Goal: Task Accomplishment & Management: Manage account settings

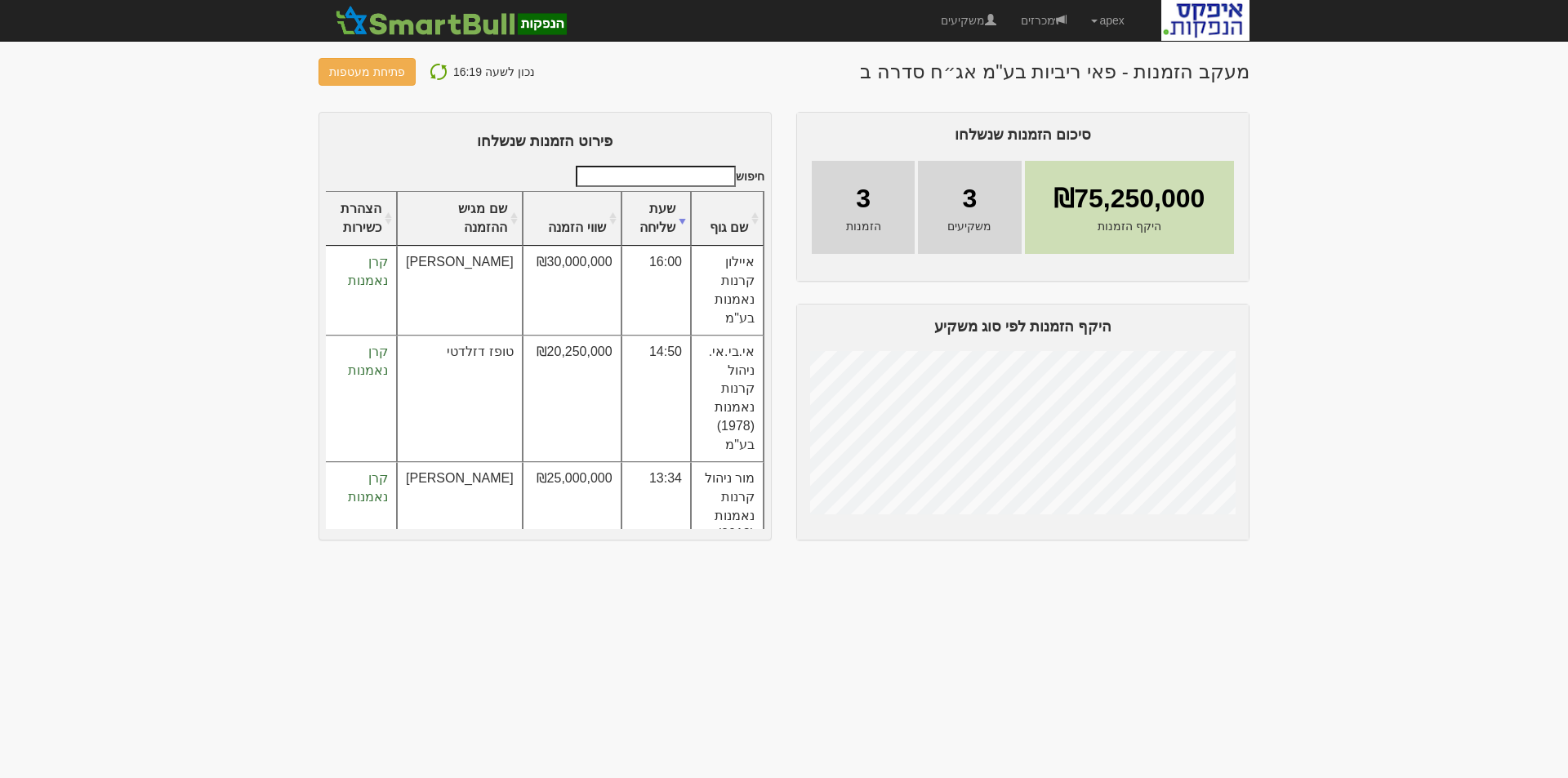
click at [432, 66] on img at bounding box center [438, 72] width 20 height 20
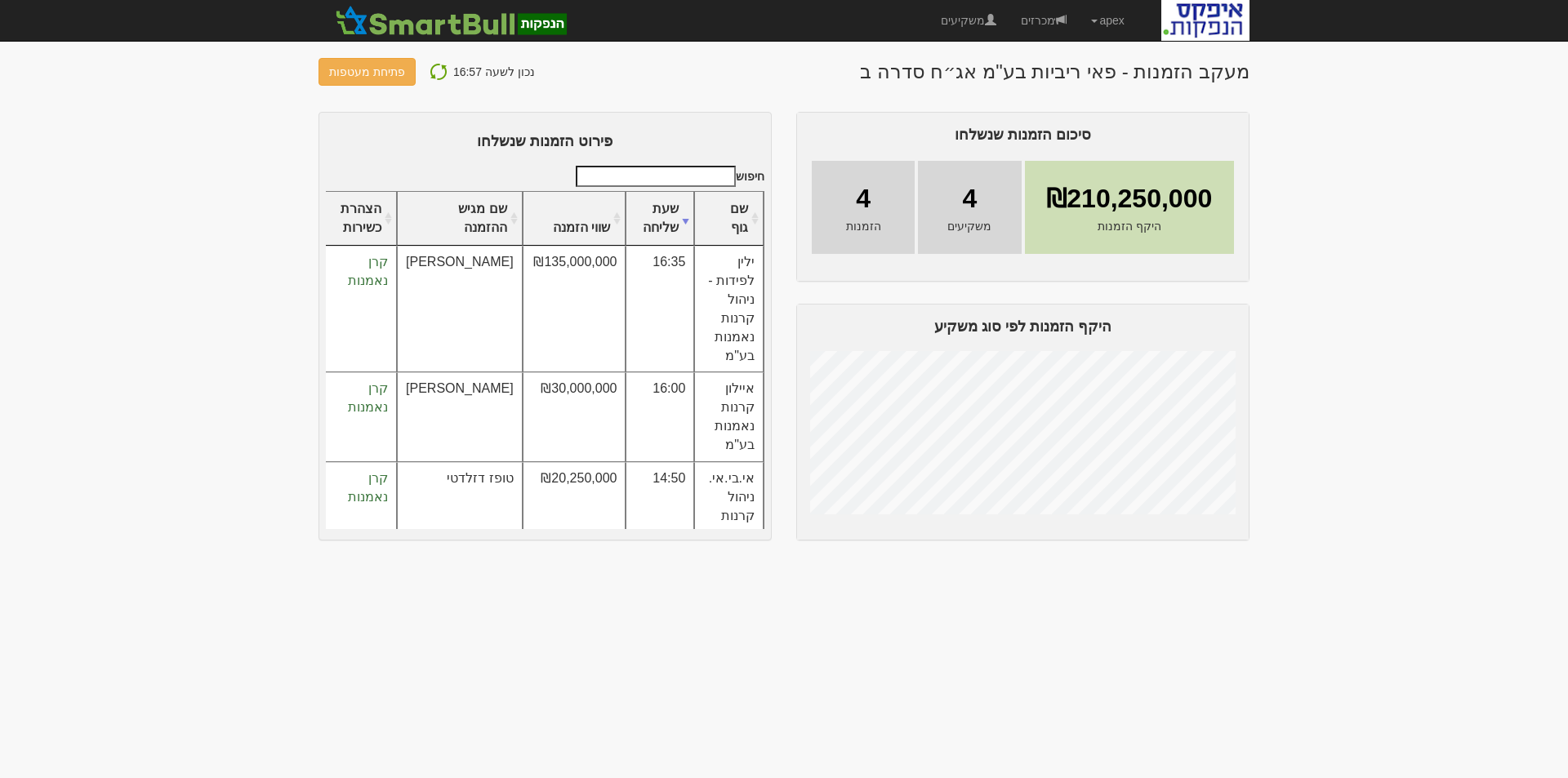
click at [431, 69] on img at bounding box center [438, 72] width 20 height 20
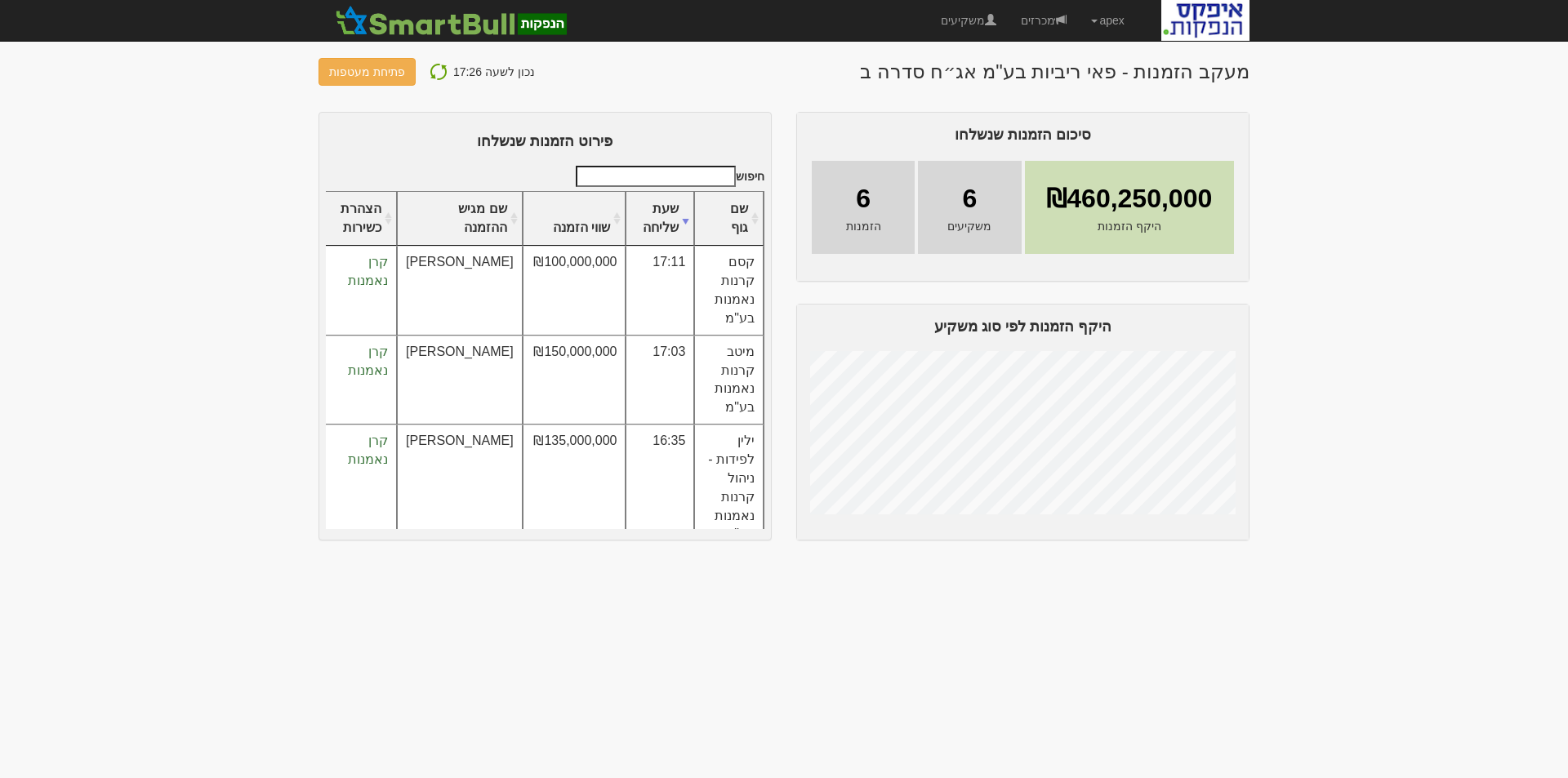
click at [434, 66] on img at bounding box center [438, 72] width 20 height 20
click at [434, 75] on img at bounding box center [438, 72] width 20 height 20
click at [1033, 22] on link "מכרזים" at bounding box center [1042, 21] width 70 height 41
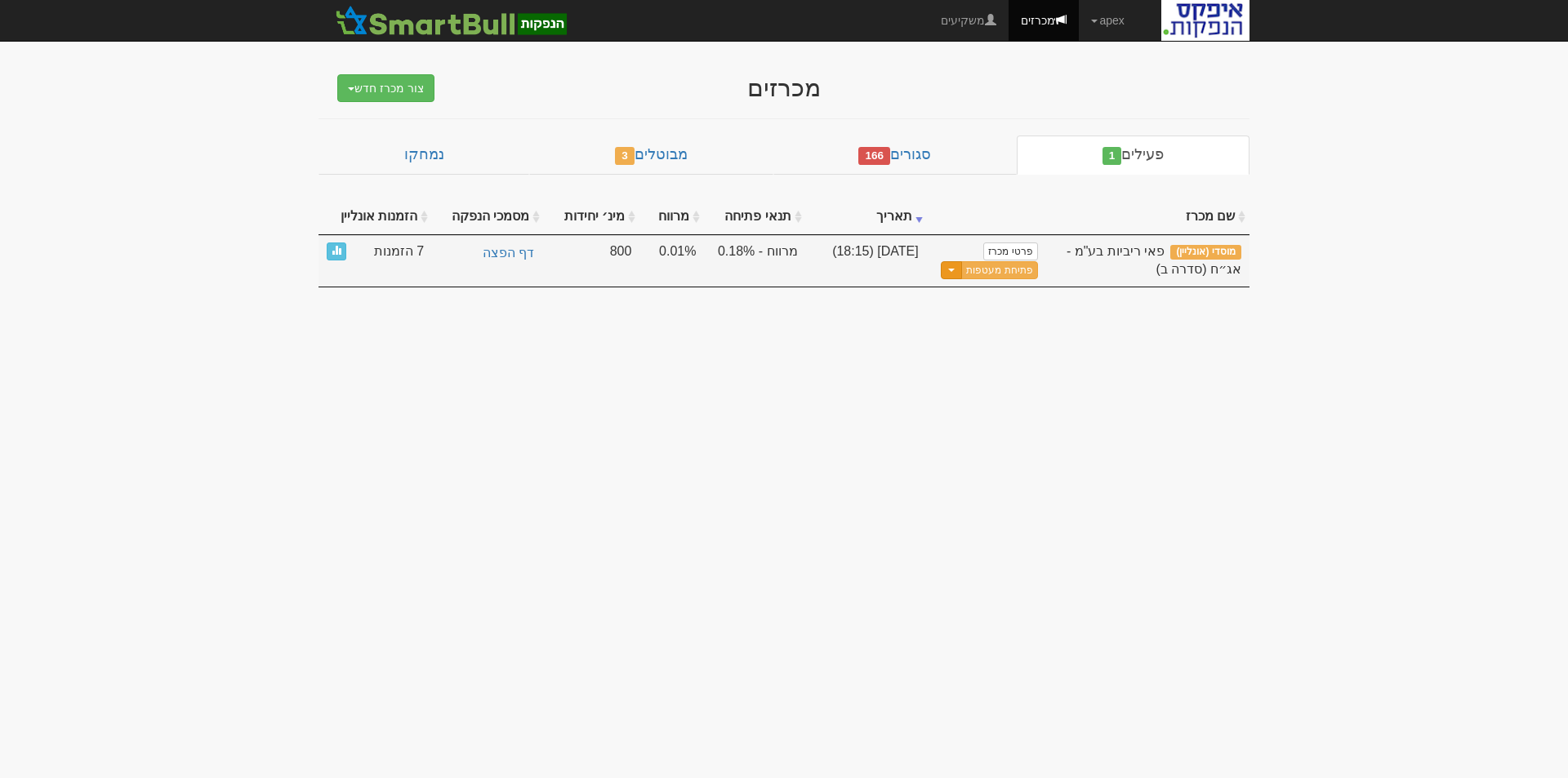
click at [955, 273] on button "Toggle Dropdown" at bounding box center [951, 270] width 22 height 19
click at [966, 297] on link "עדכן שעת סיום מכרז" at bounding box center [959, 298] width 155 height 22
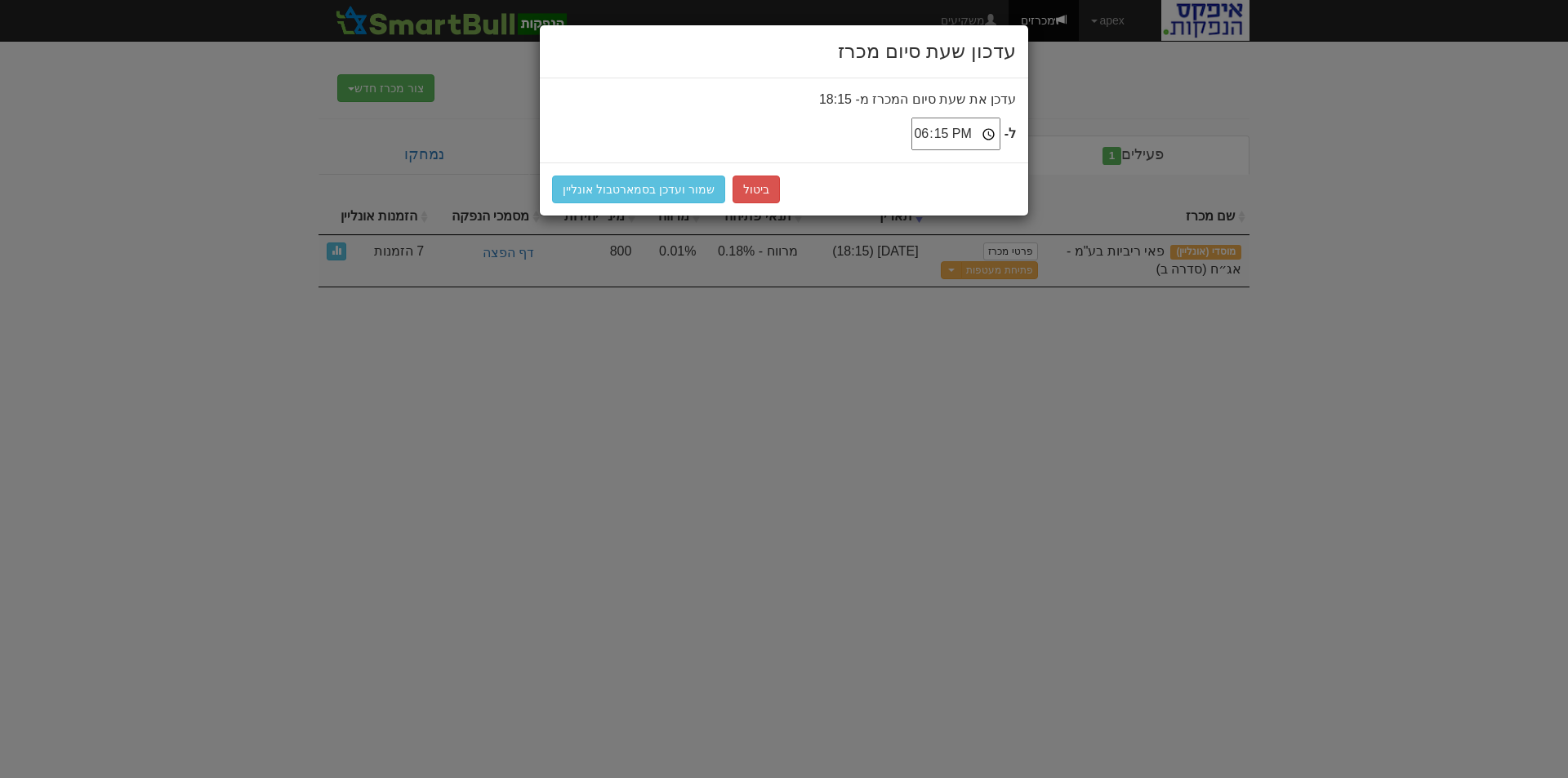
click at [991, 130] on input "18:15" at bounding box center [955, 134] width 89 height 32
type input "18:30"
click at [590, 184] on button "שמור ועדכן בסמארטבול אונליין" at bounding box center [639, 190] width 173 height 28
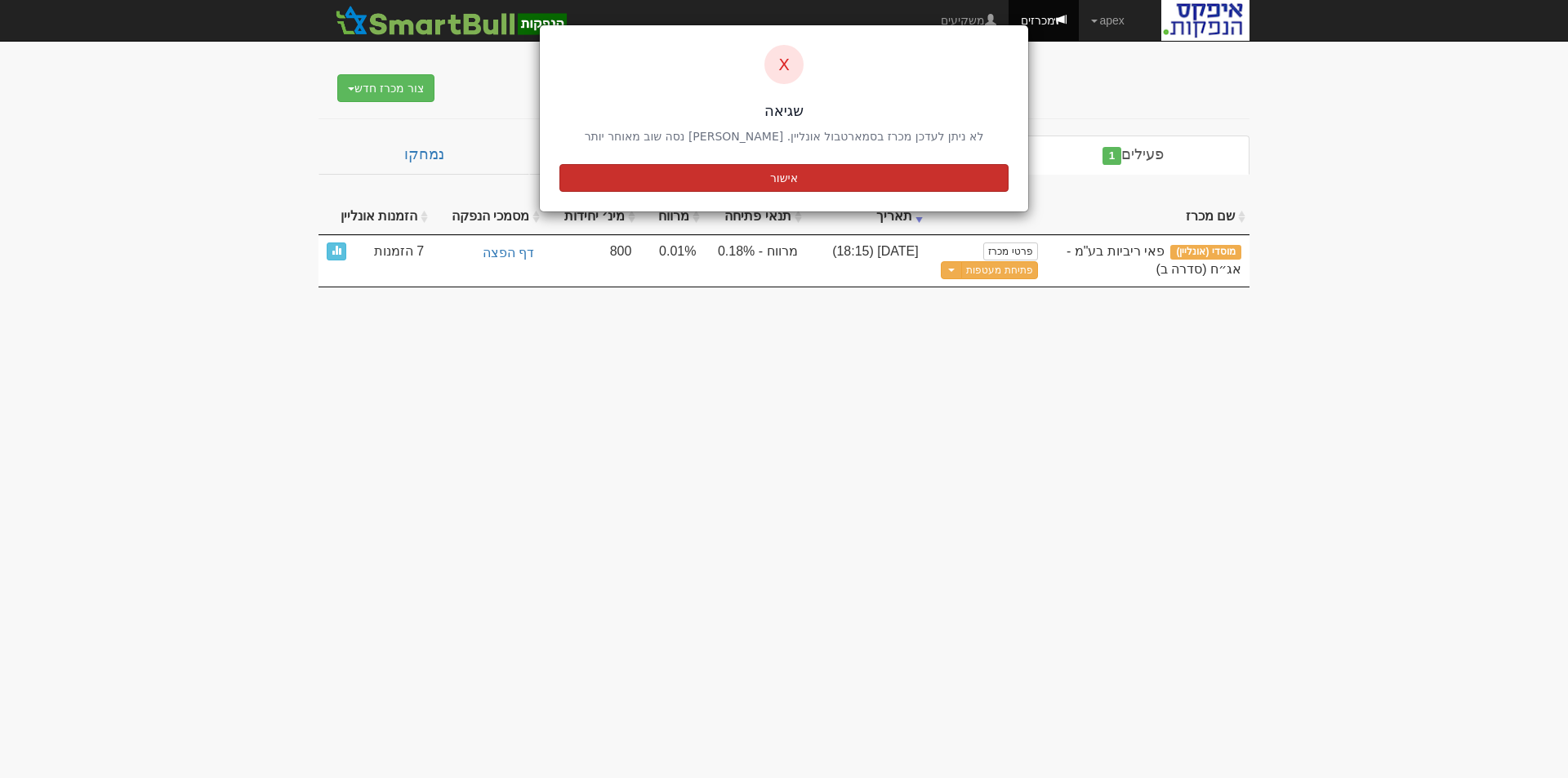
click at [790, 179] on button "אישור" at bounding box center [783, 178] width 449 height 28
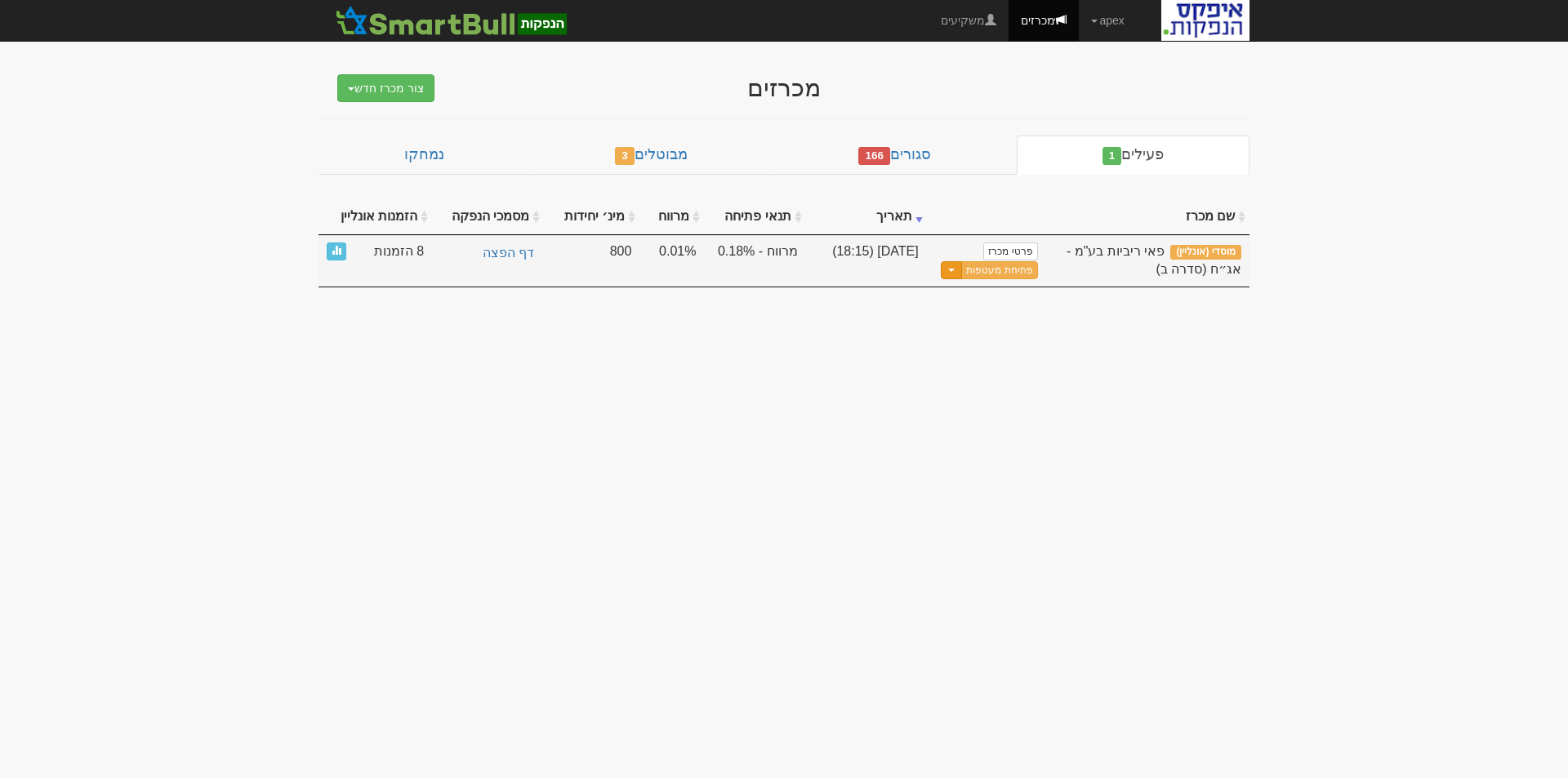
click at [957, 272] on button "Toggle Dropdown" at bounding box center [951, 270] width 22 height 19
click at [978, 290] on link "עדכן שעת סיום מכרז" at bounding box center [959, 298] width 155 height 22
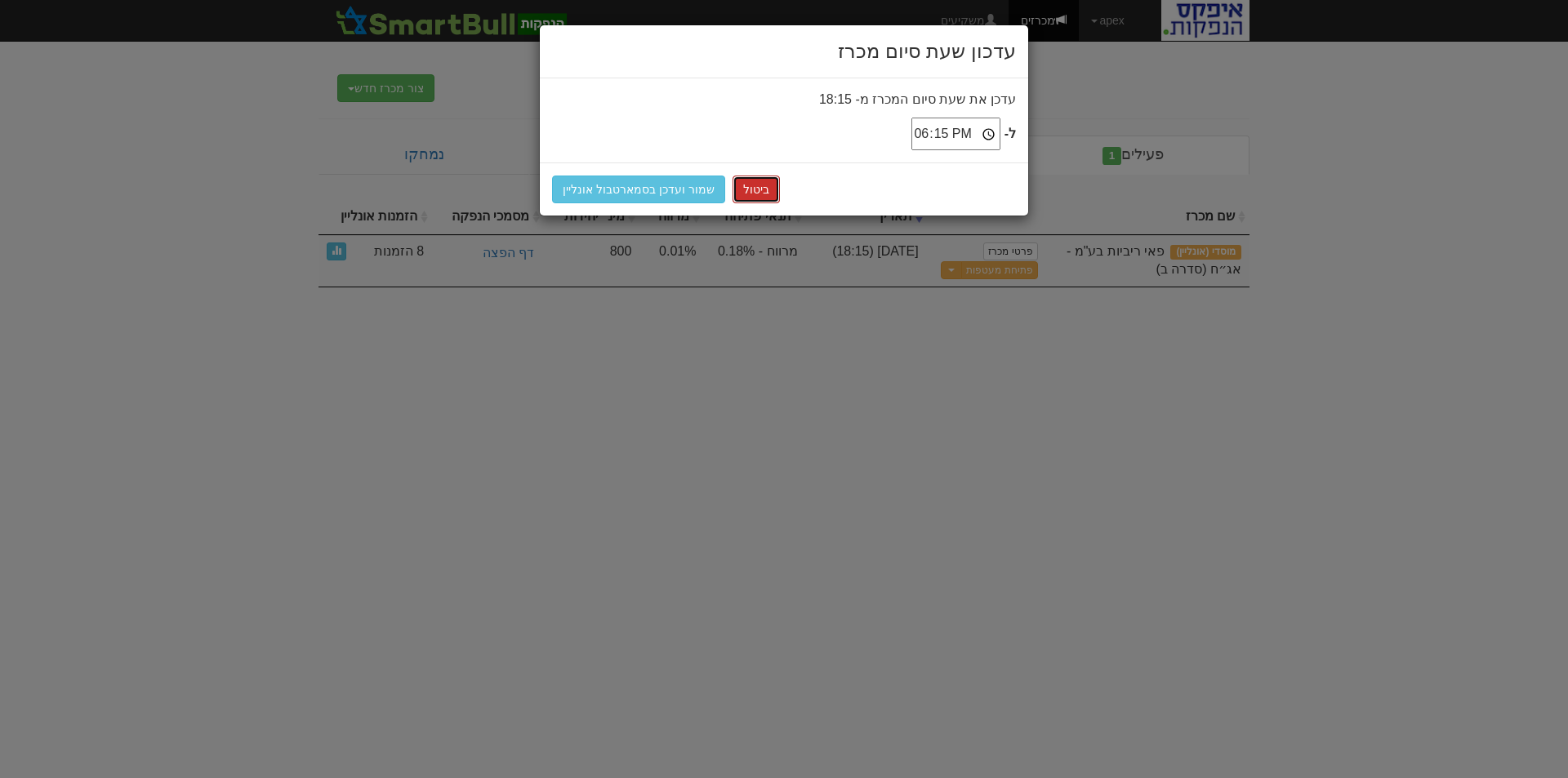
click at [751, 195] on button "ביטול" at bounding box center [756, 190] width 47 height 28
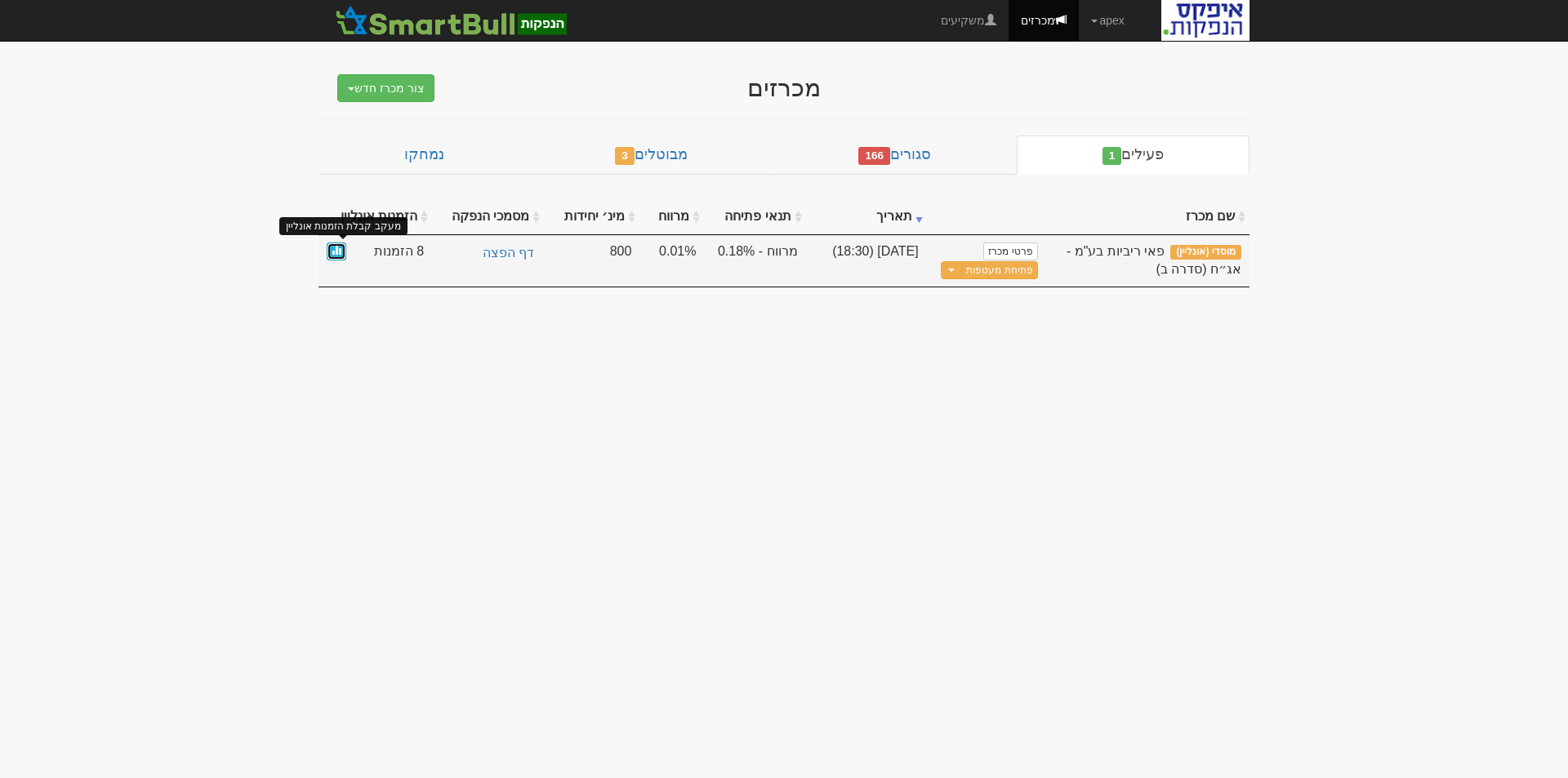
click at [344, 244] on link at bounding box center [336, 251] width 20 height 19
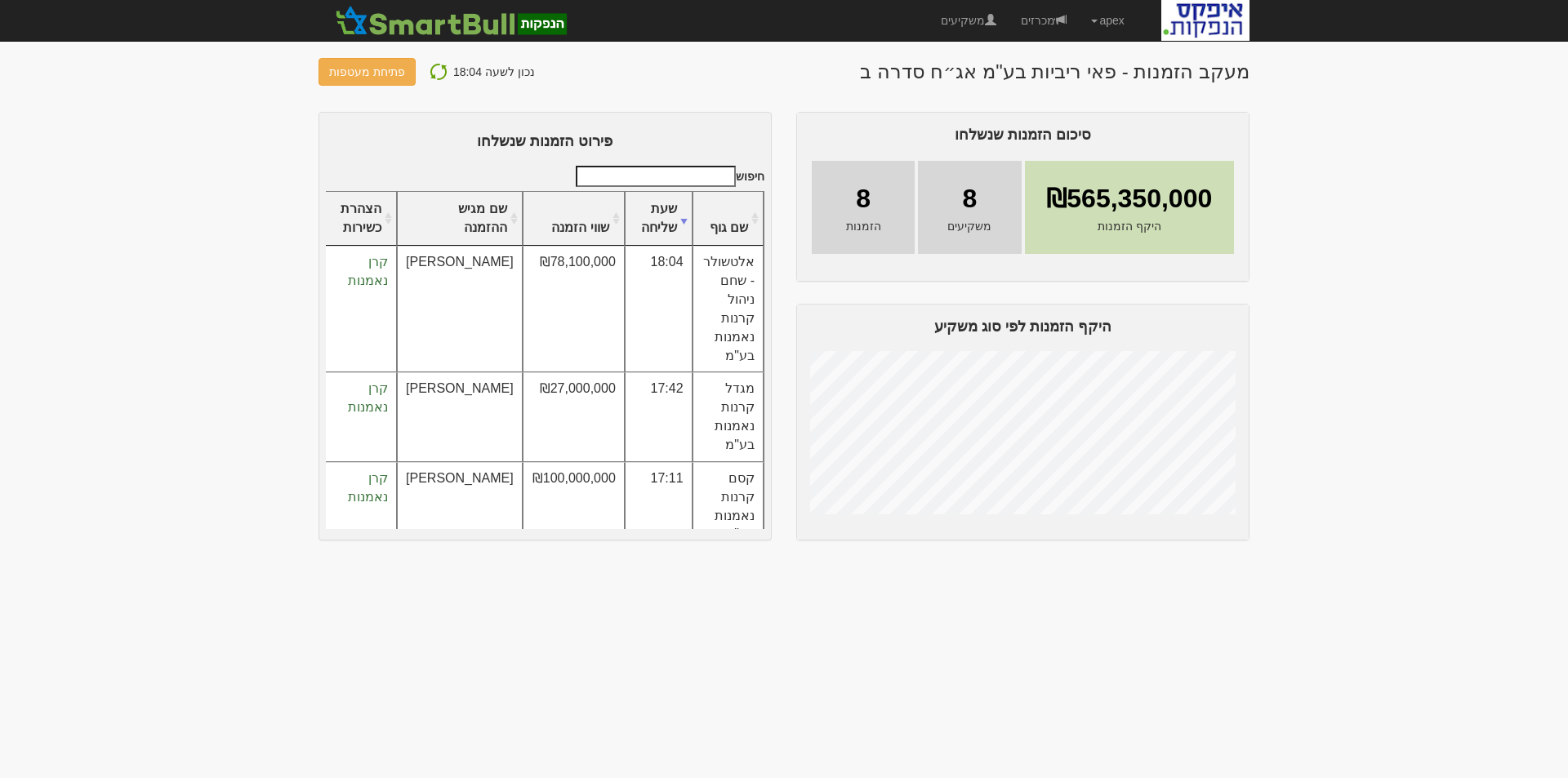
click at [432, 70] on img at bounding box center [438, 72] width 20 height 20
click at [428, 72] on img at bounding box center [438, 72] width 20 height 20
click at [431, 68] on img at bounding box center [438, 72] width 20 height 20
click at [442, 75] on button at bounding box center [438, 72] width 29 height 22
click at [428, 73] on img at bounding box center [438, 72] width 20 height 20
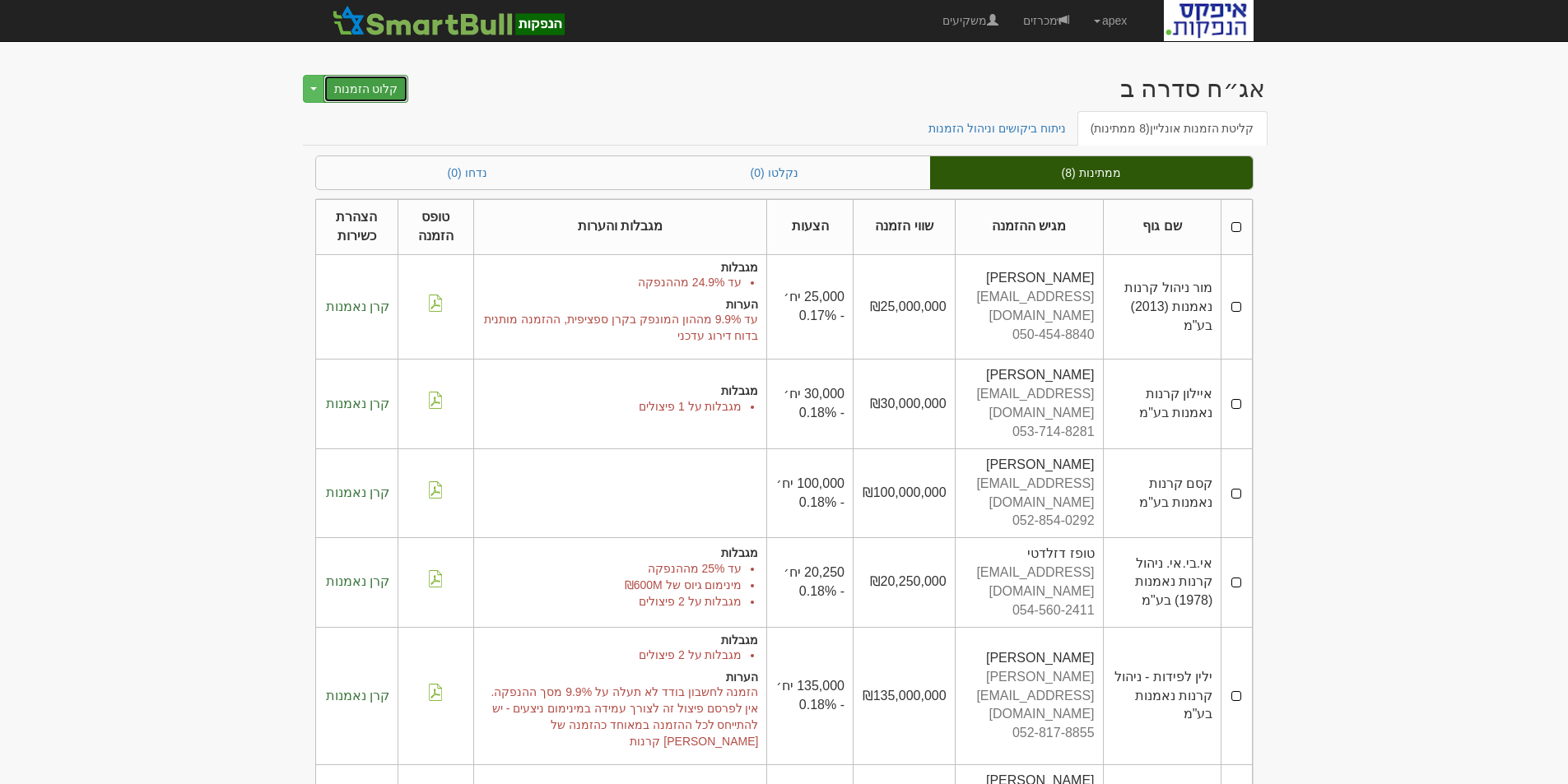
click at [367, 90] on button "קלוט הזמנות" at bounding box center [366, 89] width 85 height 28
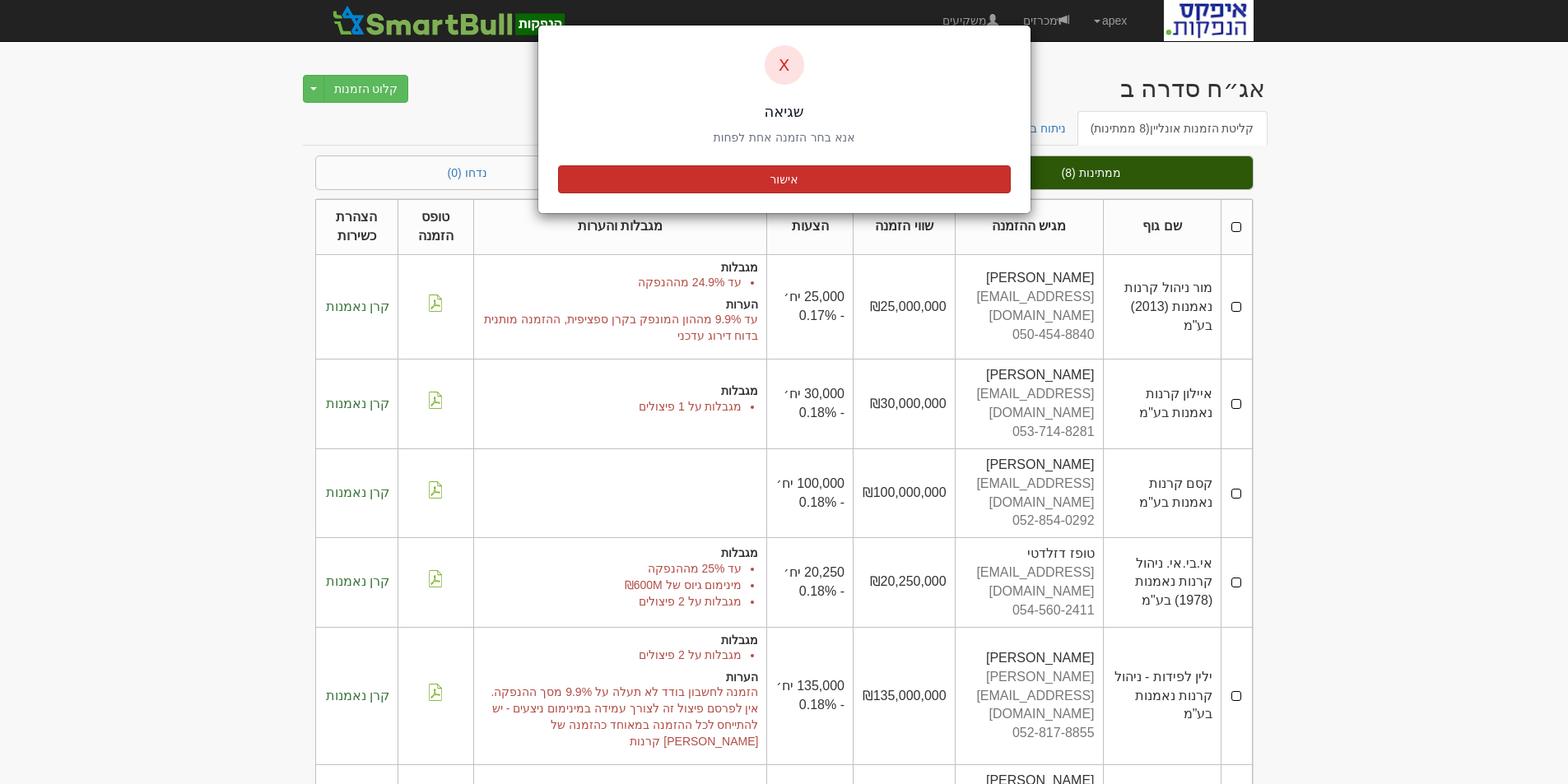
click at [763, 182] on button "אישור" at bounding box center [784, 179] width 453 height 28
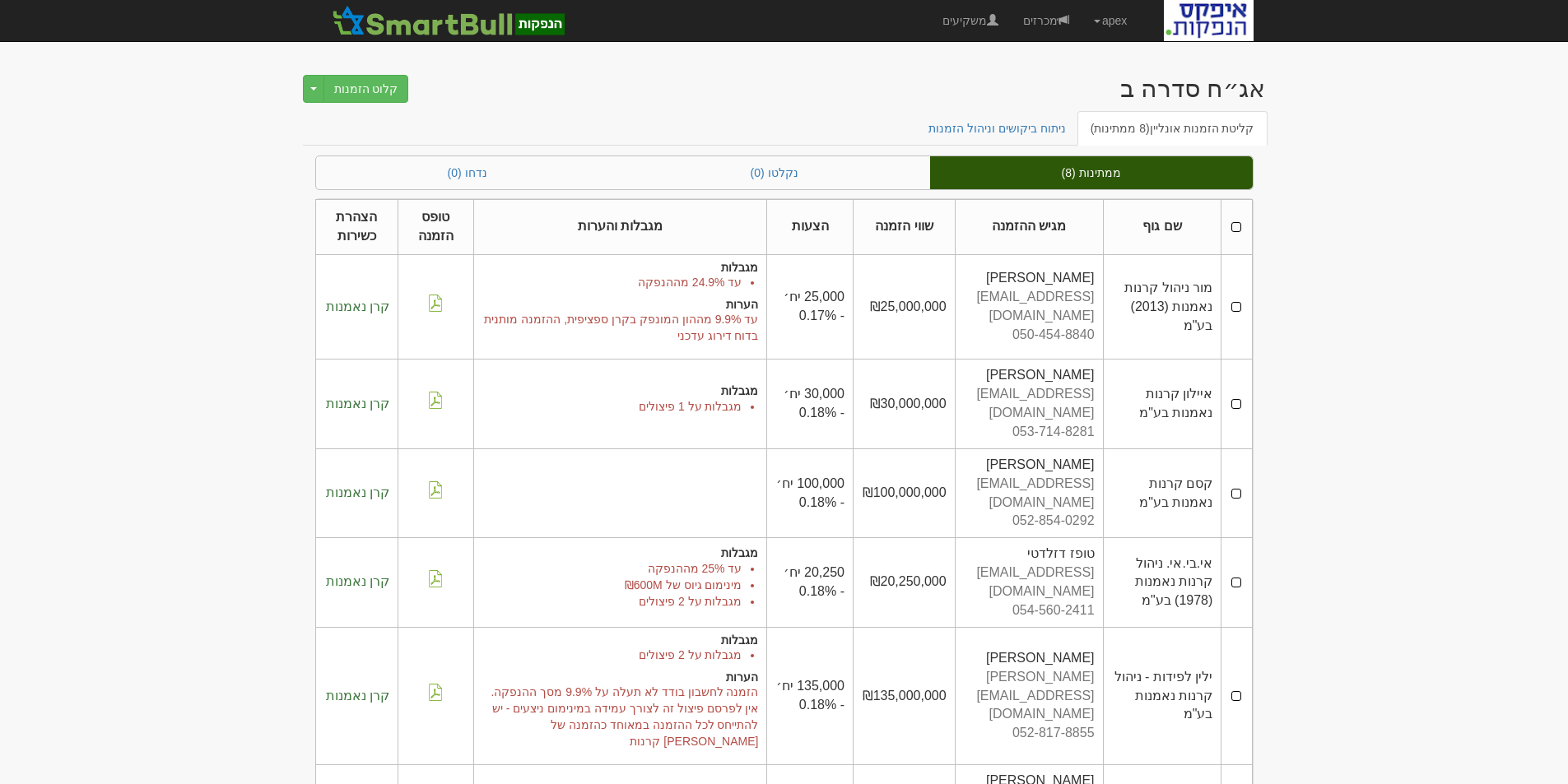
click at [1230, 225] on th at bounding box center [1236, 228] width 31 height 55
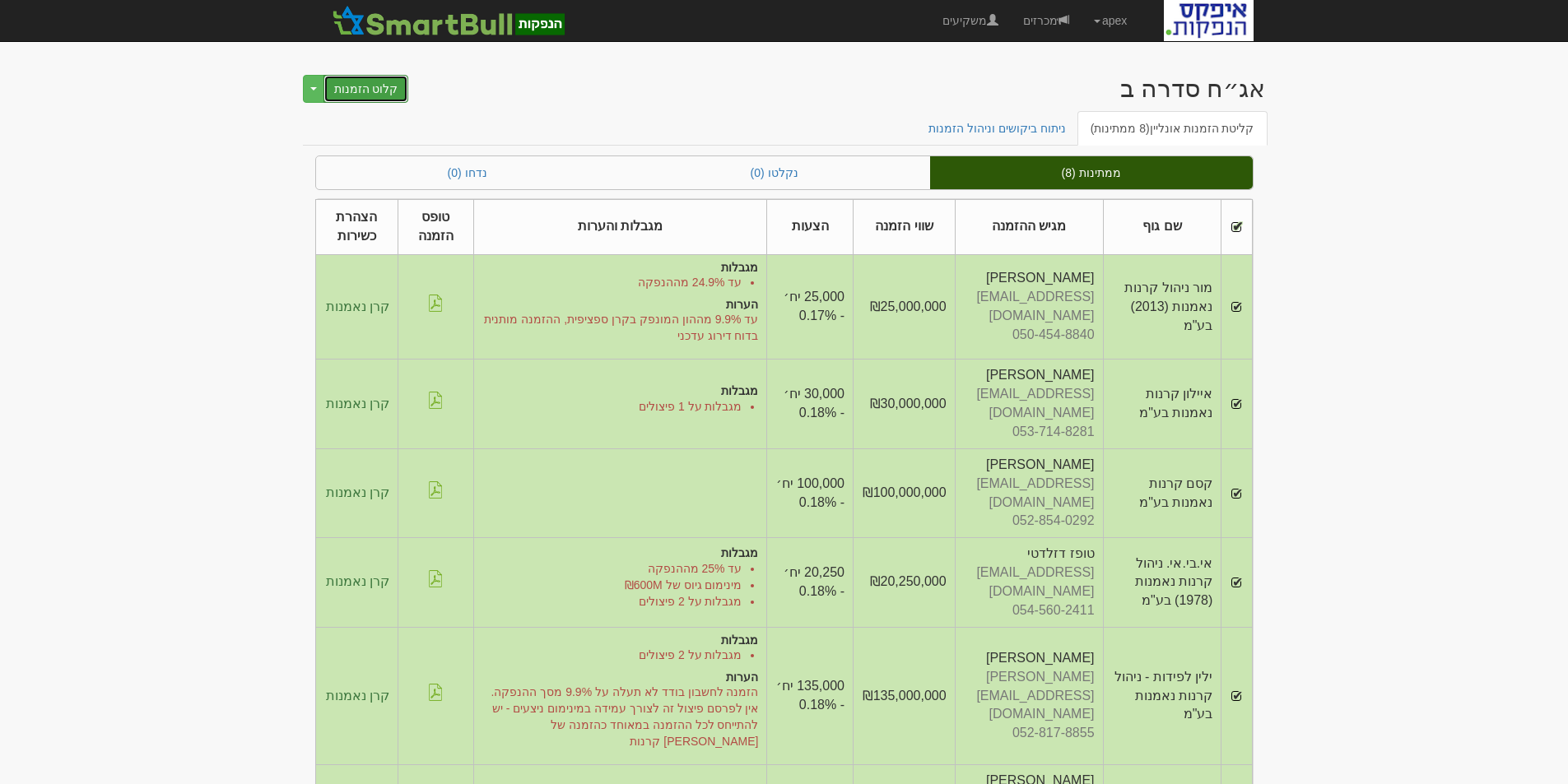
click at [360, 90] on button "קלוט הזמנות" at bounding box center [366, 89] width 85 height 28
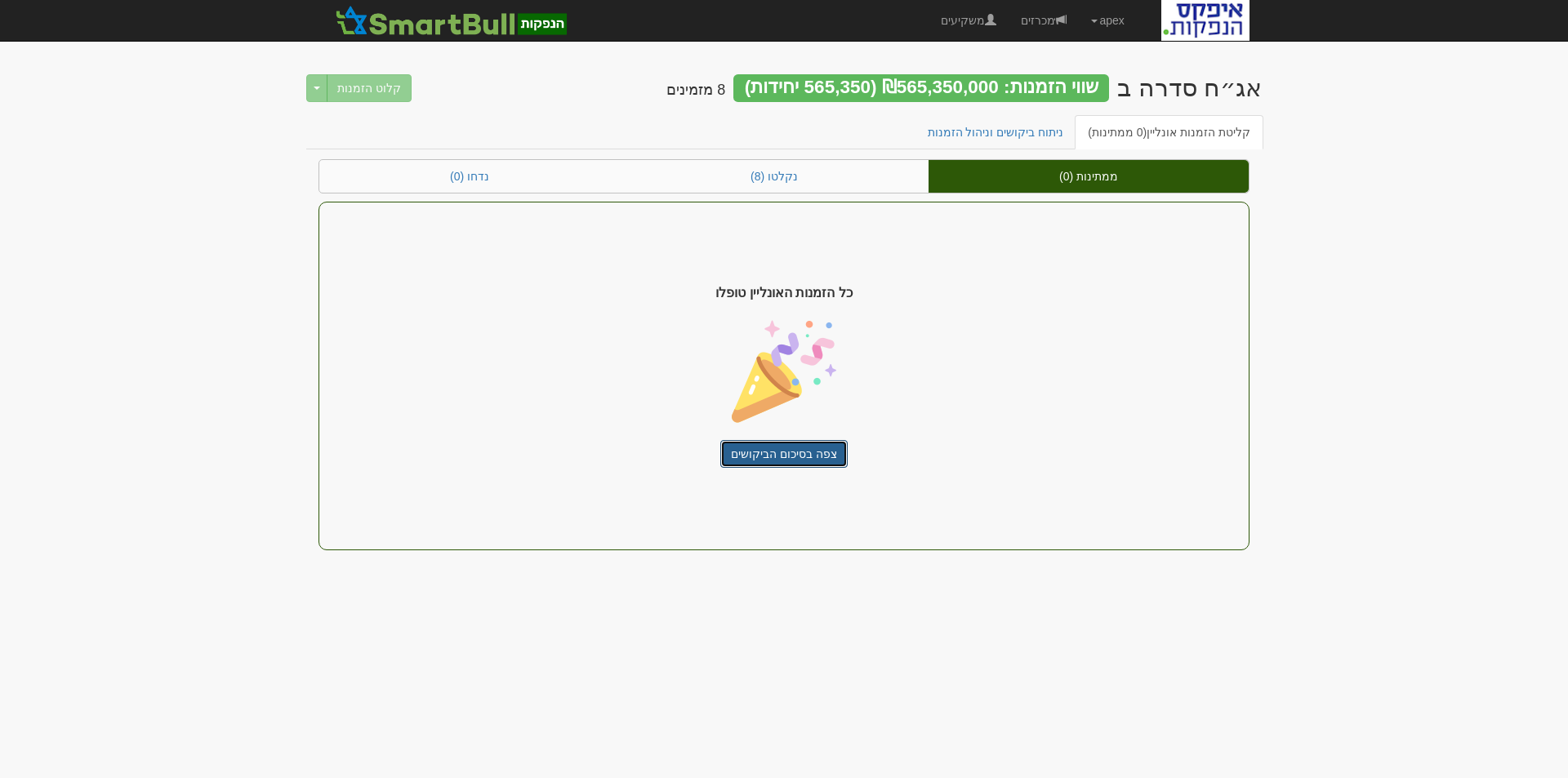
click at [773, 458] on link "צפה בסיכום הביקושים" at bounding box center [784, 454] width 128 height 28
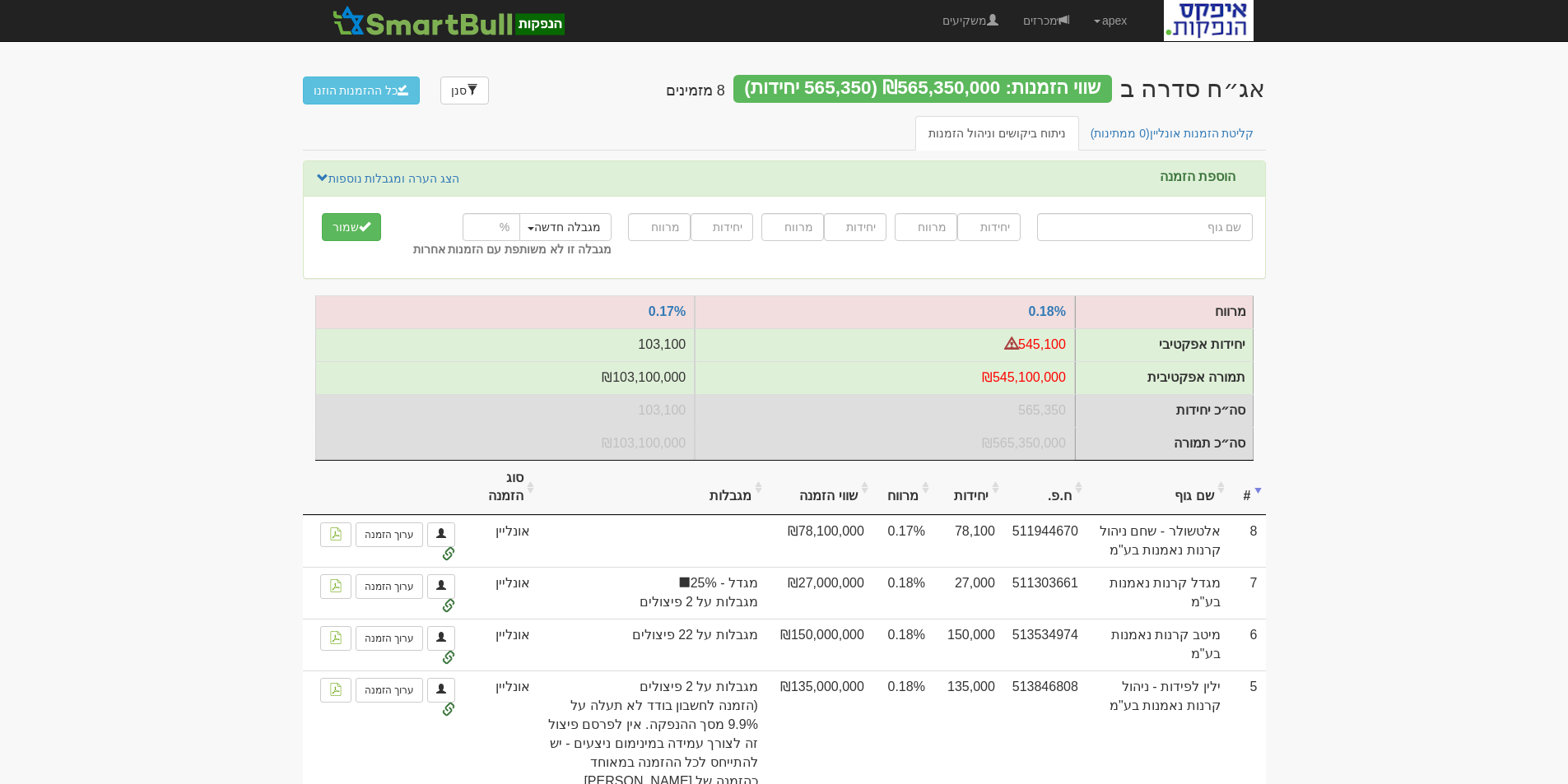
type input "כ"
type input "כלל ביטוח הון כללי"
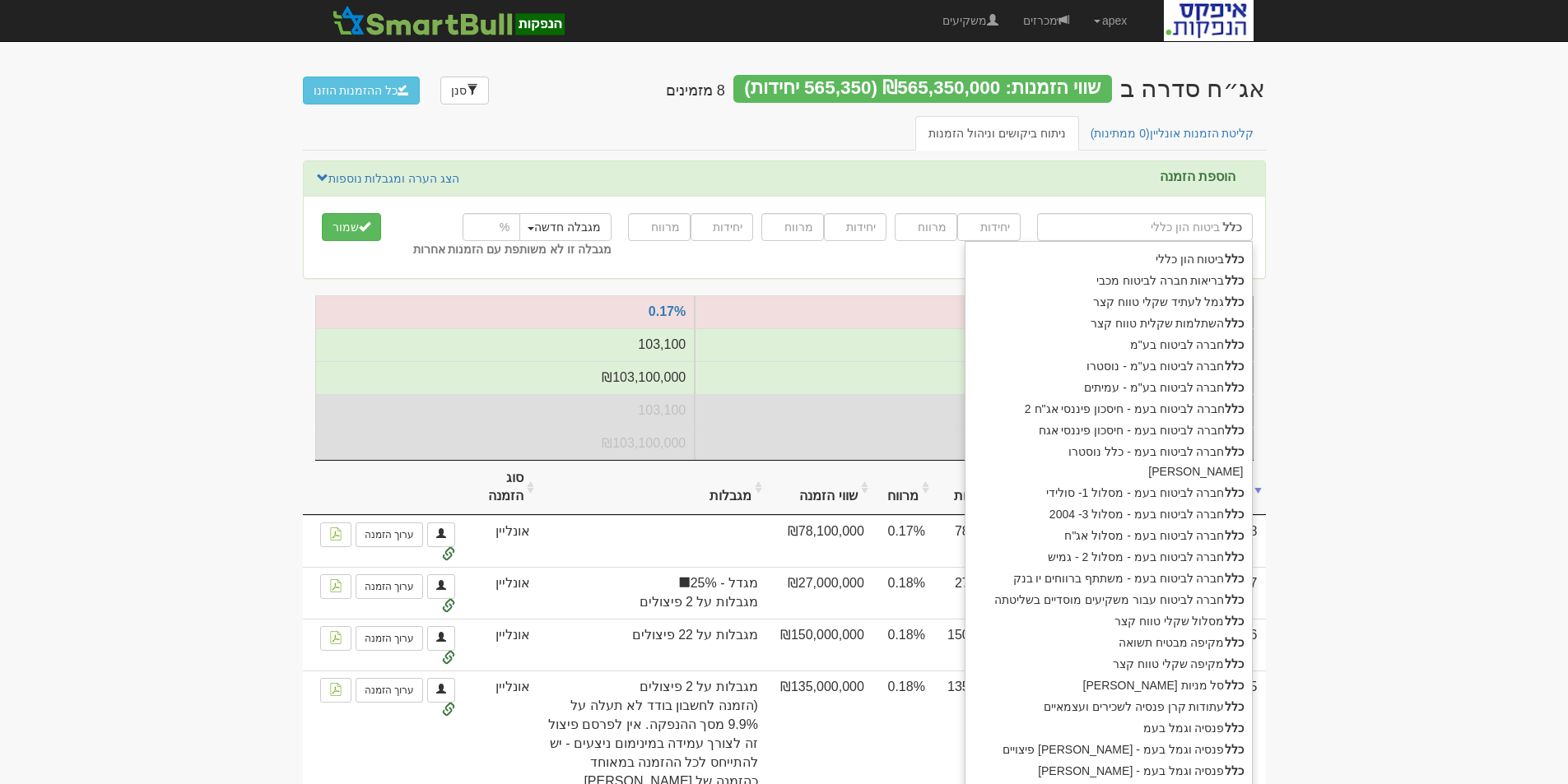
type input "כלל"
type input "כלל ח"
type input "כלל חברה לביטוח בע"מ"
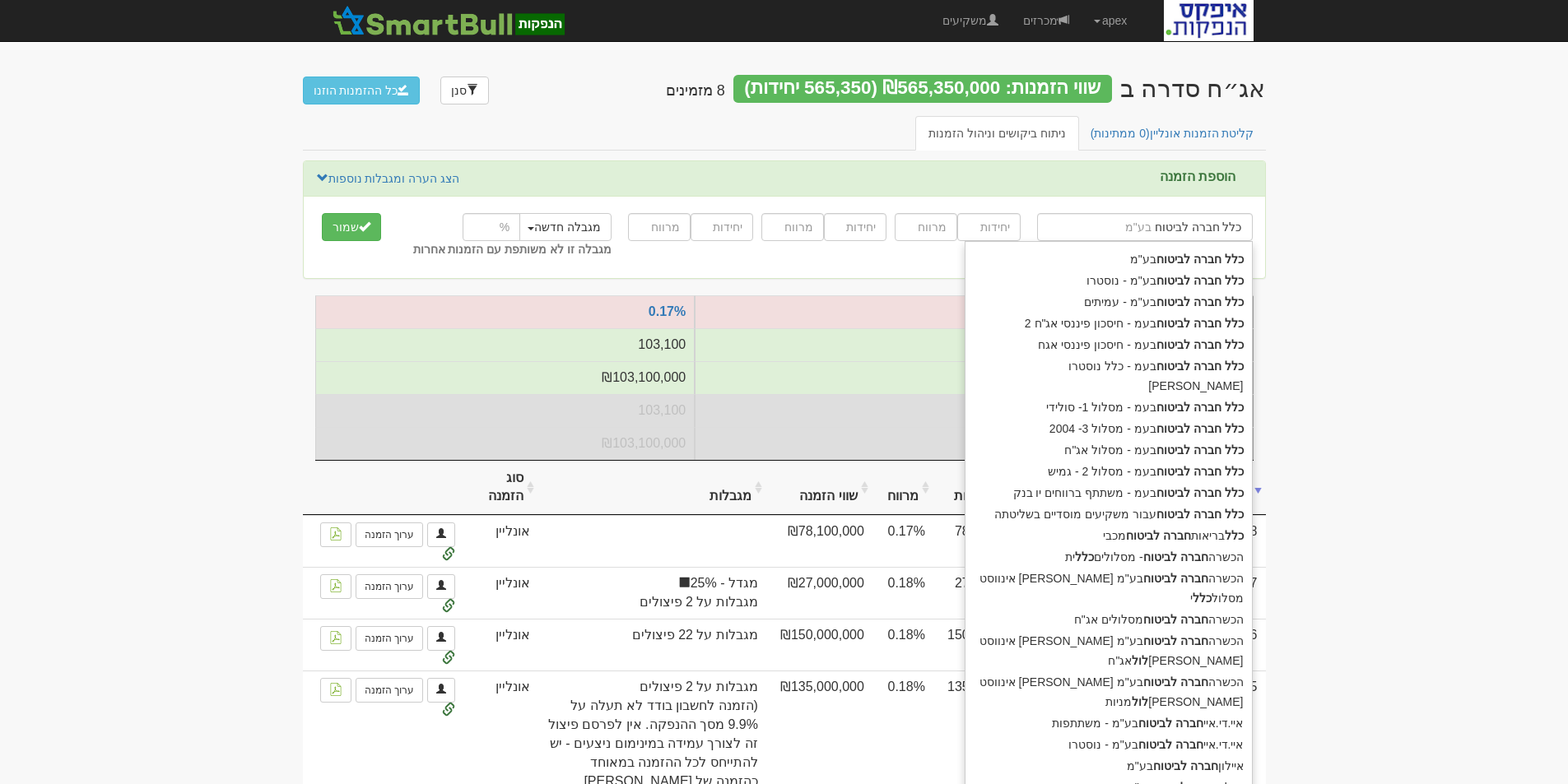
type input "כלל חברה לביטוח"
type input "כלל חברה לביטוח ע"
type input "כלל חברה לביטוח עבור משקיעים מוסדיים בשליטתה"
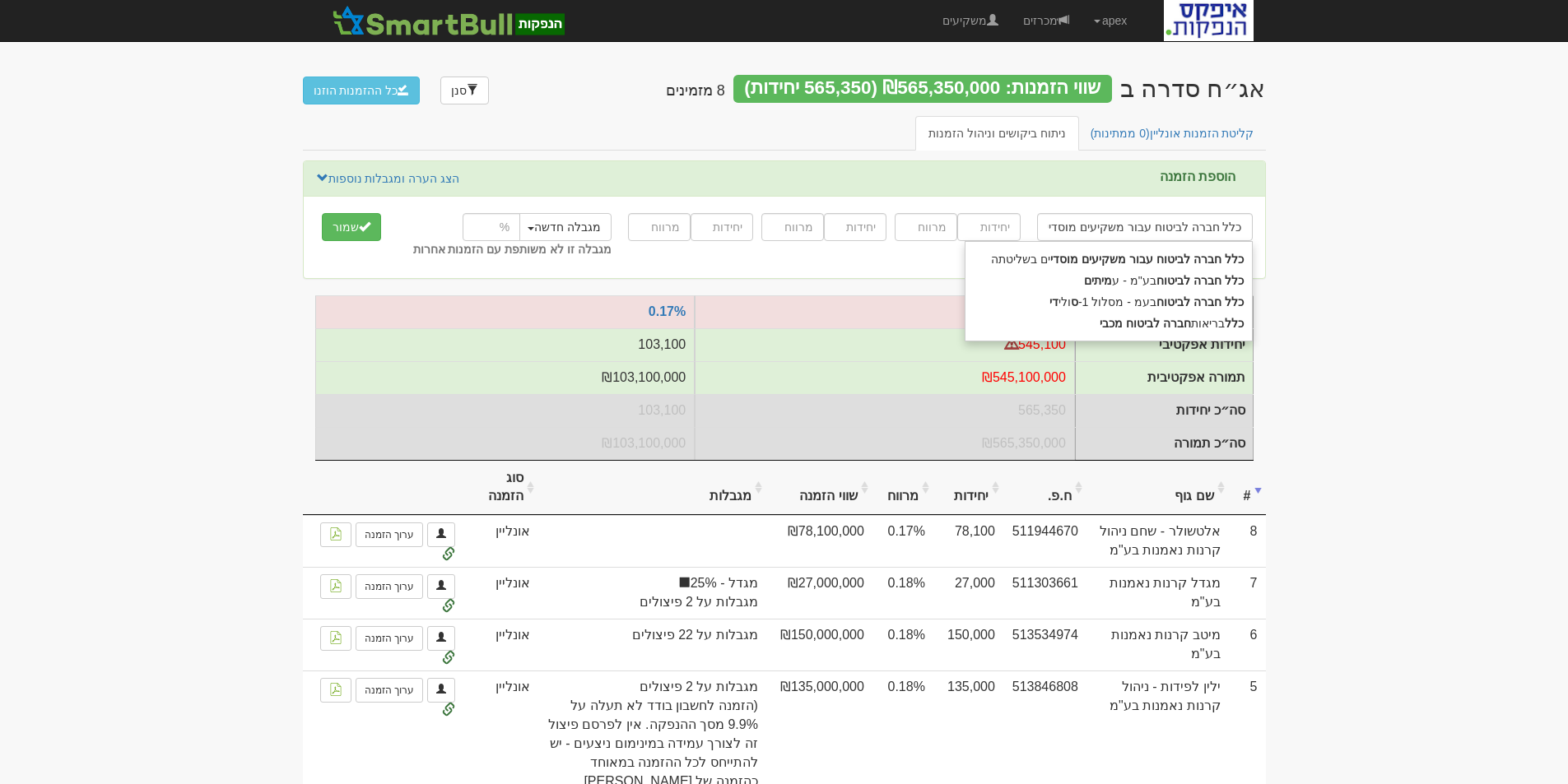
type input "כלל חברה לביטוח עבור משקיעים מוסדיי"
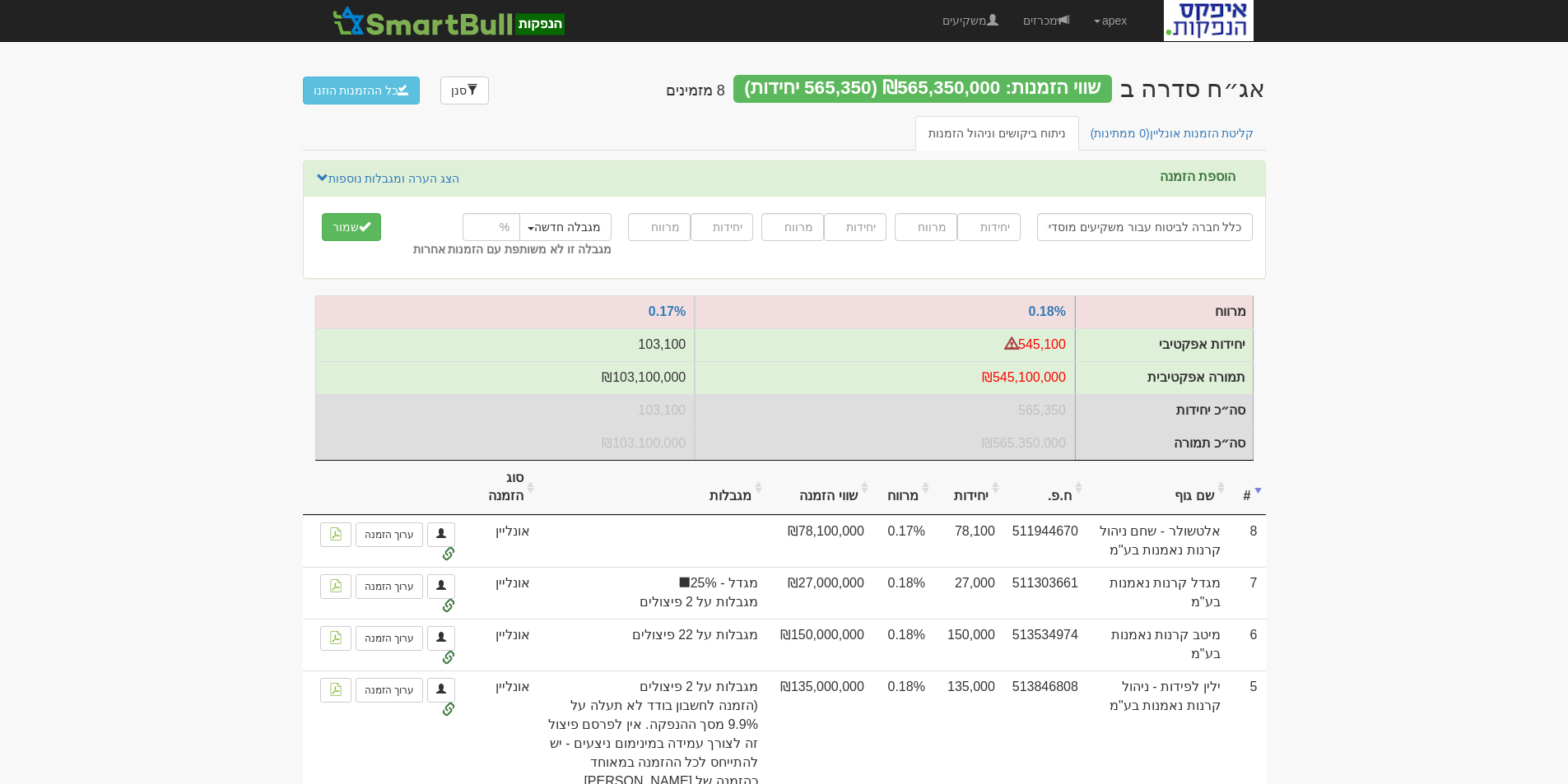
type input "כלל חברה לביטוח עבור משקיעים מוסדיים בשליטתה"
type input "50000"
type input "0.18"
click at [492, 232] on input "number" at bounding box center [491, 227] width 57 height 28
type input "25"
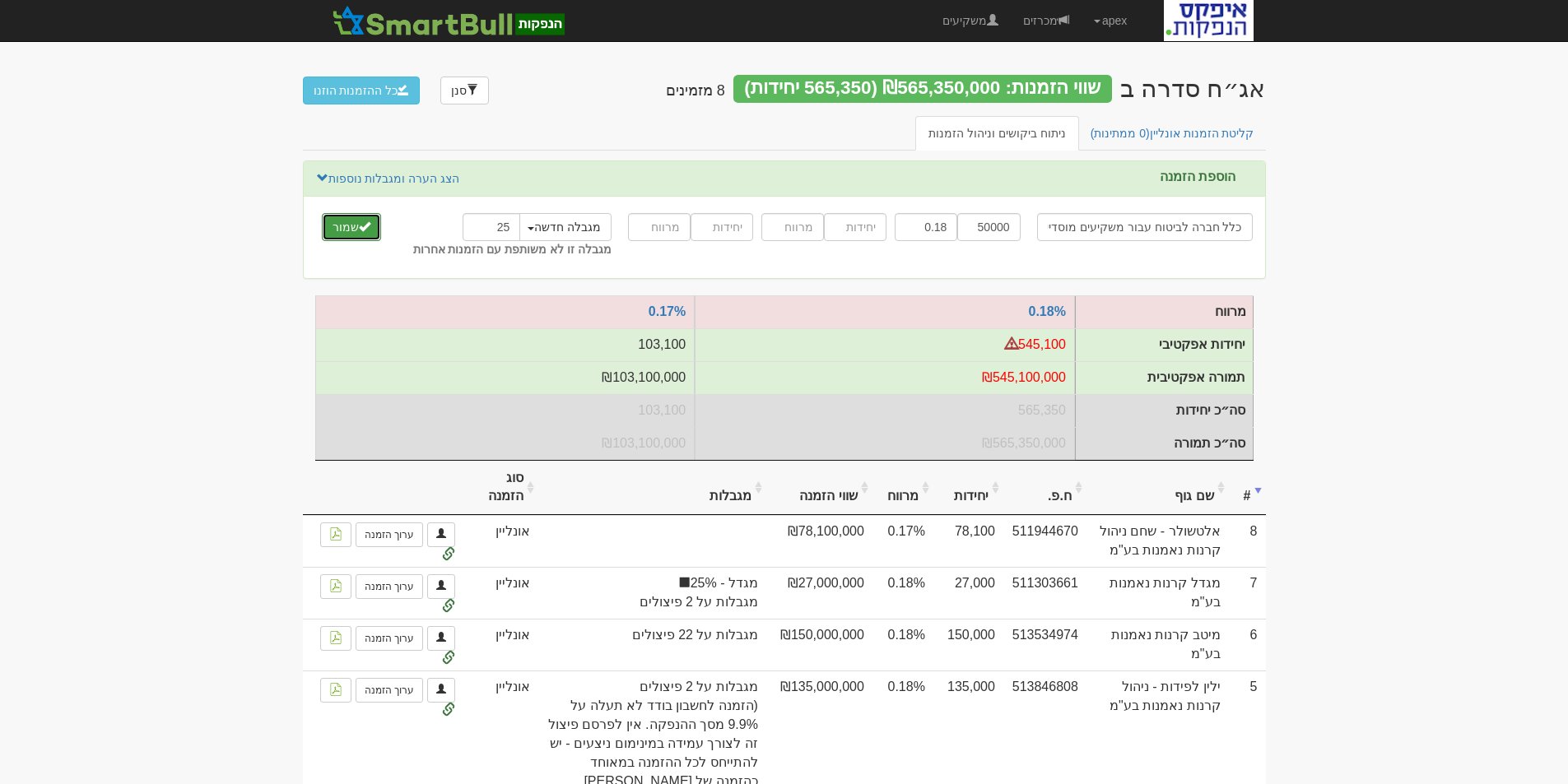
click at [339, 230] on button "שמור" at bounding box center [352, 227] width 59 height 28
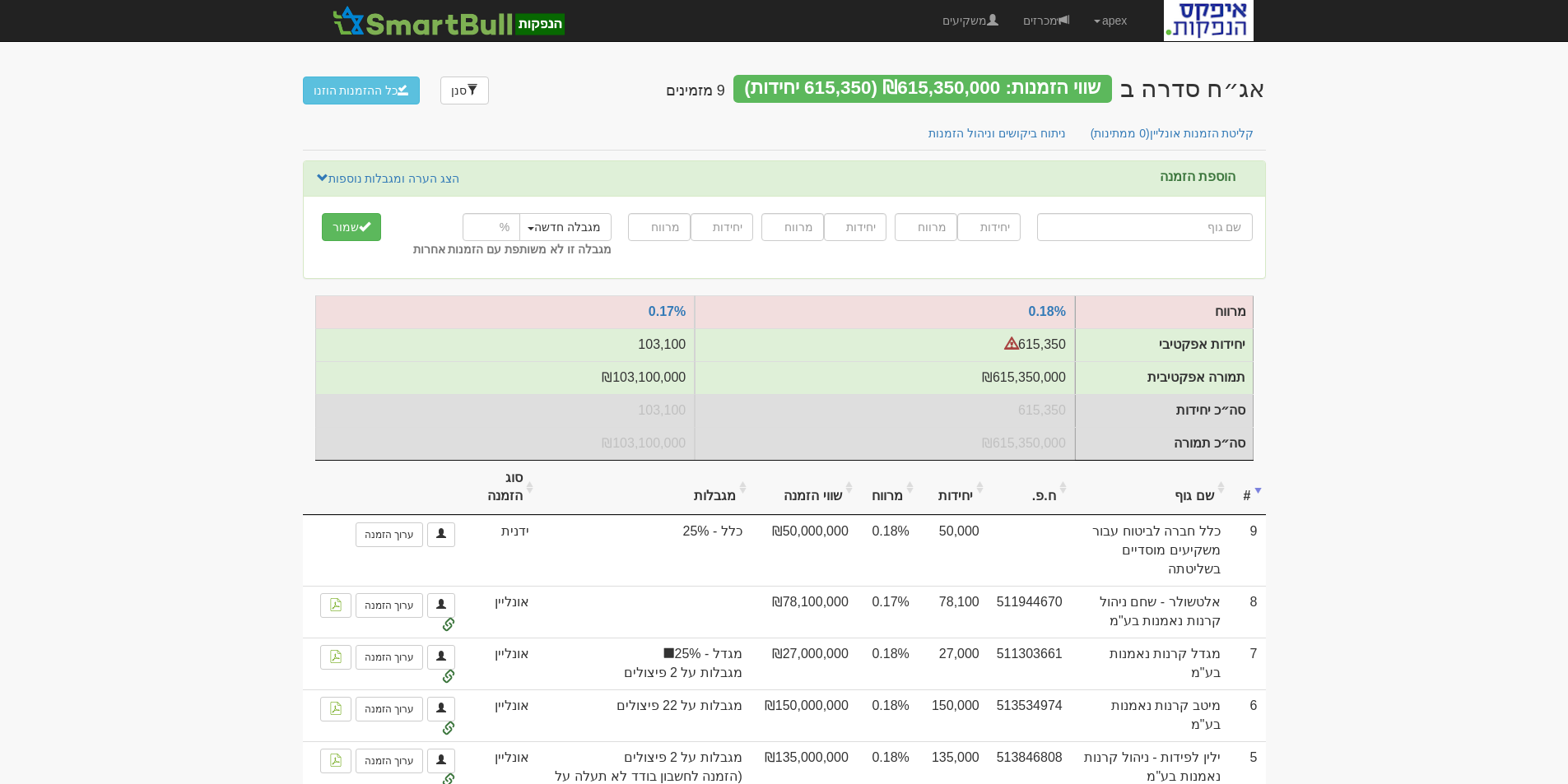
scroll to position [82, 0]
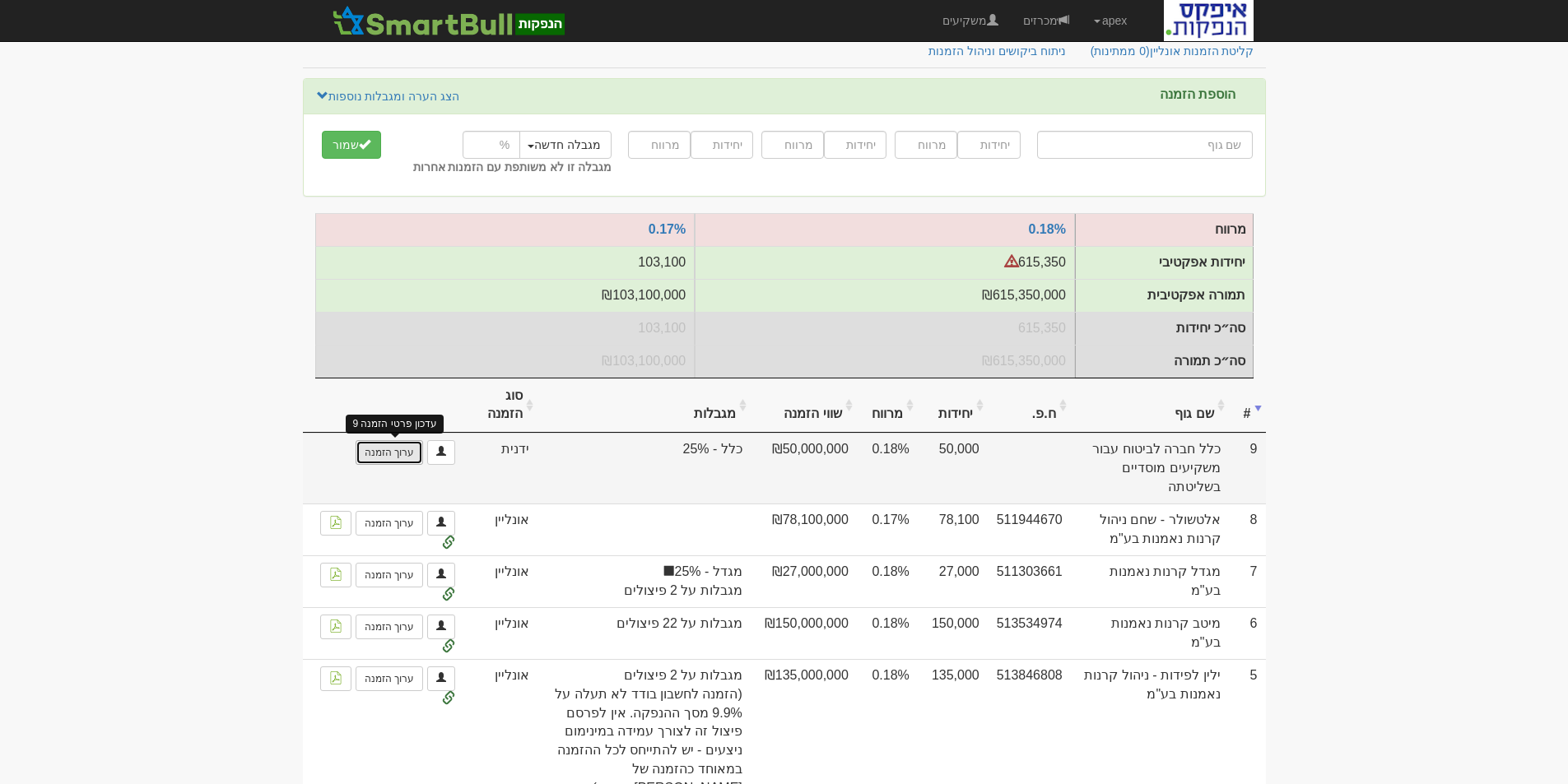
click at [383, 465] on link "ערוך הזמנה" at bounding box center [389, 452] width 67 height 25
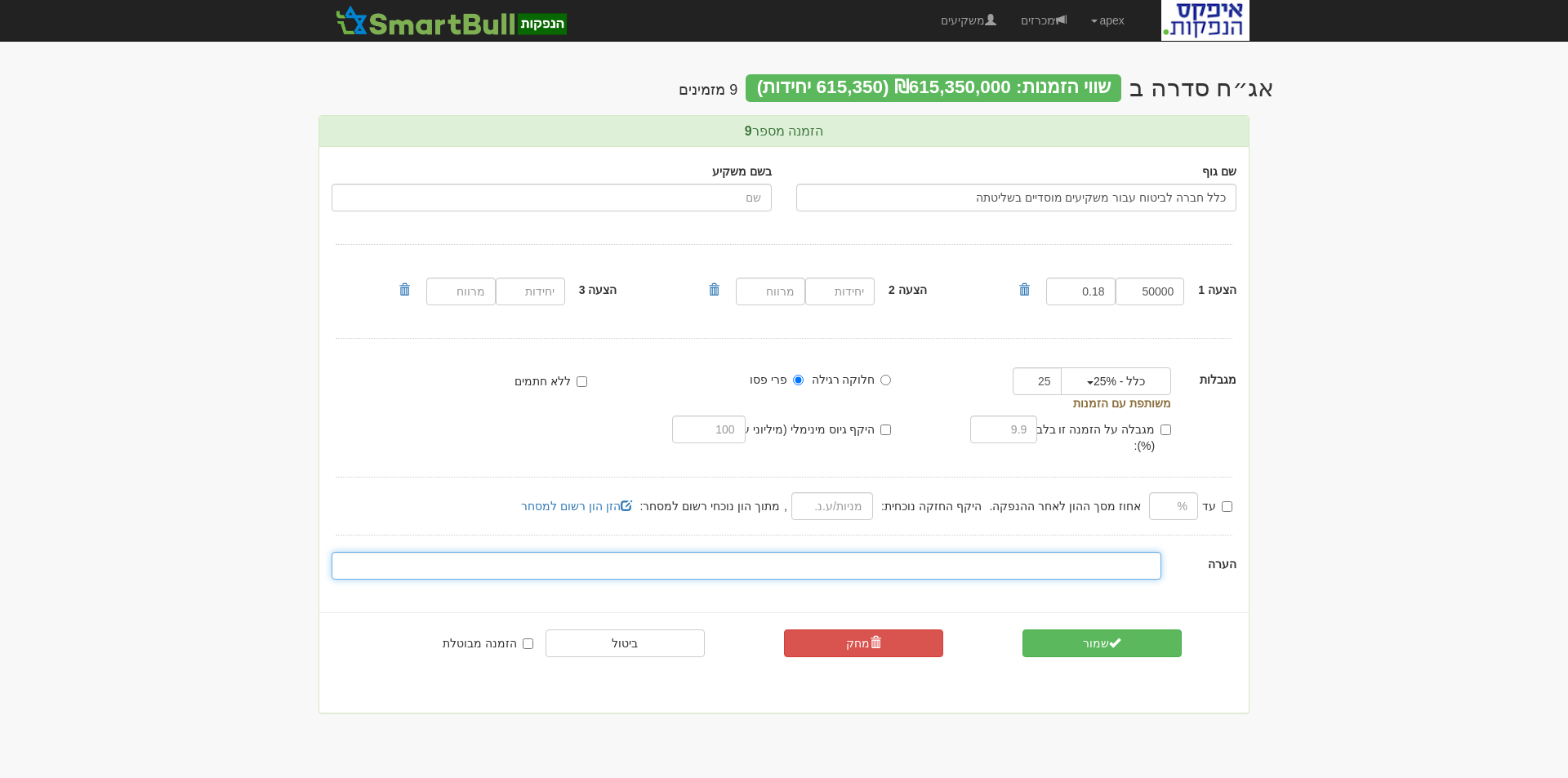
click at [1092, 554] on input "text" at bounding box center [746, 566] width 829 height 28
type input "מותנה בגודל הנפקה בהיקף 800 מ' ש"ח"
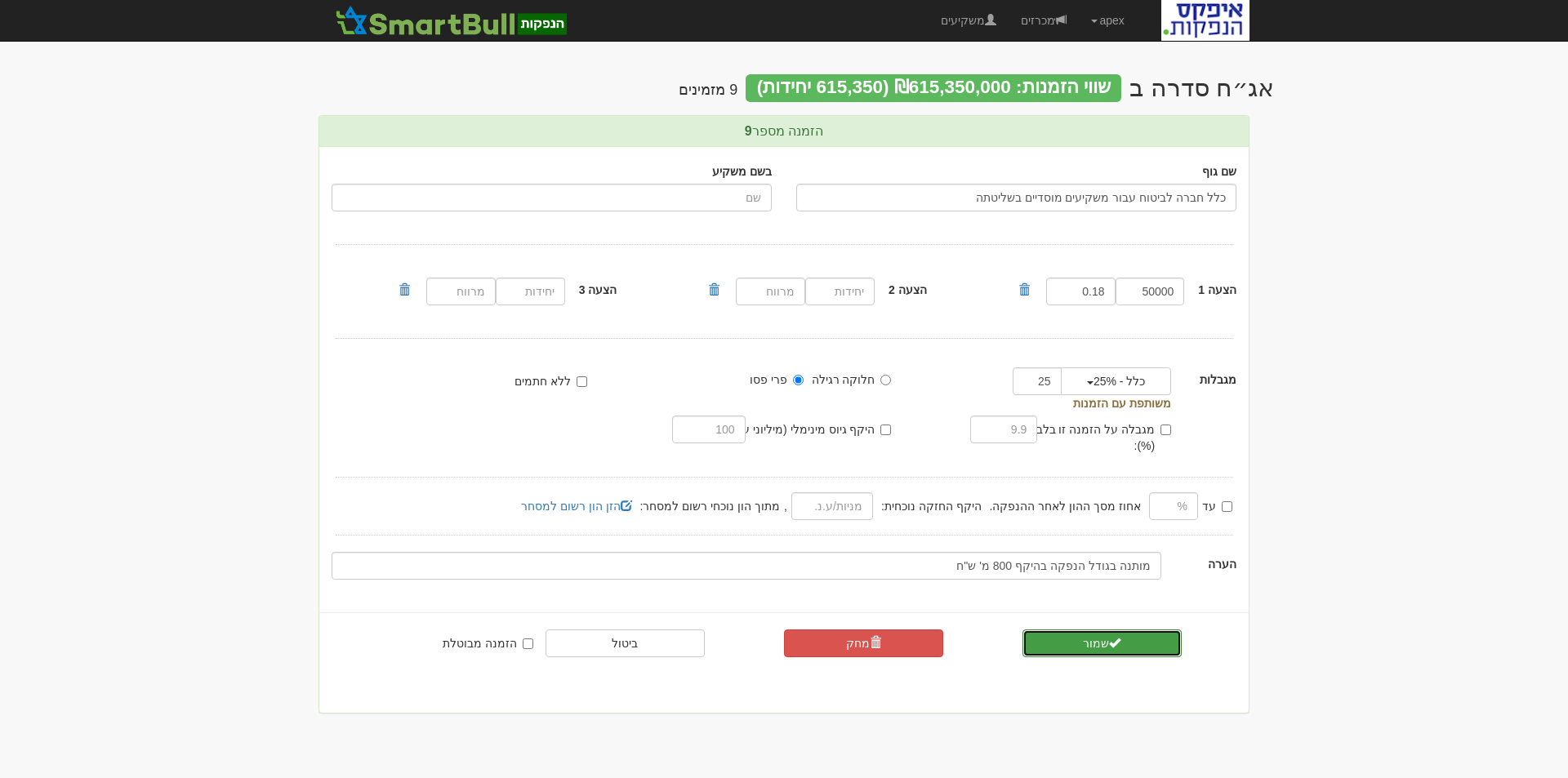
click at [1099, 630] on button "שמור" at bounding box center [1101, 643] width 159 height 28
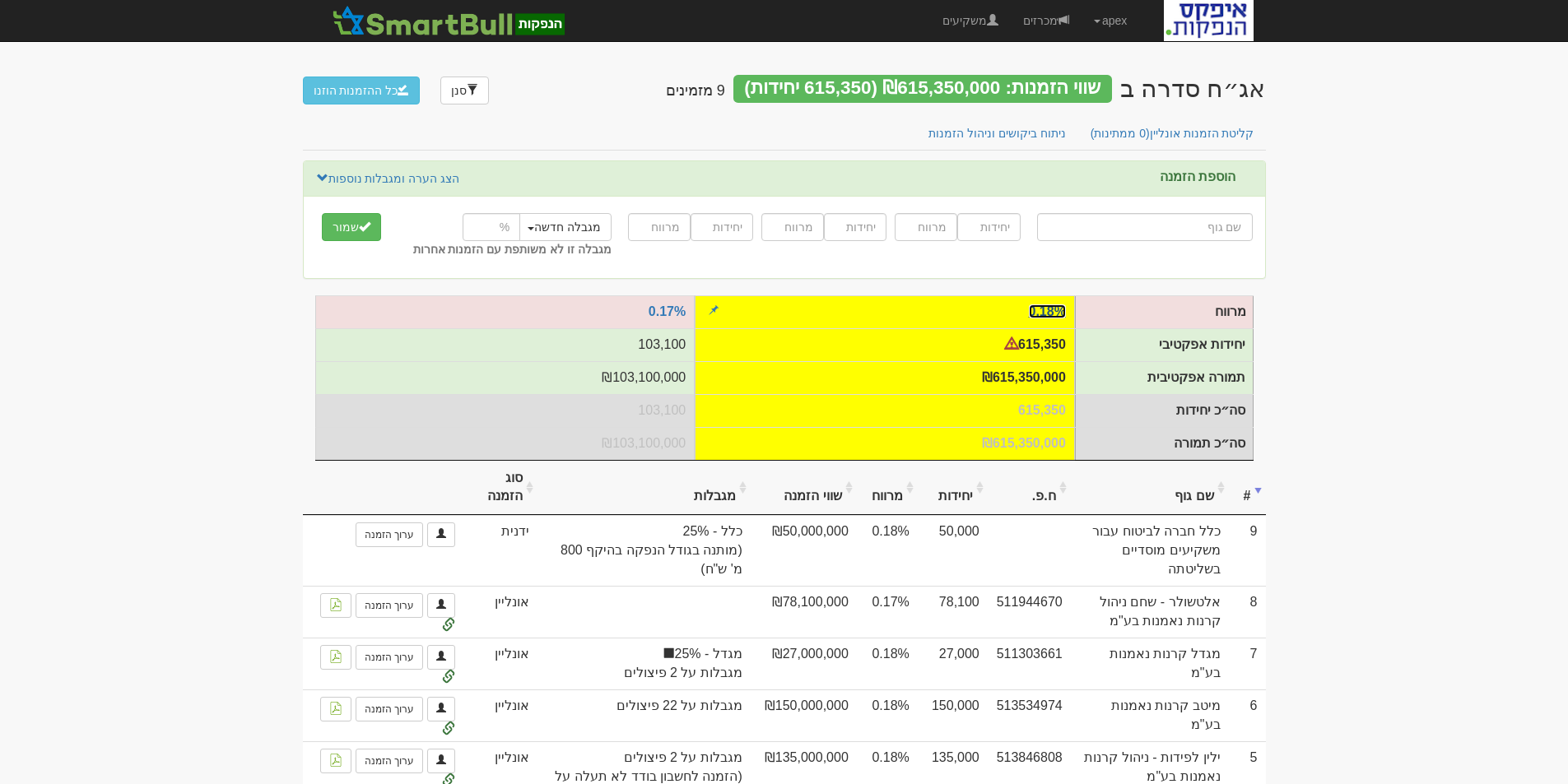
click at [1045, 313] on link "0.18%" at bounding box center [1047, 311] width 37 height 14
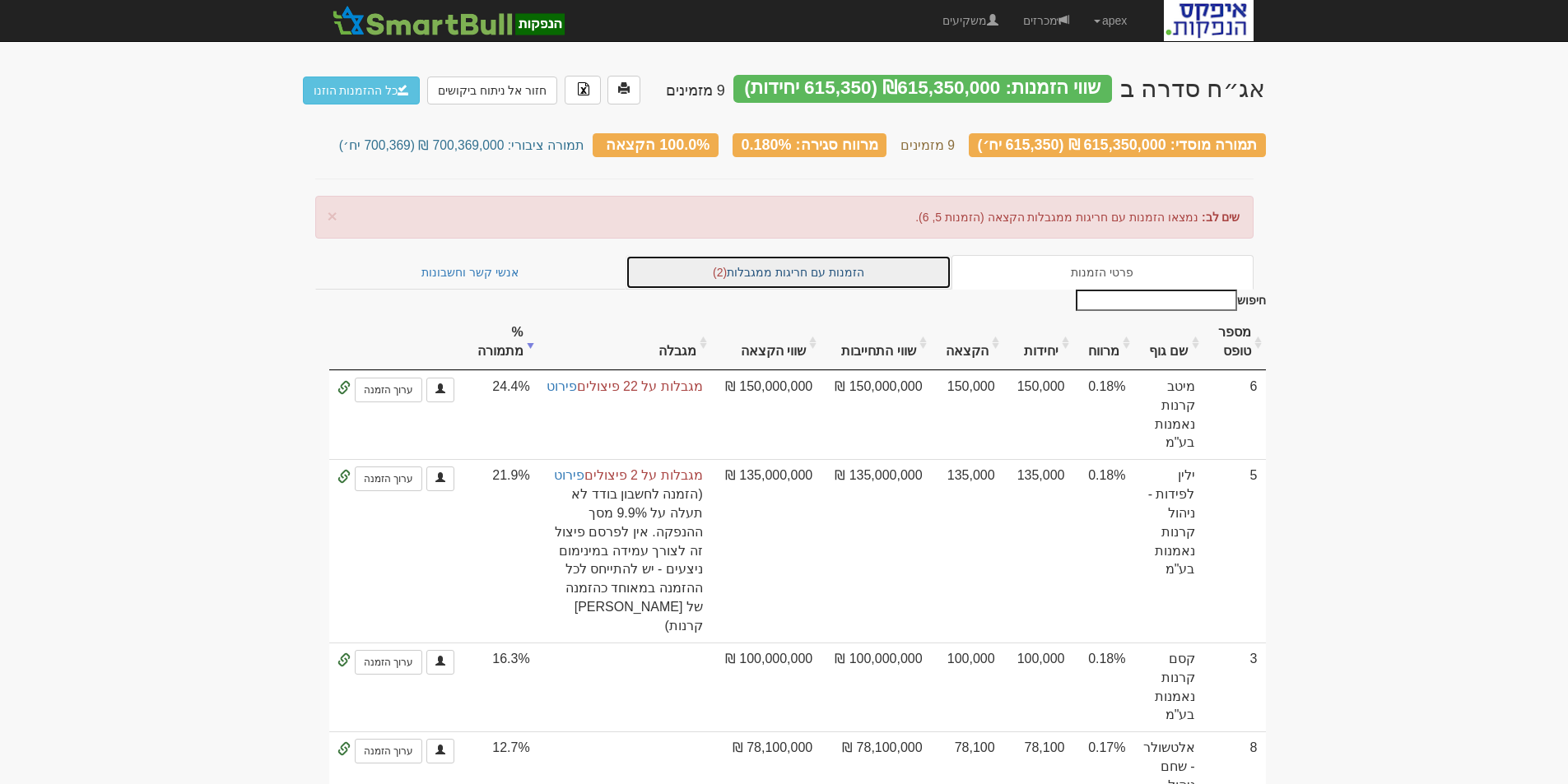
click at [832, 271] on link "הזמנות עם חריגות ממגבלות (2)" at bounding box center [788, 272] width 326 height 35
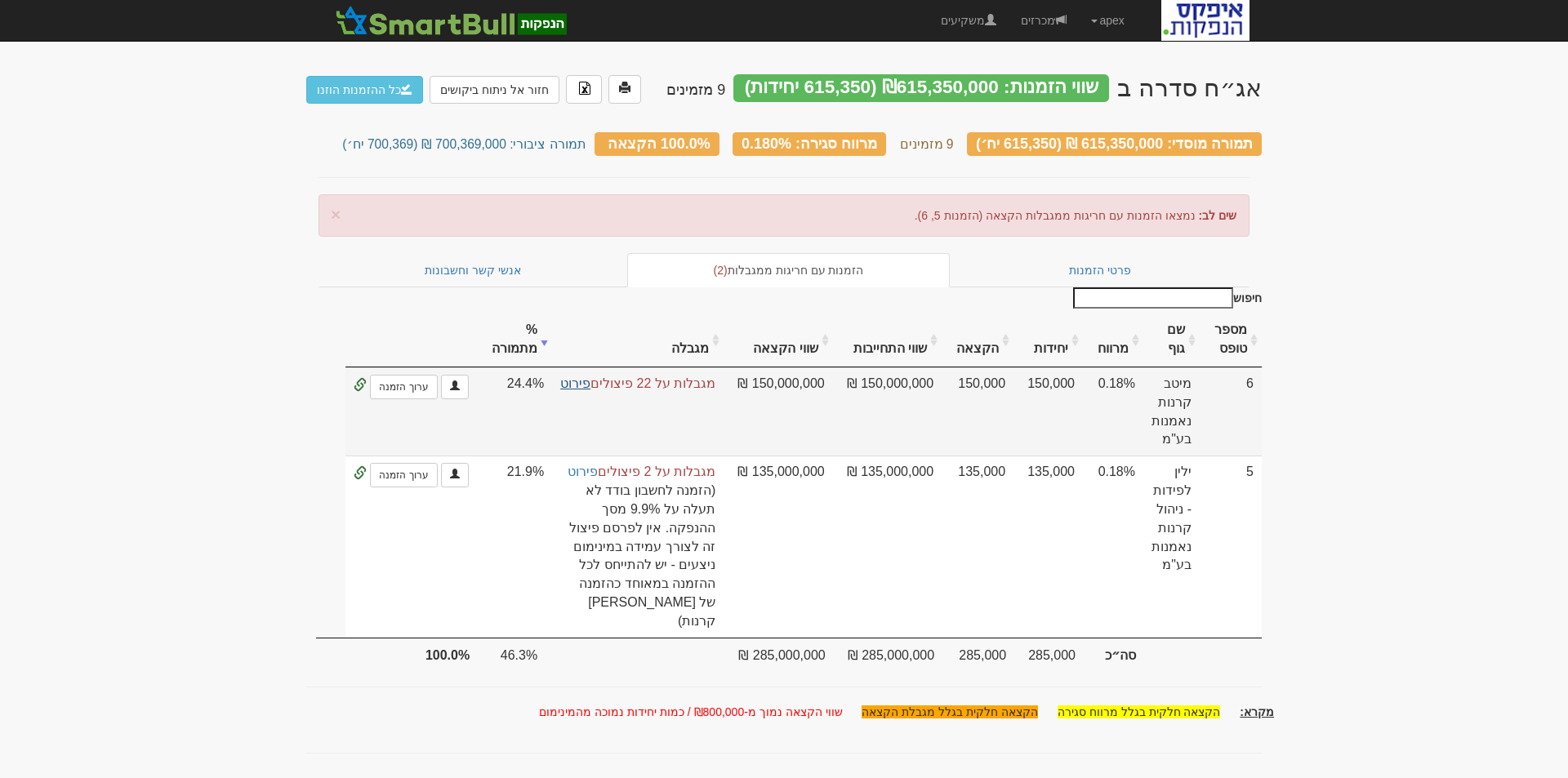
click at [576, 376] on link "פירוט" at bounding box center [575, 383] width 30 height 14
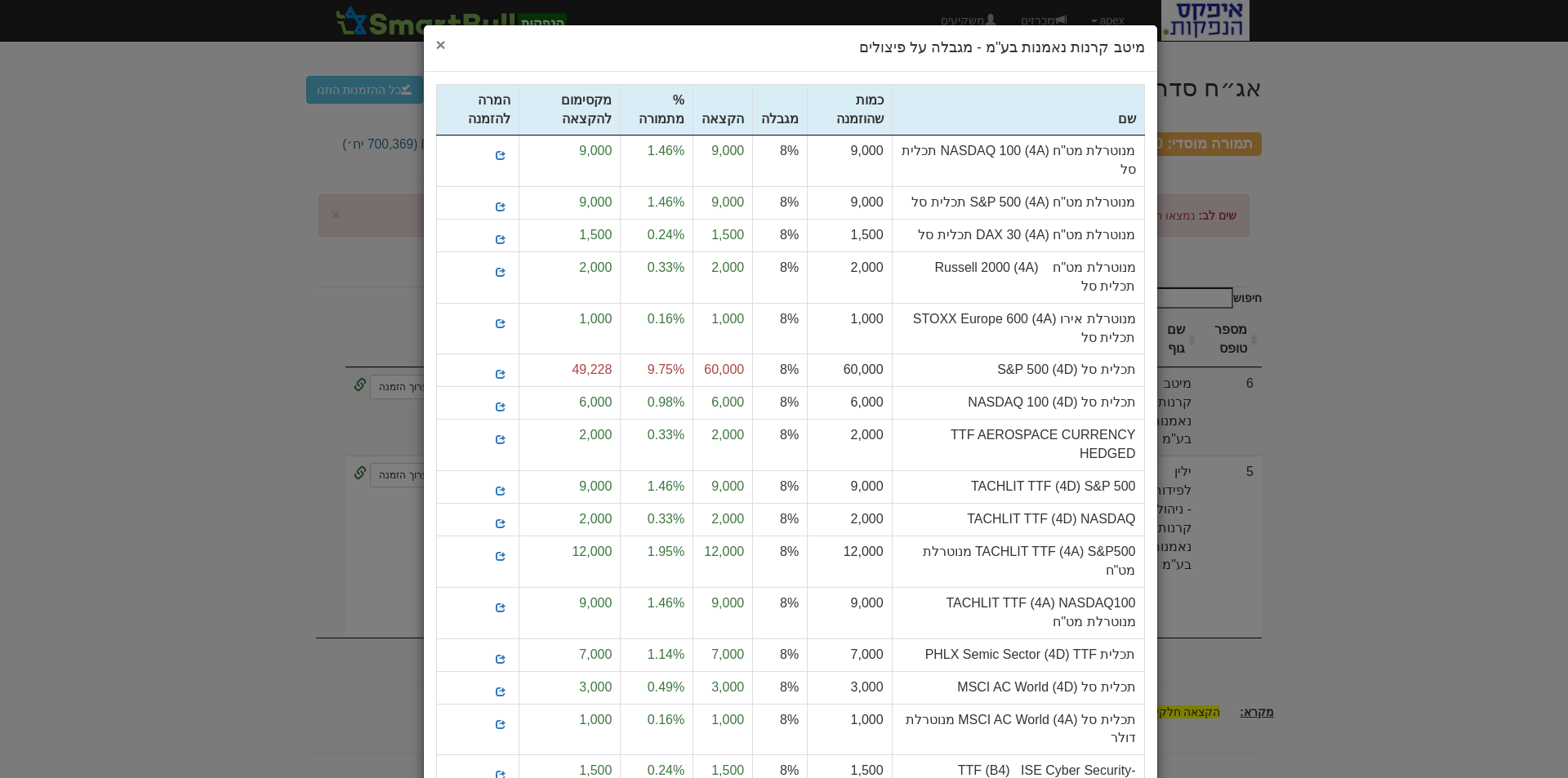
click at [446, 44] on span "×" at bounding box center [441, 44] width 10 height 19
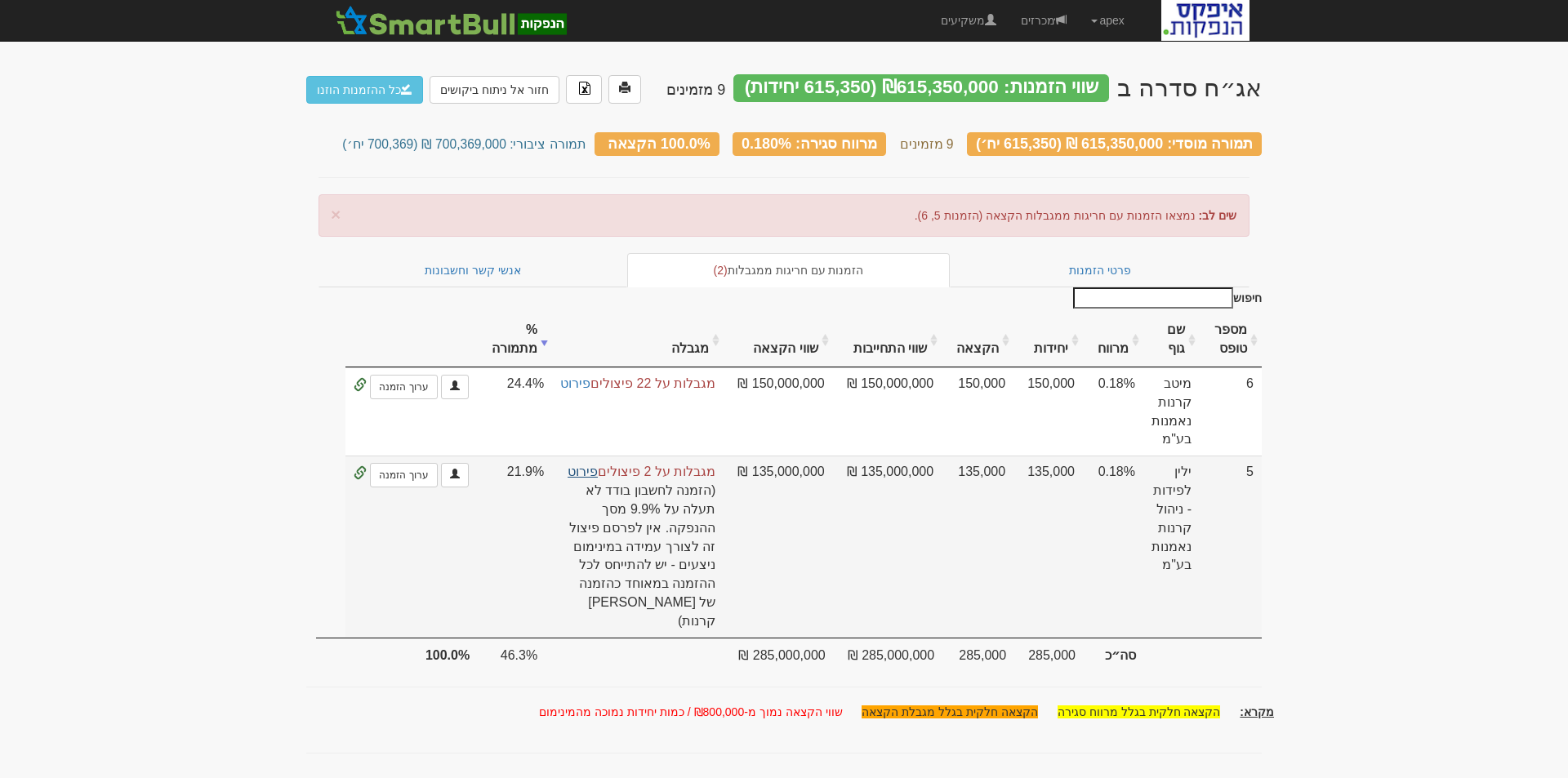
click at [595, 465] on link "פירוט" at bounding box center [583, 472] width 30 height 14
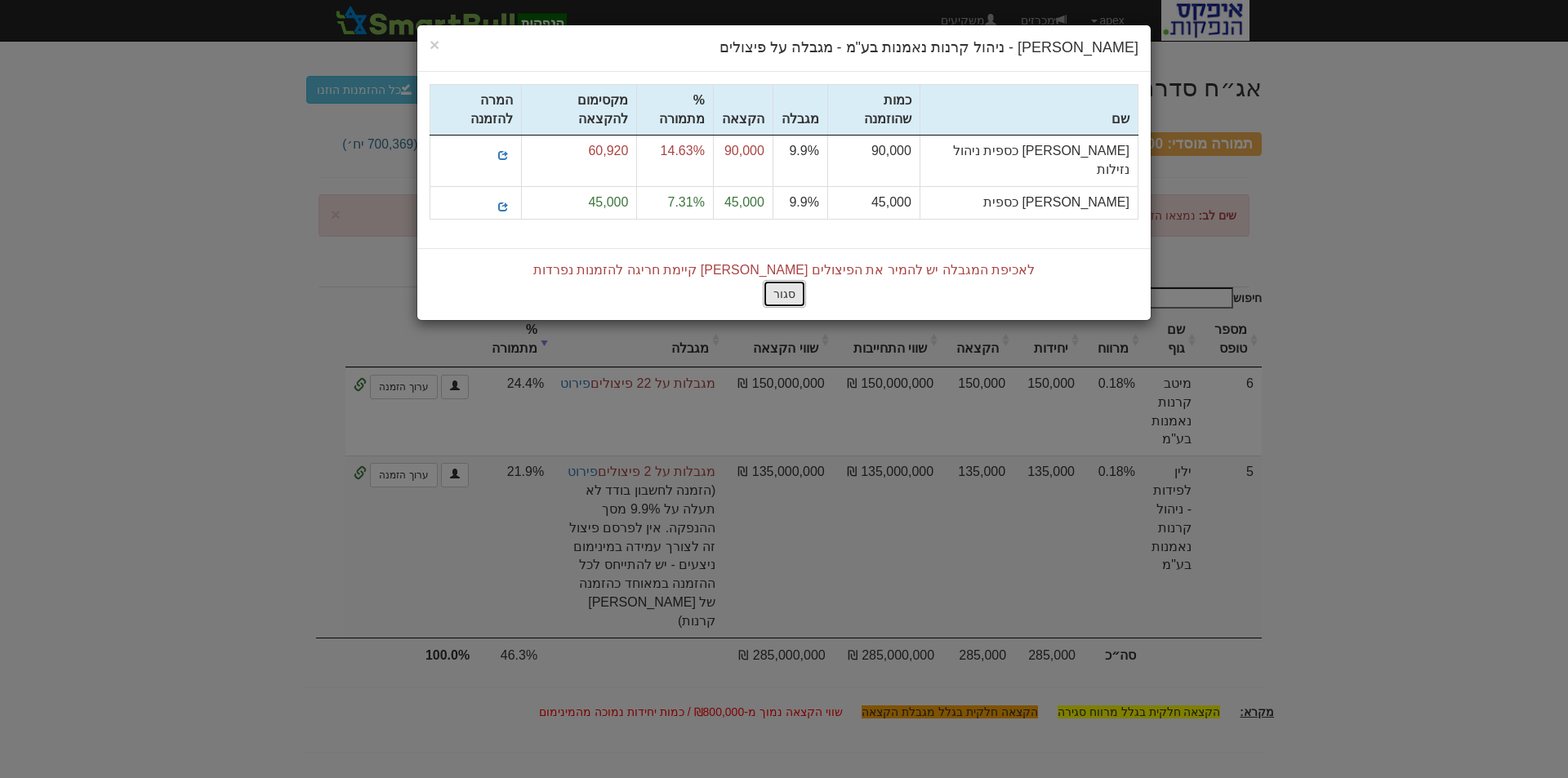
click at [778, 280] on button "סגור" at bounding box center [784, 294] width 43 height 28
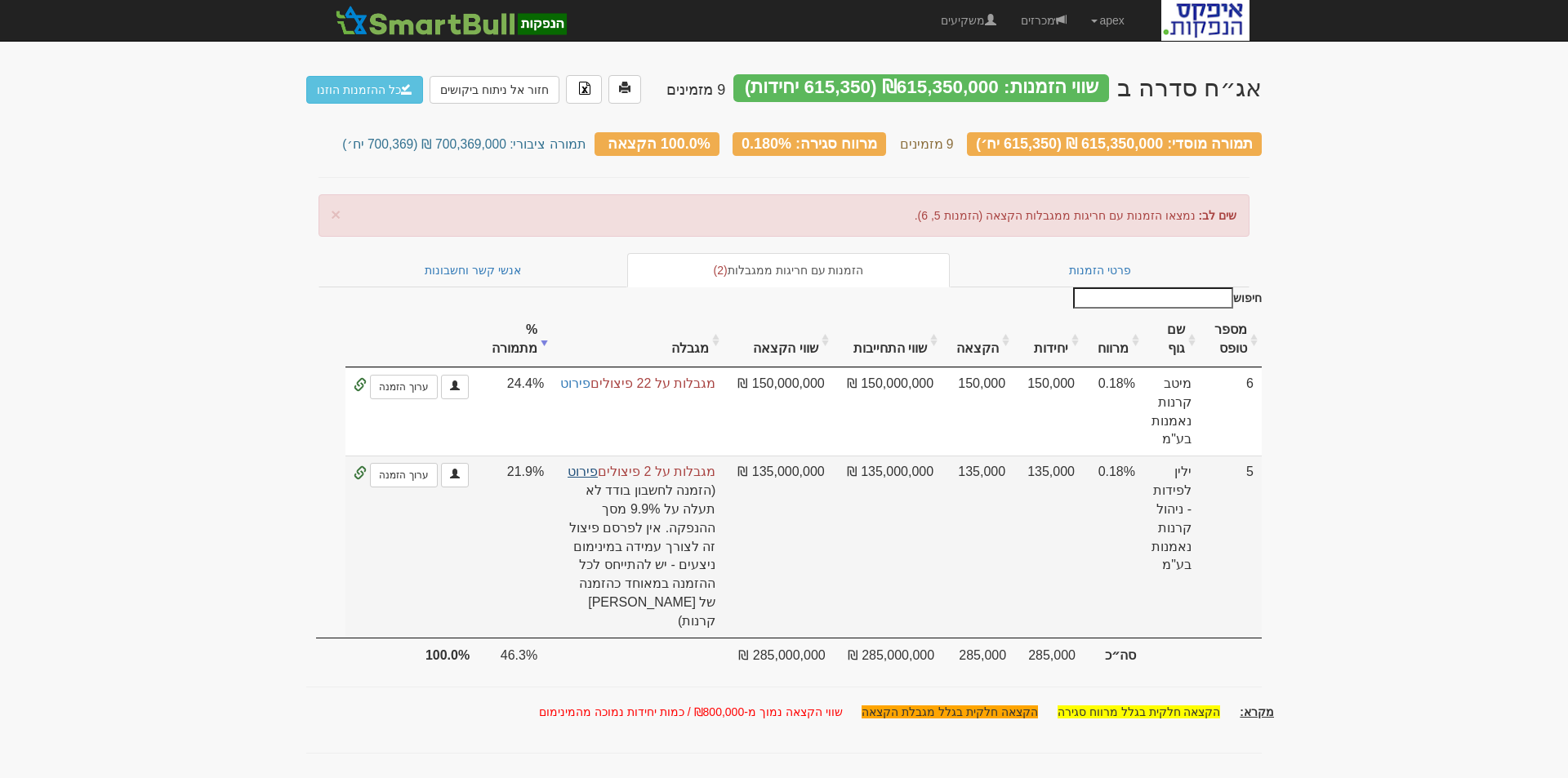
click at [582, 465] on link "פירוט" at bounding box center [583, 472] width 30 height 14
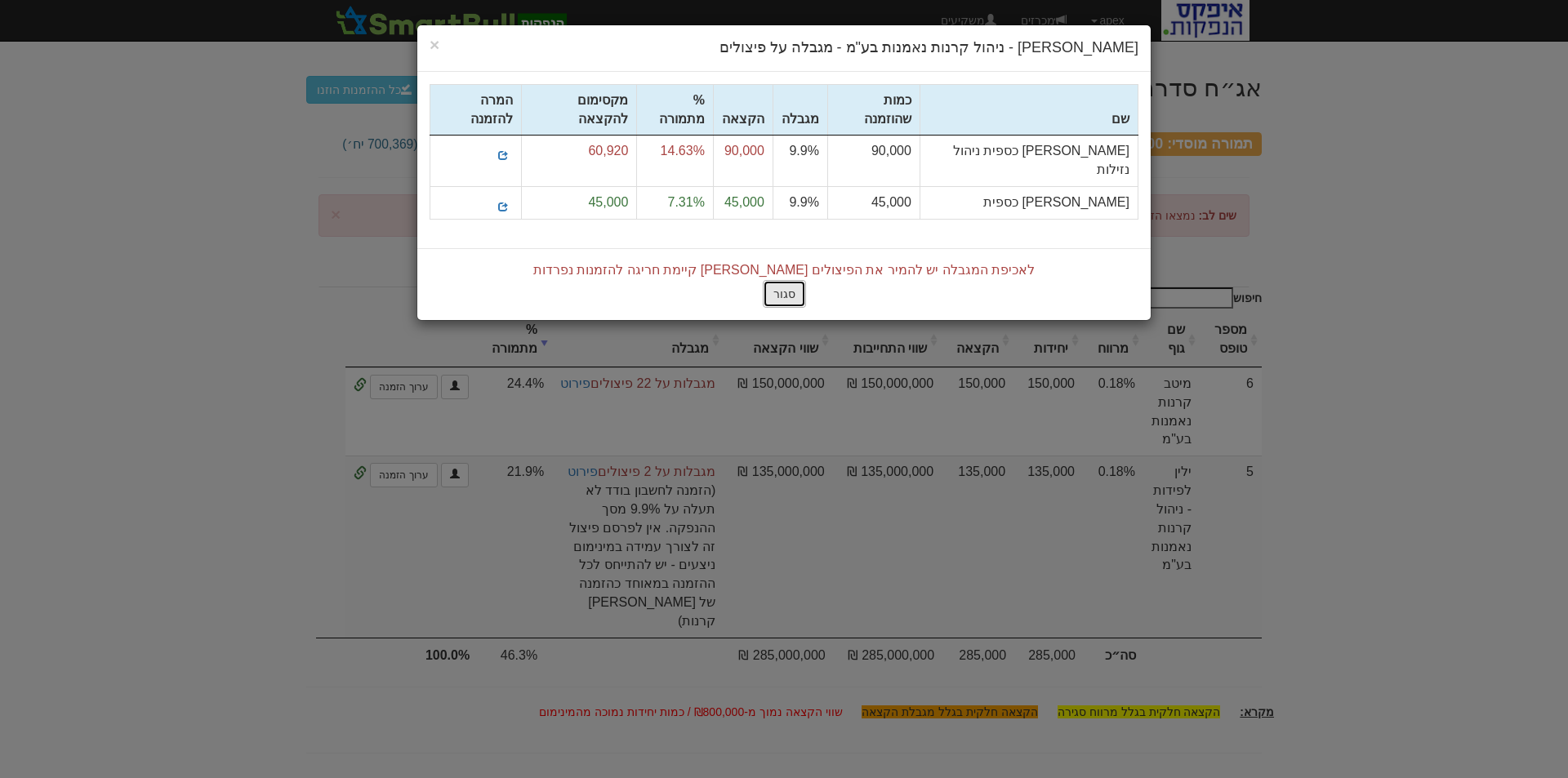
click at [789, 280] on button "סגור" at bounding box center [784, 294] width 43 height 28
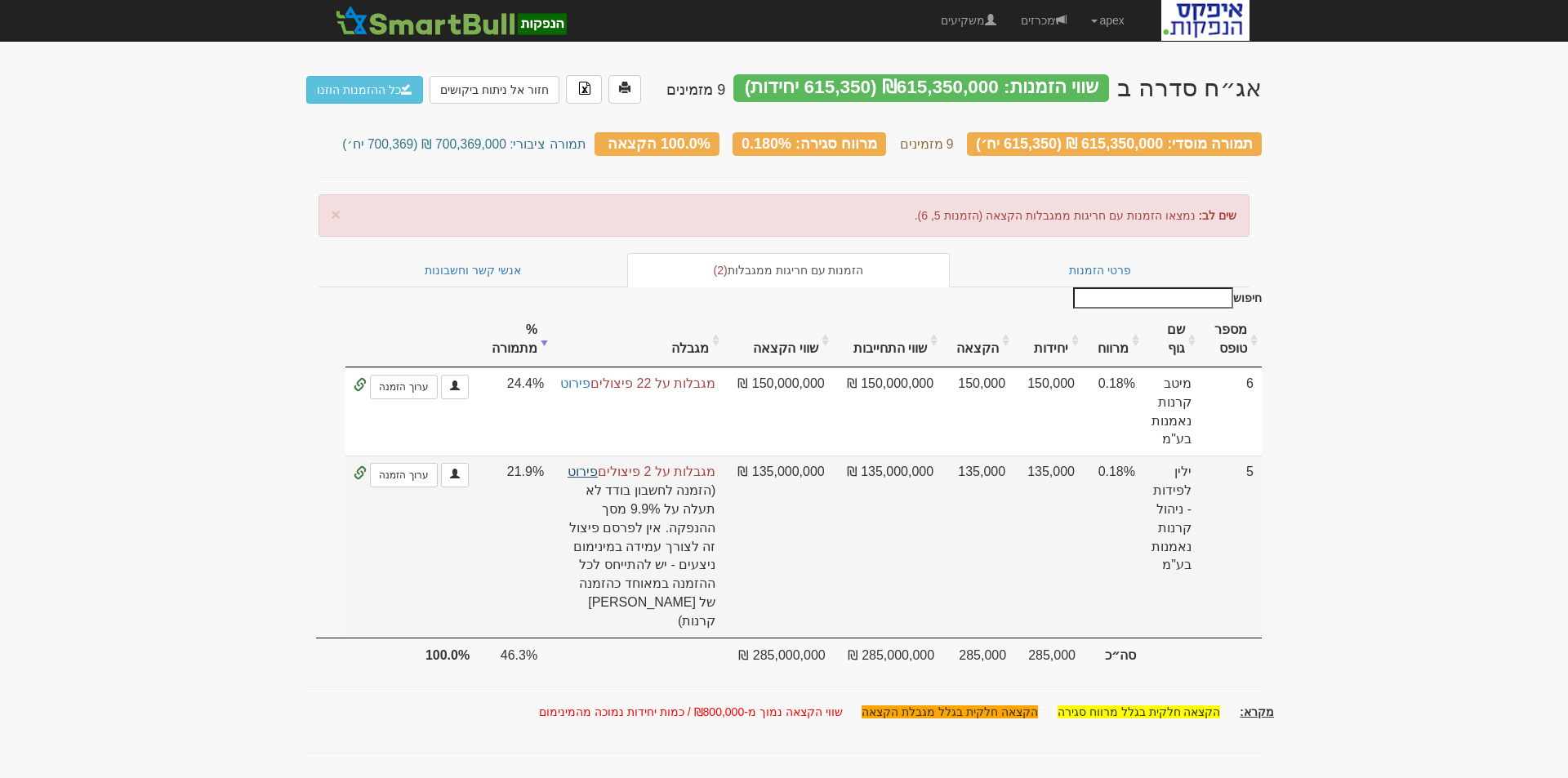
click at [589, 465] on link "פירוט" at bounding box center [583, 472] width 30 height 14
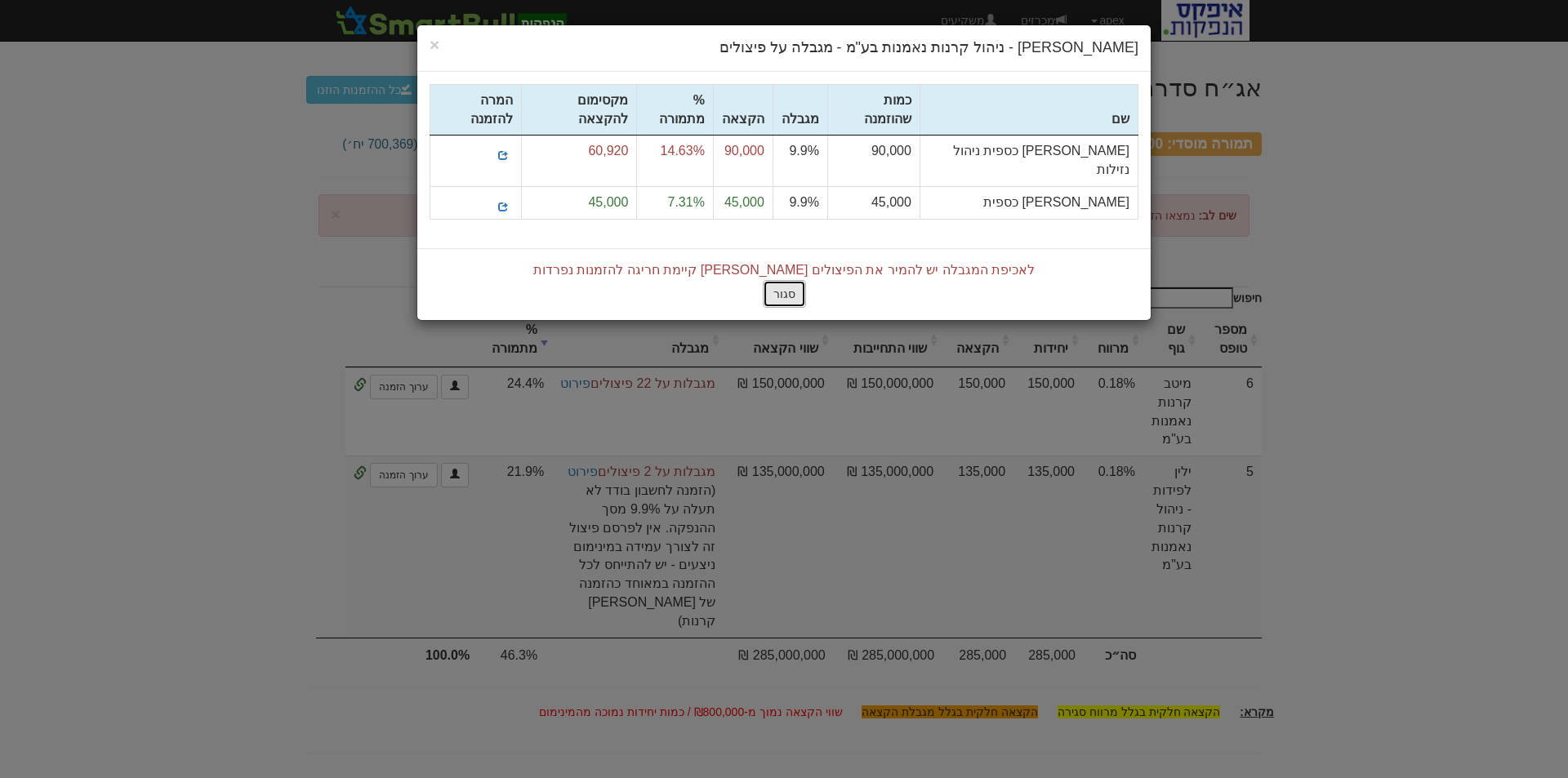
click at [781, 280] on button "סגור" at bounding box center [784, 294] width 43 height 28
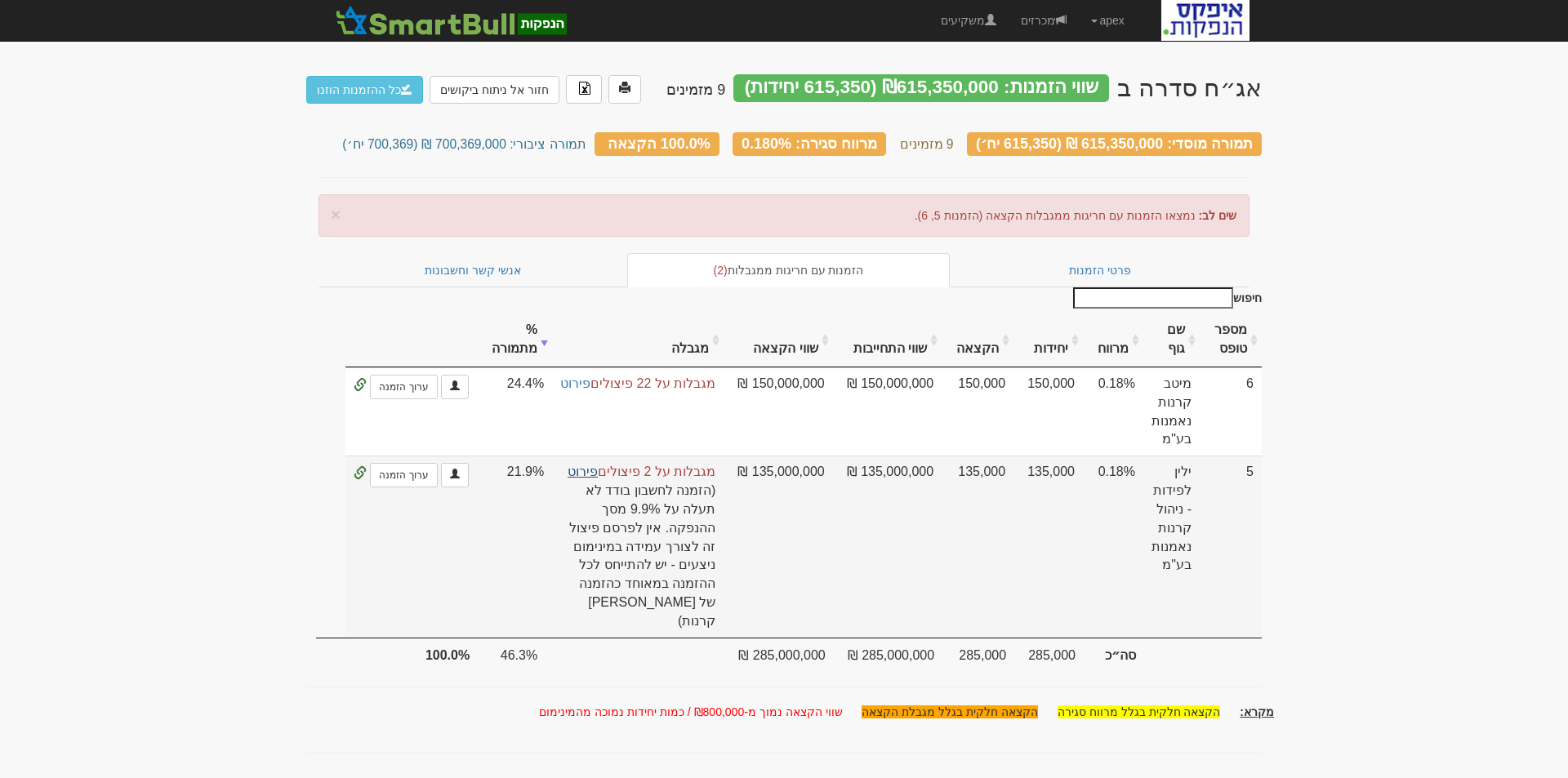
click at [591, 465] on link "פירוט" at bounding box center [583, 472] width 30 height 14
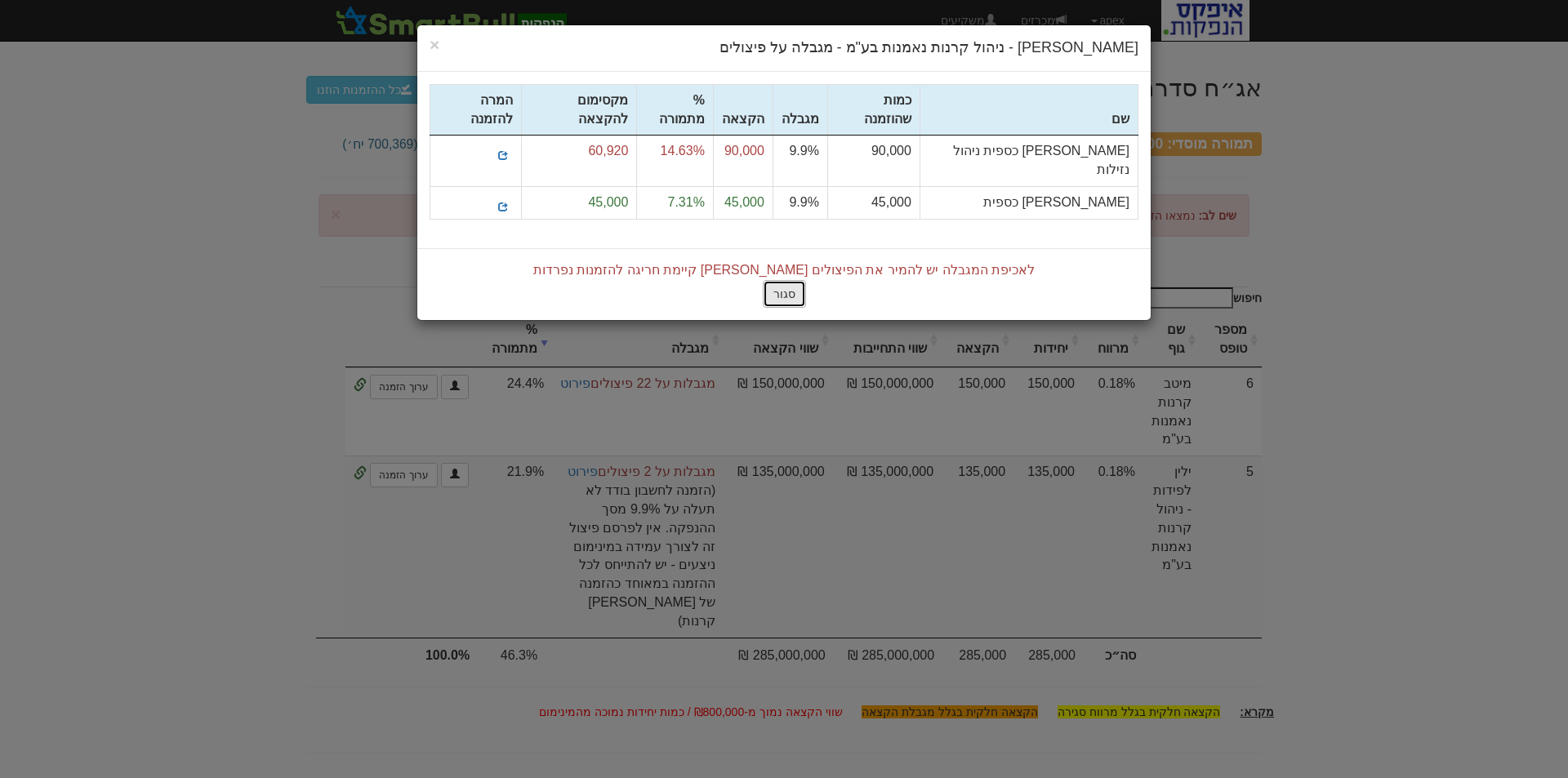
click at [778, 280] on button "סגור" at bounding box center [784, 294] width 43 height 28
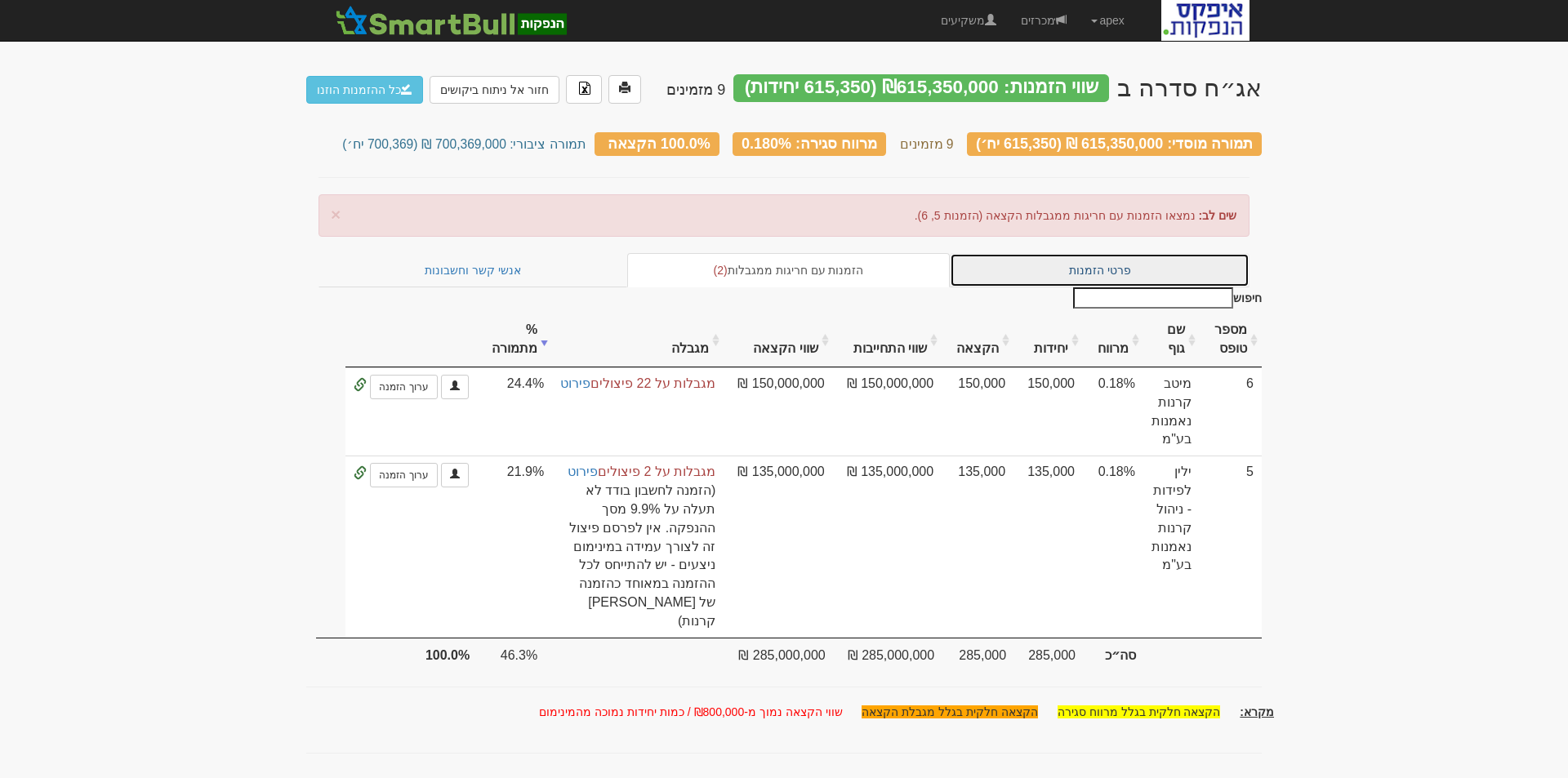
click at [1097, 260] on link "פרטי הזמנות" at bounding box center [1098, 270] width 300 height 34
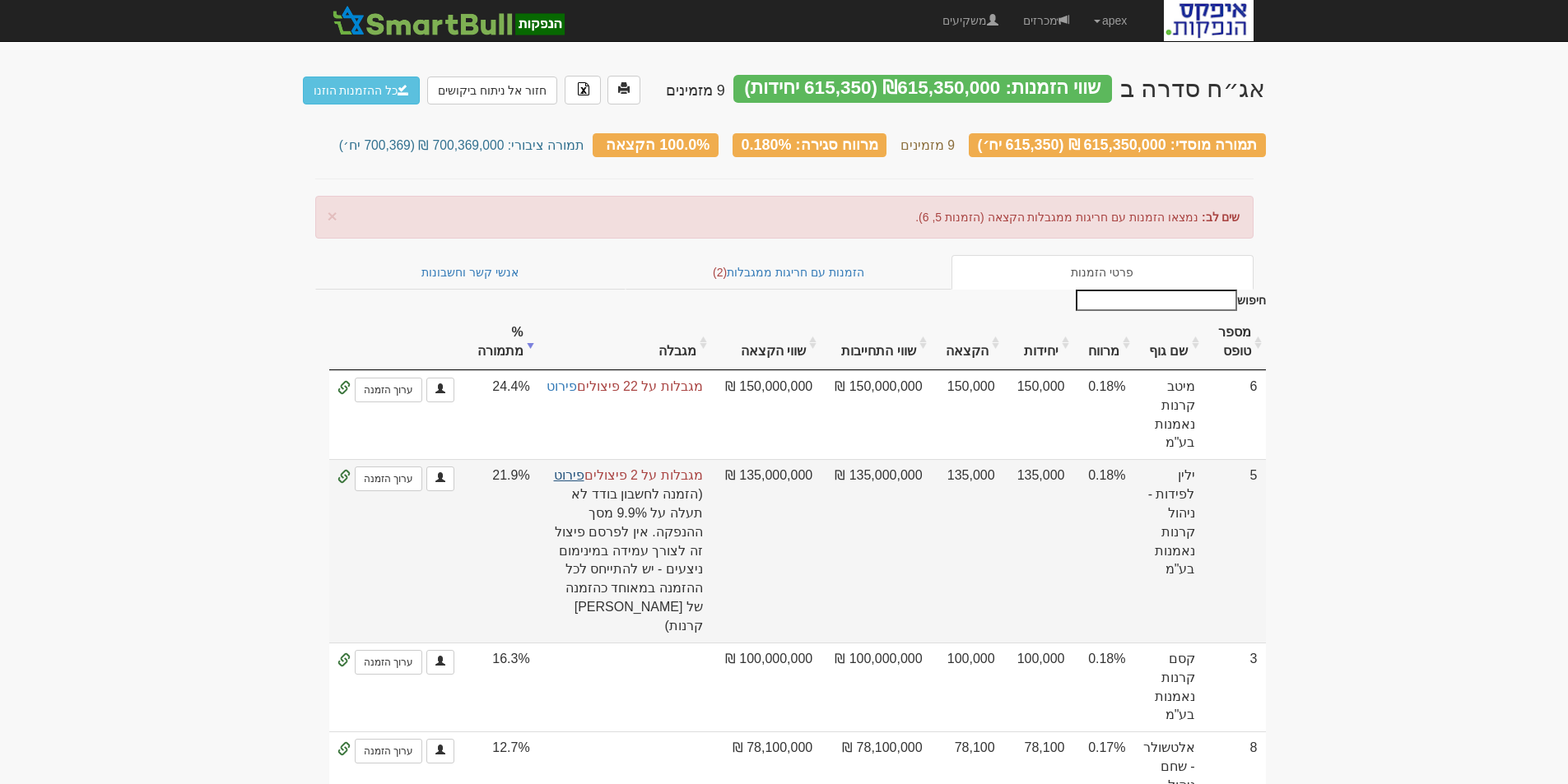
click at [584, 468] on link "פירוט" at bounding box center [569, 475] width 31 height 14
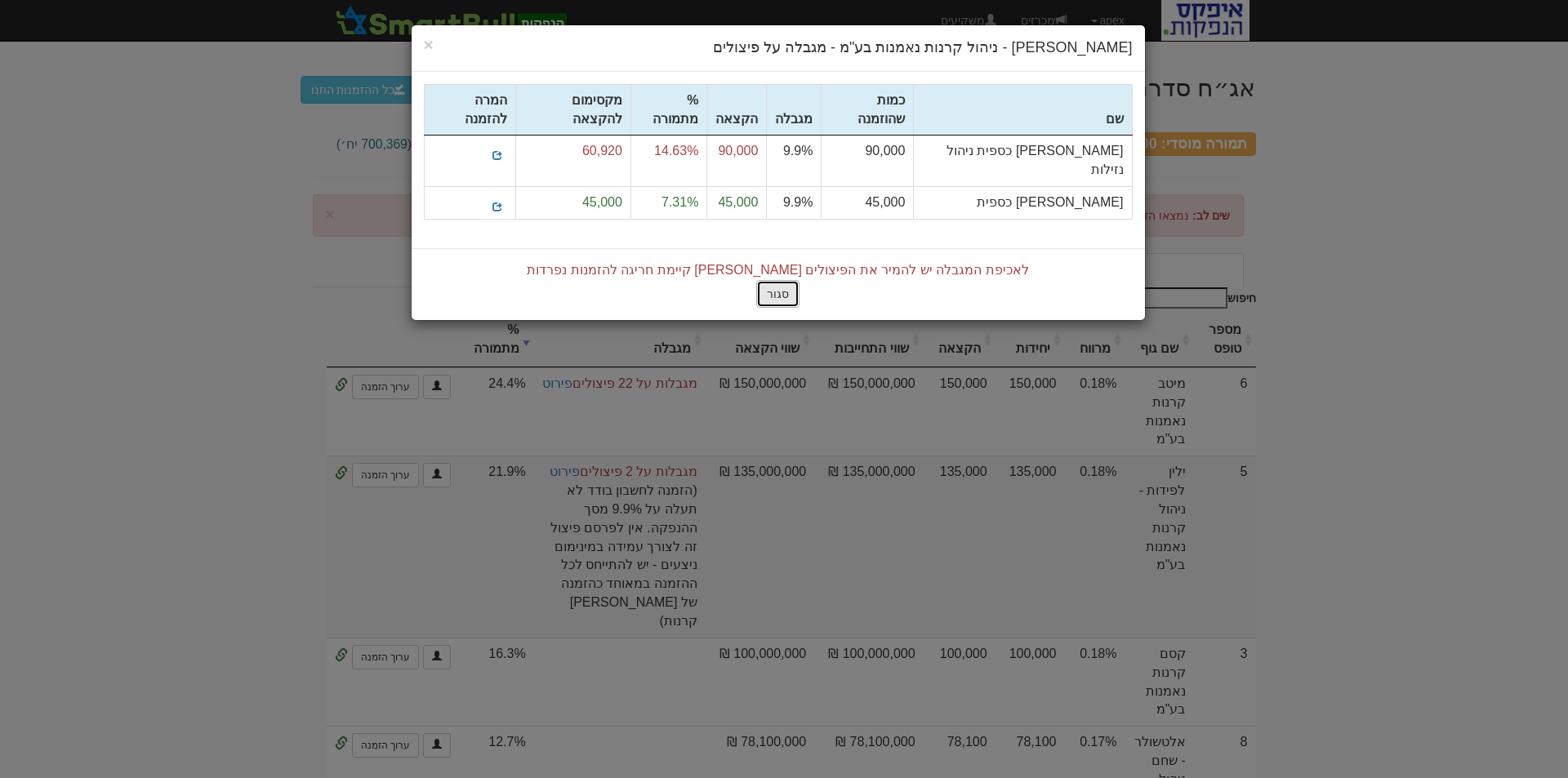
click at [773, 280] on button "סגור" at bounding box center [778, 294] width 43 height 28
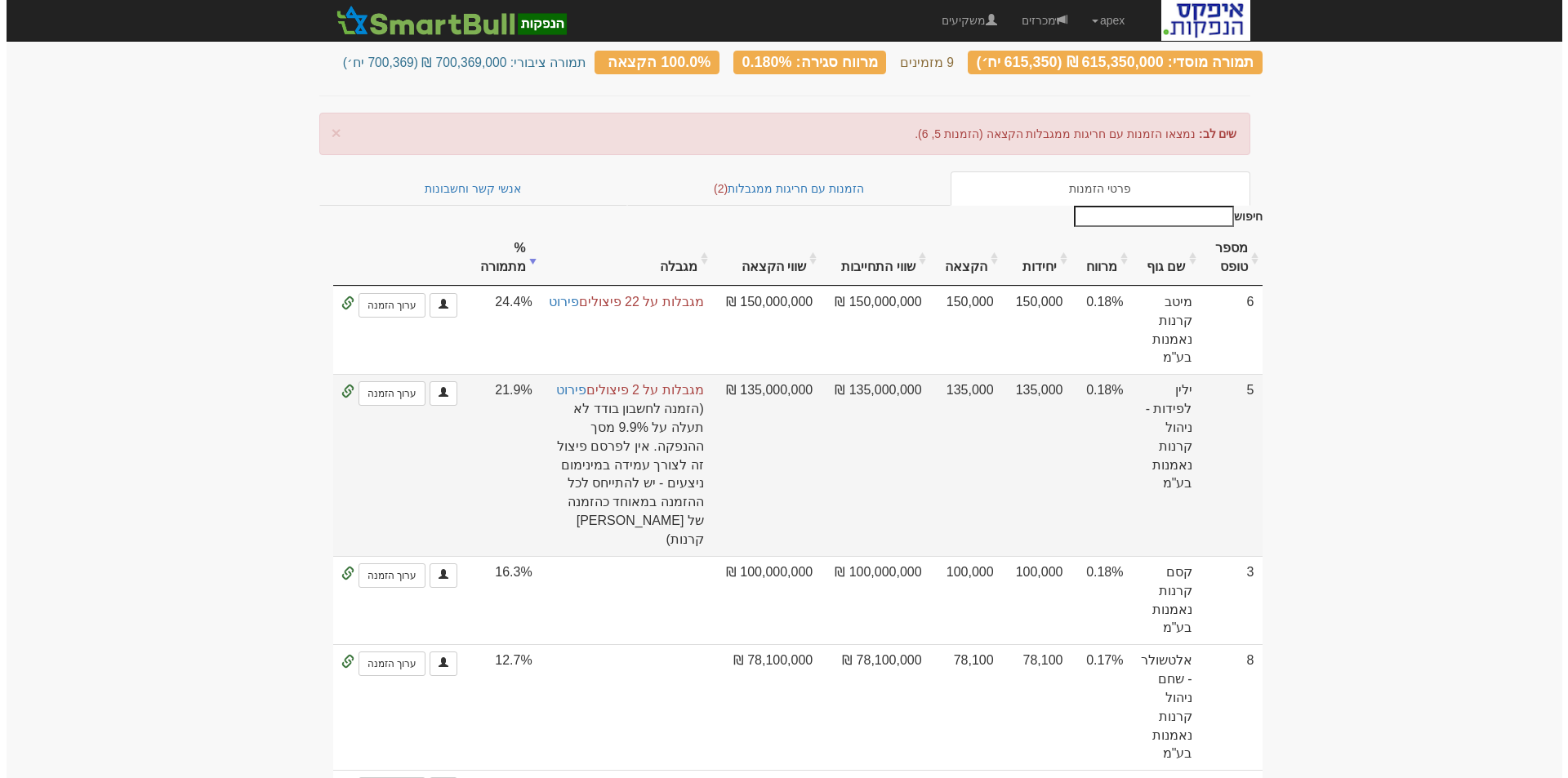
scroll to position [163, 0]
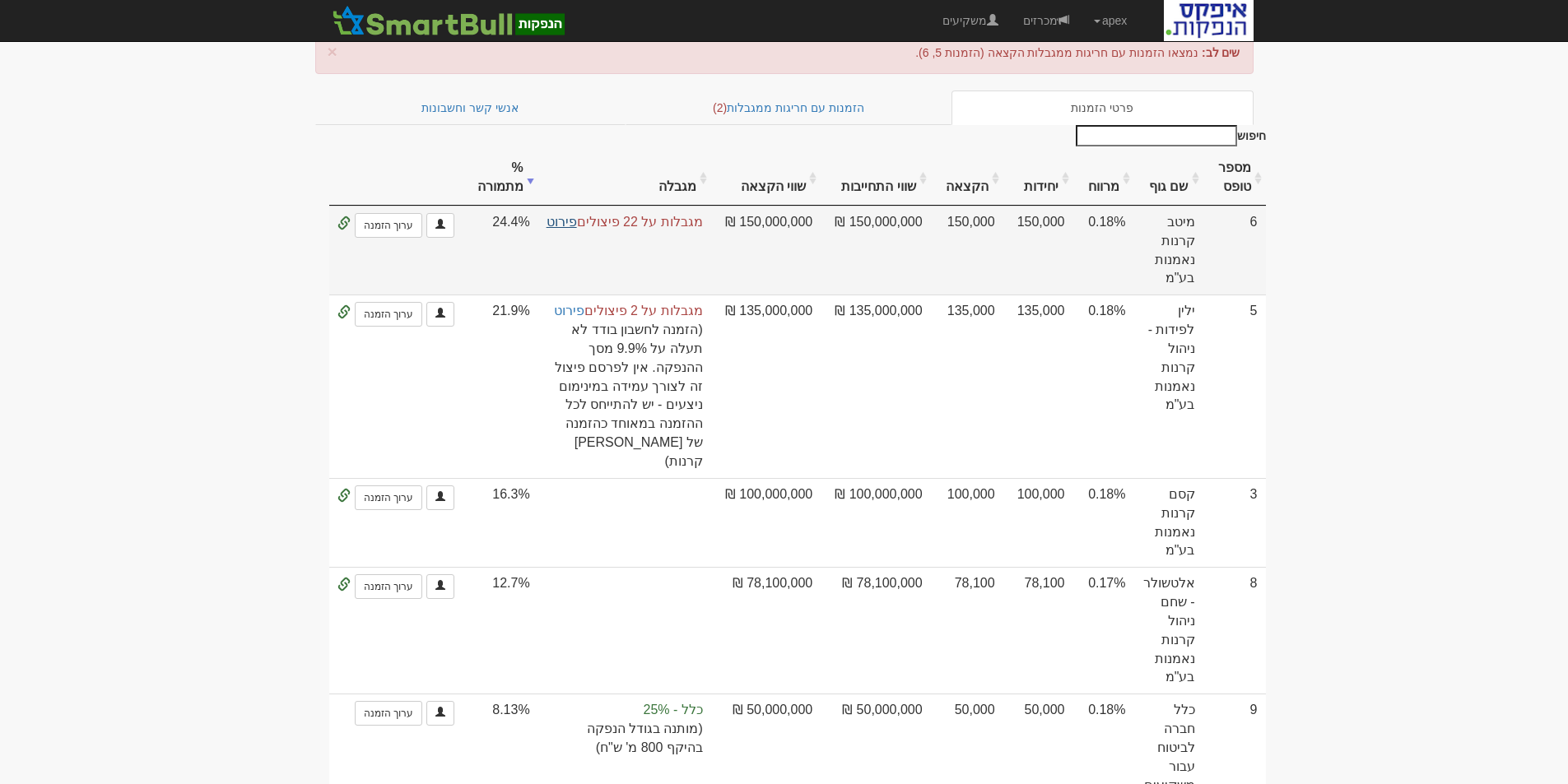
click at [574, 215] on link "פירוט" at bounding box center [562, 222] width 31 height 14
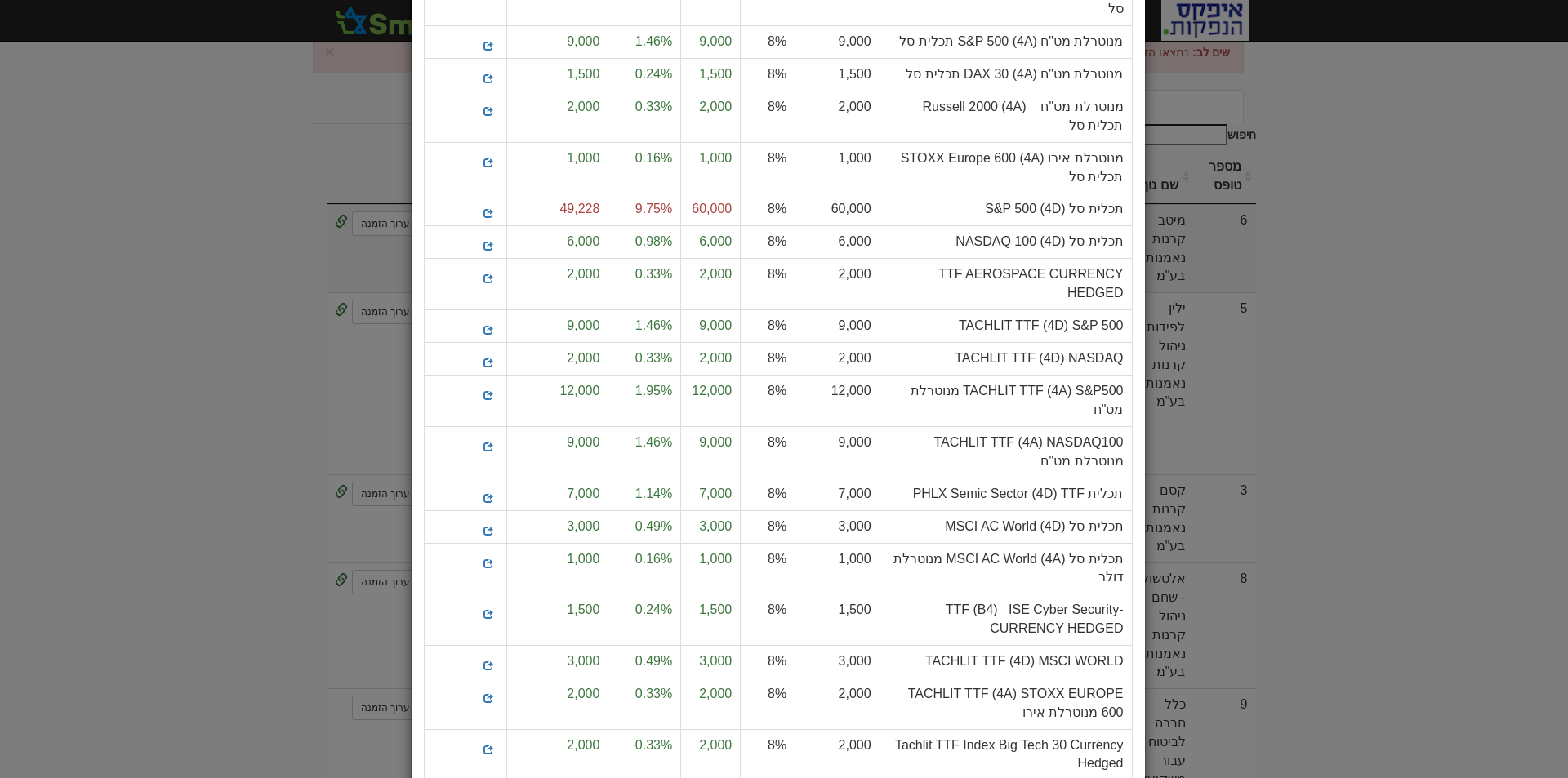
scroll to position [0, 0]
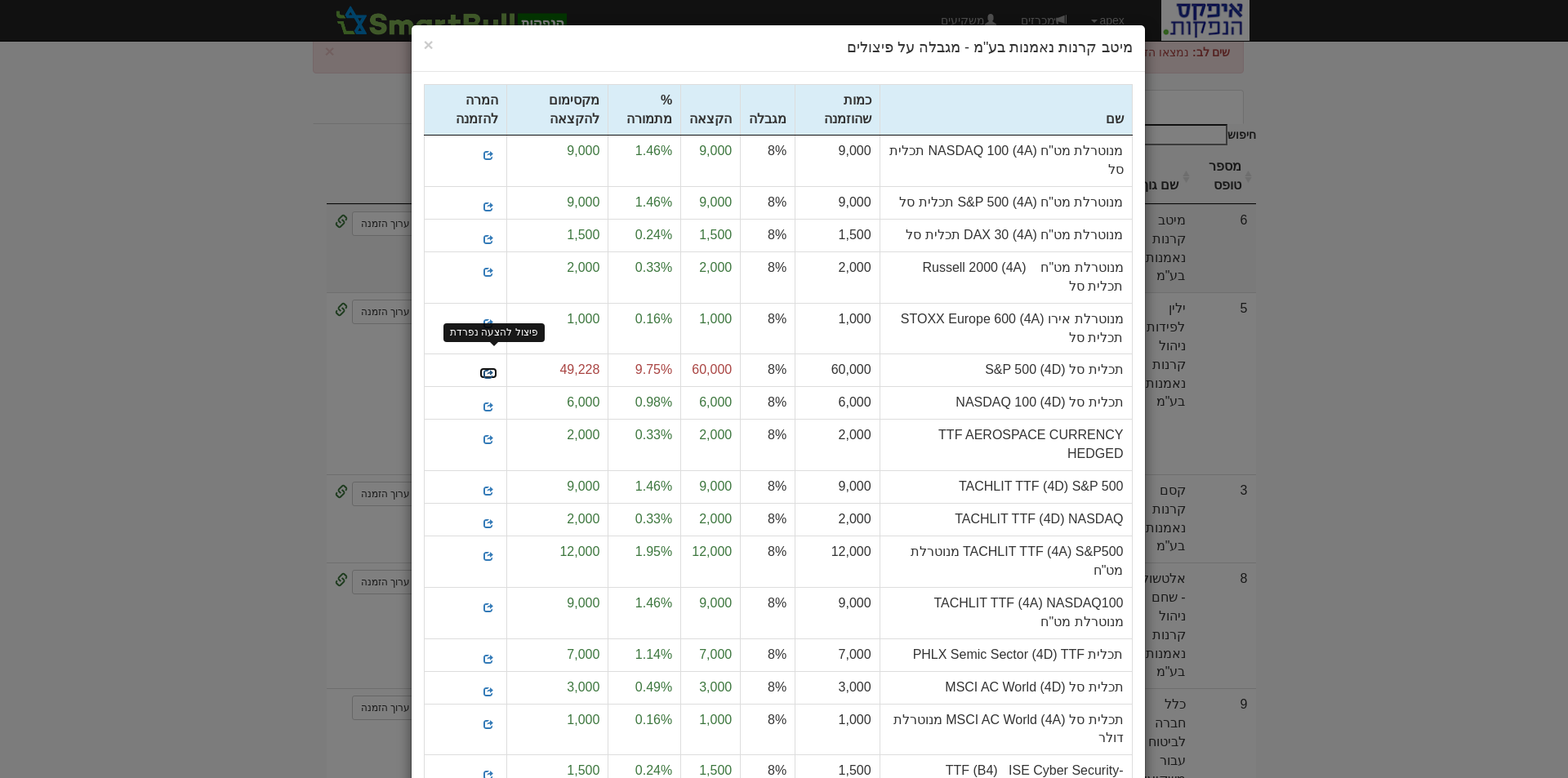
click at [493, 369] on span at bounding box center [488, 374] width 10 height 10
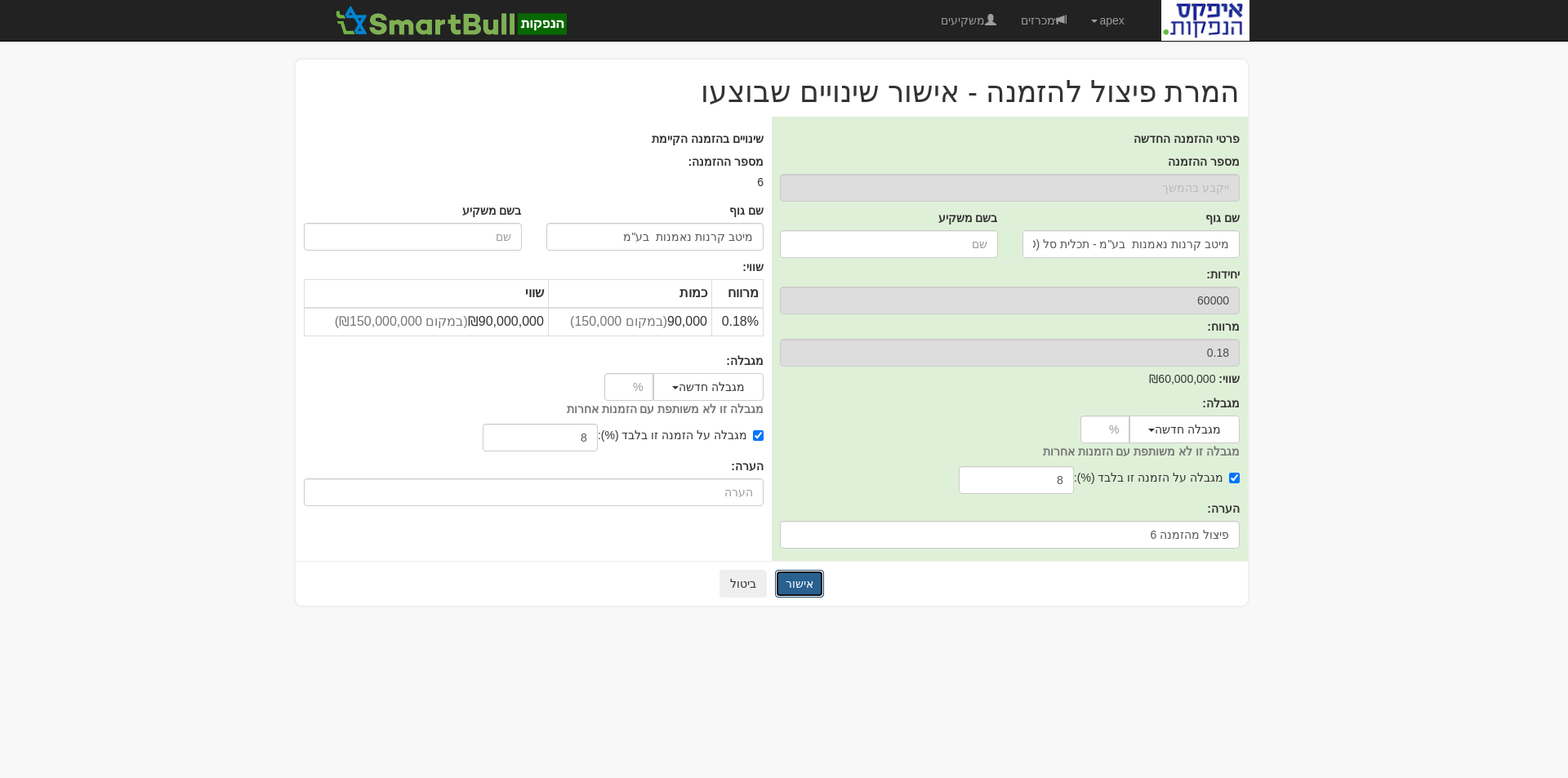
click at [794, 579] on button "אישור" at bounding box center [800, 584] width 49 height 28
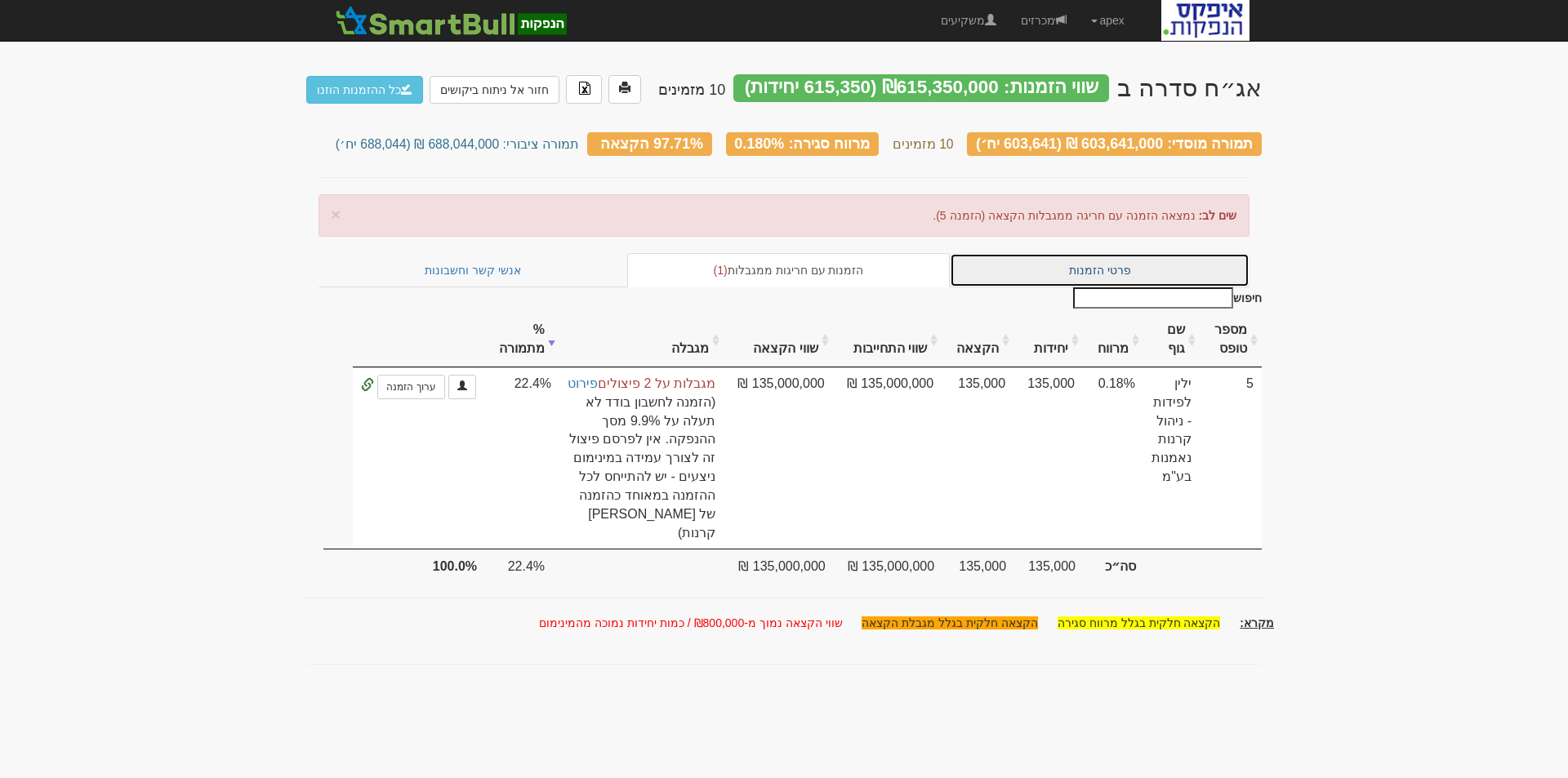
click at [1105, 263] on link "פרטי הזמנות" at bounding box center [1098, 270] width 300 height 34
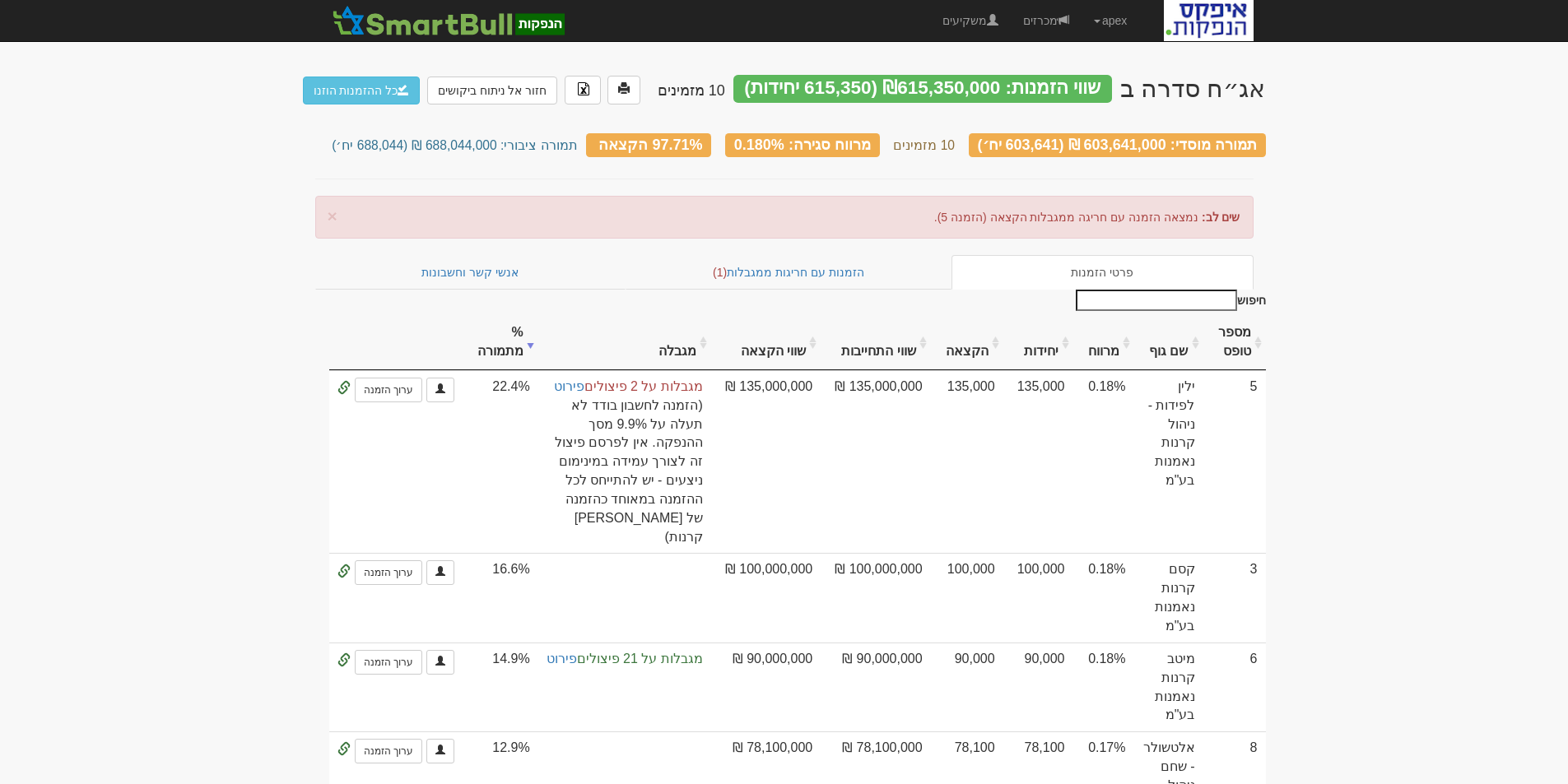
click at [1177, 350] on th "שם גוף" at bounding box center [1169, 343] width 69 height 55
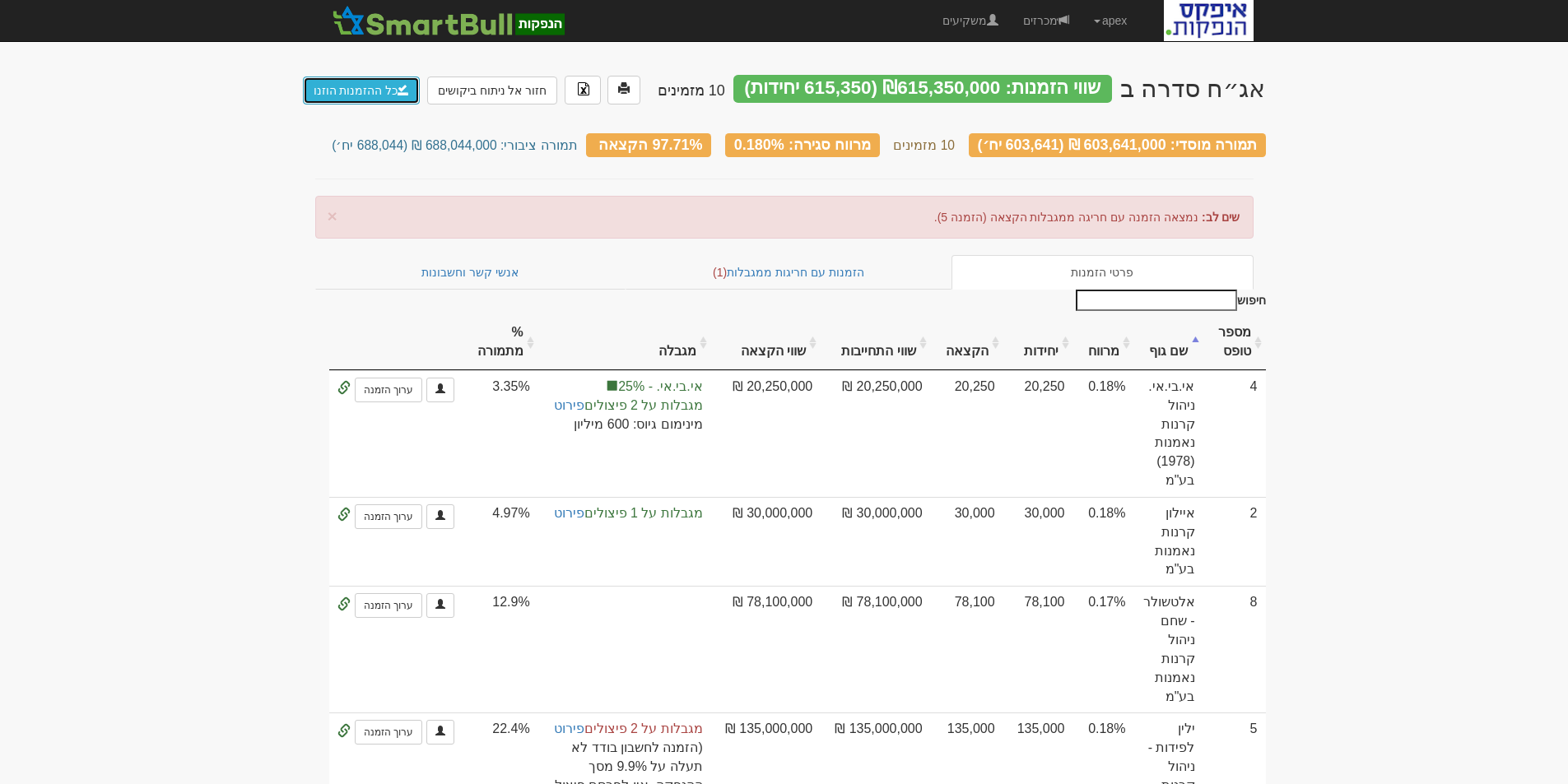
click at [368, 90] on link "כל ההזמנות הוזנו" at bounding box center [362, 90] width 118 height 28
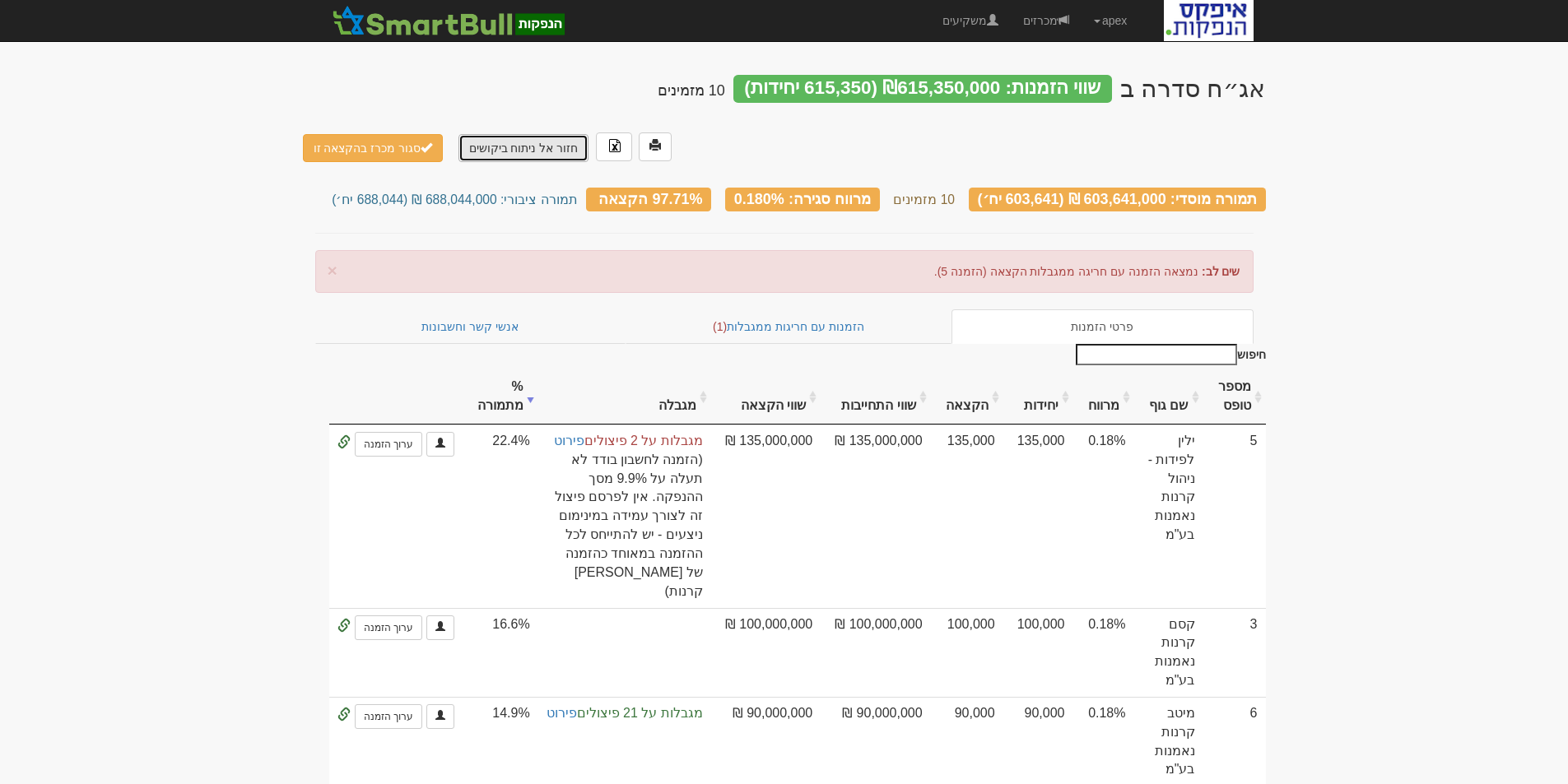
click at [502, 134] on link "חזור אל ניתוח ביקושים" at bounding box center [524, 147] width 131 height 28
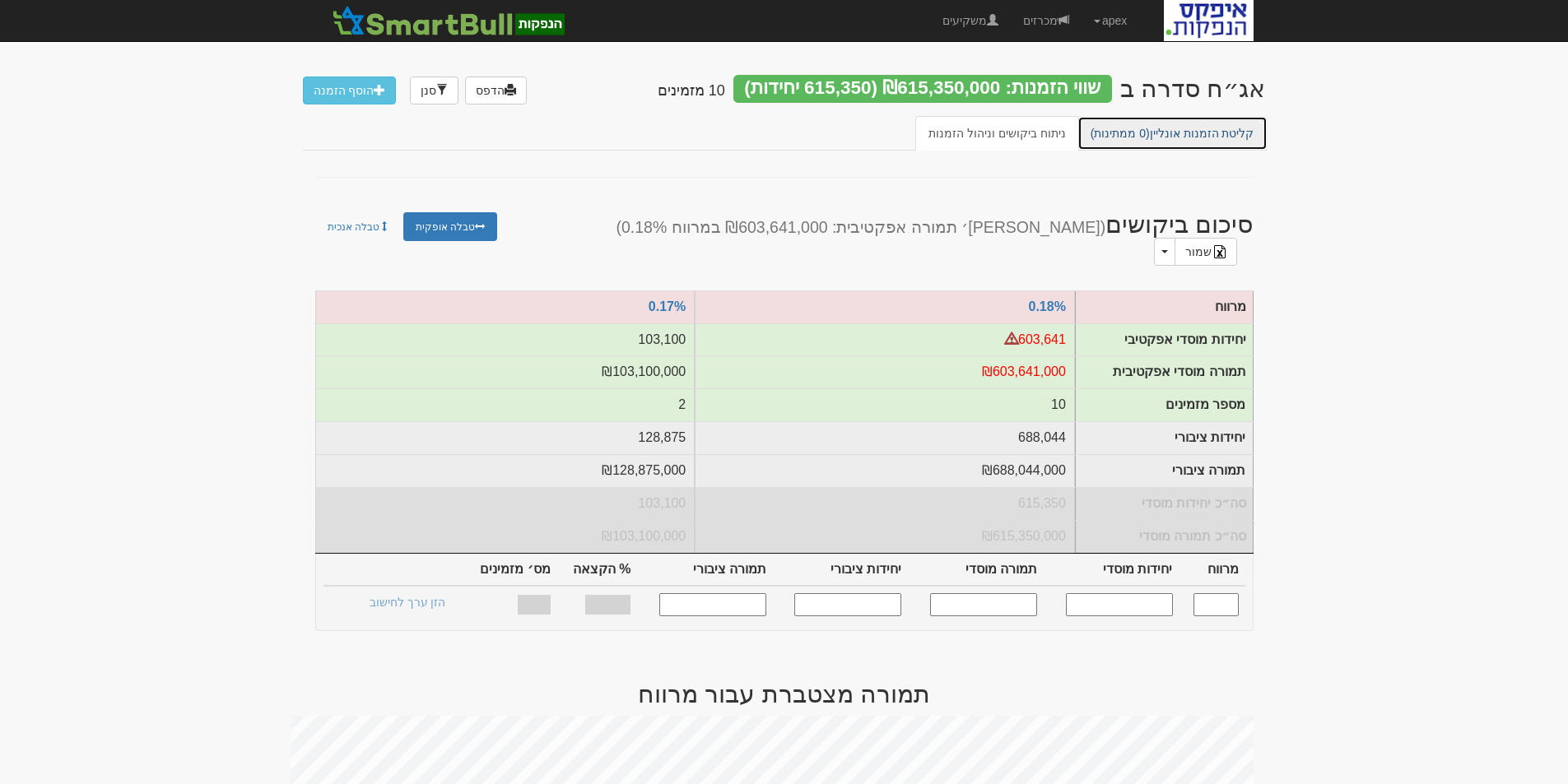
click at [1196, 133] on link "קליטת הזמנות אונליין (0 ממתינות)" at bounding box center [1173, 133] width 190 height 35
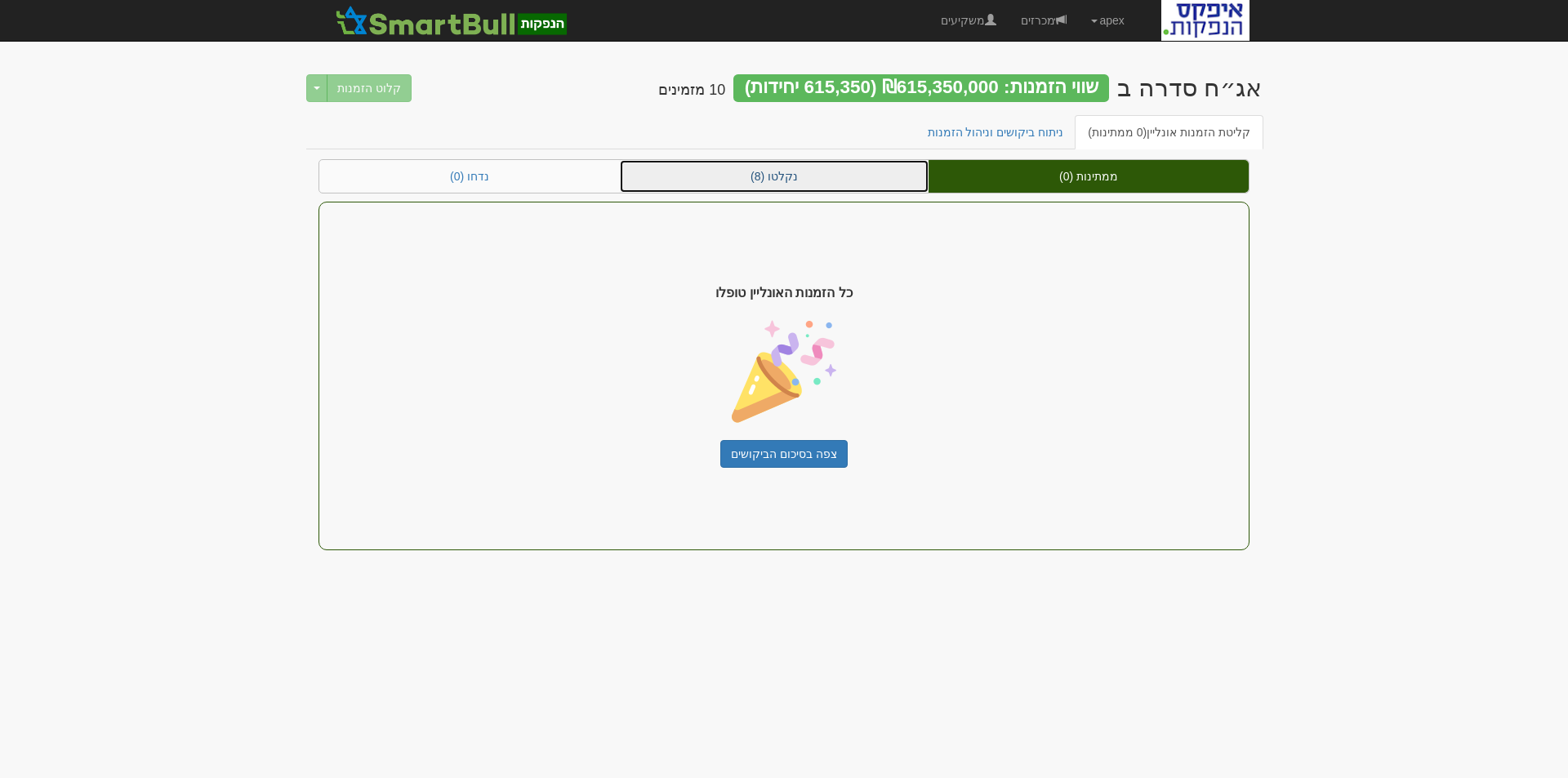
click at [772, 180] on link "נקלטו (8)" at bounding box center [774, 176] width 308 height 32
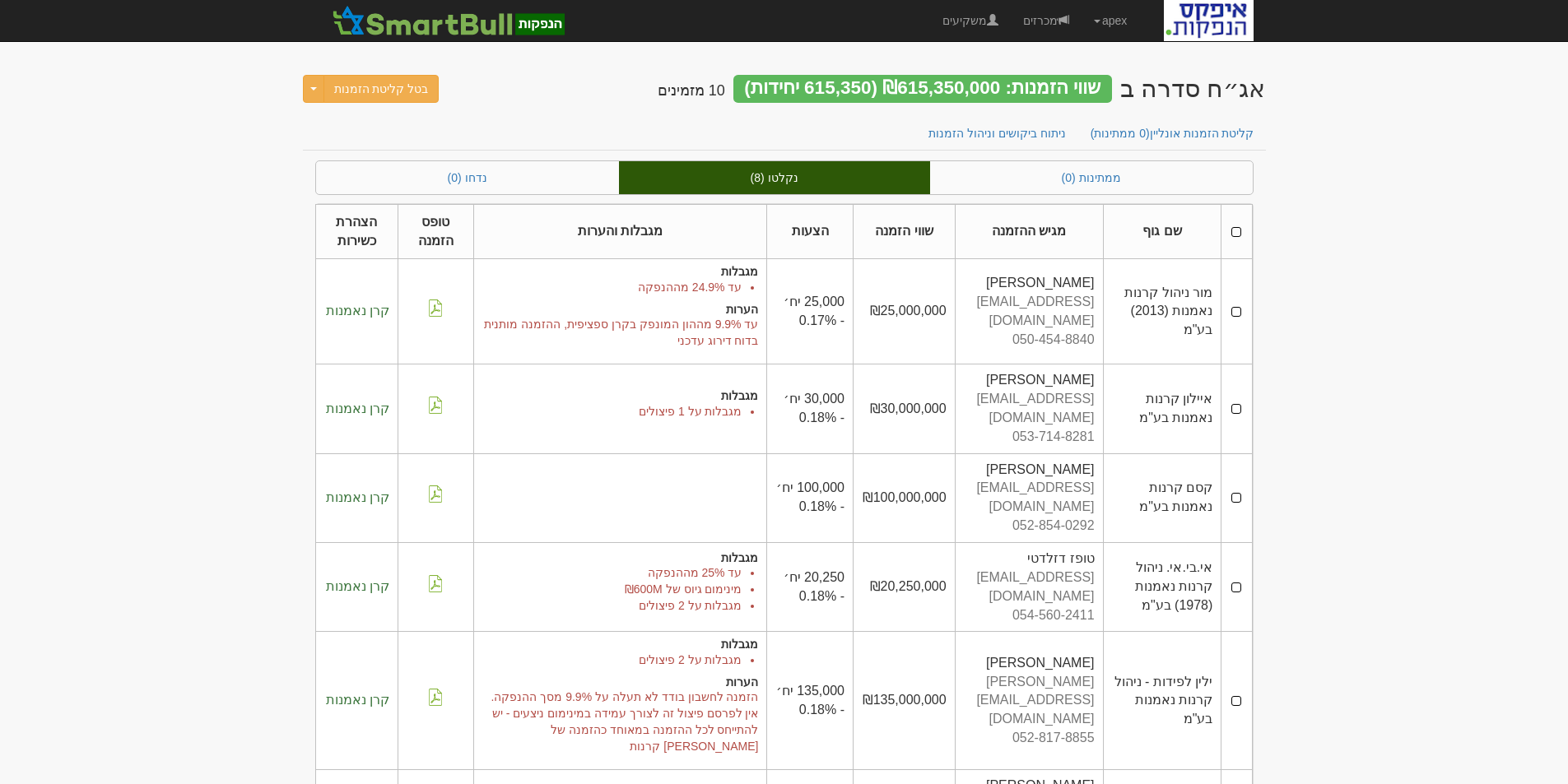
scroll to position [155, 0]
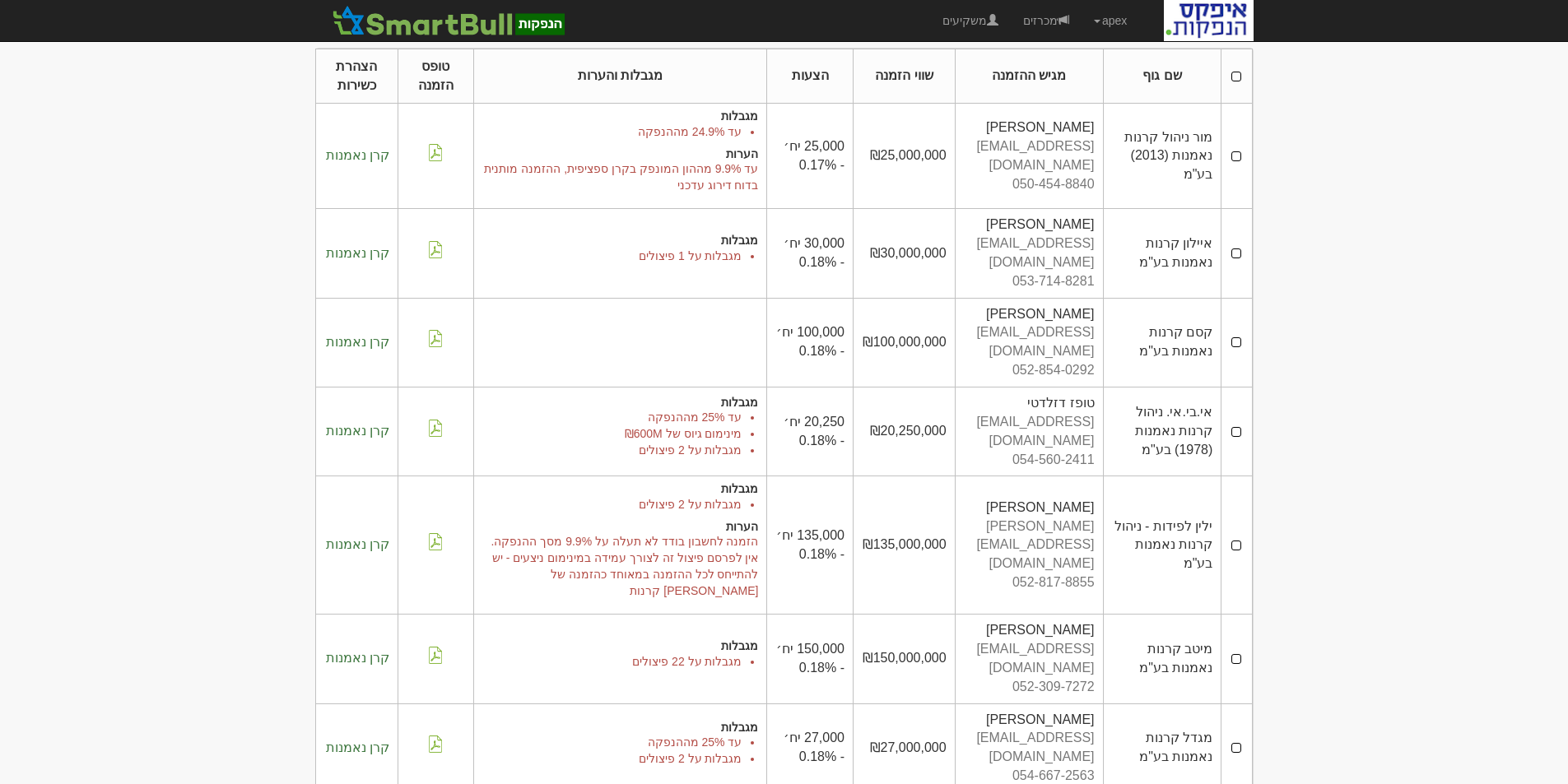
click at [1239, 615] on td at bounding box center [1236, 659] width 31 height 89
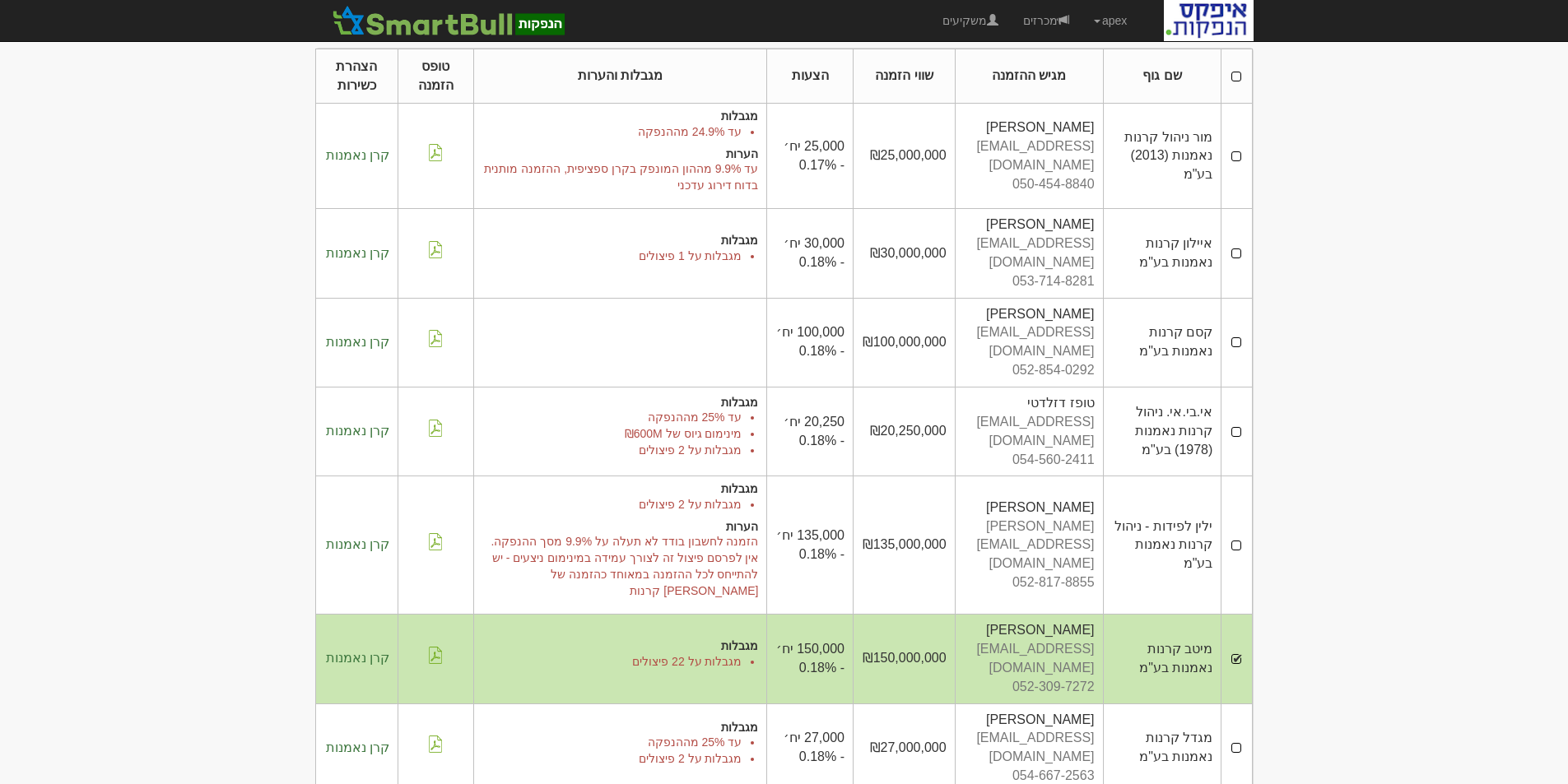
scroll to position [0, 0]
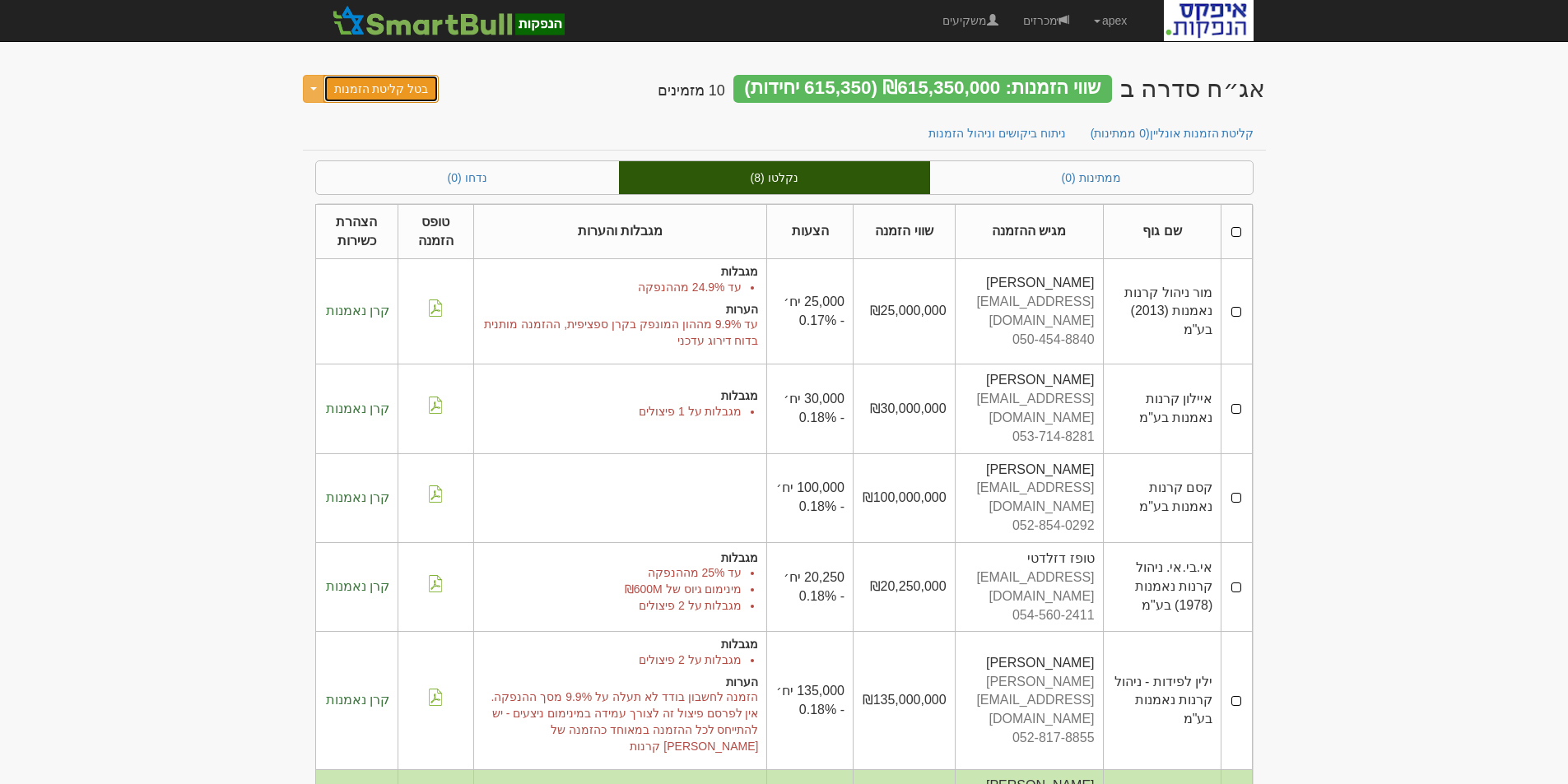
click at [372, 81] on button "בטל קליטת הזמנות" at bounding box center [381, 89] width 116 height 28
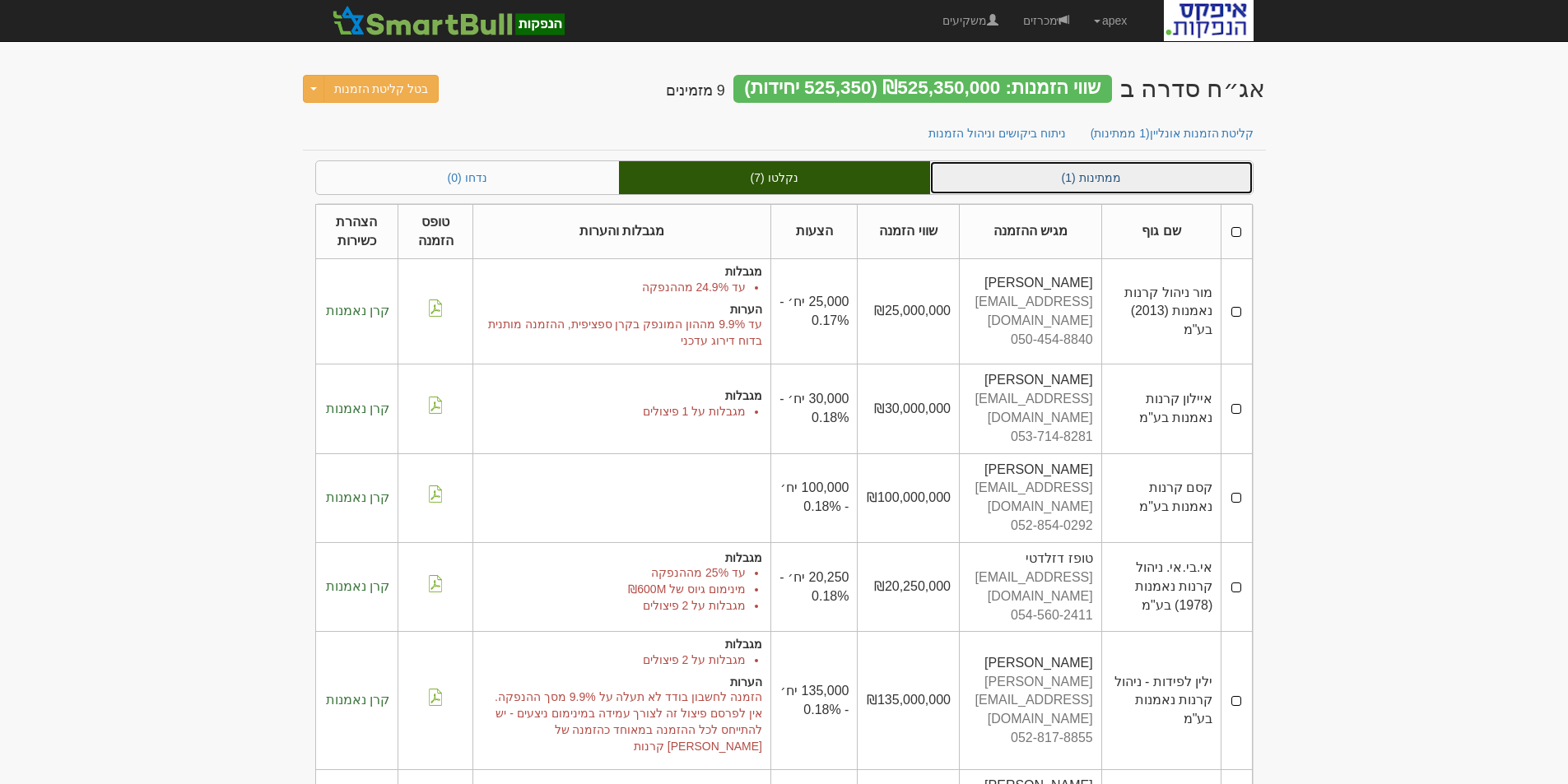
click at [1108, 175] on link "ממתינות (1)" at bounding box center [1092, 177] width 323 height 33
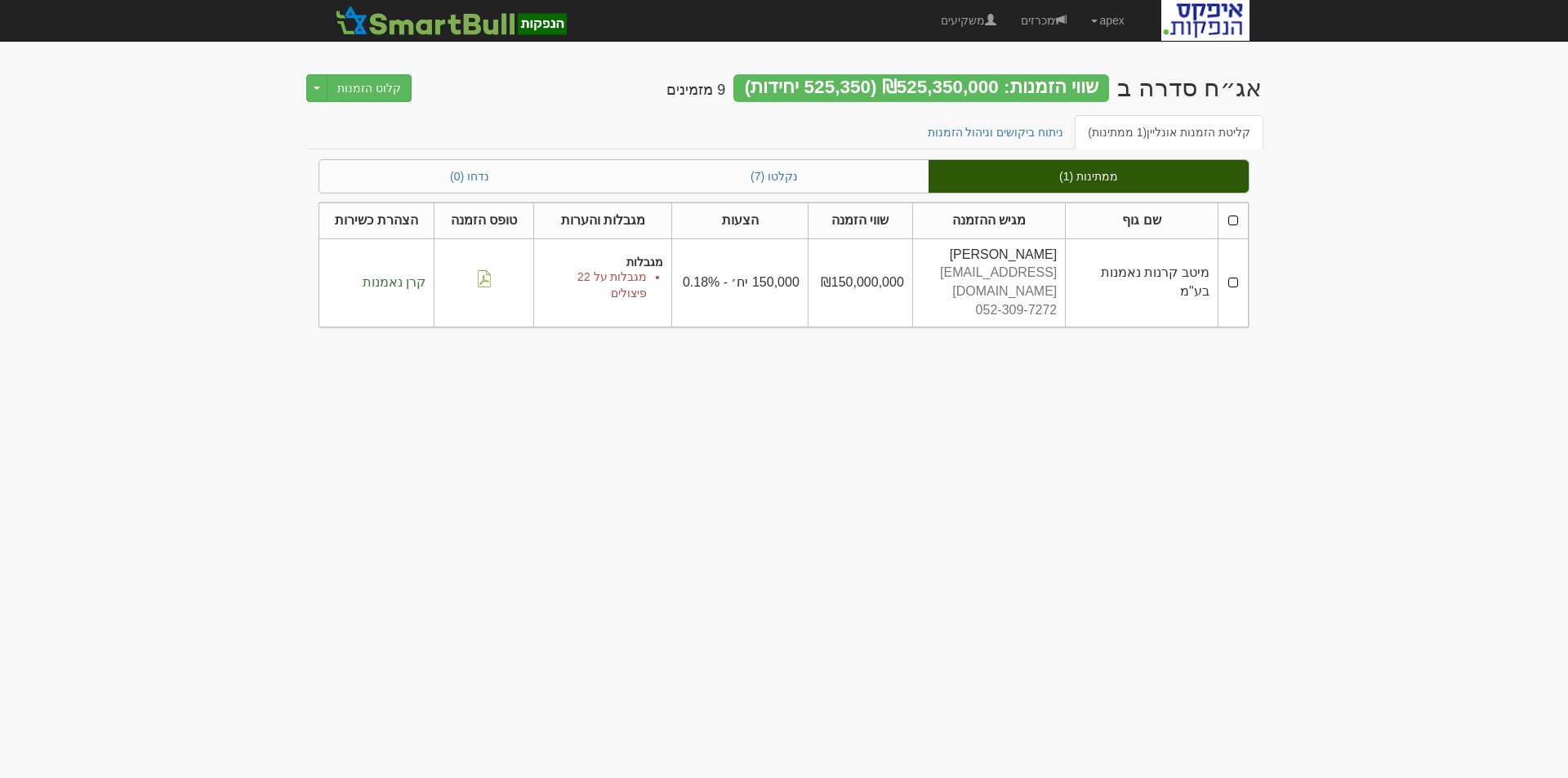
click at [1233, 268] on td at bounding box center [1232, 283] width 30 height 88
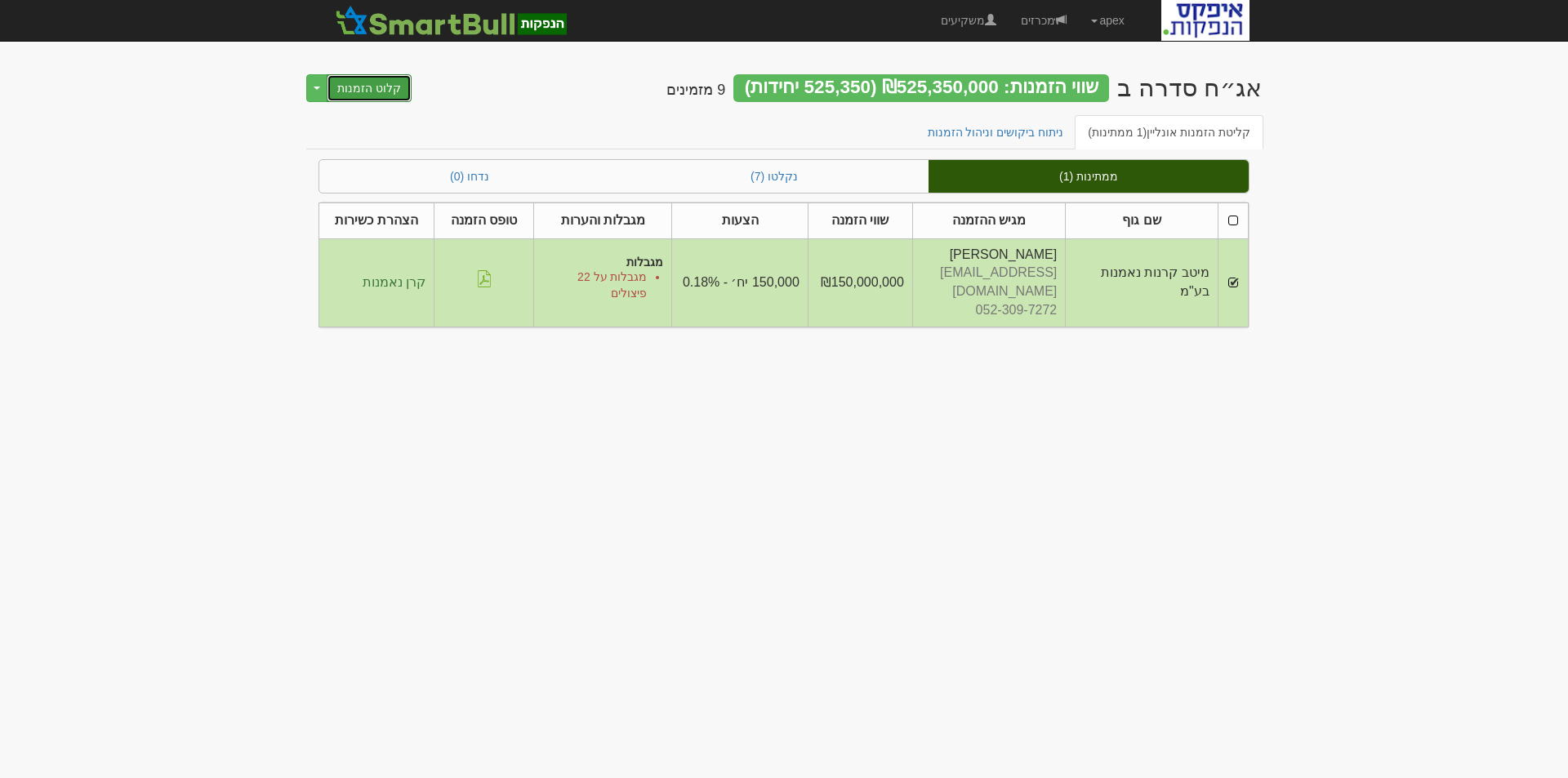
click at [350, 84] on button "קלוט הזמנות" at bounding box center [368, 88] width 84 height 28
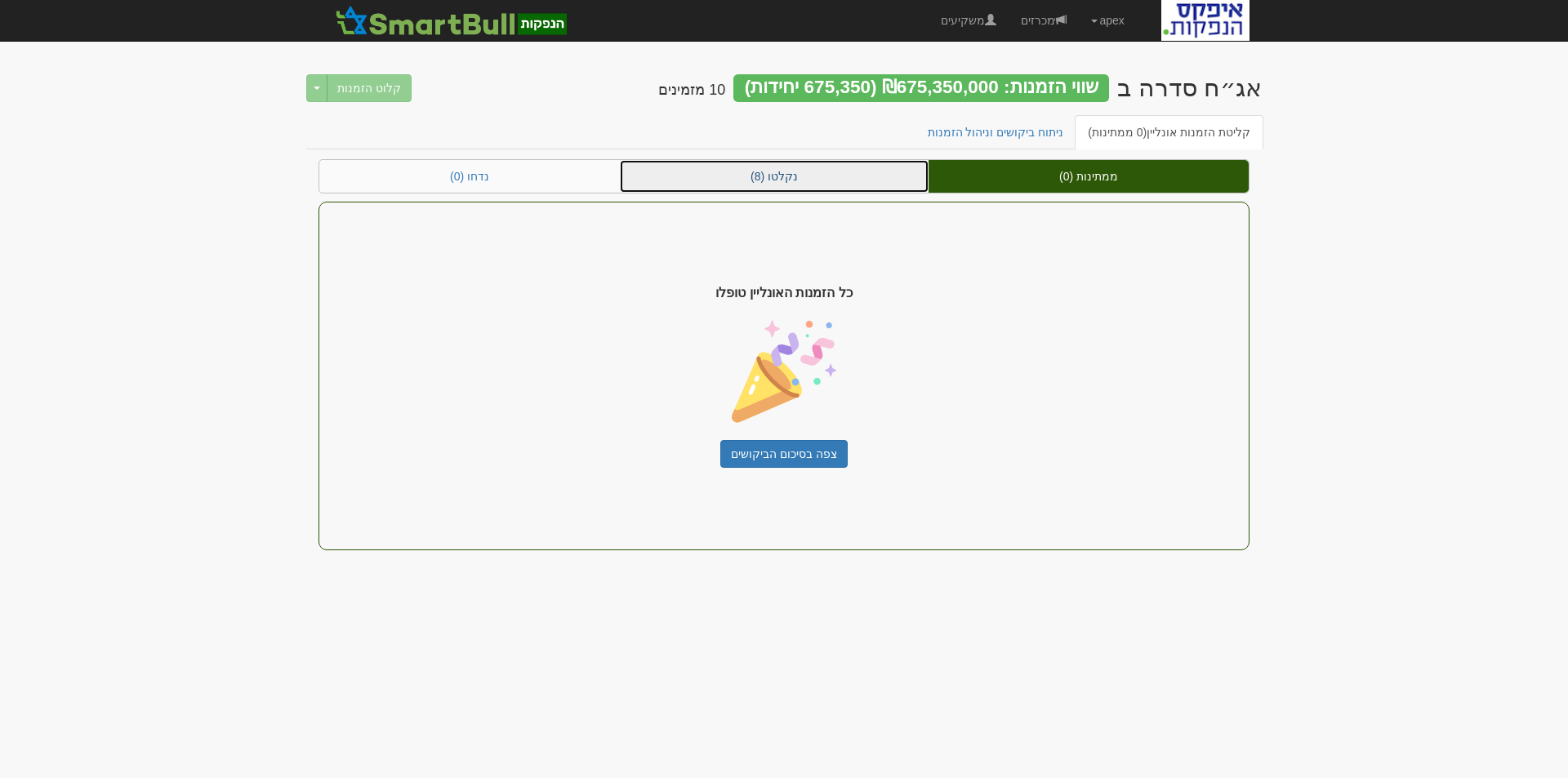
click at [796, 175] on link "נקלטו (8)" at bounding box center [774, 176] width 308 height 32
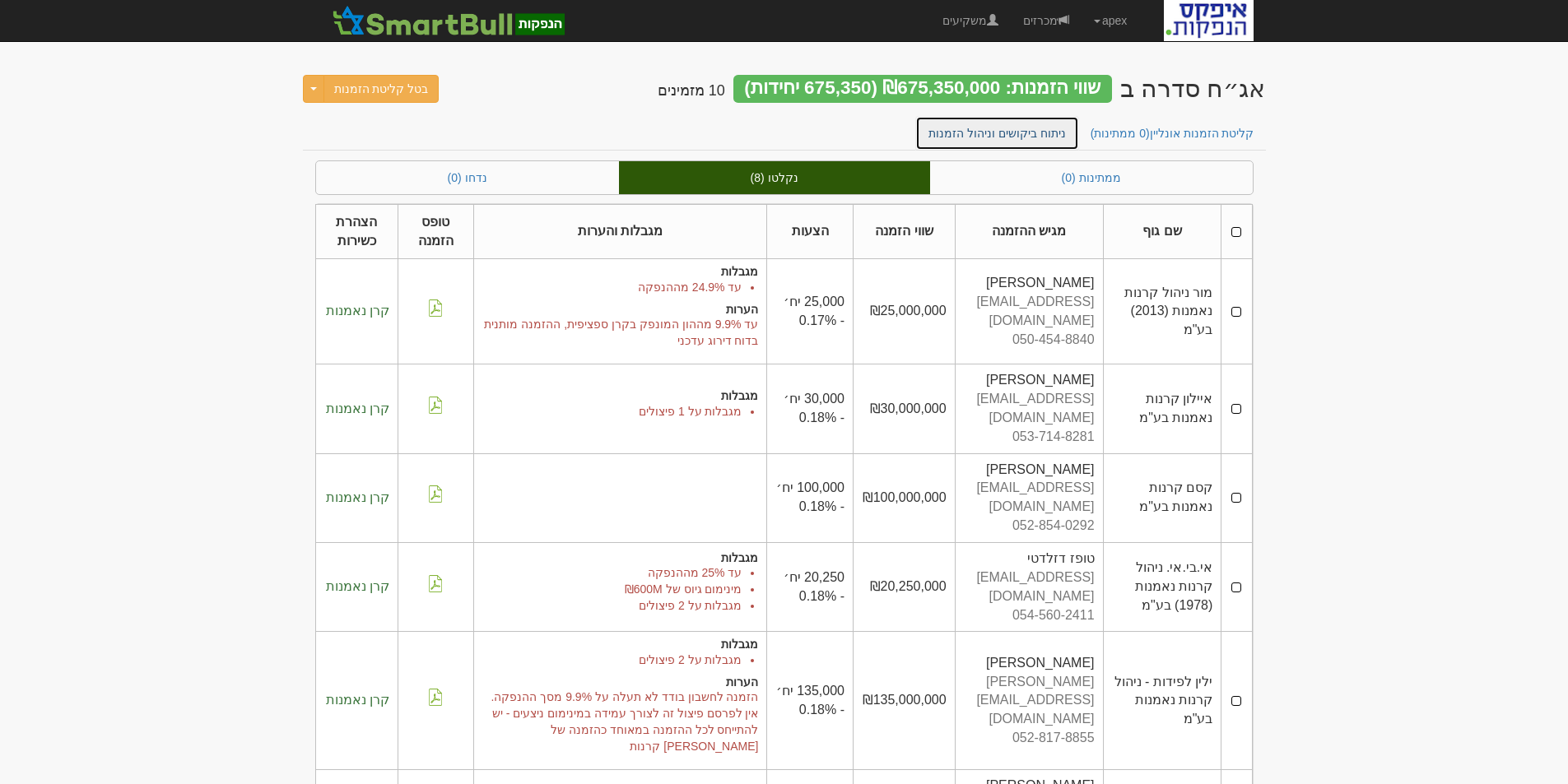
click at [995, 131] on link "ניתוח ביקושים וניהול הזמנות" at bounding box center [996, 133] width 163 height 35
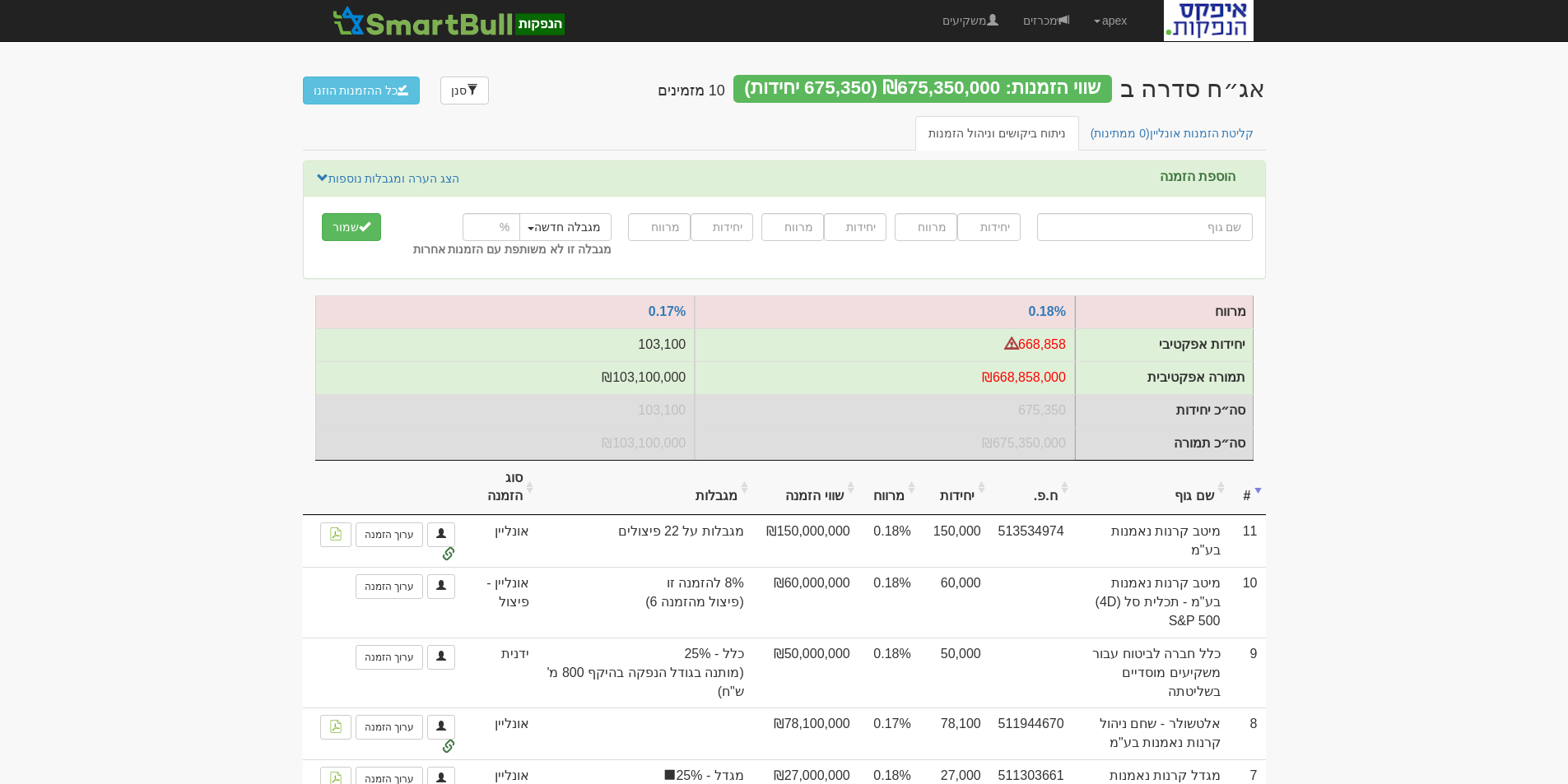
click at [1187, 509] on th "שם גוף" at bounding box center [1151, 488] width 157 height 55
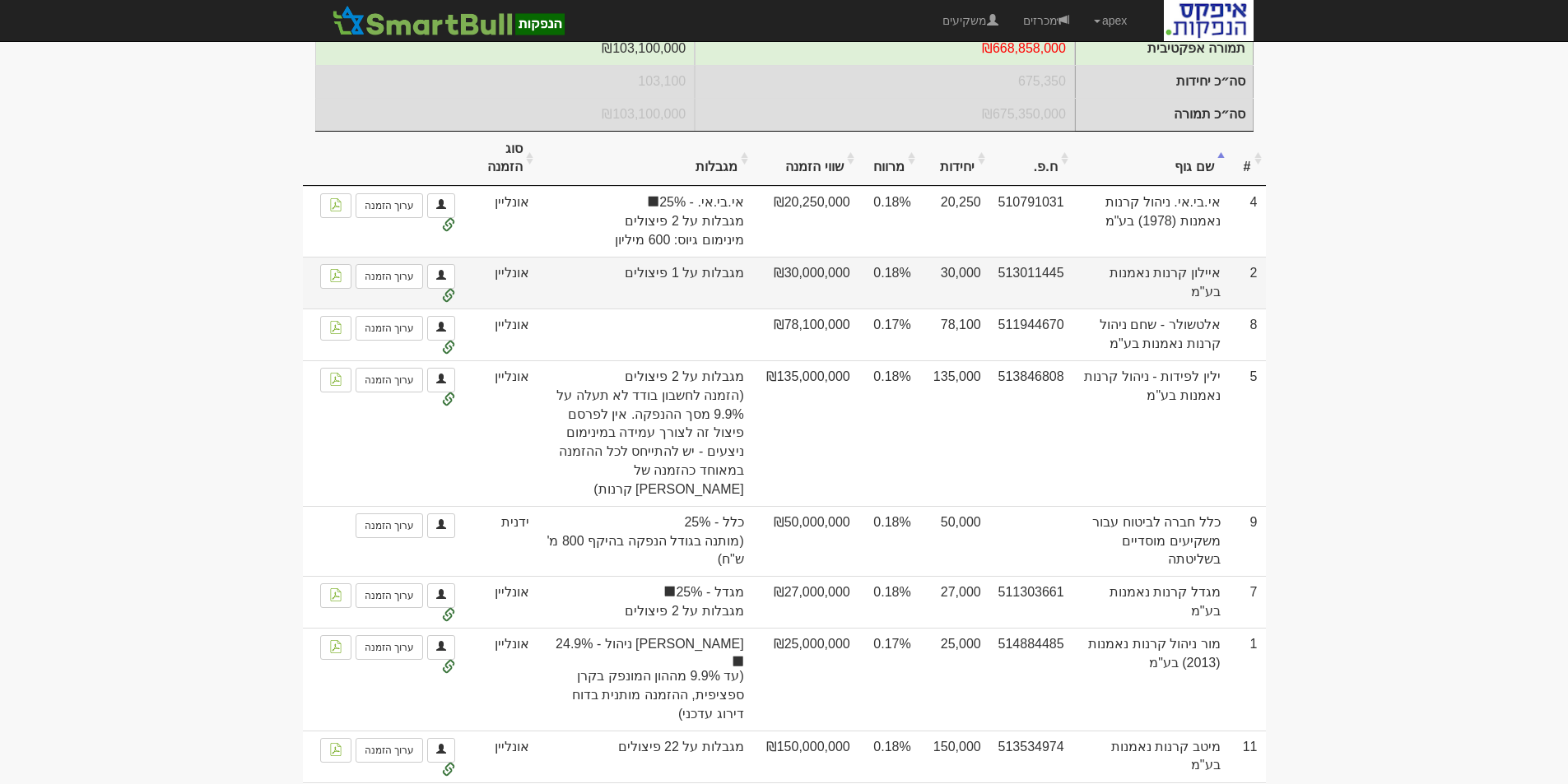
scroll to position [476, 0]
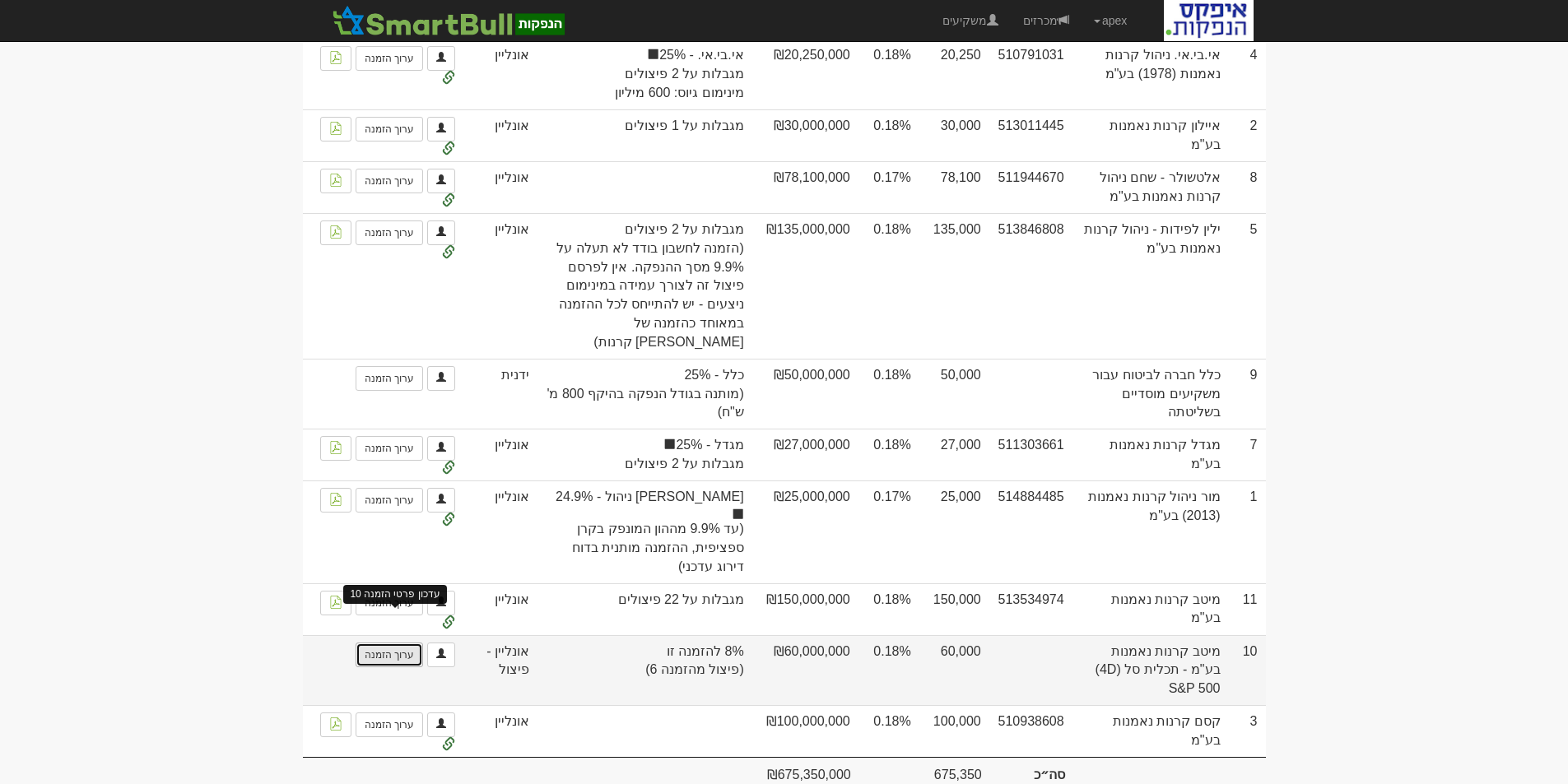
click at [389, 642] on link "ערוך הזמנה" at bounding box center [389, 654] width 67 height 25
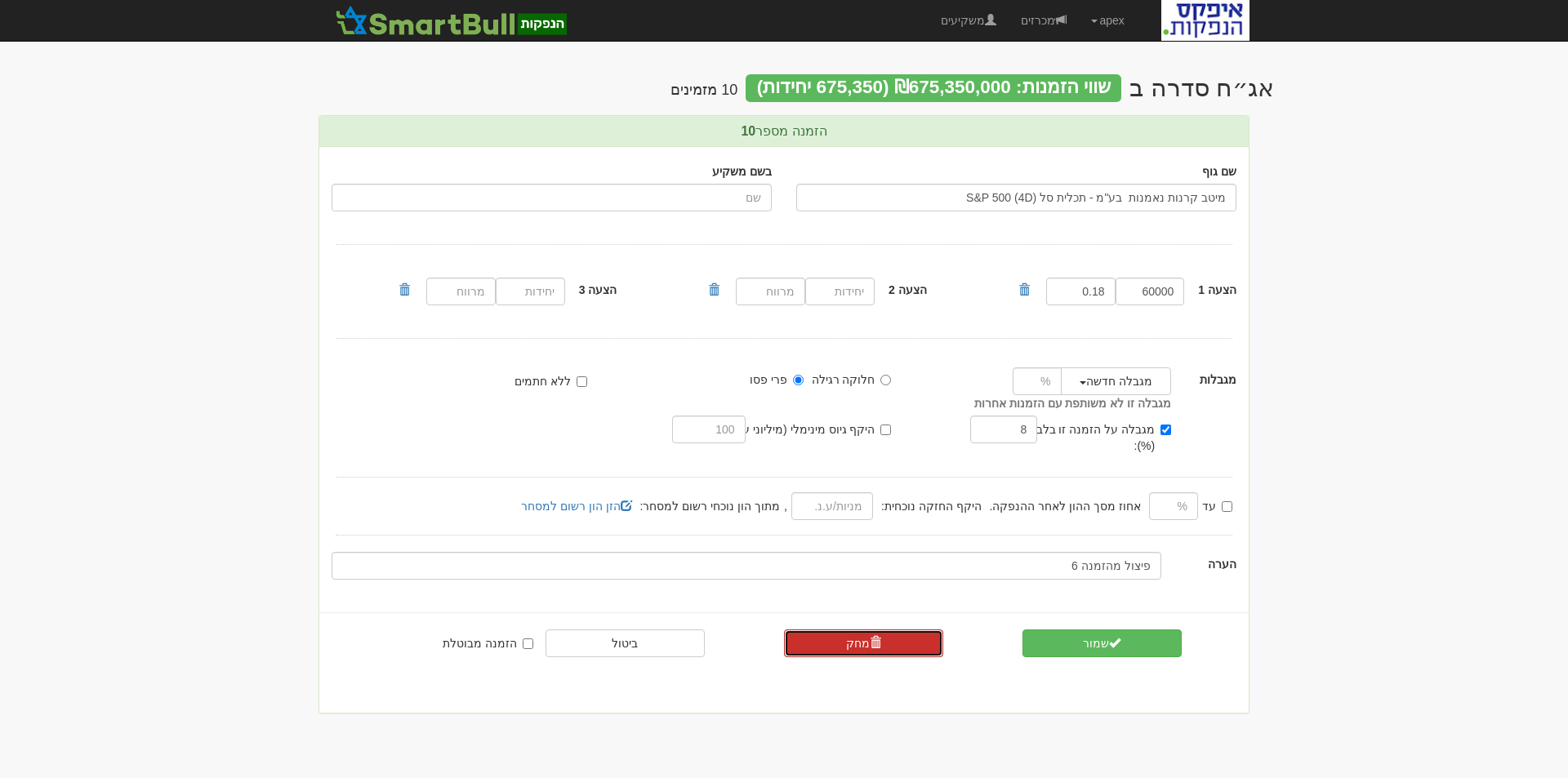
click at [859, 630] on link "מחק" at bounding box center [864, 643] width 159 height 28
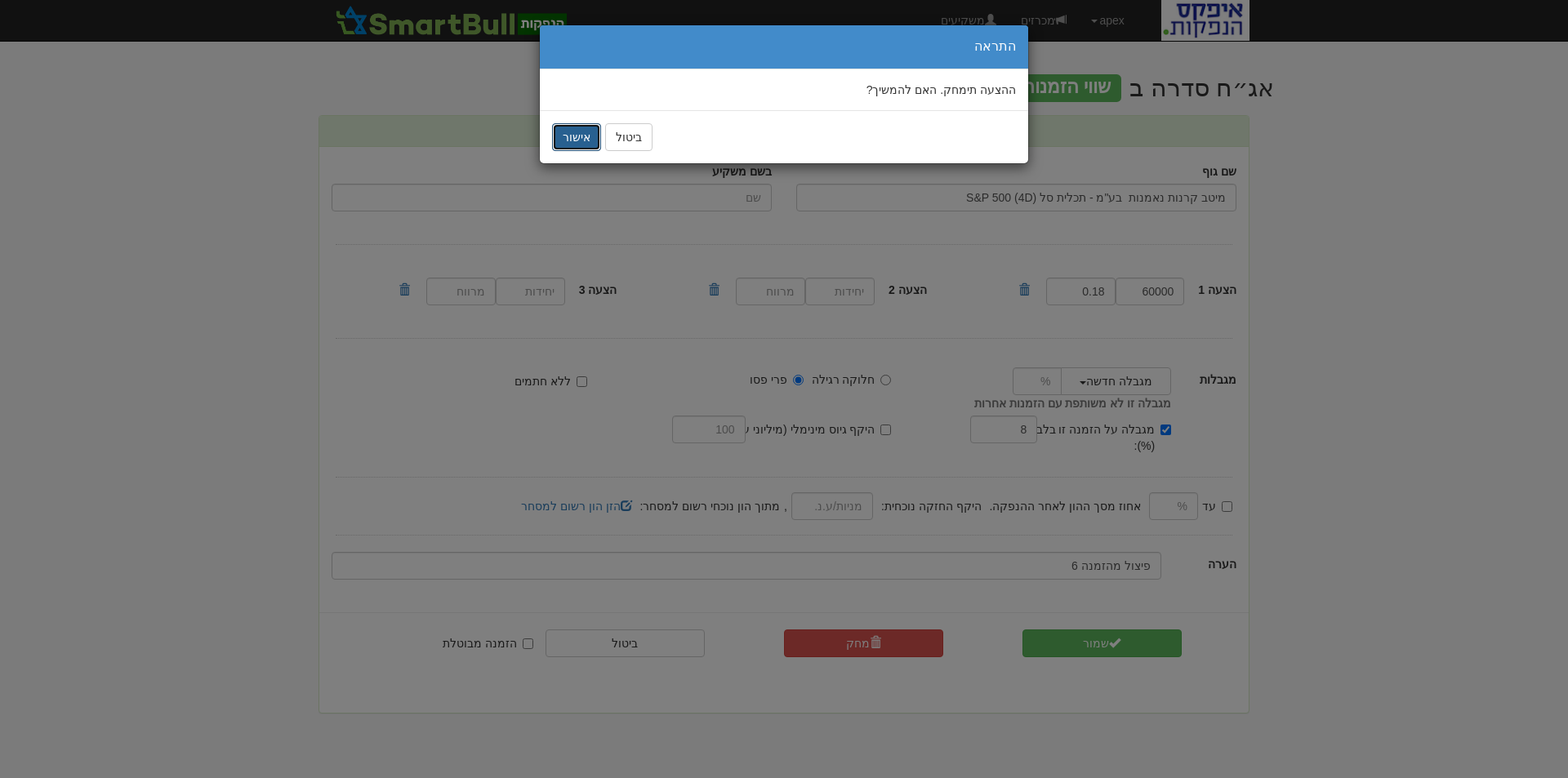
click at [580, 139] on button "אישור" at bounding box center [577, 137] width 49 height 28
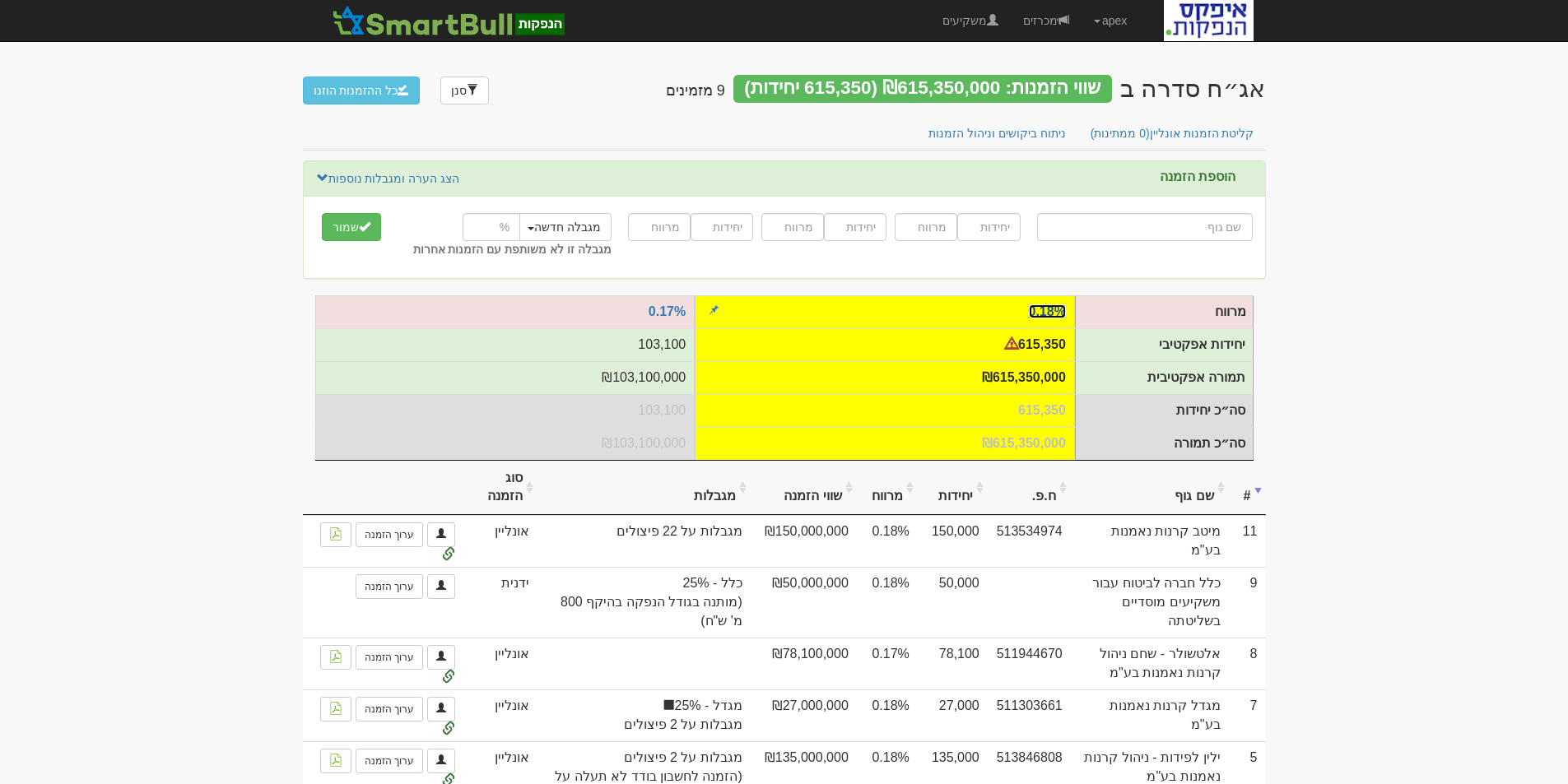
click at [1050, 307] on link "0.18%" at bounding box center [1047, 311] width 37 height 14
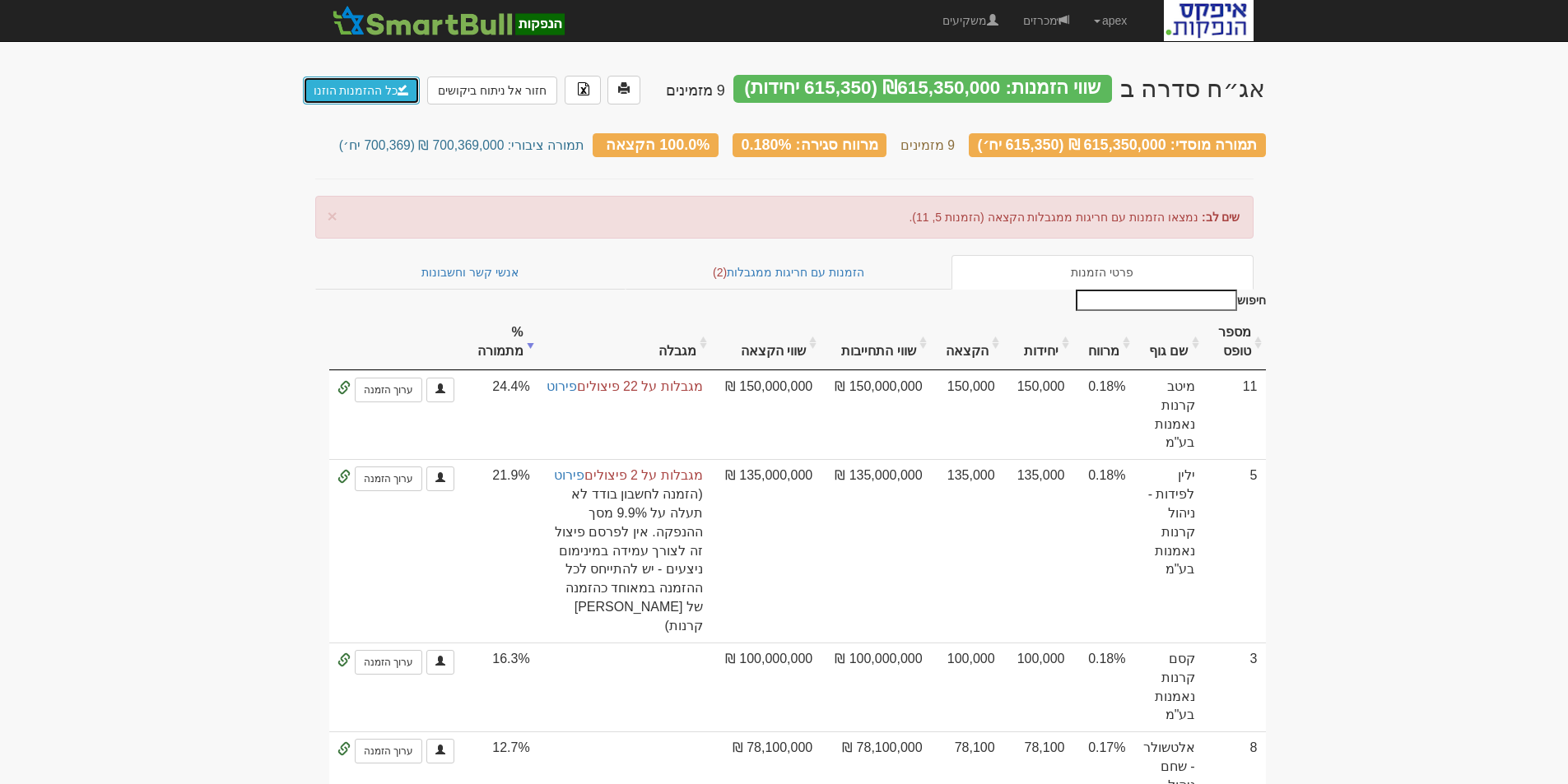
click at [337, 83] on link "כל ההזמנות הוזנו" at bounding box center [362, 90] width 118 height 28
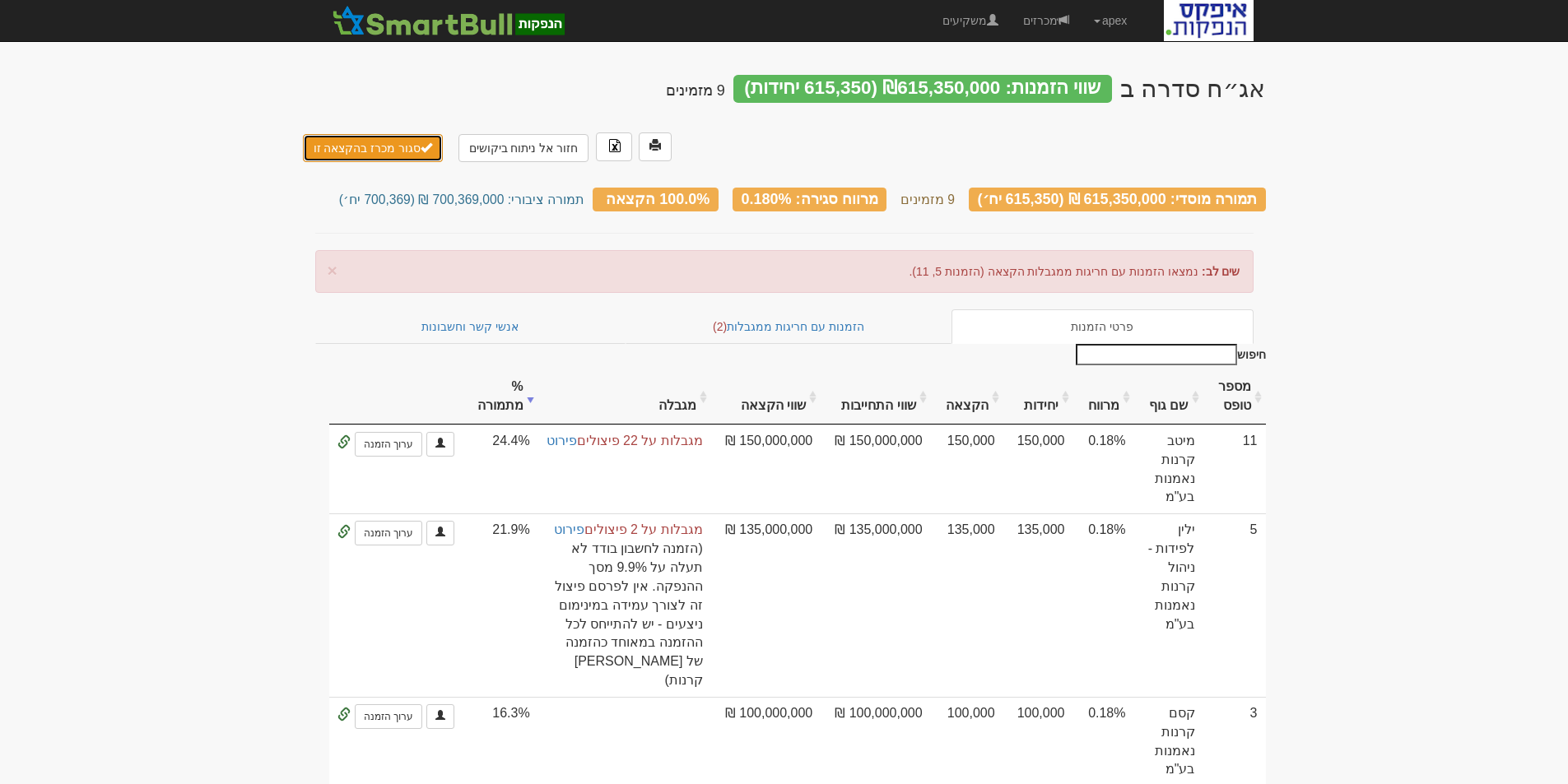
click at [381, 134] on button "סגור מכרז בהקצאה זו" at bounding box center [373, 147] width 141 height 28
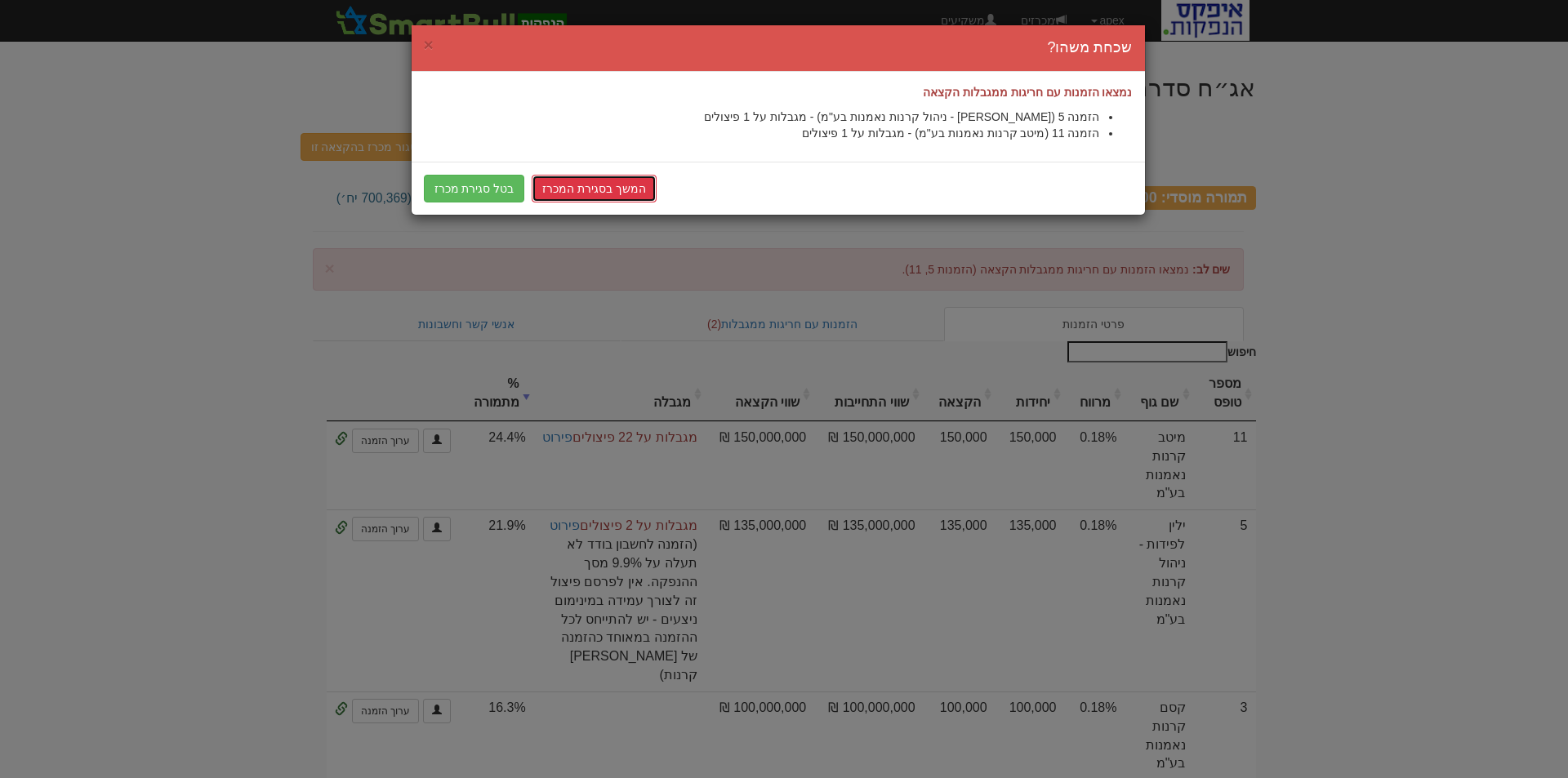
click at [564, 185] on link "המשך בסגירת המכרז" at bounding box center [593, 189] width 125 height 28
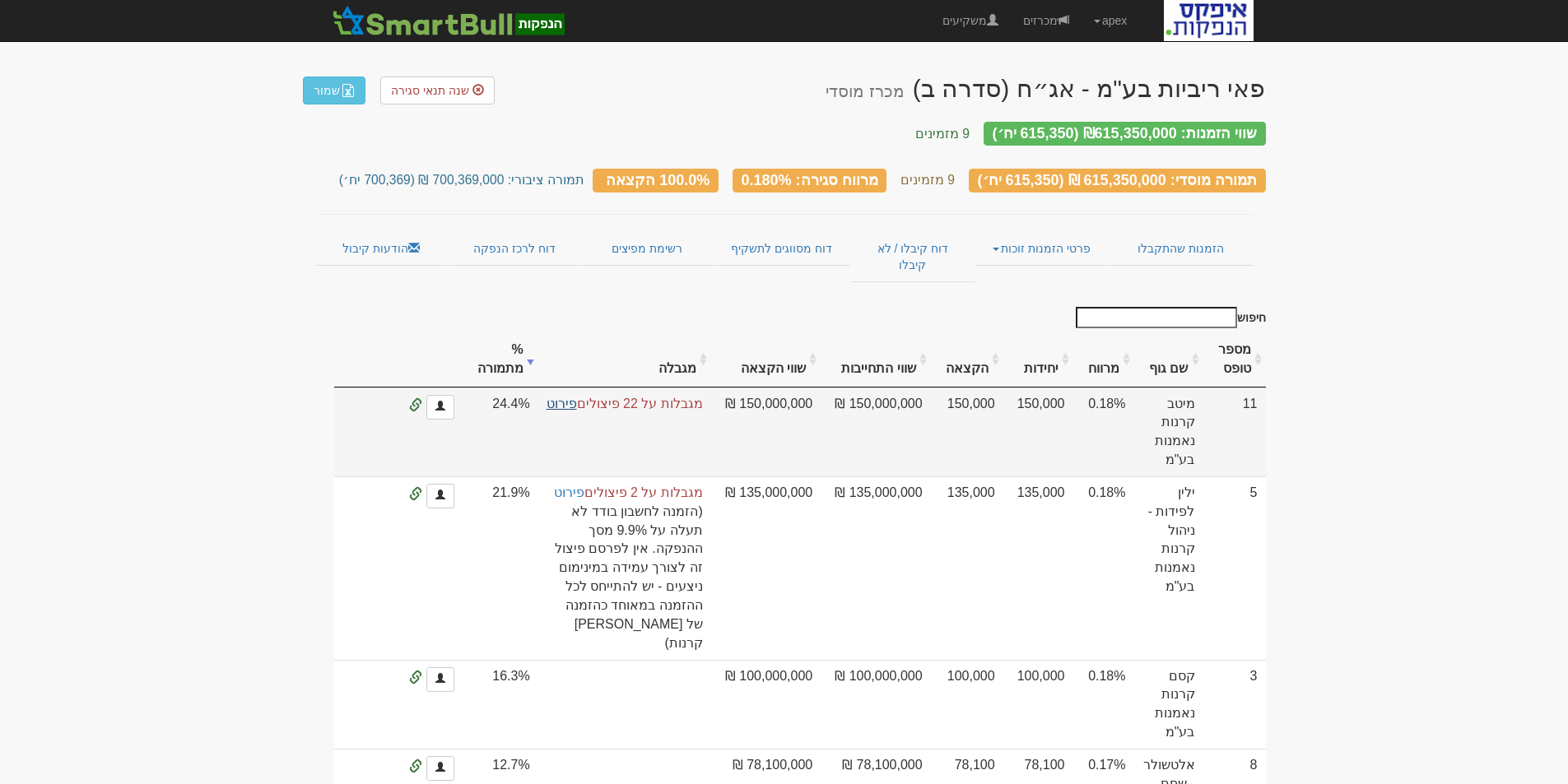
click at [575, 397] on link "פירוט" at bounding box center [562, 404] width 31 height 14
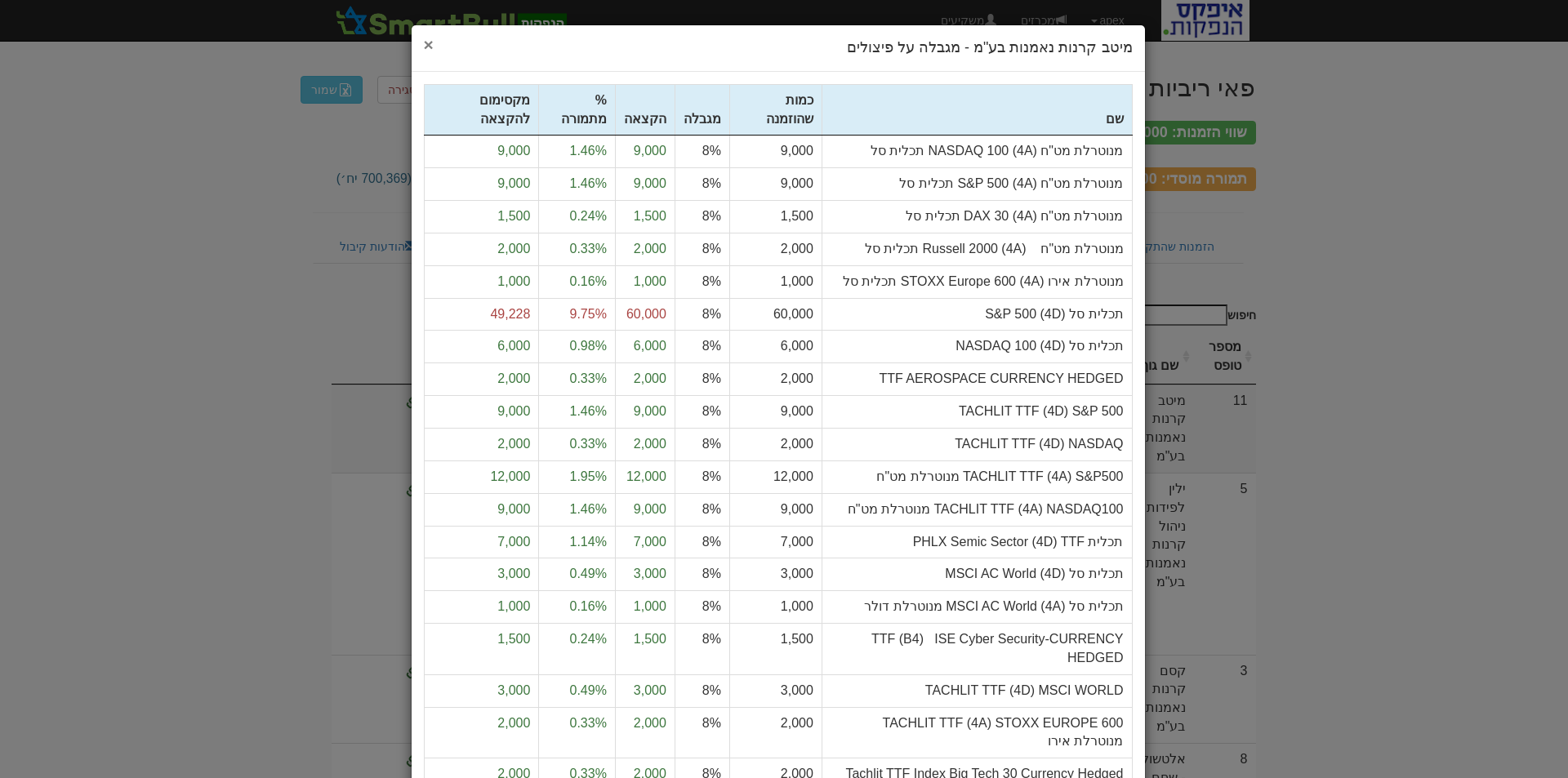
click at [429, 46] on span "×" at bounding box center [428, 44] width 10 height 19
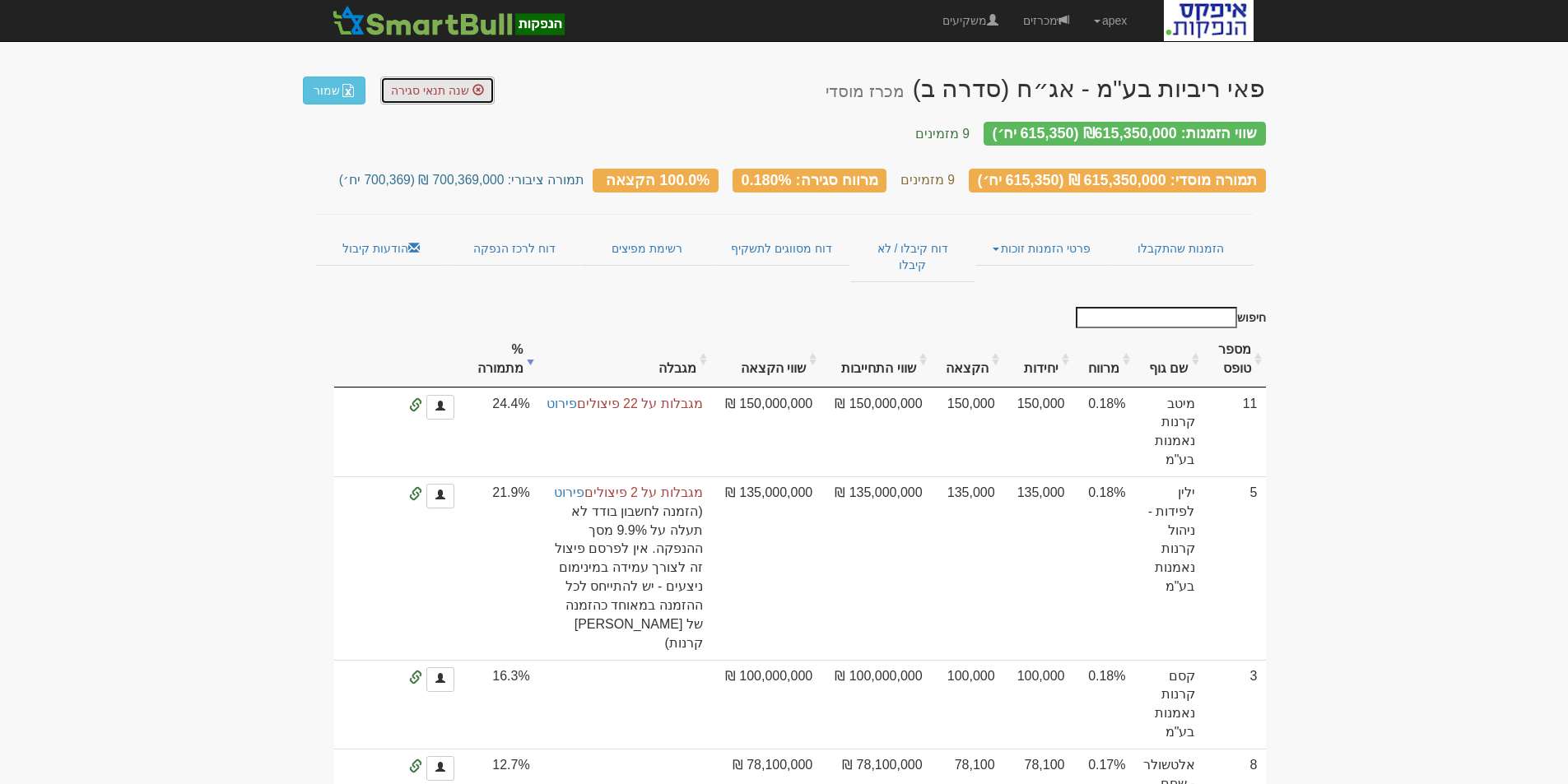
click at [427, 96] on span "שנה תנאי סגירה" at bounding box center [430, 90] width 78 height 13
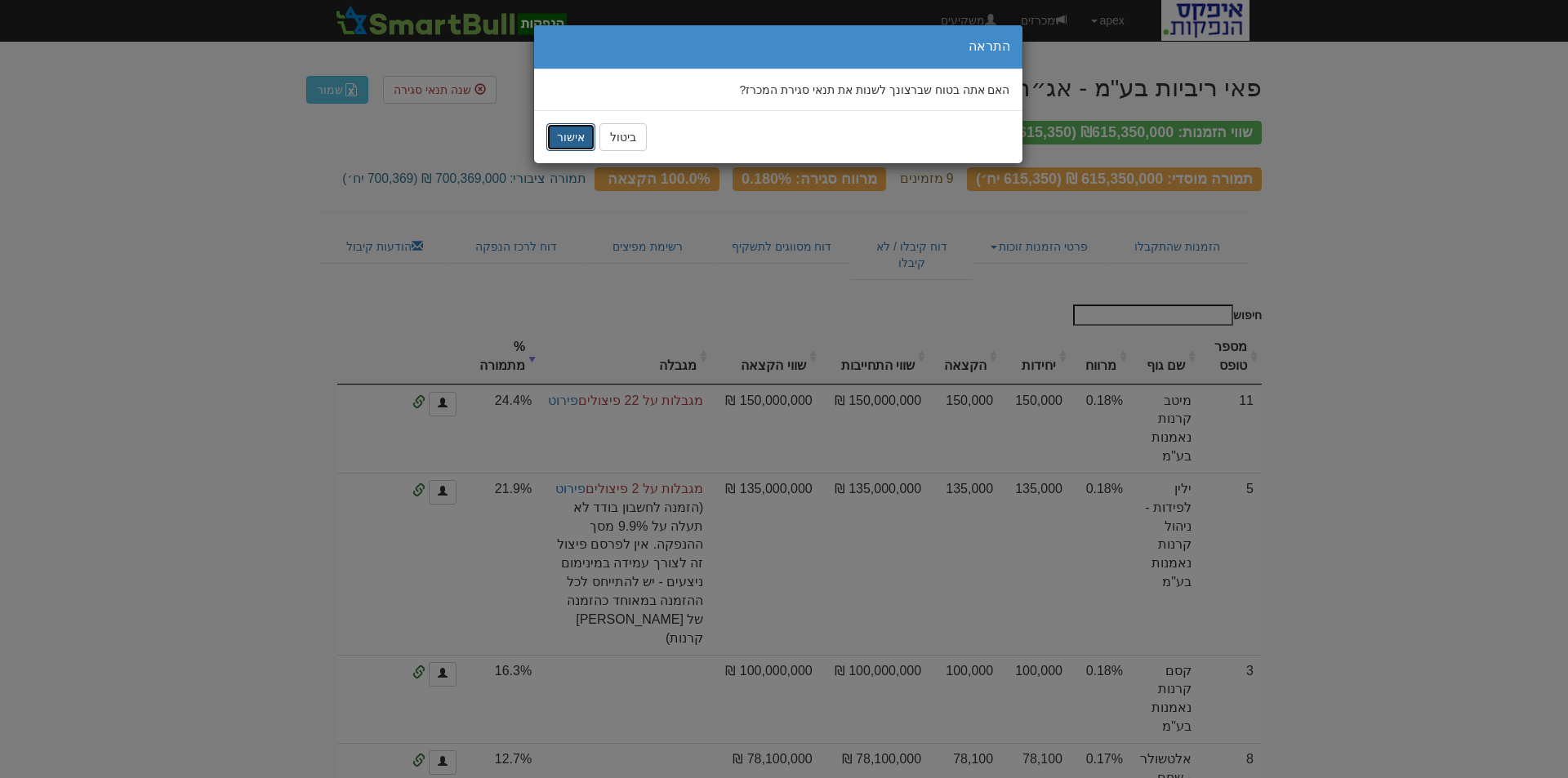
click at [572, 142] on button "אישור" at bounding box center [571, 137] width 49 height 28
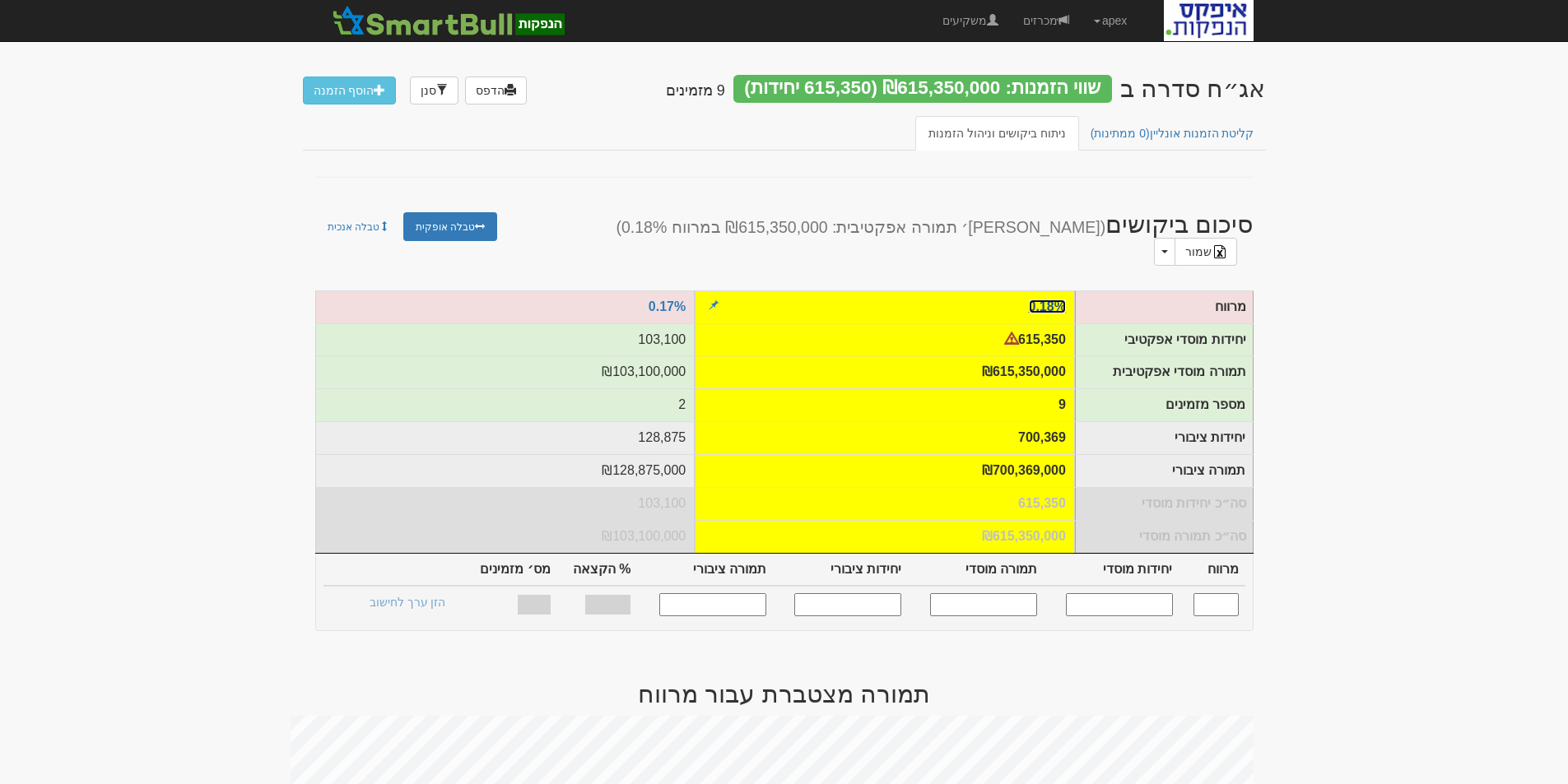
click at [1054, 299] on link "0.18%" at bounding box center [1047, 306] width 37 height 14
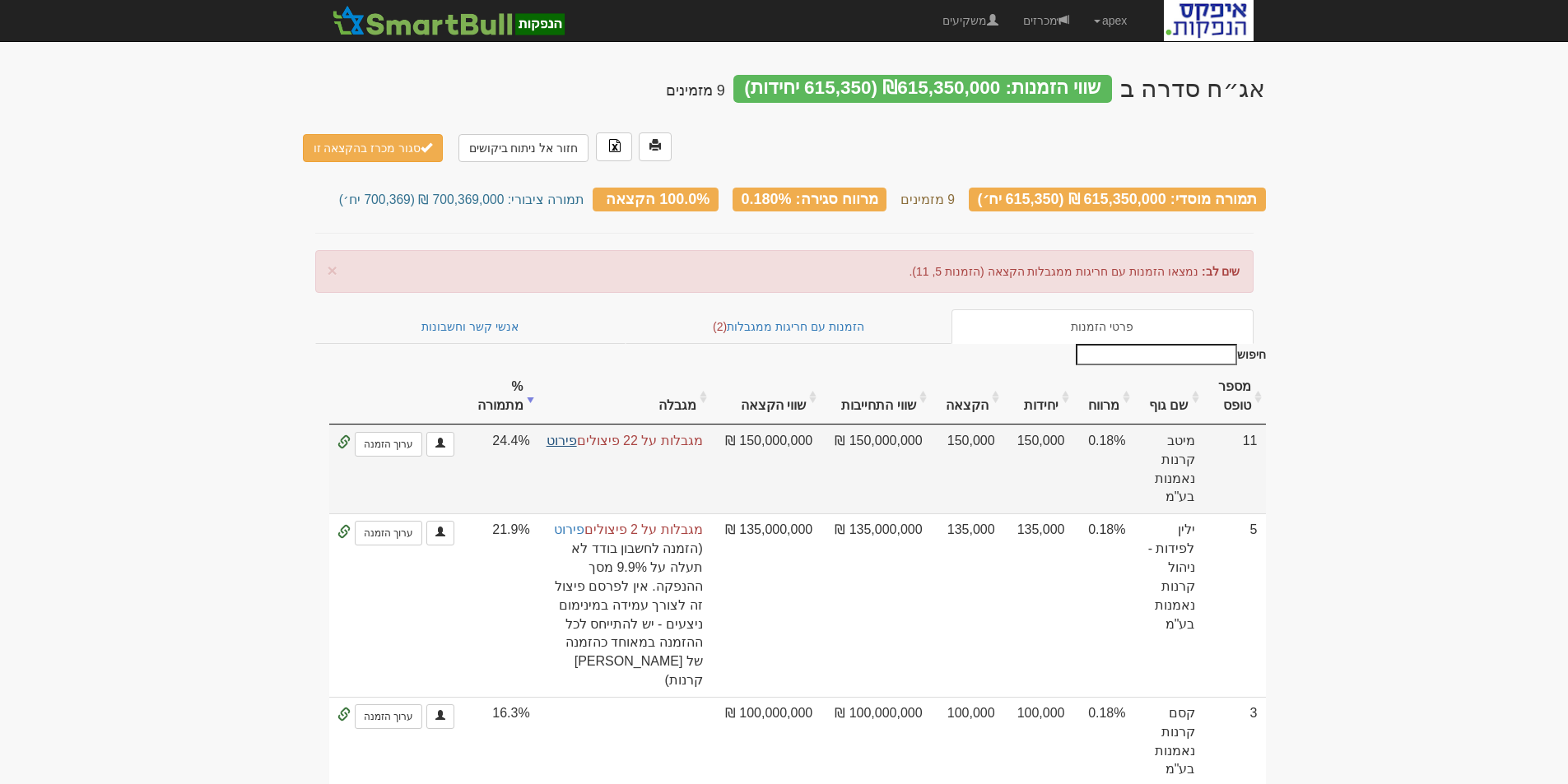
click at [577, 434] on link "פירוט" at bounding box center [562, 441] width 31 height 14
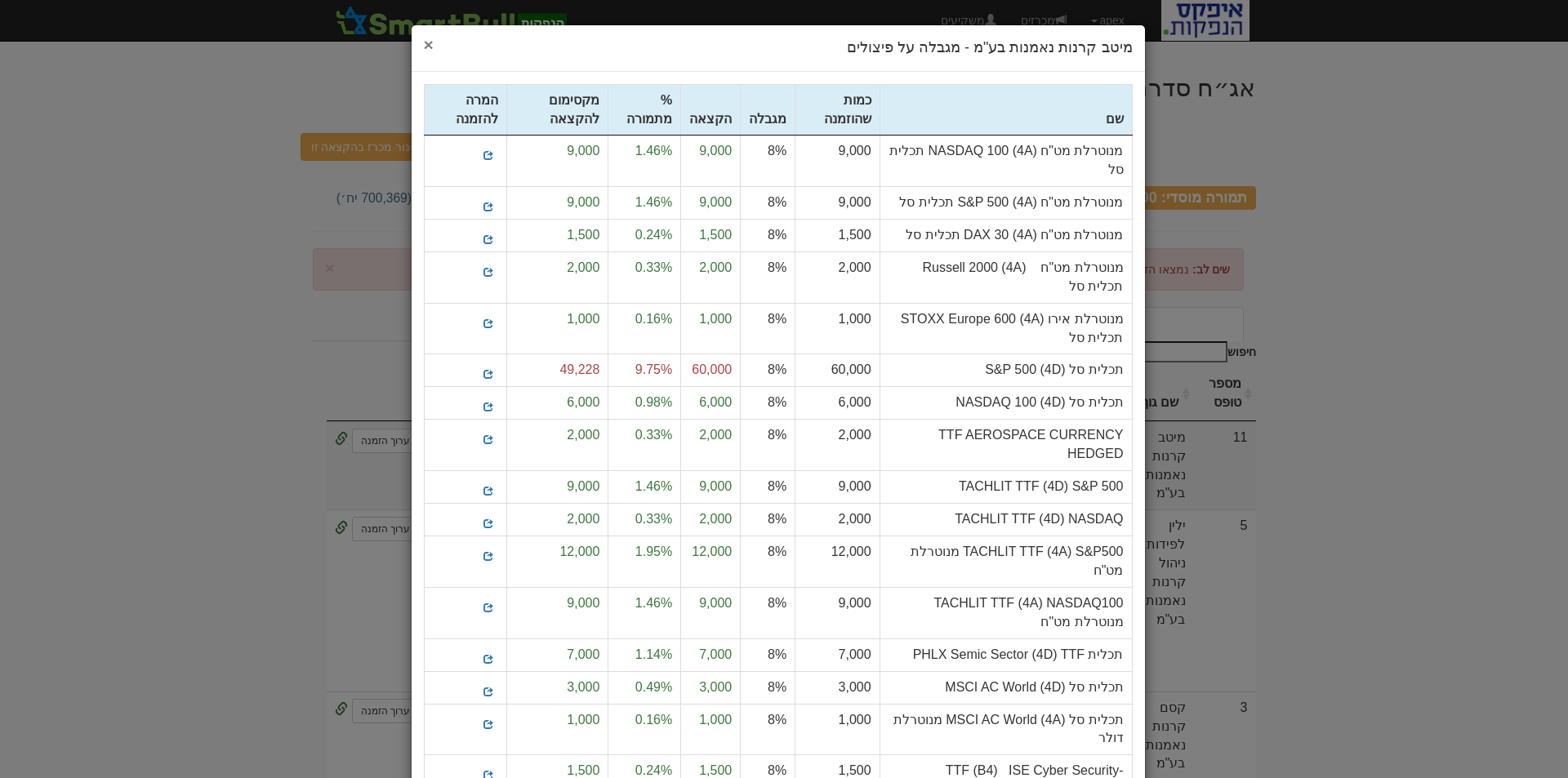
click at [433, 47] on span "×" at bounding box center [428, 44] width 10 height 19
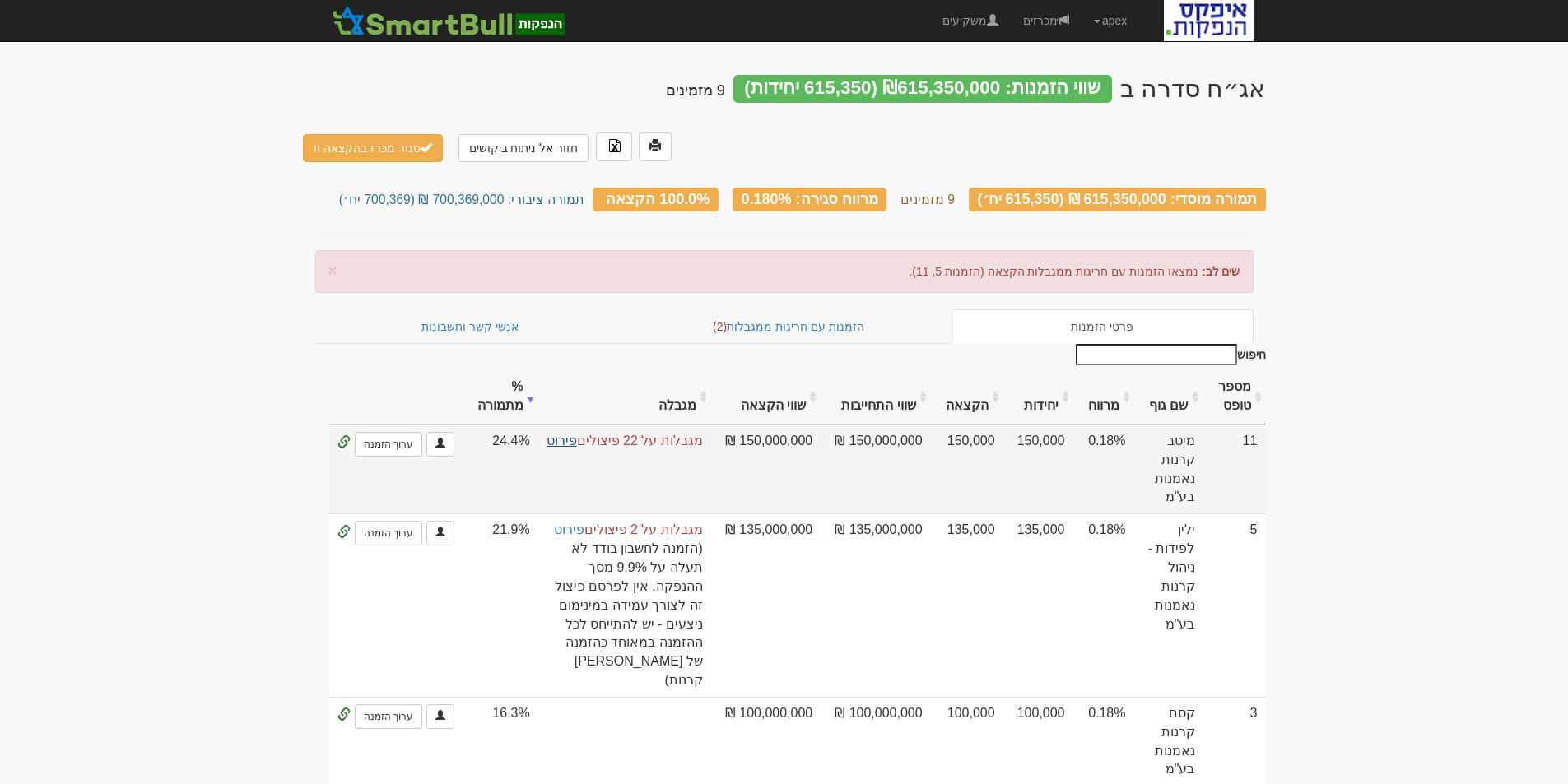
click at [577, 434] on link "פירוט" at bounding box center [562, 441] width 31 height 14
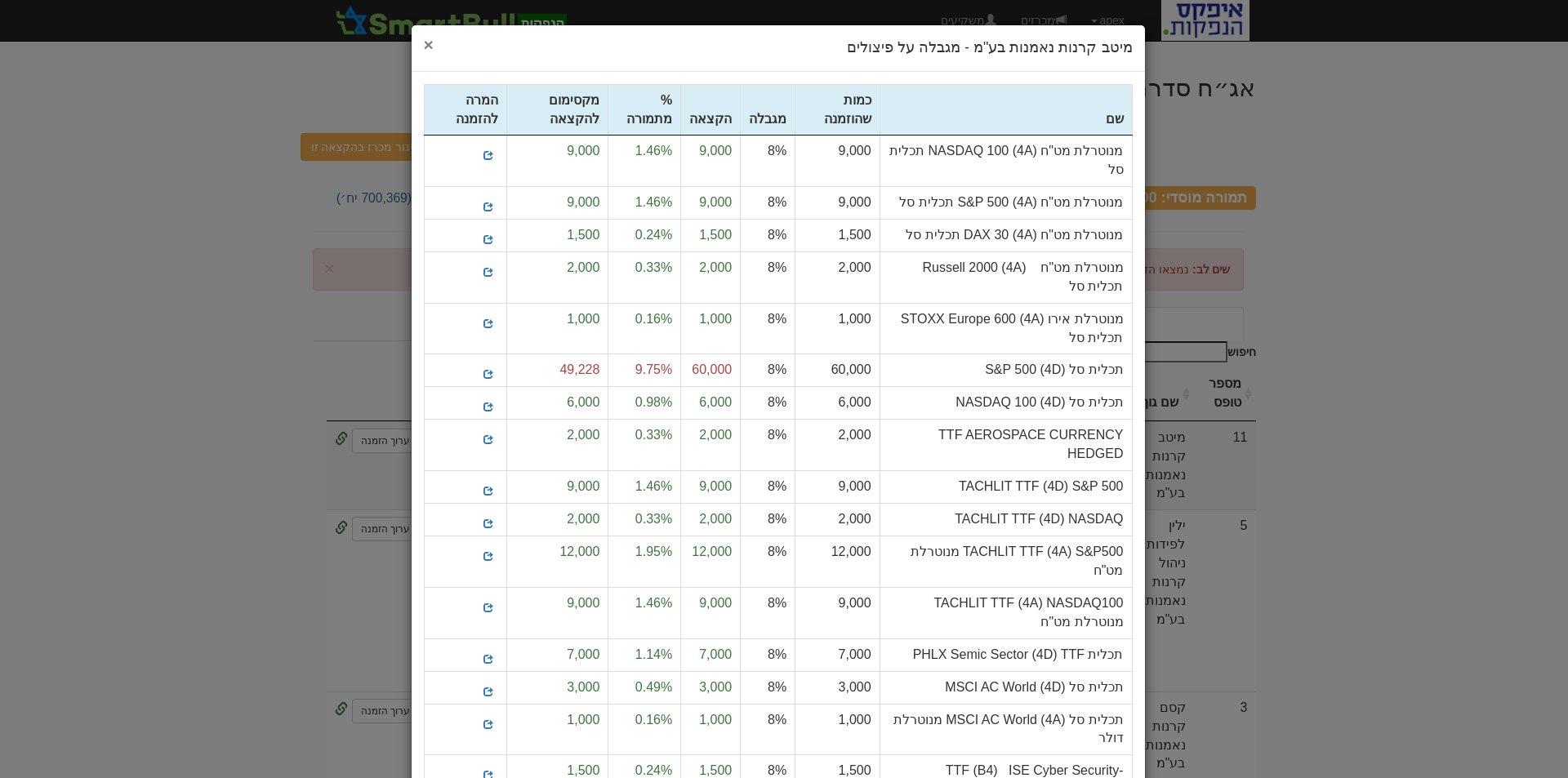
click at [433, 46] on span "×" at bounding box center [428, 44] width 10 height 19
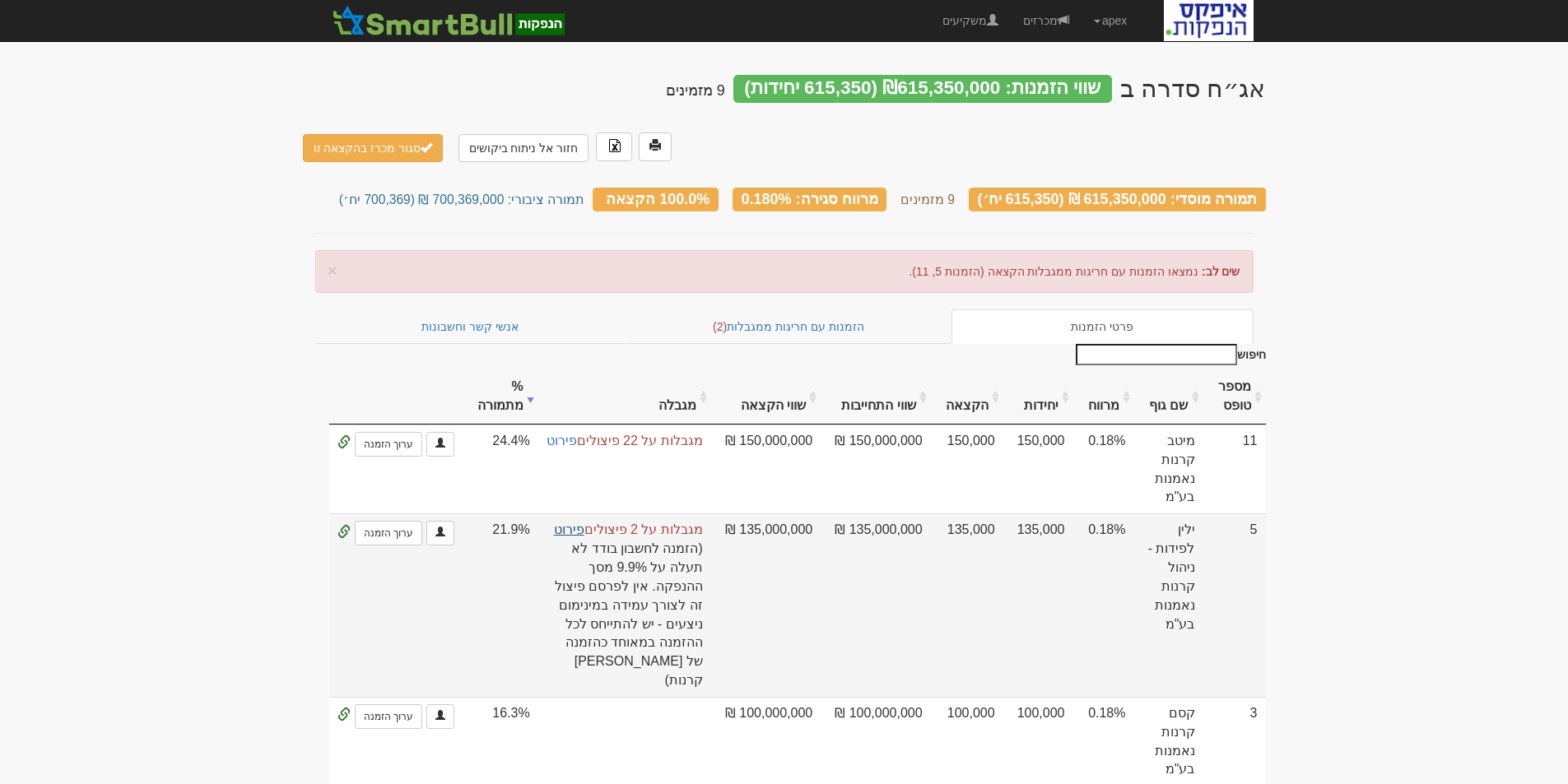
click at [584, 523] on link "פירוט" at bounding box center [569, 530] width 31 height 14
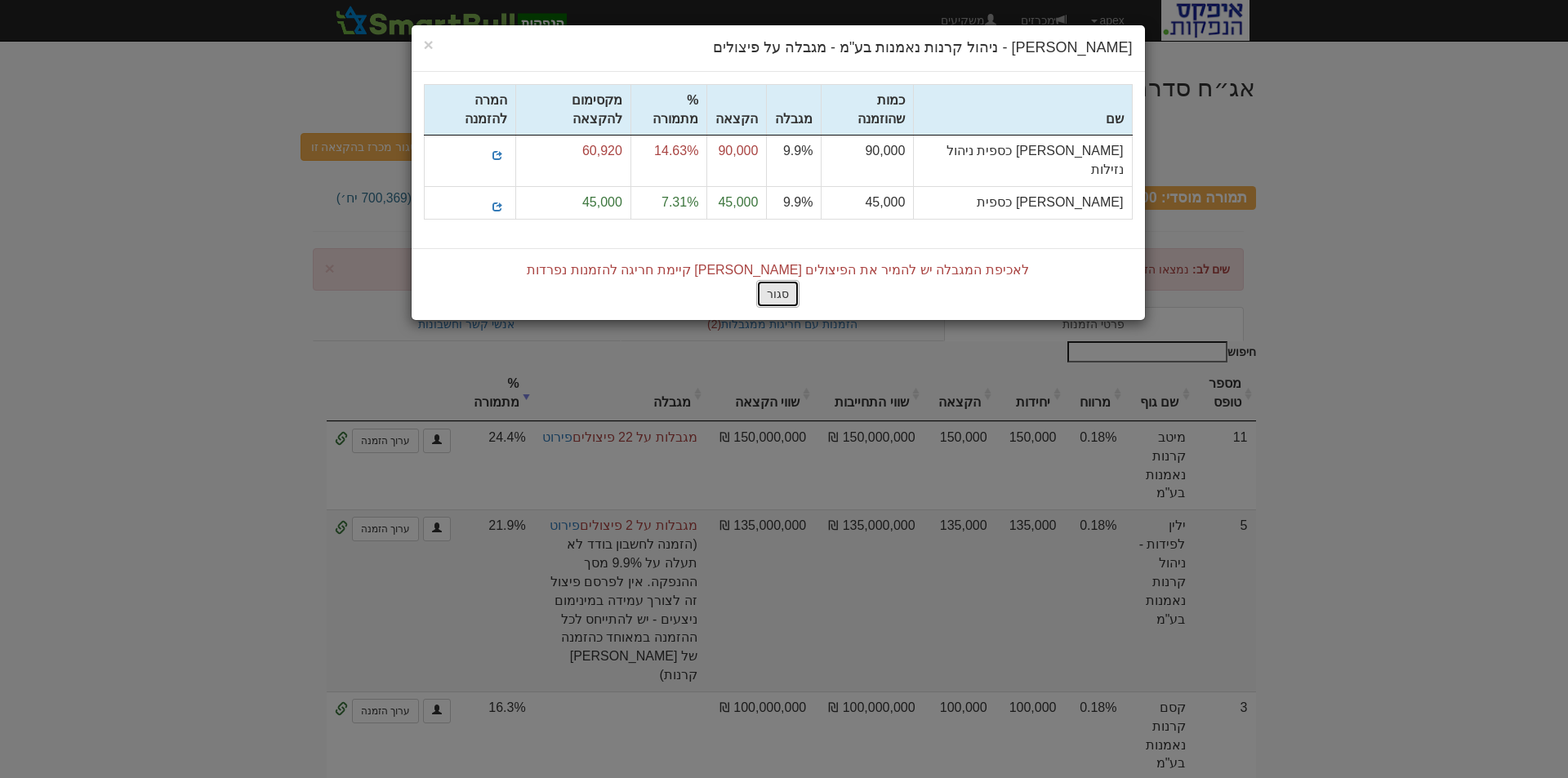
click at [775, 280] on button "סגור" at bounding box center [778, 294] width 43 height 28
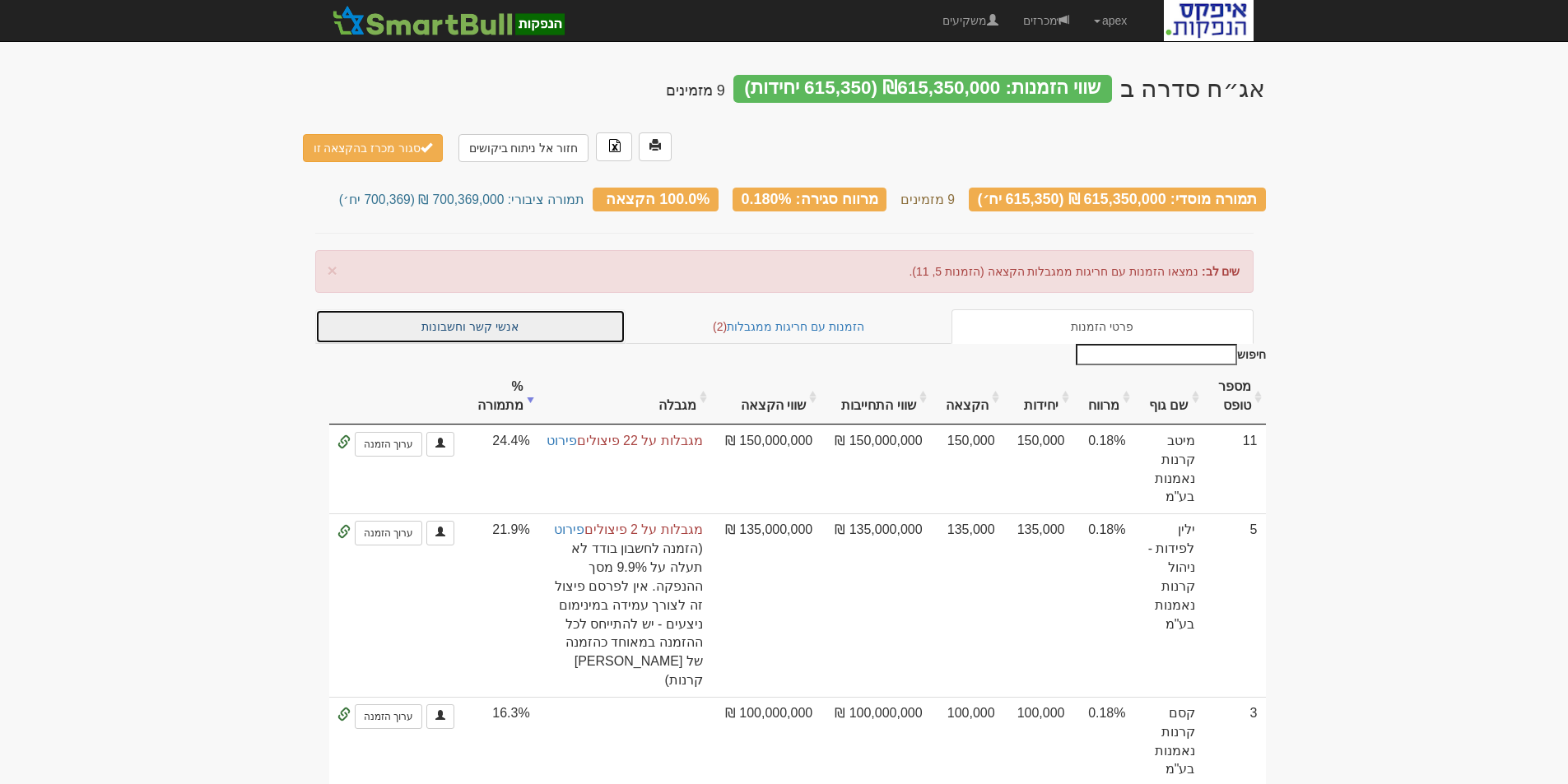
click at [475, 309] on link "אנשי קשר וחשבונות" at bounding box center [470, 326] width 311 height 35
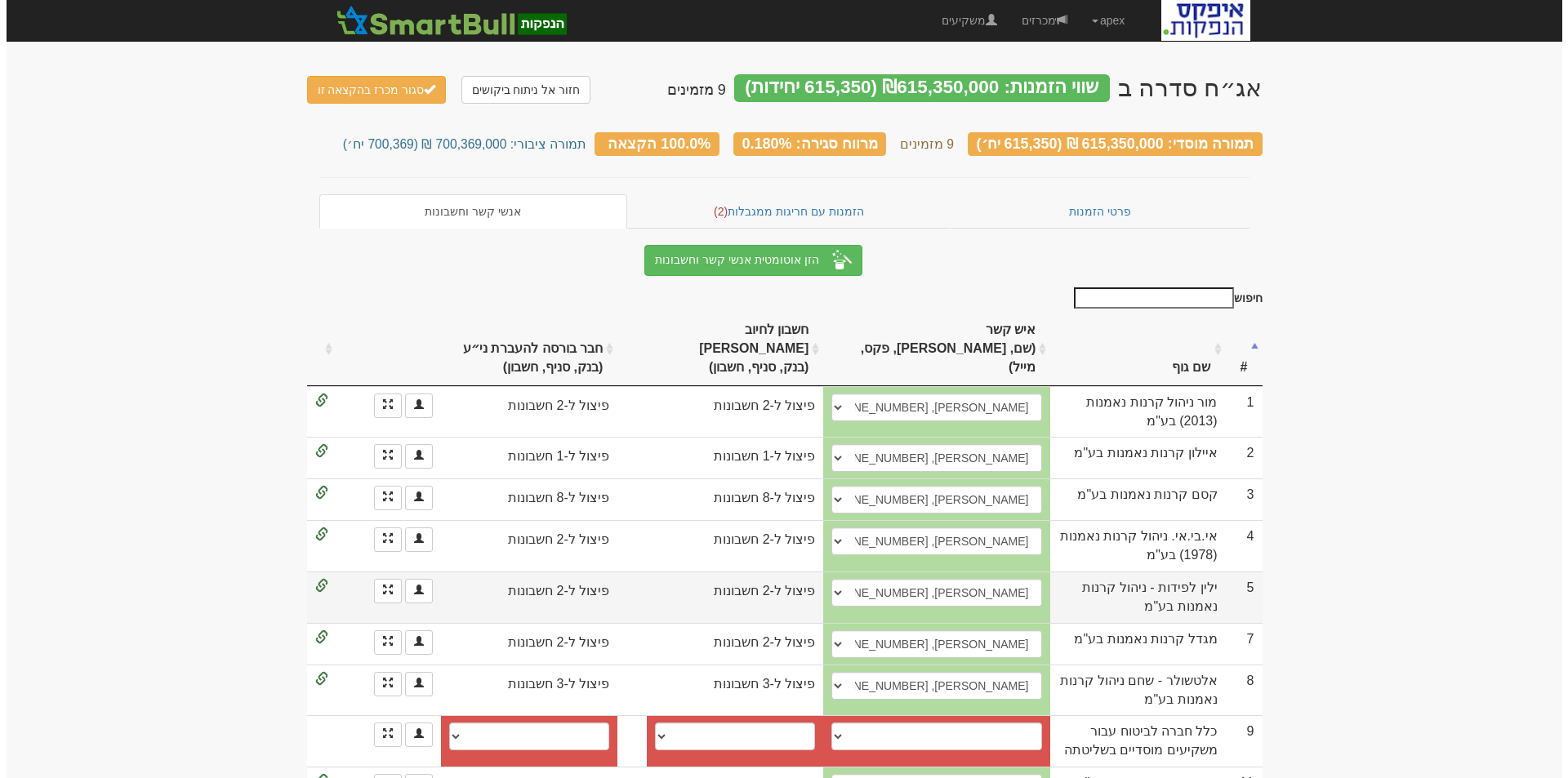
scroll to position [22, 0]
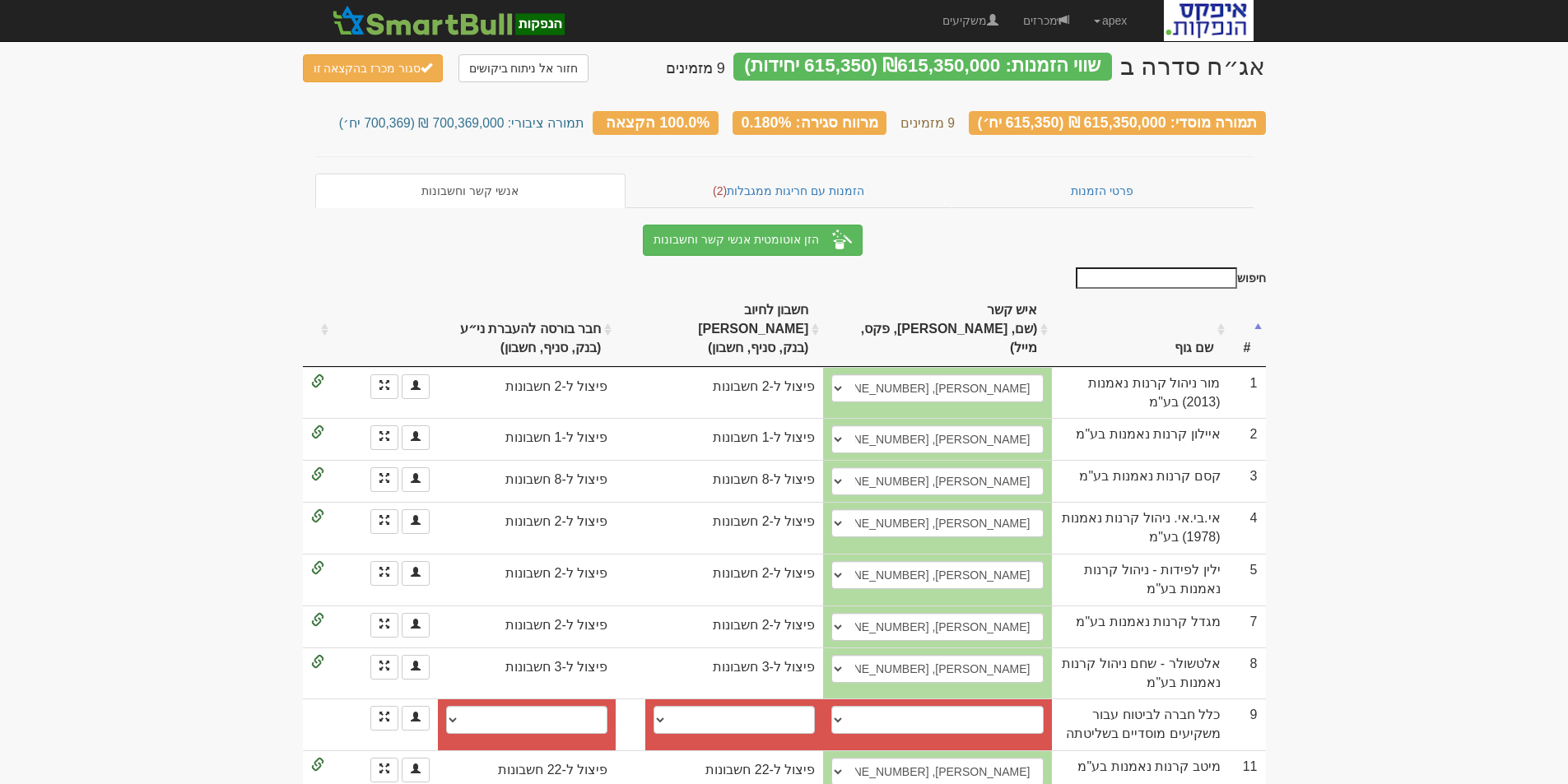
click at [1187, 324] on th "שם גוף" at bounding box center [1140, 330] width 176 height 74
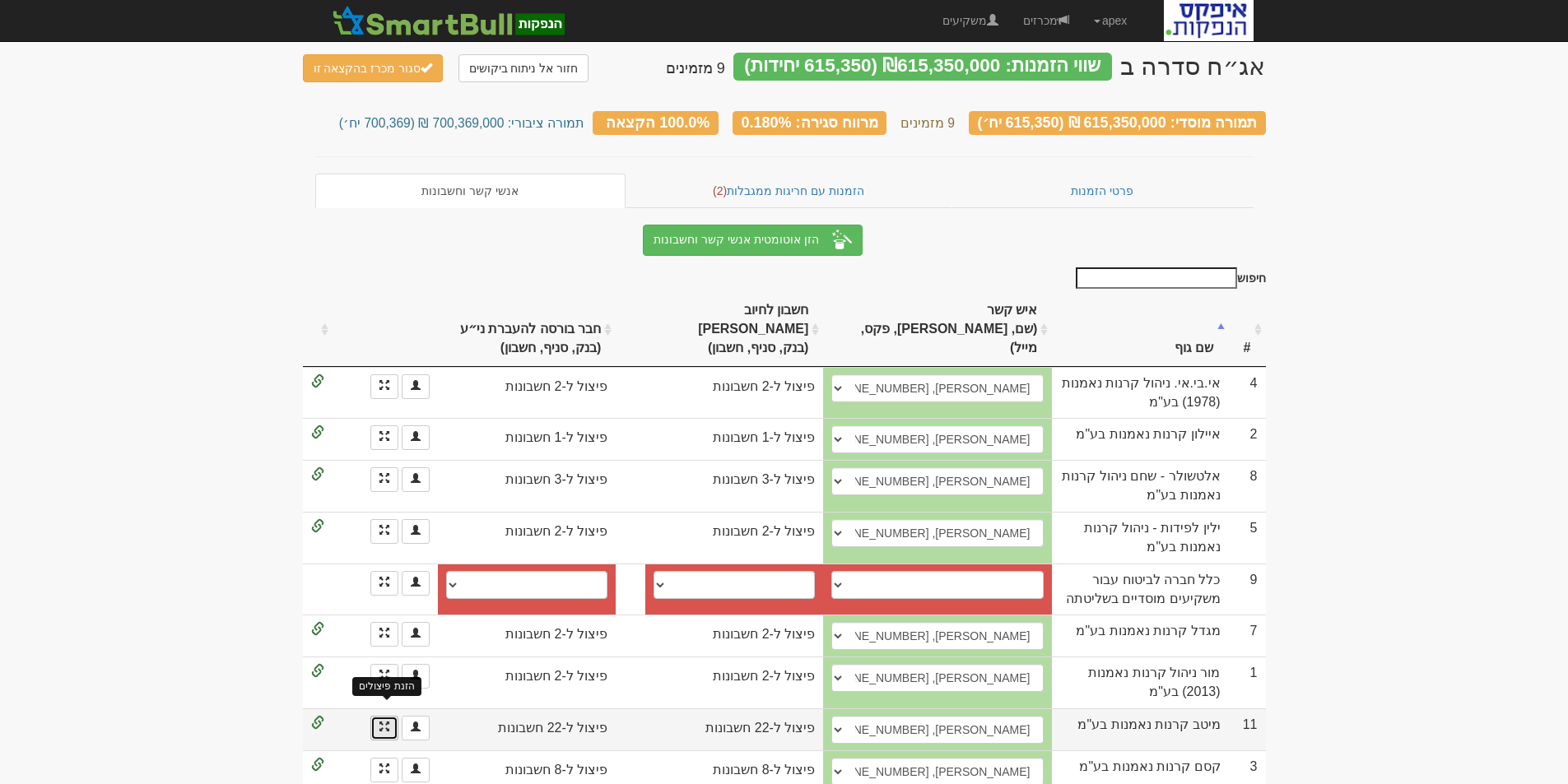
click at [384, 722] on span at bounding box center [384, 727] width 10 height 10
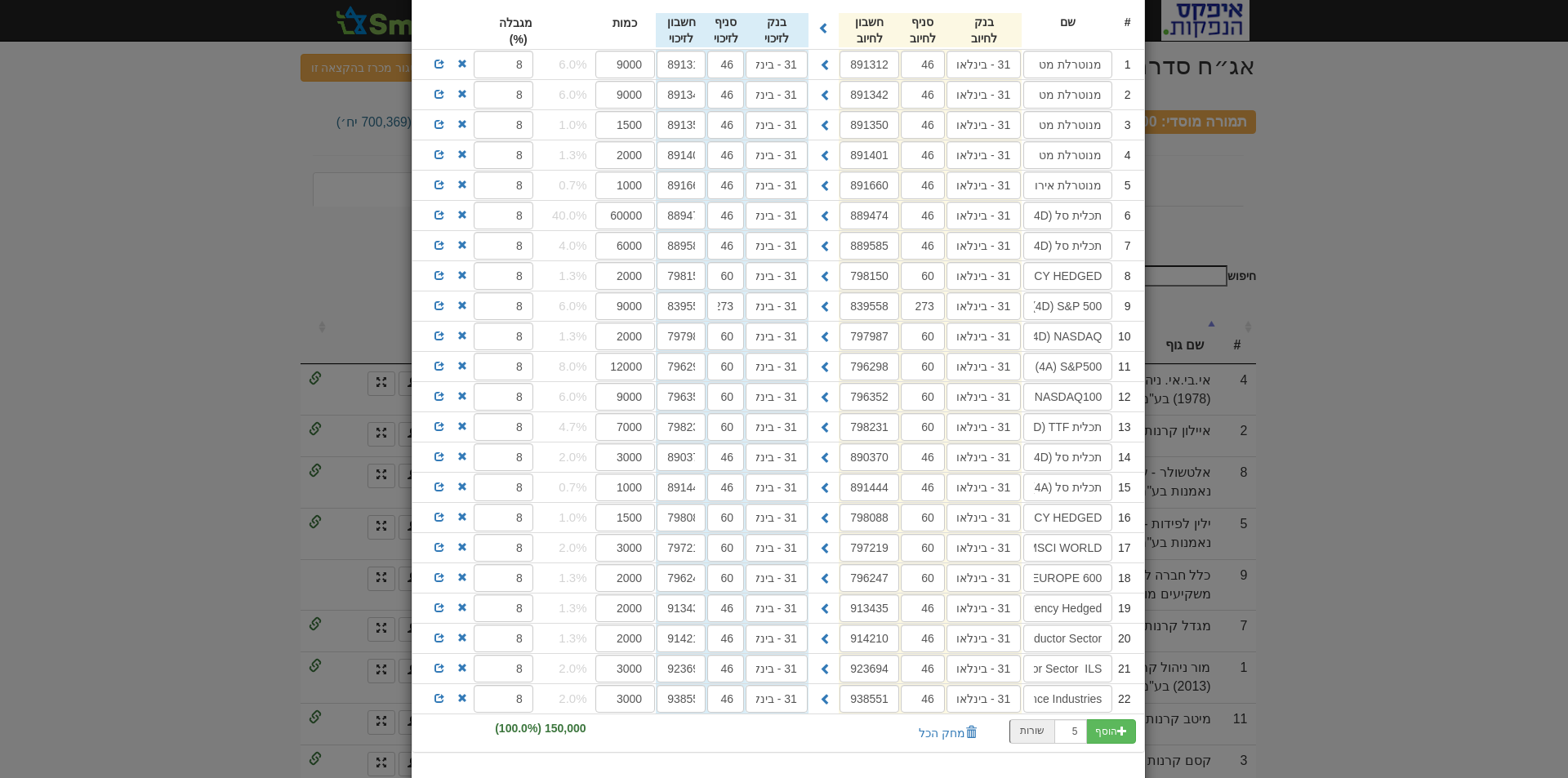
scroll to position [143, 0]
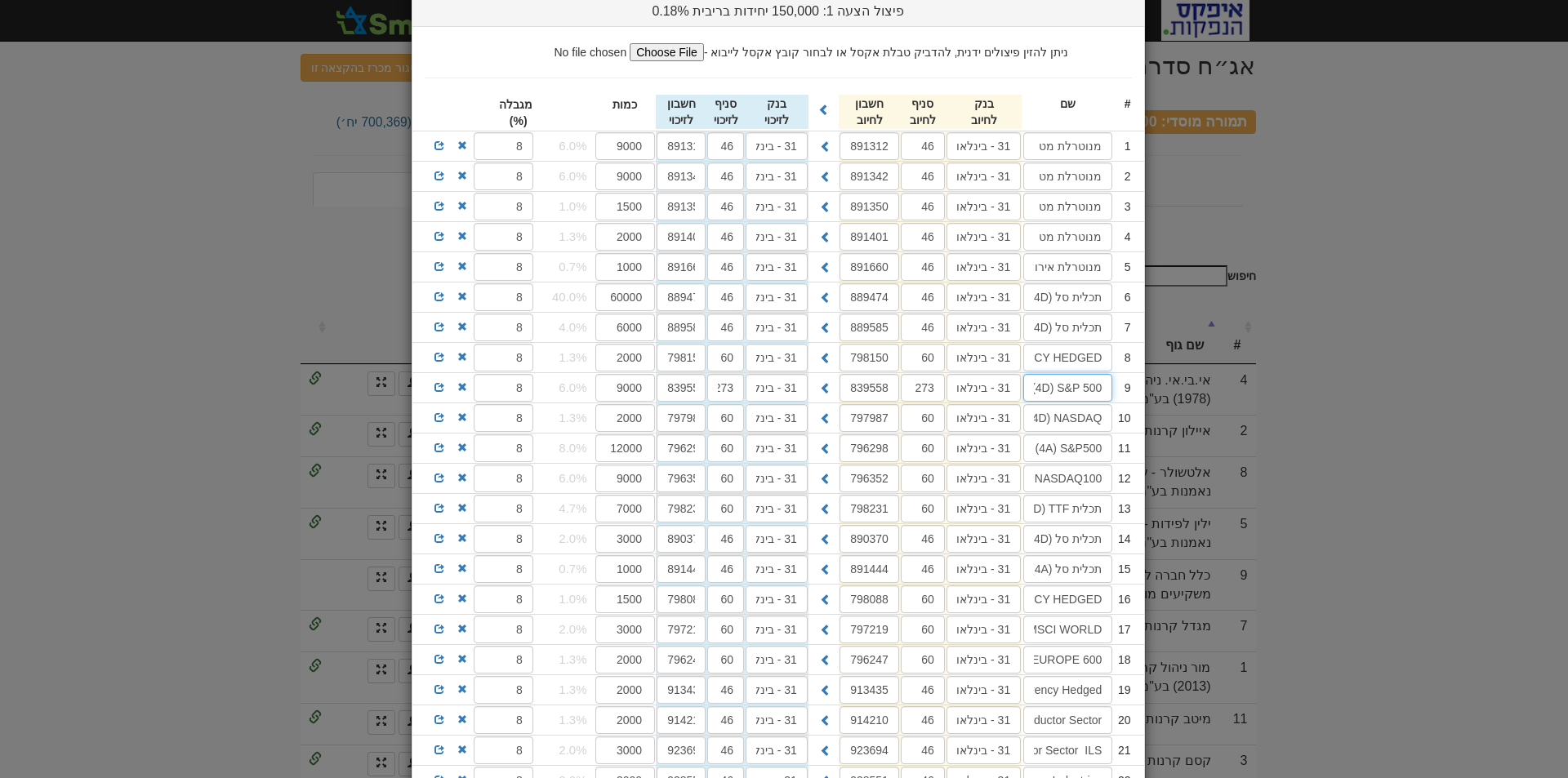
click at [1078, 386] on input "TACHLIT TTF (4D) S&P 500" at bounding box center [1067, 388] width 89 height 28
click at [1075, 296] on input "תכלית סל (4D) ‏‏S&P 500" at bounding box center [1067, 297] width 89 height 28
click at [627, 299] on input "60000" at bounding box center [625, 297] width 60 height 28
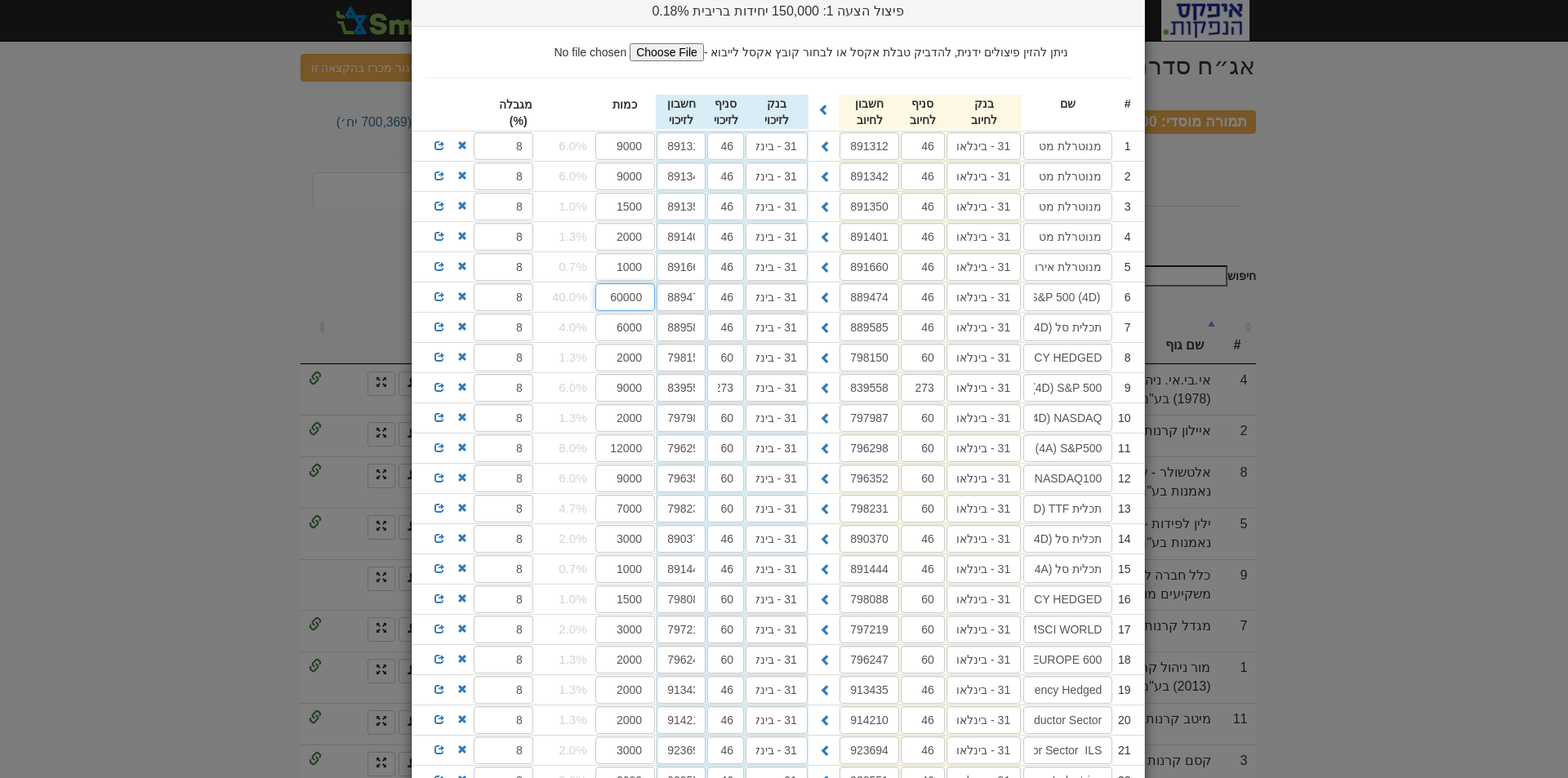
scroll to position [0, 0]
click at [653, 296] on input "60000" at bounding box center [625, 297] width 60 height 28
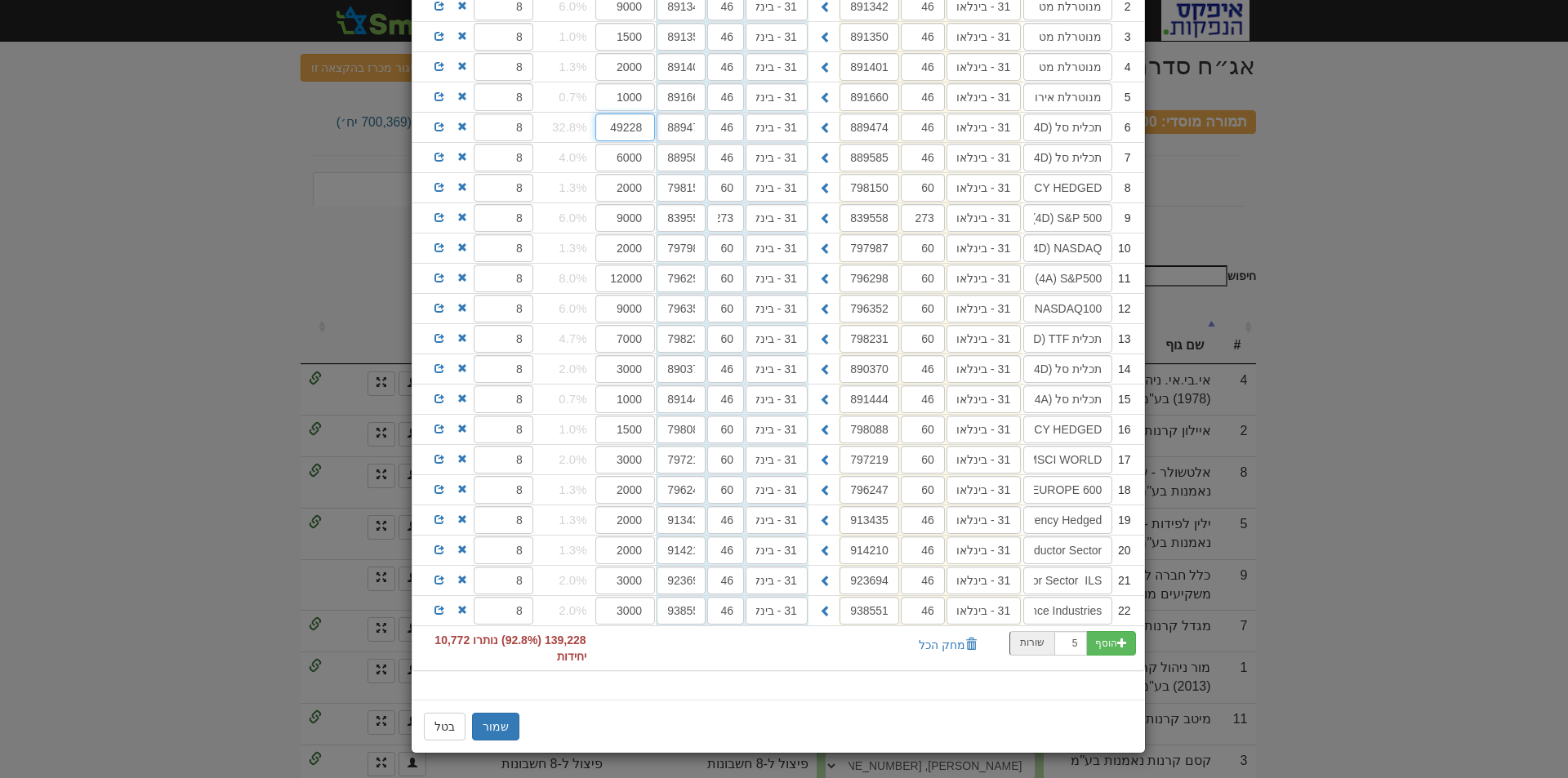
scroll to position [232, 0]
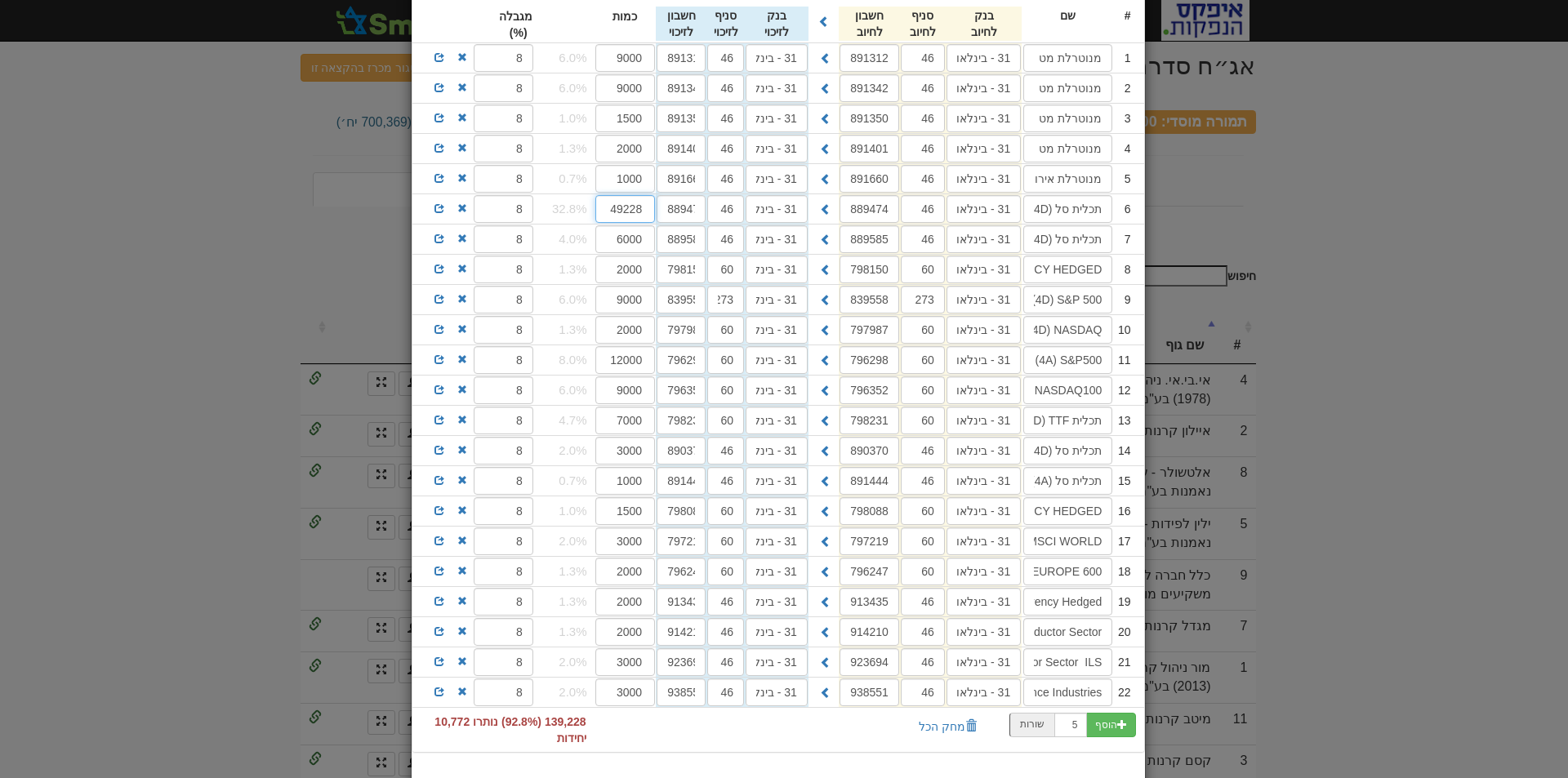
drag, startPoint x: 646, startPoint y: 210, endPoint x: 601, endPoint y: 211, distance: 45.0
click at [601, 211] on input "49228" at bounding box center [625, 209] width 60 height 28
type input "60000"
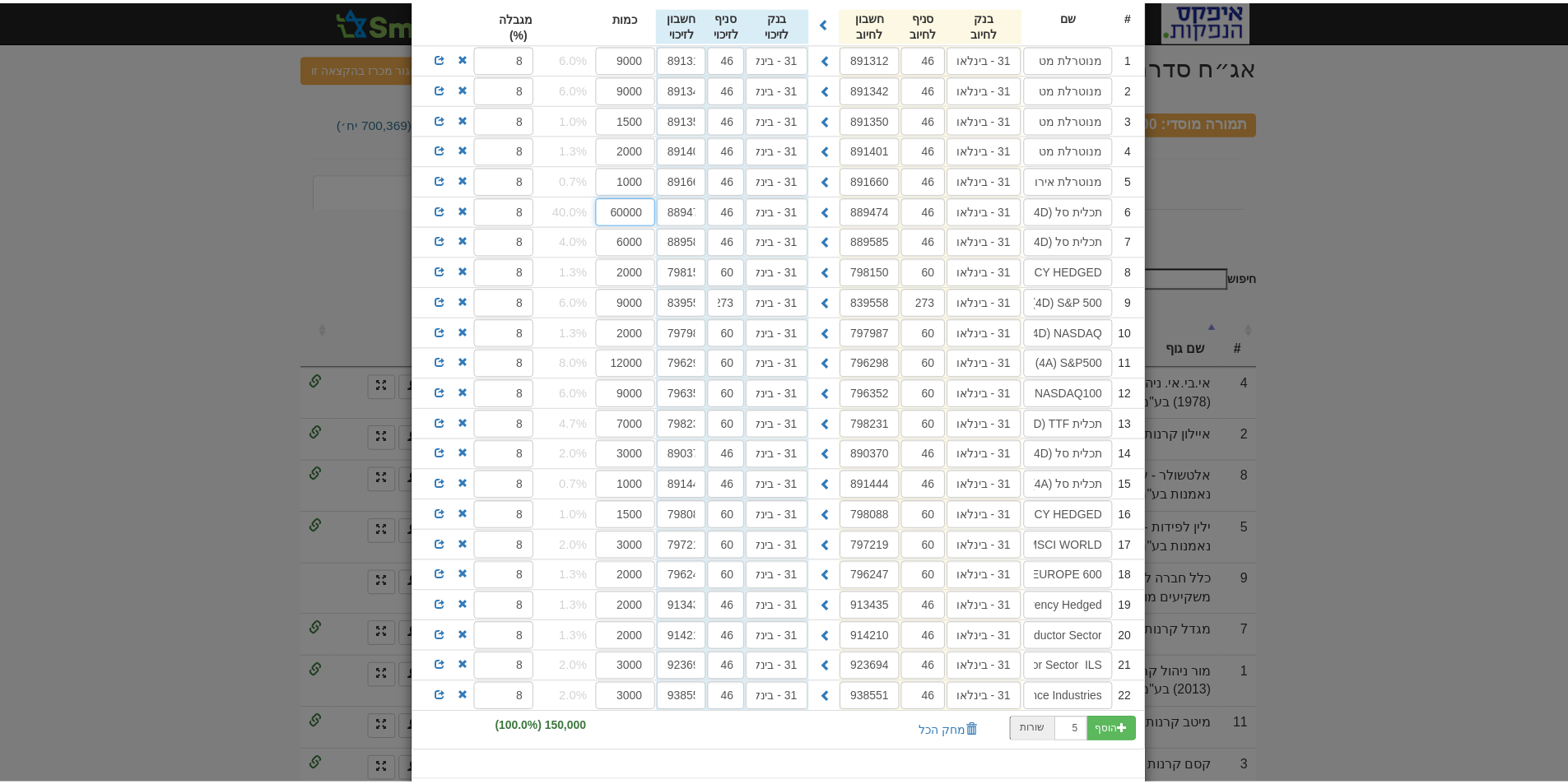
scroll to position [309, 0]
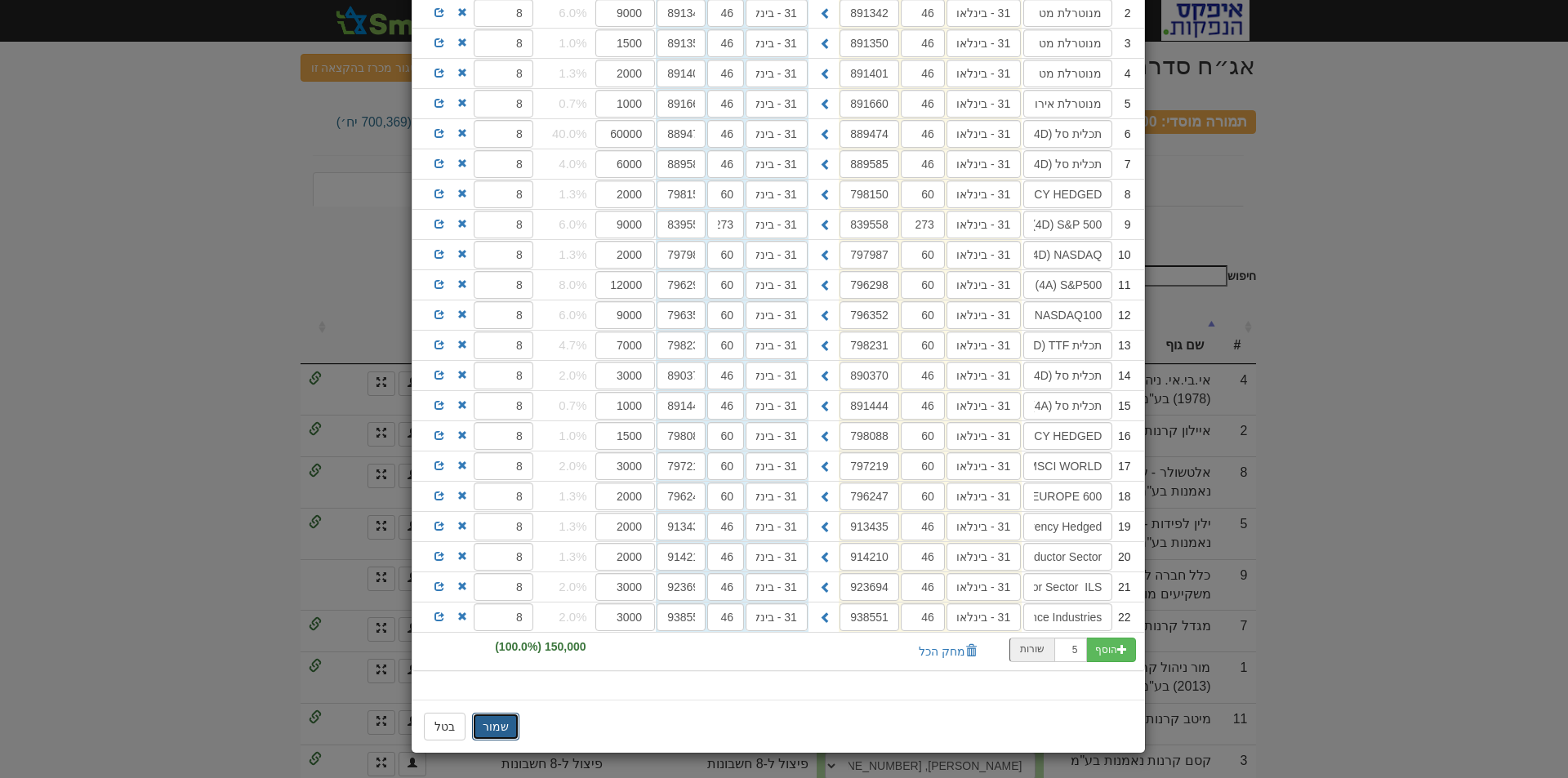
click at [490, 722] on button "שמור" at bounding box center [495, 726] width 47 height 28
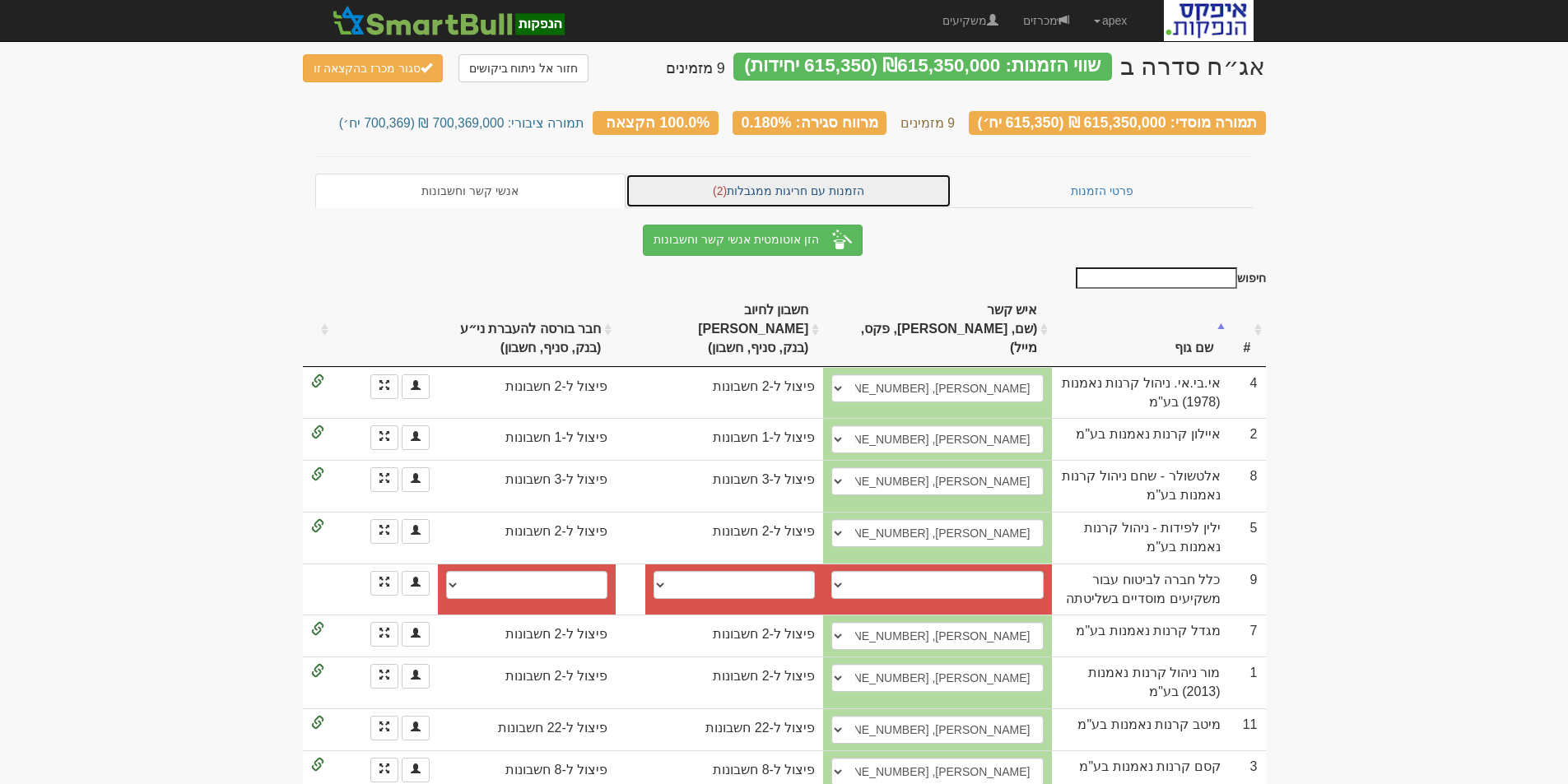
click at [801, 177] on link "הזמנות עם חריגות ממגבלות (2)" at bounding box center [788, 190] width 326 height 35
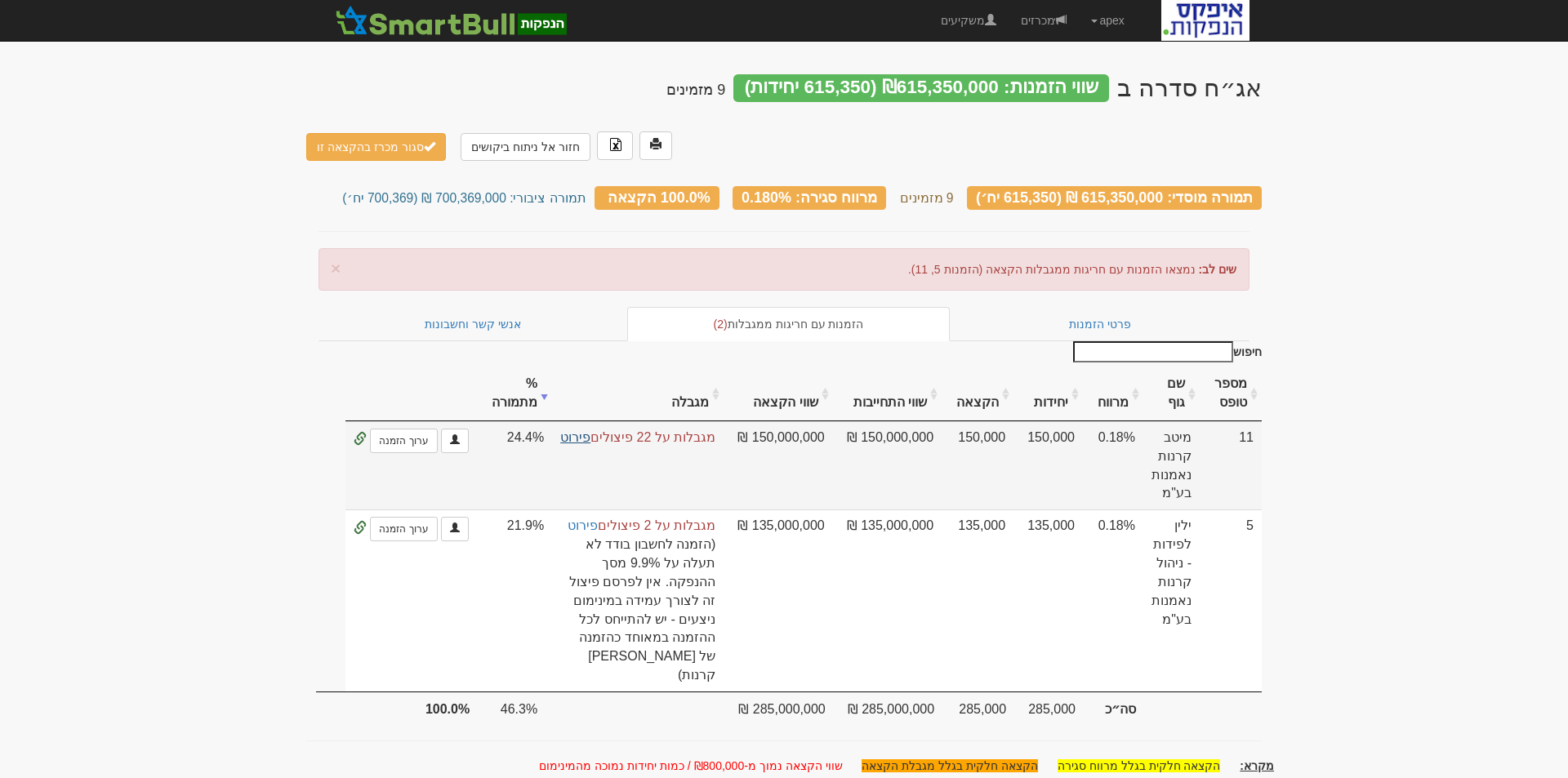
click at [577, 430] on link "פירוט" at bounding box center [575, 437] width 30 height 14
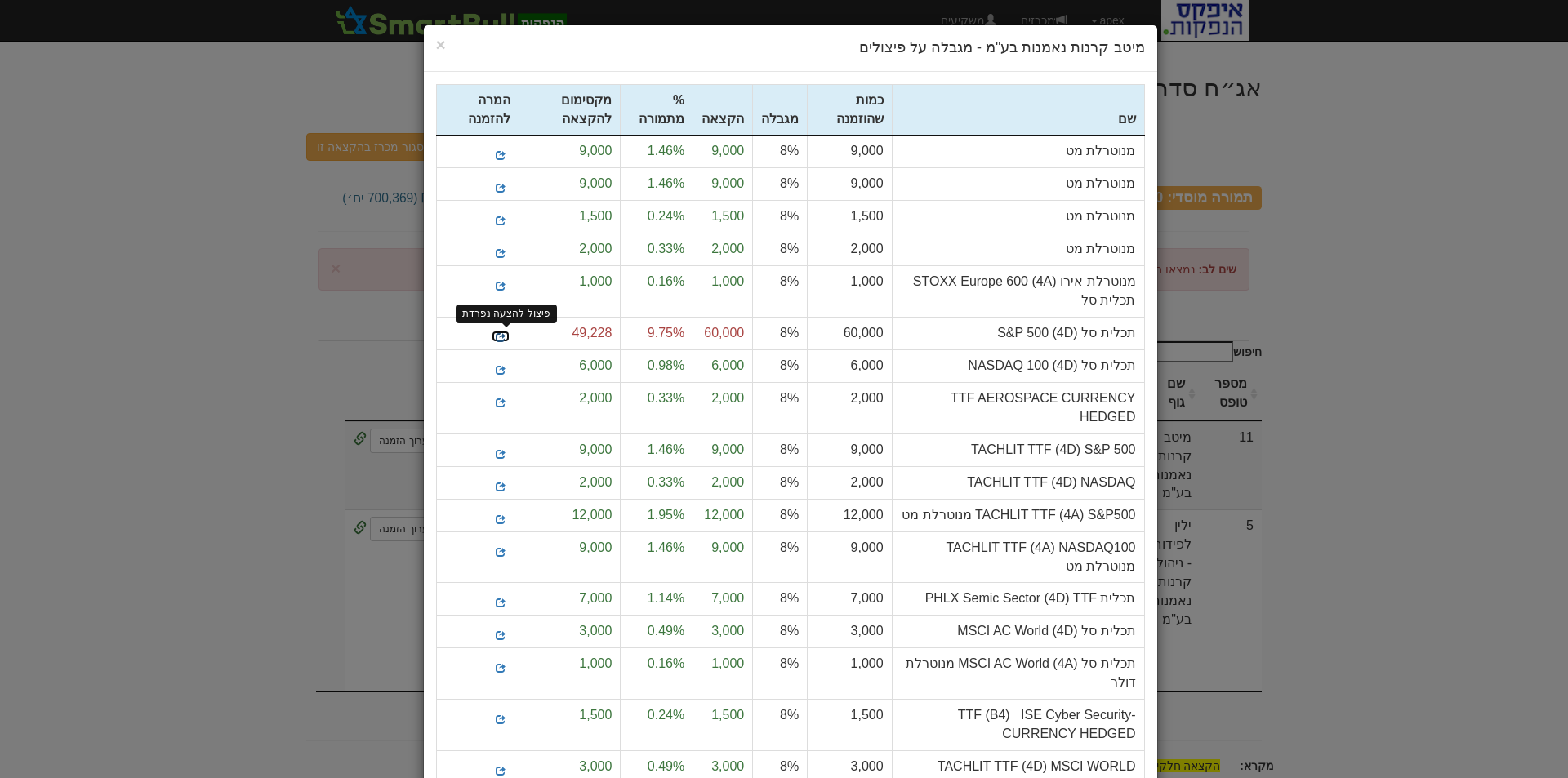
click at [505, 336] on span at bounding box center [500, 337] width 10 height 10
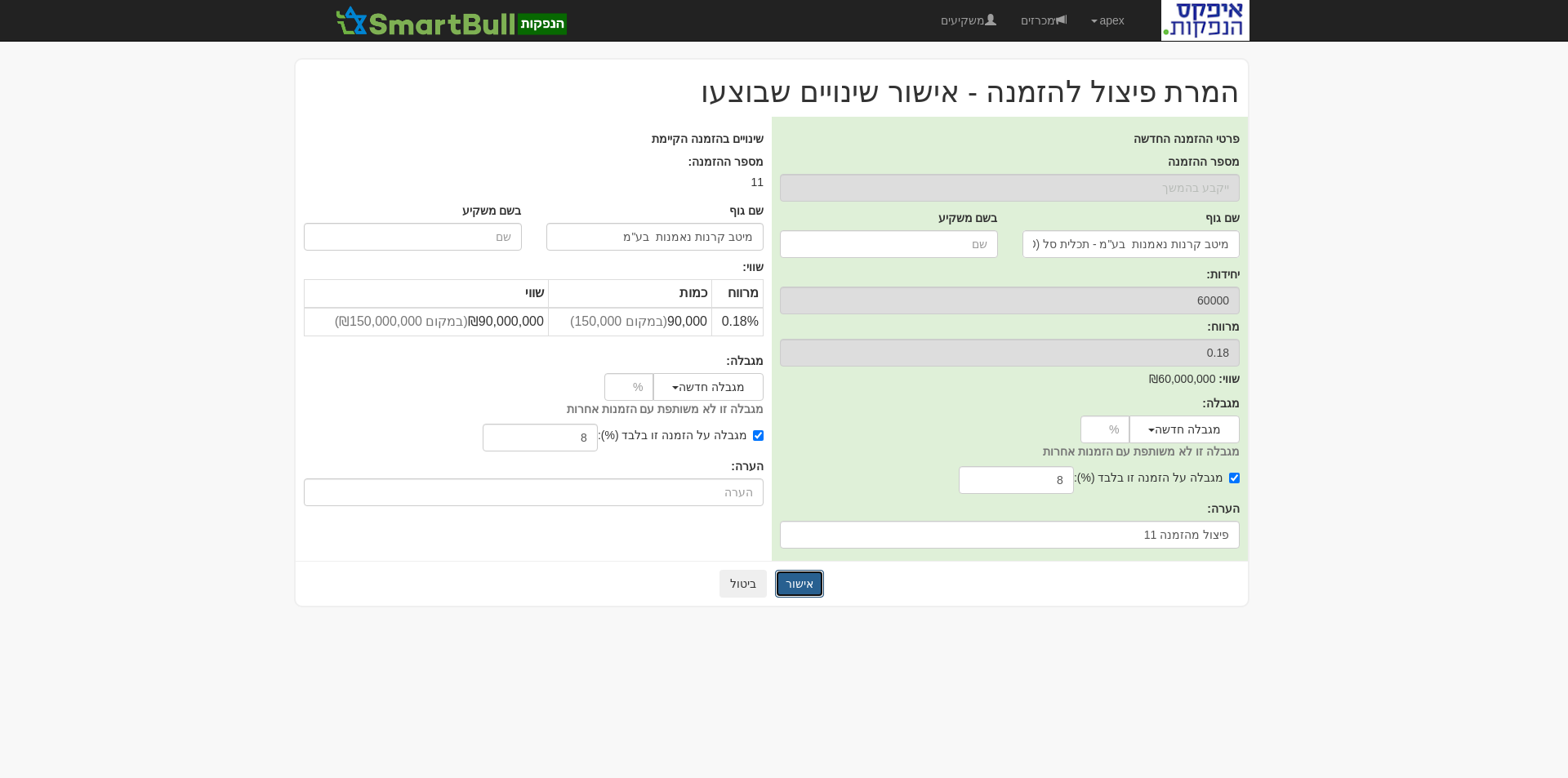
click at [804, 580] on button "אישור" at bounding box center [800, 584] width 49 height 28
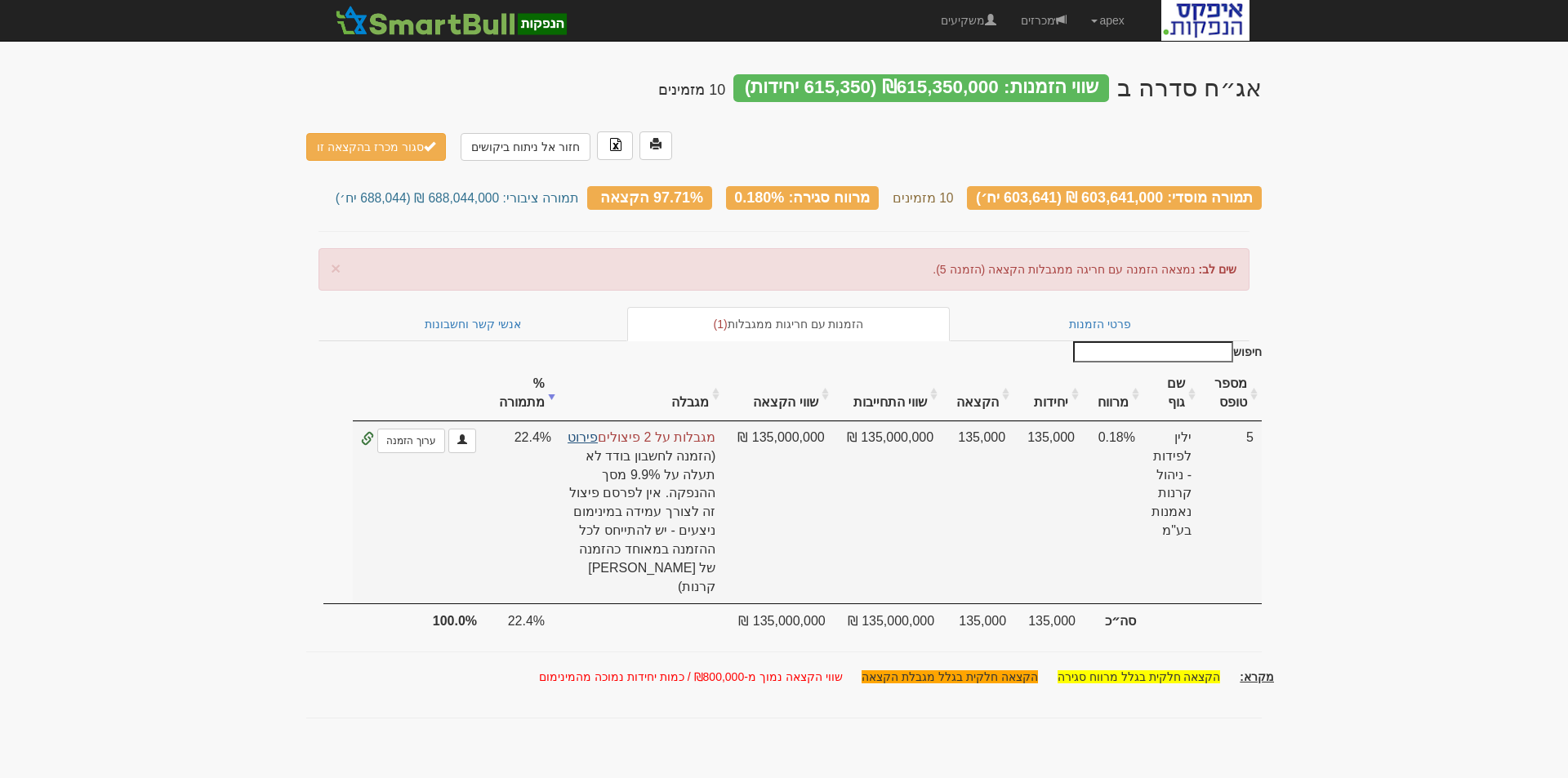
click at [597, 430] on link "פירוט" at bounding box center [583, 437] width 30 height 14
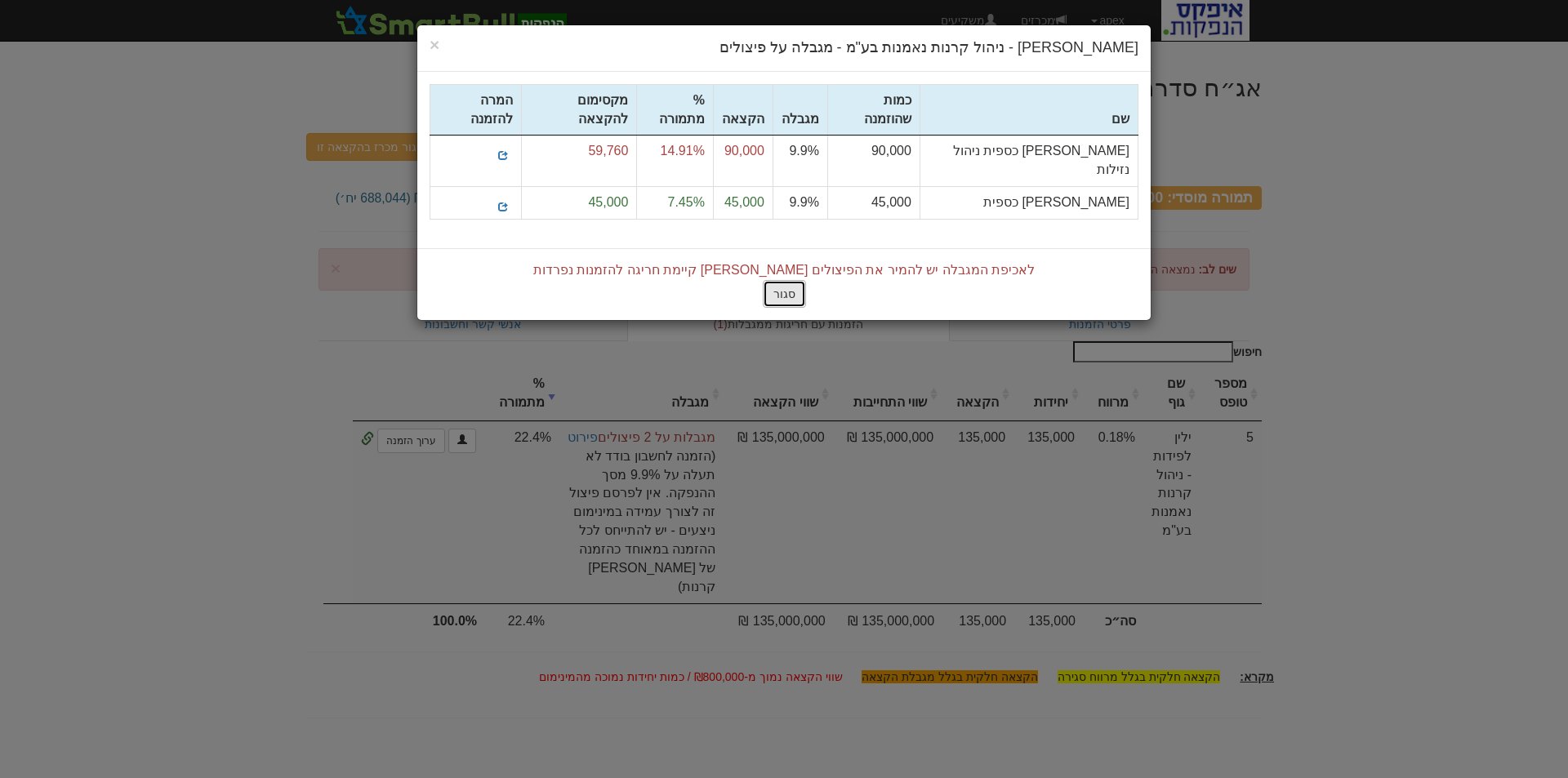
click at [790, 280] on button "סגור" at bounding box center [784, 294] width 43 height 28
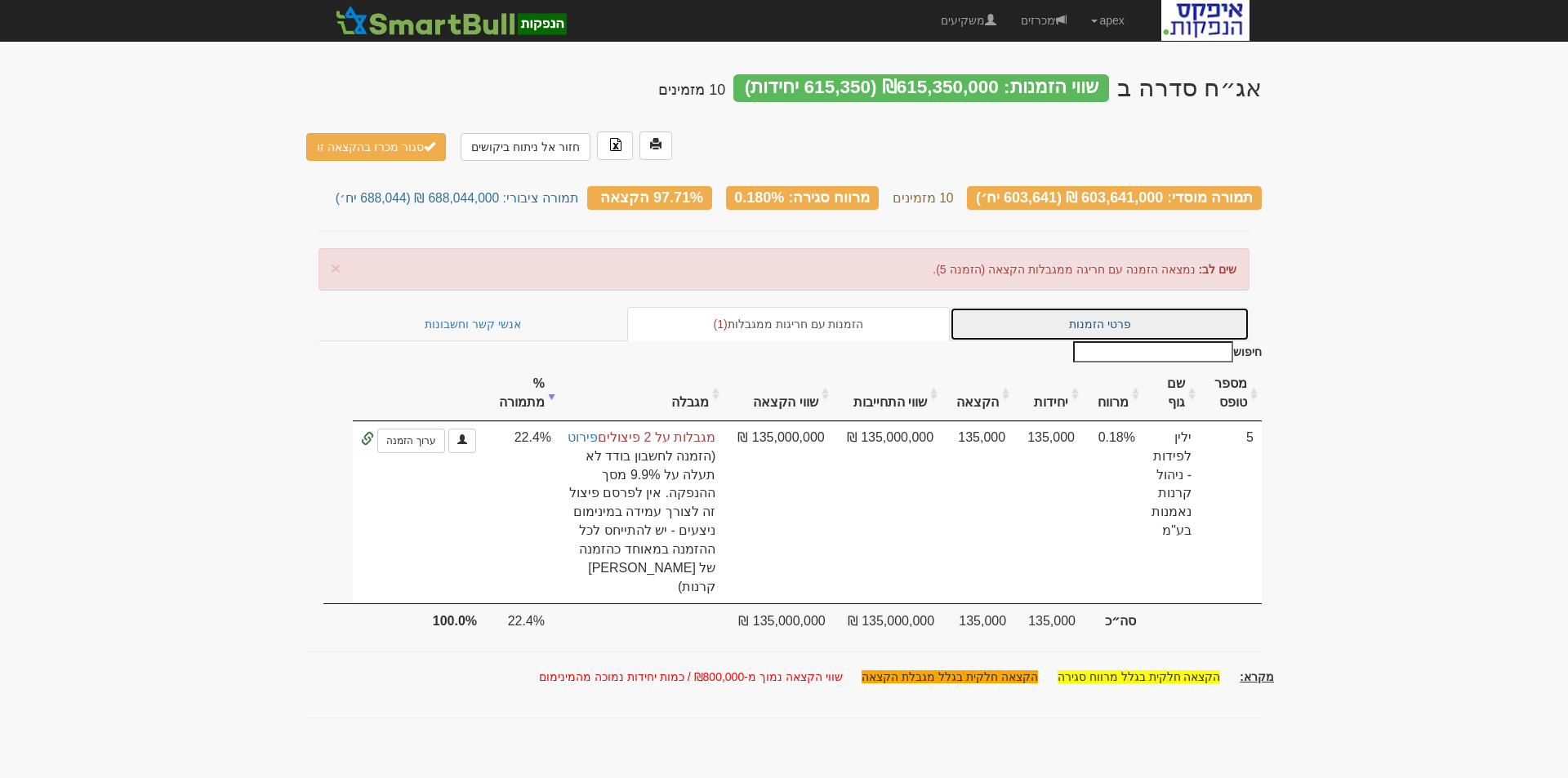
click at [1090, 306] on link "פרטי הזמנות" at bounding box center [1098, 323] width 300 height 34
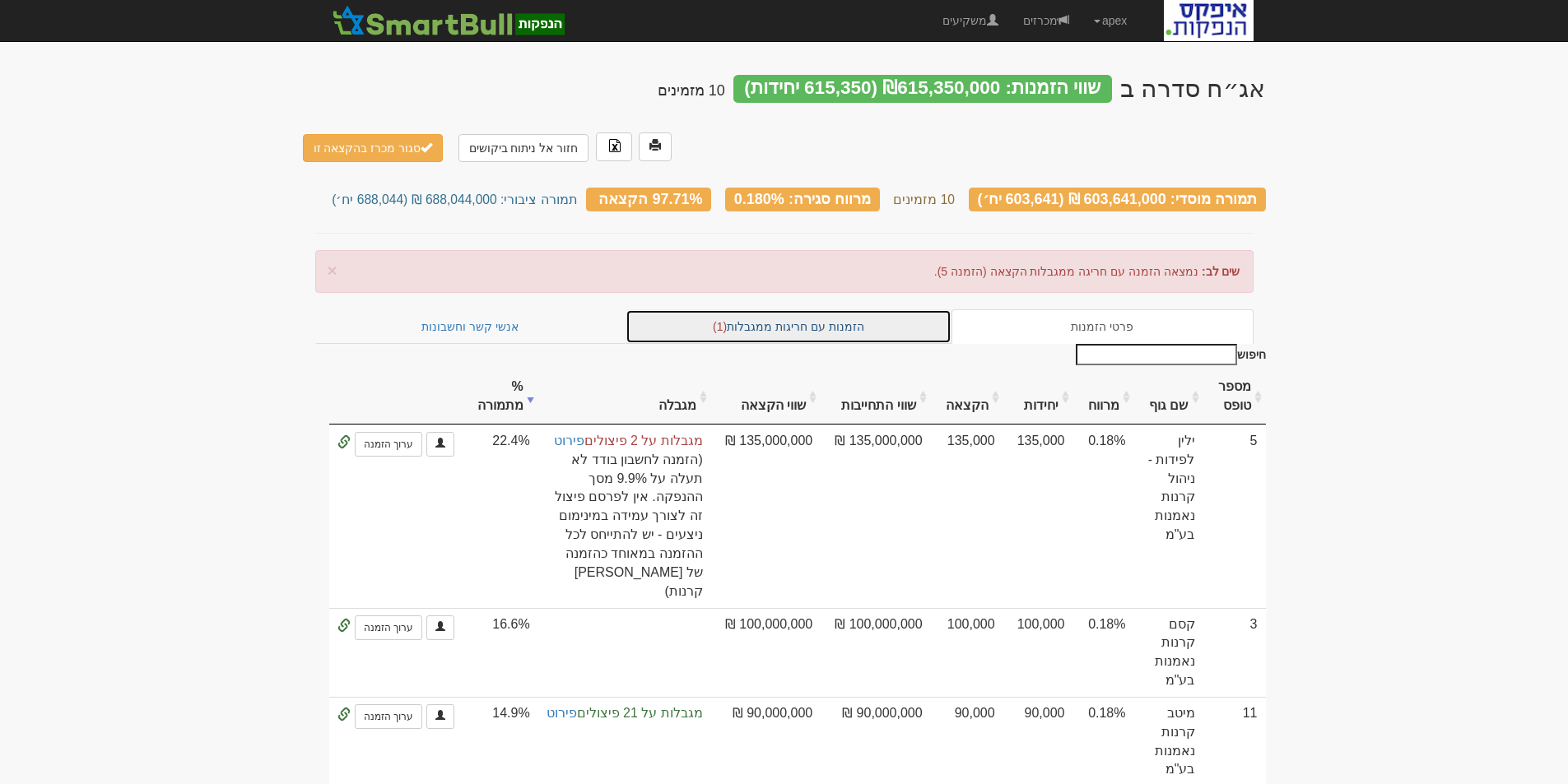
click at [827, 309] on link "הזמנות עם חריגות ממגבלות (1)" at bounding box center [788, 326] width 326 height 35
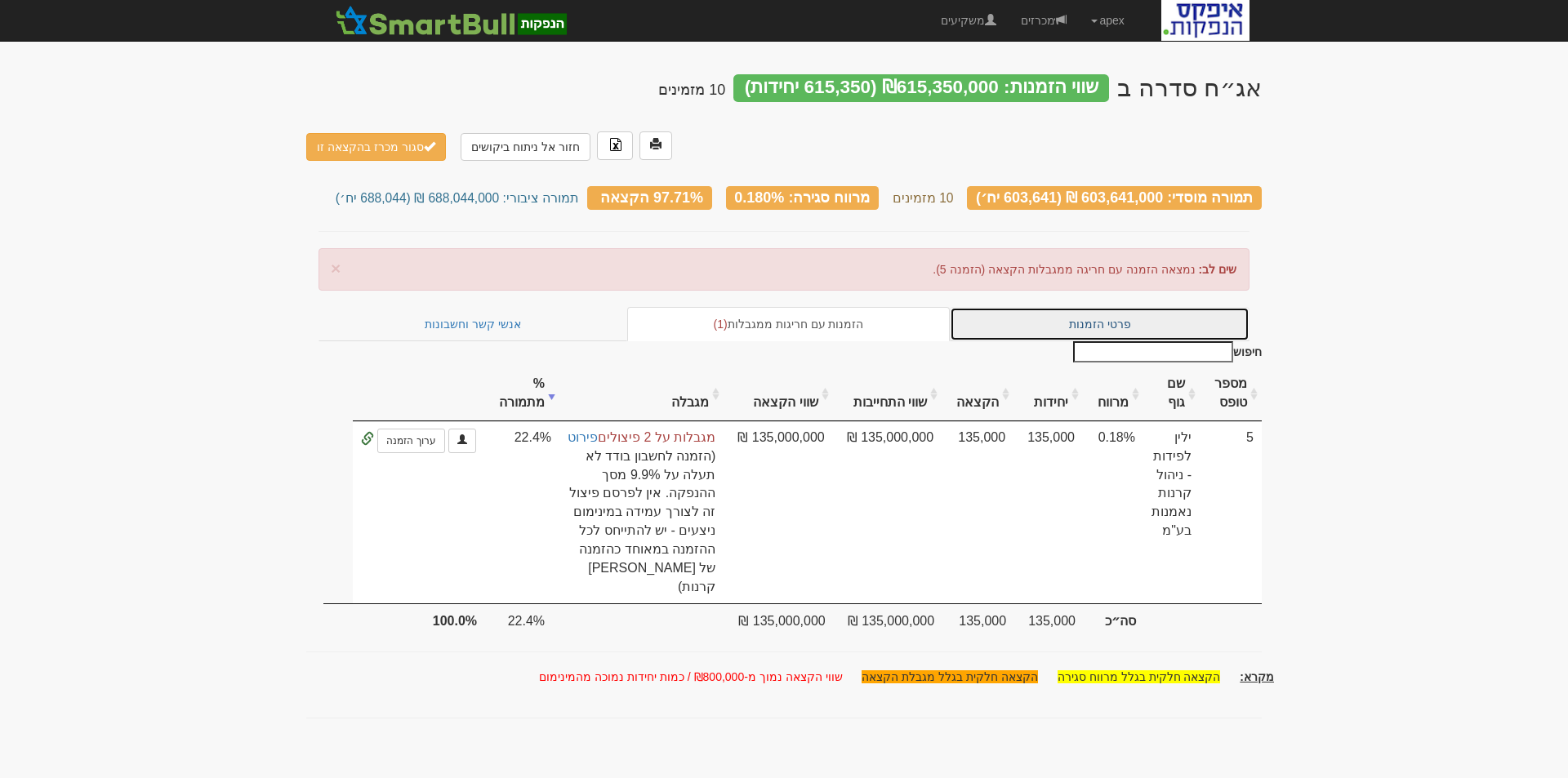
click at [1091, 306] on link "פרטי הזמנות" at bounding box center [1098, 323] width 300 height 34
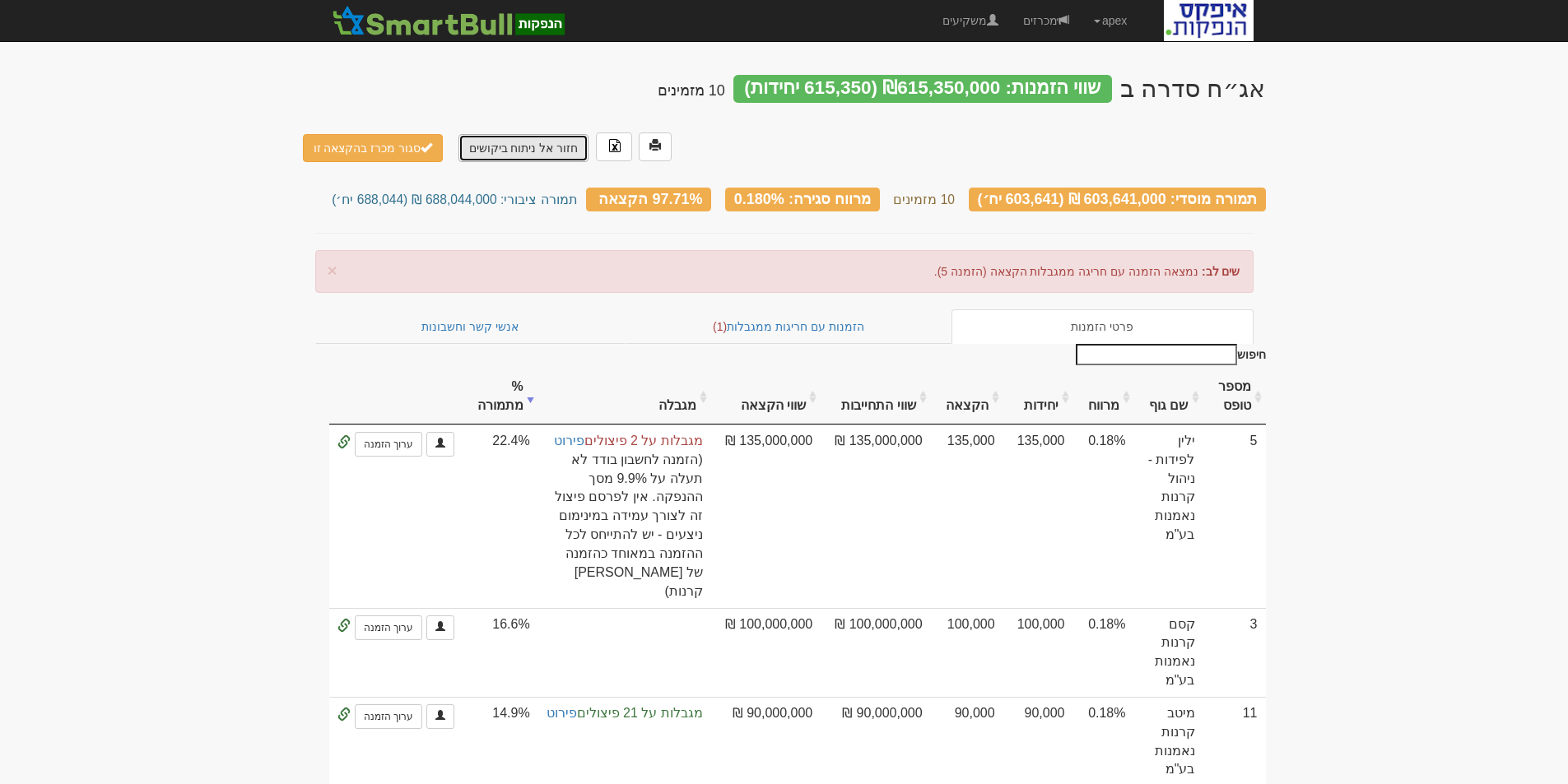
click at [505, 134] on link "חזור אל ניתוח ביקושים" at bounding box center [524, 147] width 131 height 28
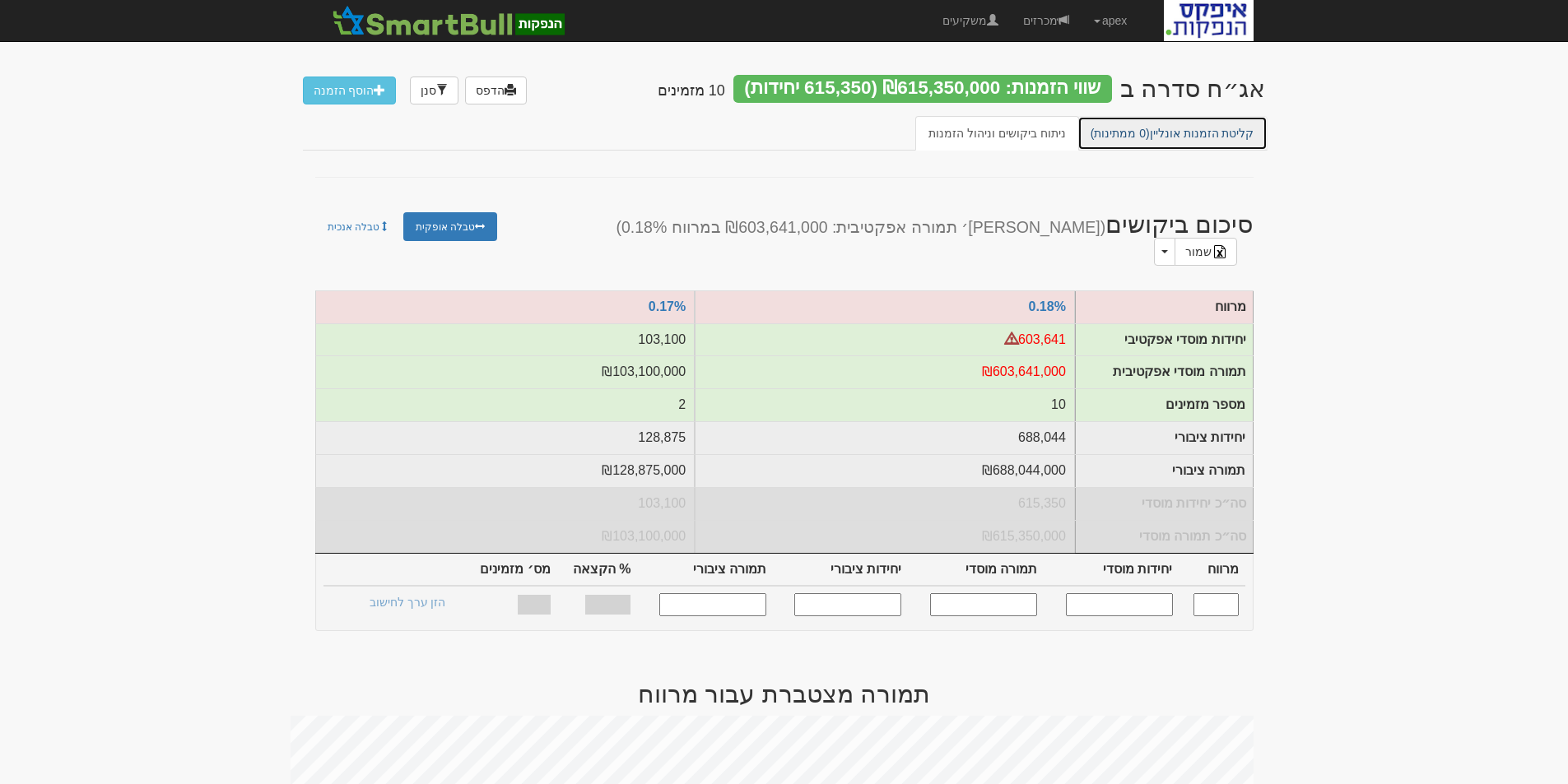
click at [1186, 134] on link "קליטת הזמנות אונליין (0 ממתינות)" at bounding box center [1173, 133] width 190 height 35
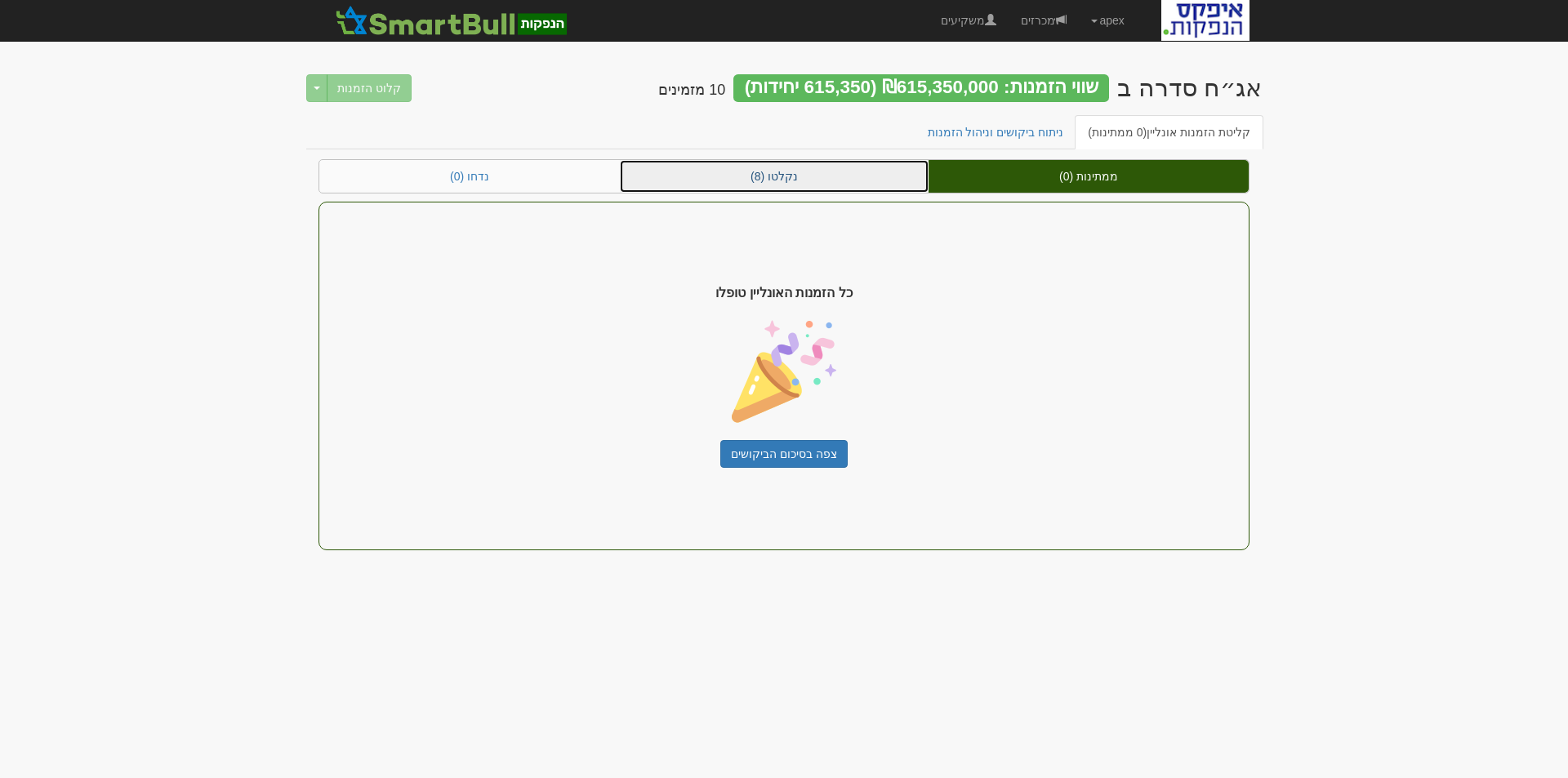
click at [757, 172] on link "נקלטו (8)" at bounding box center [774, 176] width 308 height 32
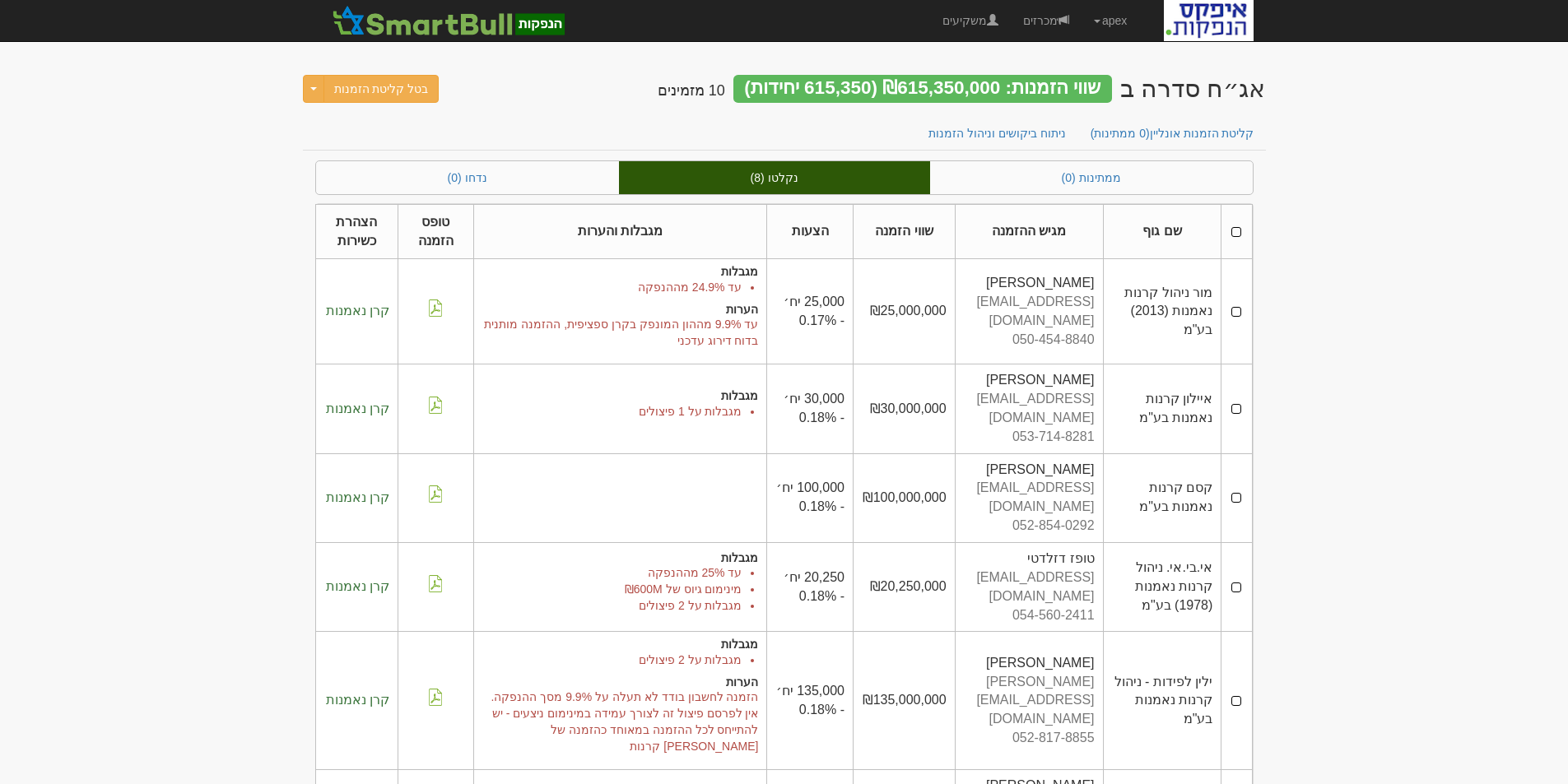
scroll to position [155, 0]
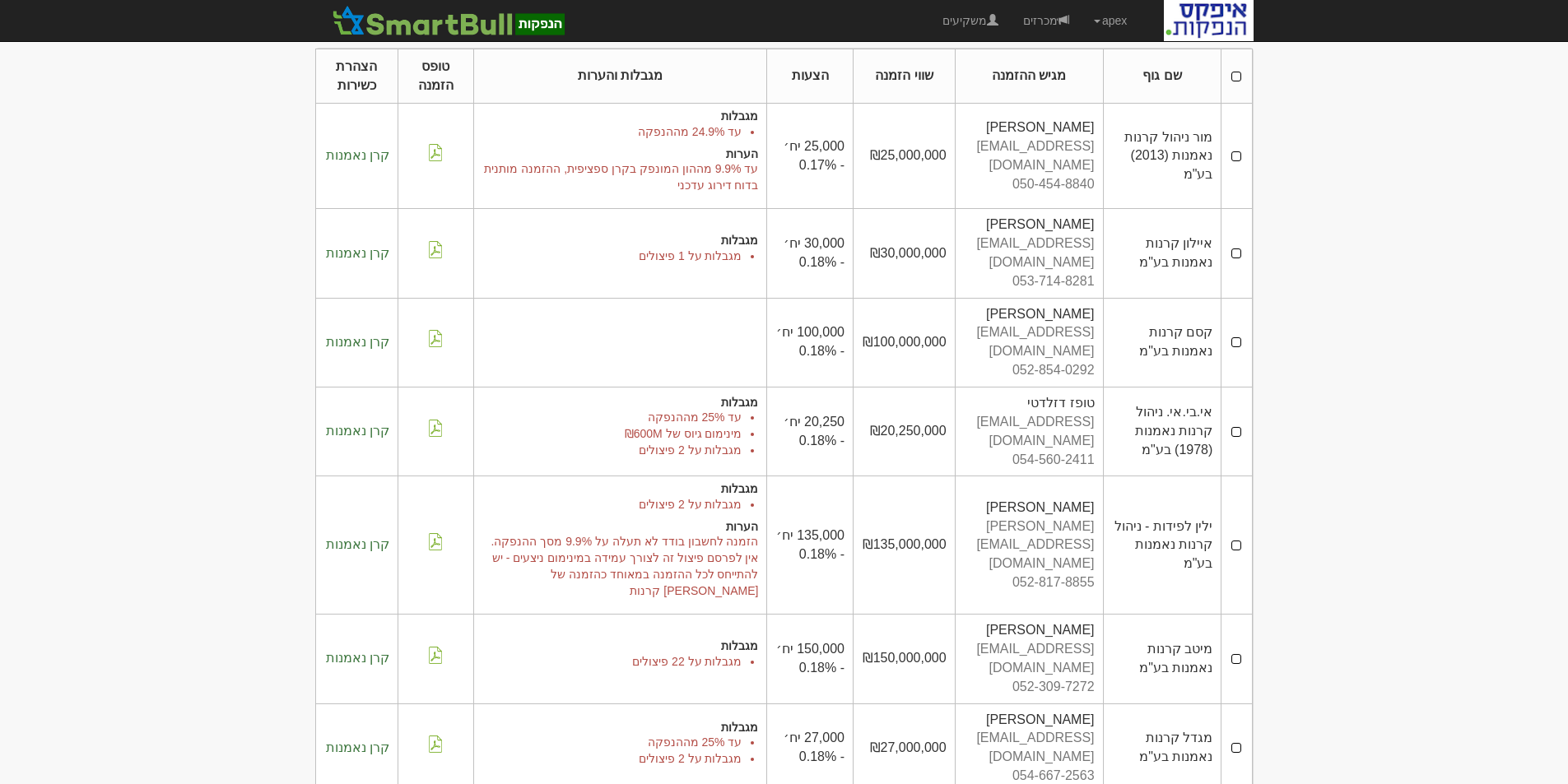
click at [1235, 615] on td at bounding box center [1236, 659] width 31 height 89
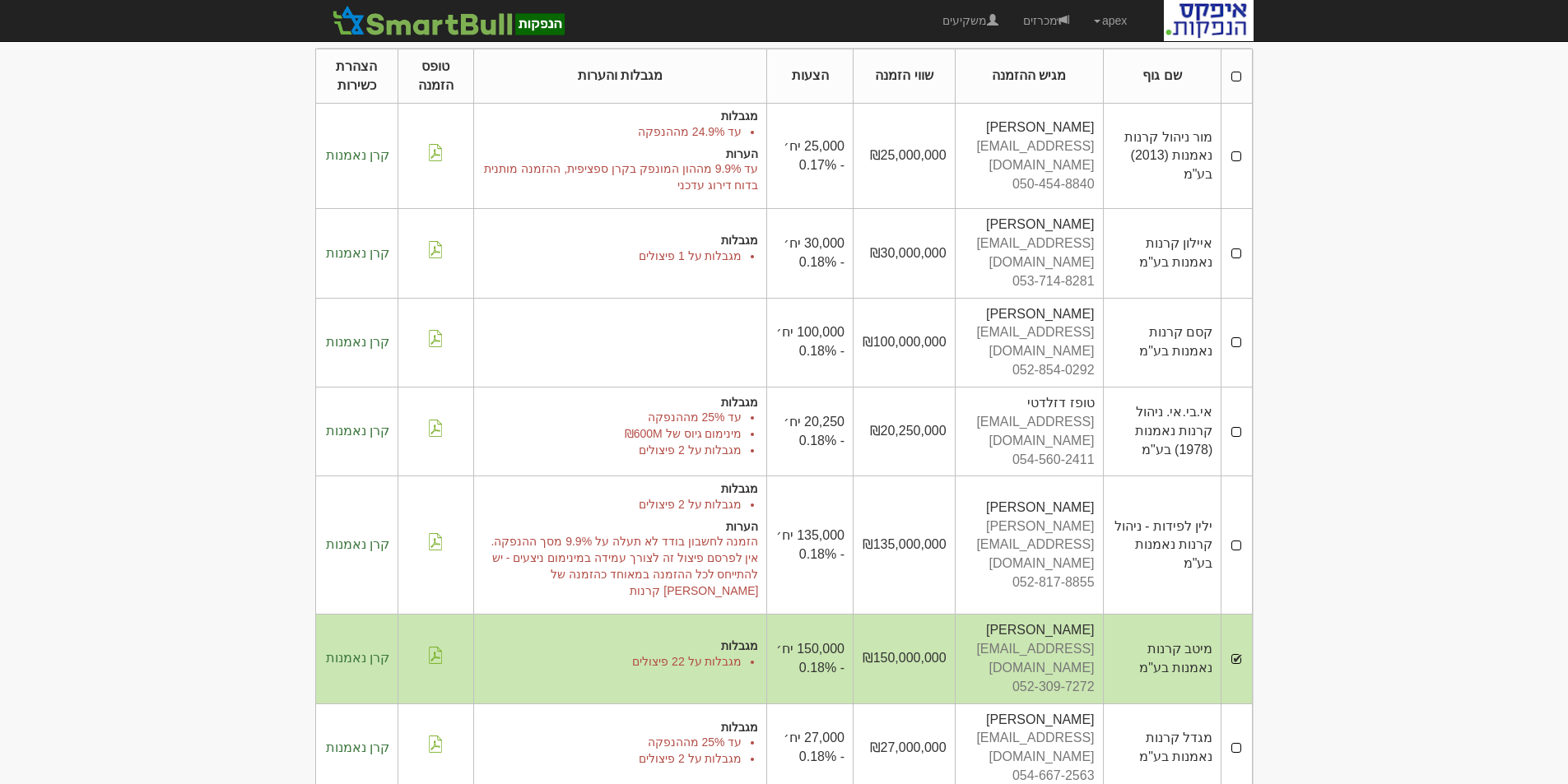
scroll to position [0, 0]
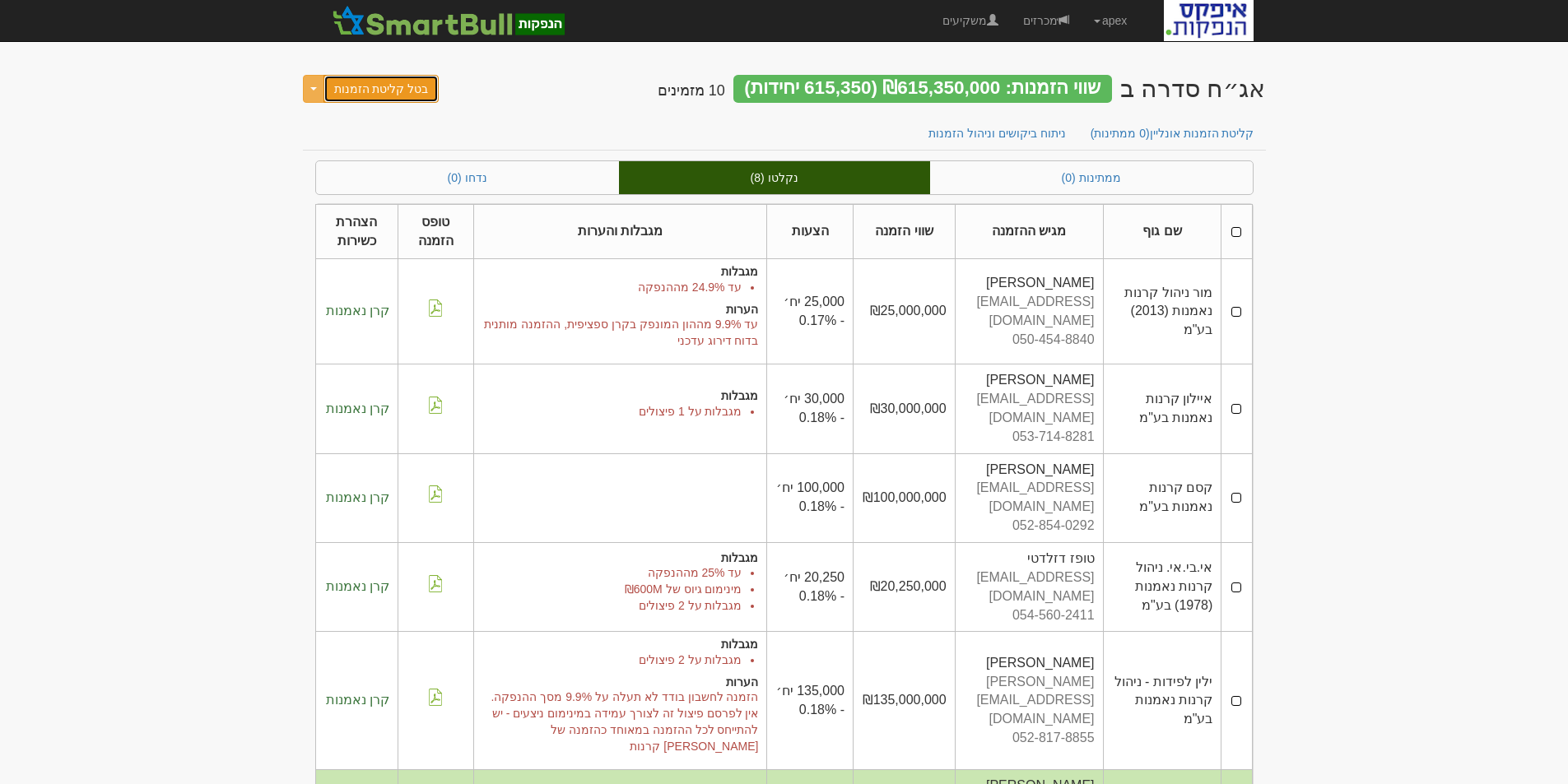
click at [385, 79] on button "בטל קליטת הזמנות" at bounding box center [381, 89] width 116 height 28
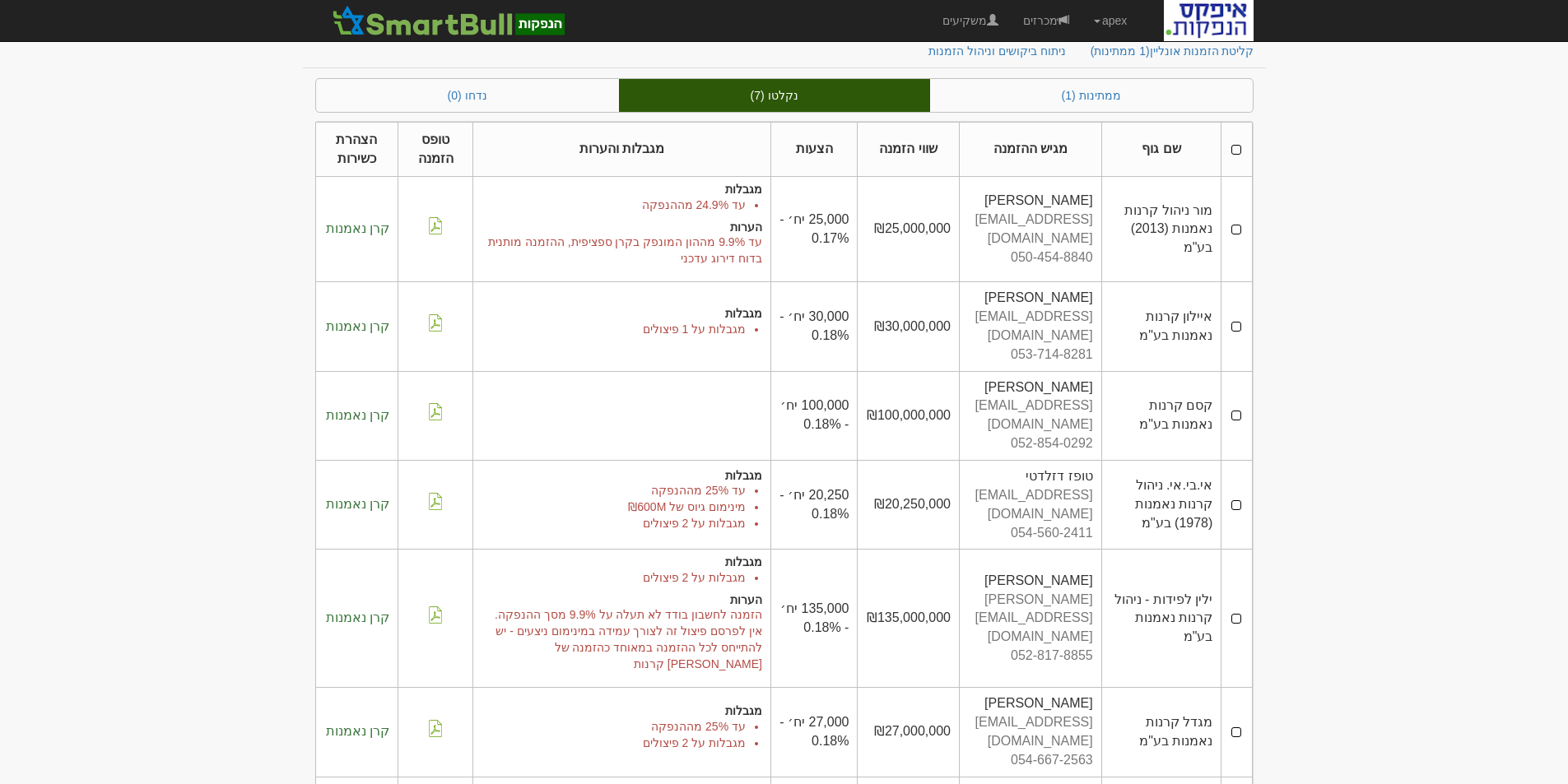
scroll to position [104, 0]
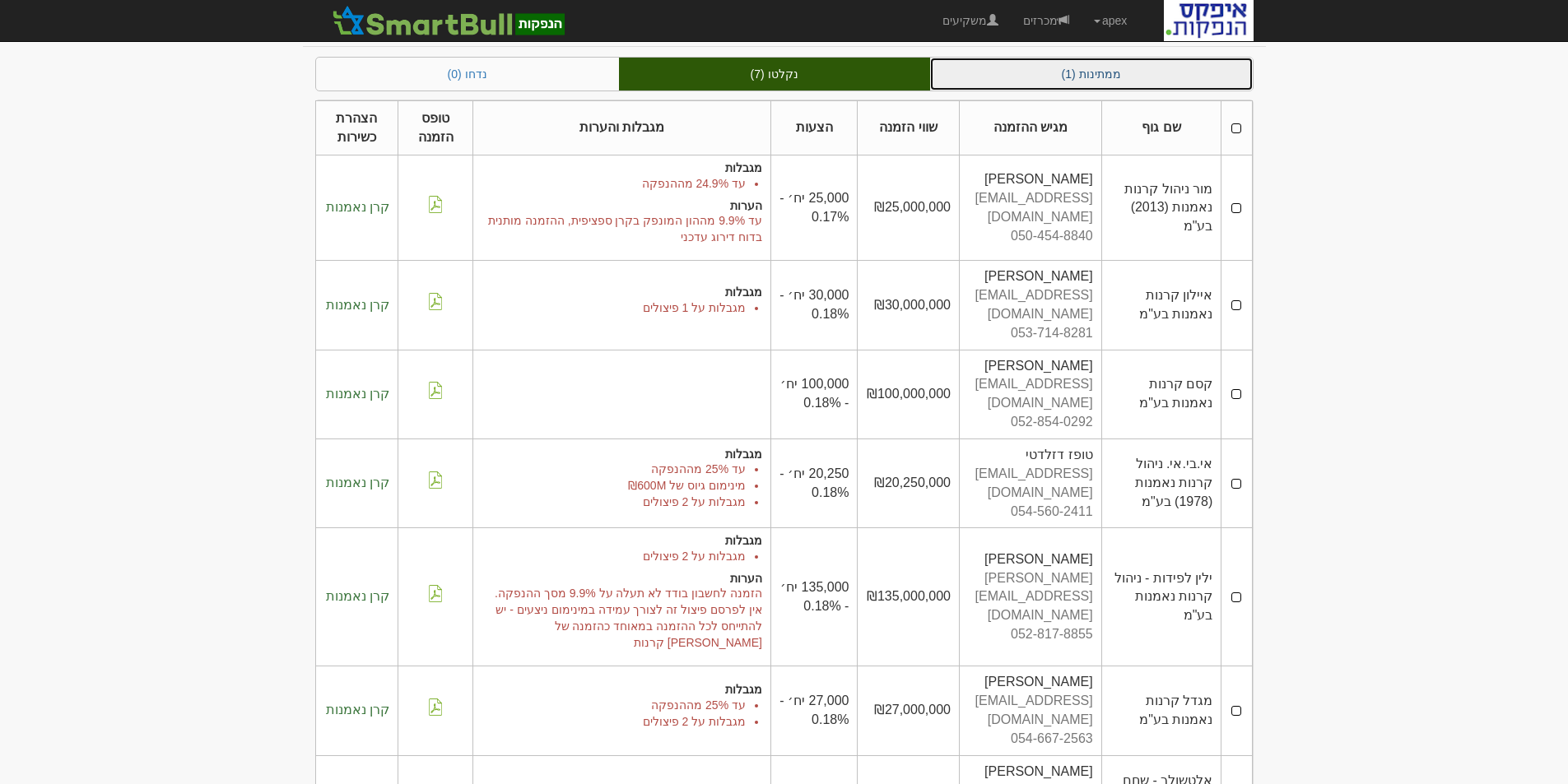
click at [1098, 70] on link "ממתינות (1)" at bounding box center [1092, 73] width 323 height 33
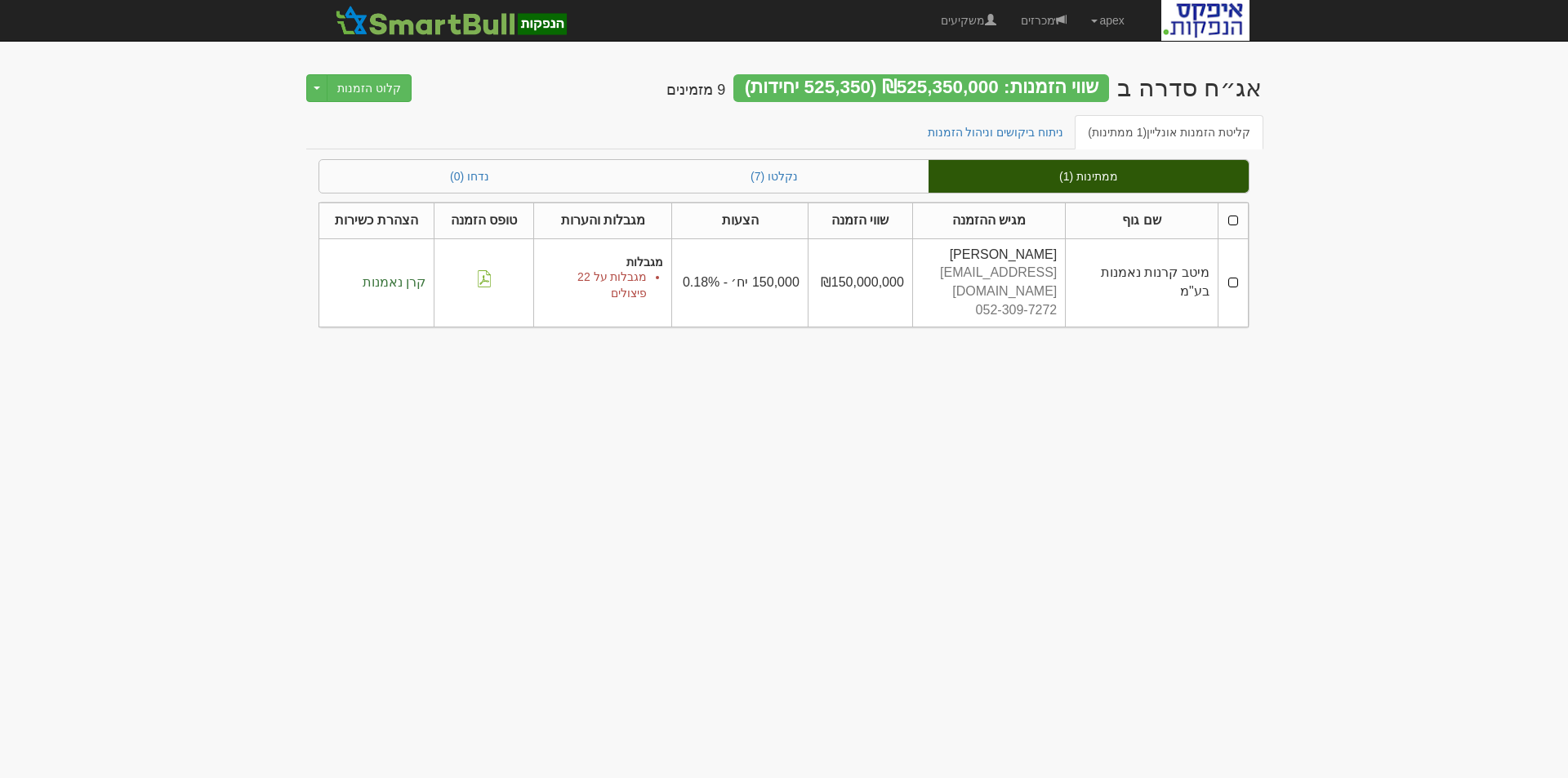
click at [1234, 273] on td at bounding box center [1232, 283] width 30 height 88
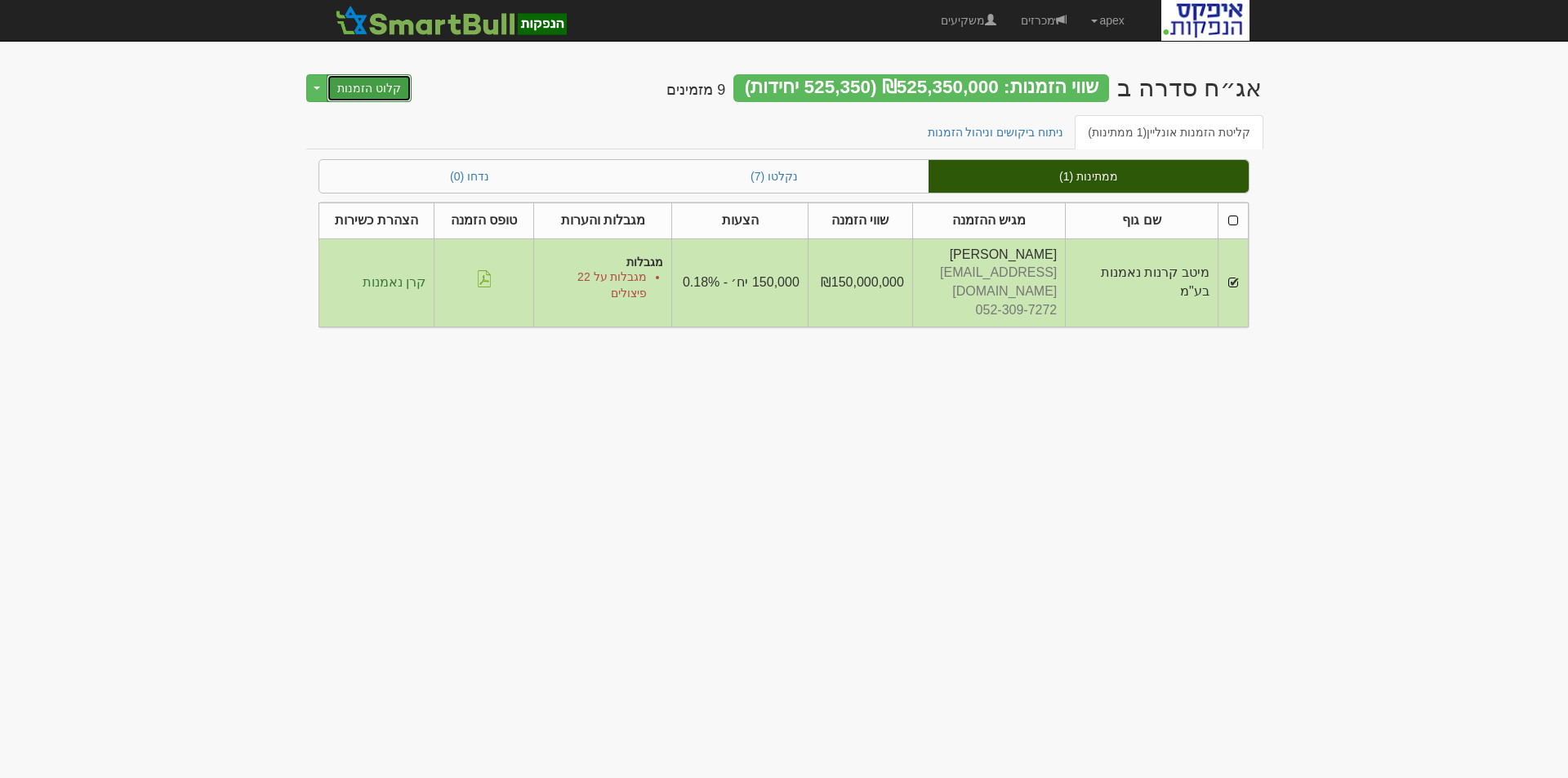
click at [369, 86] on button "קלוט הזמנות" at bounding box center [368, 88] width 84 height 28
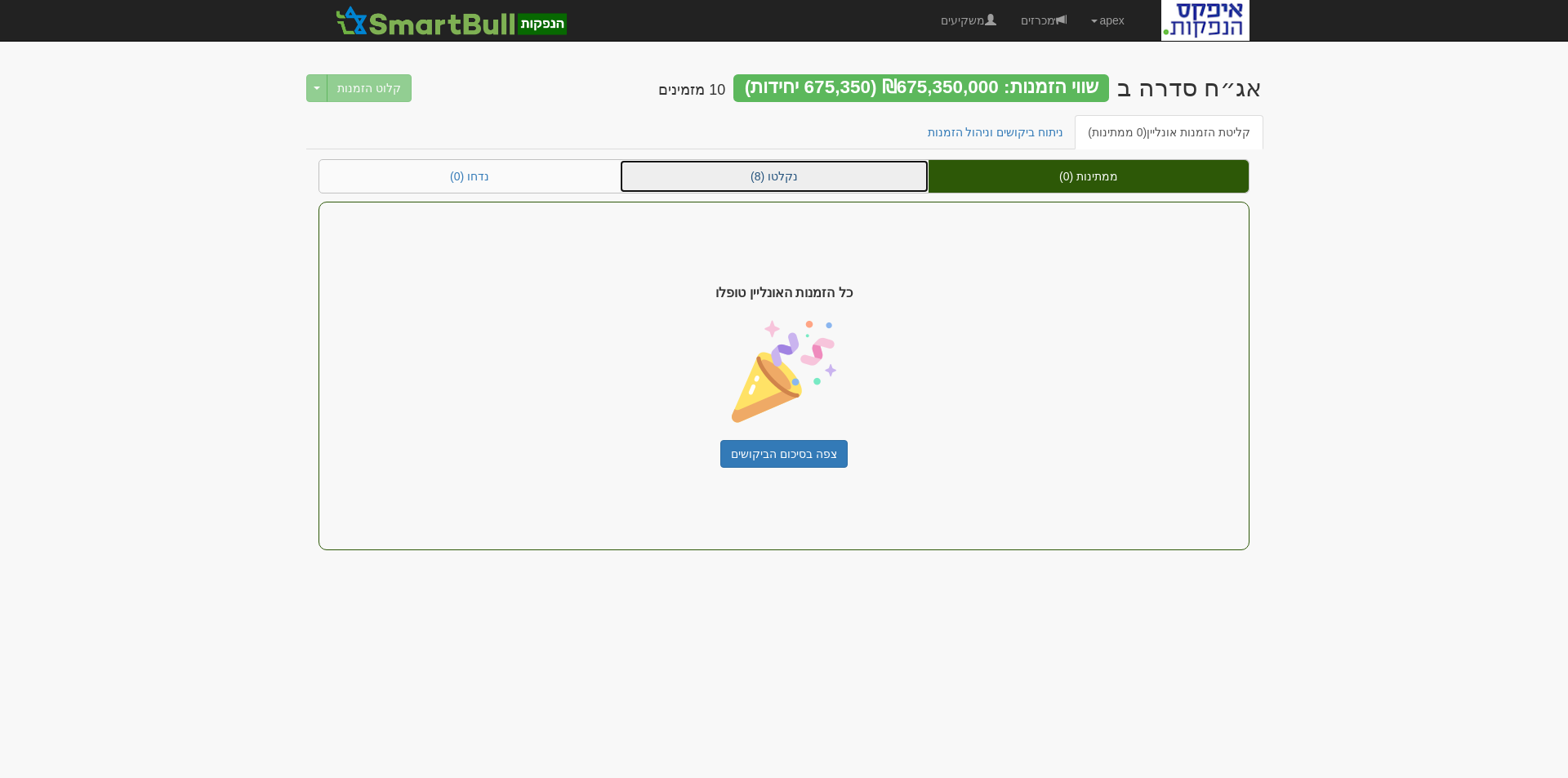
click at [784, 170] on link "נקלטו (8)" at bounding box center [774, 176] width 308 height 32
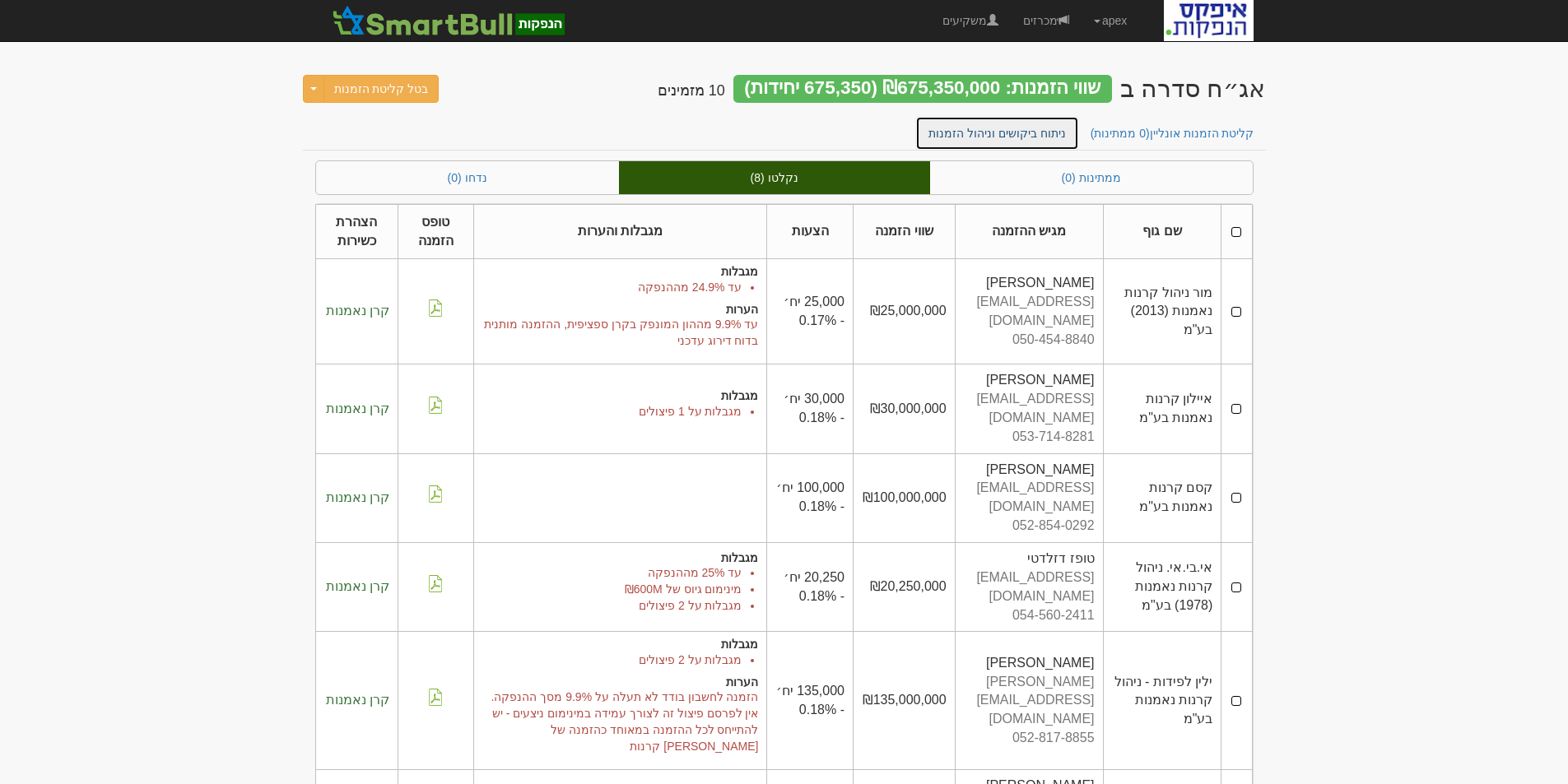
click at [1048, 129] on link "ניתוח ביקושים וניהול הזמנות" at bounding box center [996, 133] width 163 height 35
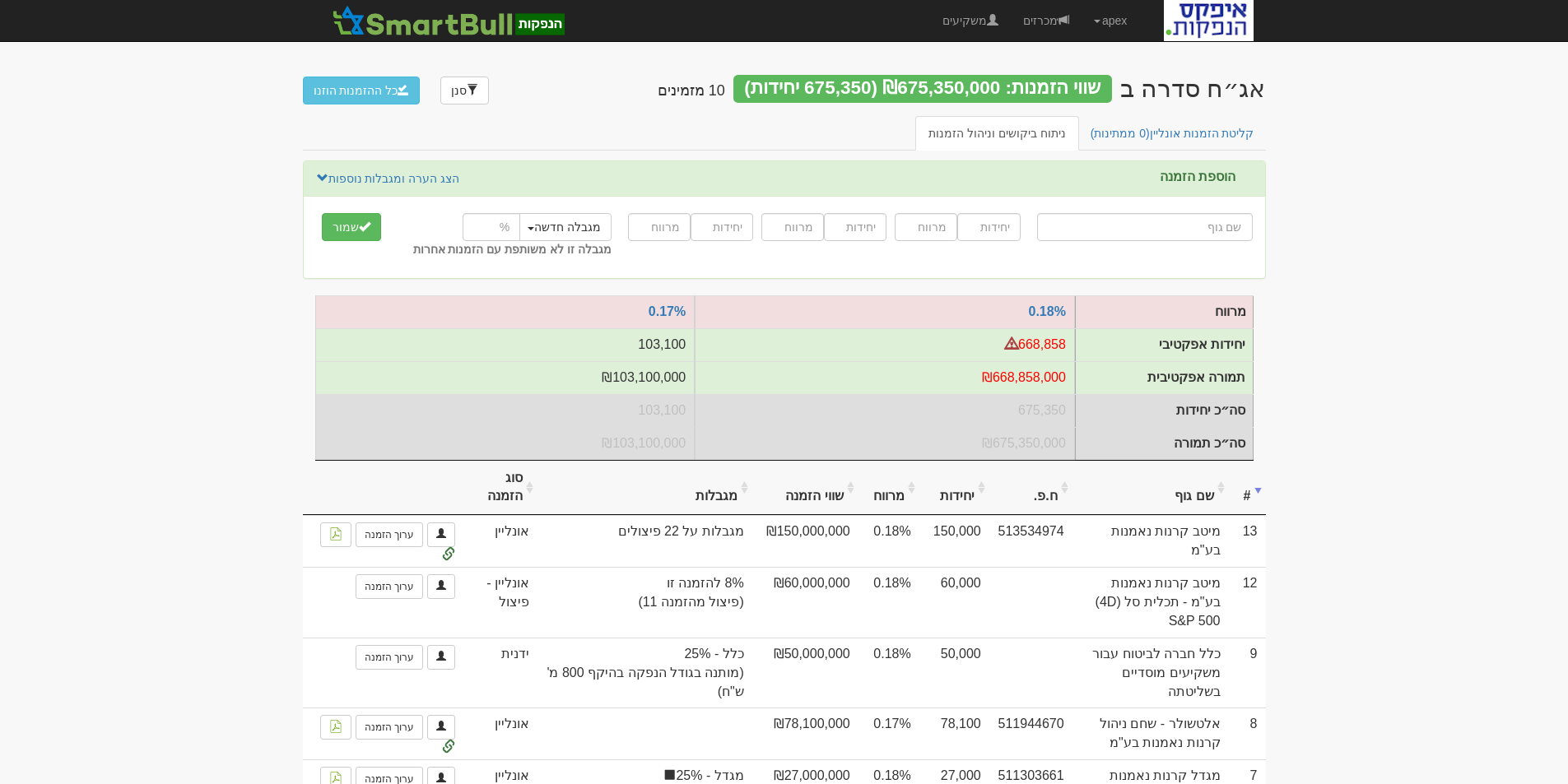
scroll to position [164, 0]
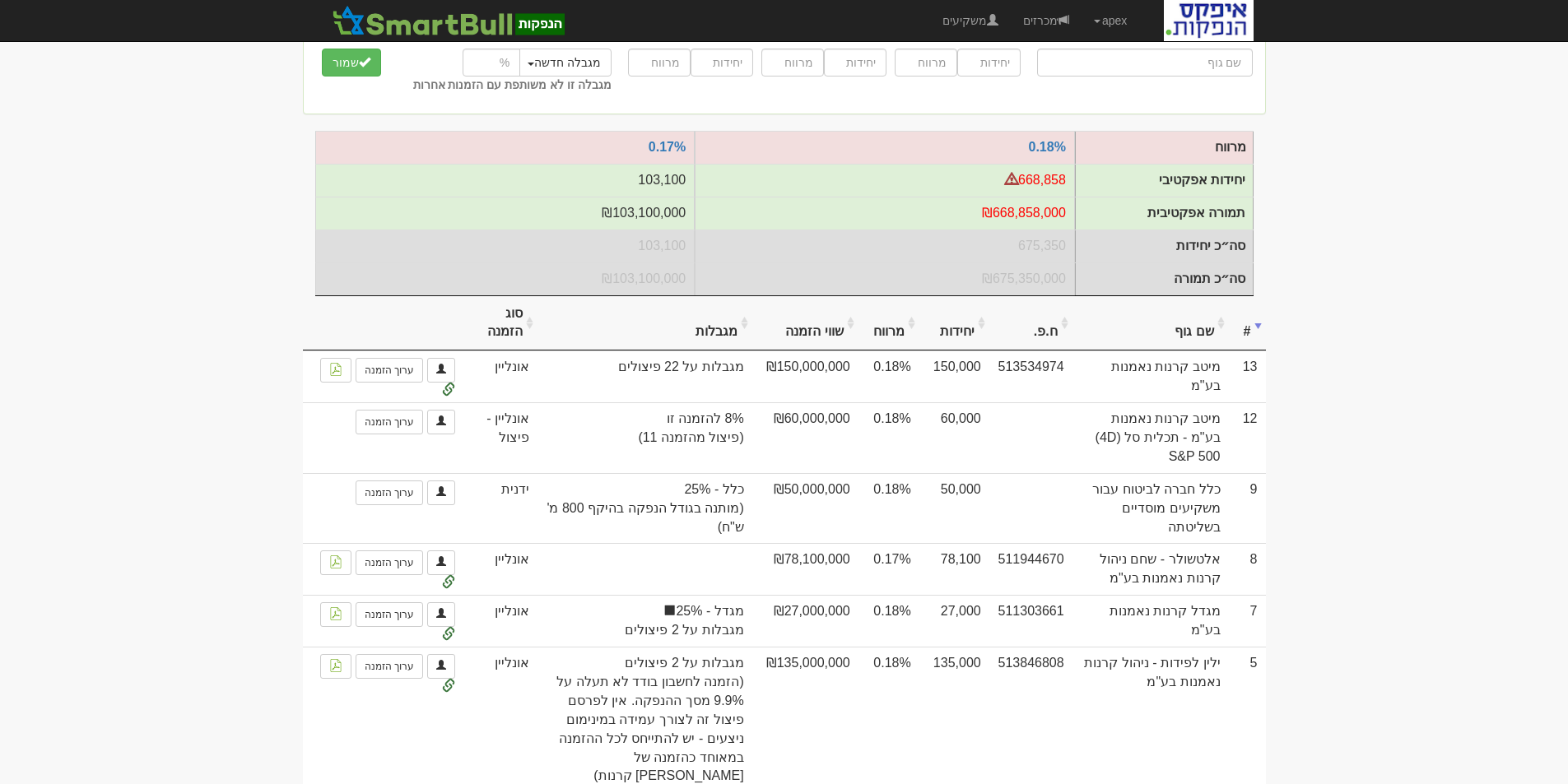
click at [1190, 334] on th "שם גוף" at bounding box center [1151, 324] width 157 height 55
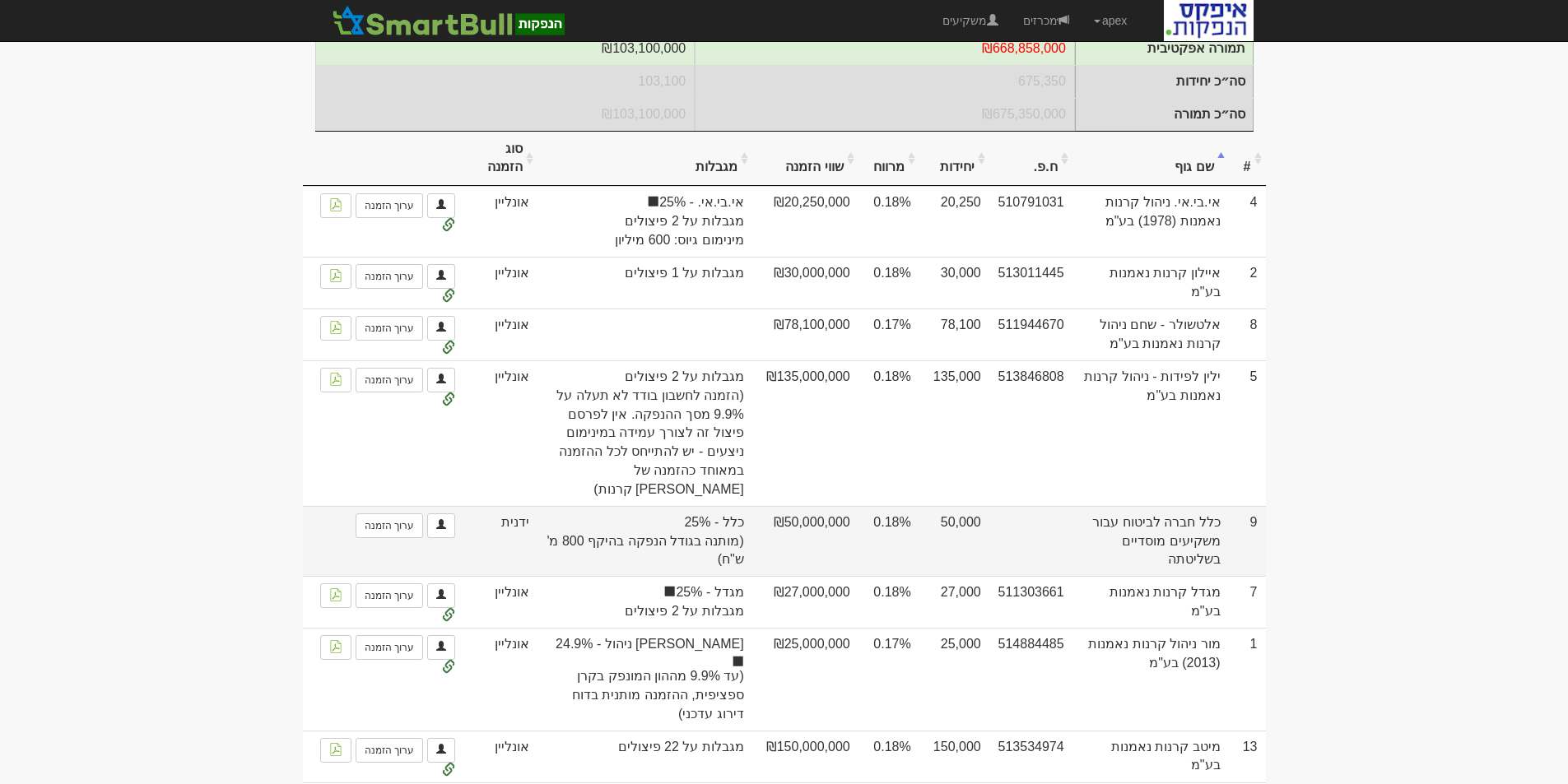
scroll to position [476, 0]
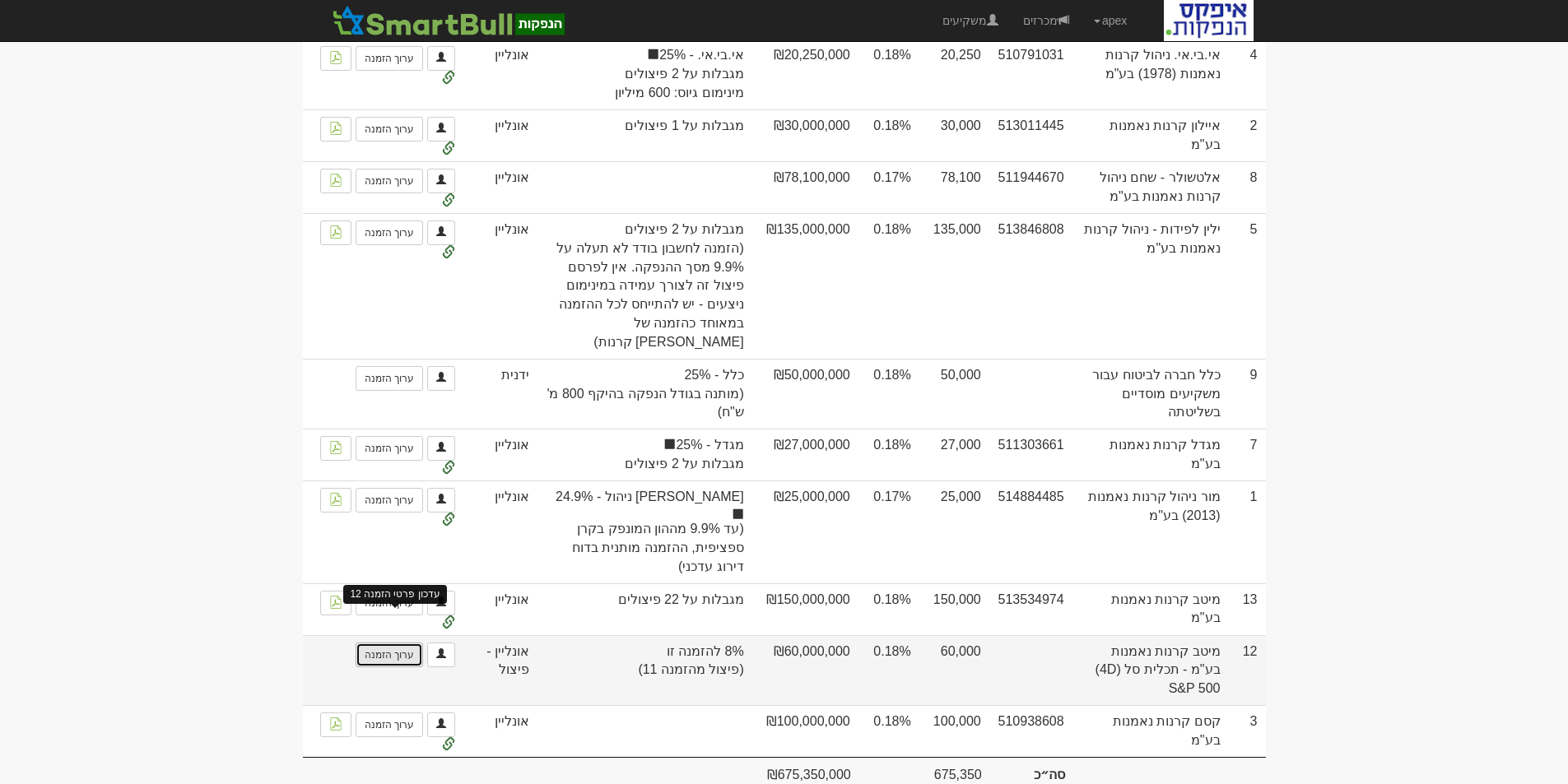
click at [391, 642] on link "ערוך הזמנה" at bounding box center [389, 654] width 67 height 25
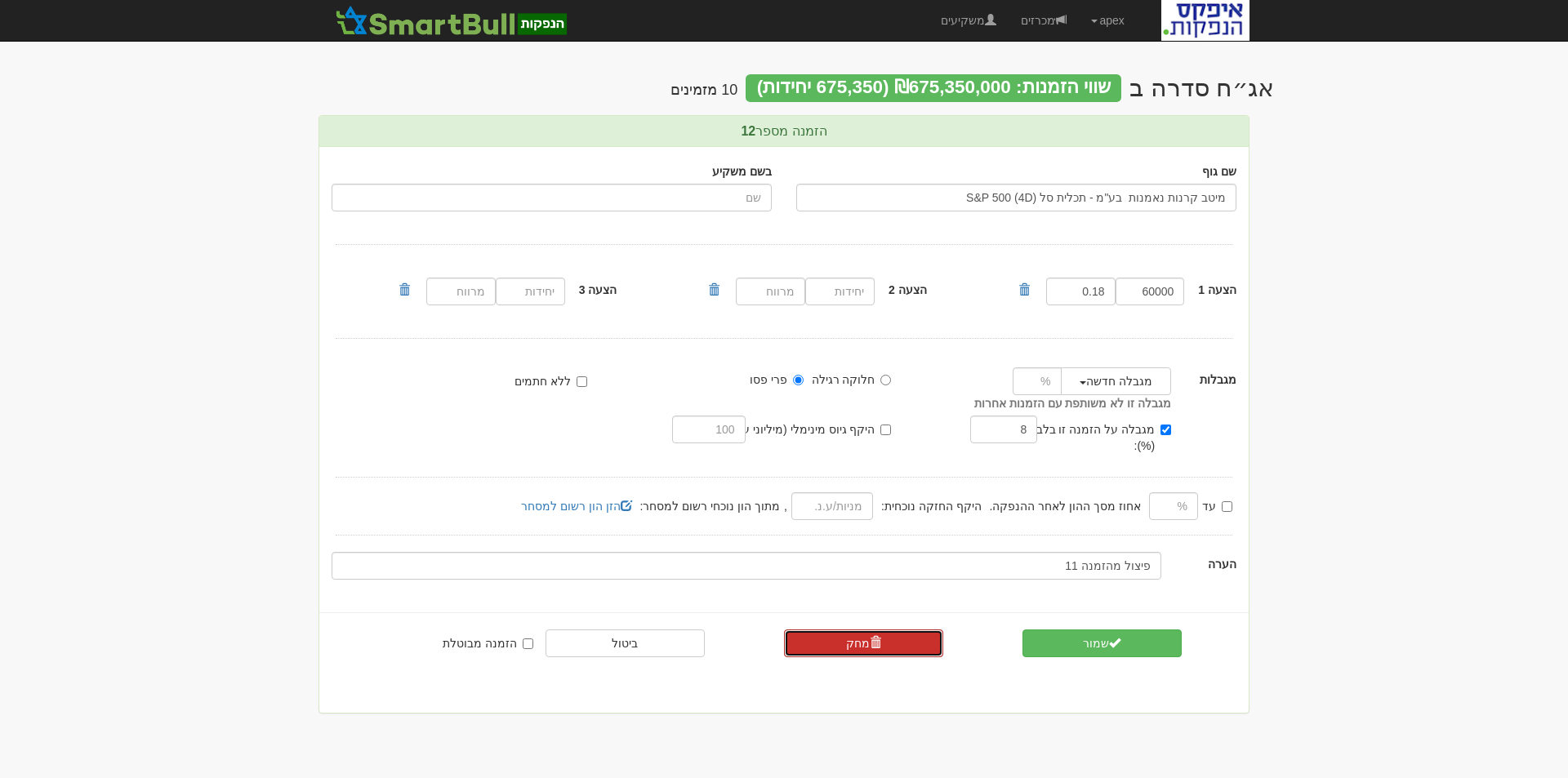
click at [858, 630] on link "מחק" at bounding box center [864, 643] width 159 height 28
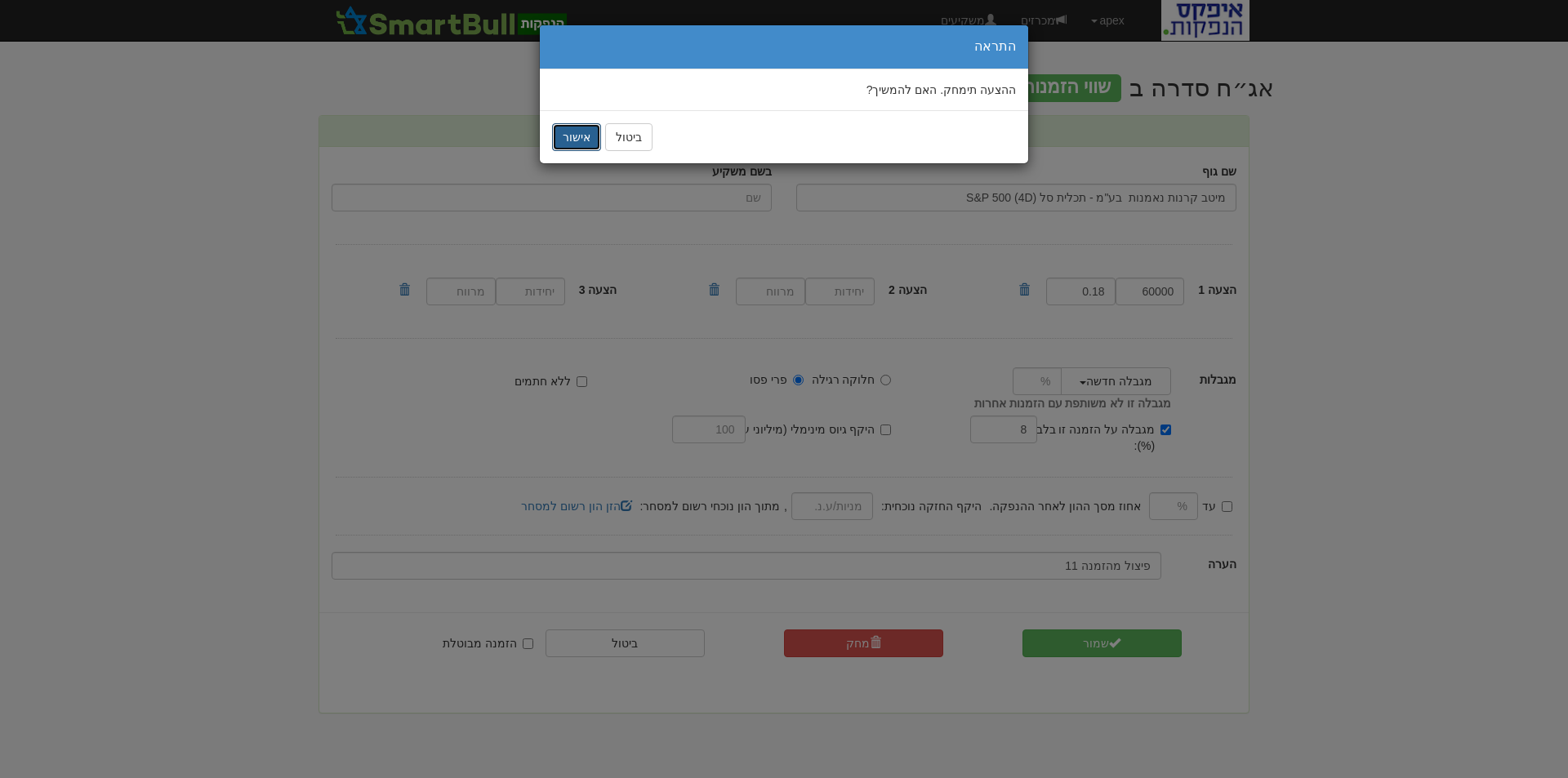
click at [569, 133] on button "אישור" at bounding box center [577, 137] width 49 height 28
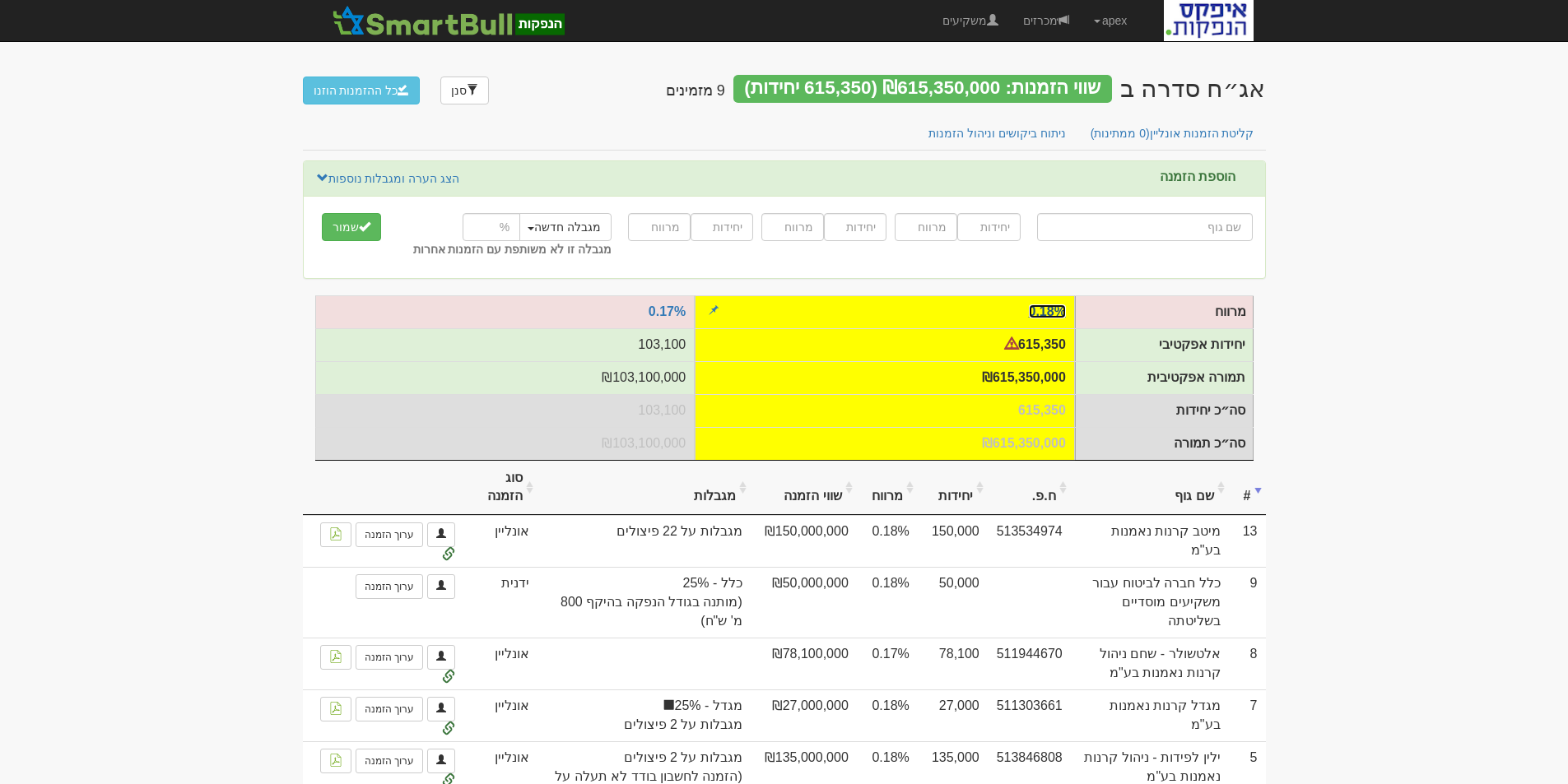
click at [1049, 309] on link "0.18%" at bounding box center [1047, 311] width 37 height 14
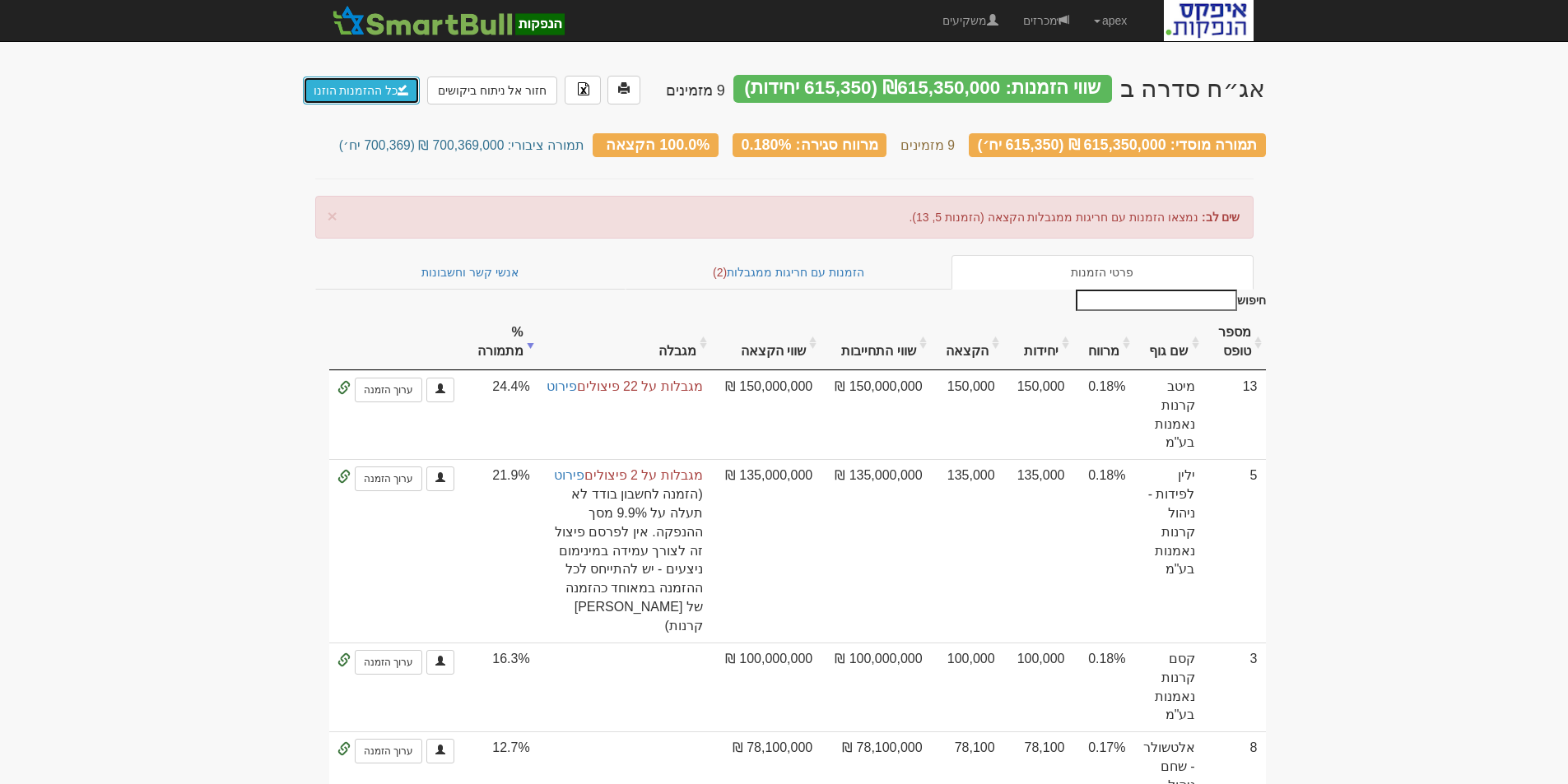
click at [344, 85] on link "כל ההזמנות הוזנו" at bounding box center [362, 90] width 118 height 28
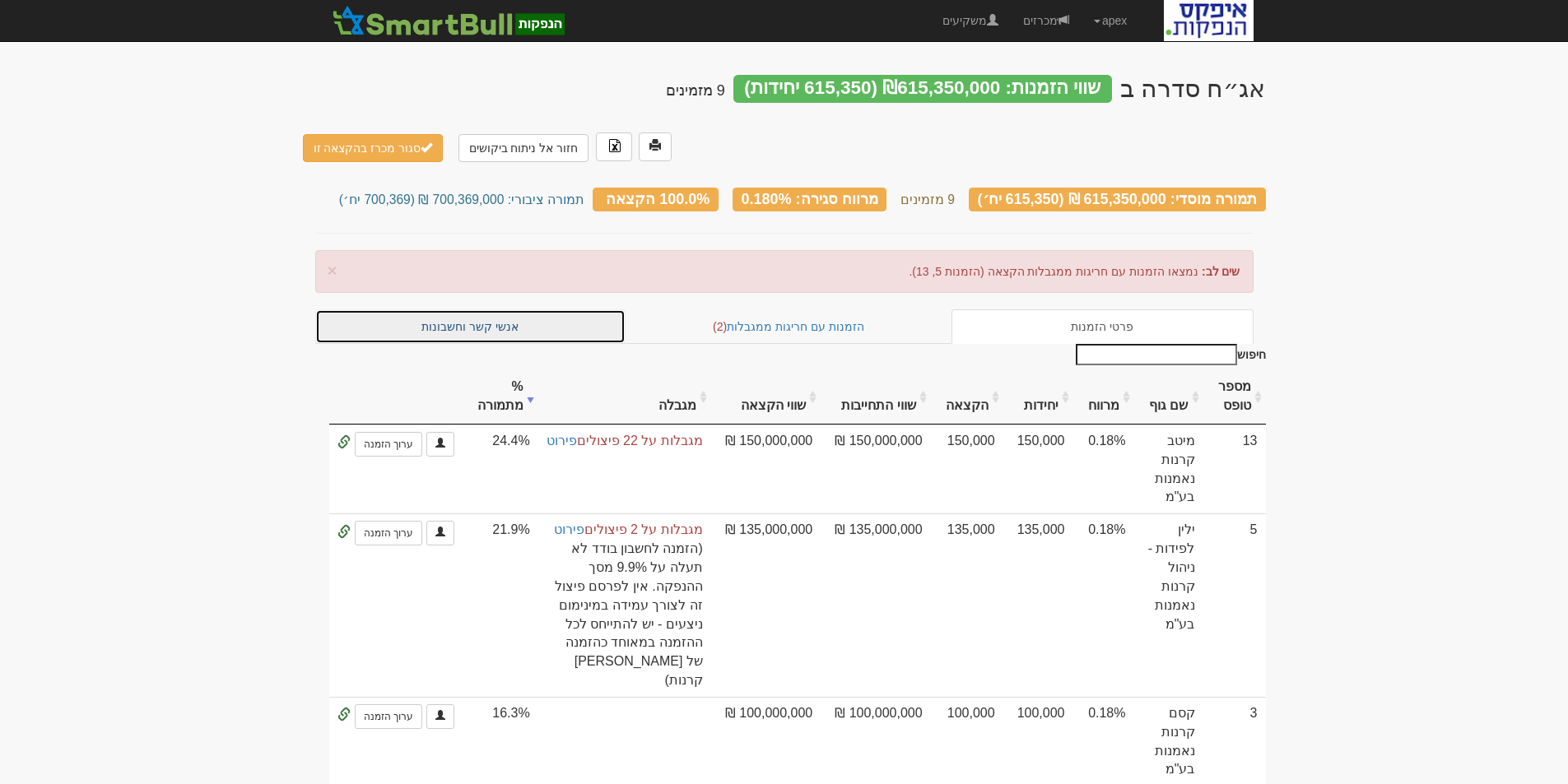
click at [479, 309] on link "אנשי קשר וחשבונות" at bounding box center [470, 326] width 311 height 35
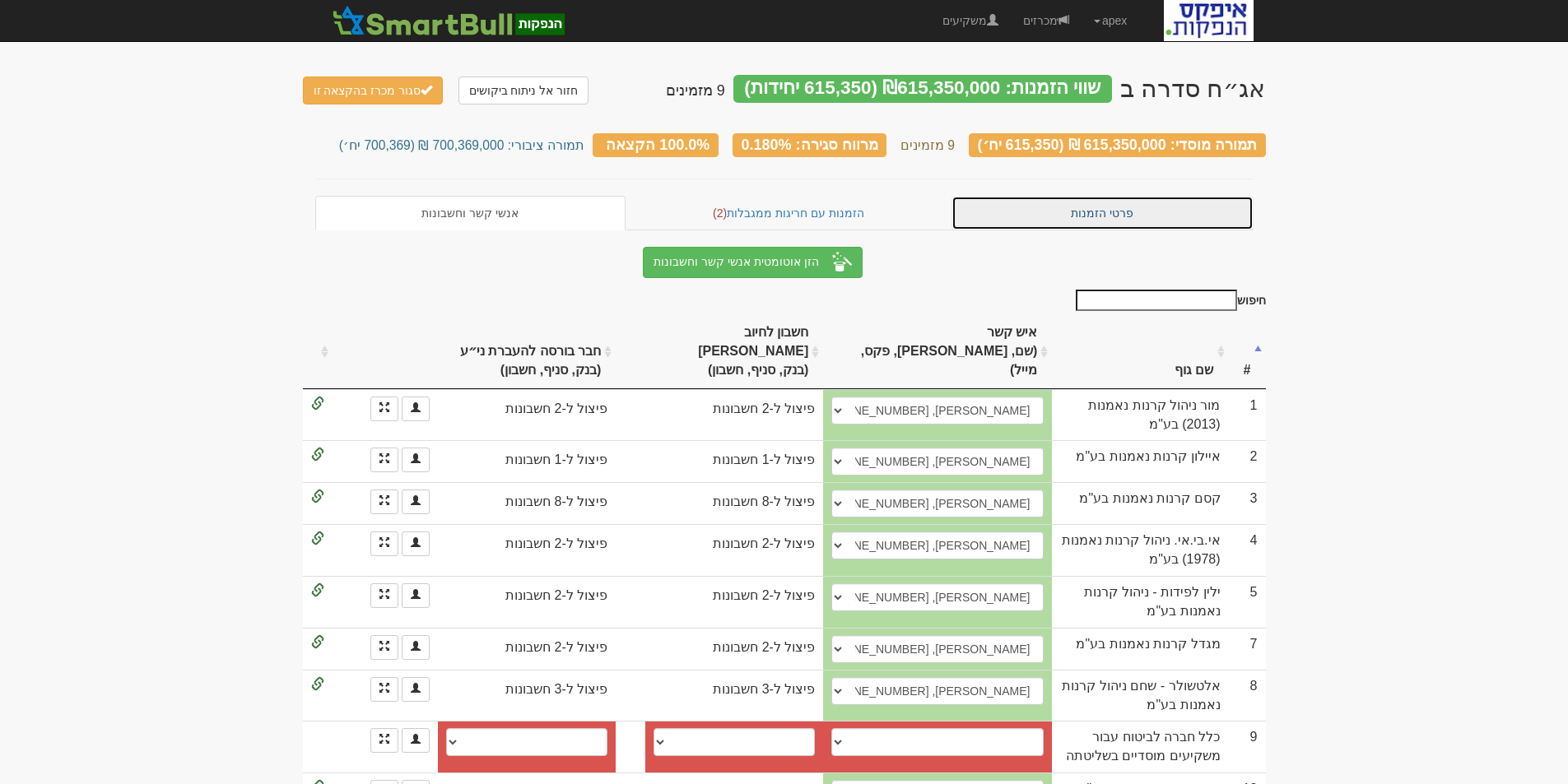
click at [1073, 201] on link "פרטי הזמנות" at bounding box center [1102, 213] width 302 height 35
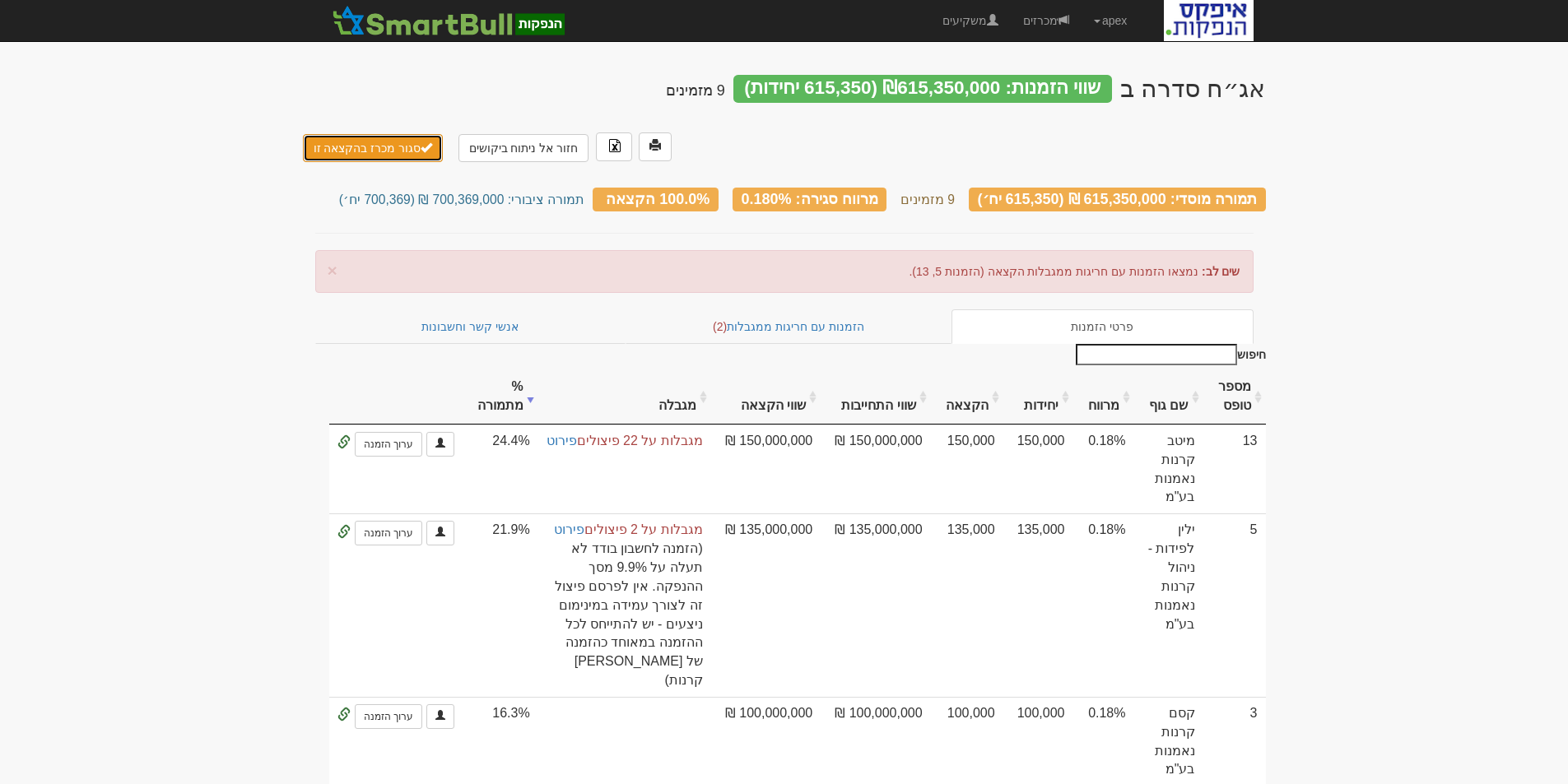
click at [372, 134] on button "סגור מכרז בהקצאה זו" at bounding box center [373, 147] width 141 height 28
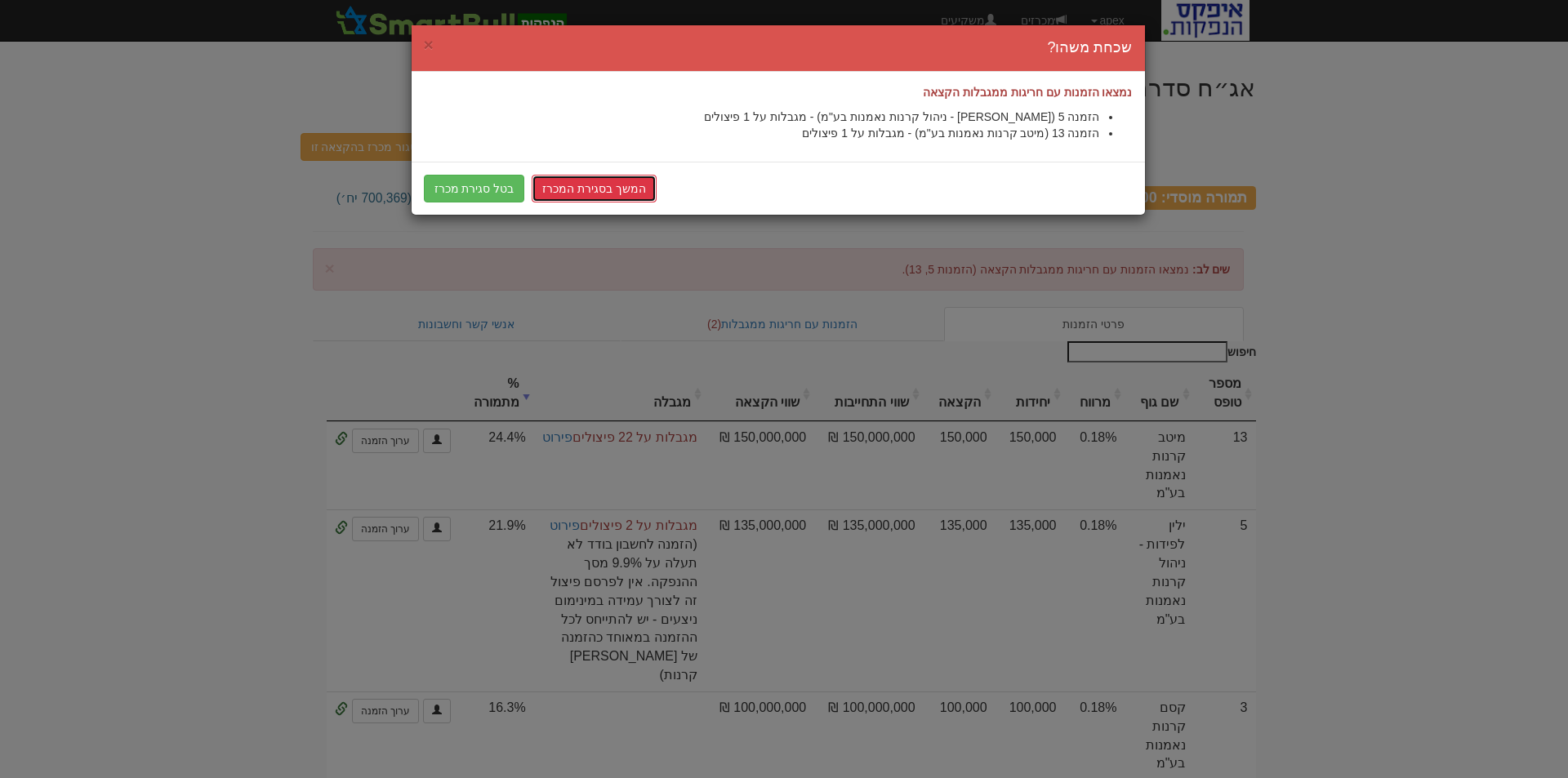
click at [573, 188] on link "המשך בסגירת המכרז" at bounding box center [593, 189] width 125 height 28
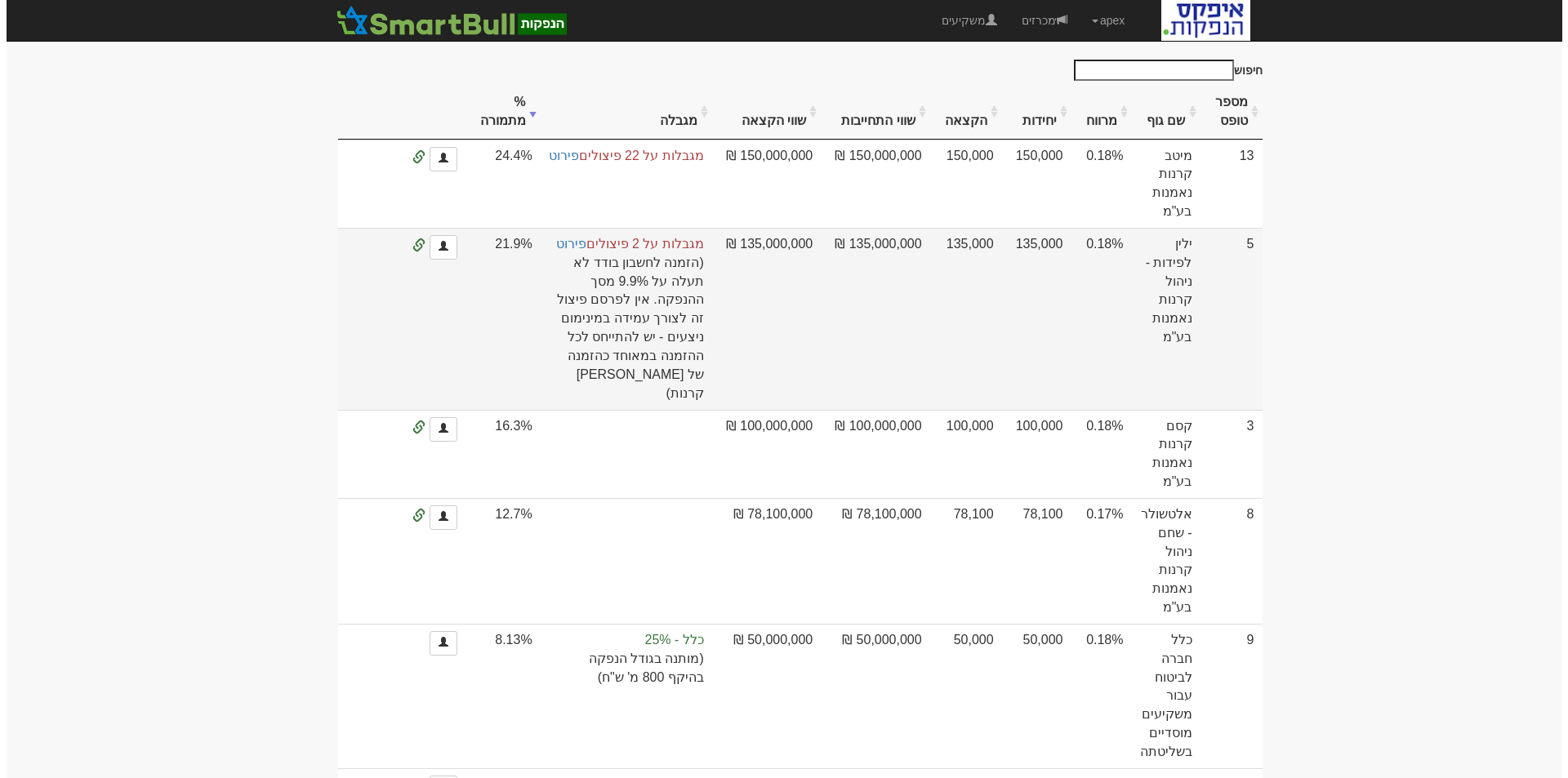
scroll to position [163, 0]
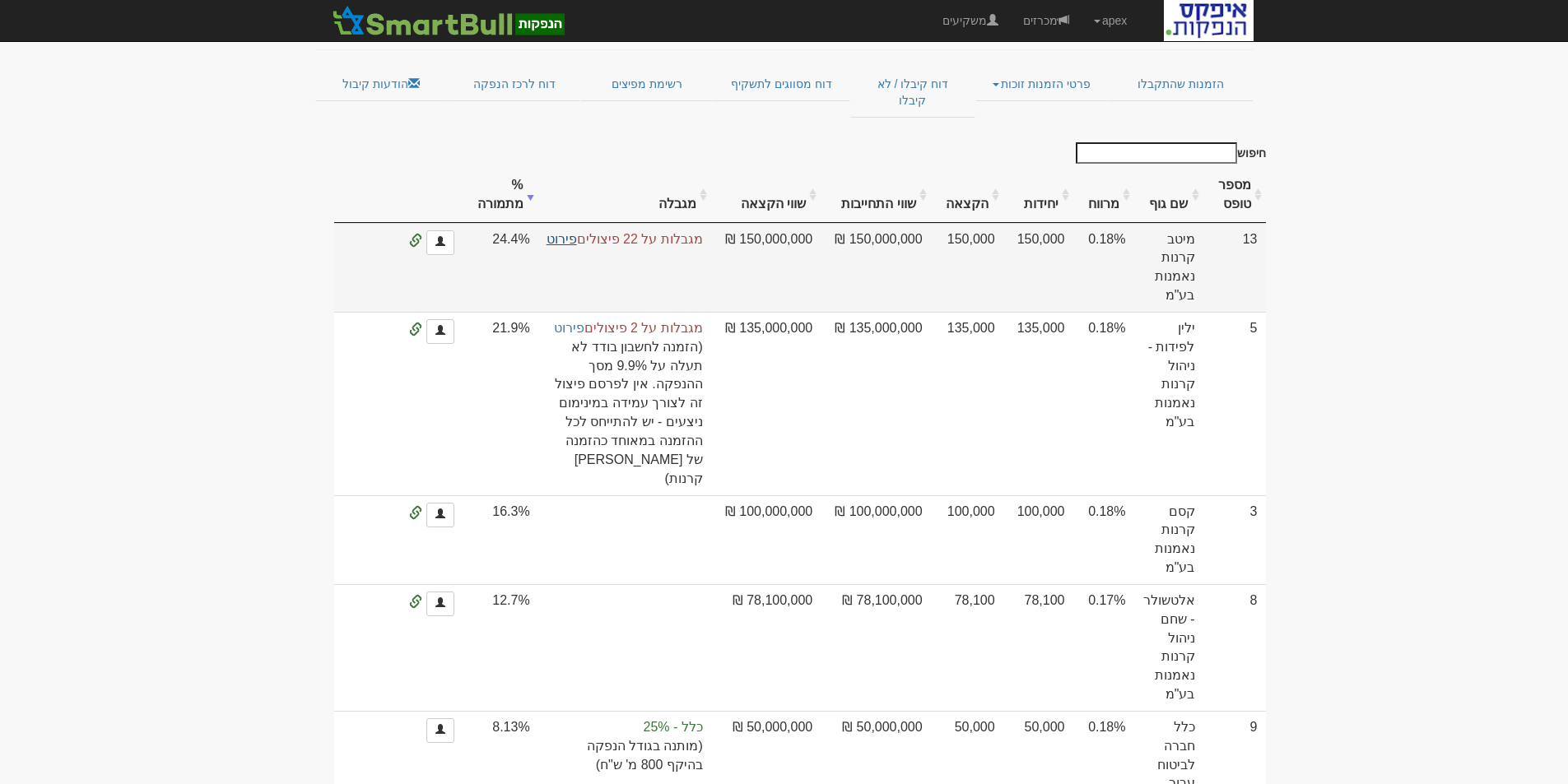
click at [577, 232] on link "פירוט" at bounding box center [562, 239] width 31 height 14
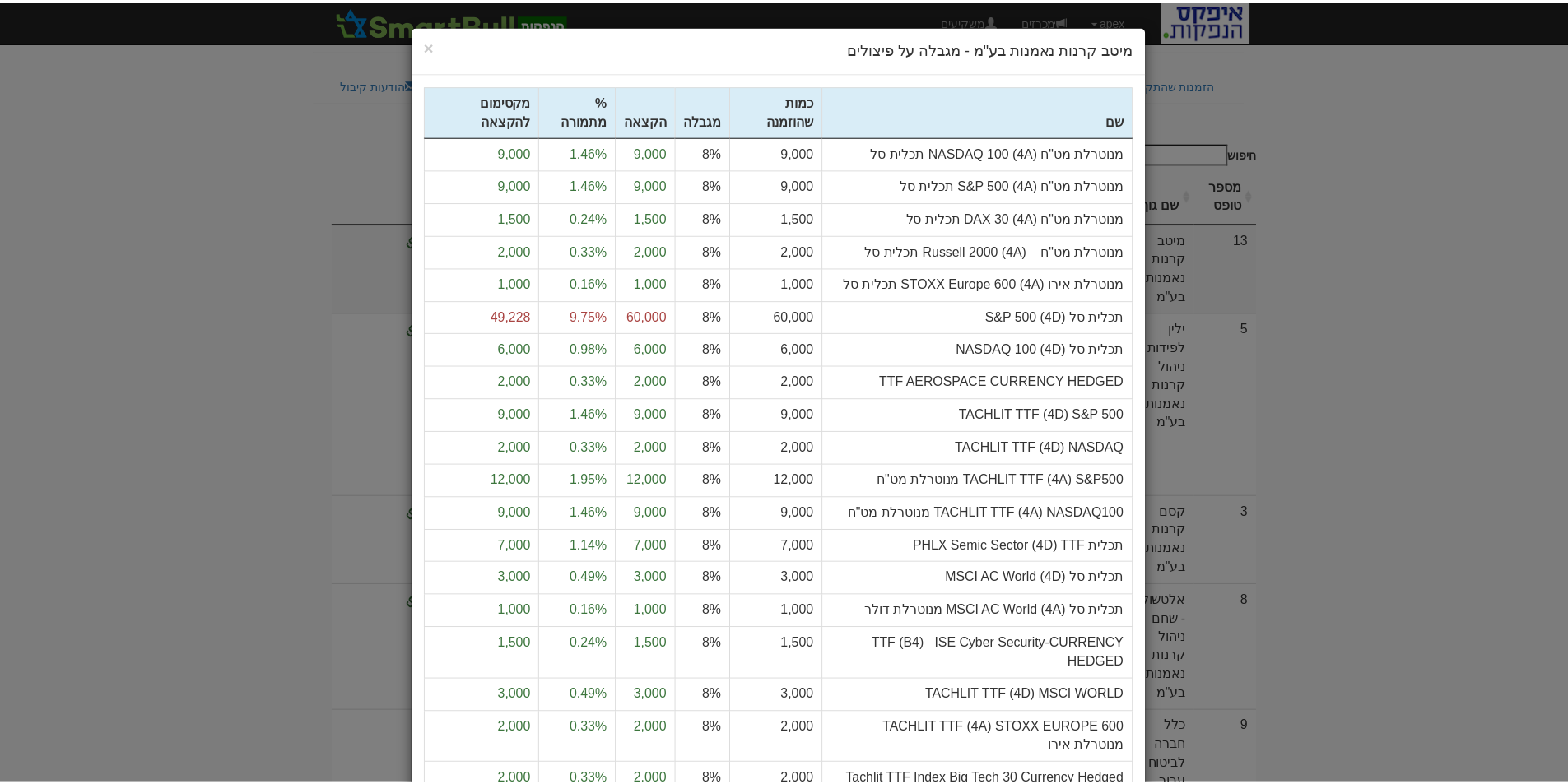
scroll to position [238, 0]
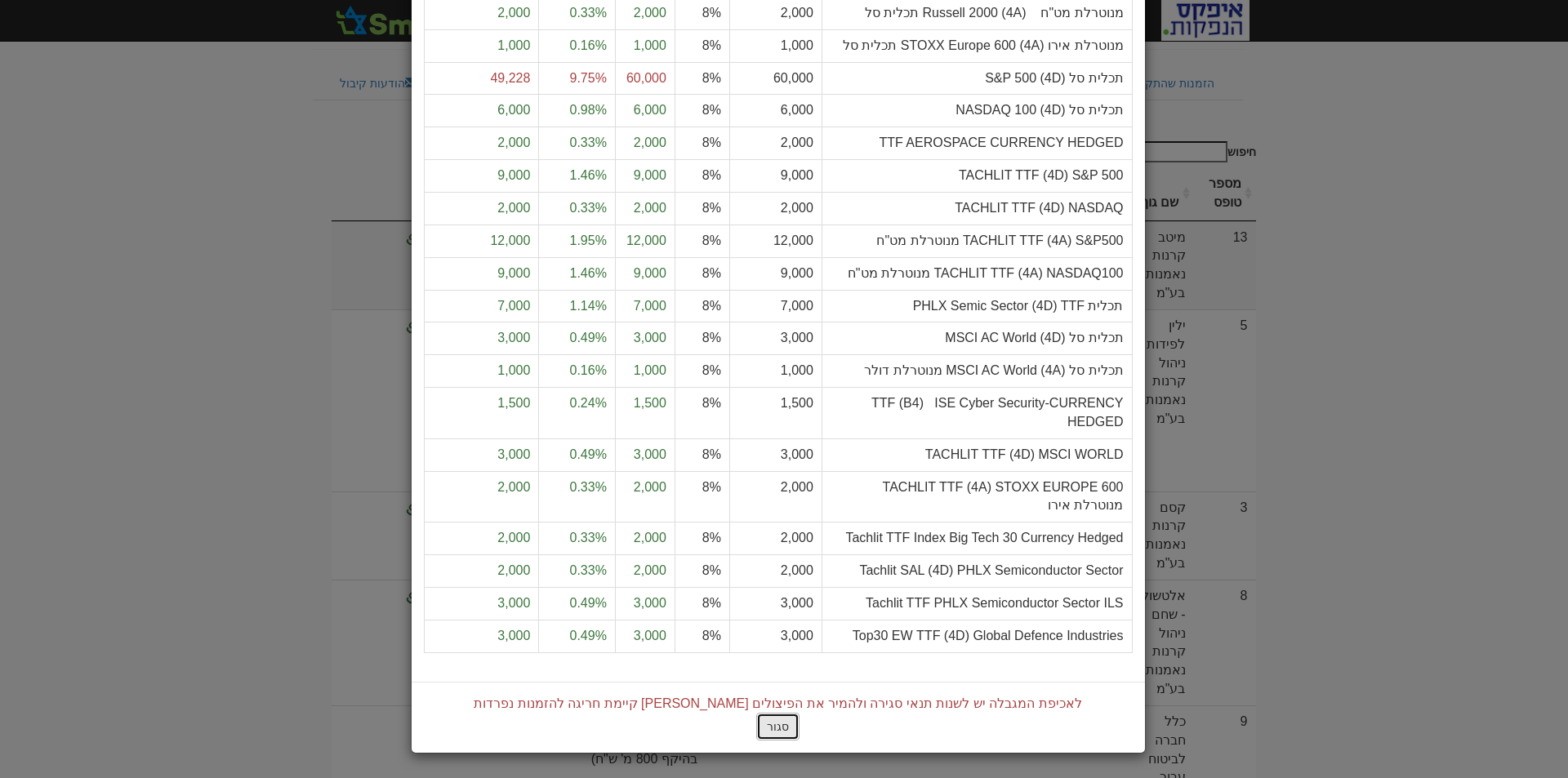
click at [775, 721] on button "סגור" at bounding box center [778, 726] width 43 height 28
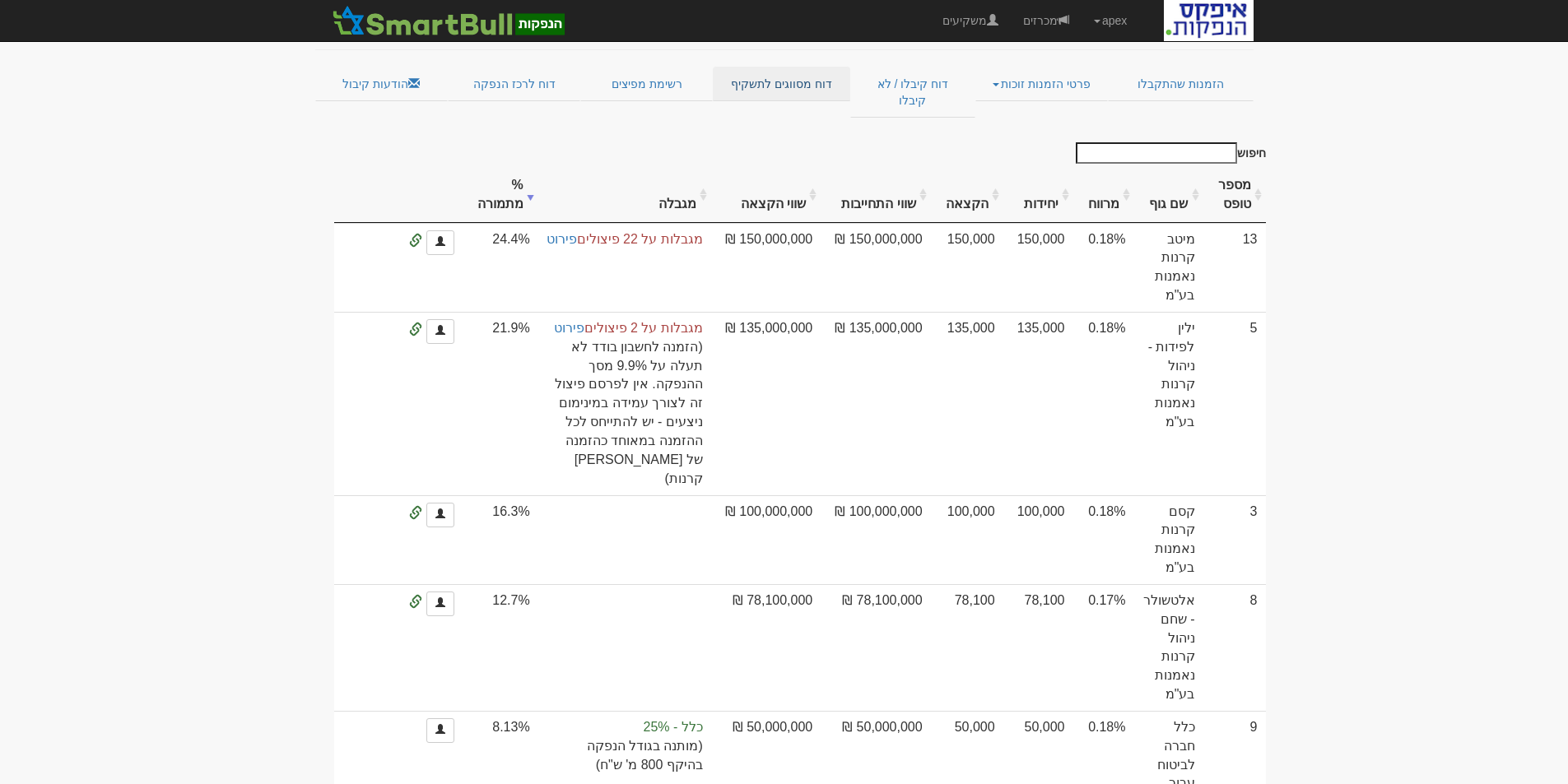
scroll to position [0, 0]
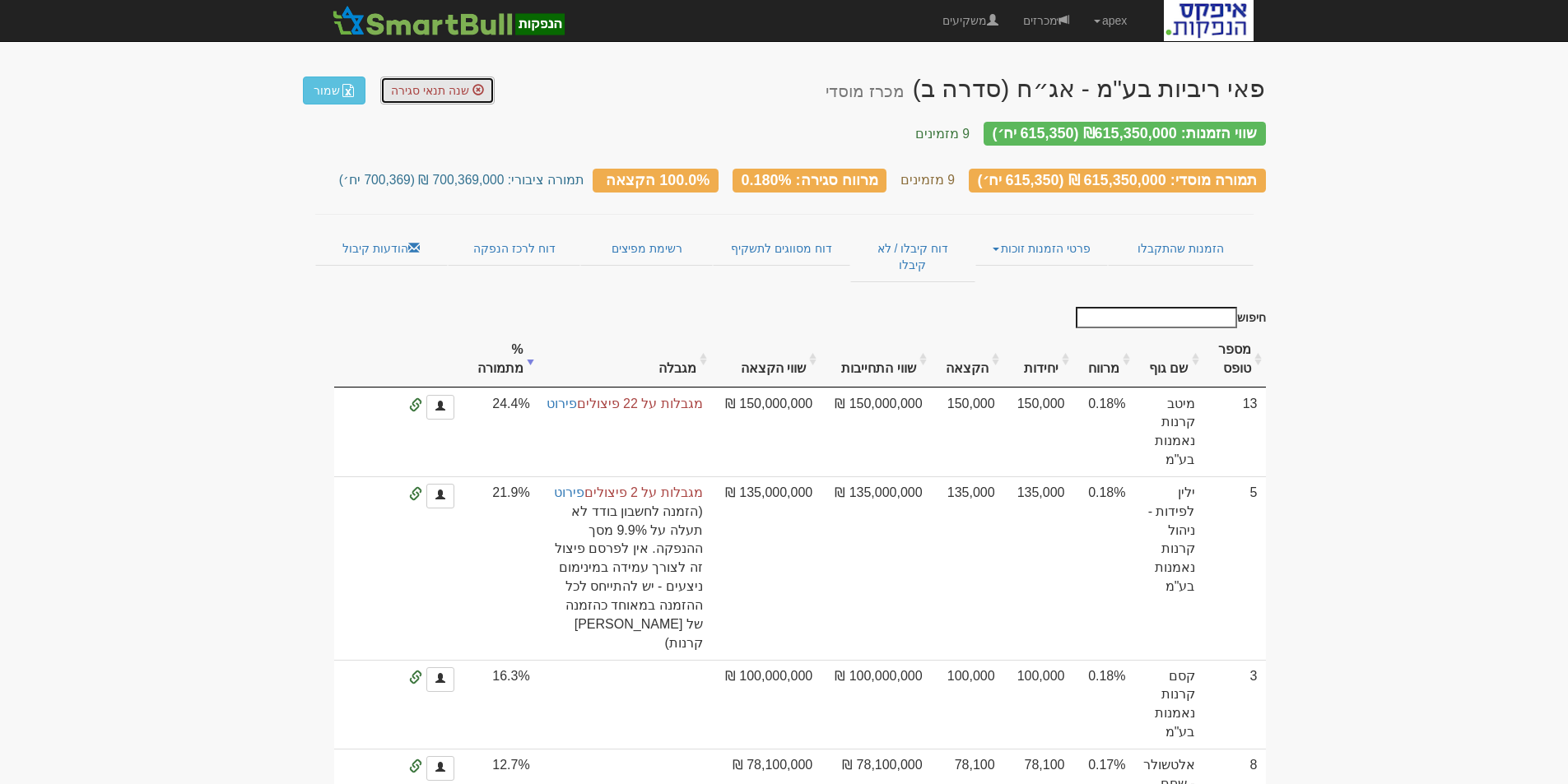
click at [430, 95] on span "שנה תנאי סגירה" at bounding box center [430, 90] width 78 height 13
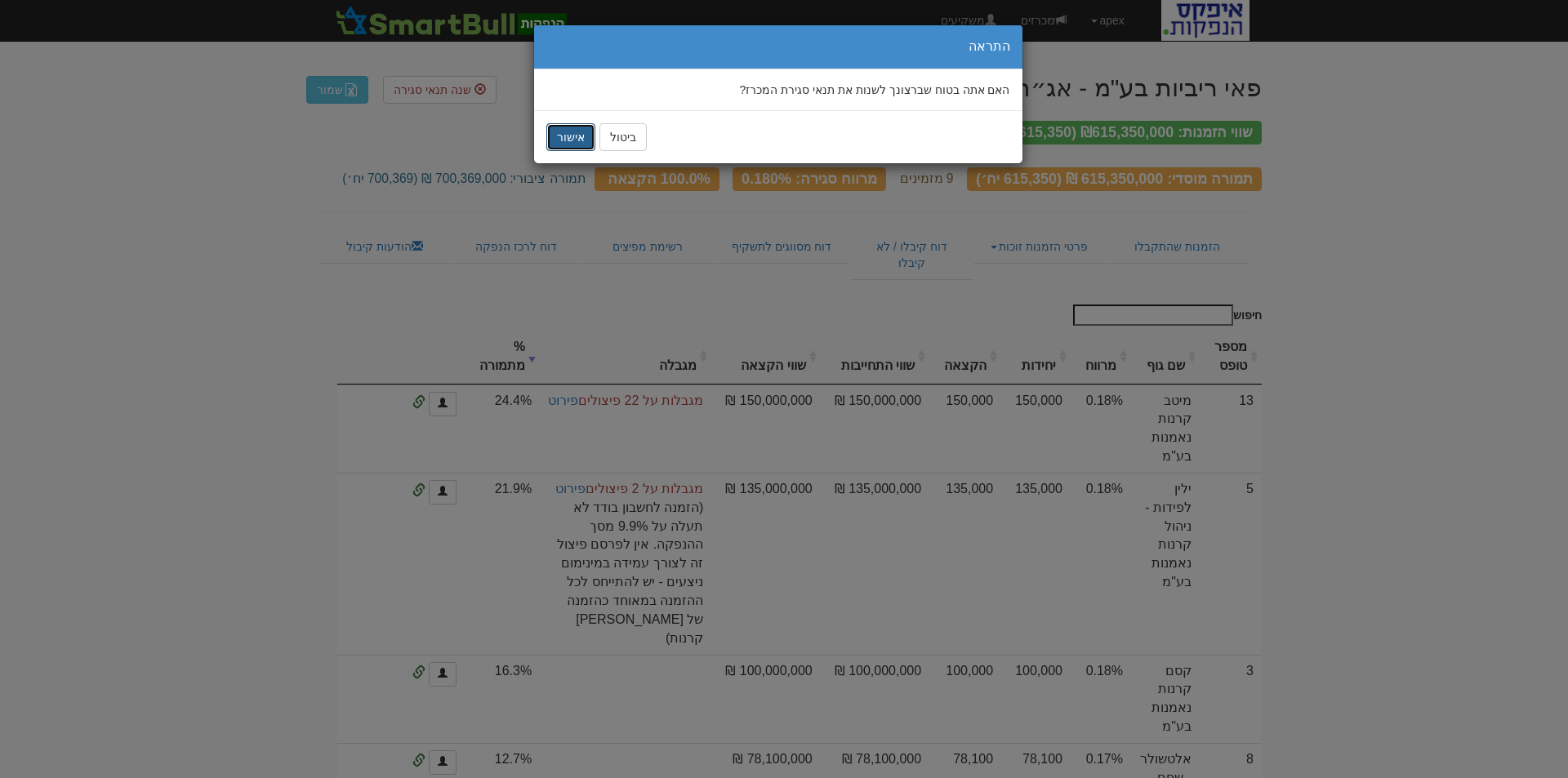
click at [556, 133] on button "אישור" at bounding box center [571, 137] width 49 height 28
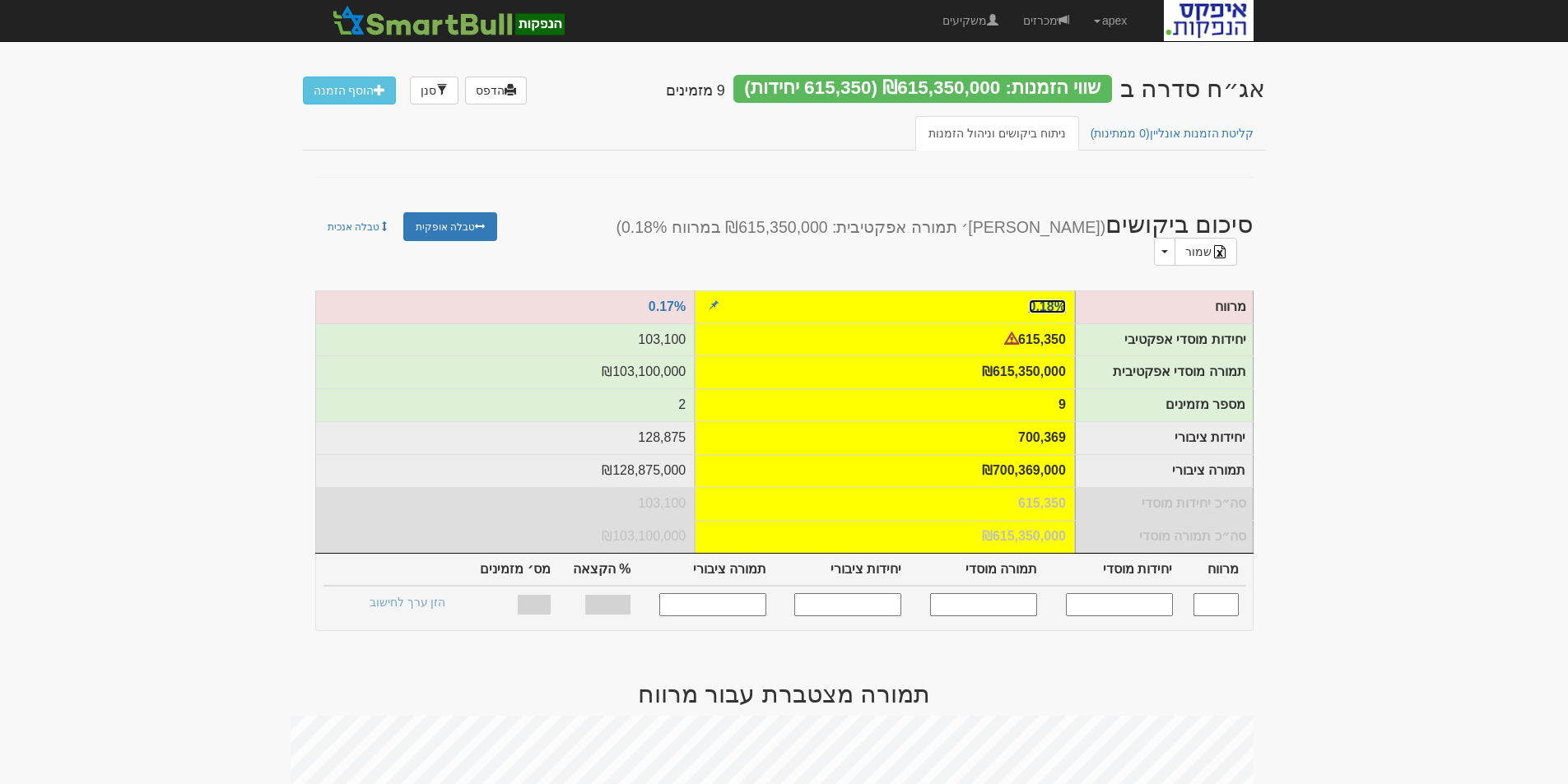
click at [1045, 299] on link "0.18%" at bounding box center [1047, 306] width 37 height 14
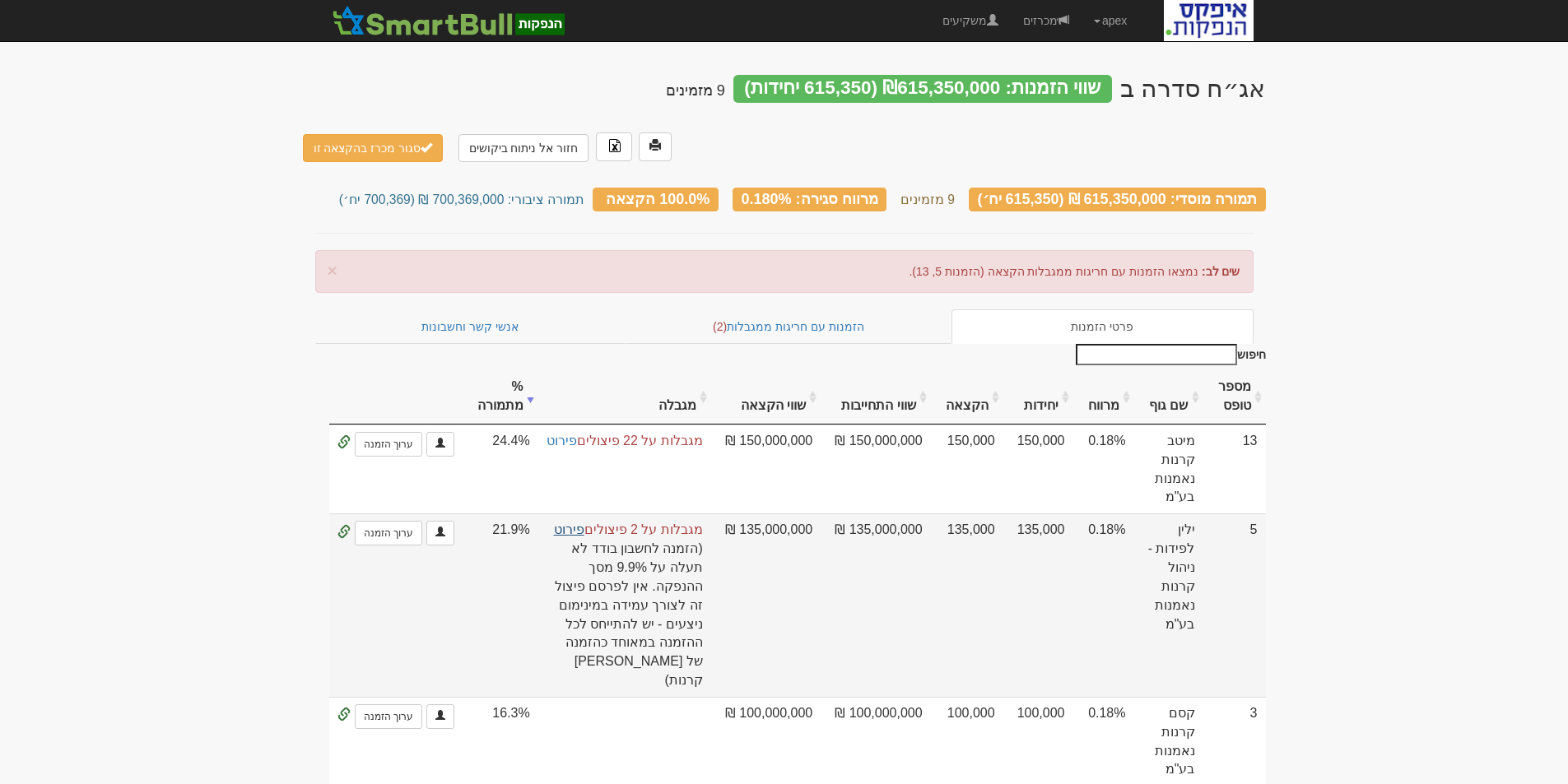
click at [584, 523] on link "פירוט" at bounding box center [569, 530] width 31 height 14
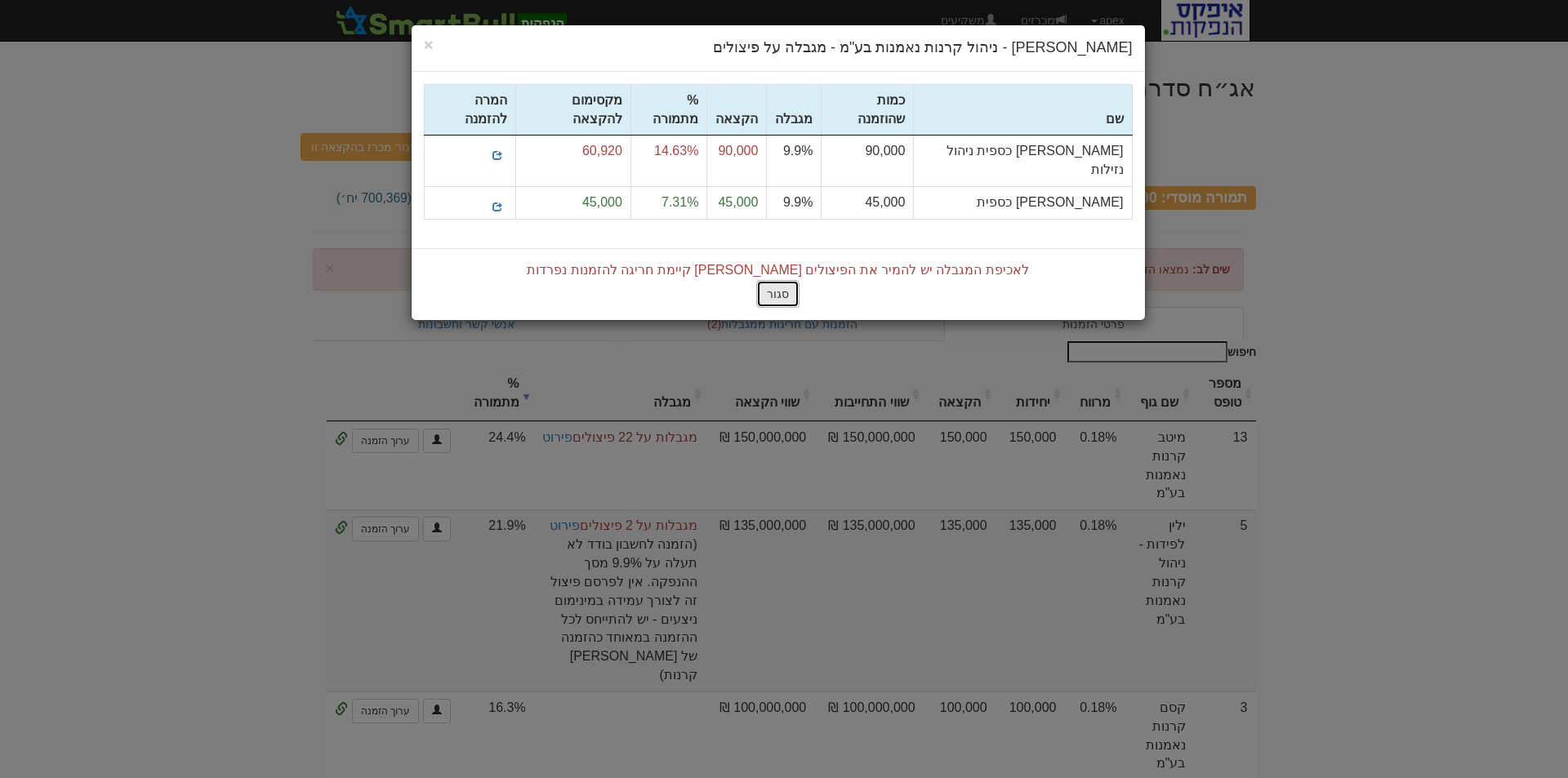
click at [790, 280] on button "סגור" at bounding box center [778, 294] width 43 height 28
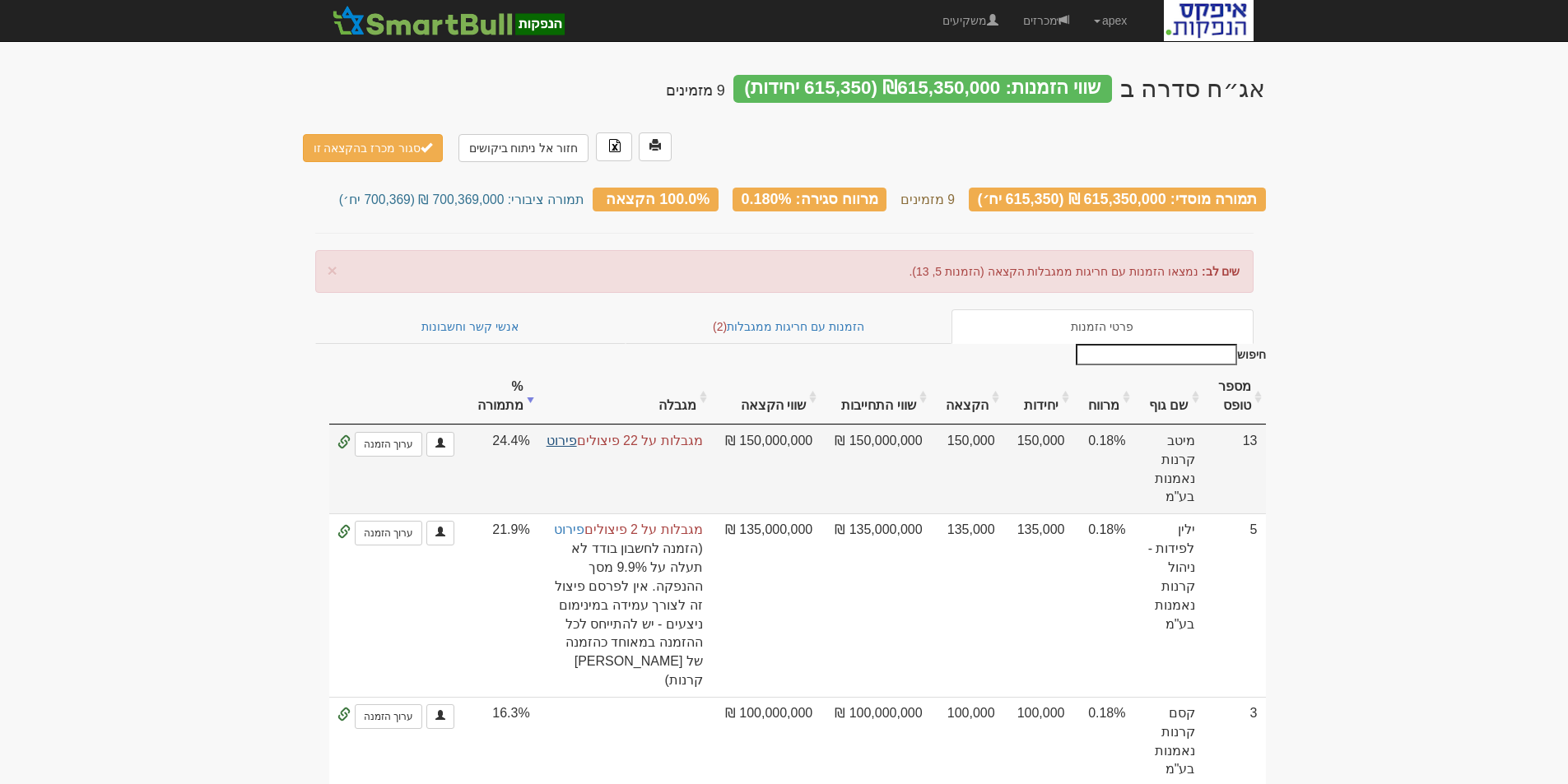
click at [577, 434] on link "פירוט" at bounding box center [562, 441] width 31 height 14
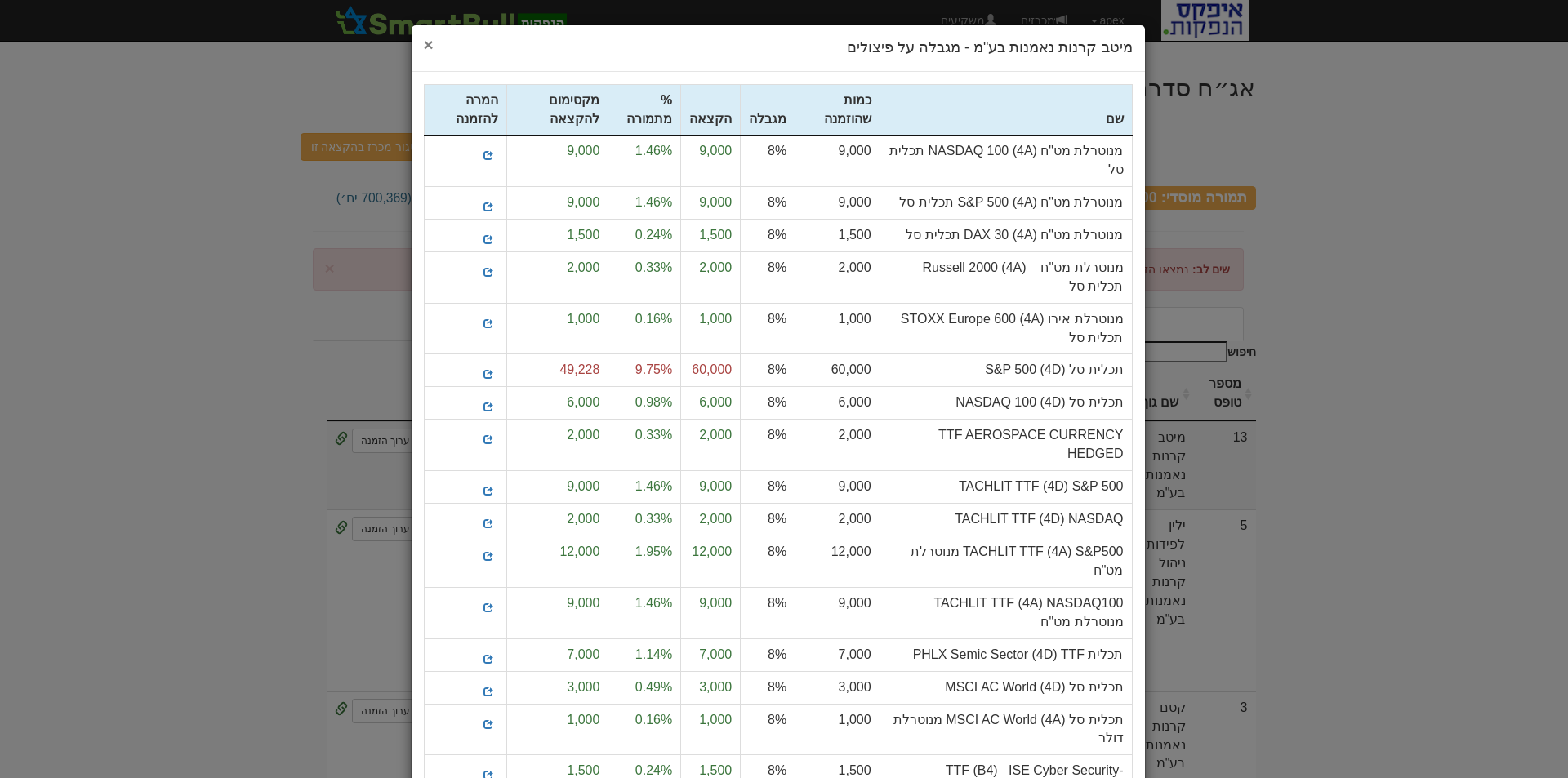
click at [432, 43] on span "×" at bounding box center [428, 44] width 10 height 19
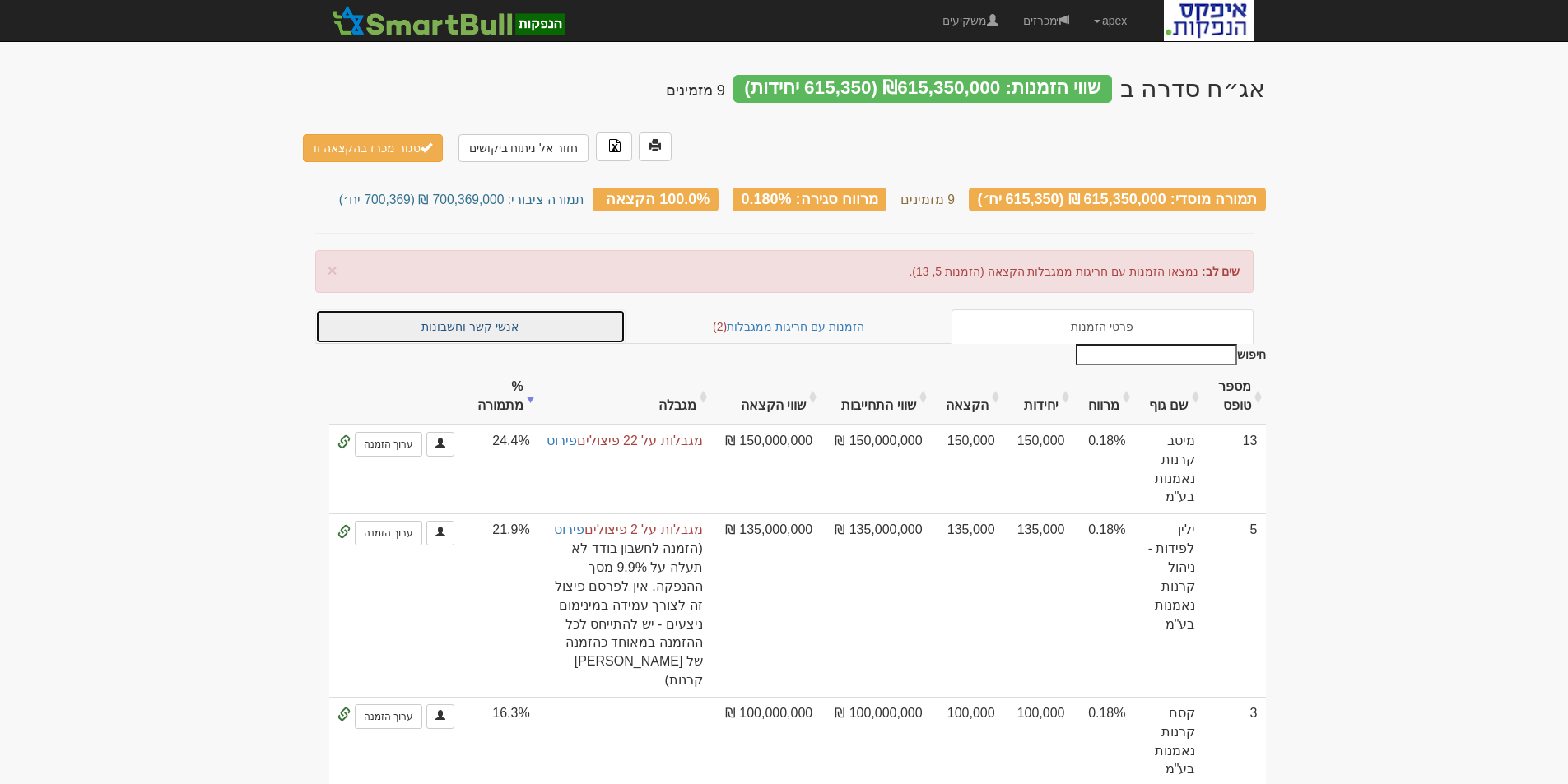
click at [489, 309] on link "אנשי קשר וחשבונות" at bounding box center [470, 326] width 311 height 35
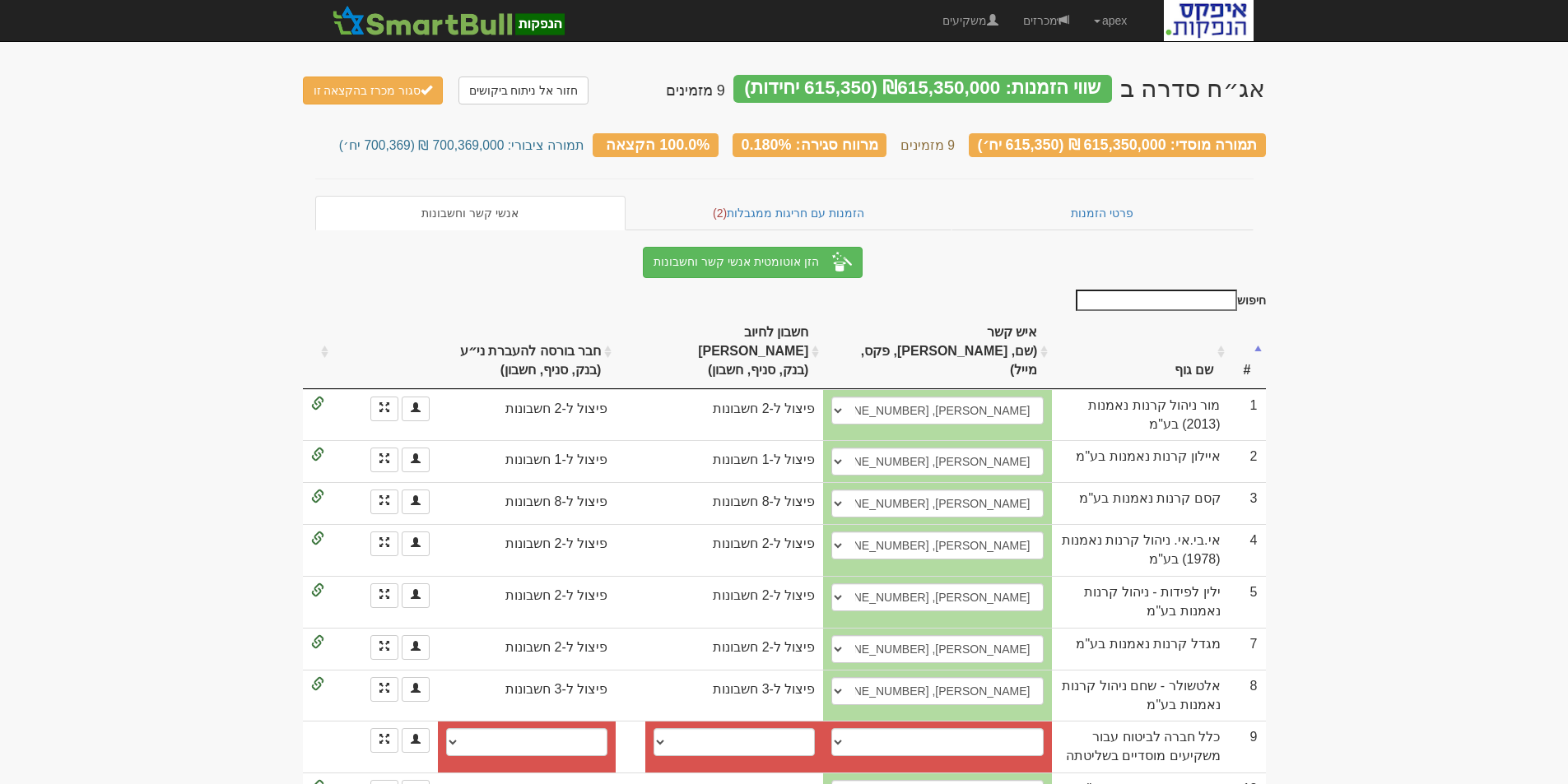
click at [1192, 352] on th "שם גוף" at bounding box center [1140, 351] width 176 height 74
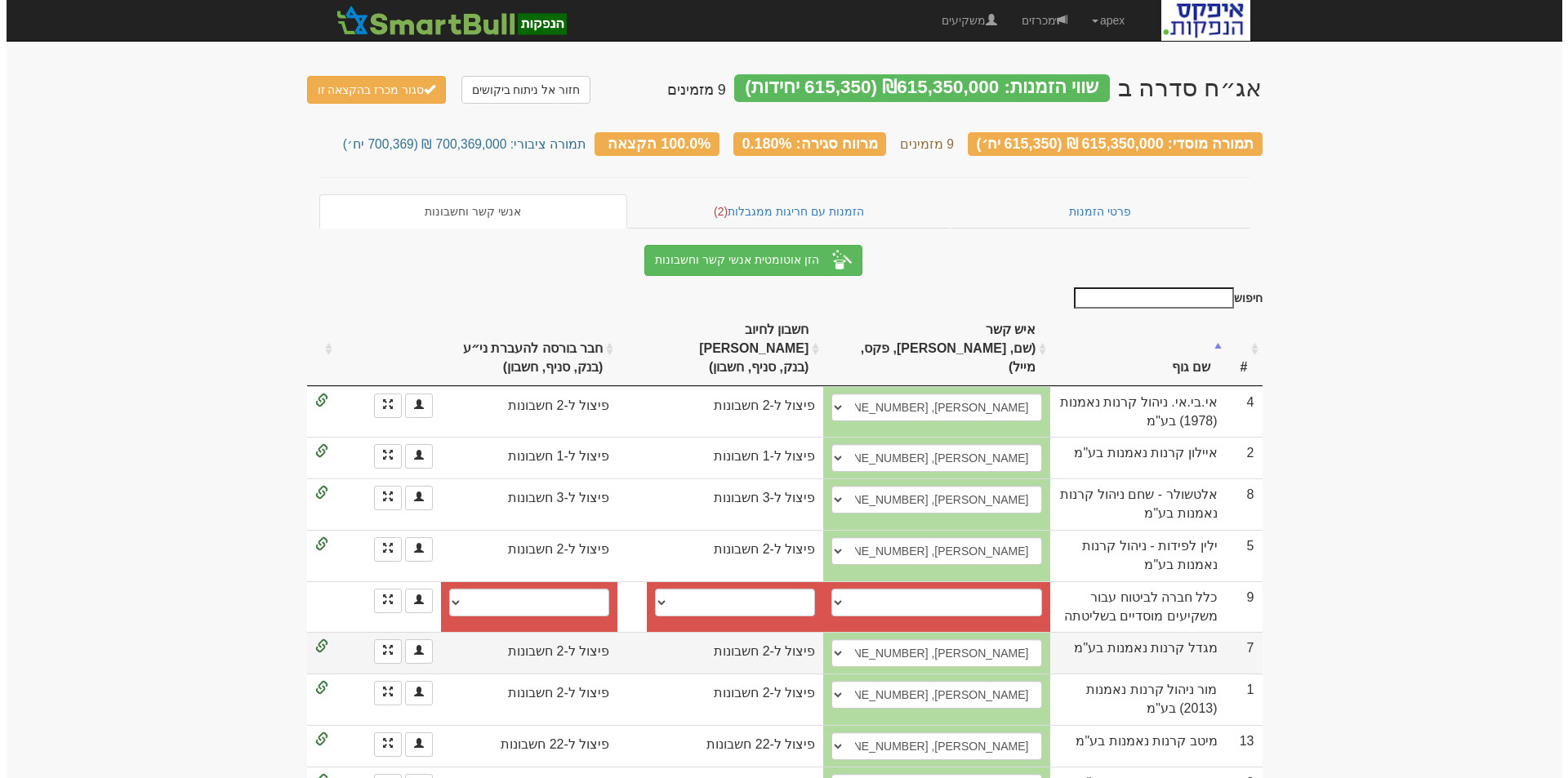
scroll to position [22, 0]
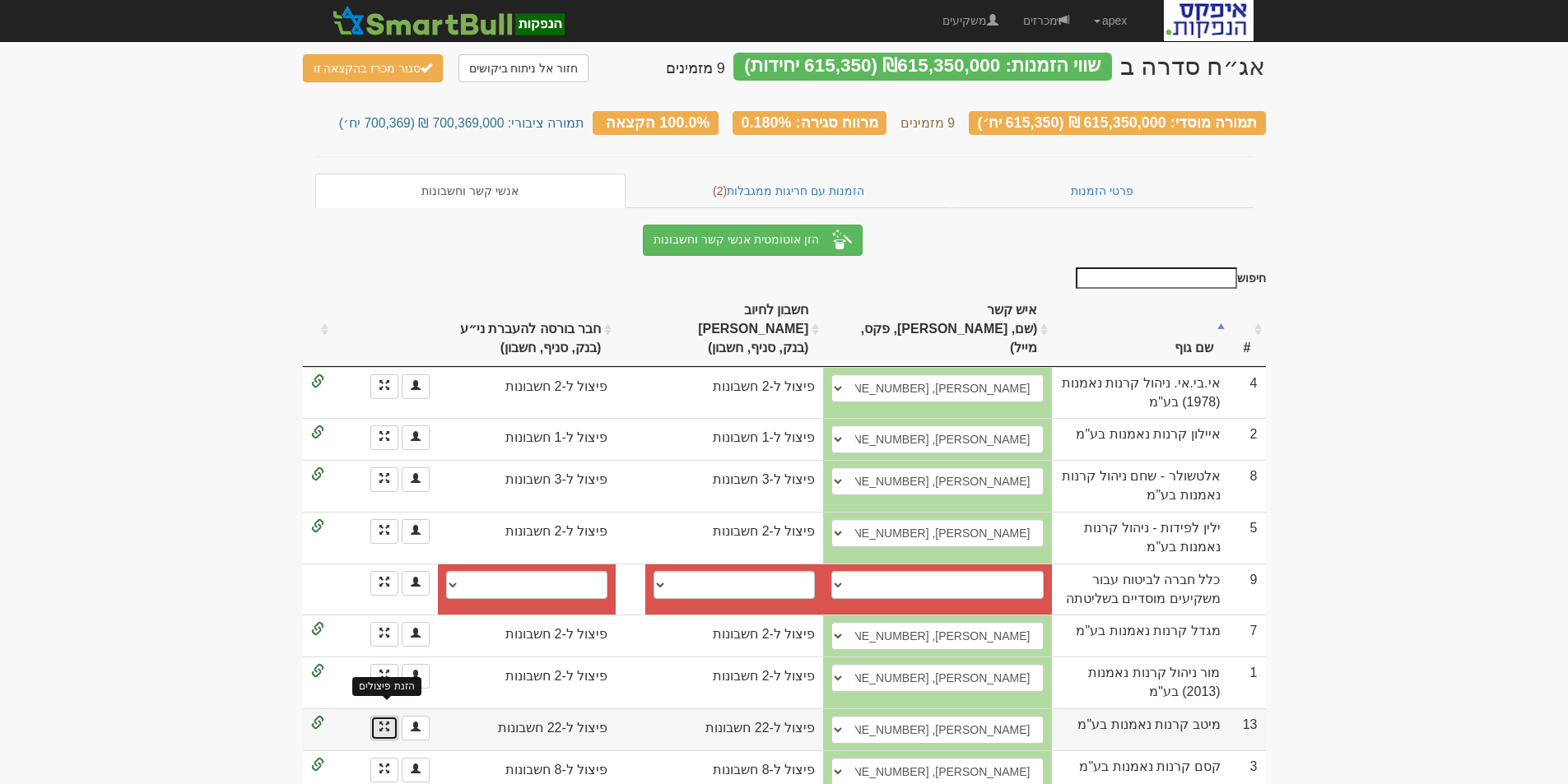
click at [387, 722] on span at bounding box center [384, 727] width 10 height 10
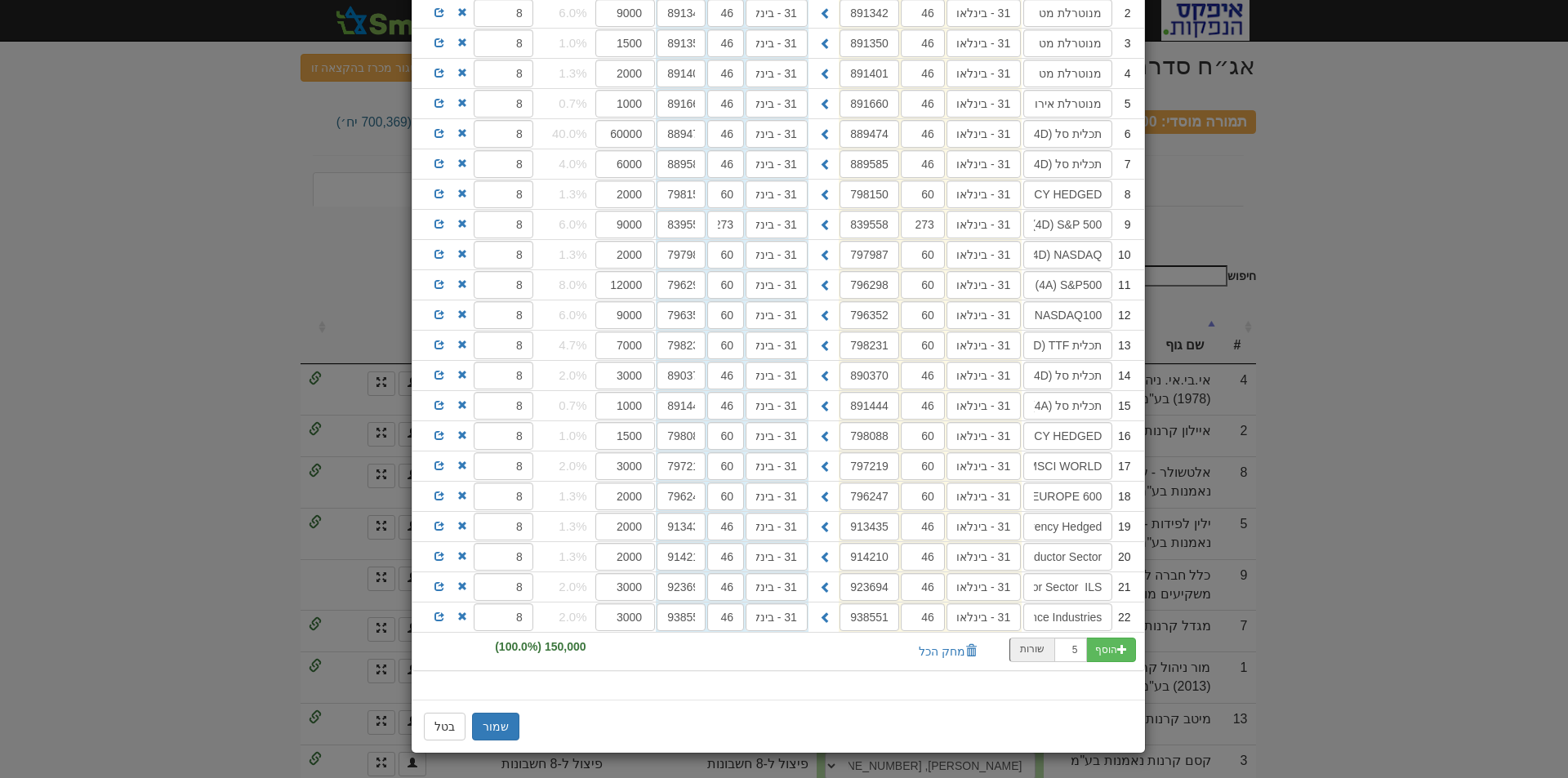
scroll to position [62, 0]
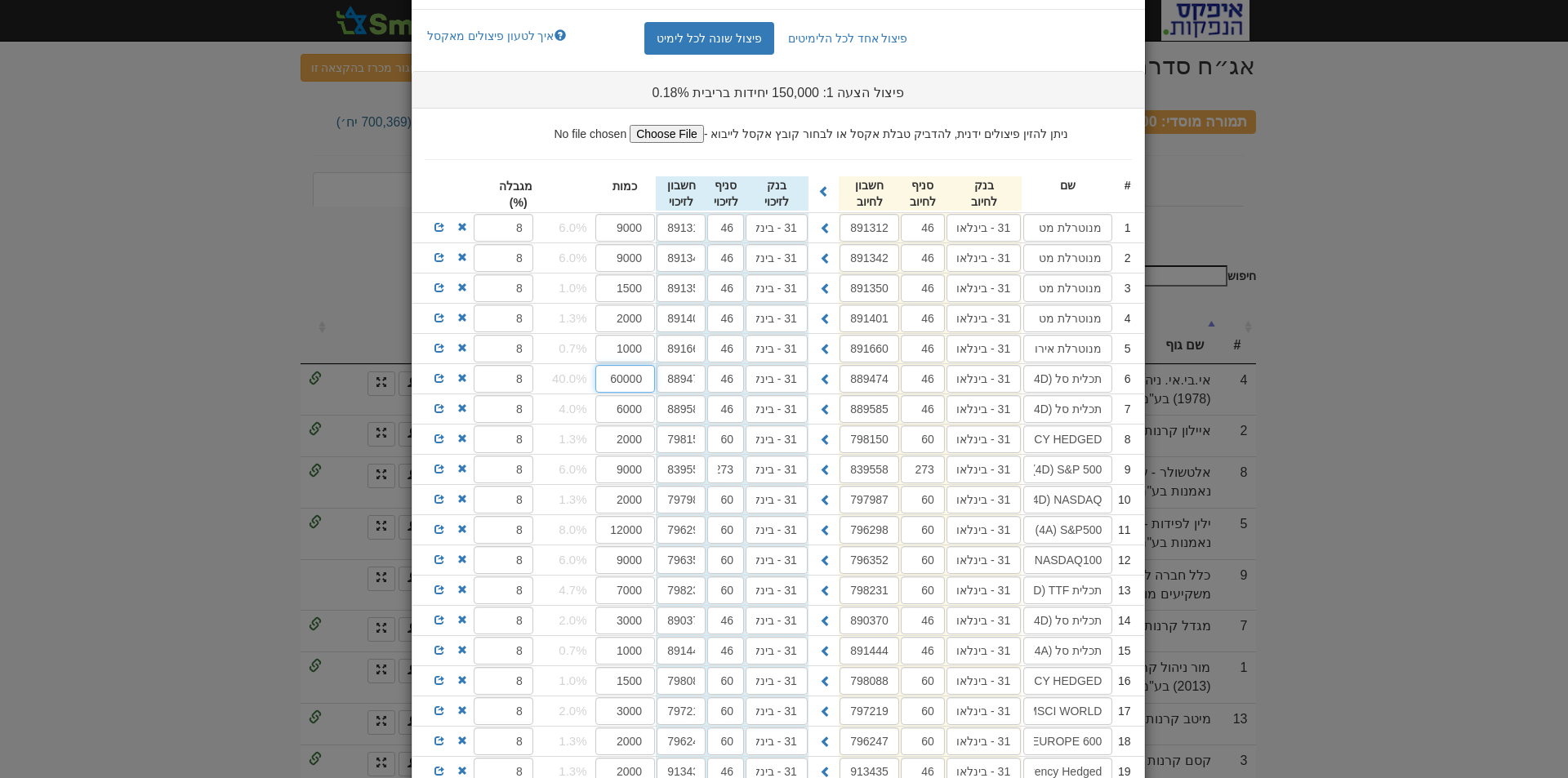
click at [641, 376] on input "60000" at bounding box center [625, 378] width 60 height 28
drag, startPoint x: 612, startPoint y: 382, endPoint x: 666, endPoint y: 374, distance: 54.6
click at [670, 376] on div "6 תכלית סל (4D) ‏‏S&P 500 31 - בינלאומי 46 889474 31 - בינלאומי 46 889474 60000" at bounding box center [778, 379] width 732 height 29
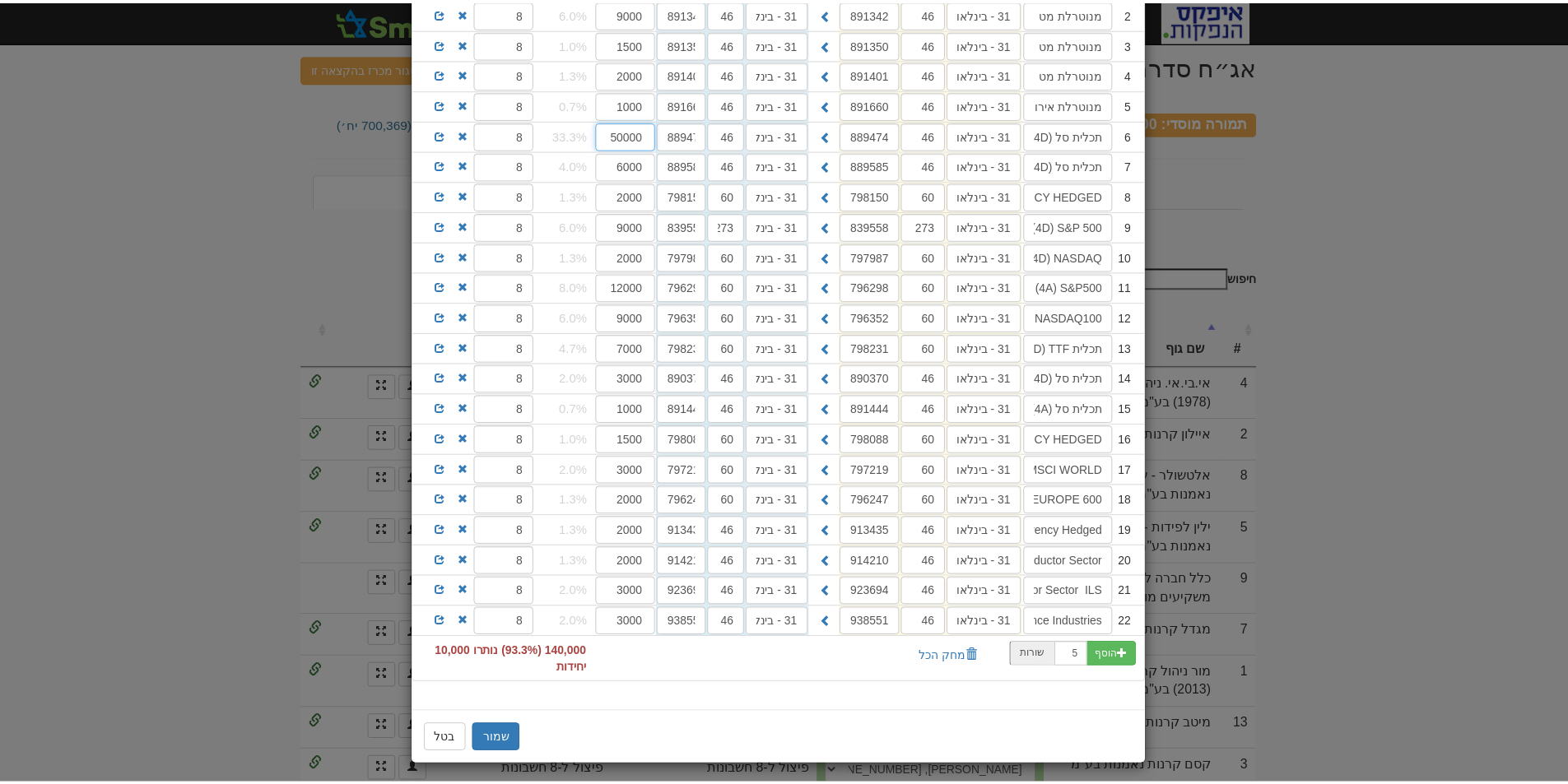
scroll to position [316, 0]
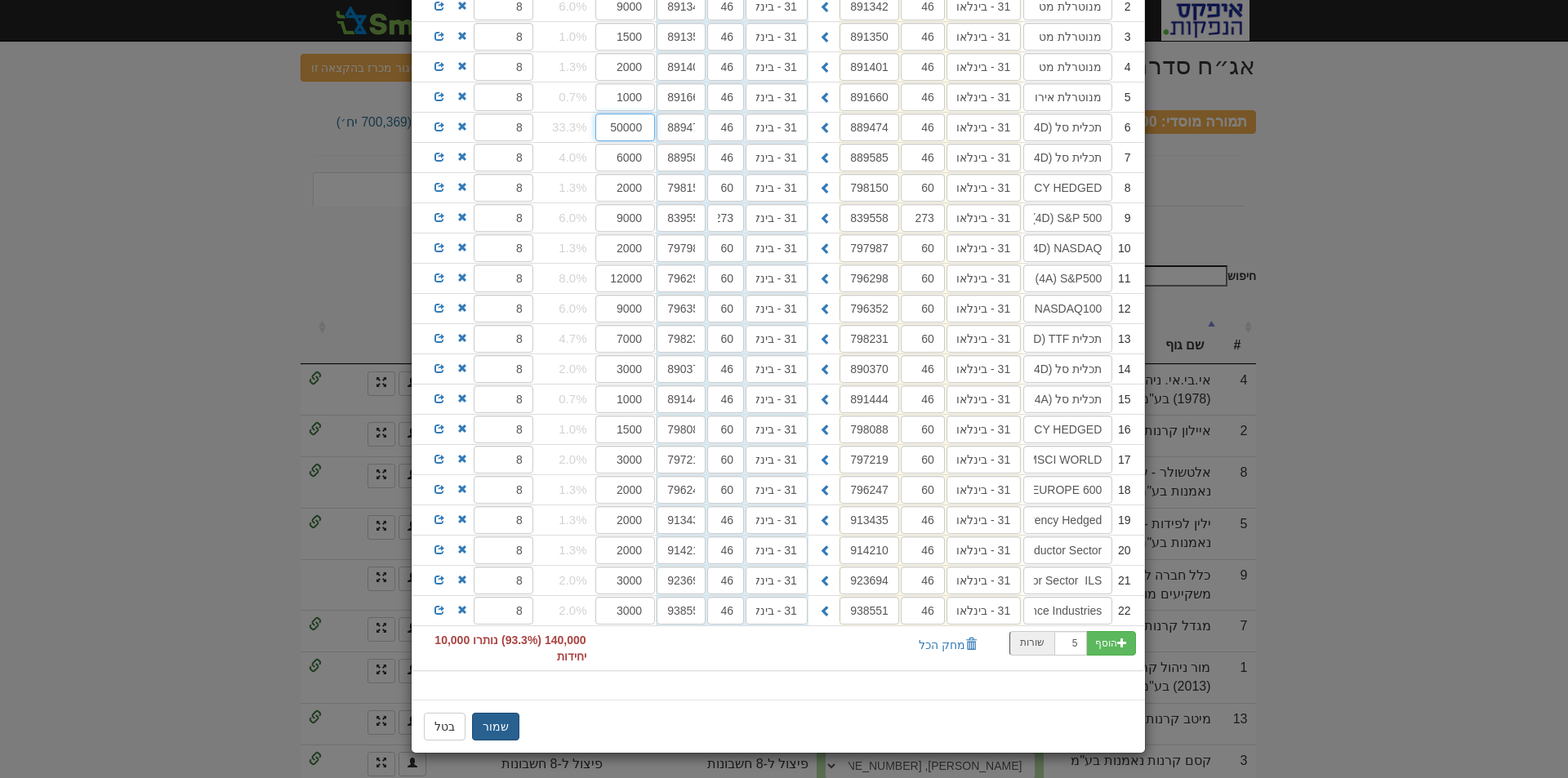
type input "50000"
click at [500, 729] on button "שמור" at bounding box center [495, 726] width 47 height 28
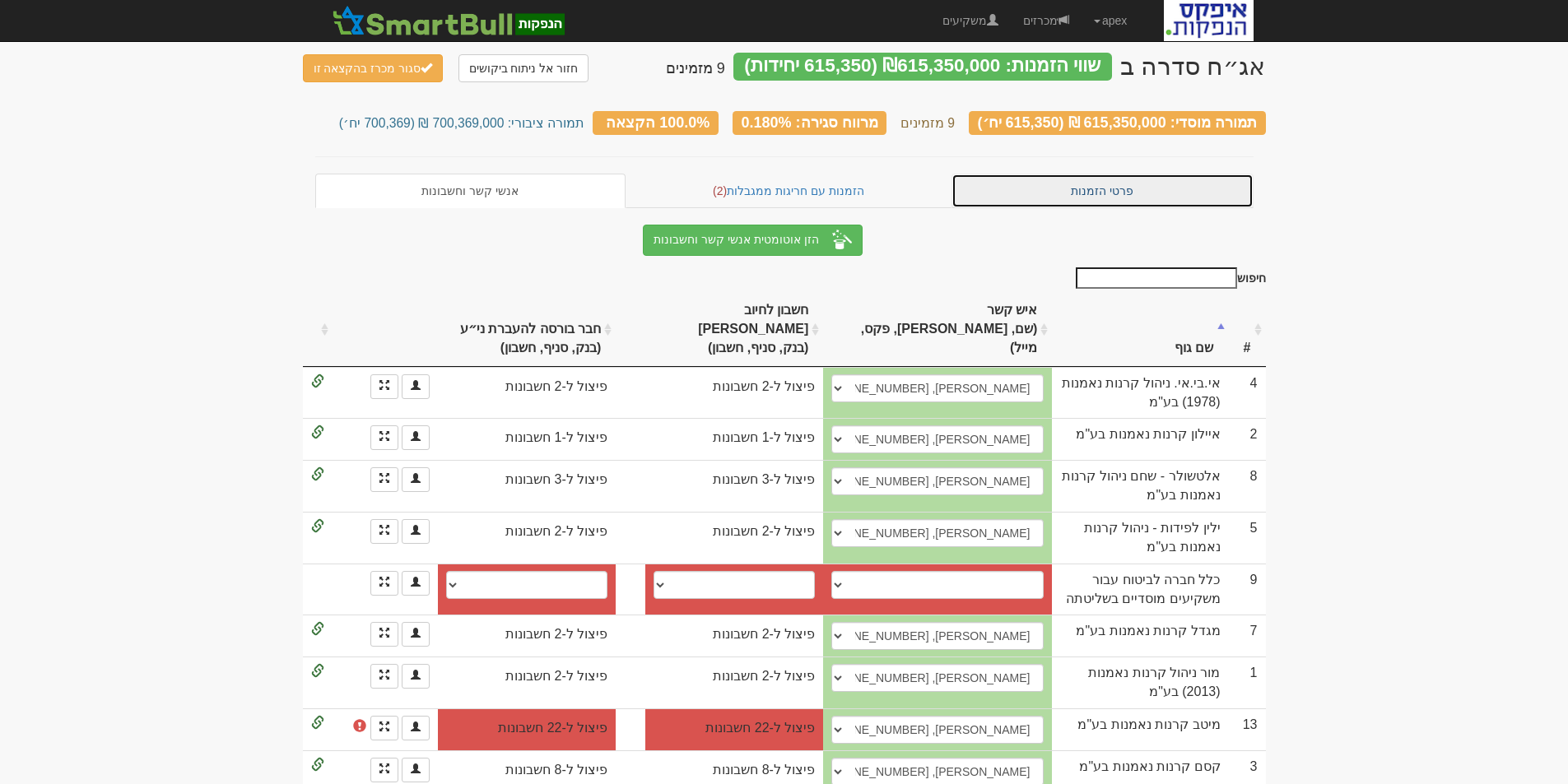
click at [1101, 183] on link "פרטי הזמנות" at bounding box center [1102, 190] width 302 height 35
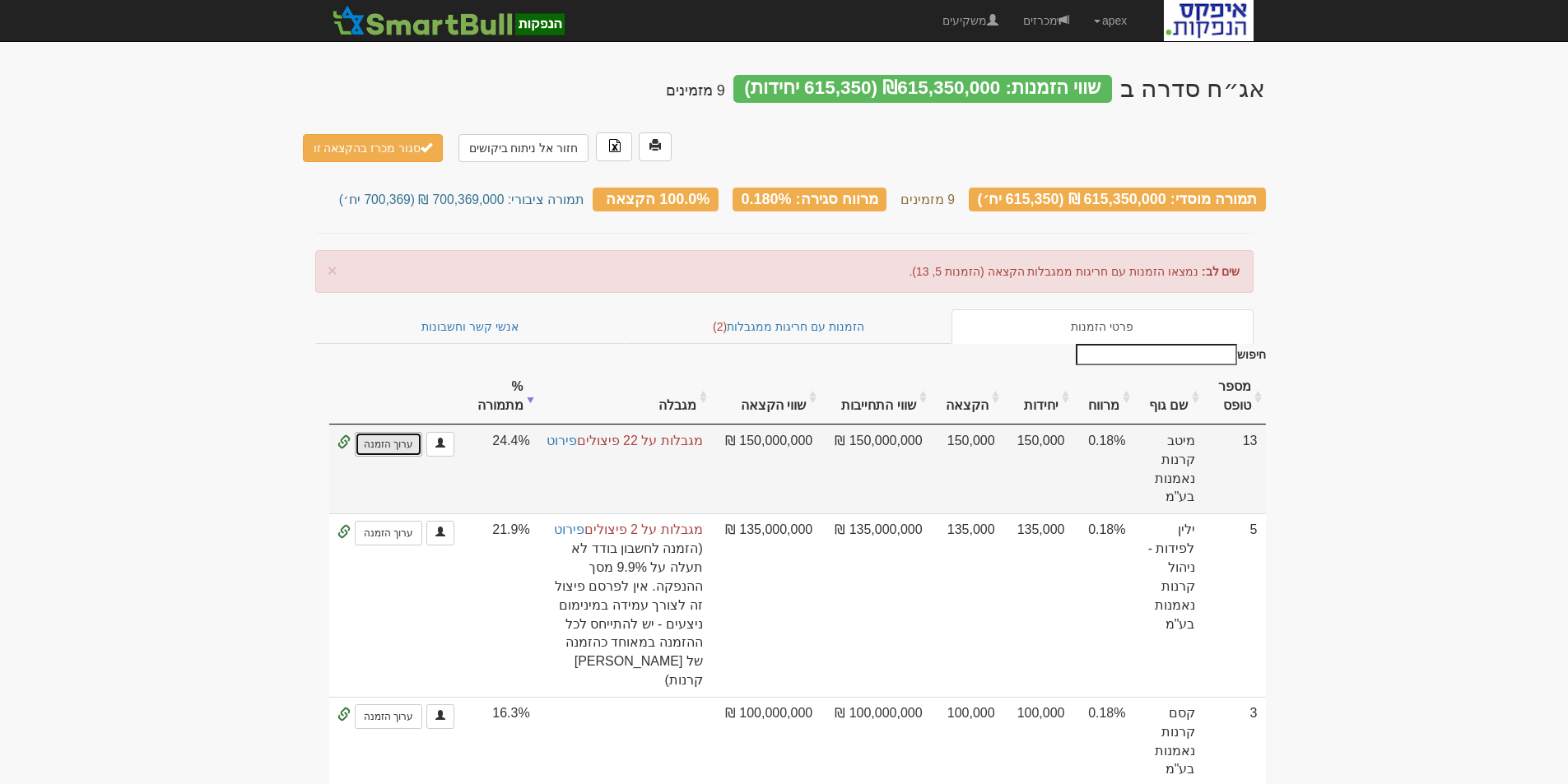
click at [410, 432] on link "ערוך הזמנה" at bounding box center [388, 443] width 67 height 25
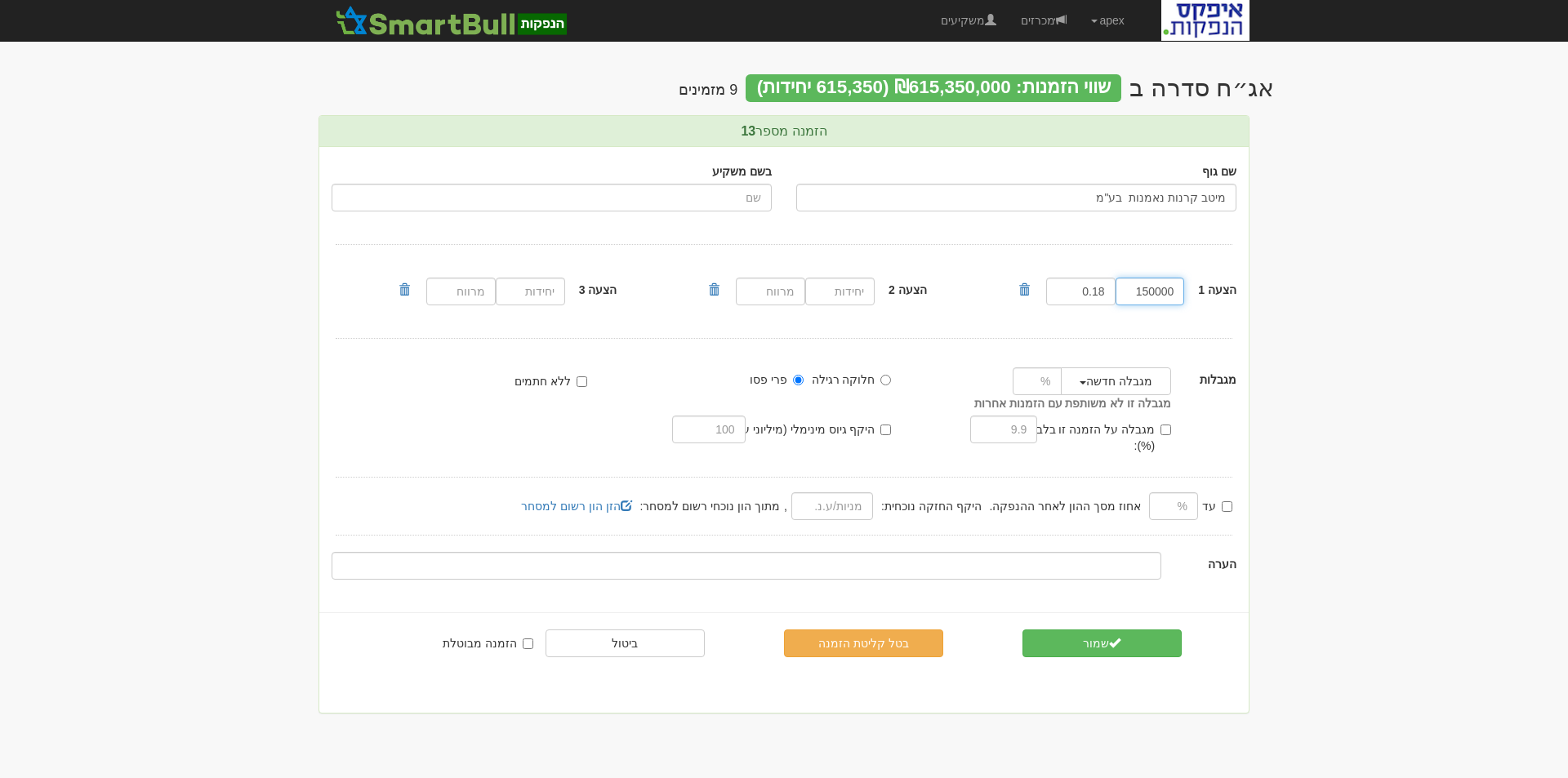
click at [1147, 298] on input "150000" at bounding box center [1149, 292] width 70 height 28
type input "140000"
click at [1080, 630] on button "שמור" at bounding box center [1101, 643] width 159 height 28
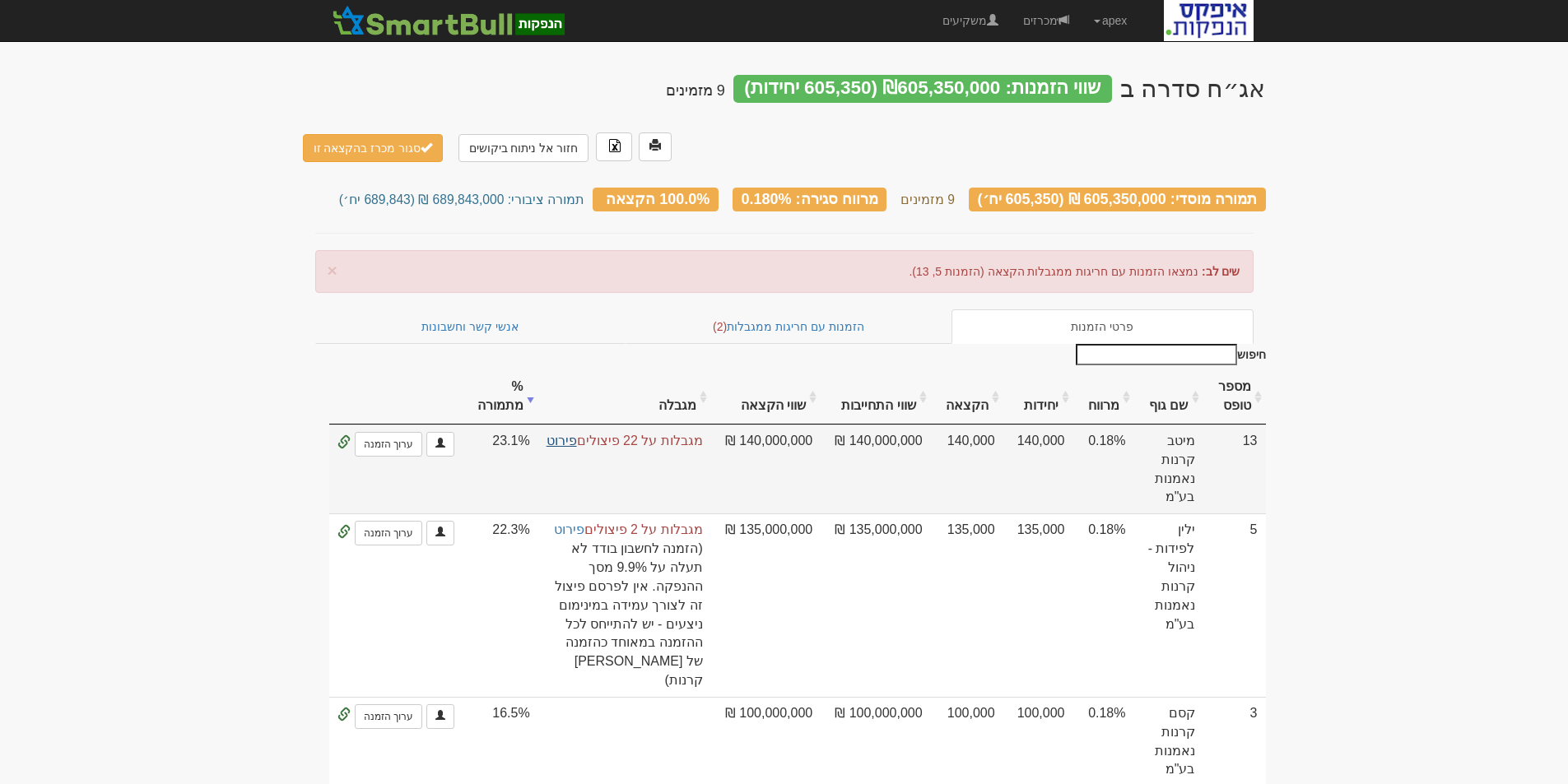
click at [577, 434] on link "פירוט" at bounding box center [562, 441] width 31 height 14
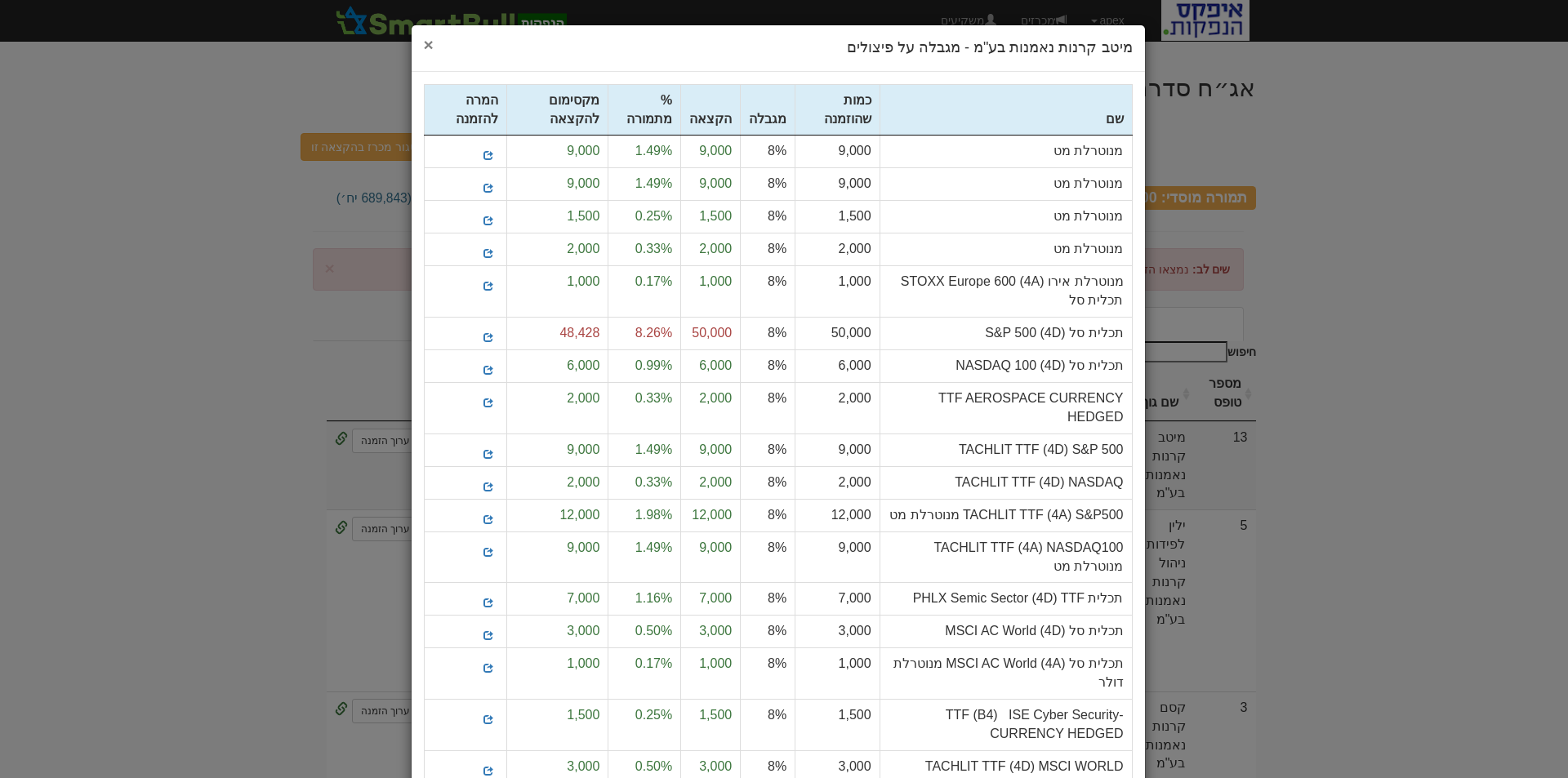
click at [431, 46] on span "×" at bounding box center [428, 44] width 10 height 19
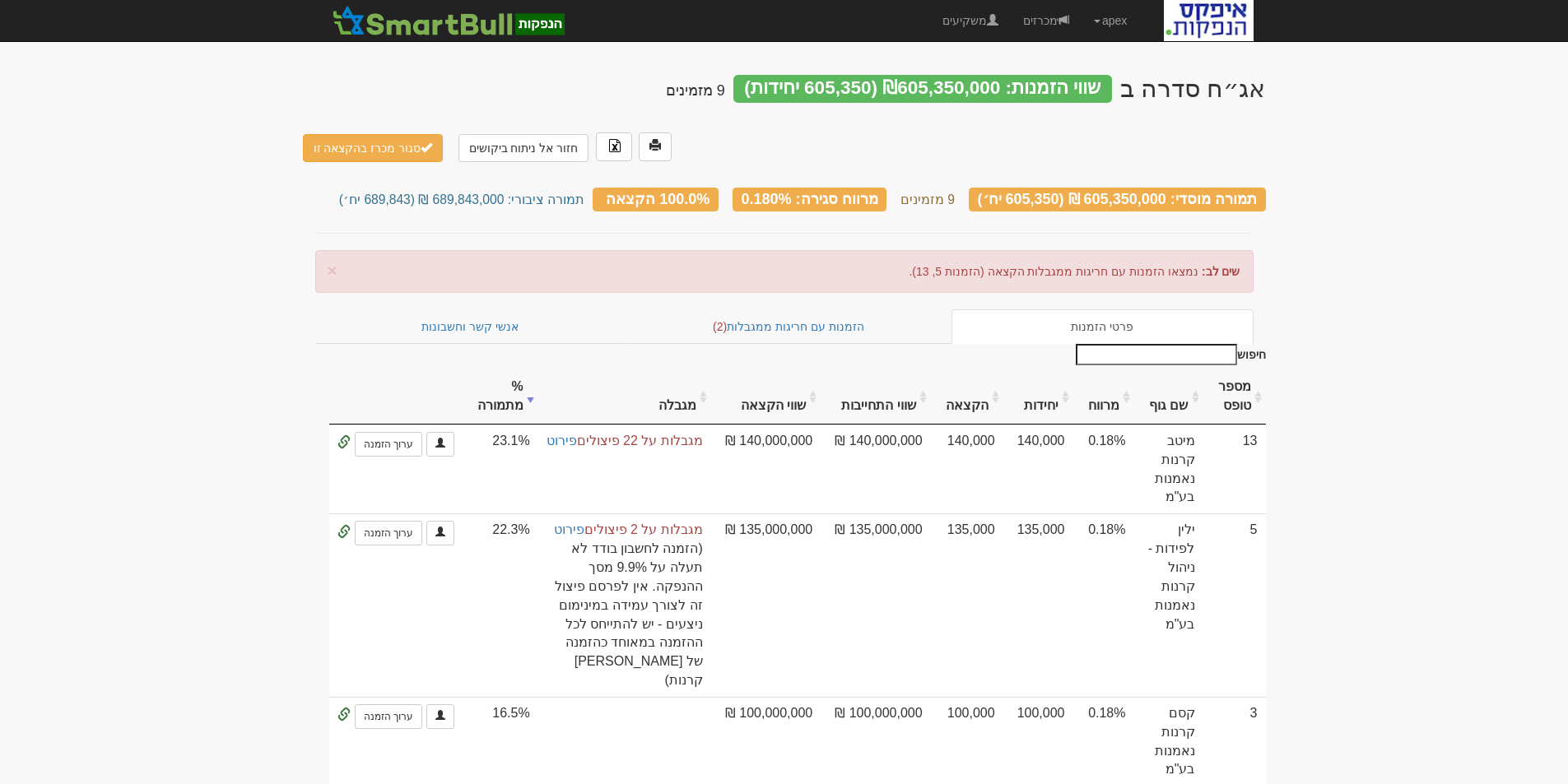
click at [1117, 309] on link "פרטי הזמנות" at bounding box center [1102, 326] width 302 height 35
click at [416, 369] on th at bounding box center [395, 397] width 133 height 55
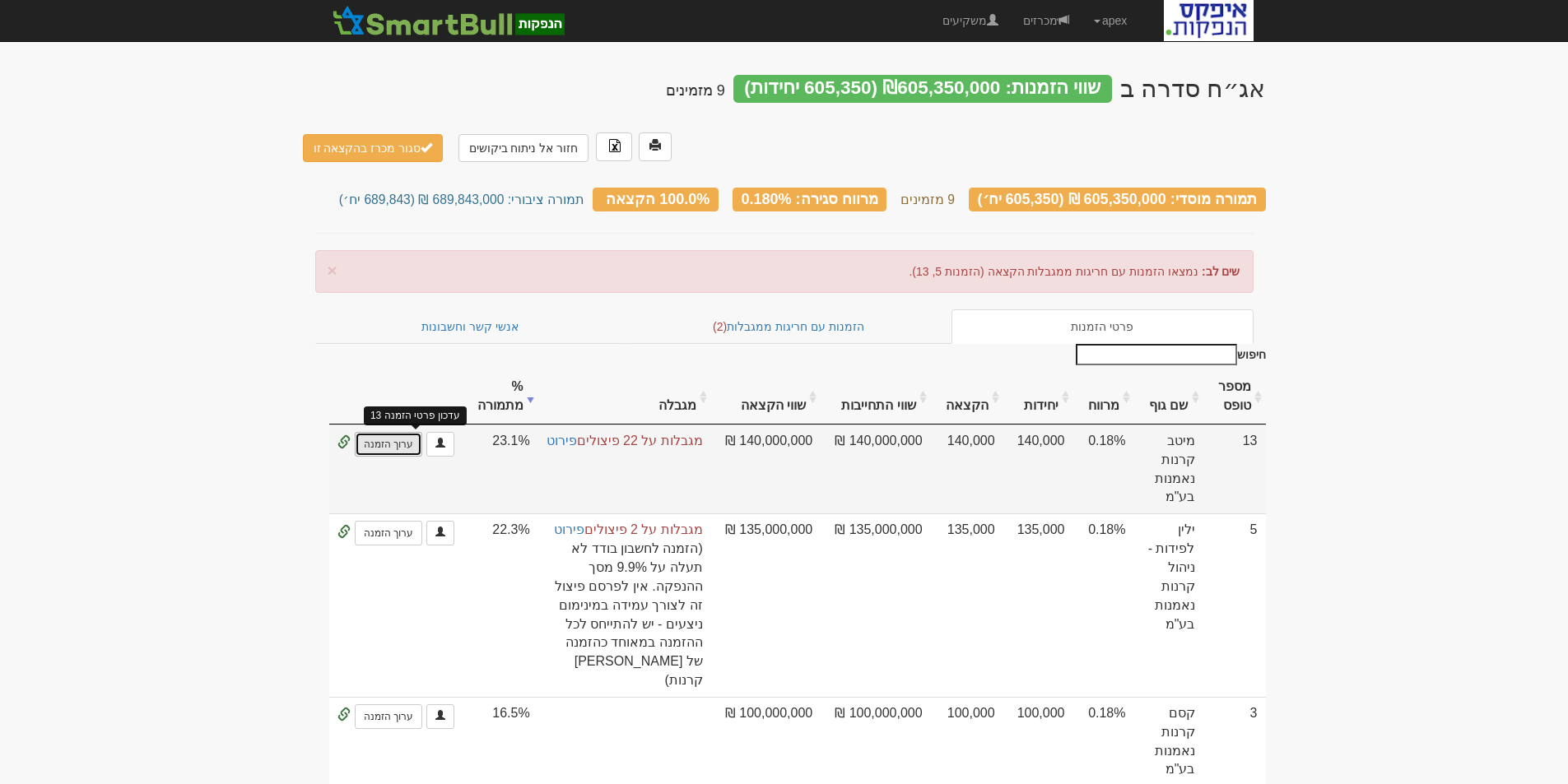
click at [422, 432] on link "ערוך הזמנה" at bounding box center [388, 443] width 67 height 25
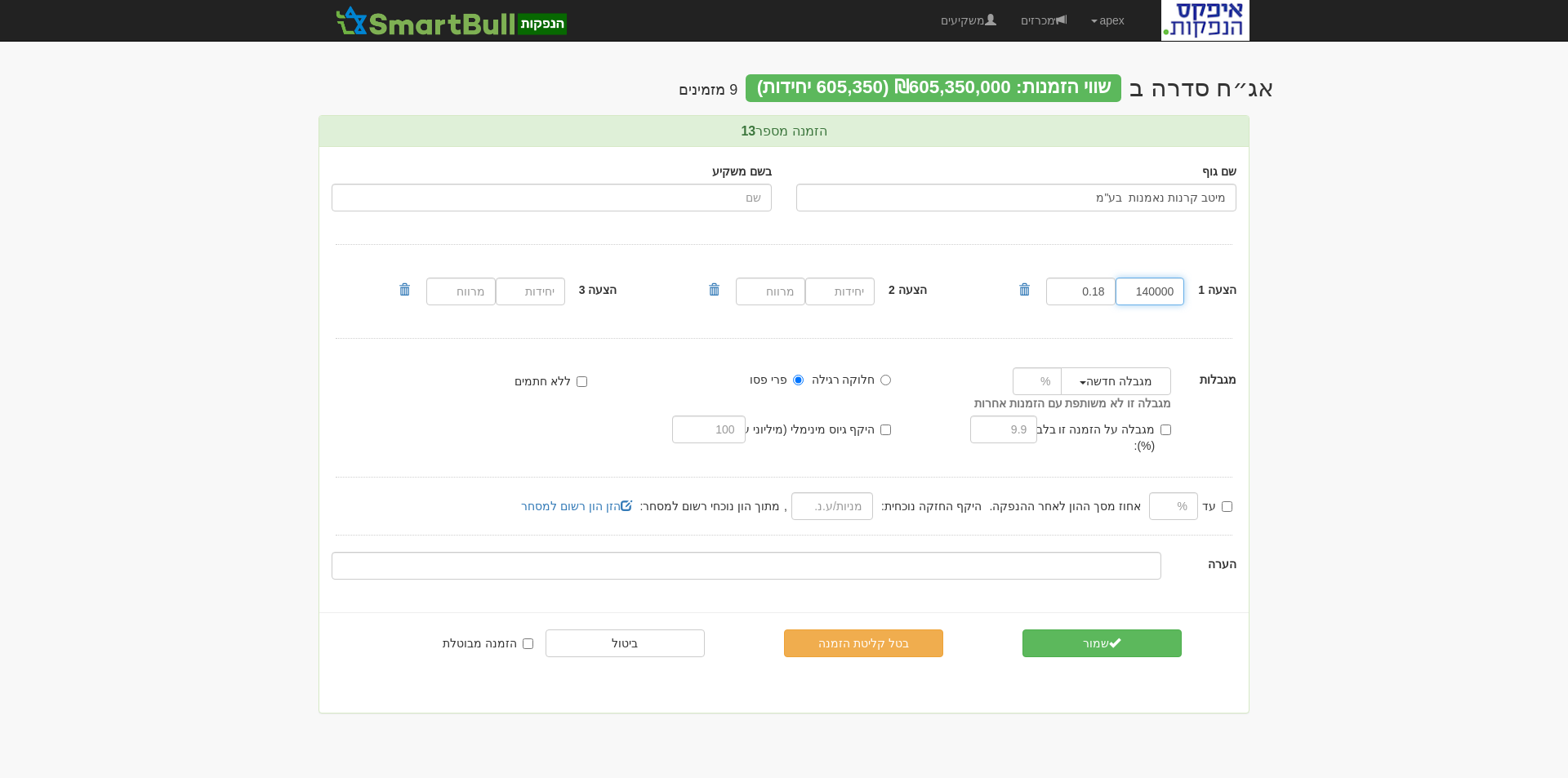
drag, startPoint x: 1135, startPoint y: 297, endPoint x: 1189, endPoint y: 291, distance: 54.3
click at [1196, 293] on div "הצעה 1 140000 0.18" at bounding box center [1133, 291] width 233 height 36
type input "138428"
click at [1104, 631] on button "שמור" at bounding box center [1101, 643] width 159 height 28
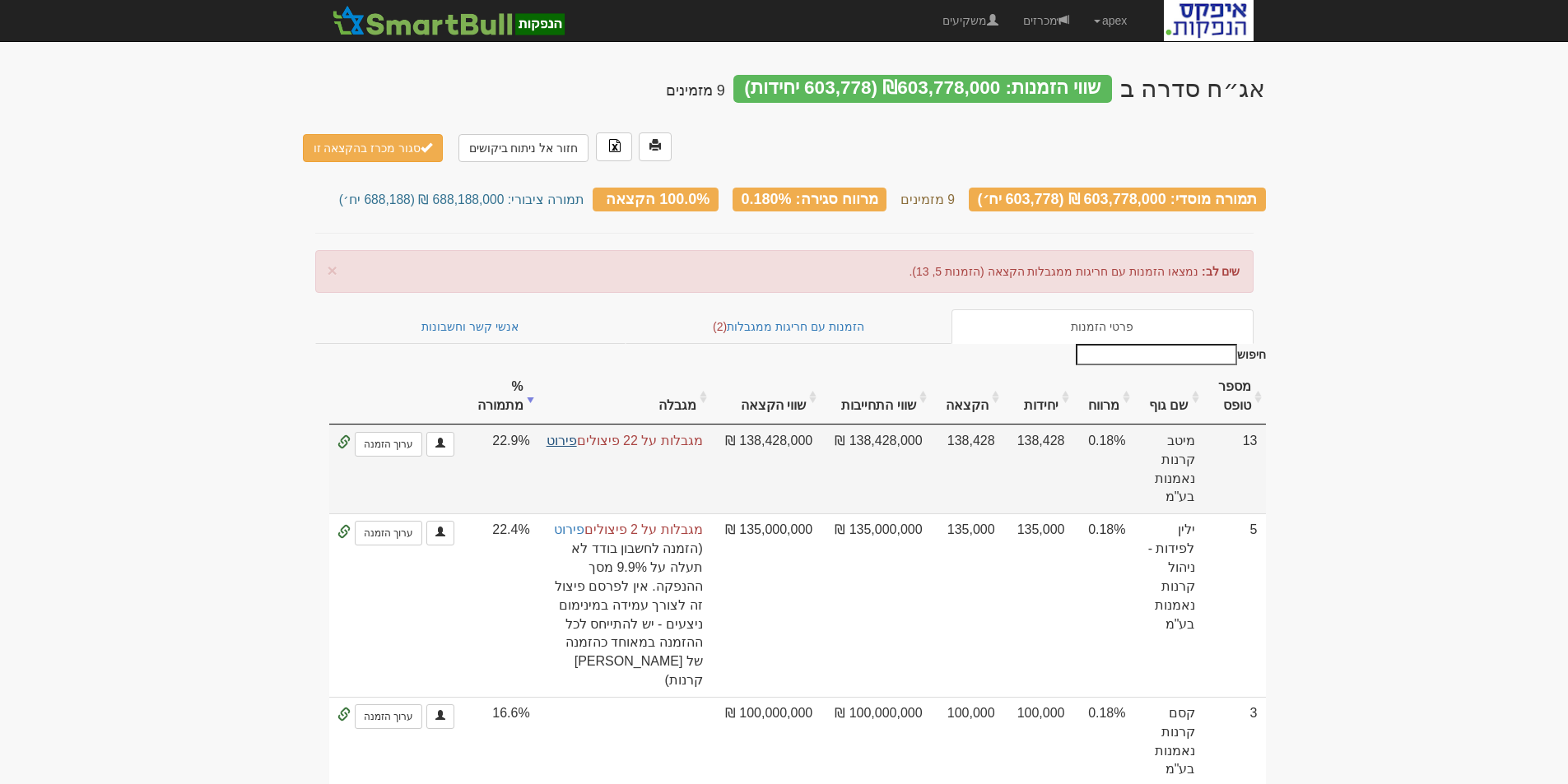
click at [577, 434] on link "פירוט" at bounding box center [562, 441] width 31 height 14
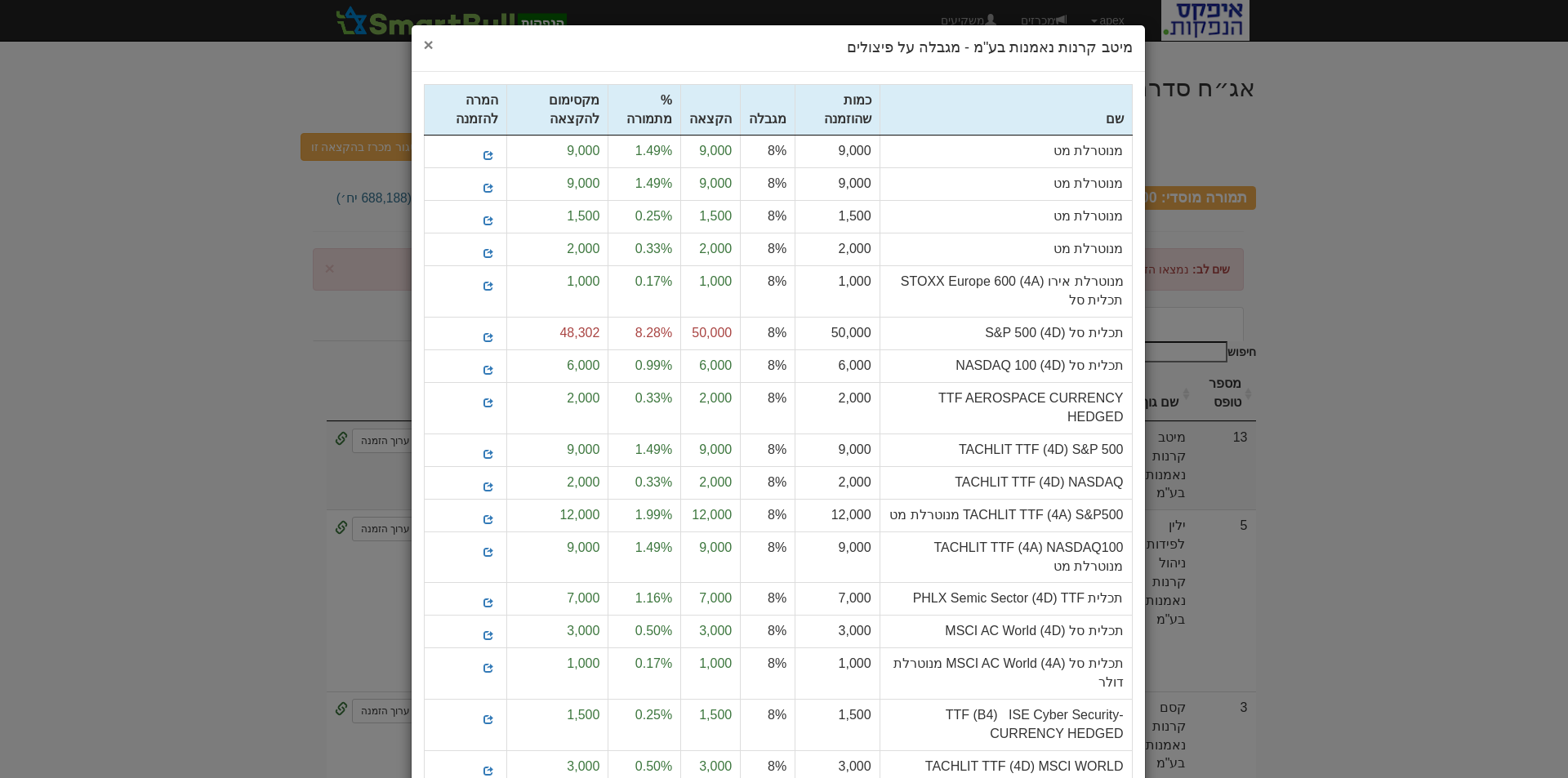
click at [431, 44] on span "×" at bounding box center [428, 44] width 10 height 19
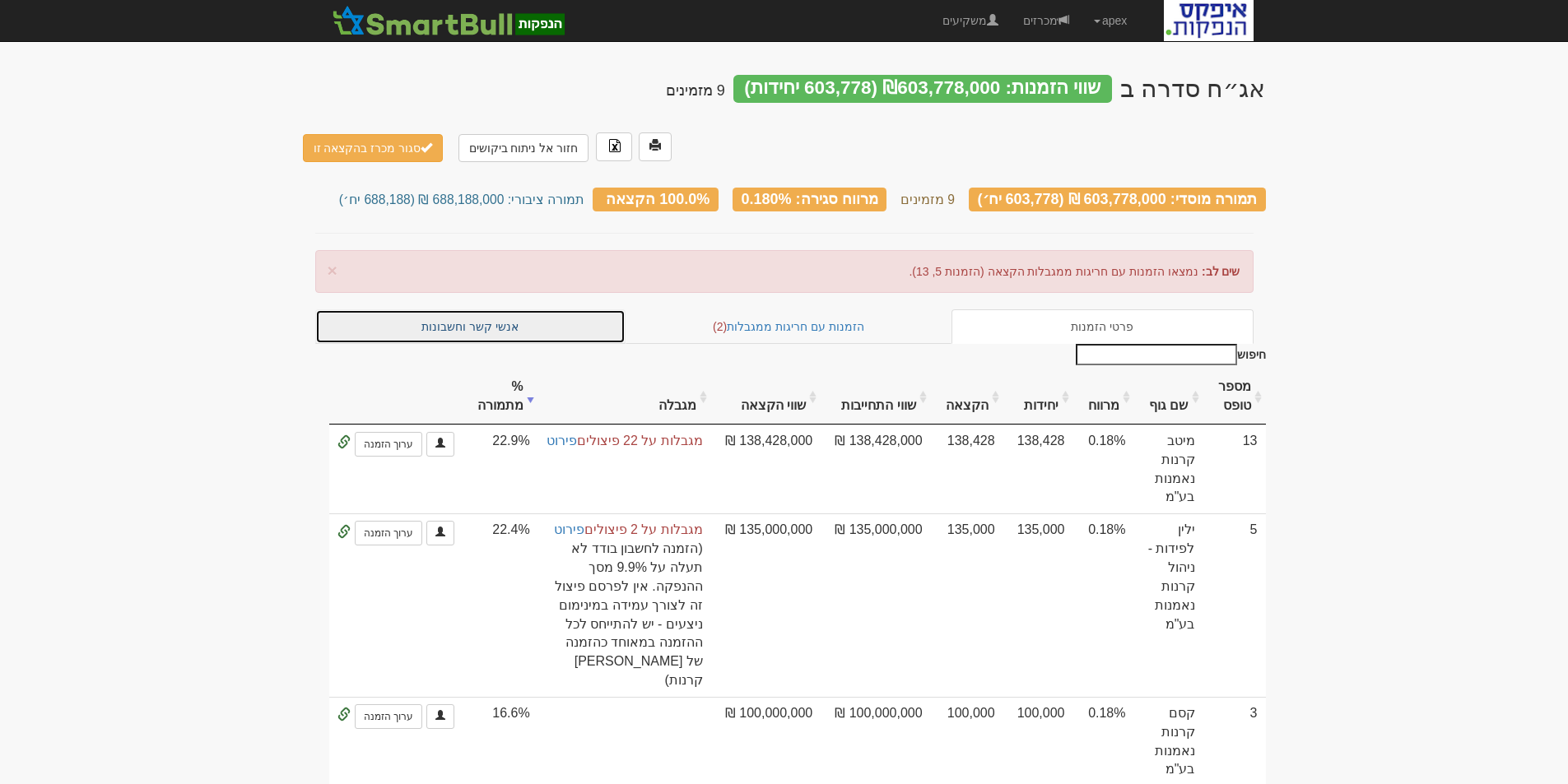
click at [478, 309] on link "אנשי קשר וחשבונות" at bounding box center [470, 326] width 311 height 35
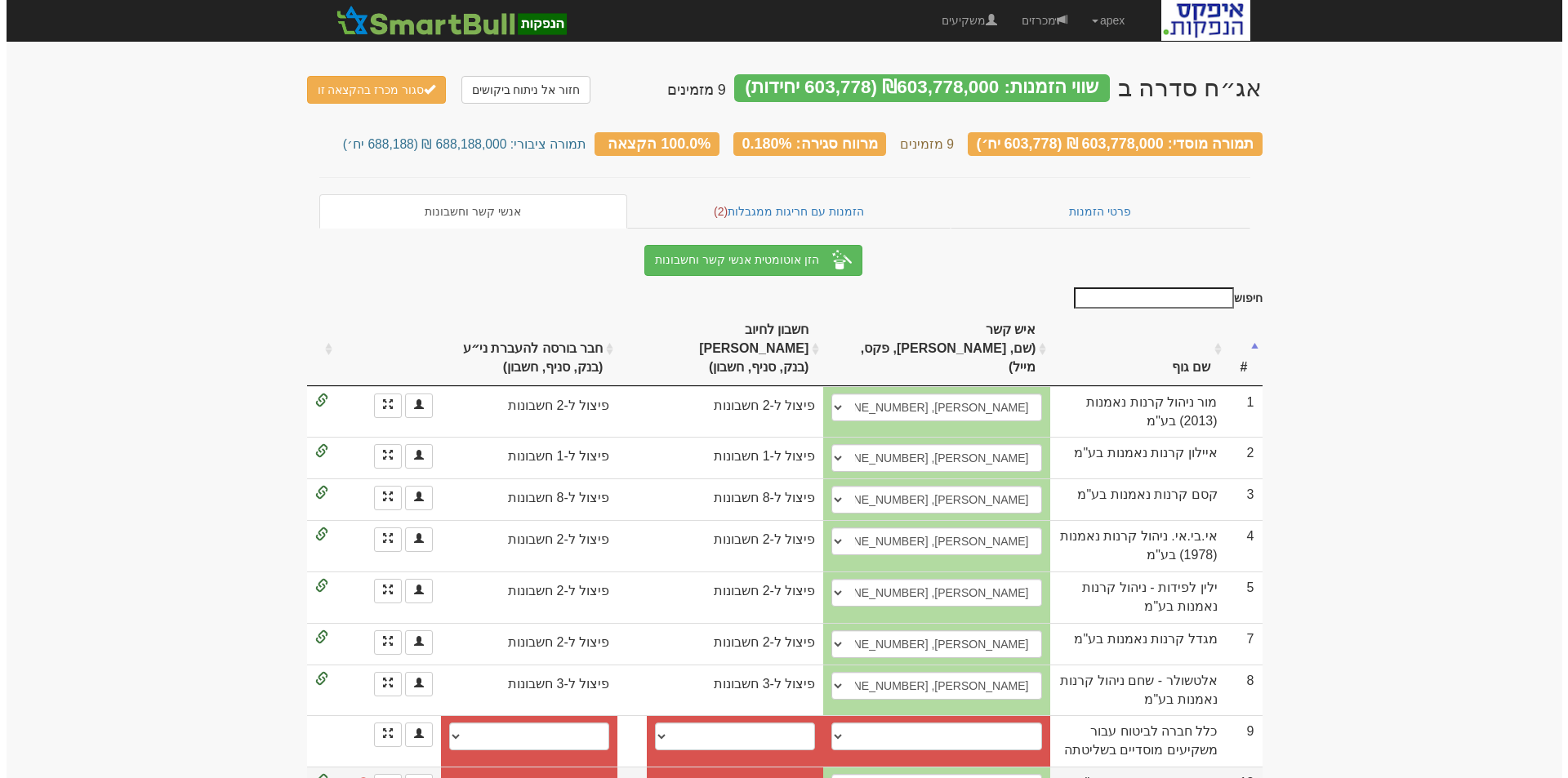
scroll to position [22, 0]
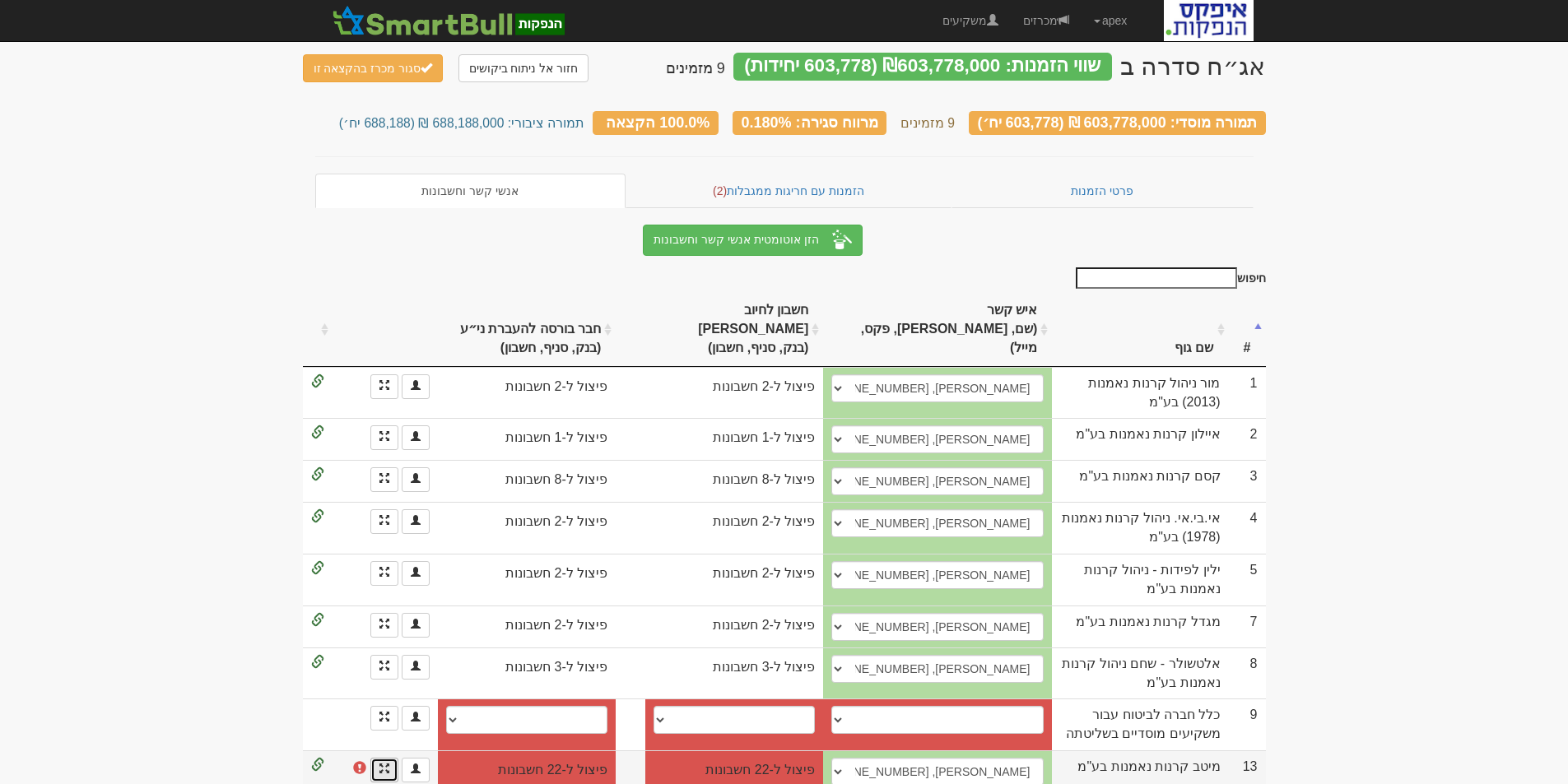
click at [387, 763] on span at bounding box center [384, 768] width 10 height 10
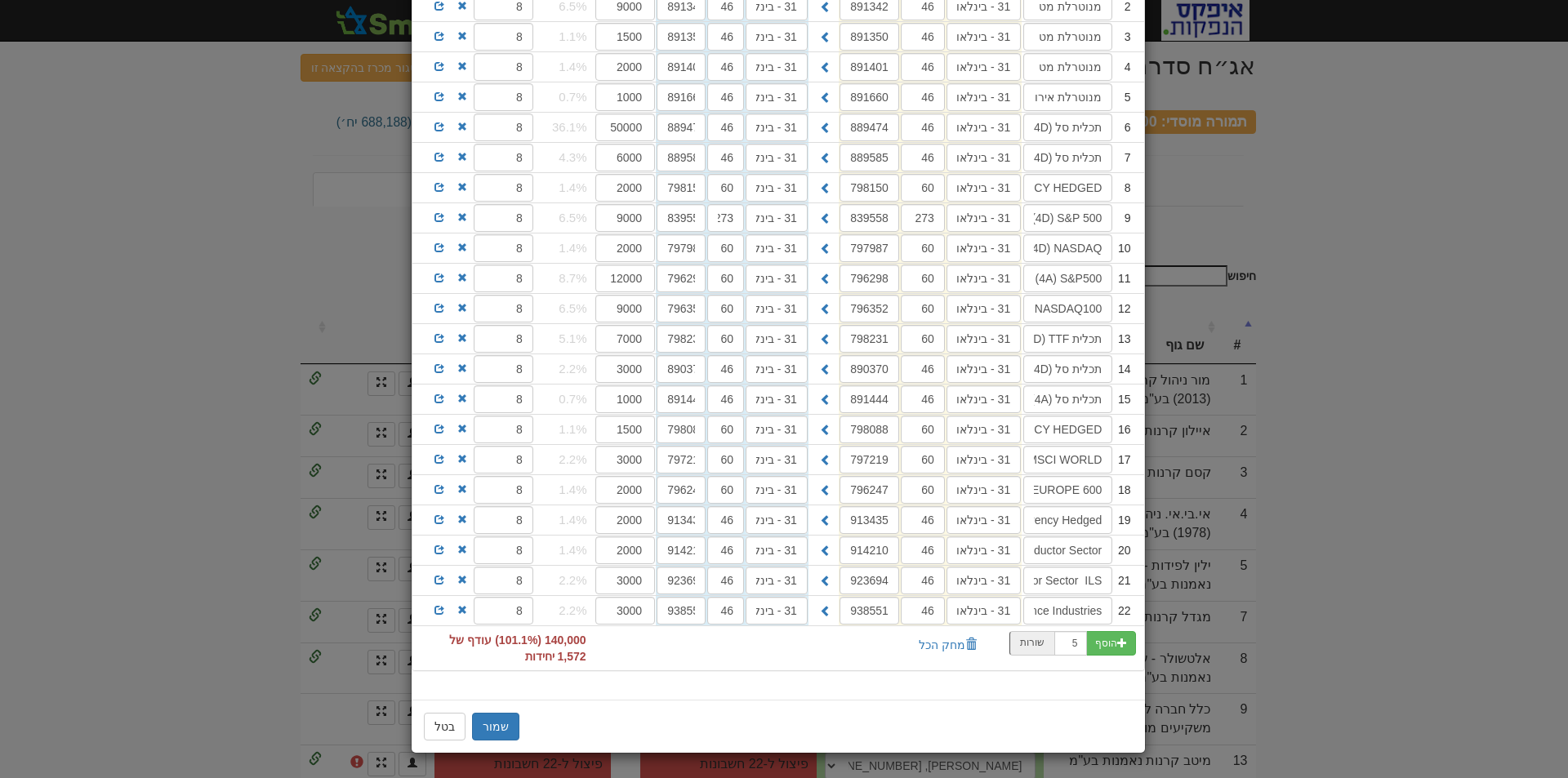
scroll to position [150, 0]
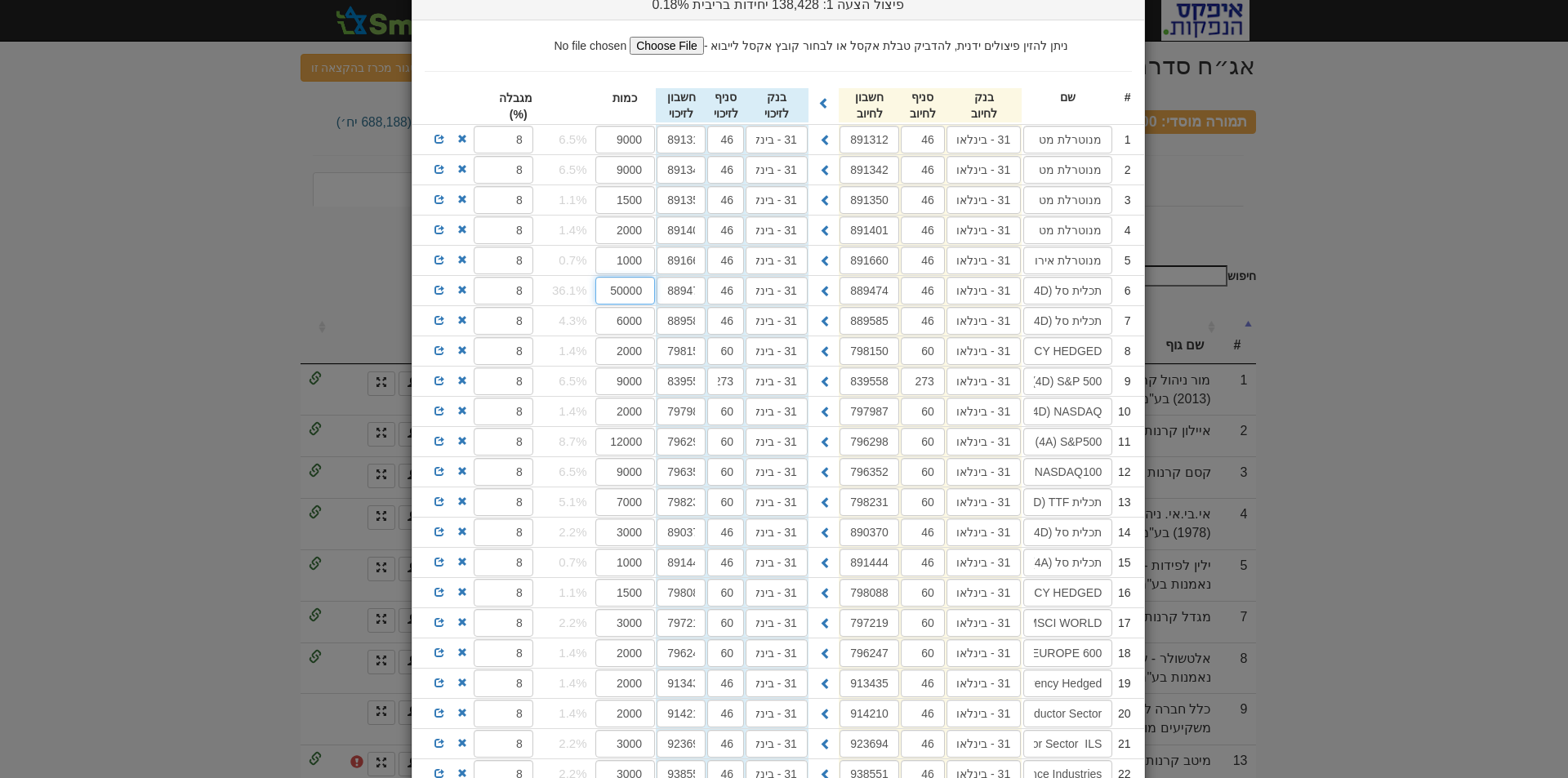
click at [634, 294] on input "50000" at bounding box center [625, 291] width 60 height 28
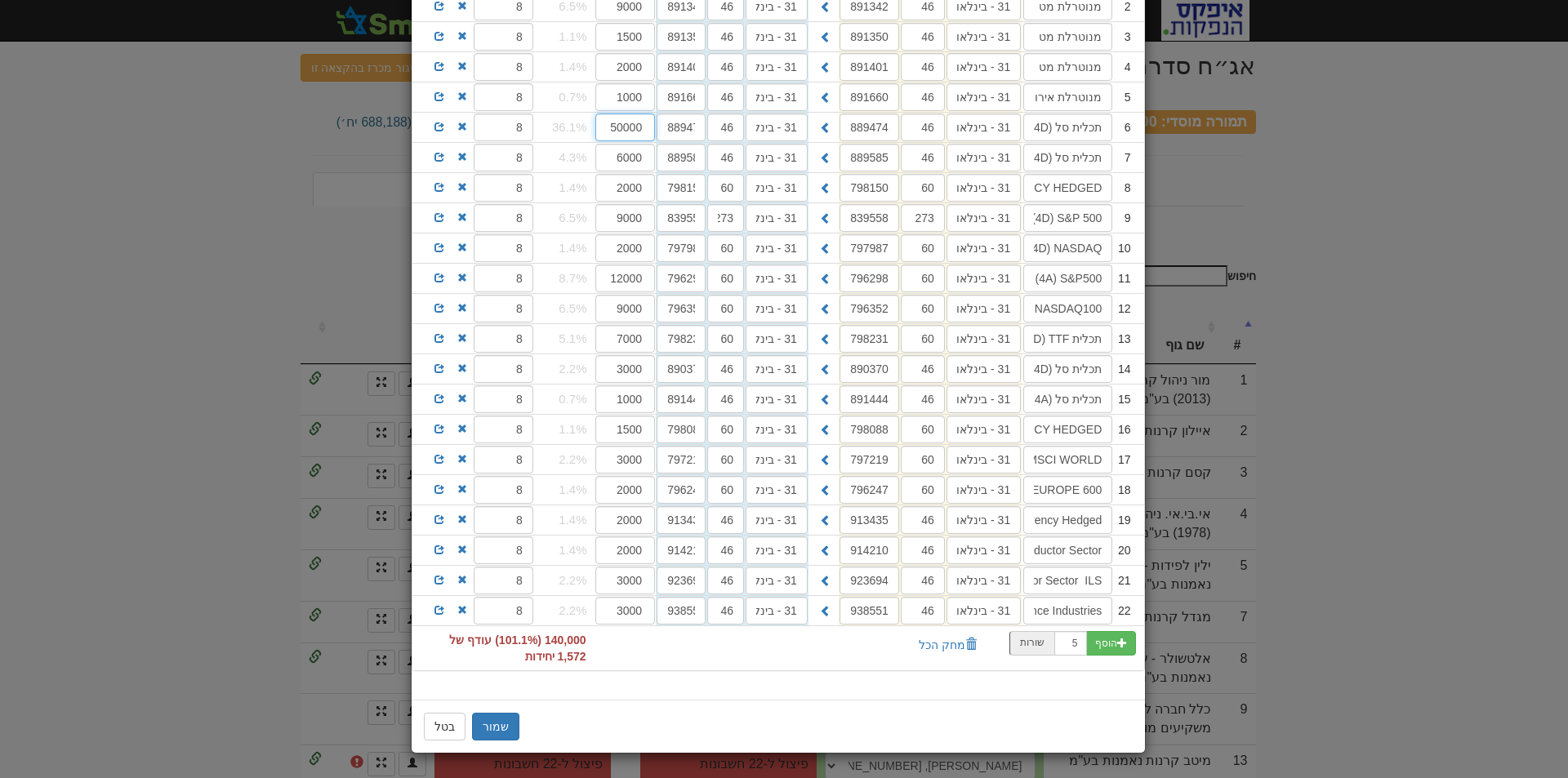
scroll to position [69, 0]
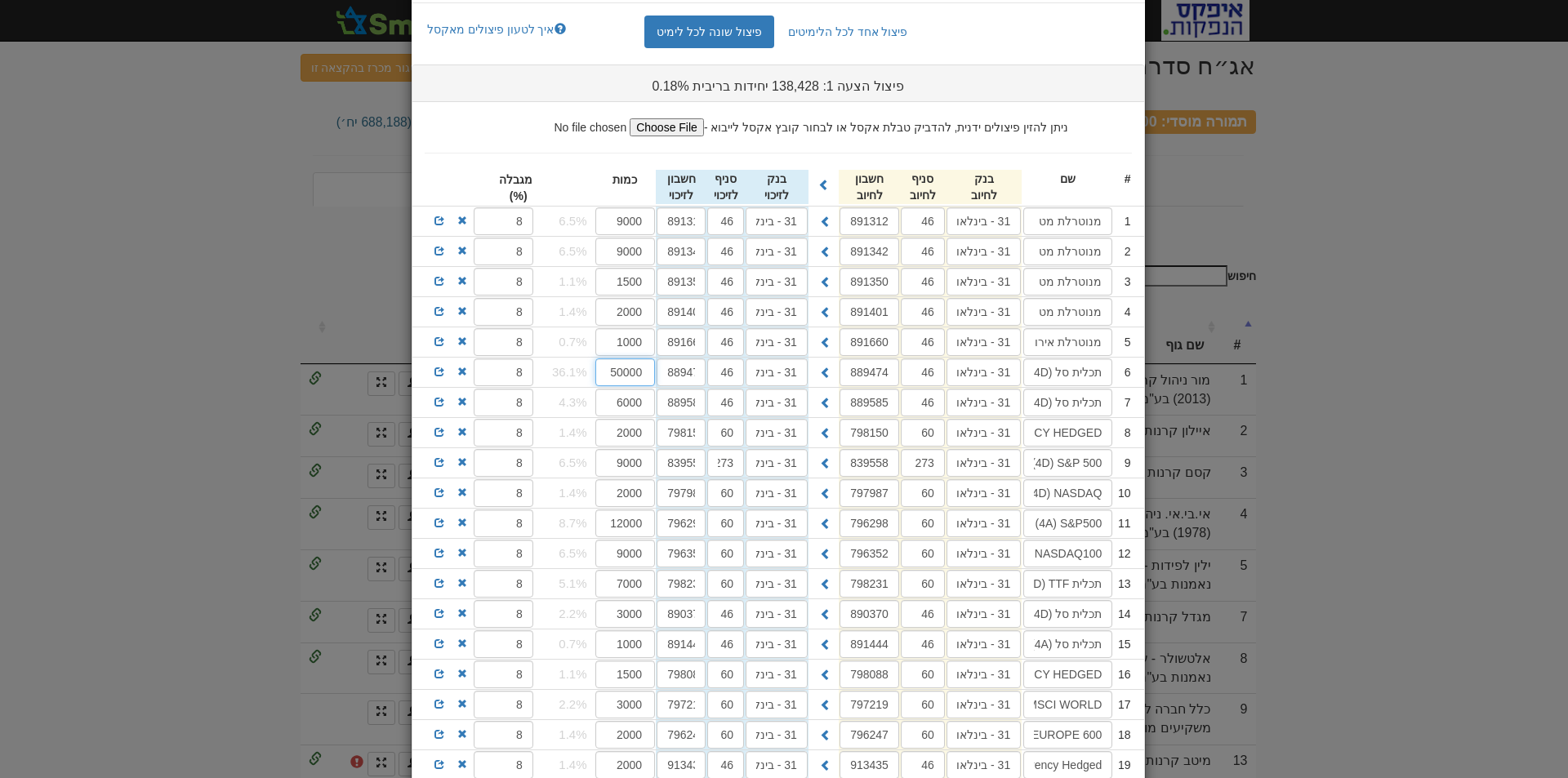
drag, startPoint x: 651, startPoint y: 369, endPoint x: 583, endPoint y: 372, distance: 68.1
click at [583, 372] on div "50000 36.1%" at bounding box center [594, 372] width 122 height 29
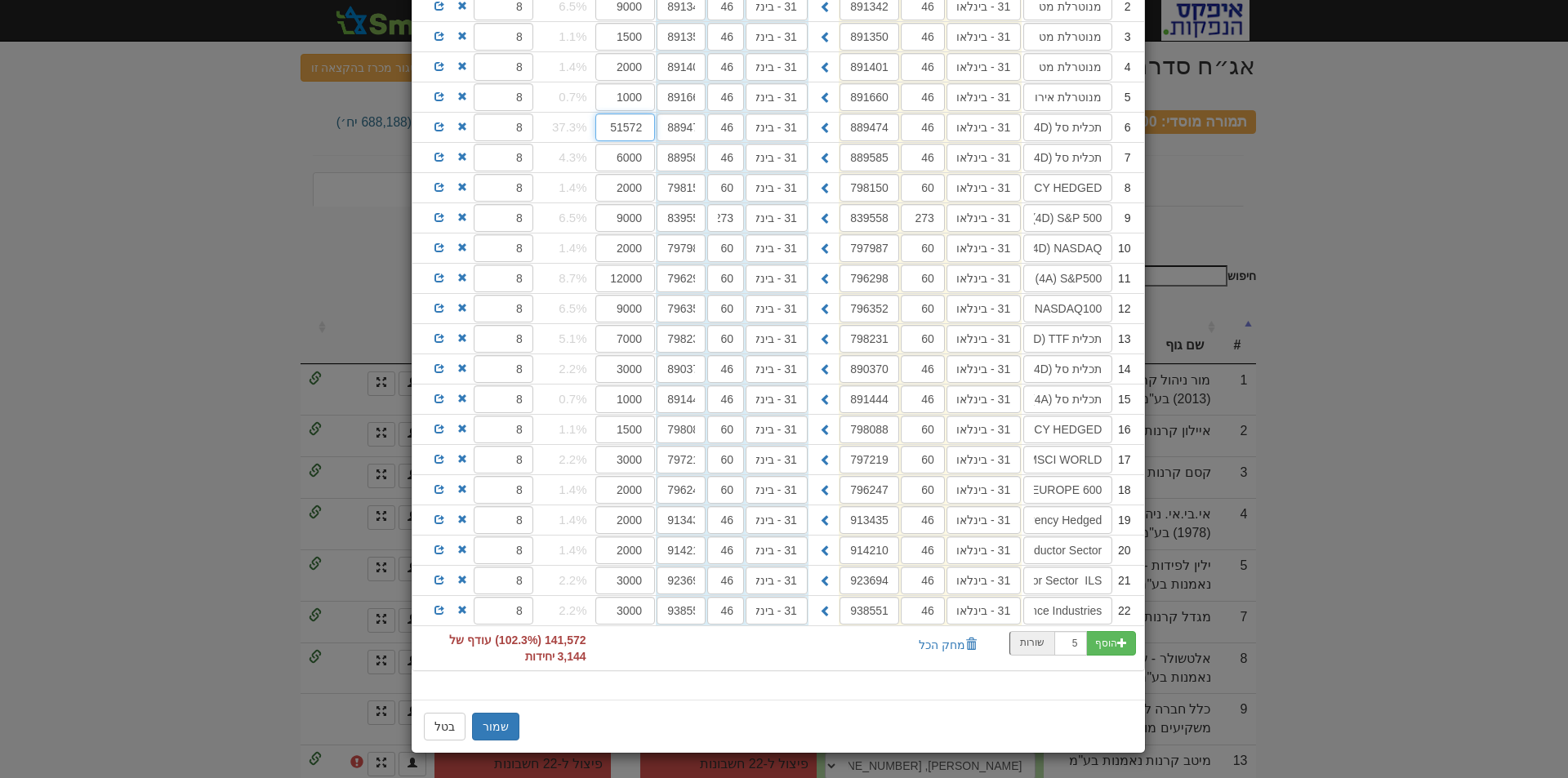
scroll to position [0, 0]
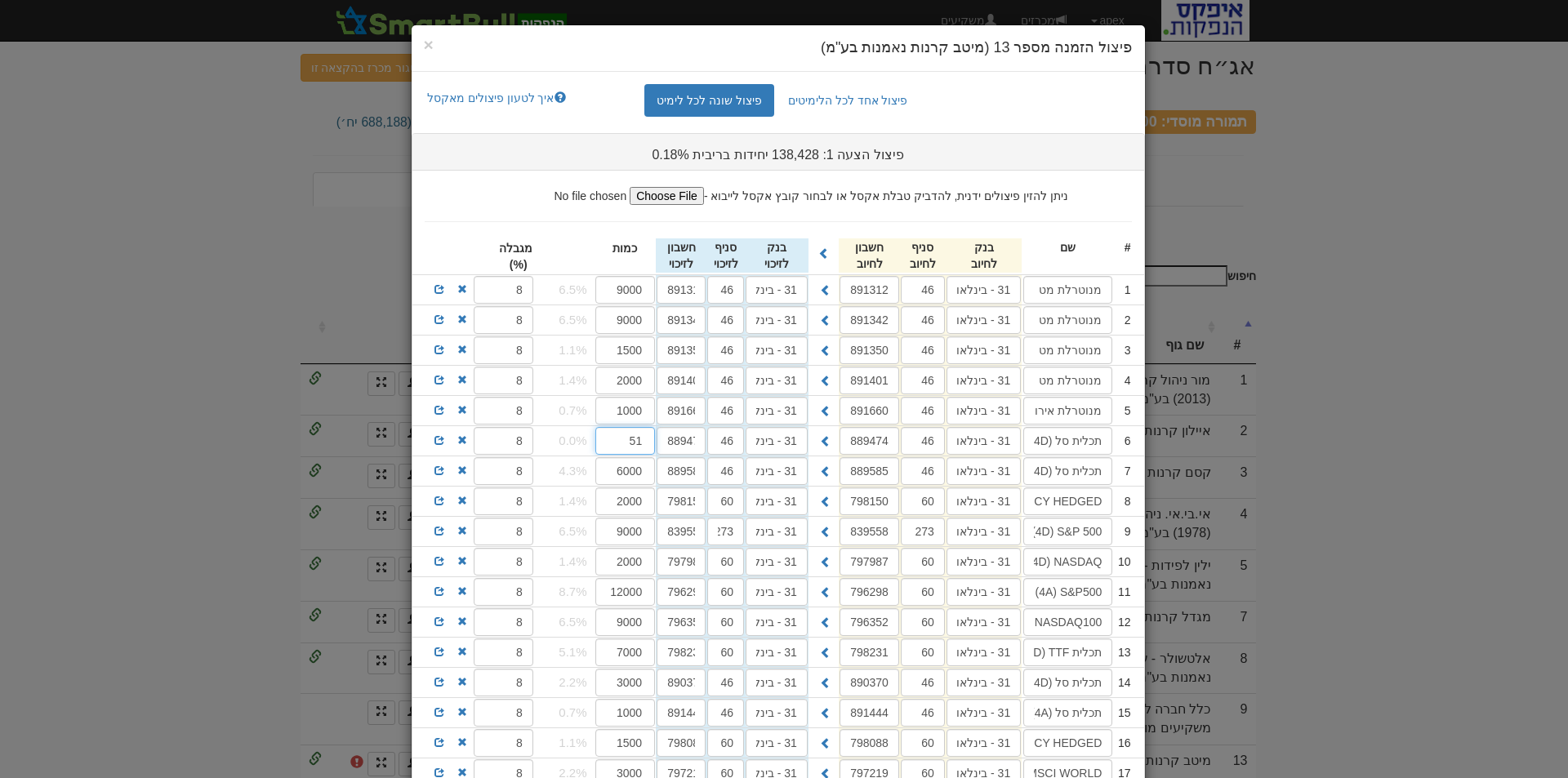
type input "5"
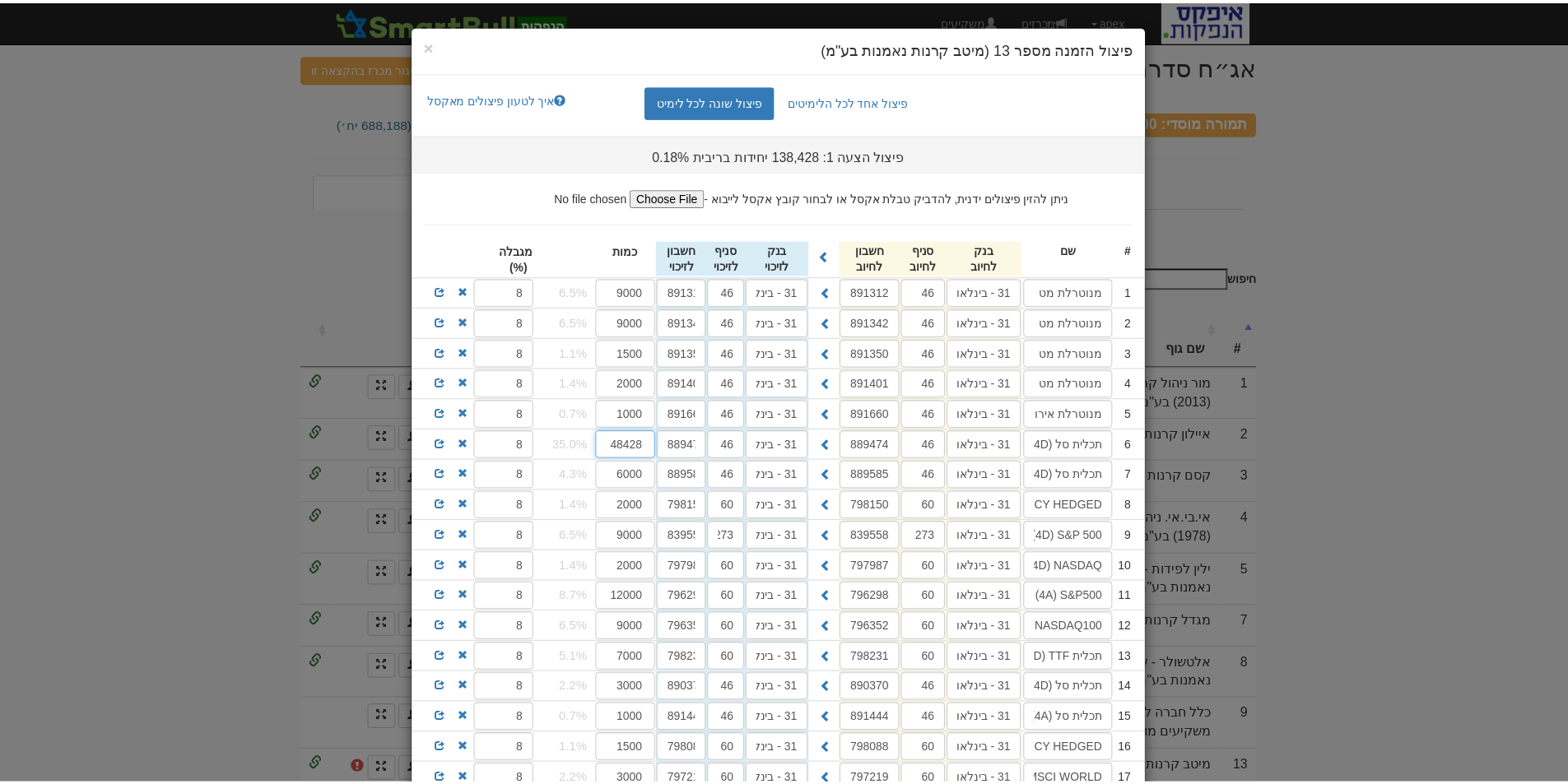
scroll to position [309, 0]
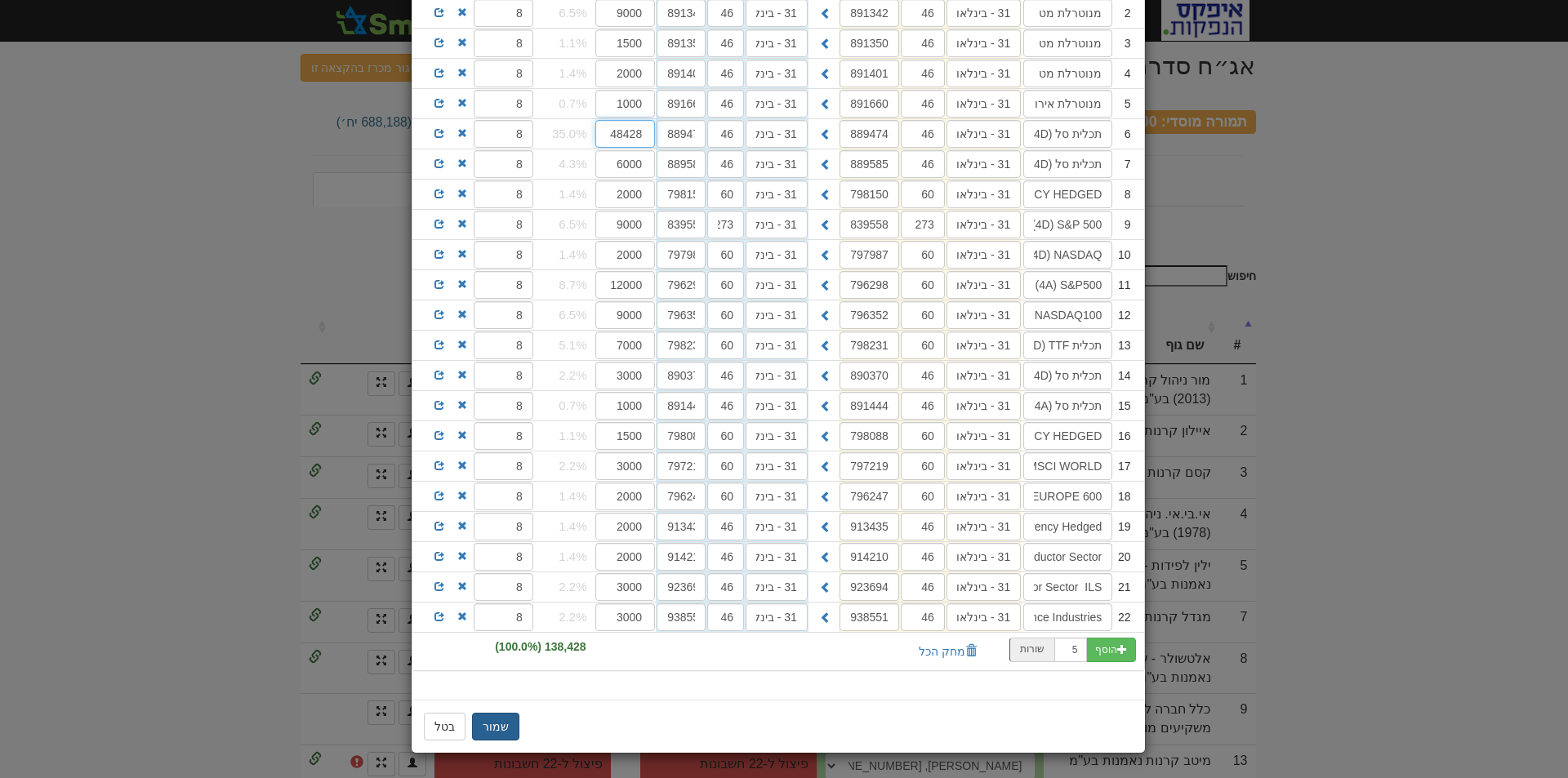
type input "48428"
click at [500, 727] on button "שמור" at bounding box center [495, 726] width 47 height 28
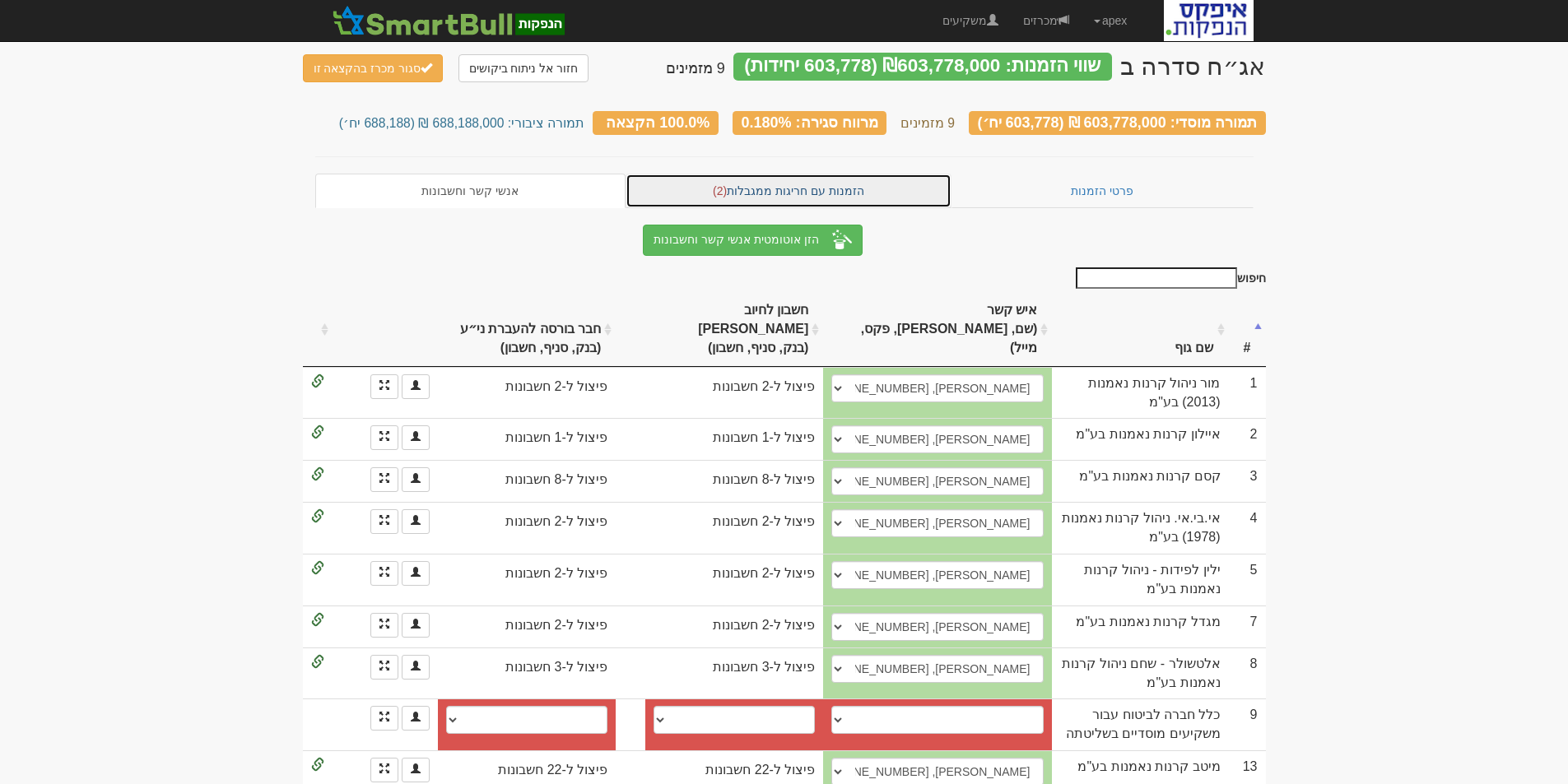
click at [782, 188] on link "הזמנות עם חריגות ממגבלות (2)" at bounding box center [788, 190] width 326 height 35
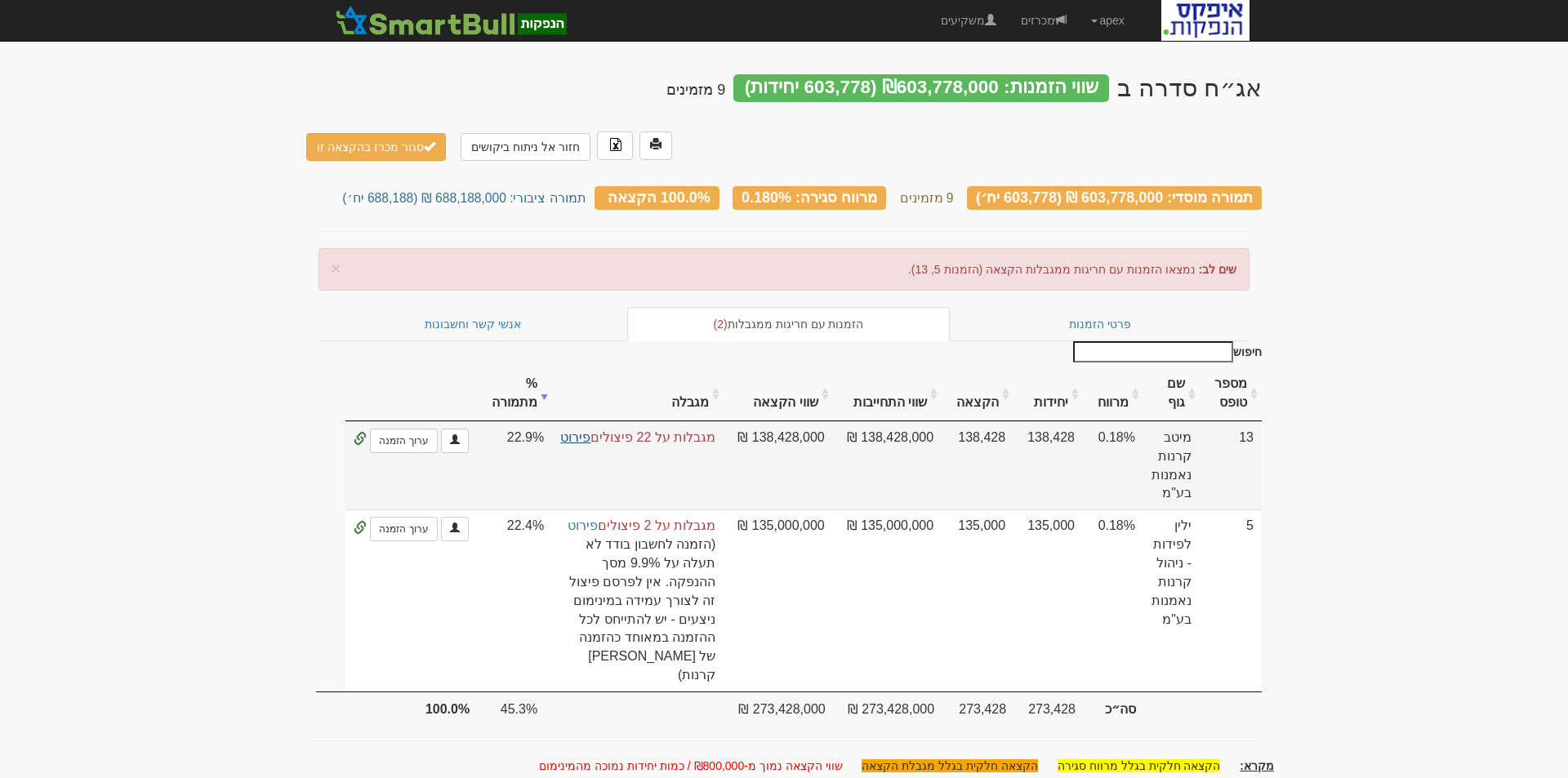
click at [578, 430] on link "פירוט" at bounding box center [575, 437] width 30 height 14
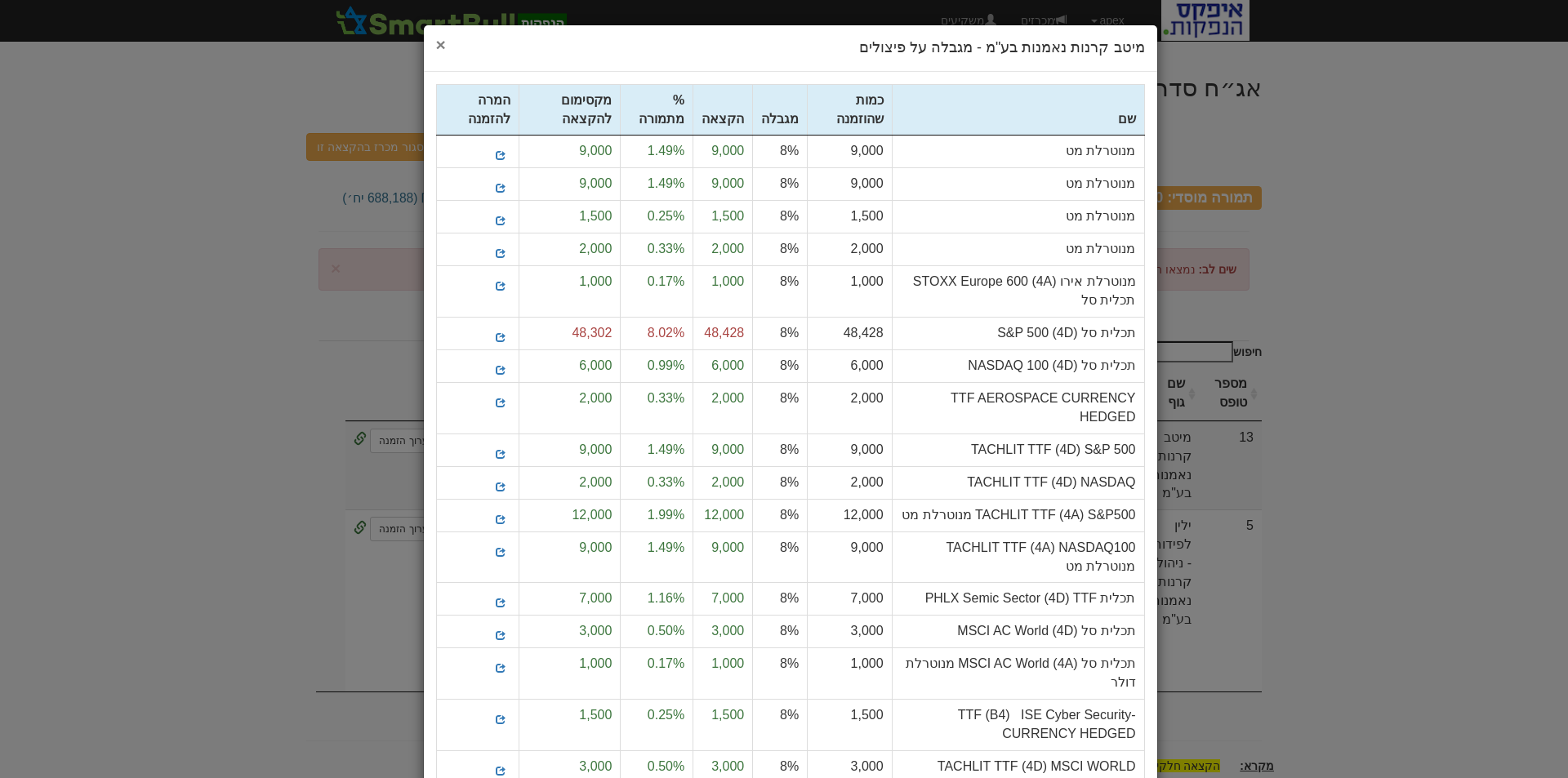
click at [446, 46] on span "×" at bounding box center [441, 44] width 10 height 19
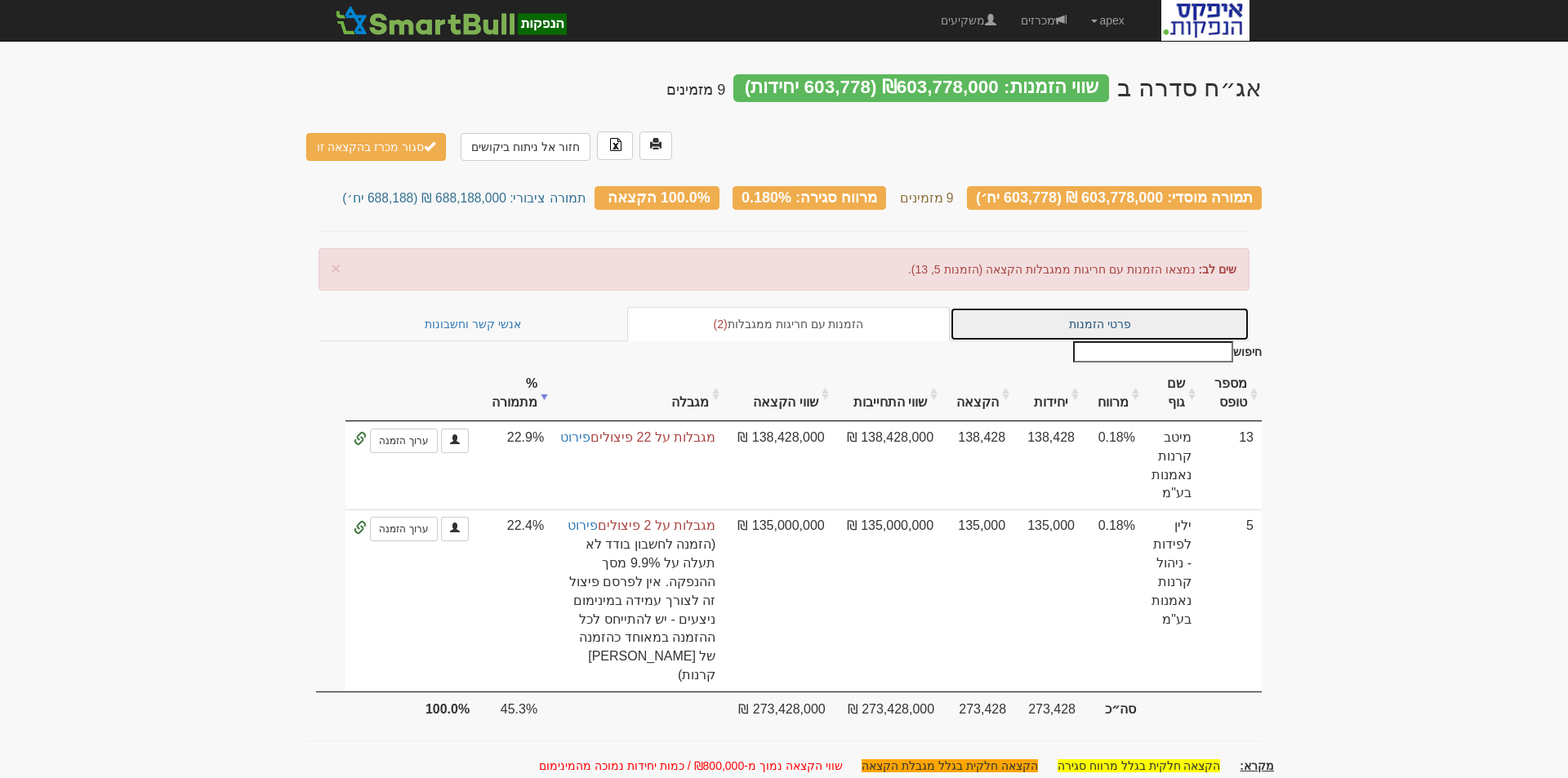
click at [1117, 306] on link "פרטי הזמנות" at bounding box center [1098, 323] width 300 height 34
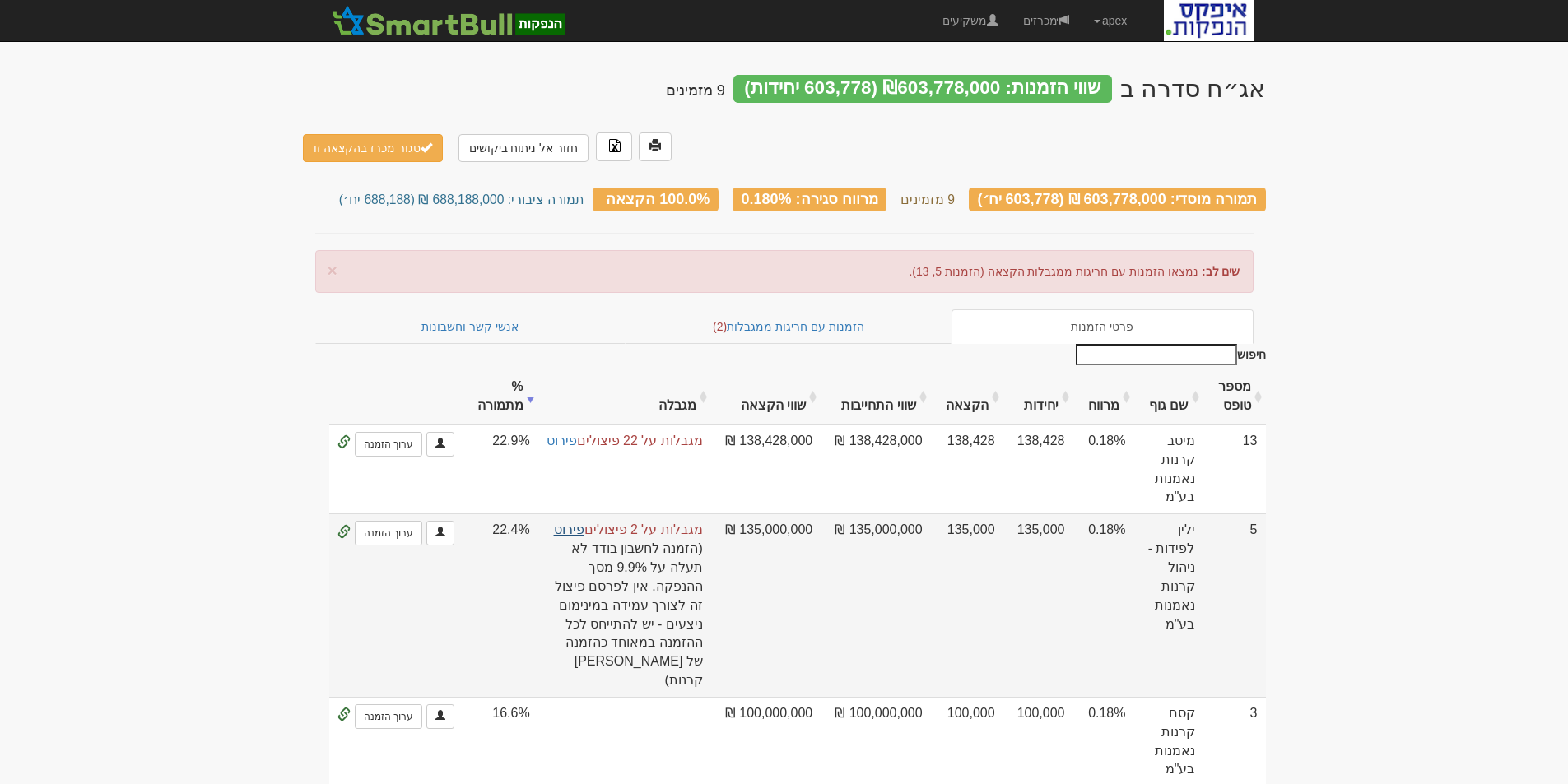
click at [584, 523] on link "פירוט" at bounding box center [569, 530] width 31 height 14
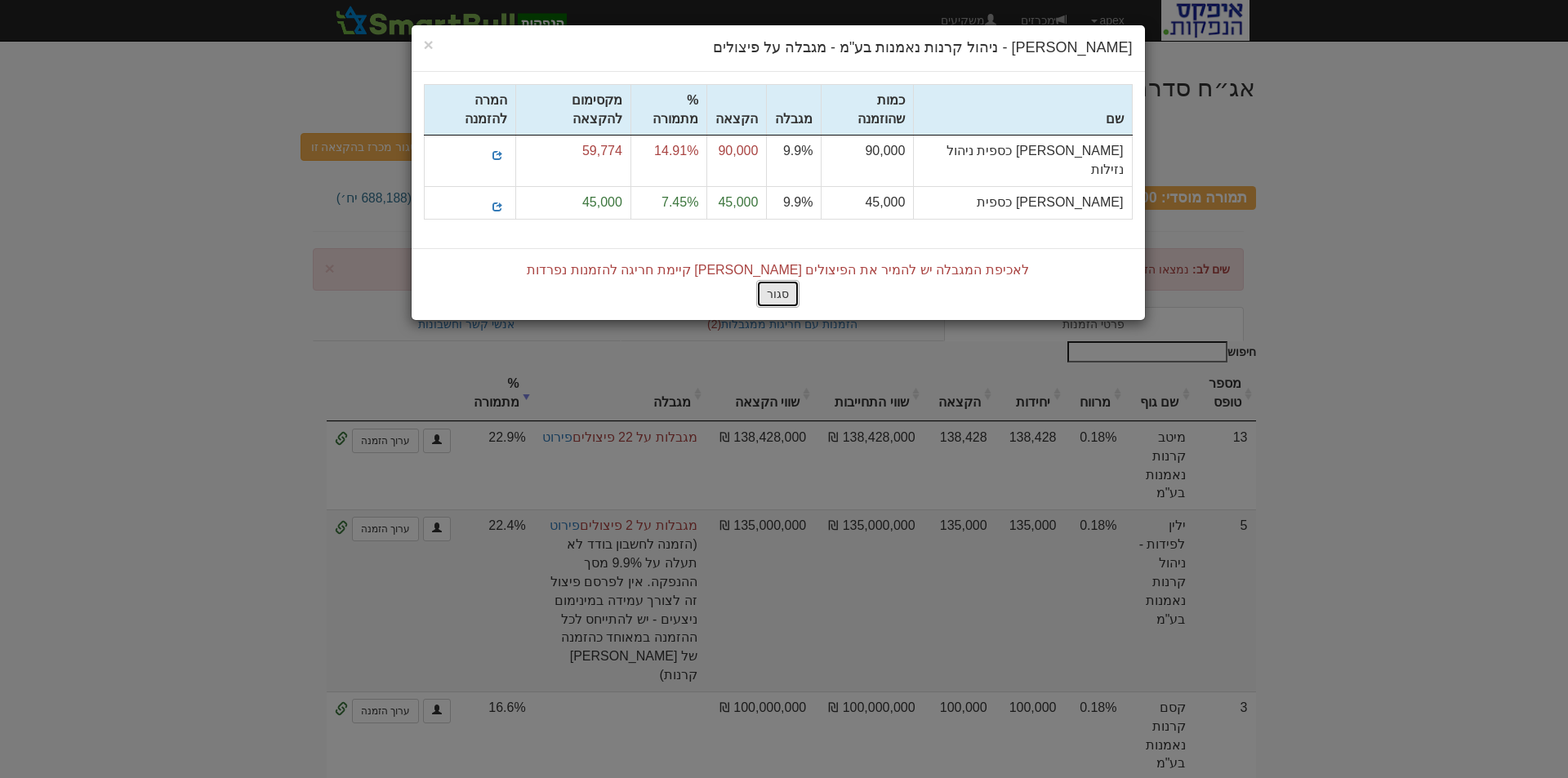
click at [781, 280] on button "סגור" at bounding box center [778, 294] width 43 height 28
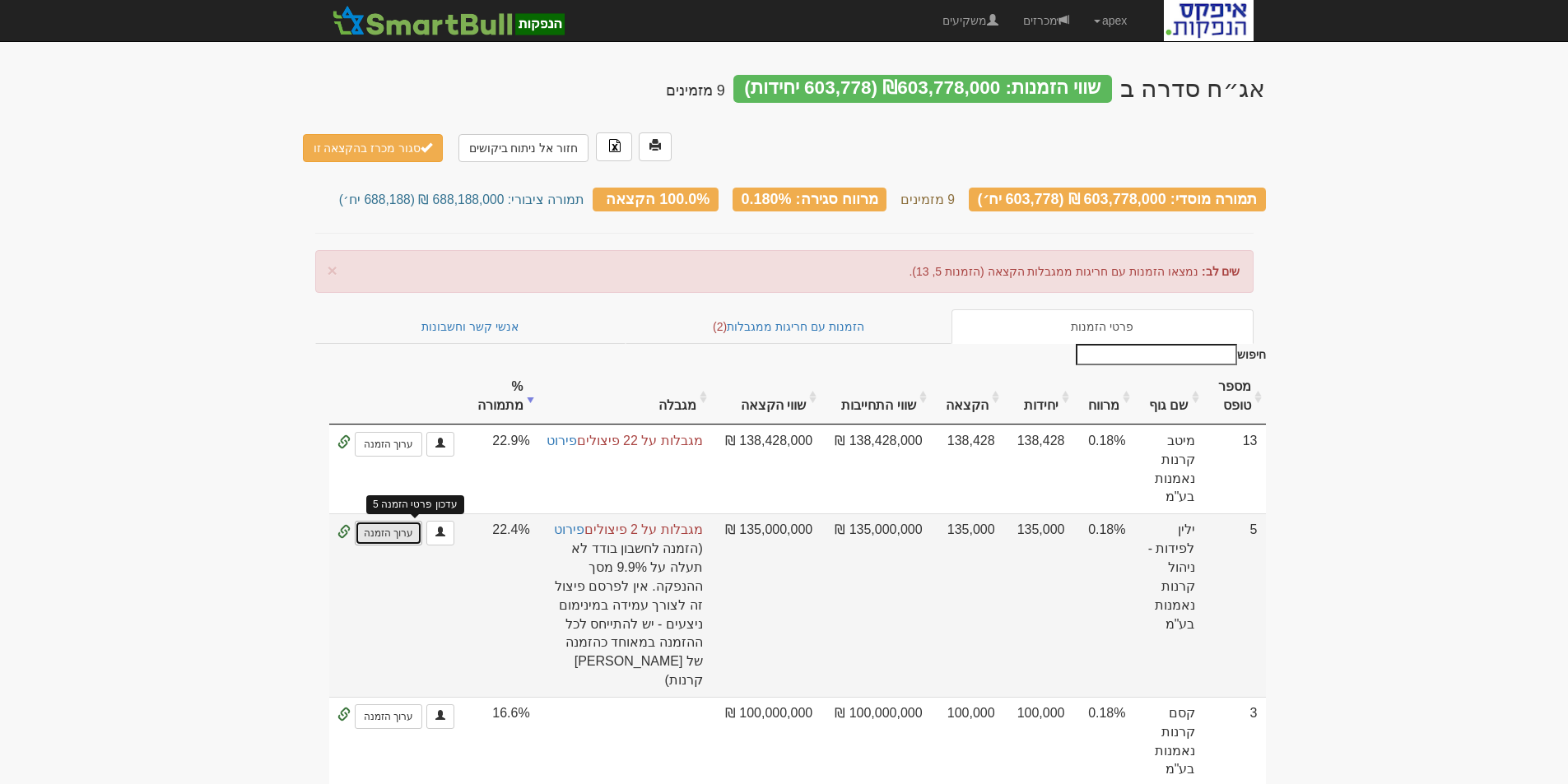
click at [408, 521] on link "ערוך הזמנה" at bounding box center [388, 533] width 67 height 25
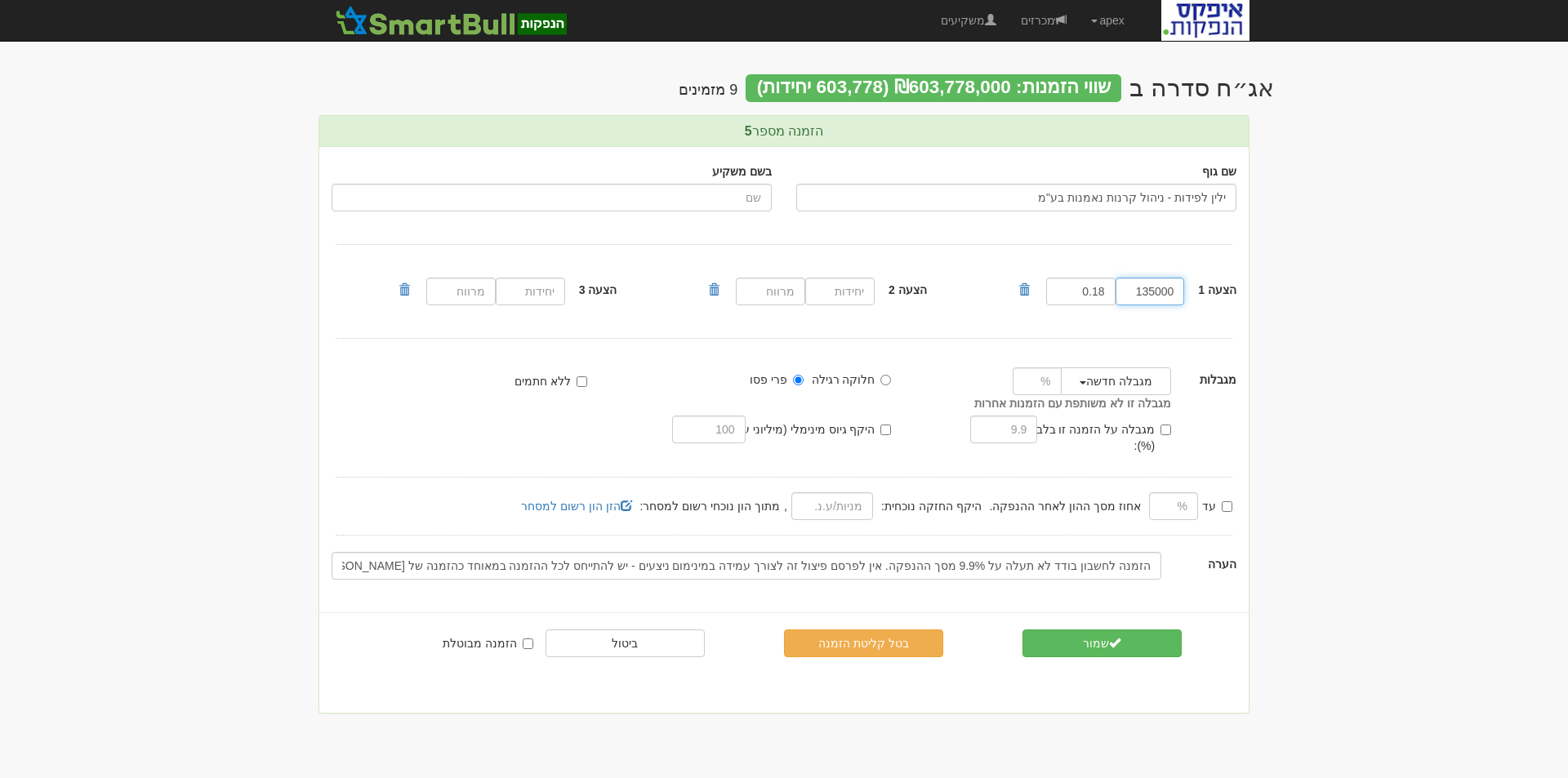
click at [1148, 293] on input "135000" at bounding box center [1149, 292] width 70 height 28
type input "105000"
click at [1097, 632] on button "שמור" at bounding box center [1101, 643] width 159 height 28
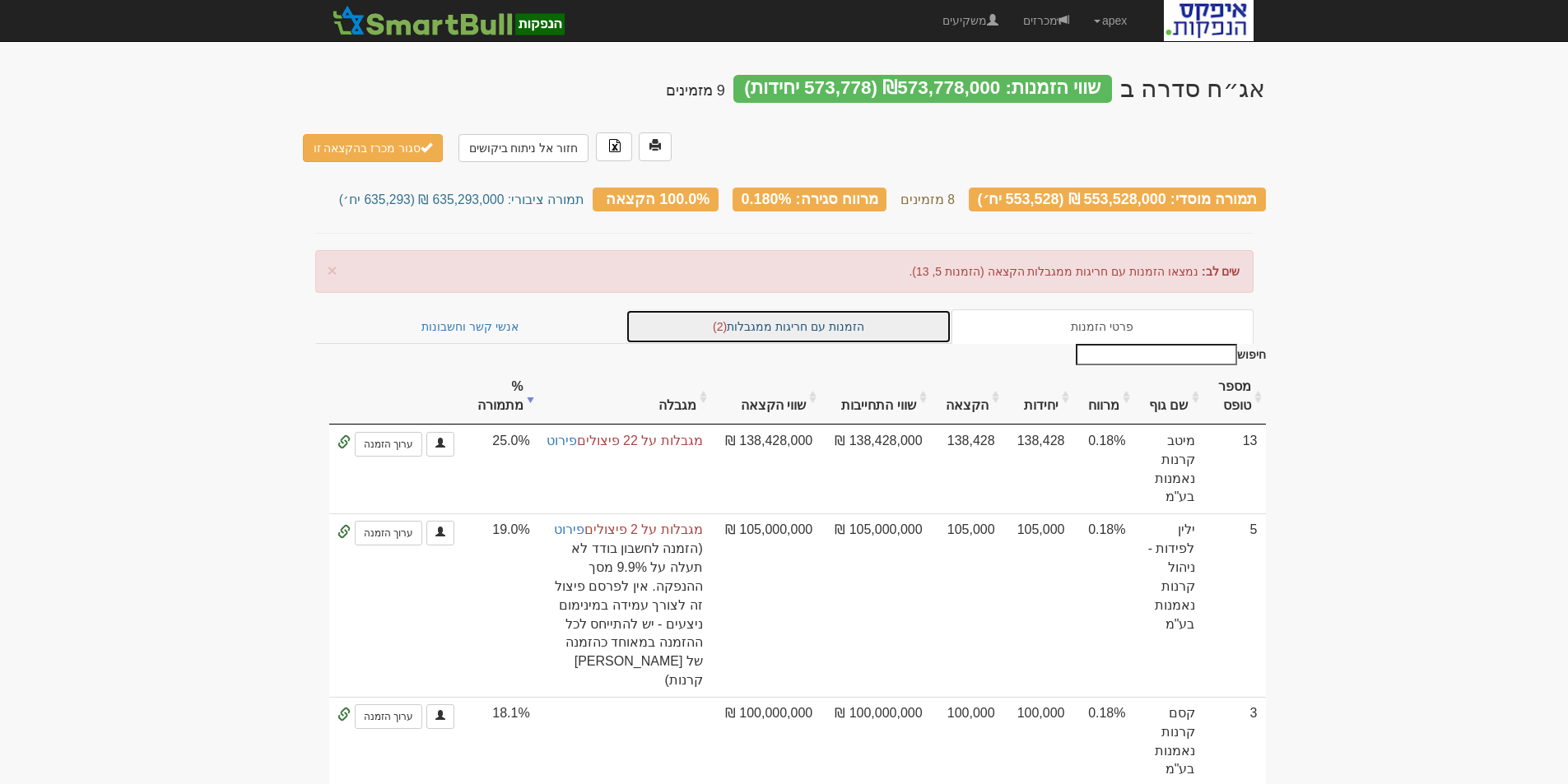
click at [774, 309] on link "הזמנות עם חריגות ממגבלות (2)" at bounding box center [788, 326] width 326 height 35
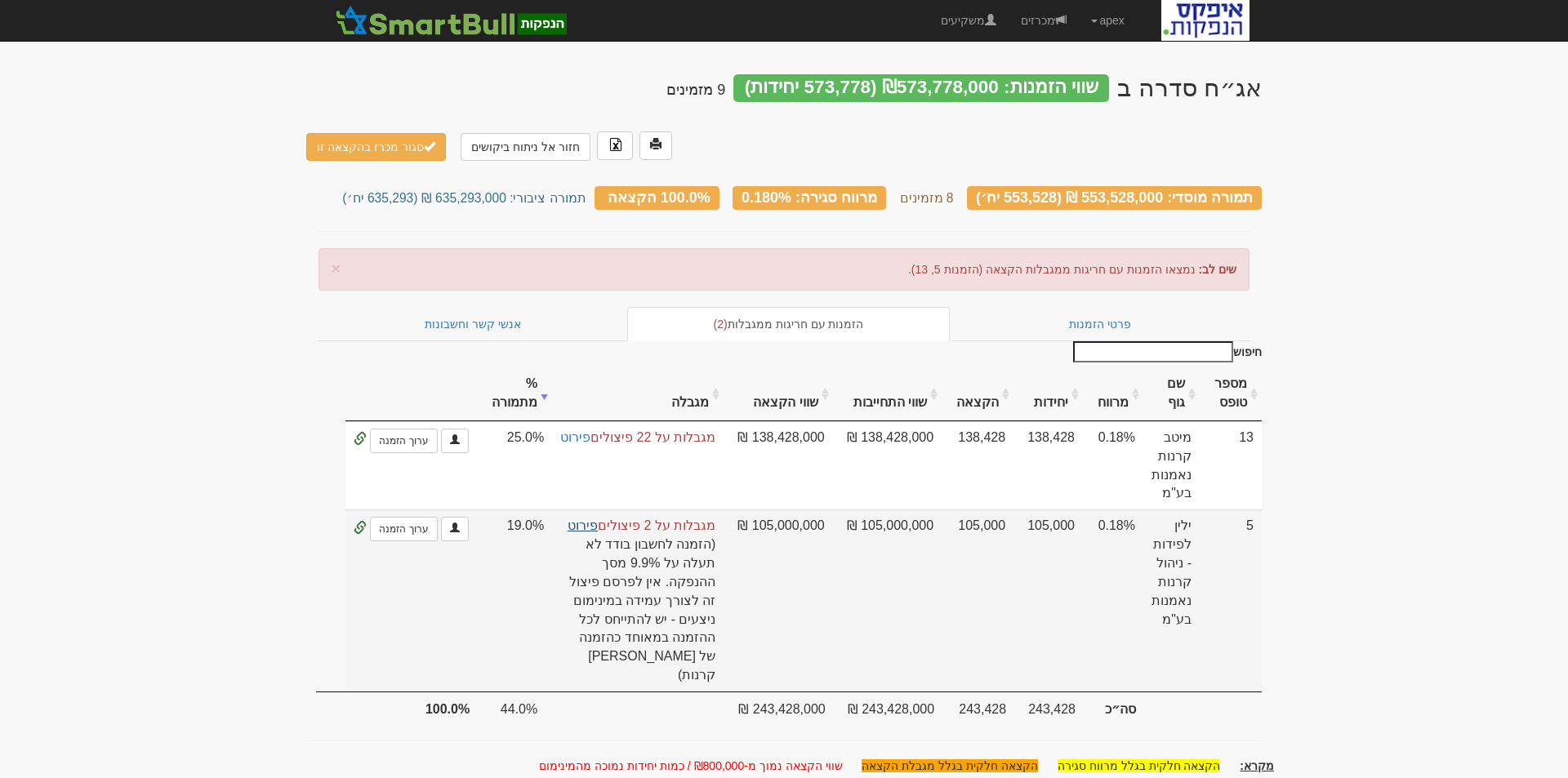
click at [583, 519] on link "פירוט" at bounding box center [583, 526] width 30 height 14
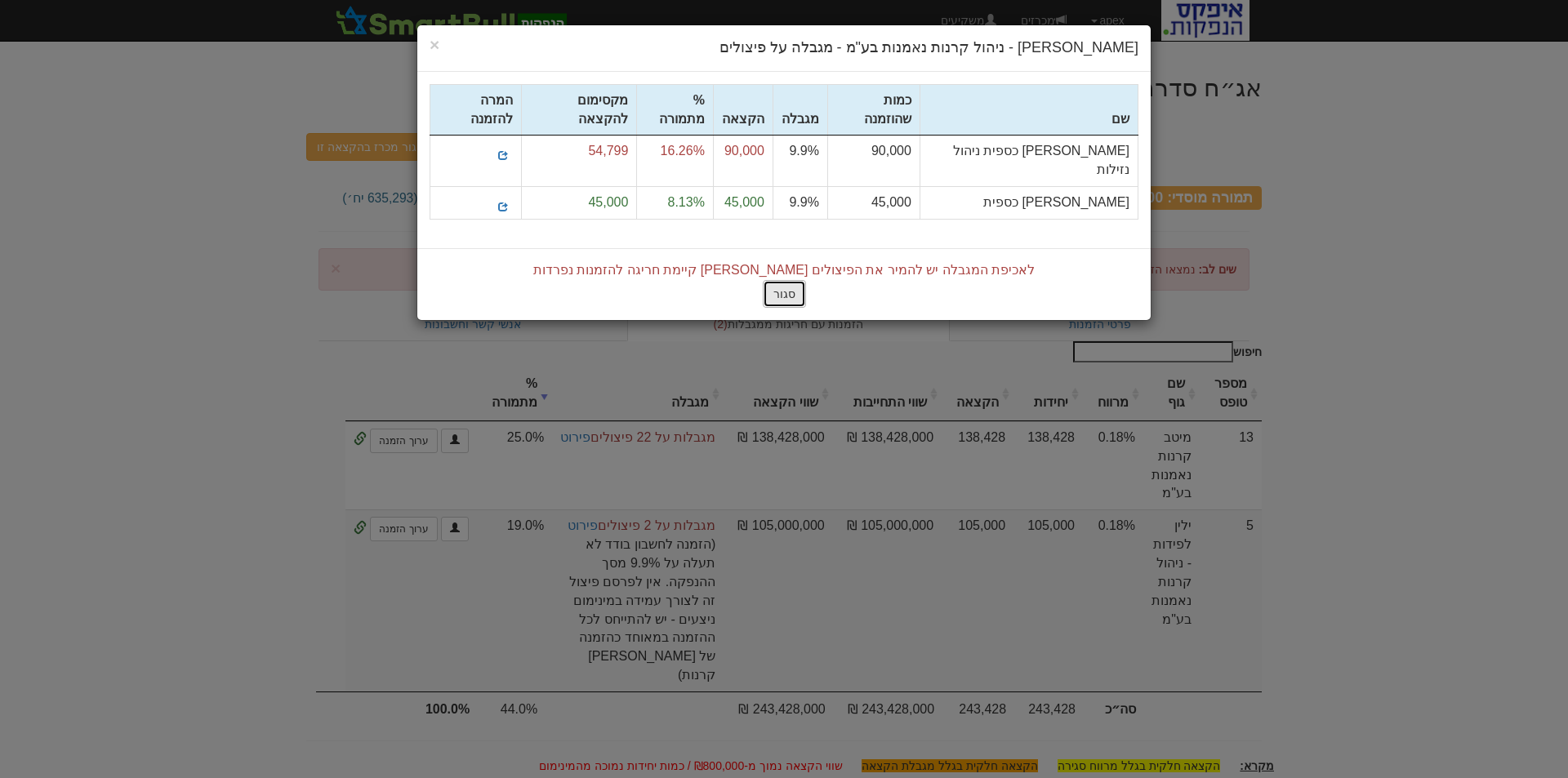
click at [785, 280] on button "סגור" at bounding box center [784, 294] width 43 height 28
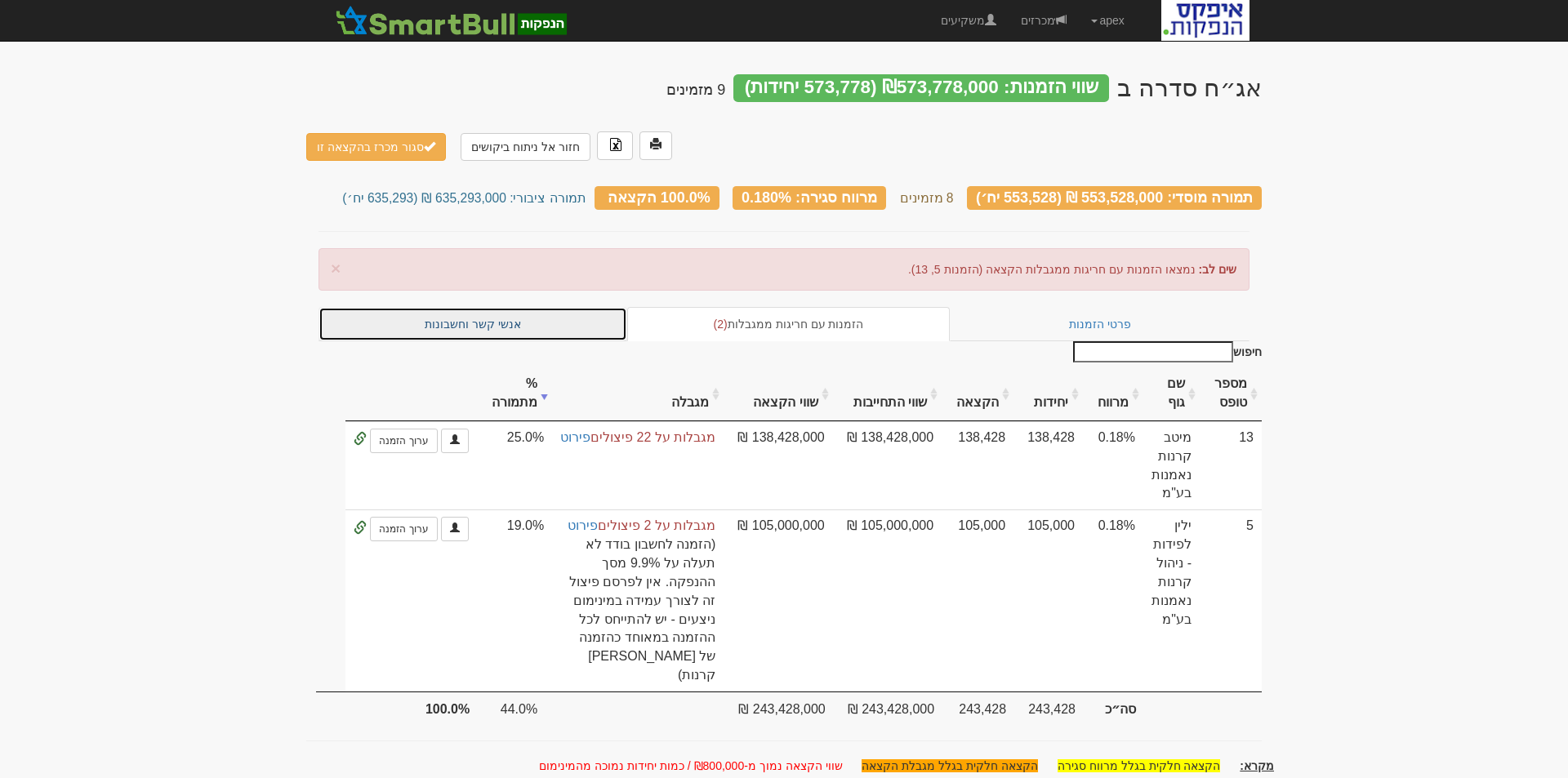
click at [506, 306] on link "אנשי קשר וחשבונות" at bounding box center [473, 323] width 308 height 34
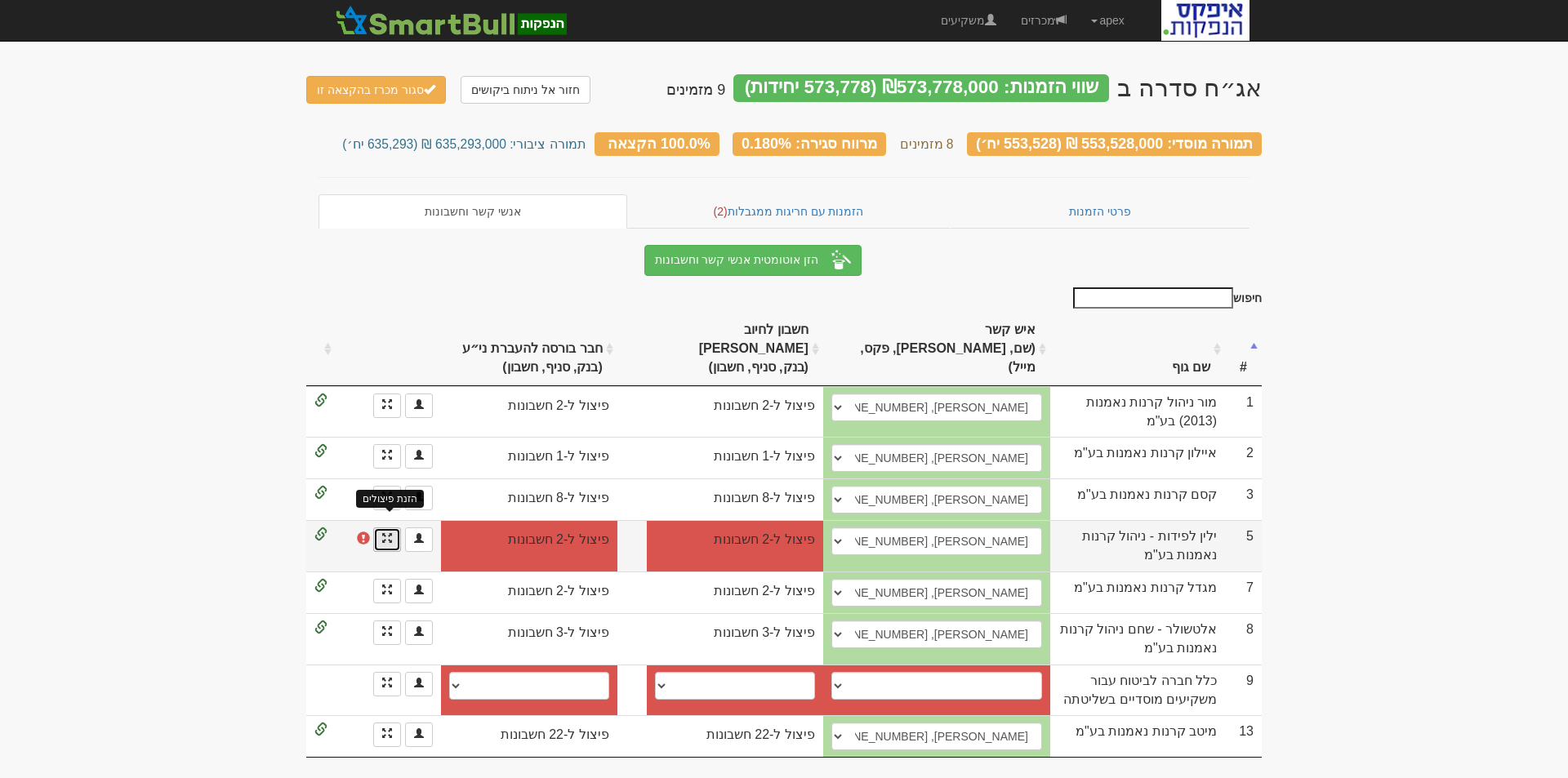
click at [388, 533] on span at bounding box center [387, 538] width 10 height 10
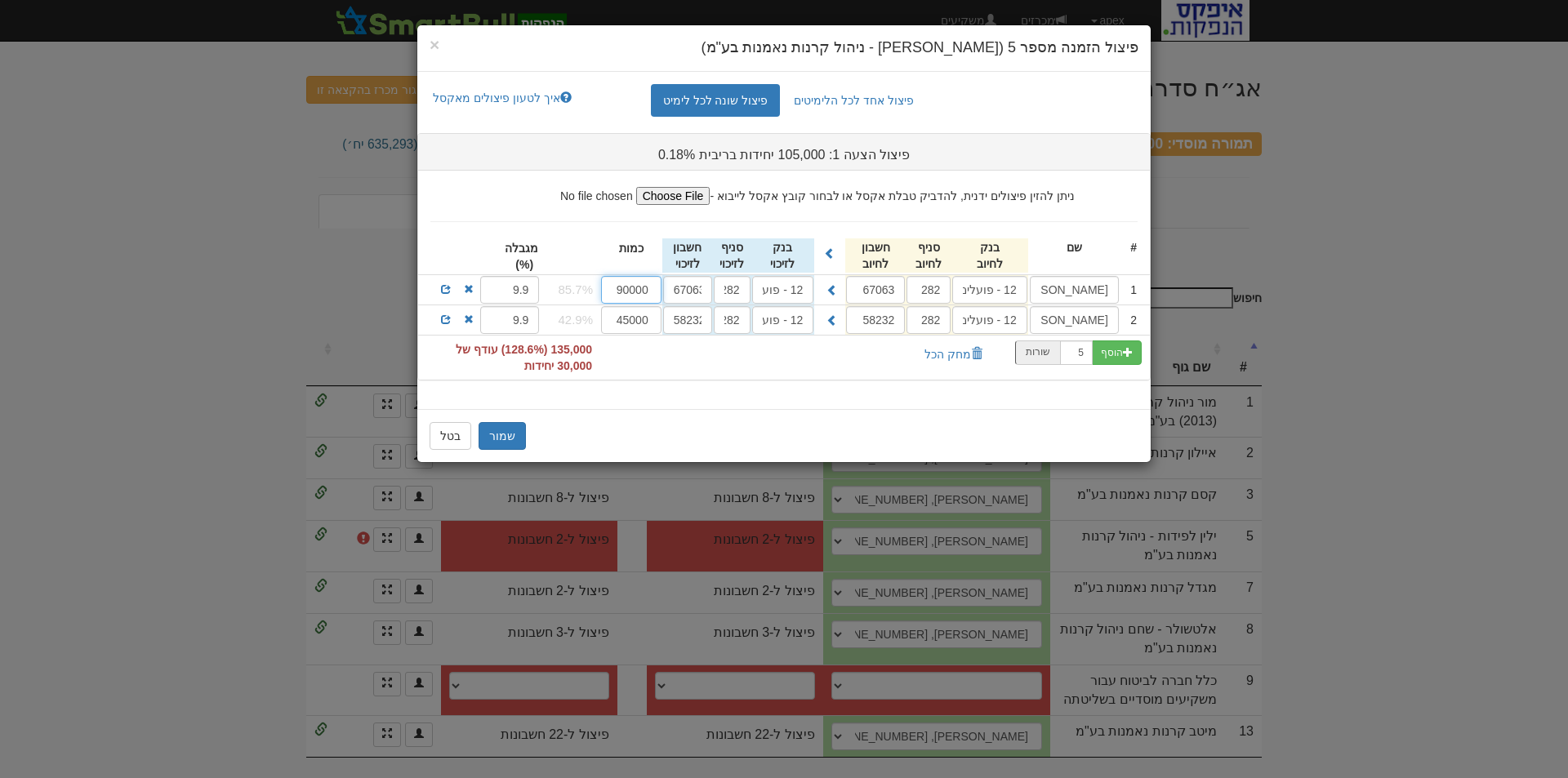
click at [634, 288] on input "90000" at bounding box center [631, 290] width 60 height 28
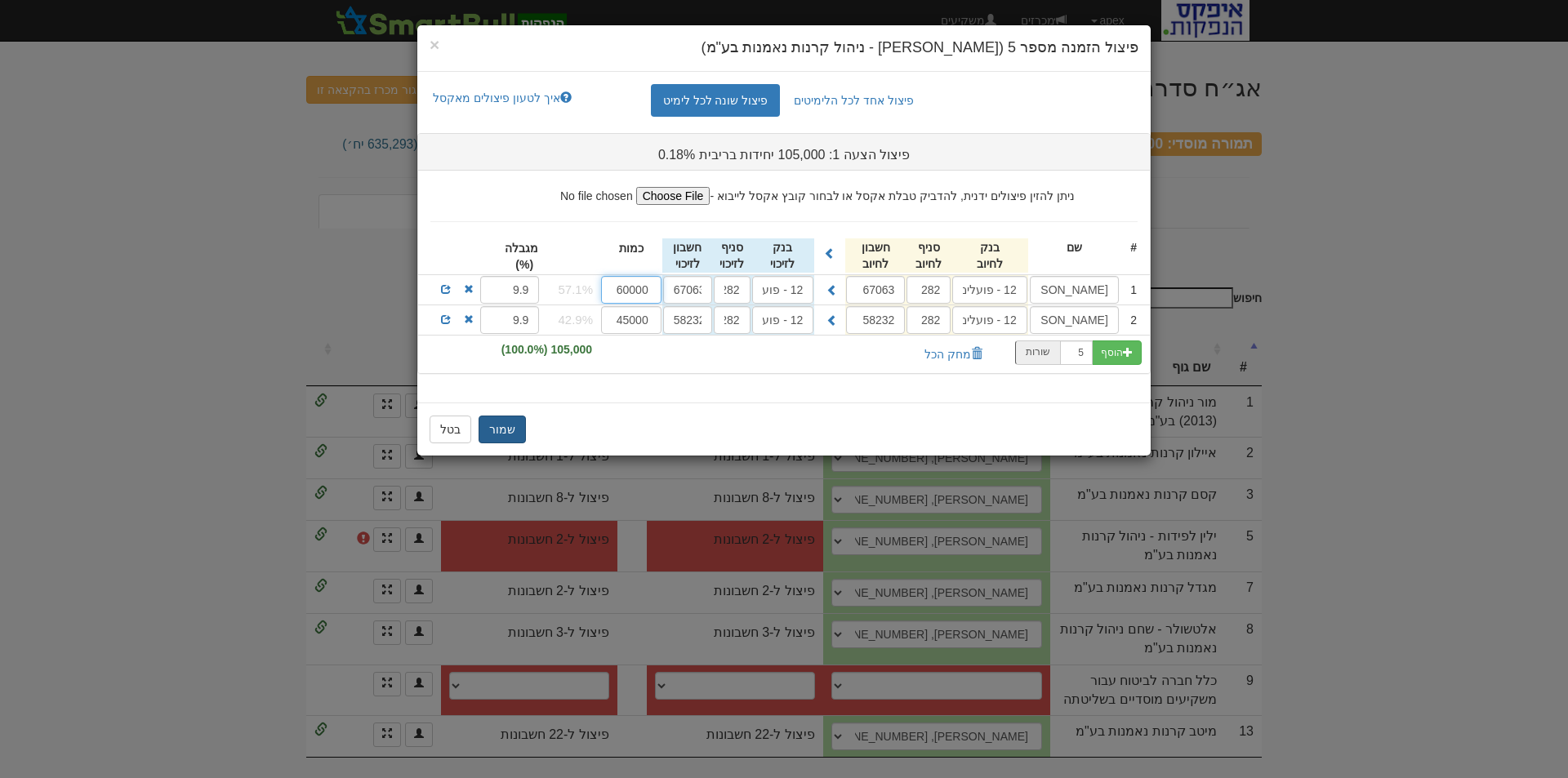
type input "60000"
click at [497, 431] on button "שמור" at bounding box center [502, 429] width 47 height 28
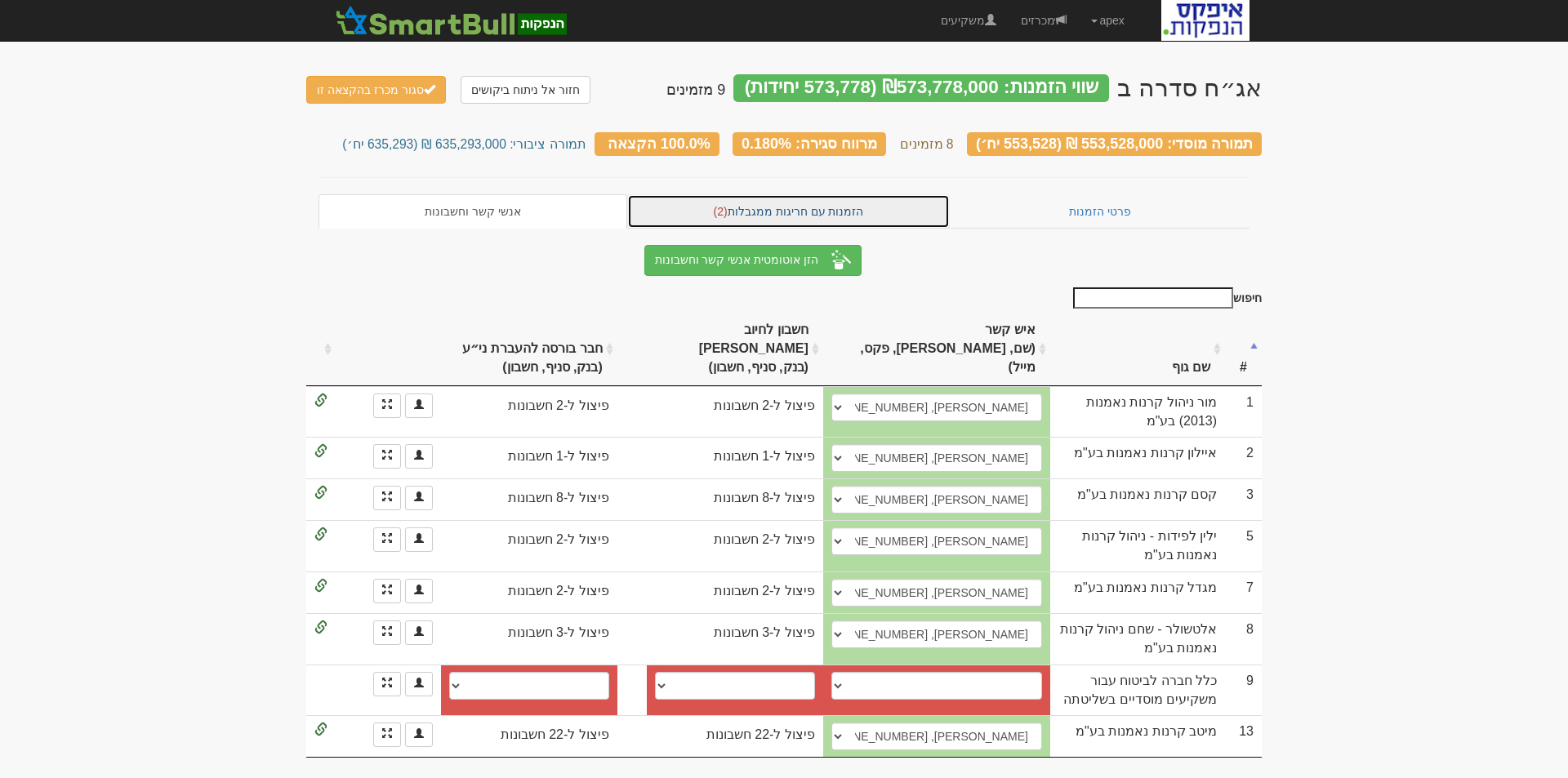
click at [796, 197] on link "הזמנות עם חריגות ממגבלות (2)" at bounding box center [788, 211] width 323 height 34
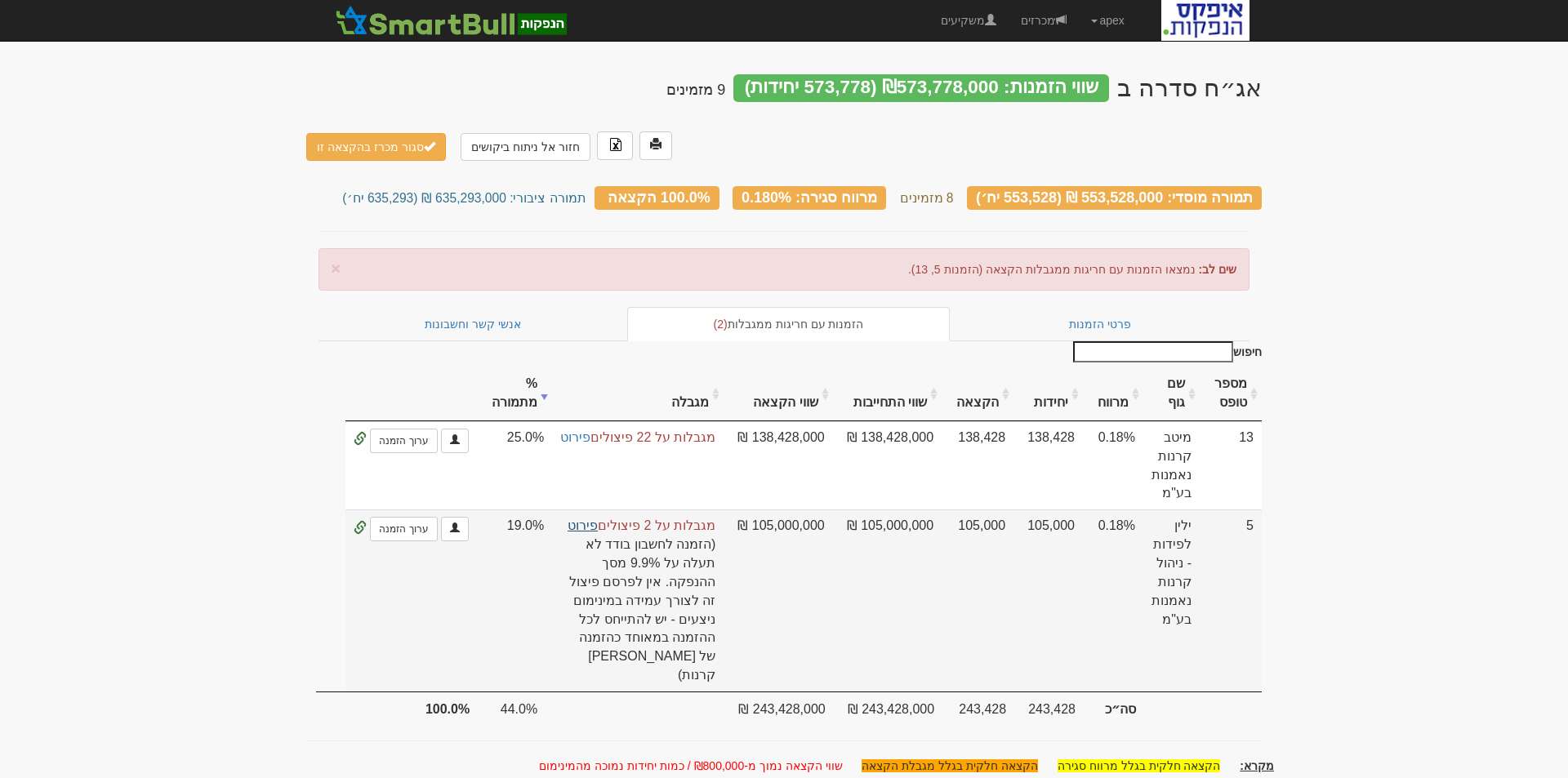
click at [591, 519] on link "פירוט" at bounding box center [583, 526] width 30 height 14
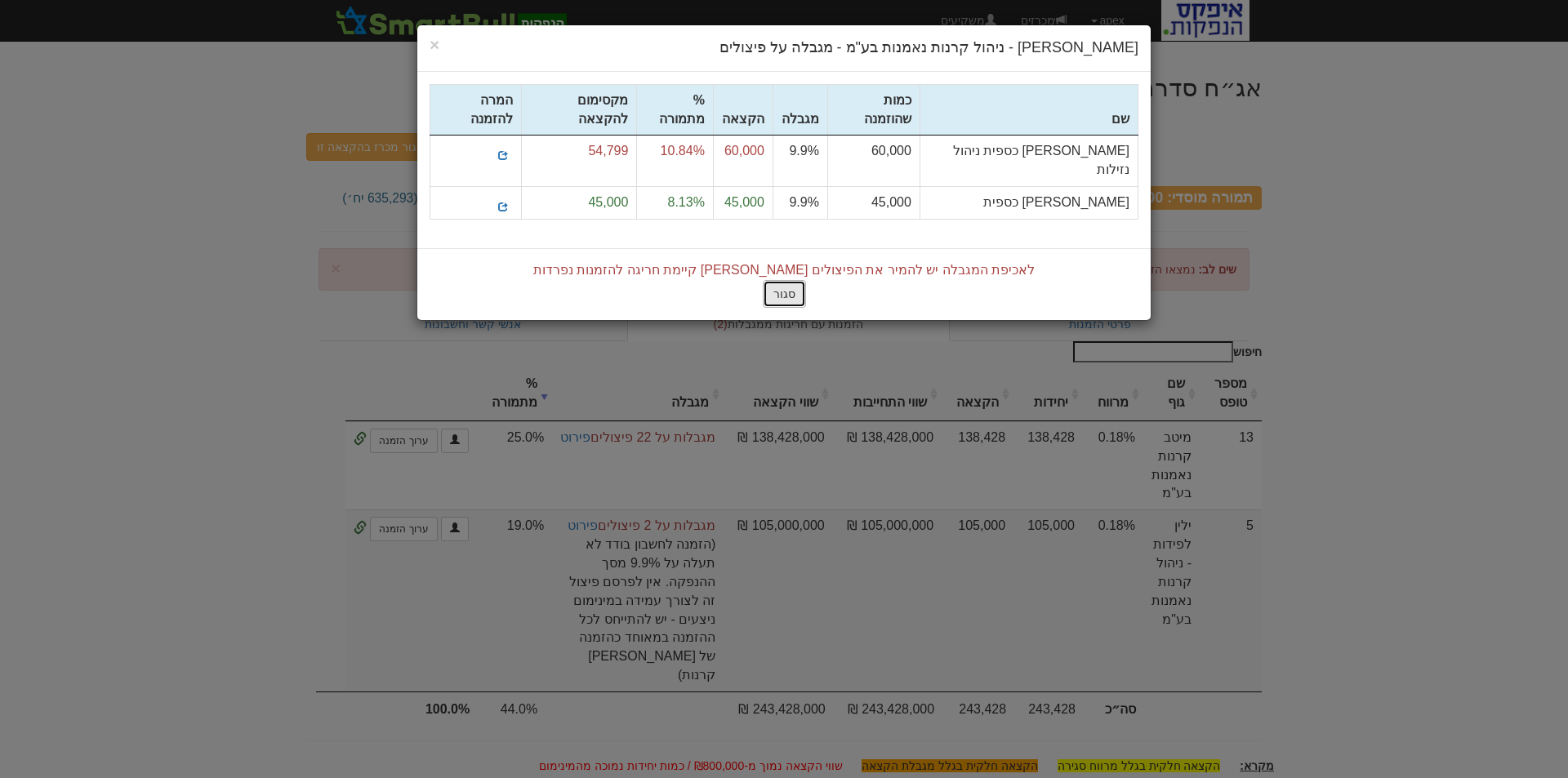
click at [781, 280] on button "סגור" at bounding box center [784, 294] width 43 height 28
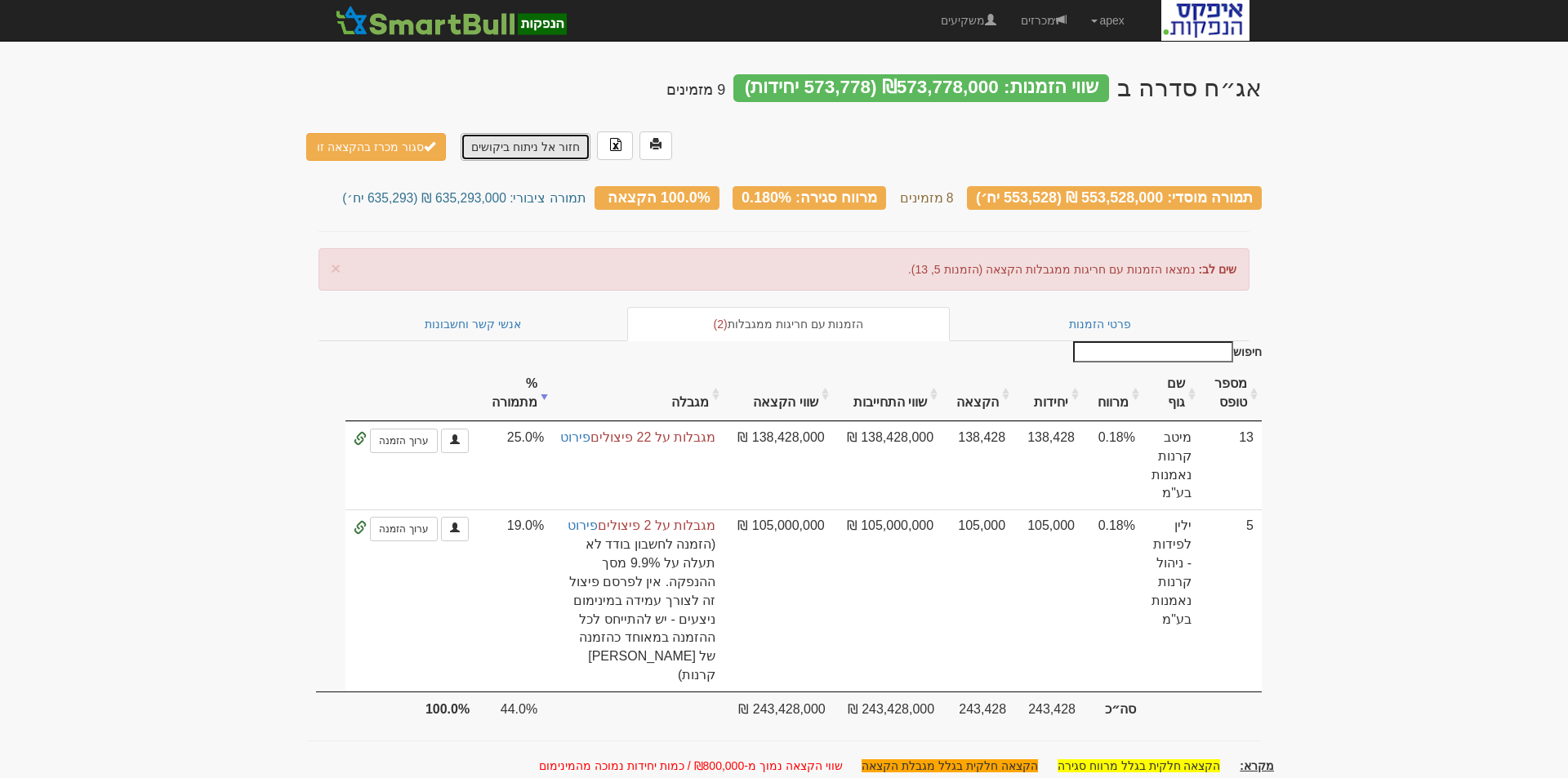
click at [525, 133] on link "חזור אל ניתוח ביקושים" at bounding box center [526, 146] width 130 height 28
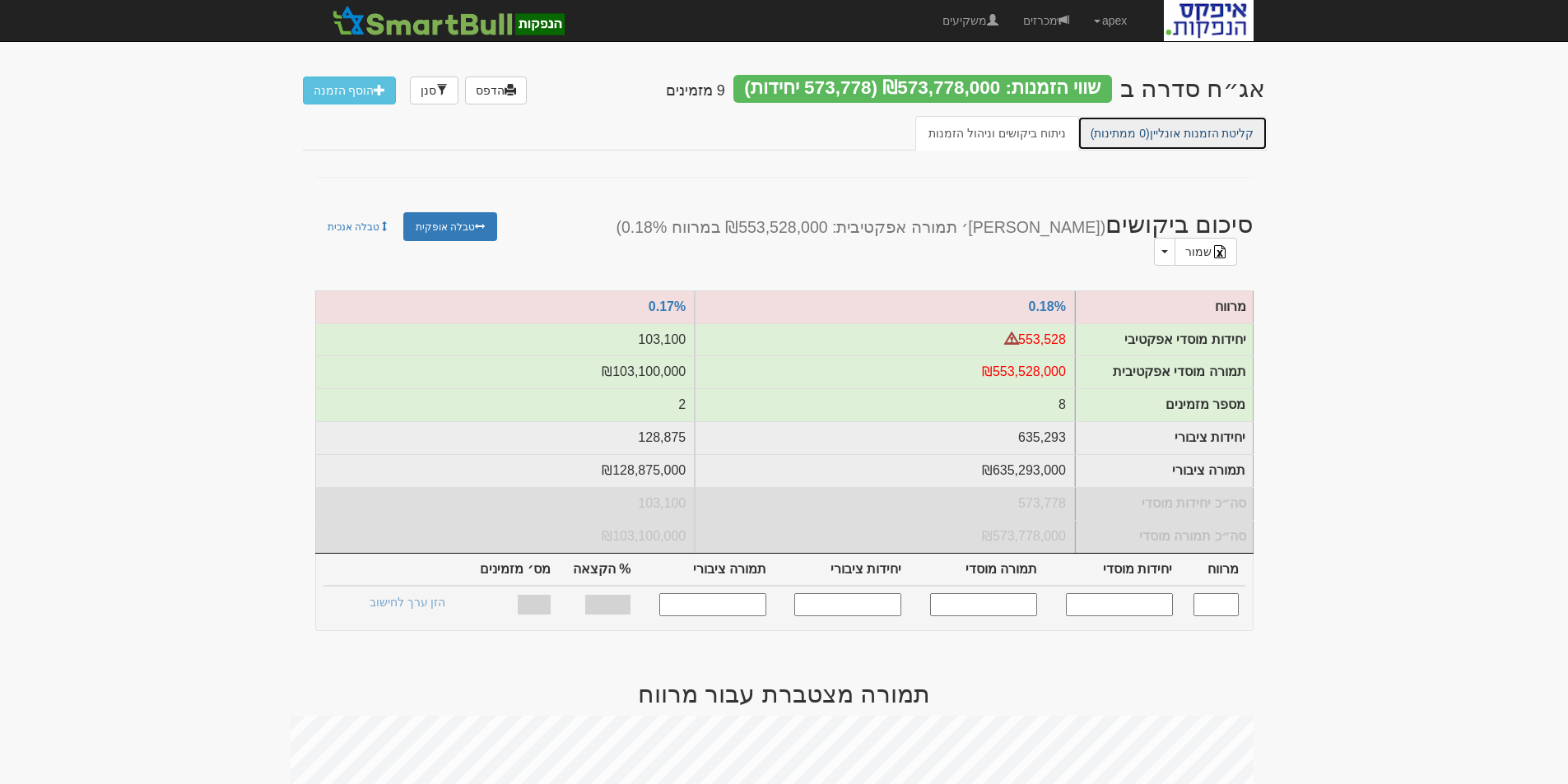
click at [1176, 132] on link "קליטת הזמנות אונליין (0 ממתינות)" at bounding box center [1173, 133] width 190 height 35
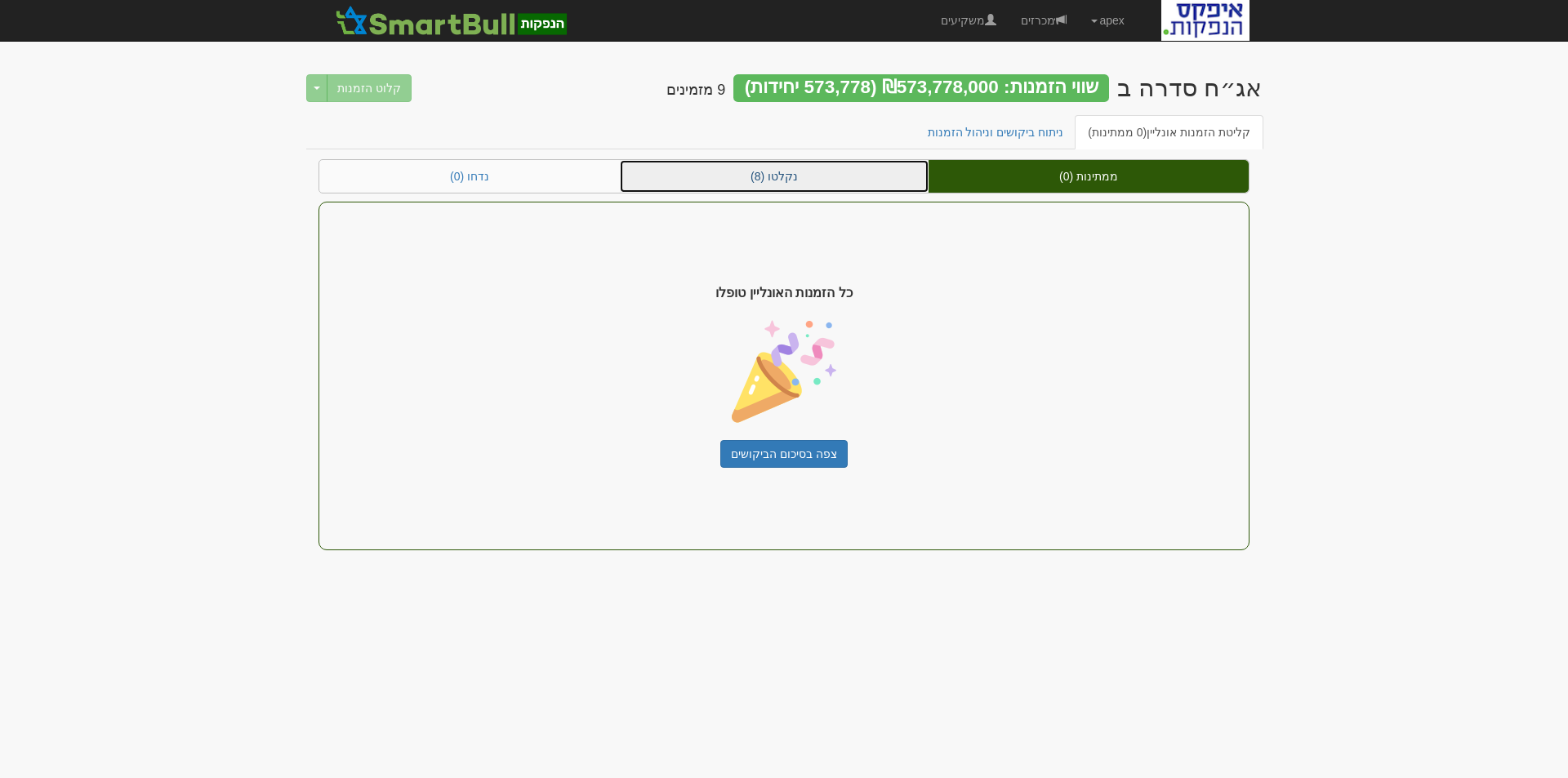
click at [765, 176] on link "נקלטו (8)" at bounding box center [774, 176] width 308 height 32
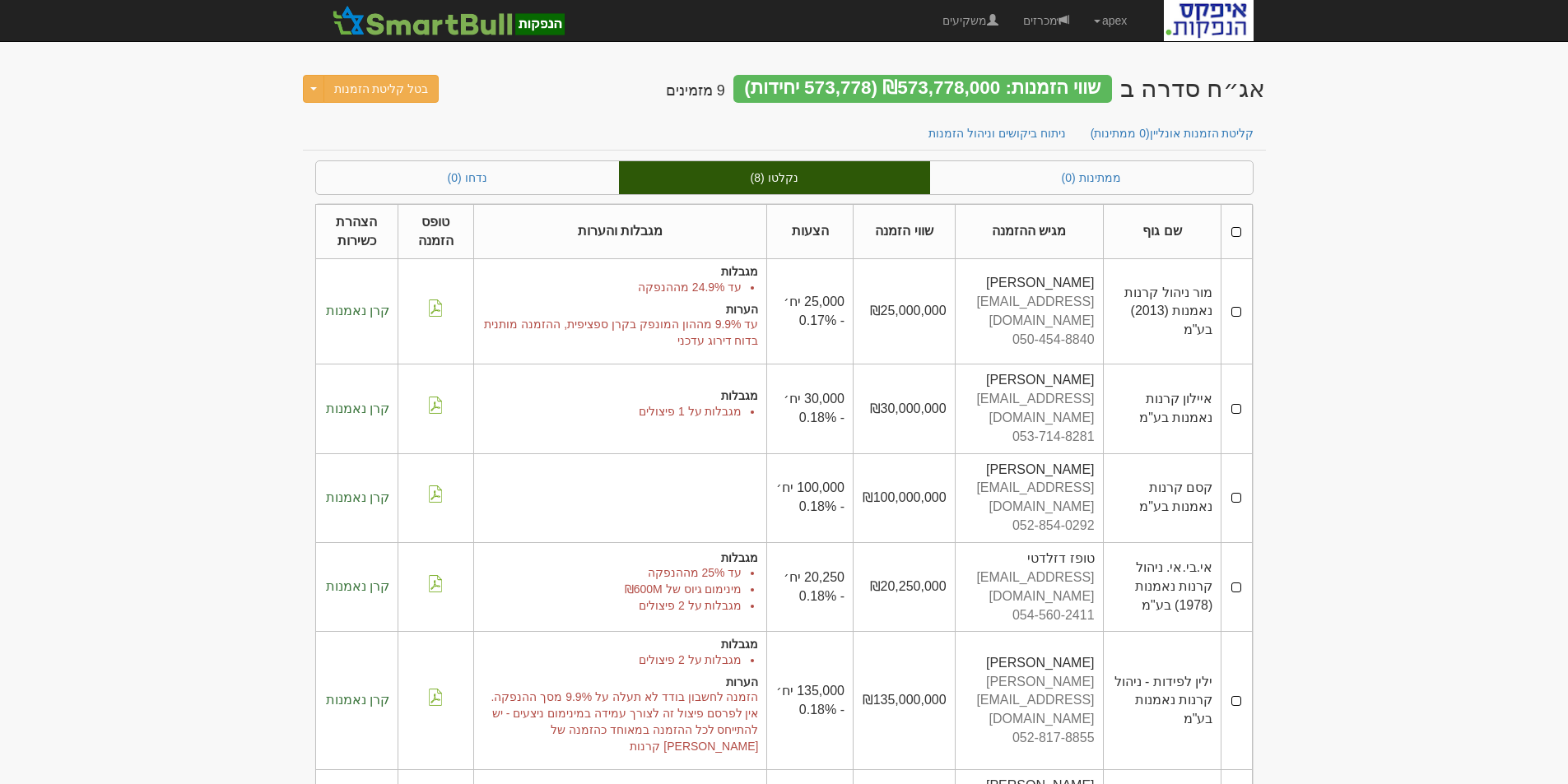
scroll to position [155, 0]
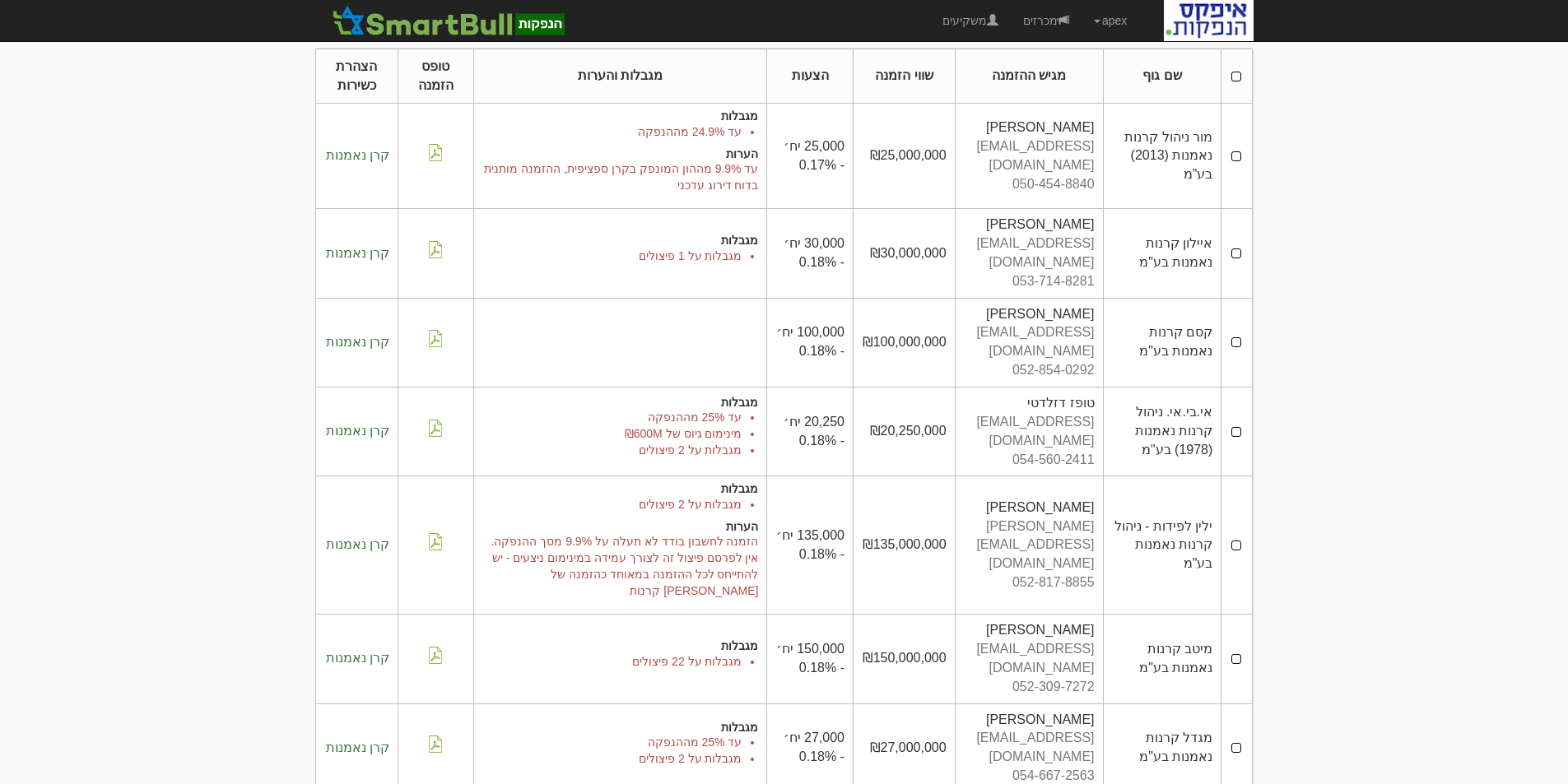
click at [1239, 615] on td at bounding box center [1236, 659] width 31 height 89
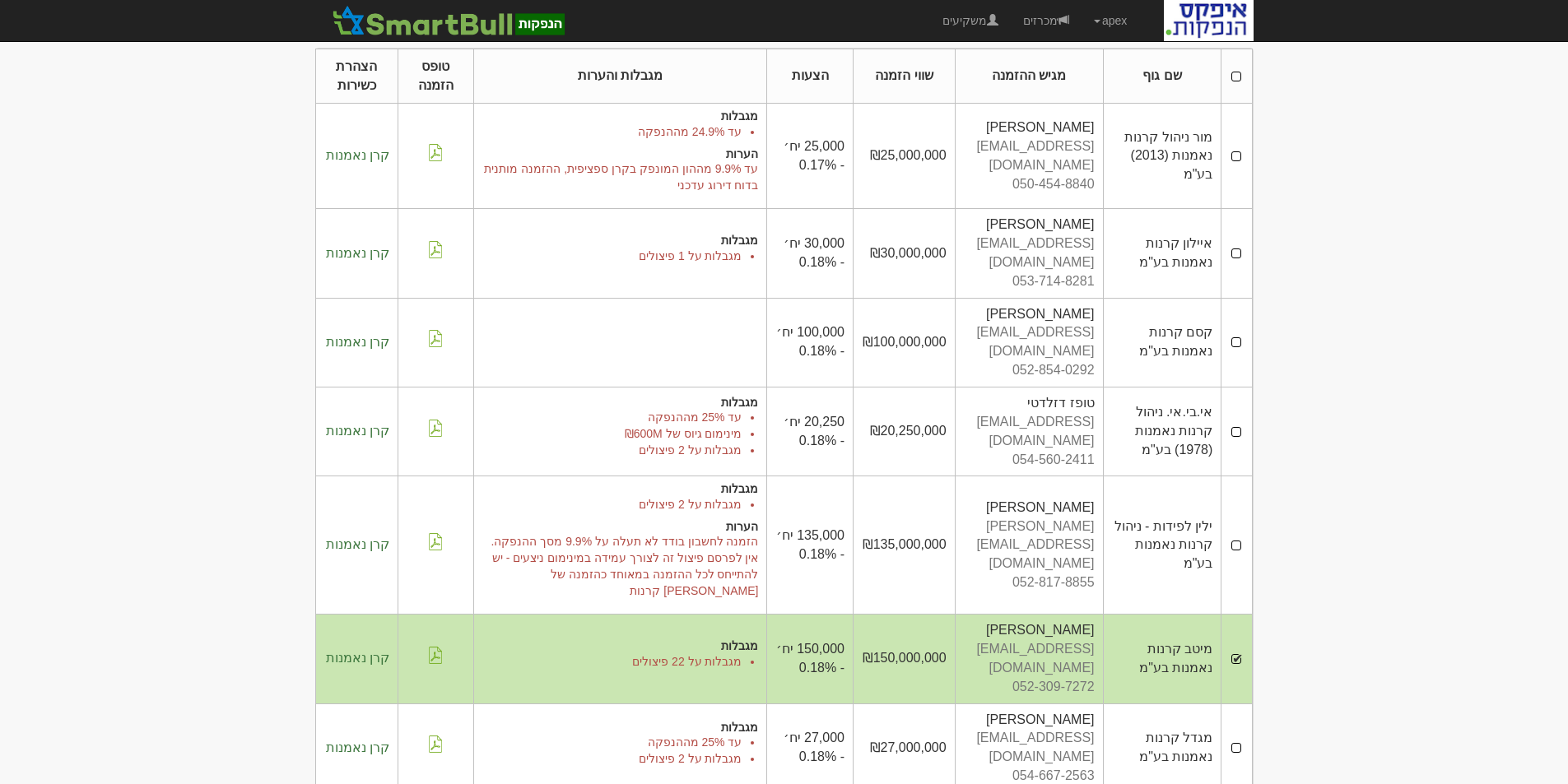
click at [1235, 489] on td at bounding box center [1236, 545] width 31 height 139
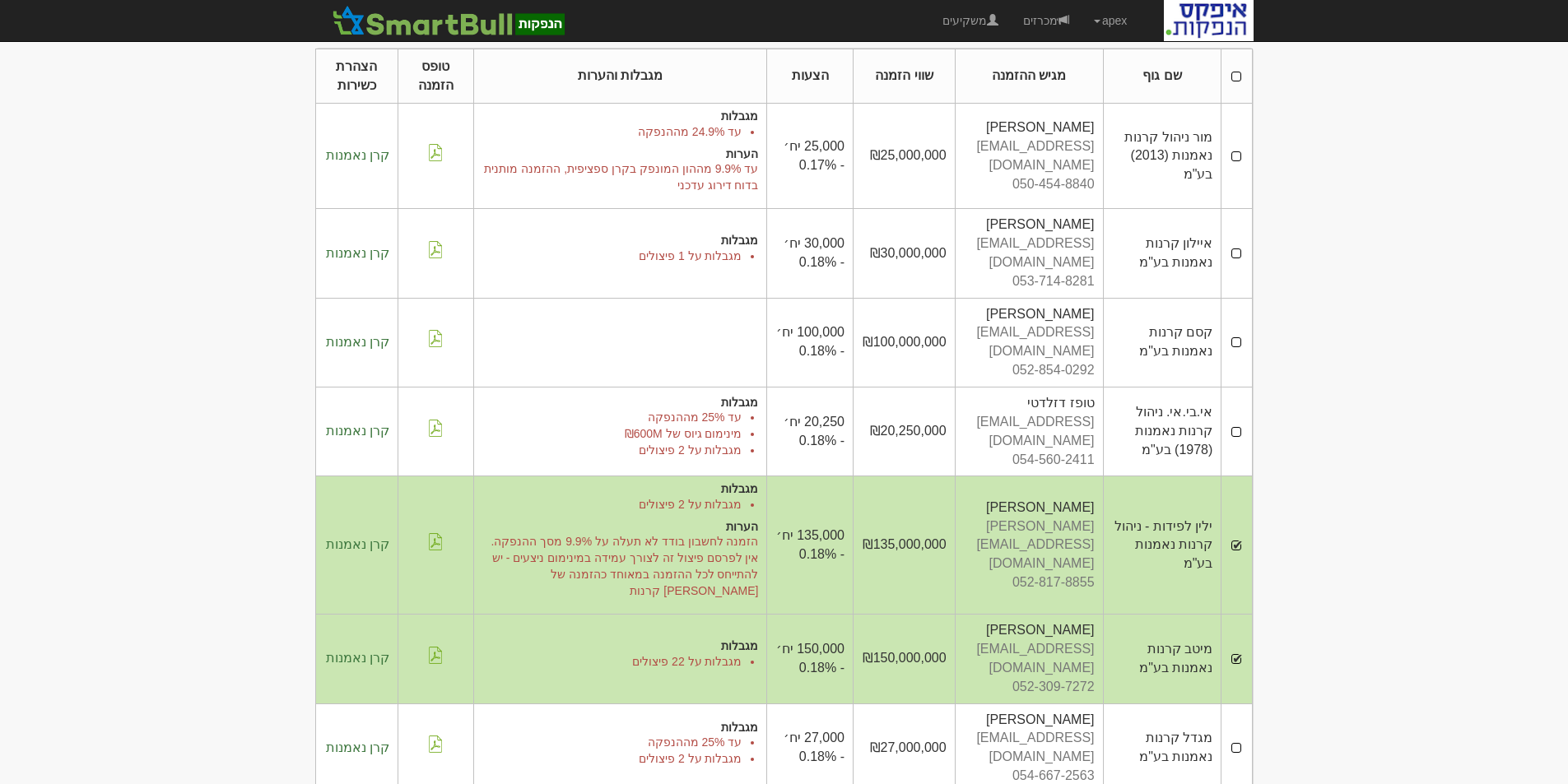
scroll to position [0, 0]
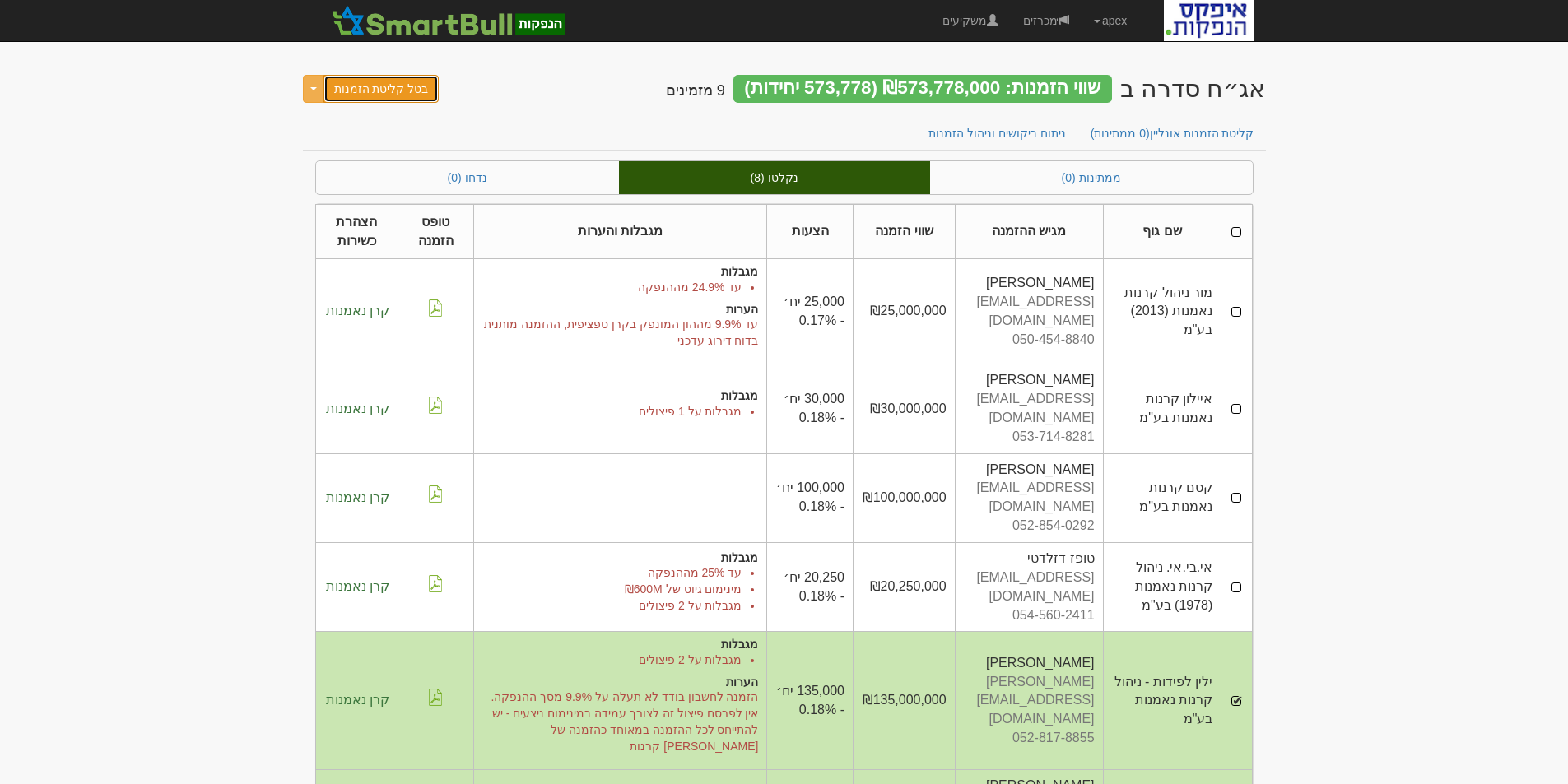
click at [370, 90] on button "בטל קליטת הזמנות" at bounding box center [381, 89] width 116 height 28
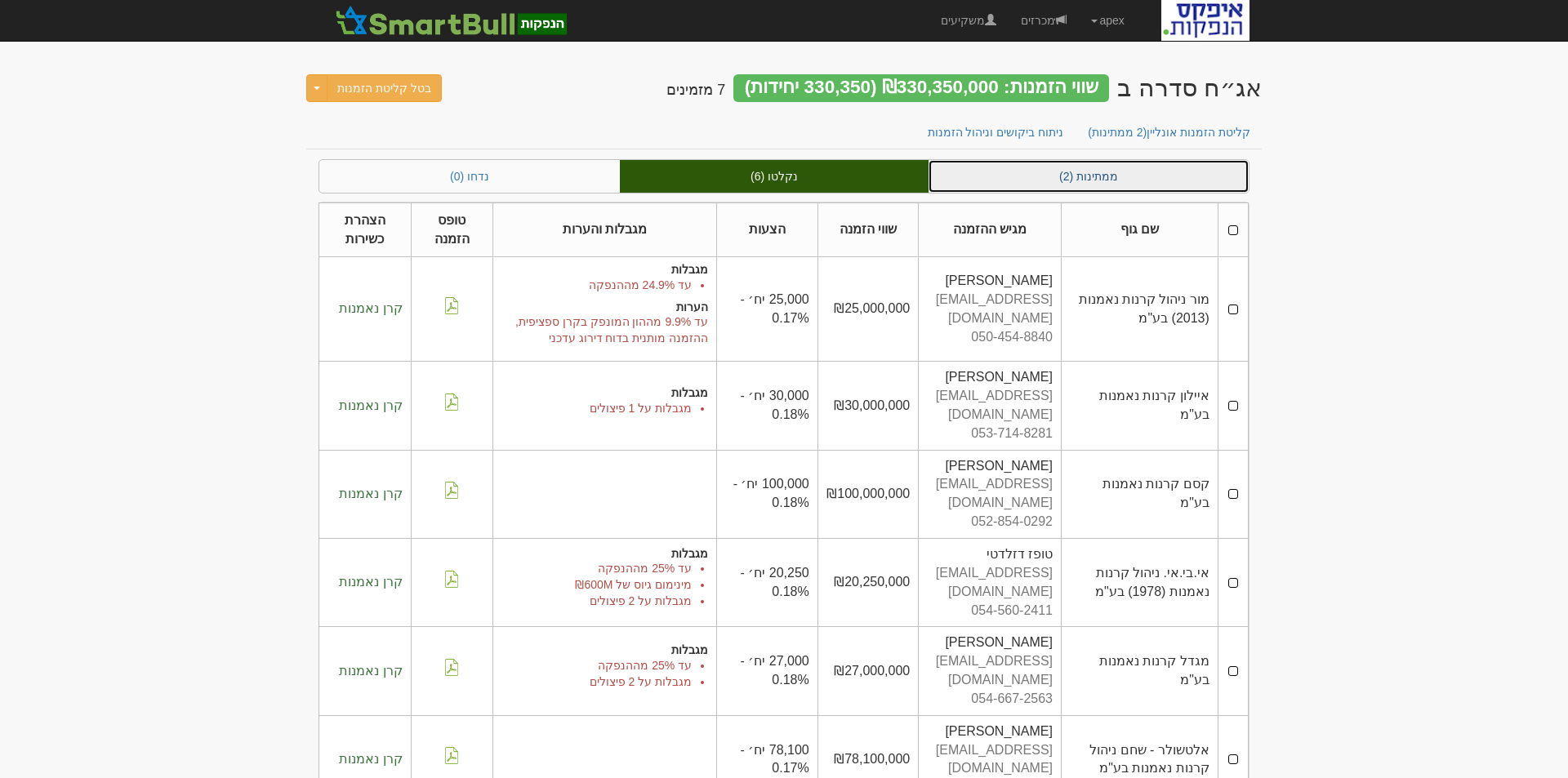
click at [1085, 174] on link "ממתינות (2)" at bounding box center [1089, 176] width 320 height 32
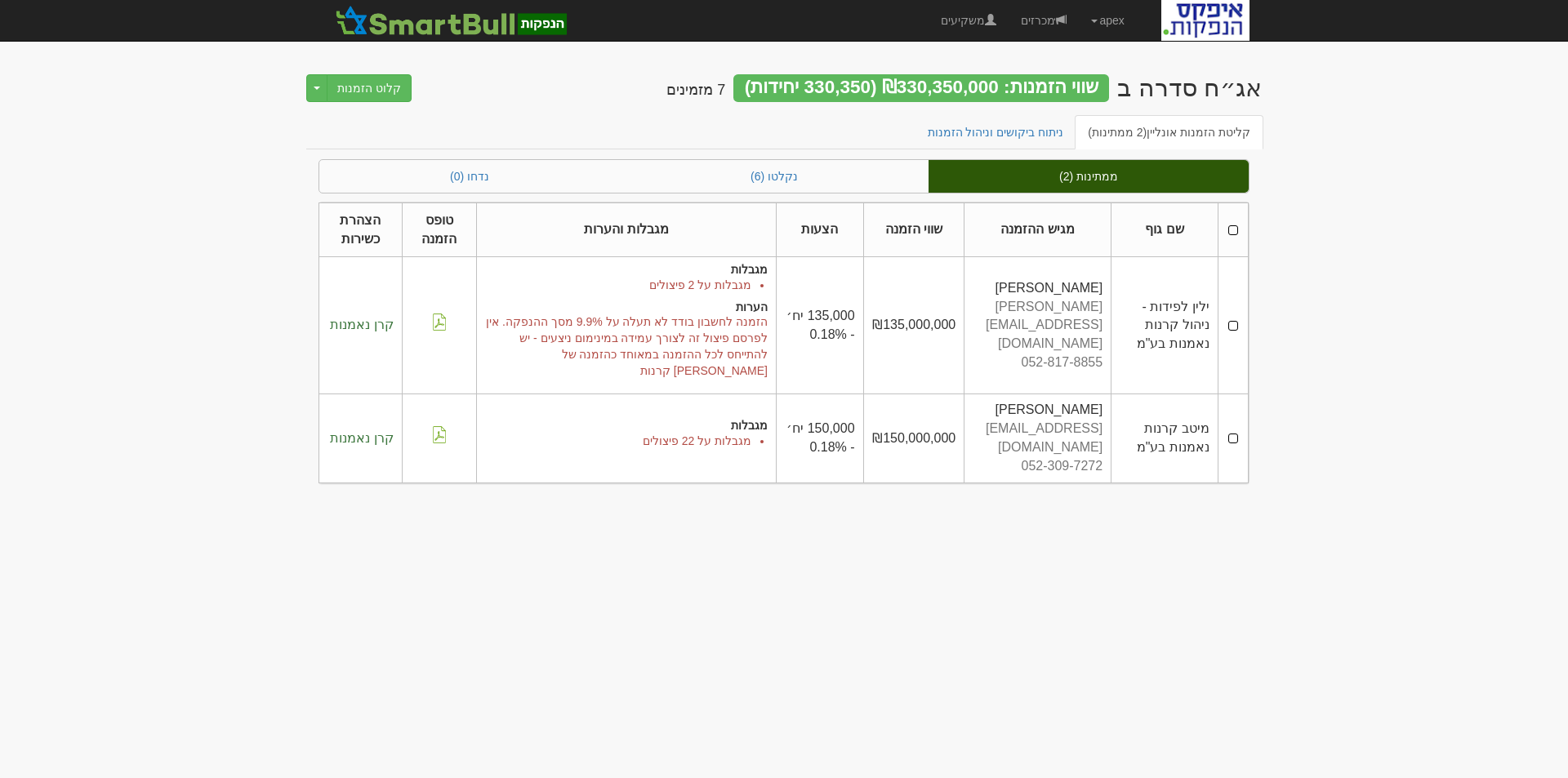
click at [1230, 316] on td at bounding box center [1232, 326] width 30 height 138
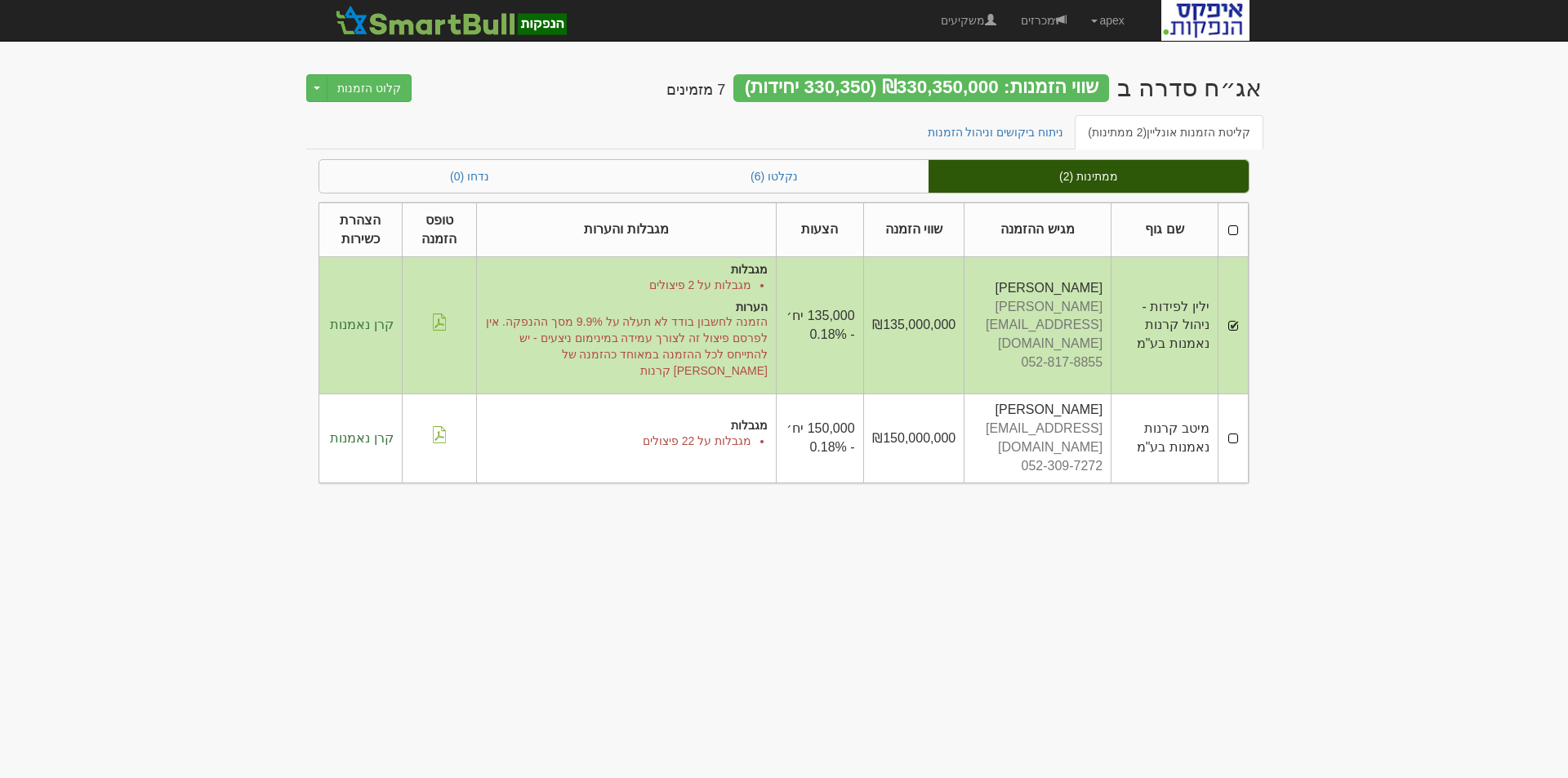
click at [1229, 412] on td at bounding box center [1232, 438] width 30 height 88
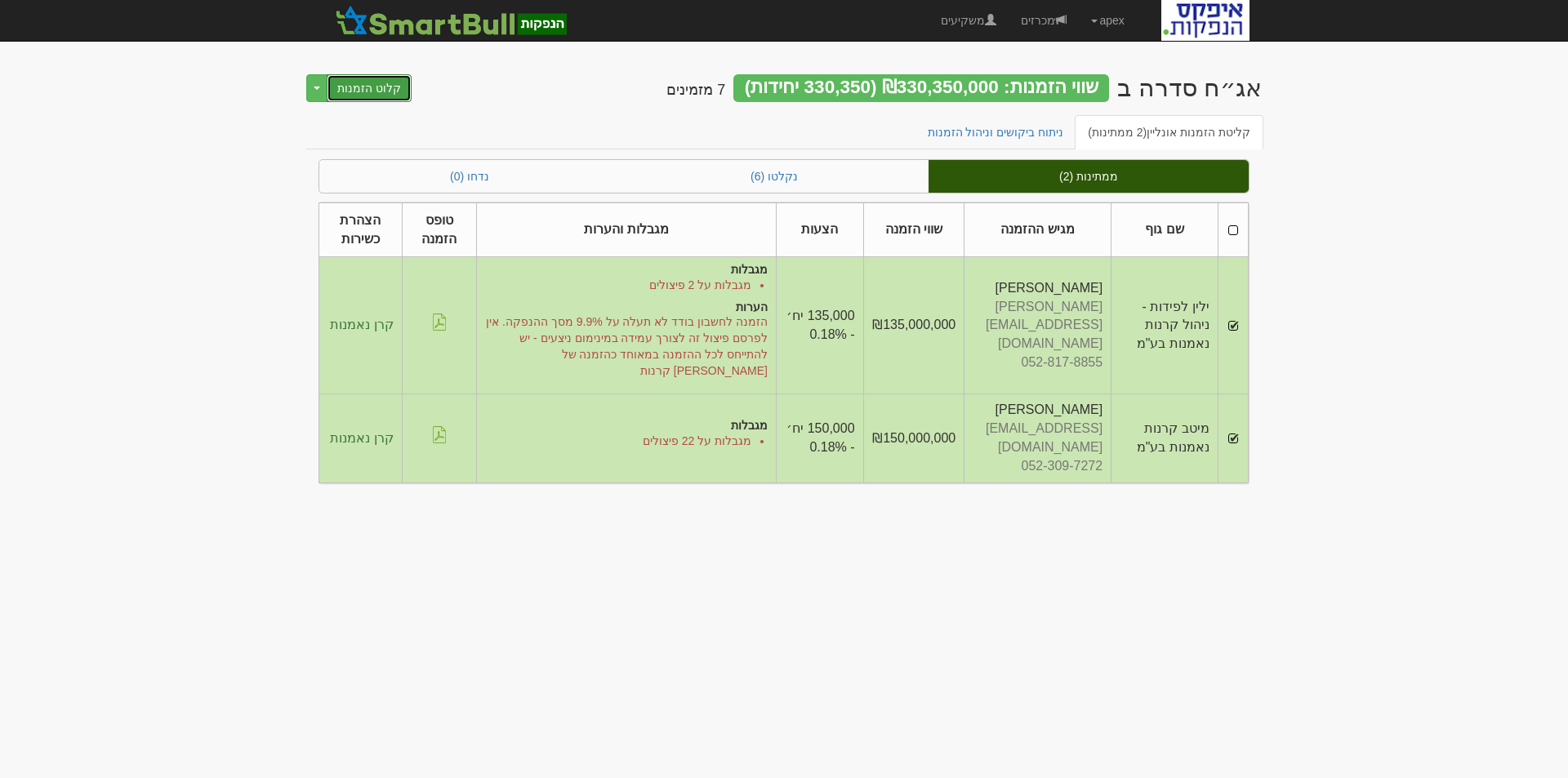
click at [343, 86] on button "קלוט הזמנות" at bounding box center [368, 88] width 84 height 28
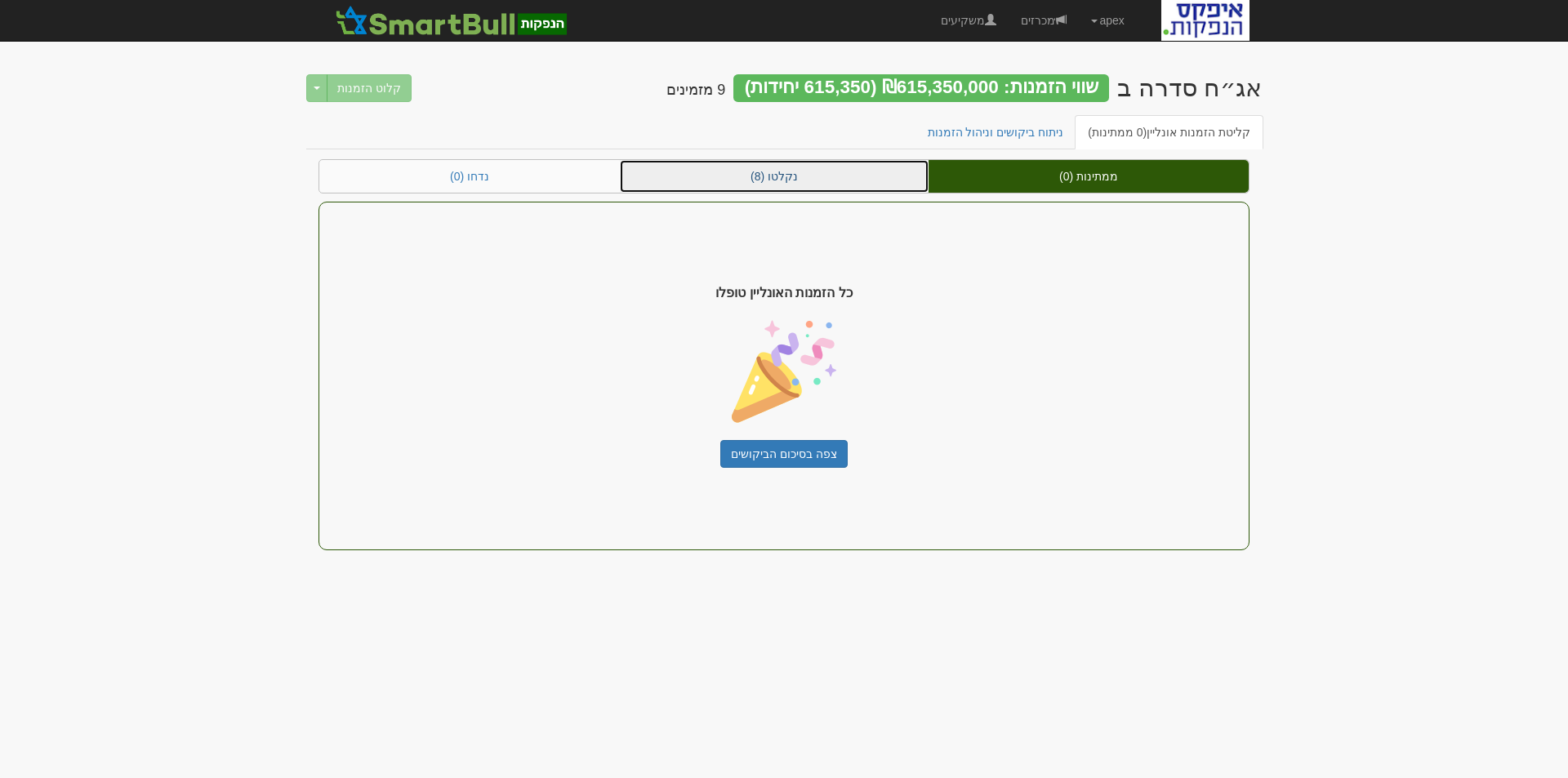
click at [776, 180] on link "נקלטו (8)" at bounding box center [774, 176] width 308 height 32
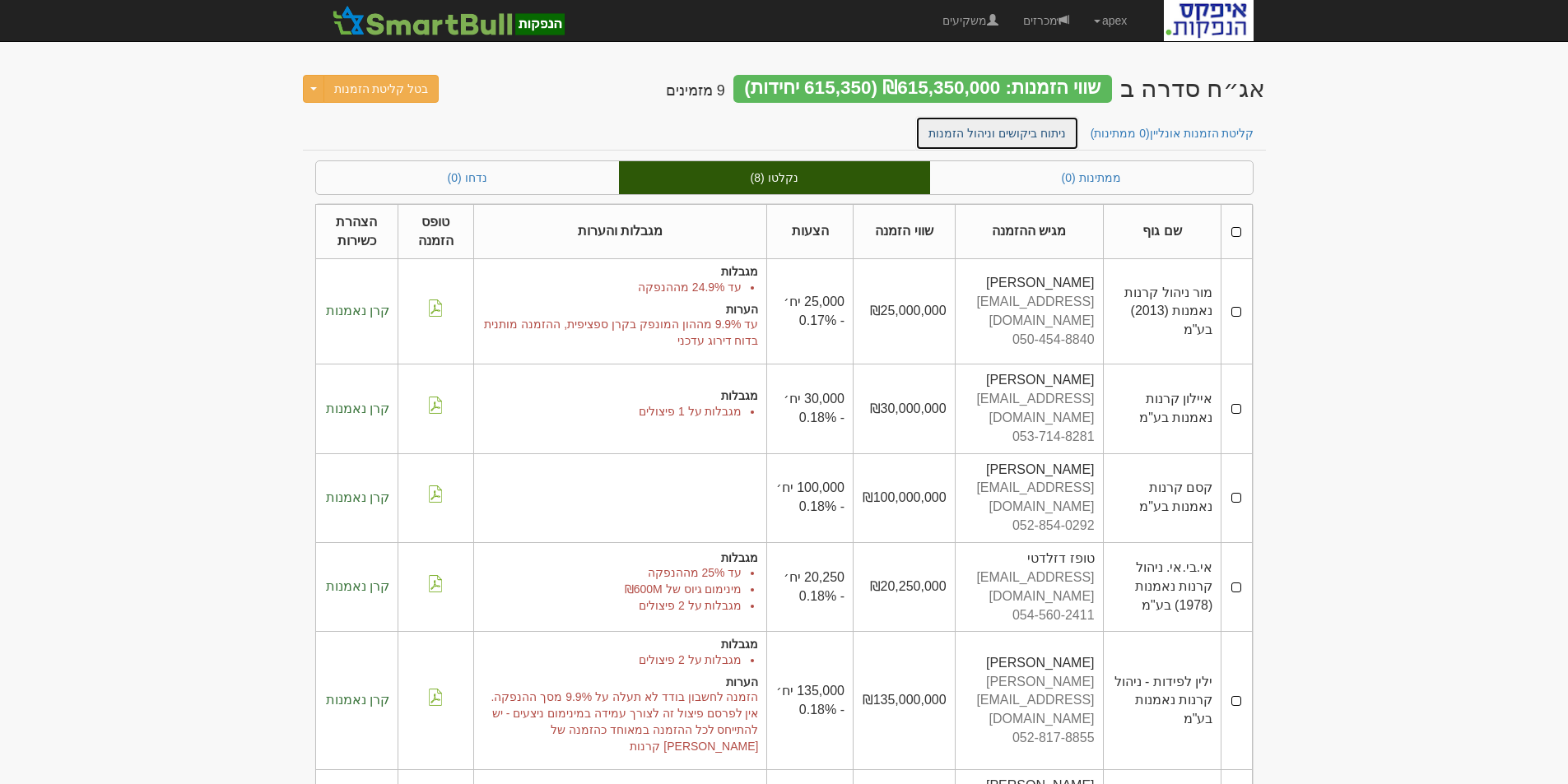
click at [1025, 134] on link "ניתוח ביקושים וניהול הזמנות" at bounding box center [996, 133] width 163 height 35
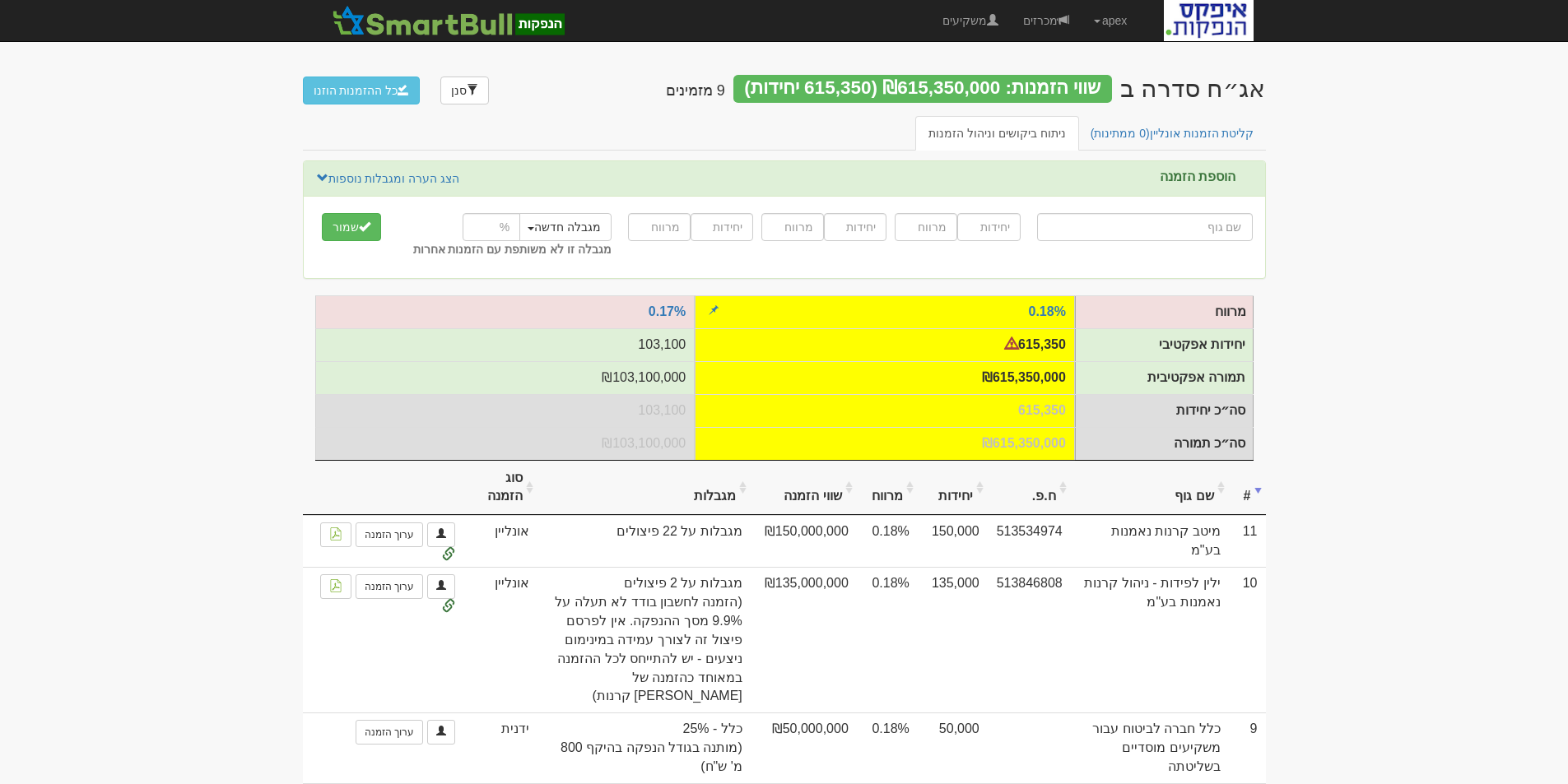
click at [1058, 338] on td "615,350" at bounding box center [885, 344] width 380 height 33
click at [1058, 307] on link "0.18%" at bounding box center [1047, 311] width 37 height 14
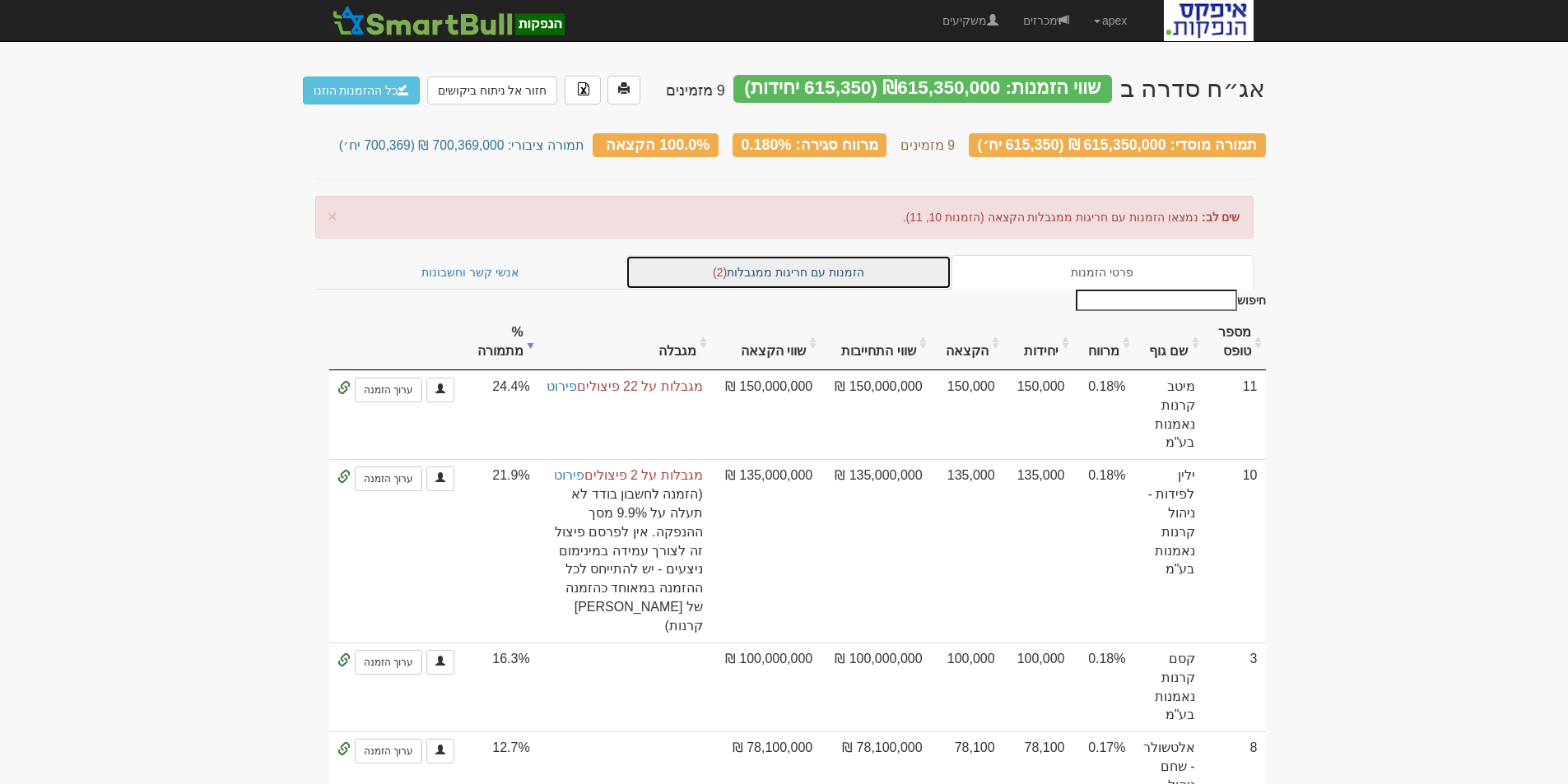
click at [772, 270] on link "הזמנות עם חריגות ממגבלות (2)" at bounding box center [788, 272] width 326 height 35
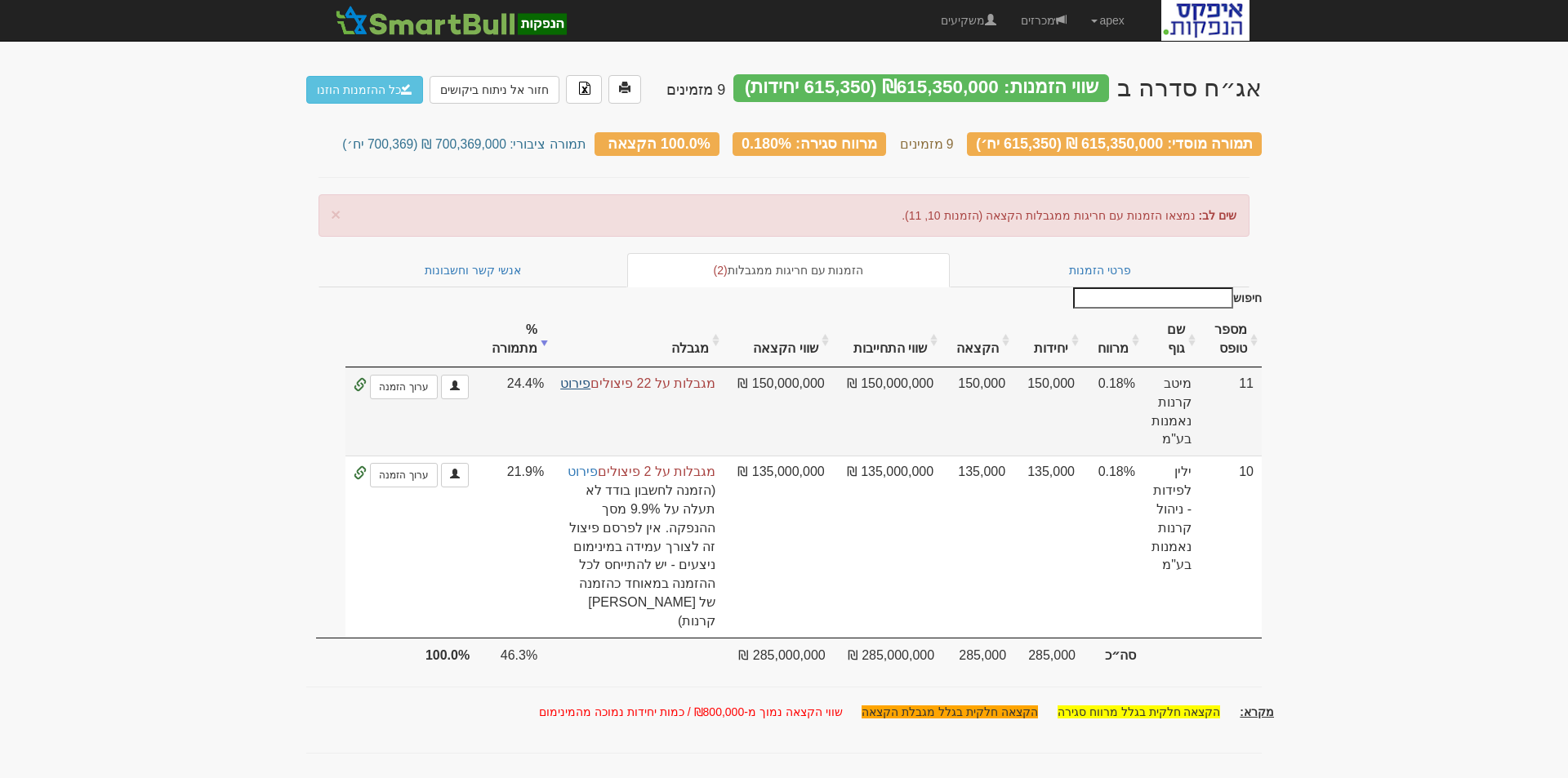
click at [583, 376] on link "פירוט" at bounding box center [575, 383] width 30 height 14
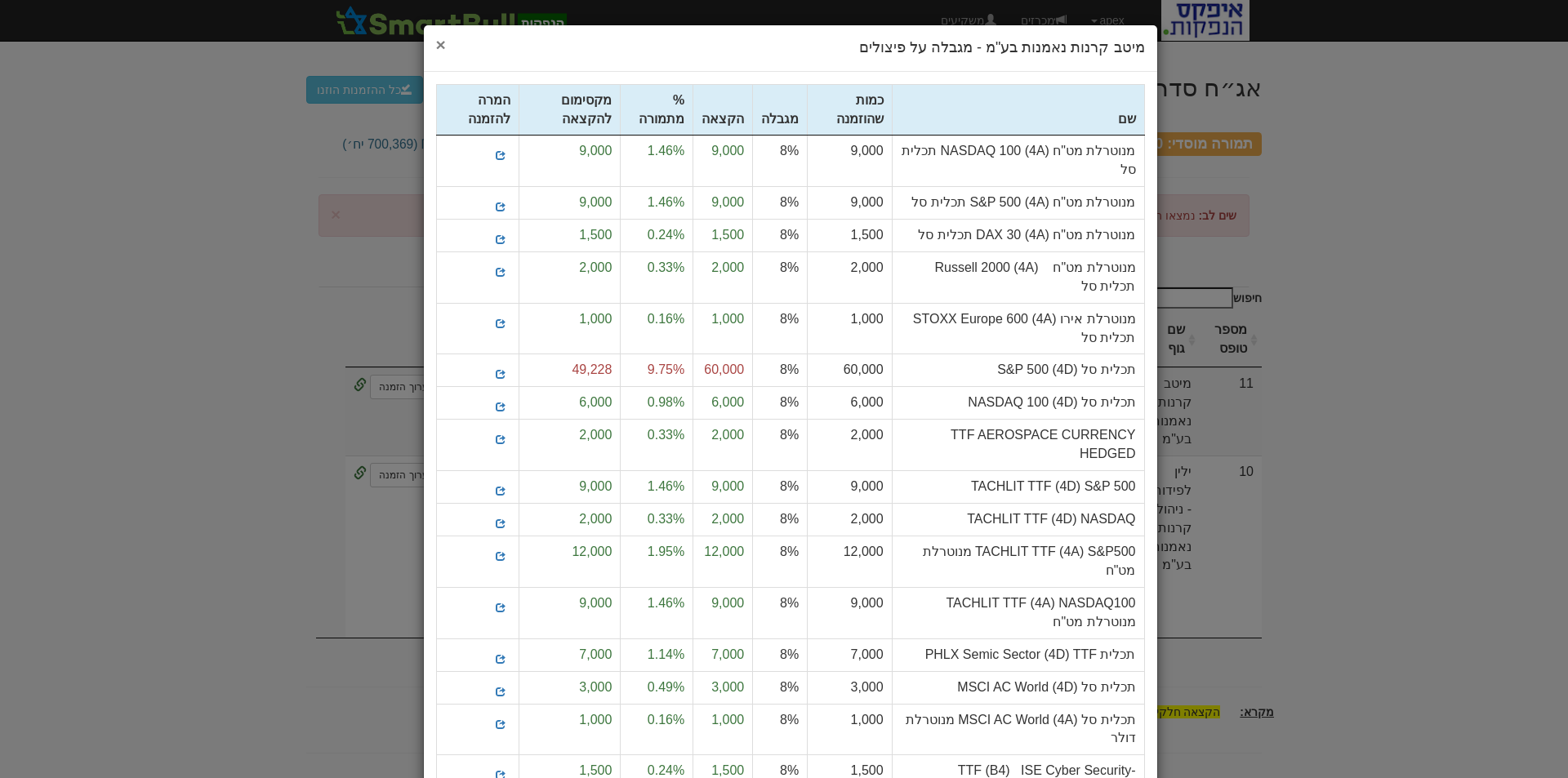
click at [446, 43] on span "×" at bounding box center [441, 44] width 10 height 19
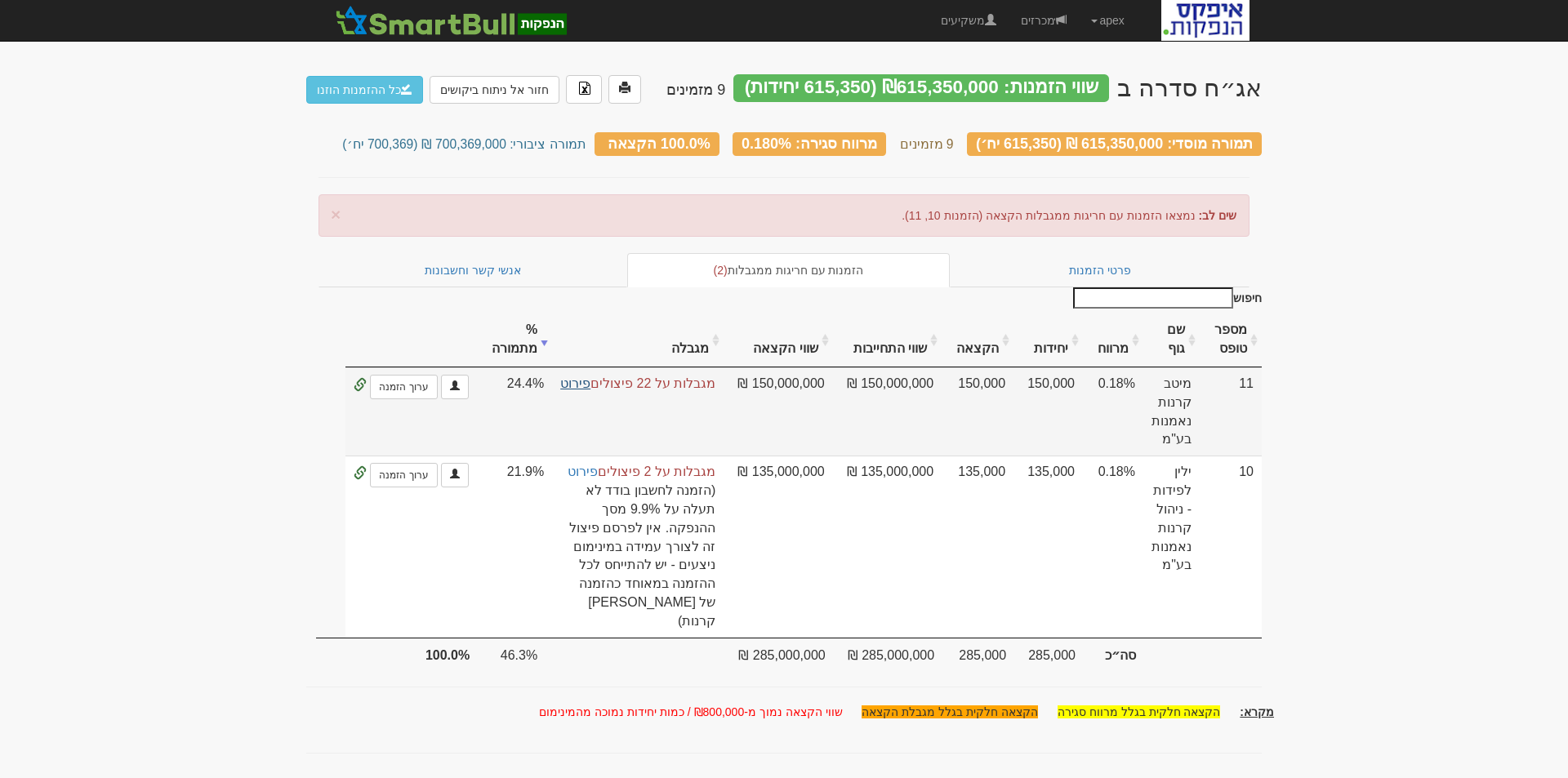
click at [584, 376] on link "פירוט" at bounding box center [575, 383] width 30 height 14
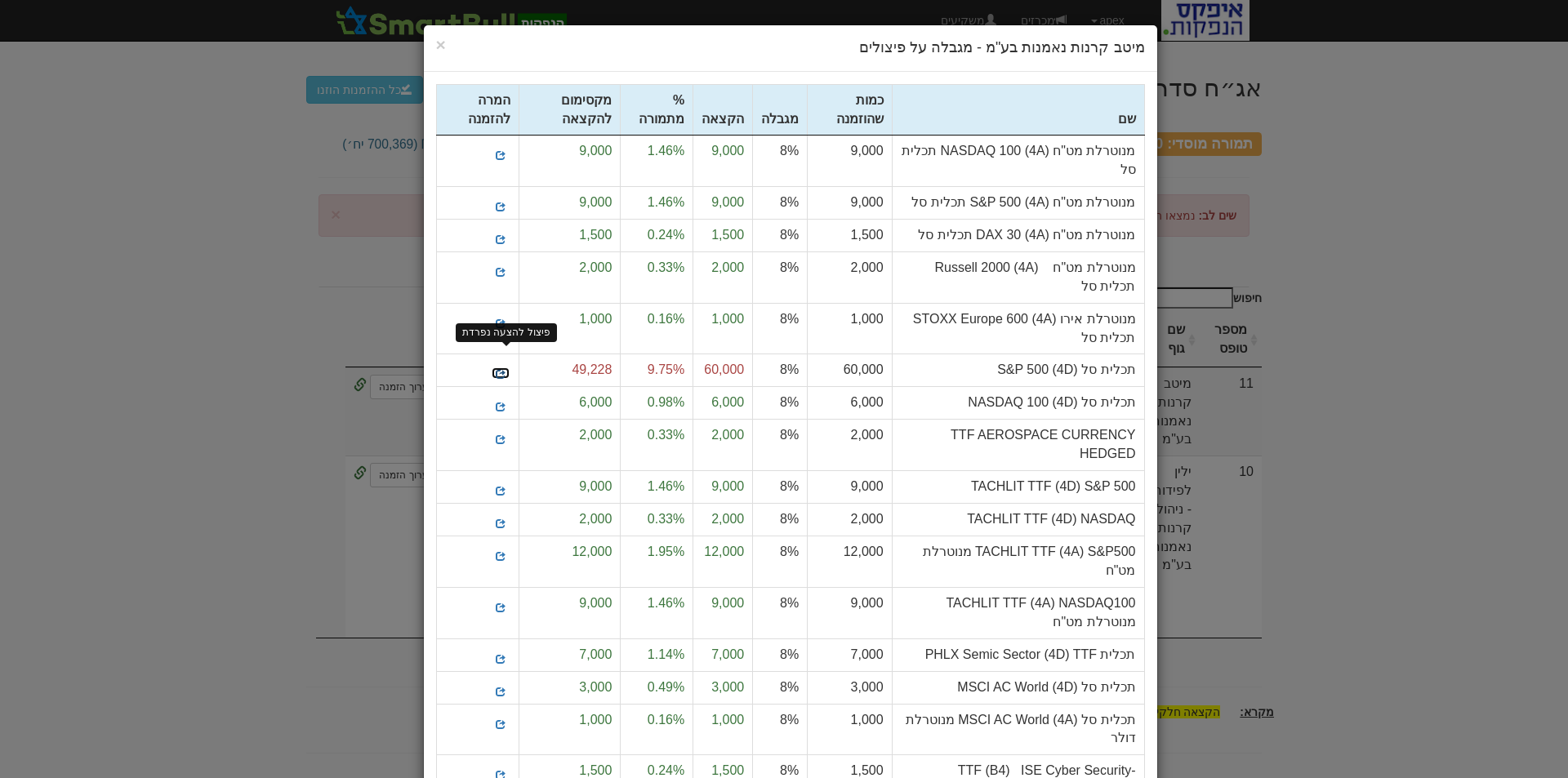
click at [503, 369] on span at bounding box center [500, 374] width 10 height 10
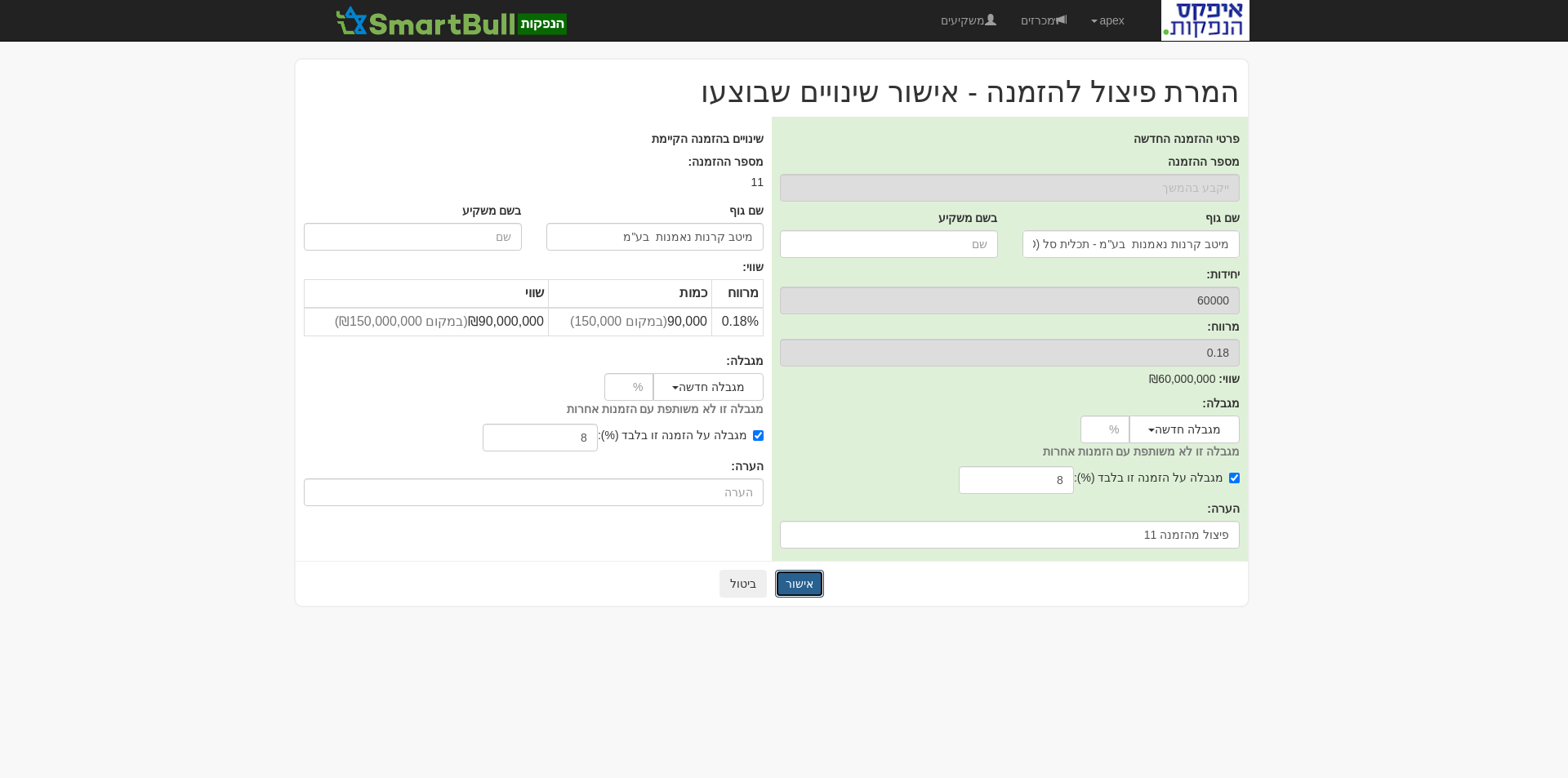
click at [797, 583] on button "אישור" at bounding box center [800, 584] width 49 height 28
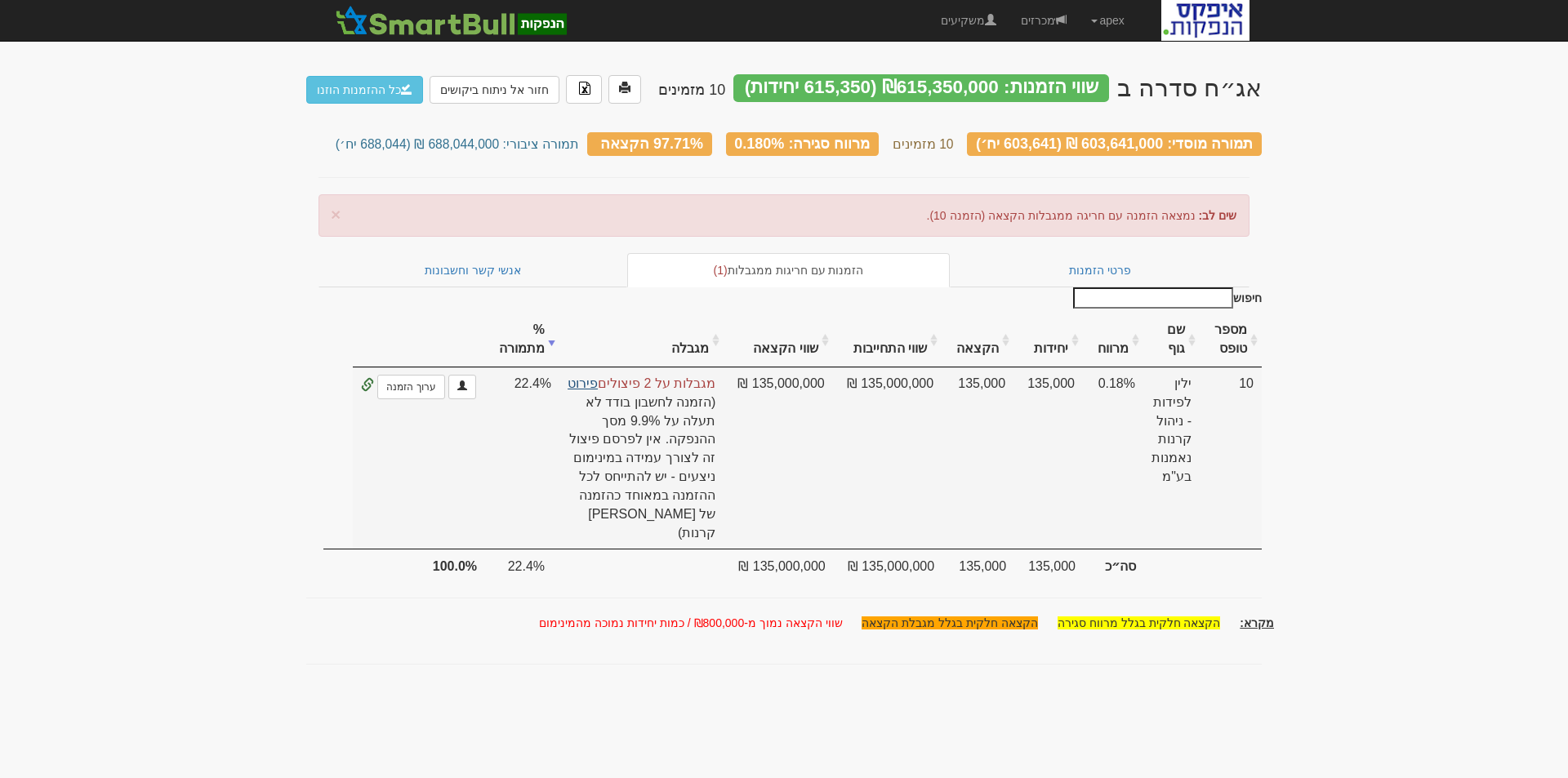
click at [596, 376] on link "פירוט" at bounding box center [583, 383] width 30 height 14
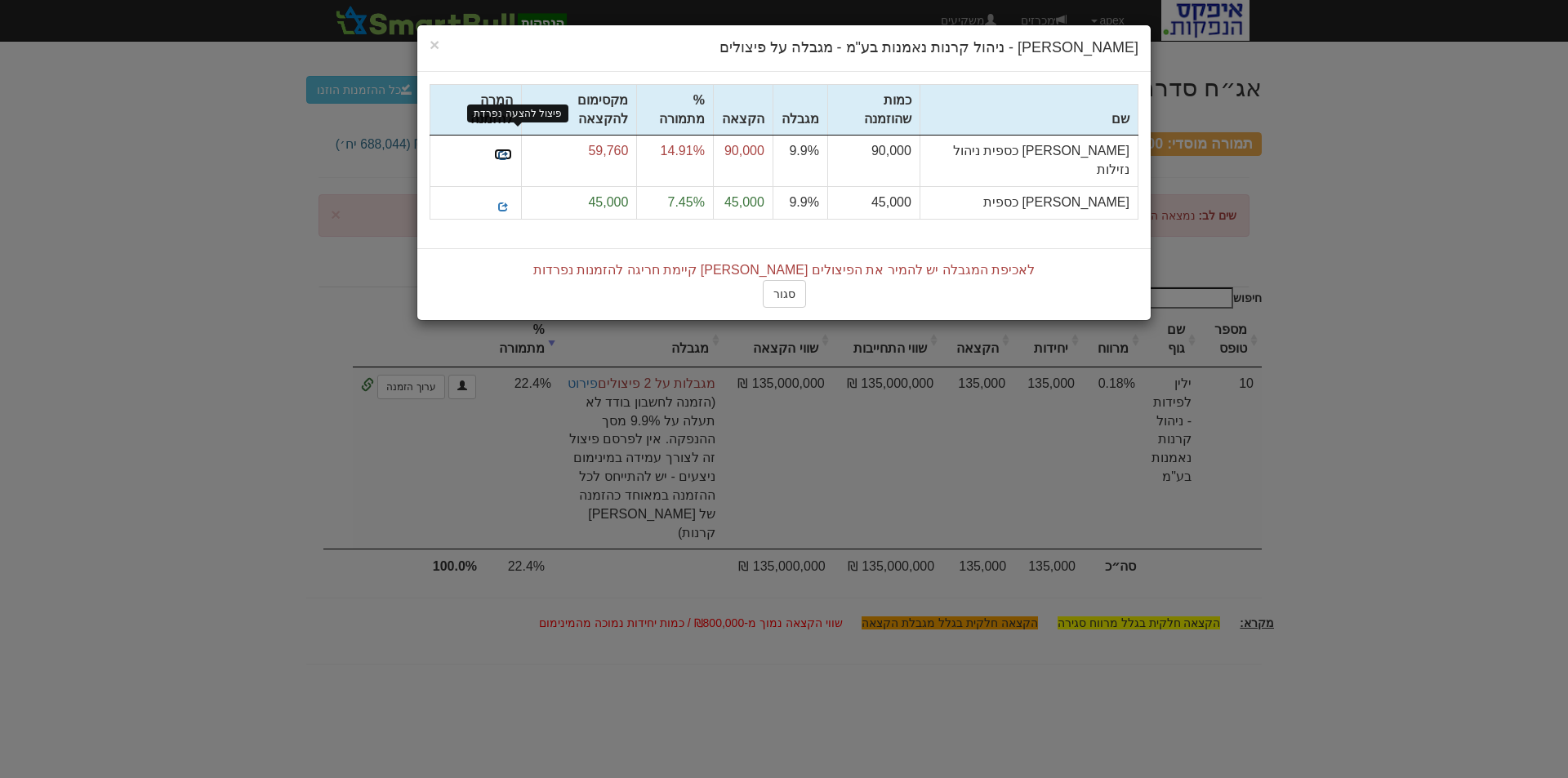
click at [506, 147] on link at bounding box center [503, 153] width 20 height 13
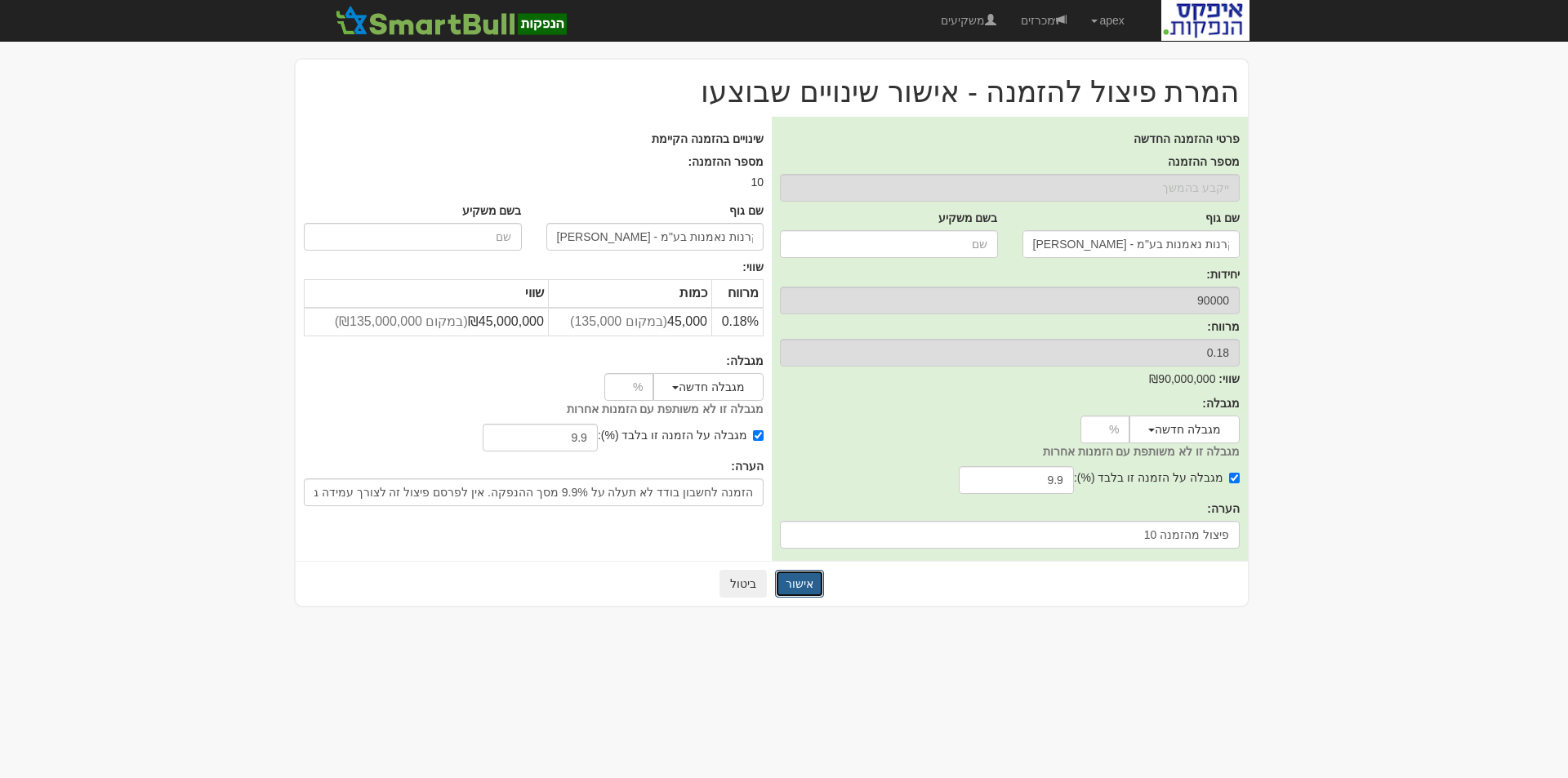
click at [798, 578] on button "אישור" at bounding box center [800, 584] width 49 height 28
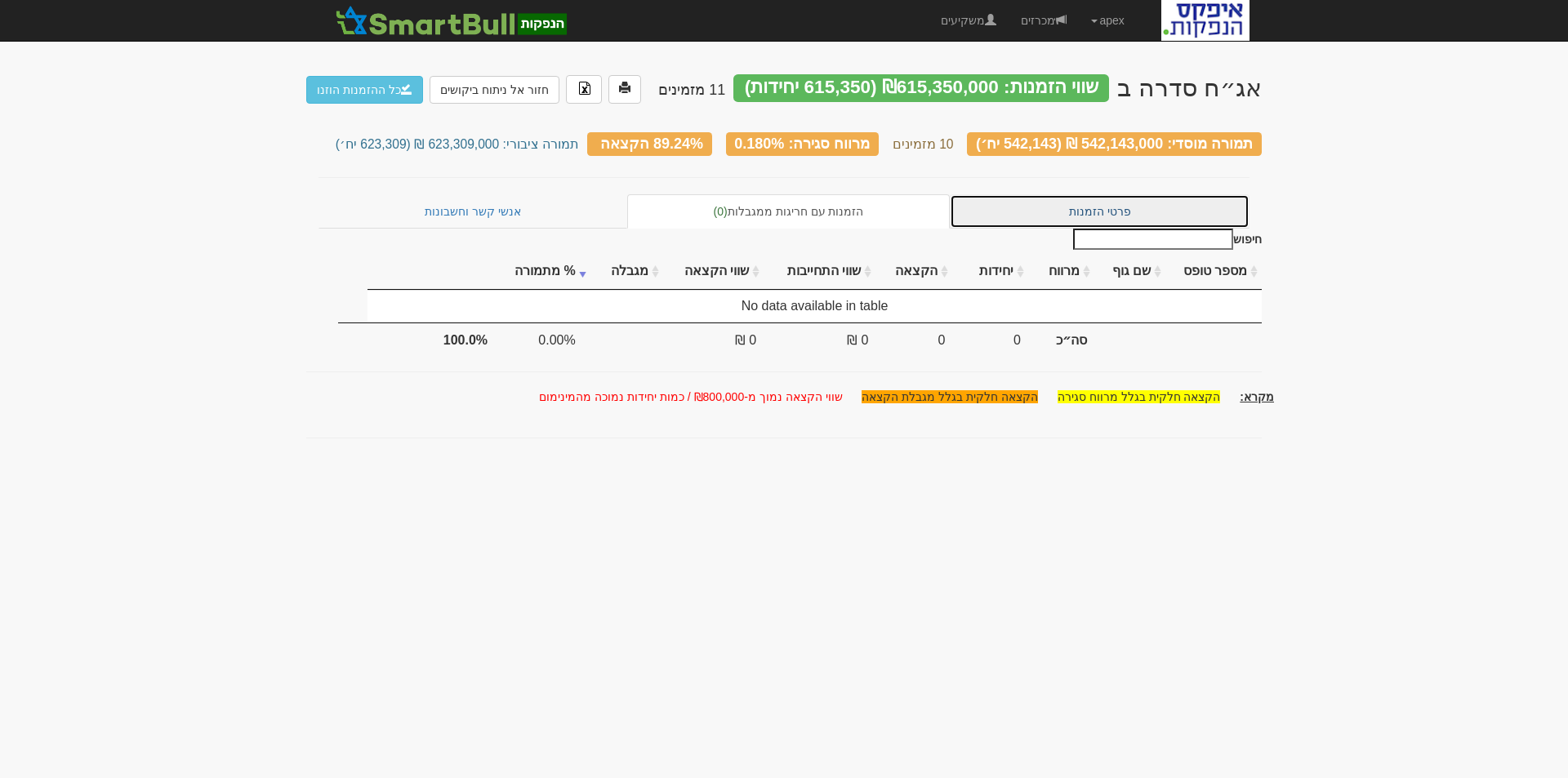
click at [1099, 196] on link "פרטי הזמנות" at bounding box center [1098, 211] width 300 height 34
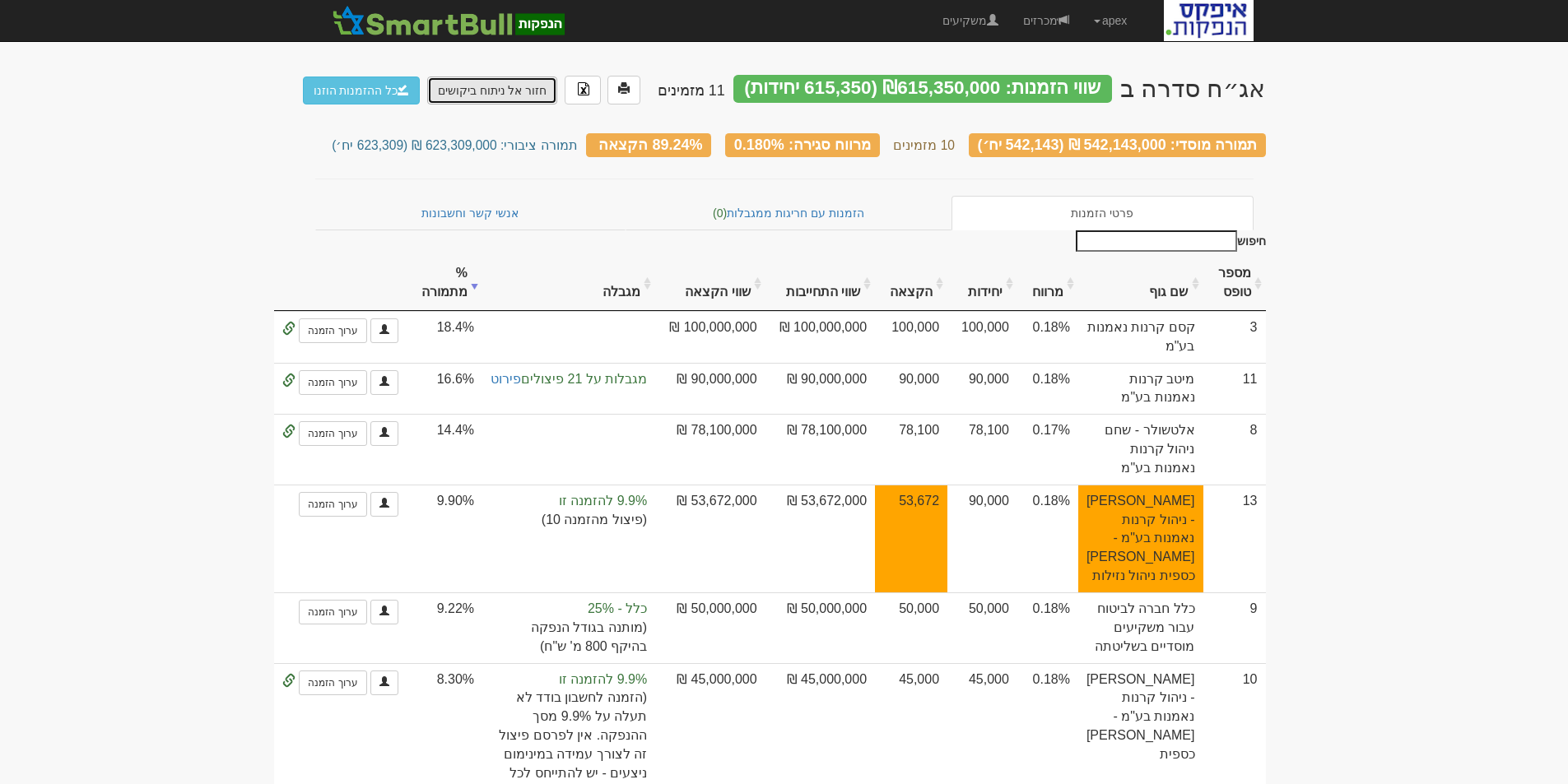
click at [488, 90] on link "חזור אל ניתוח ביקושים" at bounding box center [492, 90] width 131 height 28
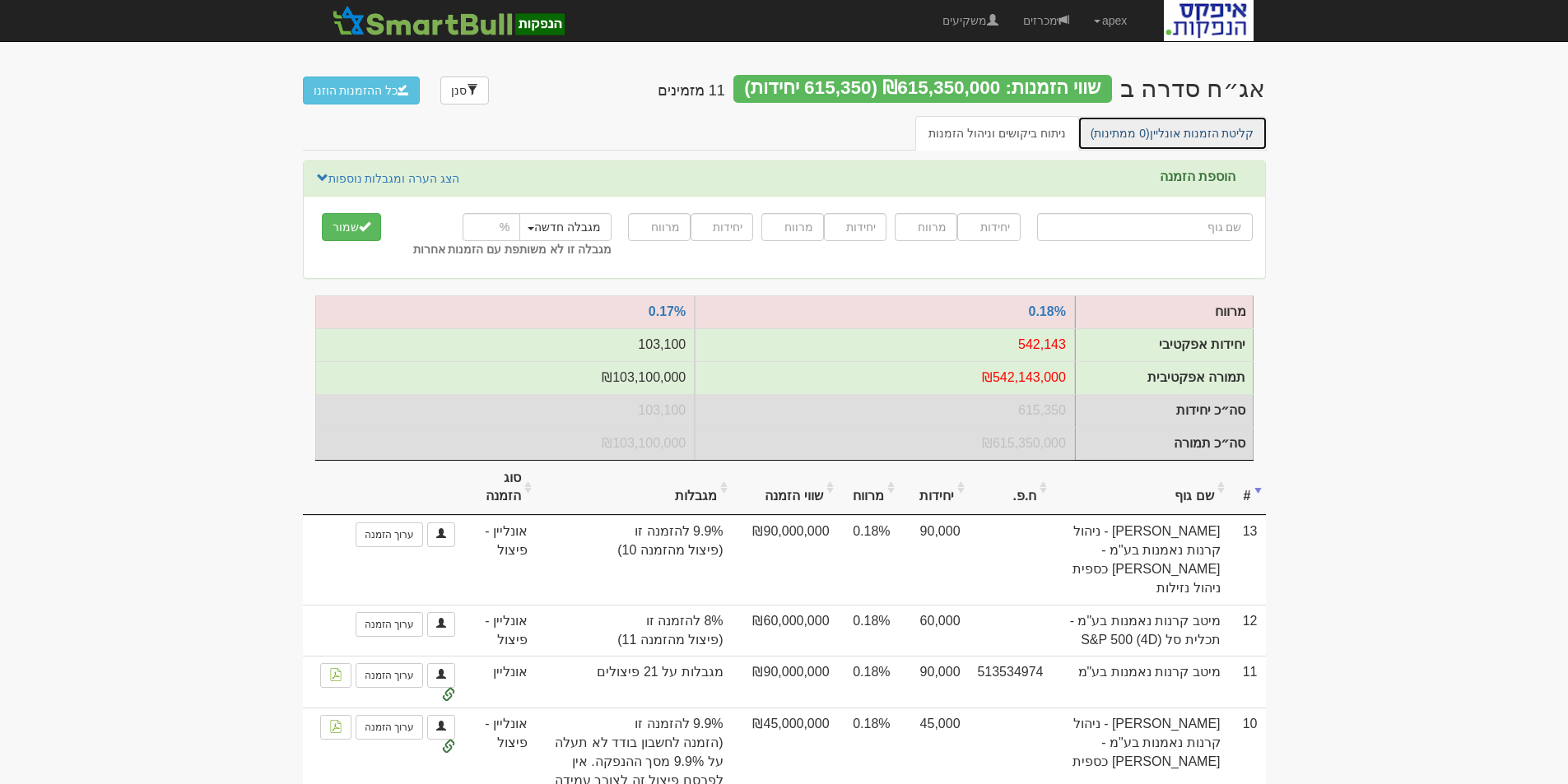
click at [1173, 124] on link "קליטת הזמנות אונליין (0 ממתינות)" at bounding box center [1173, 133] width 190 height 35
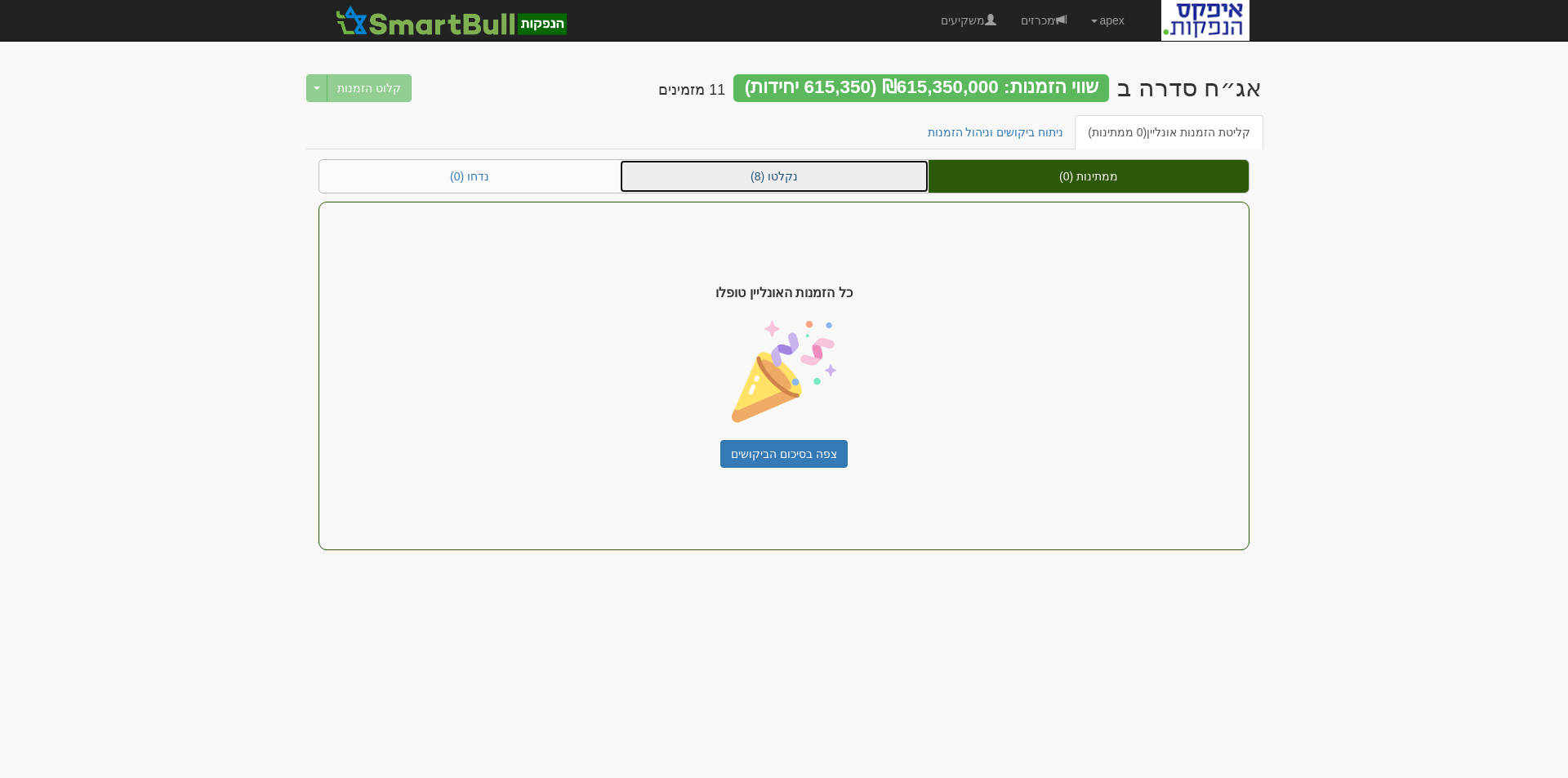
click at [777, 176] on link "נקלטו (8)" at bounding box center [774, 176] width 308 height 32
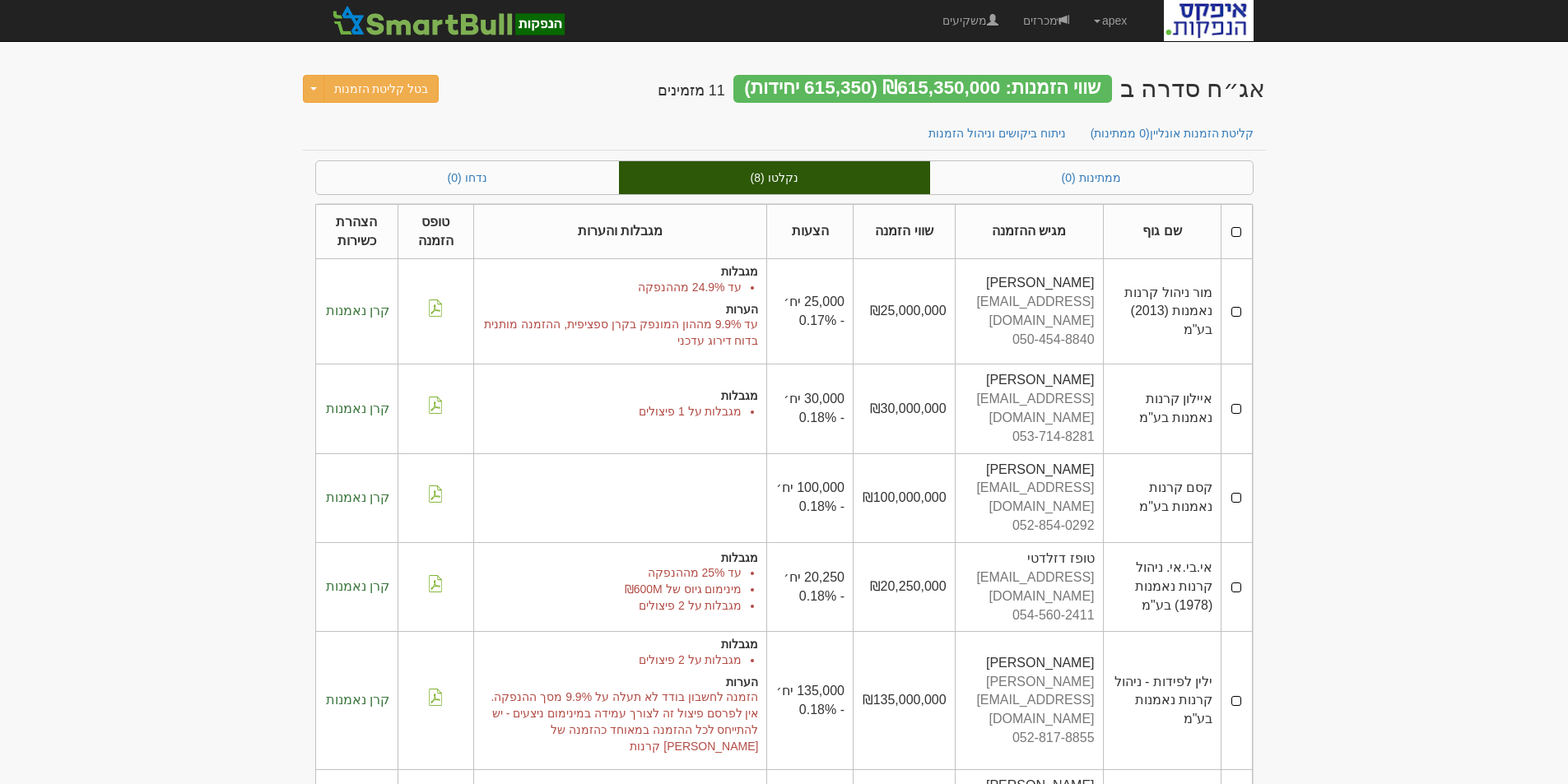
scroll to position [155, 0]
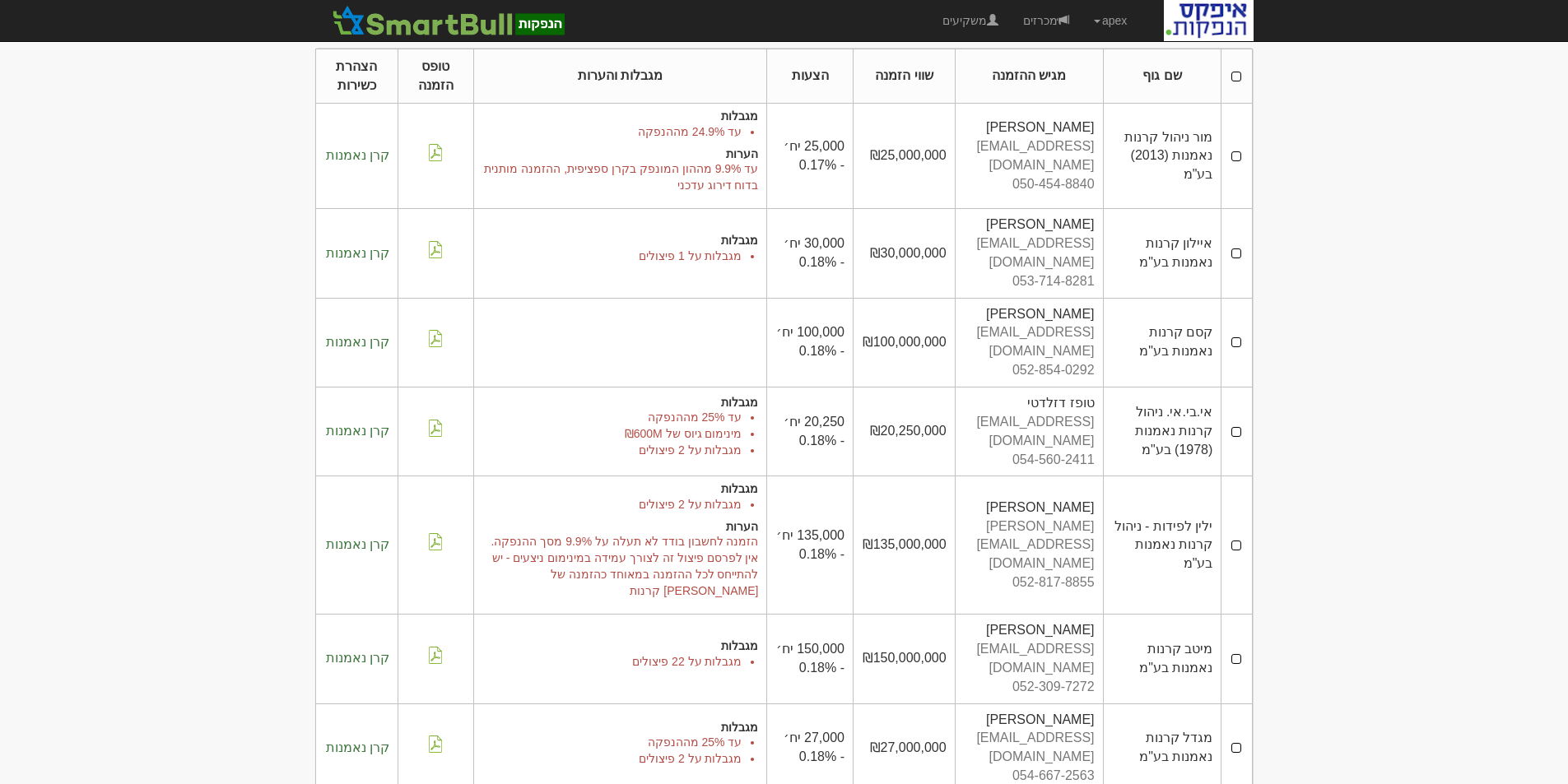
click at [1240, 494] on td at bounding box center [1236, 545] width 31 height 139
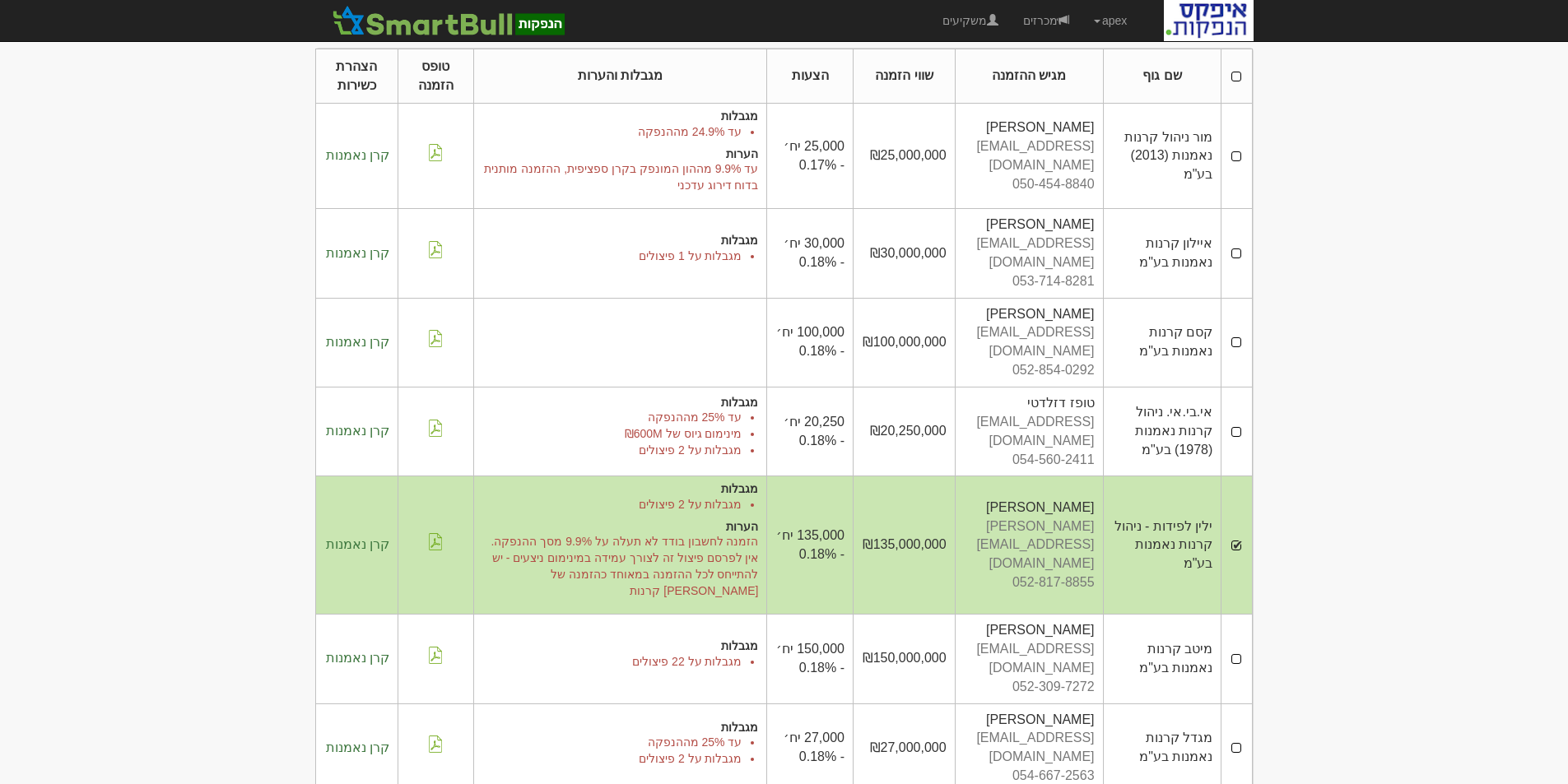
click at [1240, 615] on td at bounding box center [1236, 659] width 31 height 89
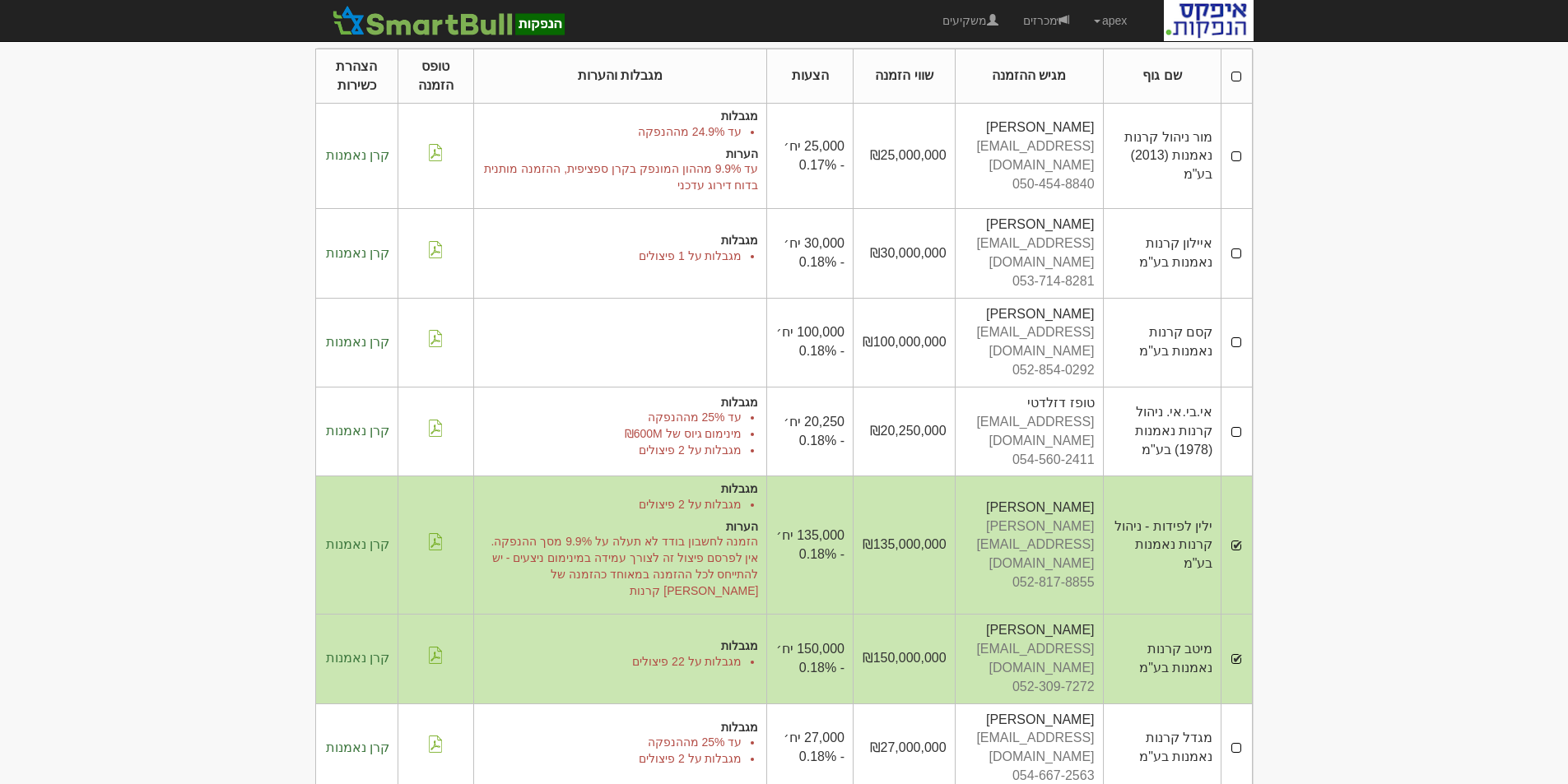
scroll to position [0, 0]
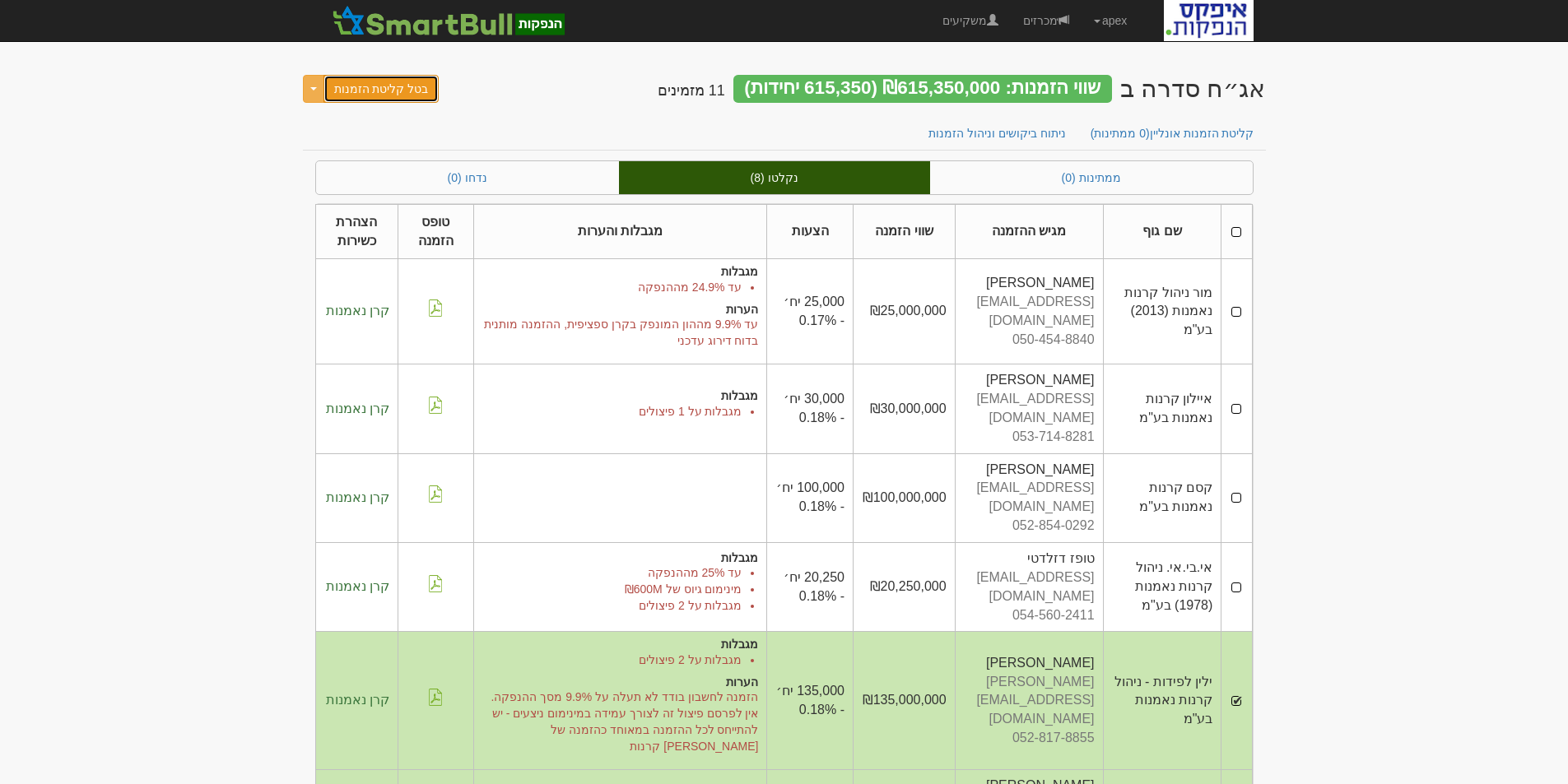
click at [377, 86] on button "בטל קליטת הזמנות" at bounding box center [381, 89] width 116 height 28
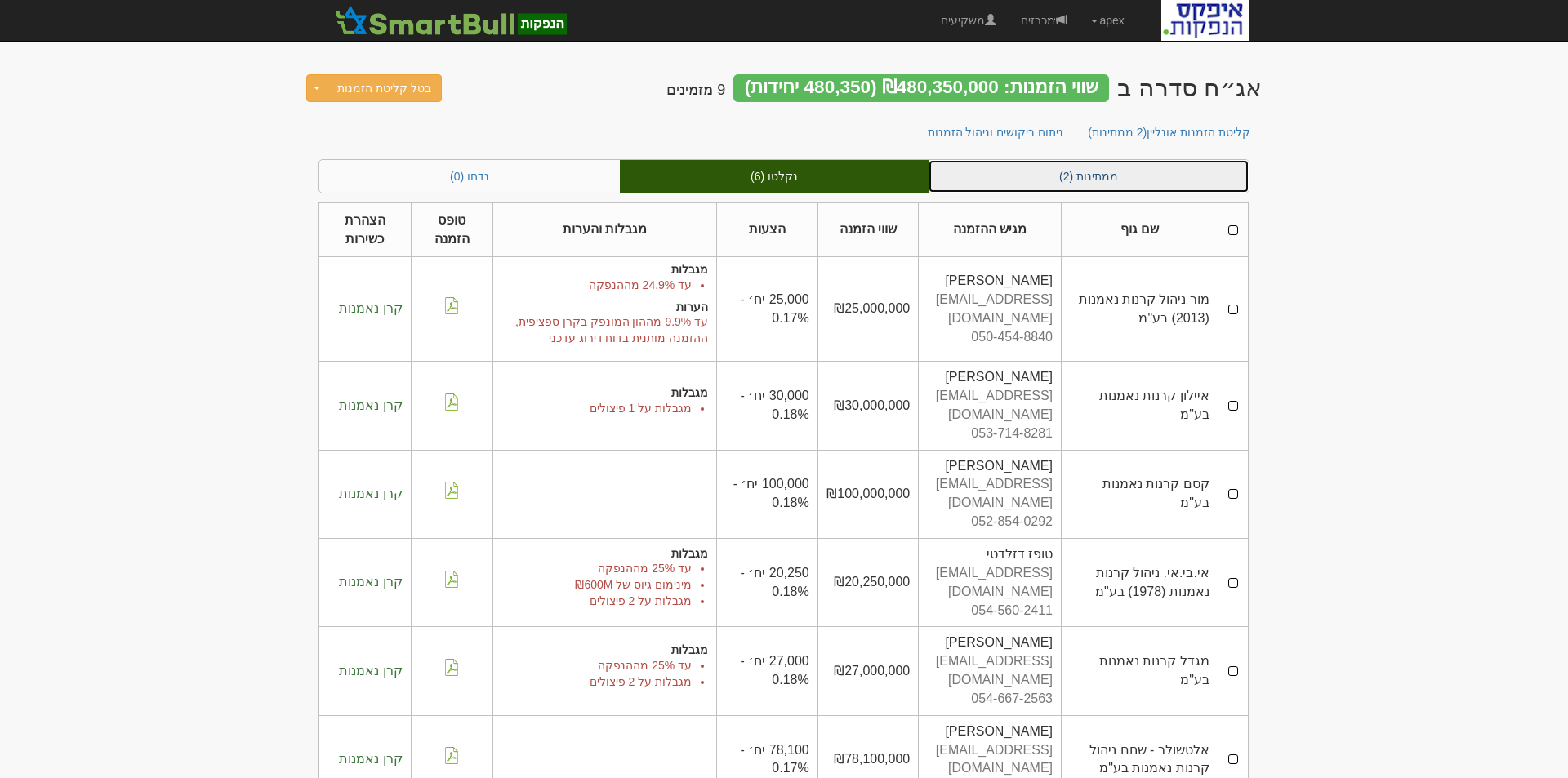
click at [1076, 176] on link "ממתינות (2)" at bounding box center [1089, 176] width 320 height 32
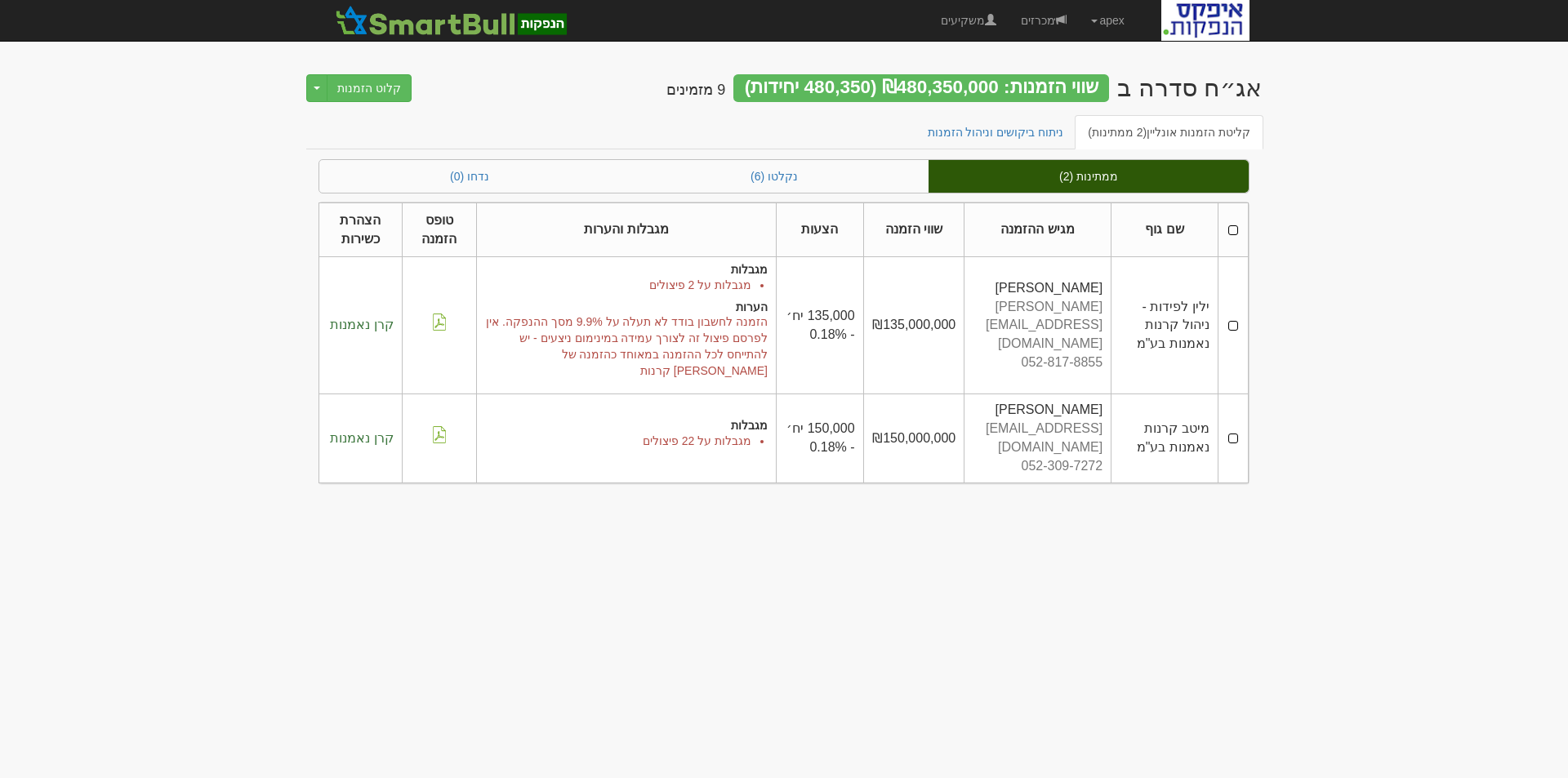
click at [1231, 319] on td at bounding box center [1232, 326] width 30 height 138
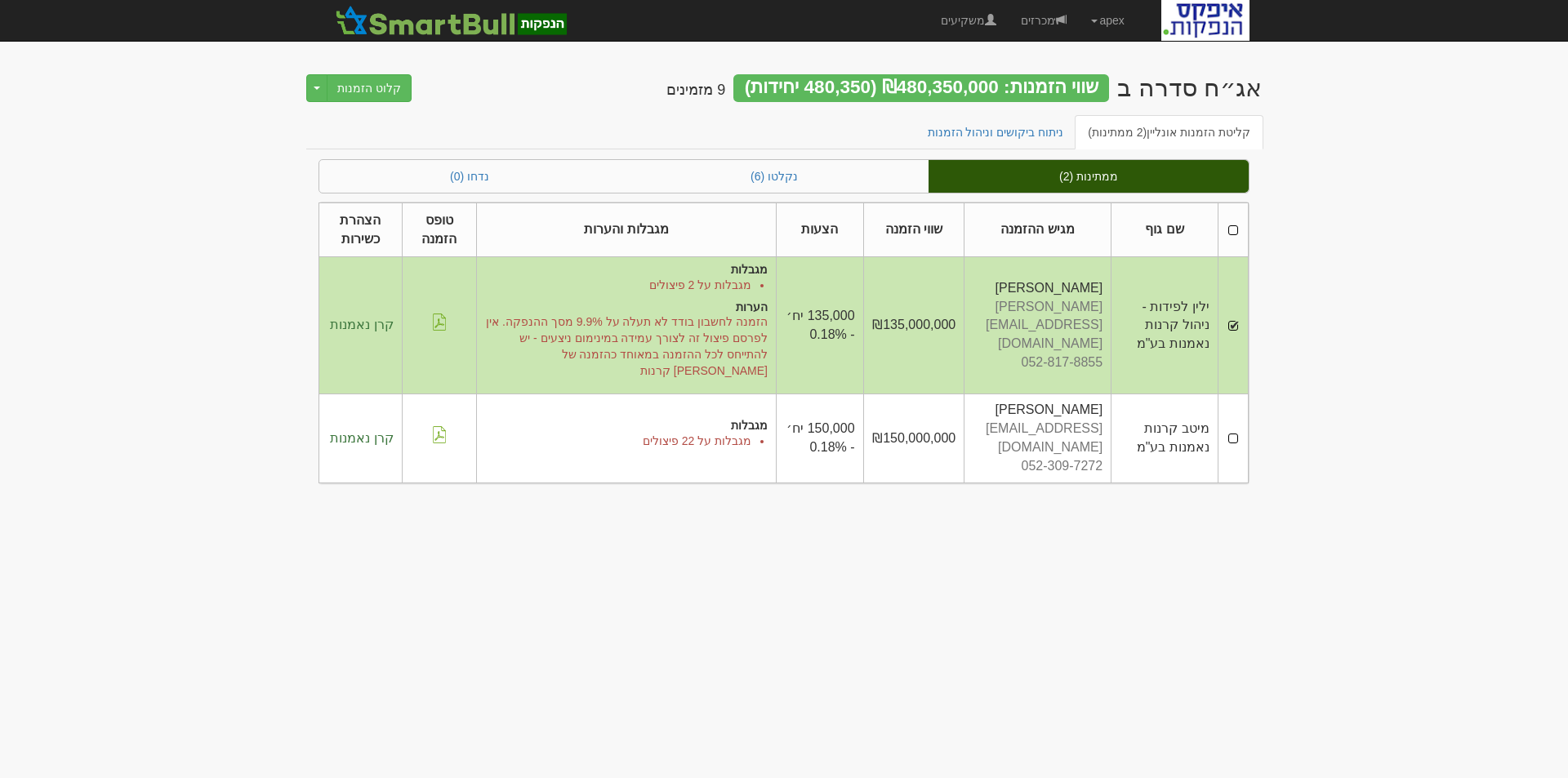
click at [1235, 409] on td at bounding box center [1232, 438] width 30 height 88
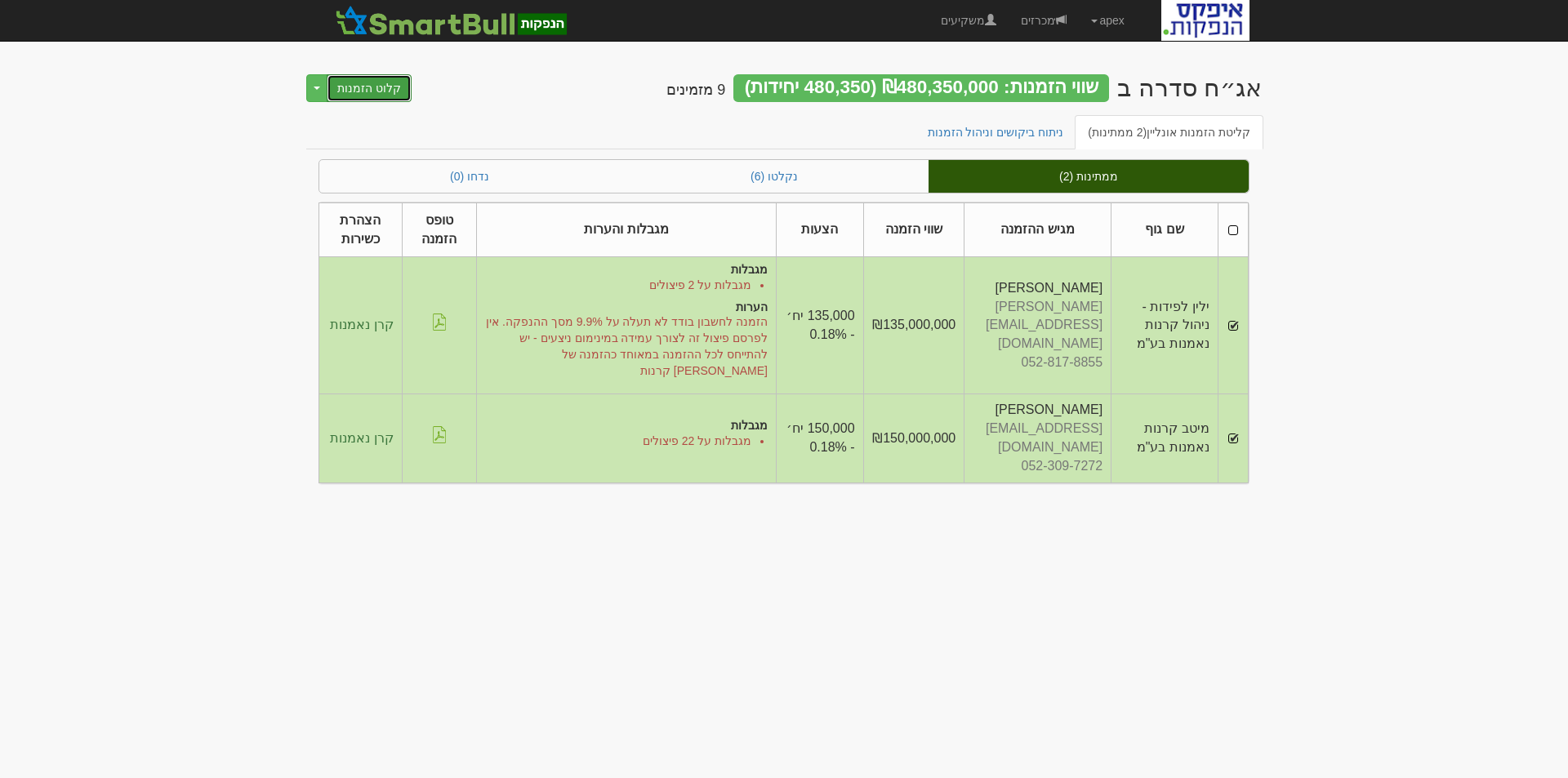
click at [380, 89] on button "קלוט הזמנות" at bounding box center [368, 88] width 84 height 28
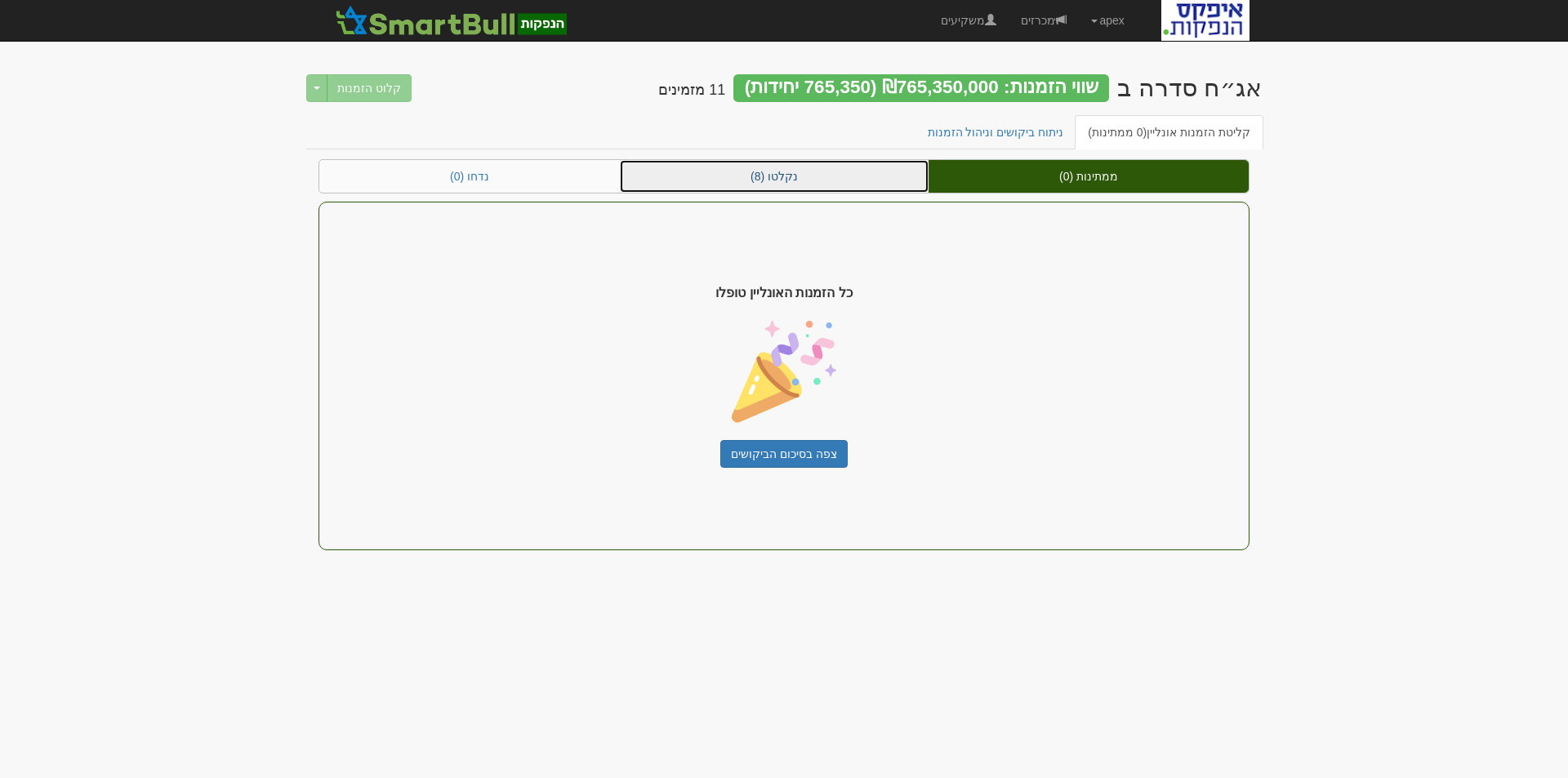
click at [796, 176] on link "נקלטו (8)" at bounding box center [774, 176] width 308 height 32
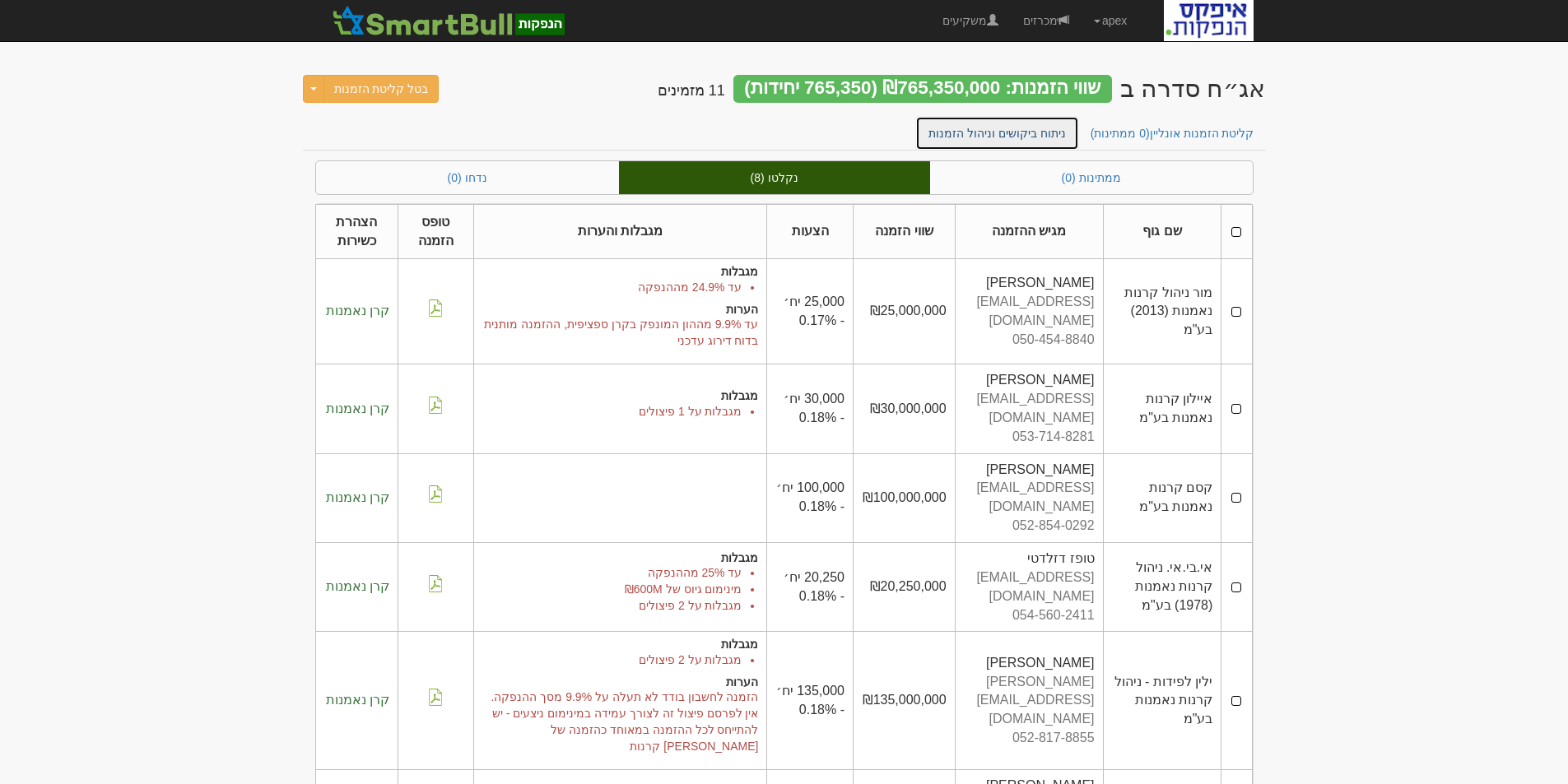
click at [1059, 131] on link "ניתוח ביקושים וניהול הזמנות" at bounding box center [996, 133] width 163 height 35
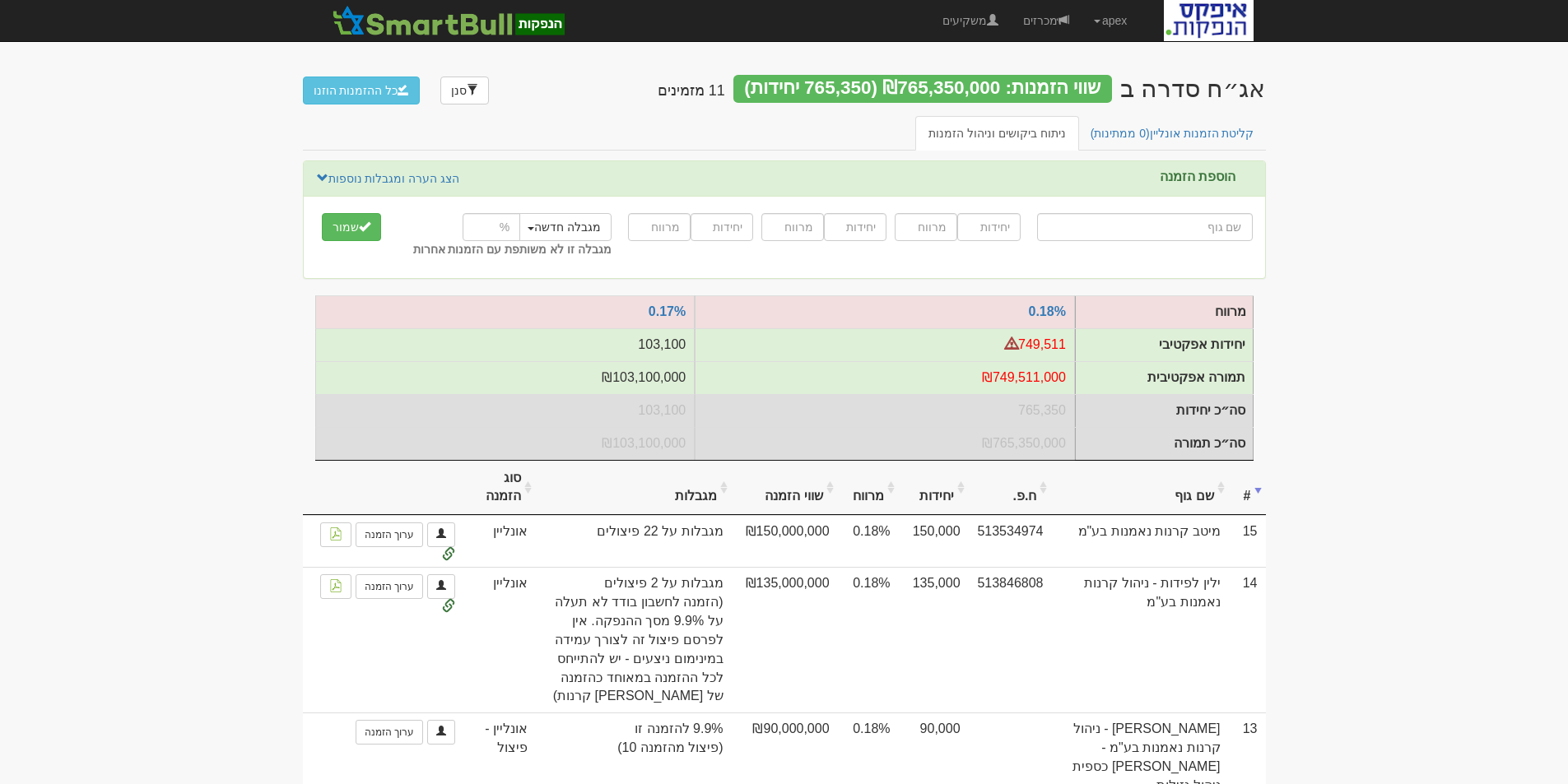
click at [1196, 511] on th "שם גוף" at bounding box center [1139, 488] width 177 height 55
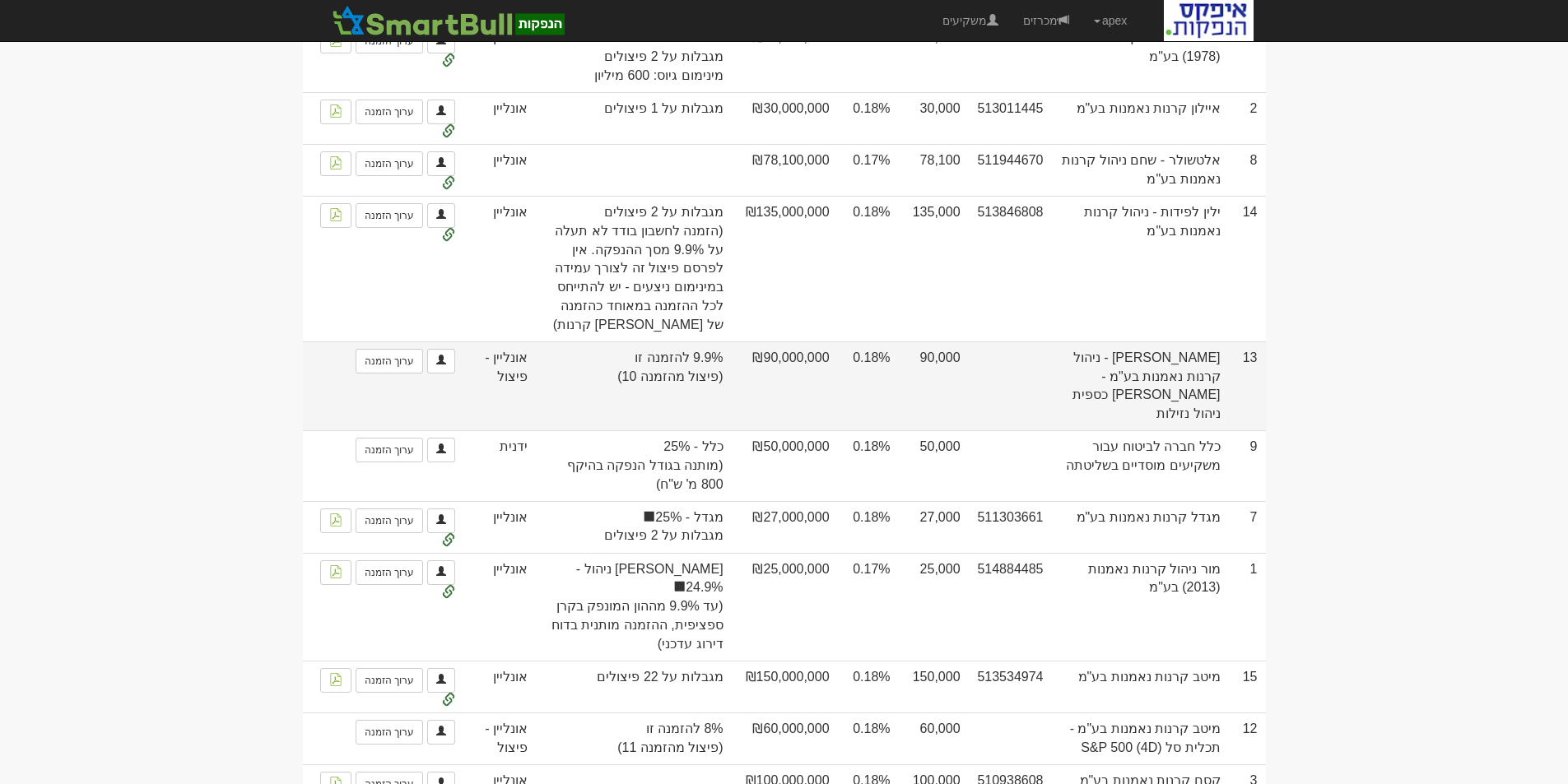
scroll to position [547, 0]
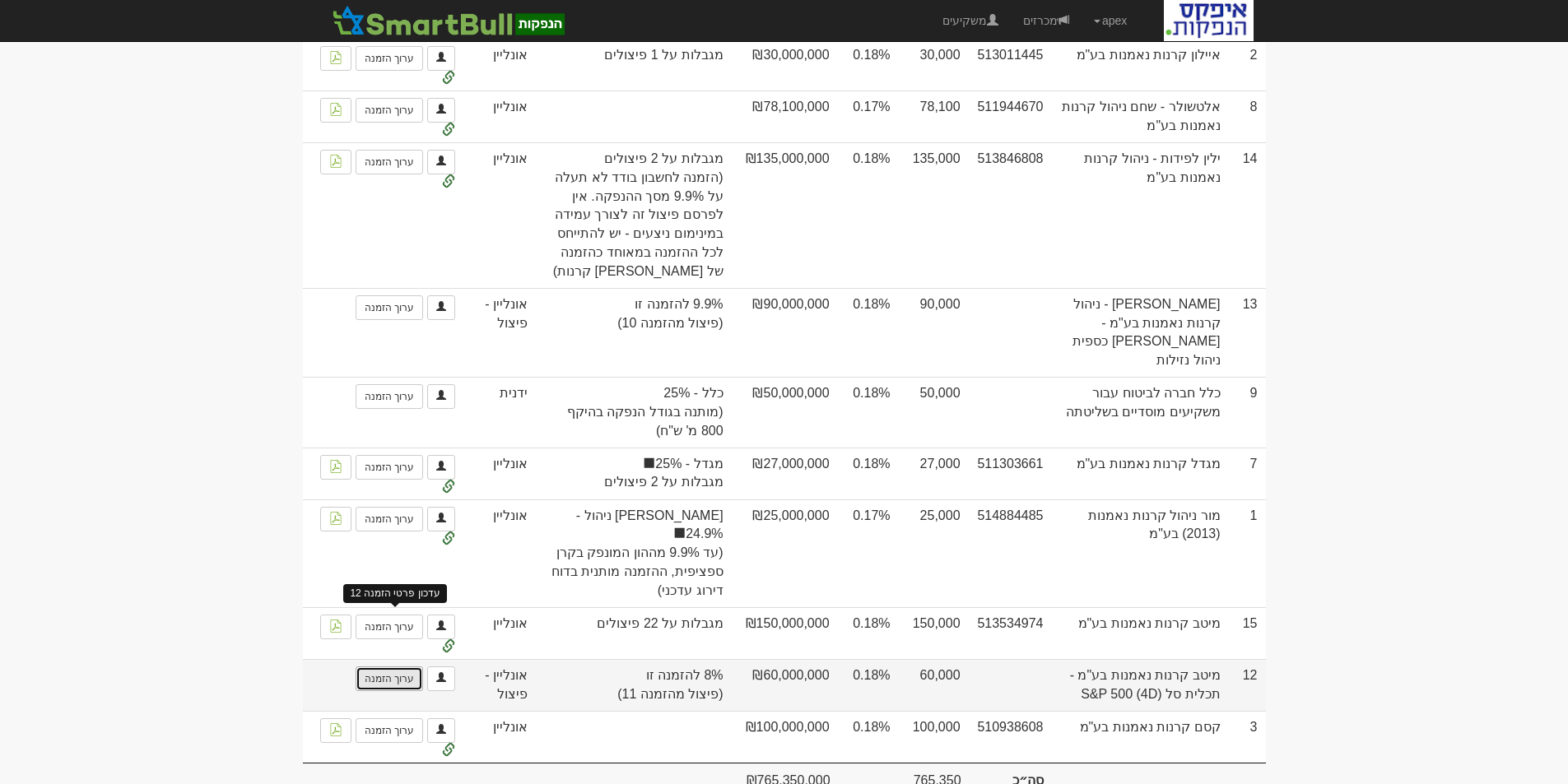
click at [382, 666] on link "ערוך הזמנה" at bounding box center [389, 678] width 67 height 25
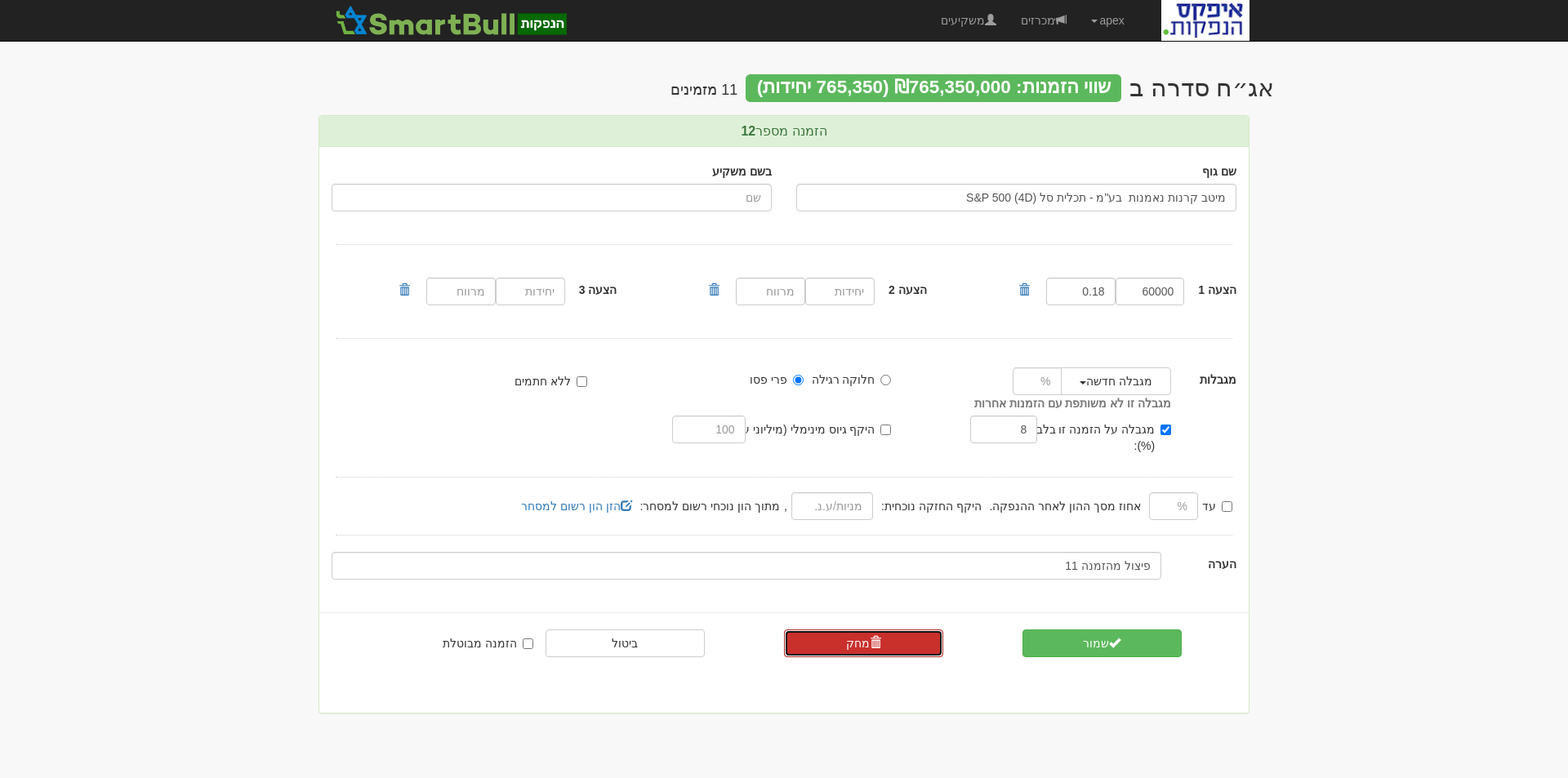
click at [848, 630] on link "מחק" at bounding box center [864, 643] width 159 height 28
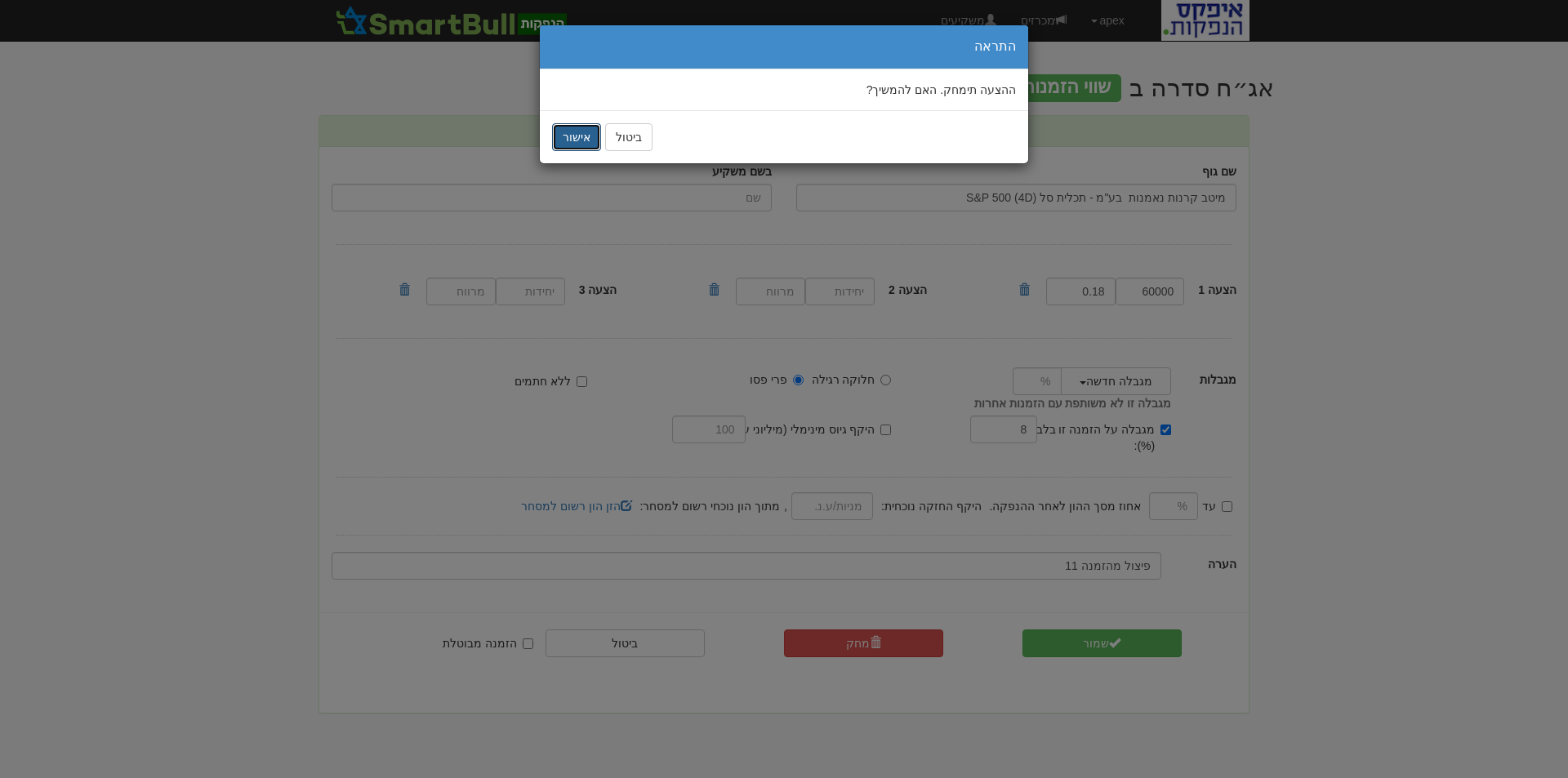
click at [580, 138] on button "אישור" at bounding box center [577, 137] width 49 height 28
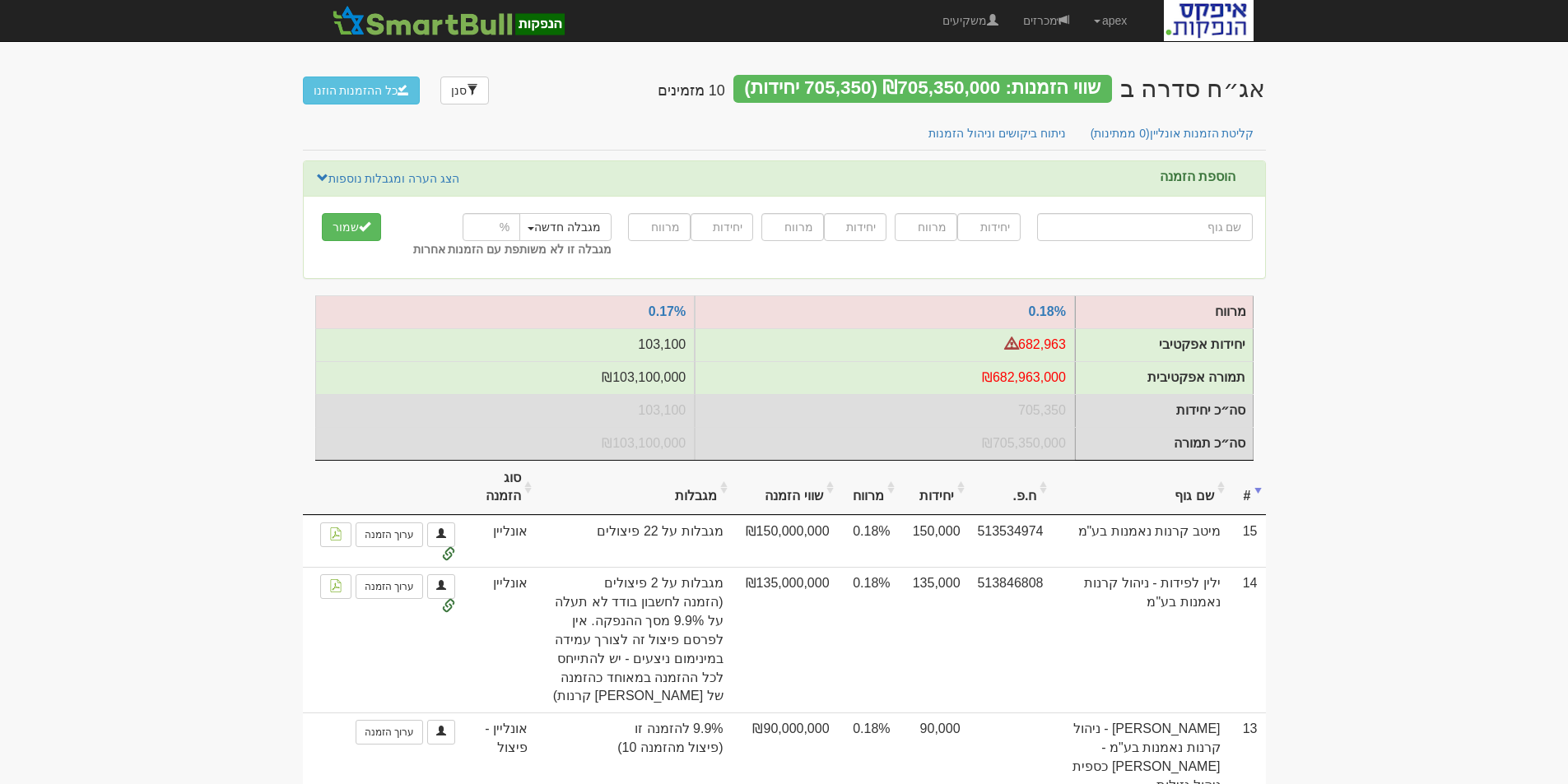
scroll to position [164, 0]
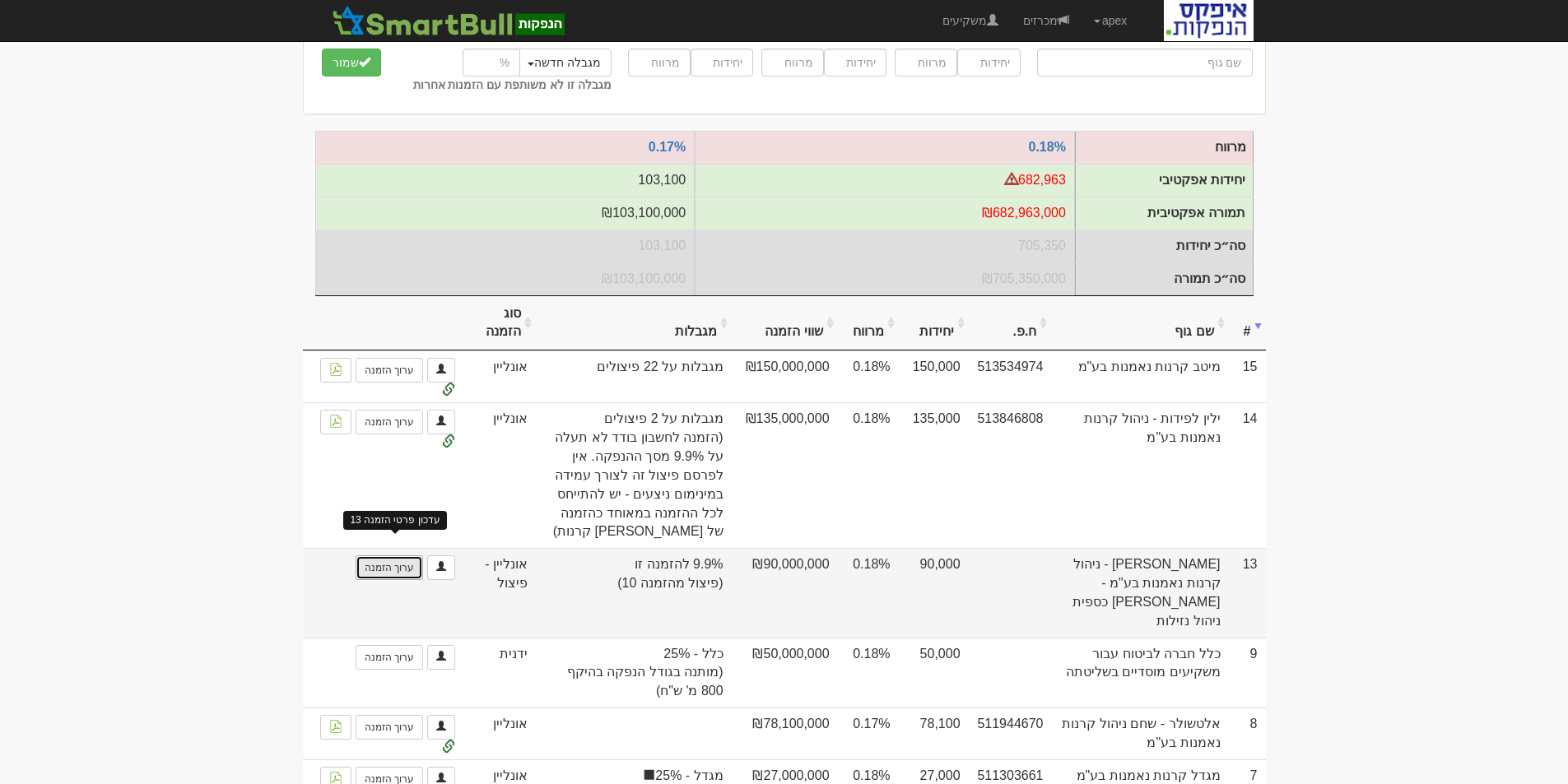
click at [376, 562] on link "ערוך הזמנה" at bounding box center [389, 567] width 67 height 25
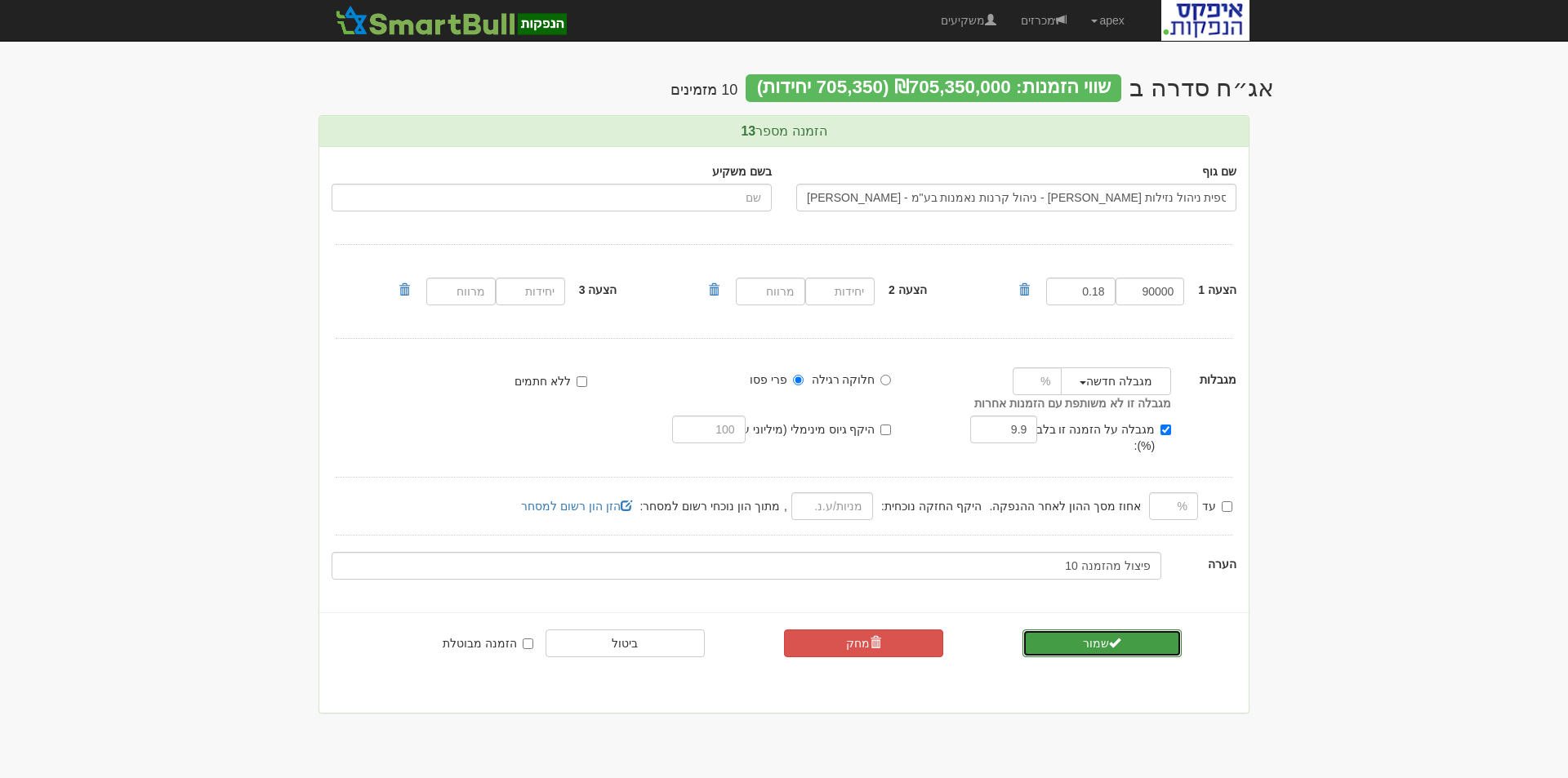
click at [1099, 630] on button "שמור" at bounding box center [1101, 643] width 159 height 28
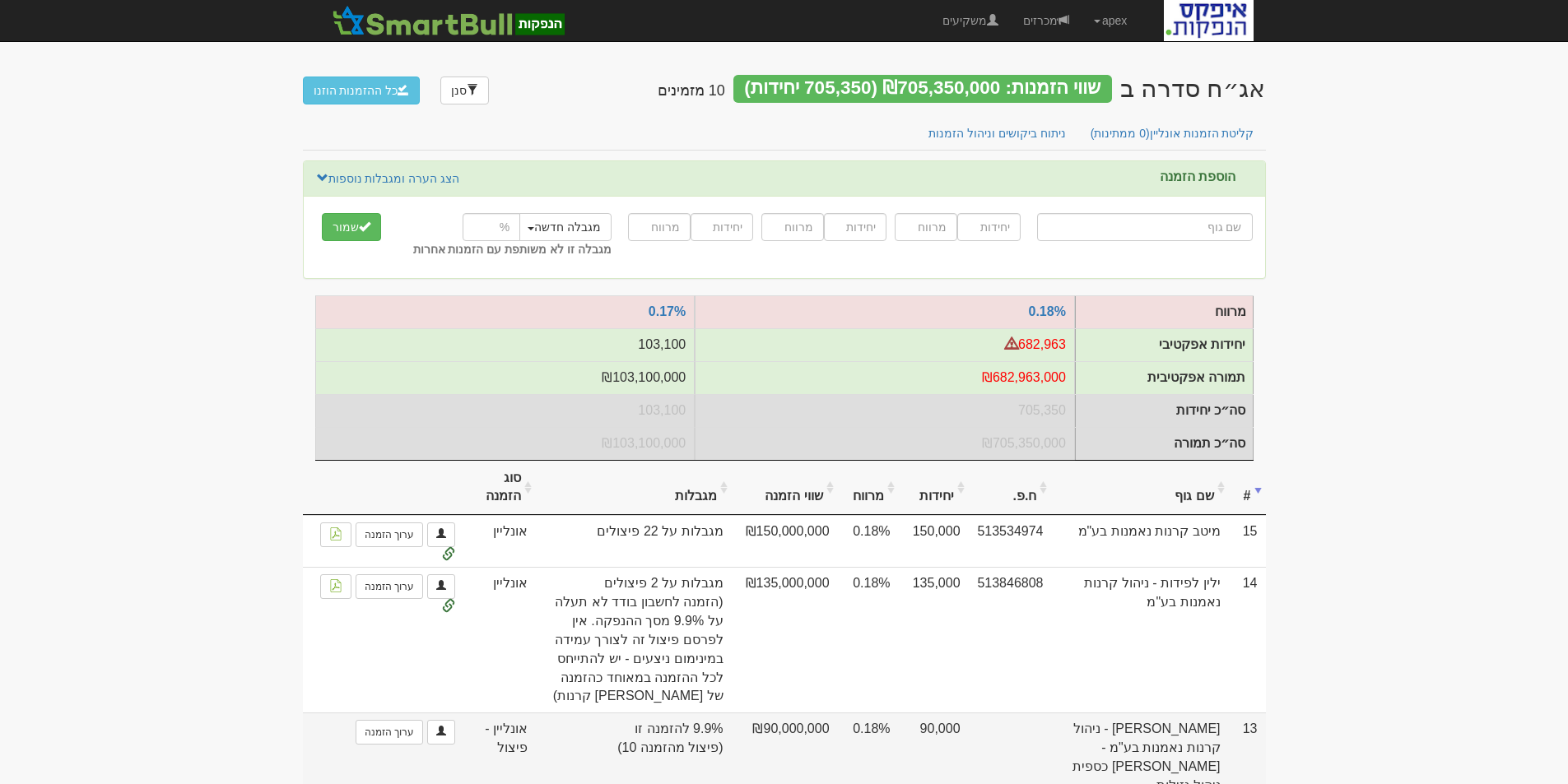
scroll to position [82, 0]
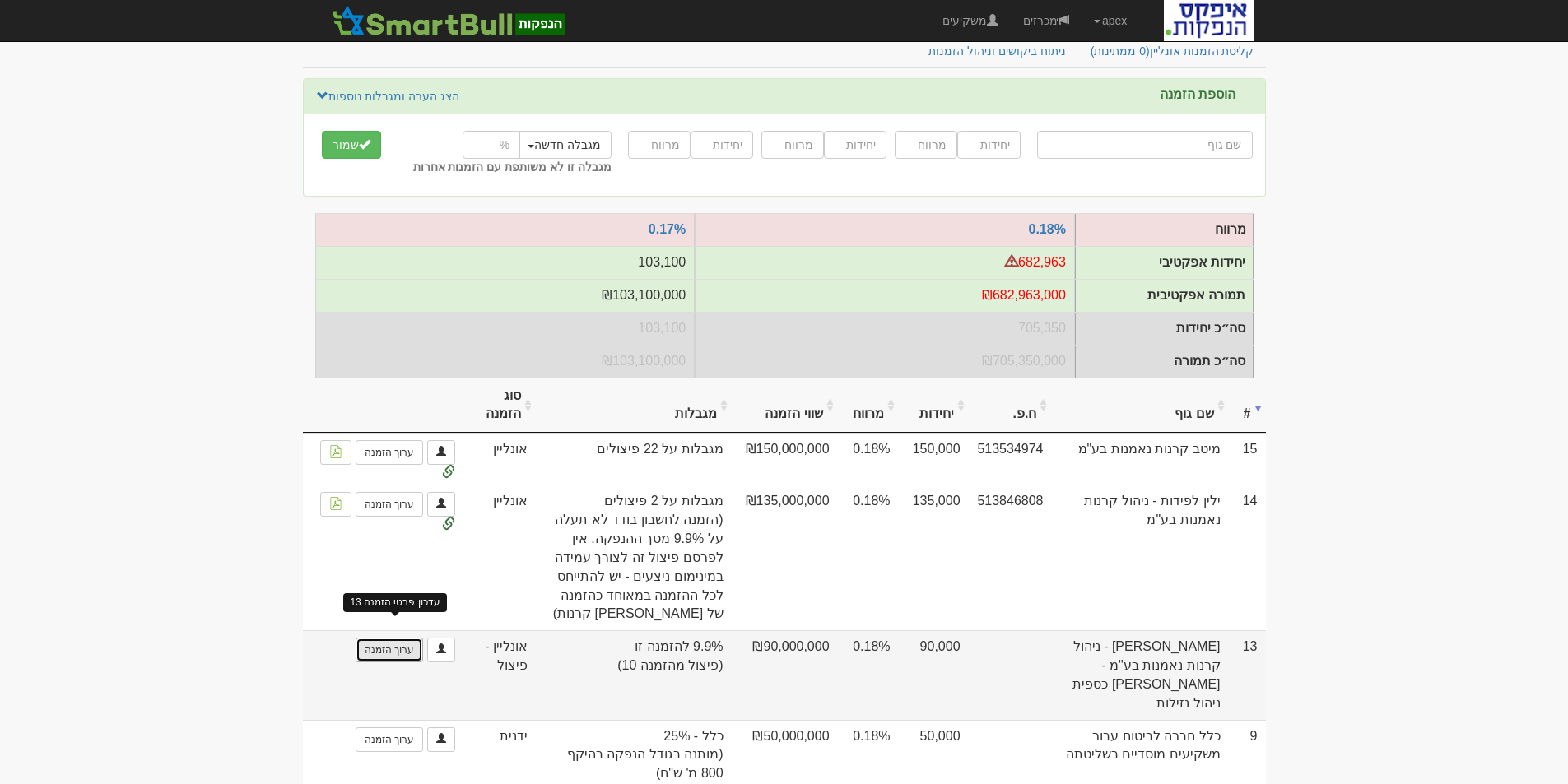
click at [382, 645] on link "ערוך הזמנה" at bounding box center [389, 649] width 67 height 25
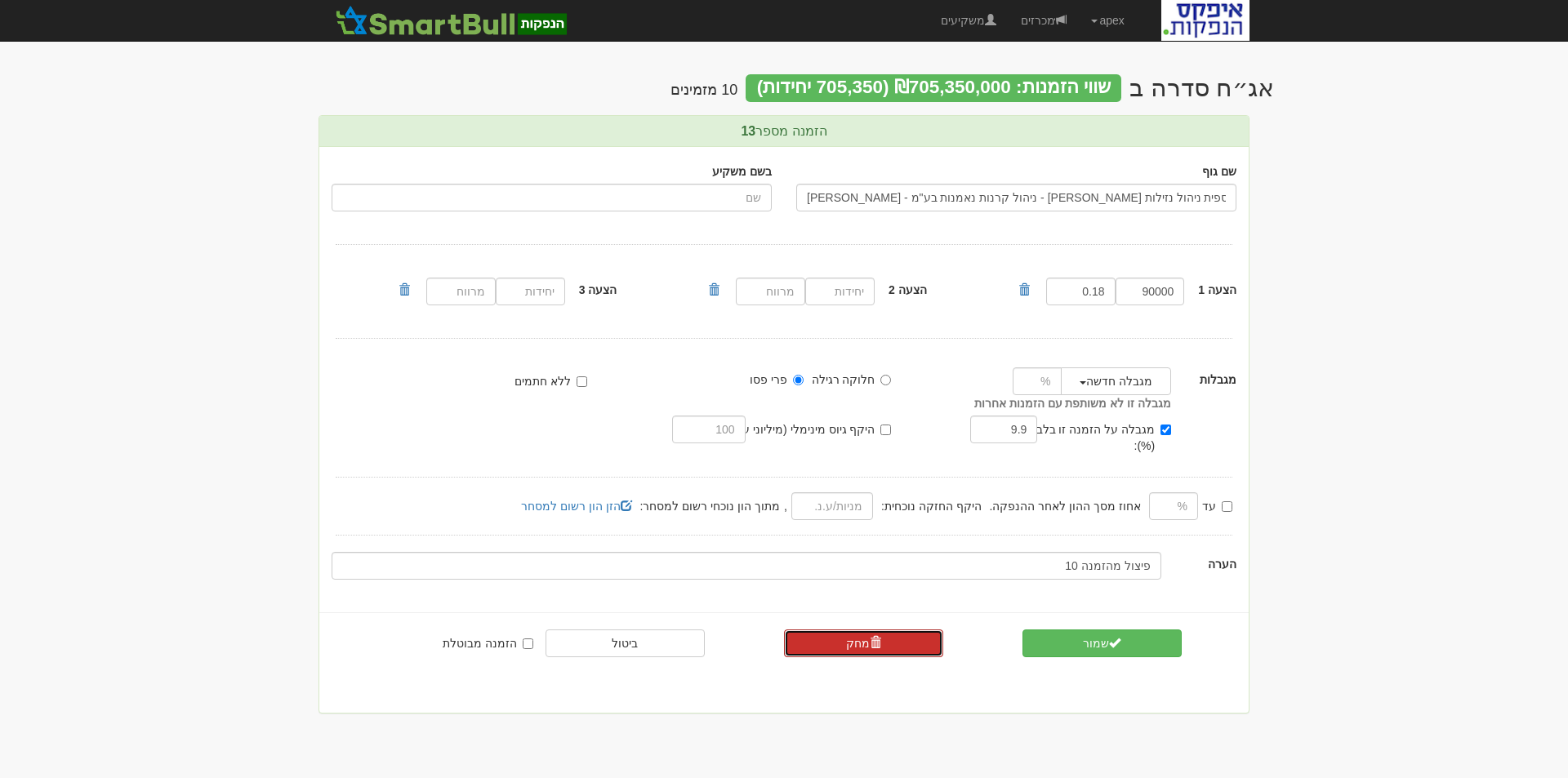
click at [857, 630] on link "מחק" at bounding box center [864, 643] width 159 height 28
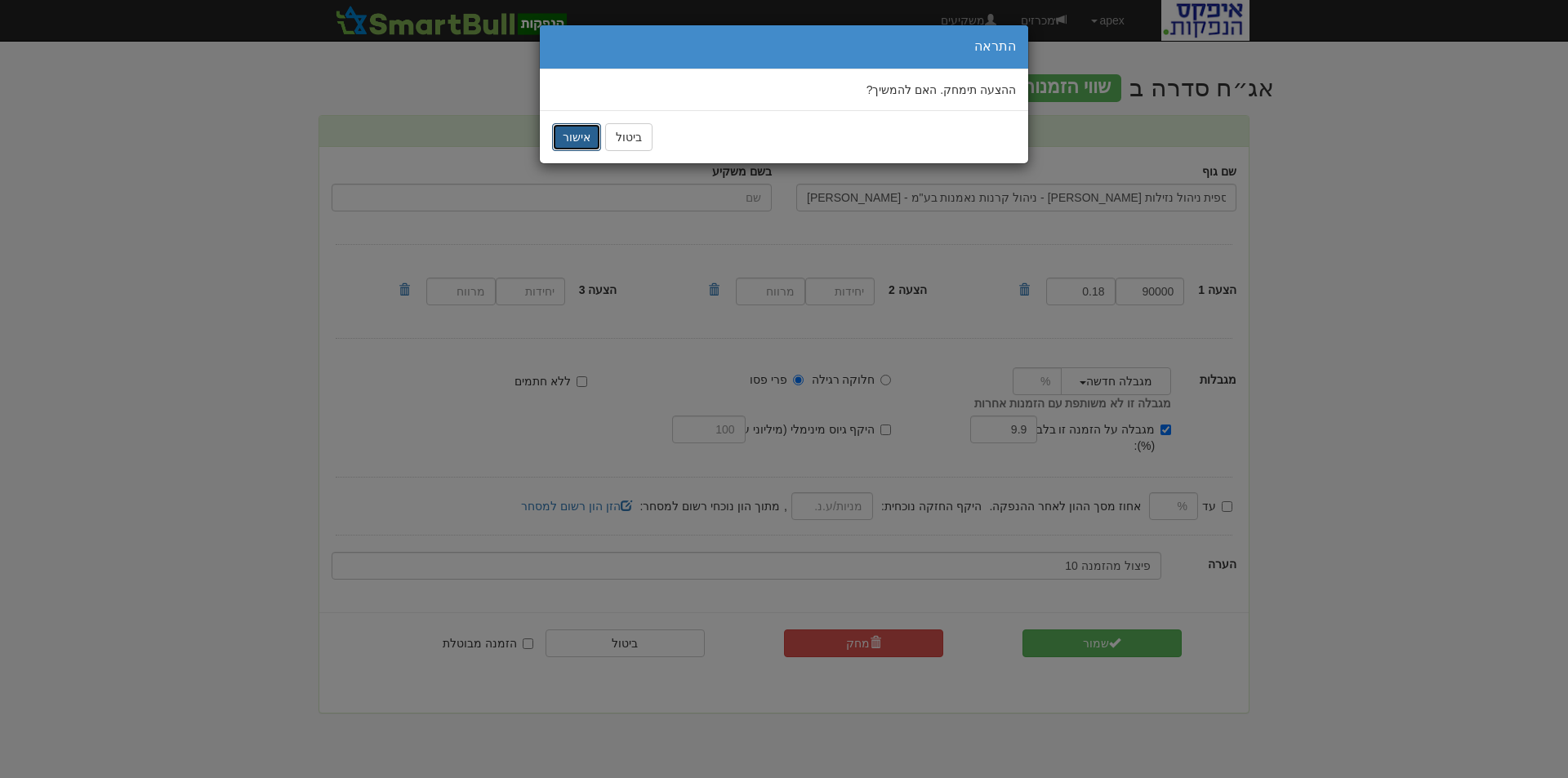
click at [580, 138] on button "אישור" at bounding box center [577, 137] width 49 height 28
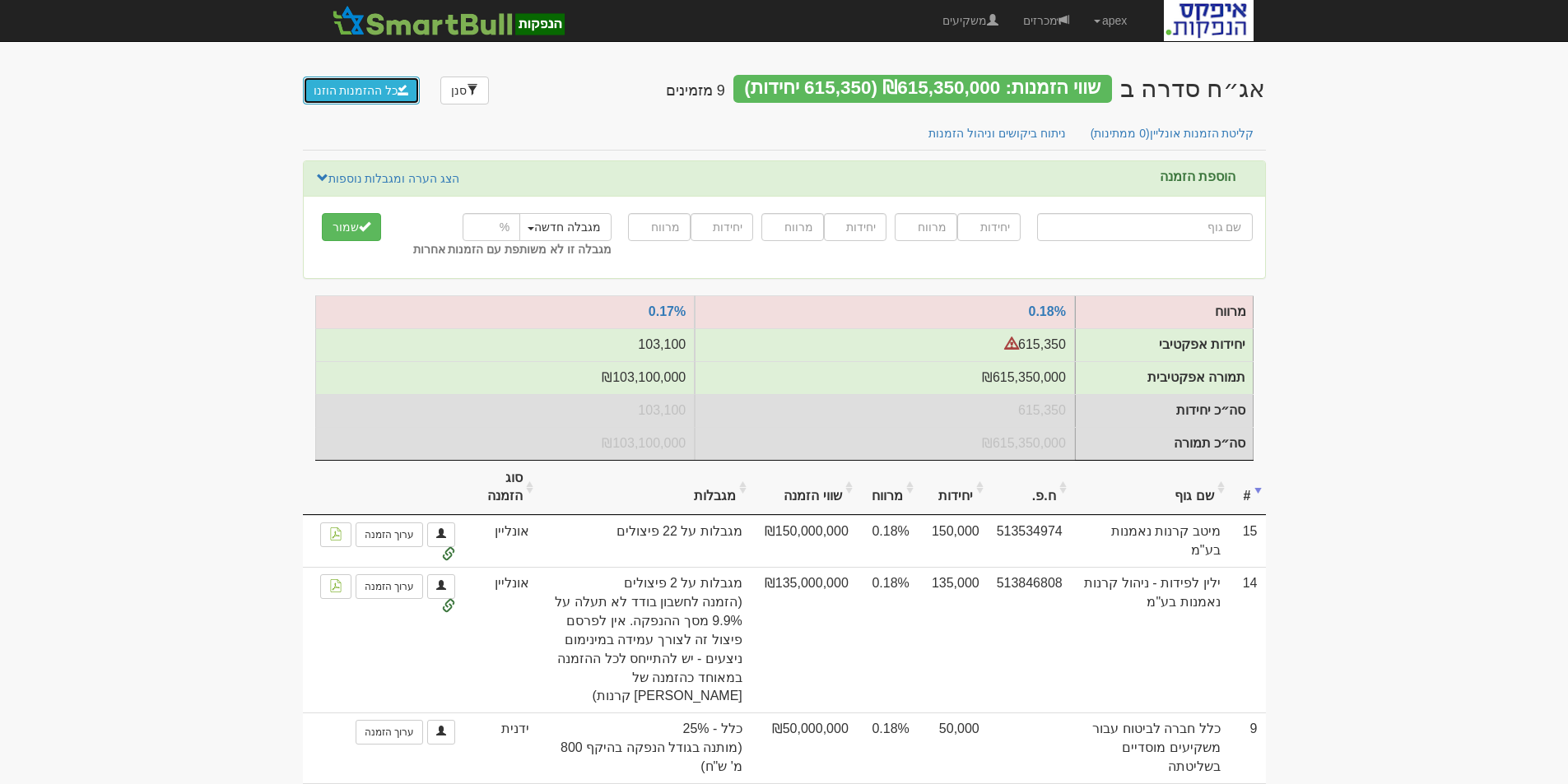
click at [340, 88] on button "כל ההזמנות הוזנו" at bounding box center [362, 90] width 118 height 28
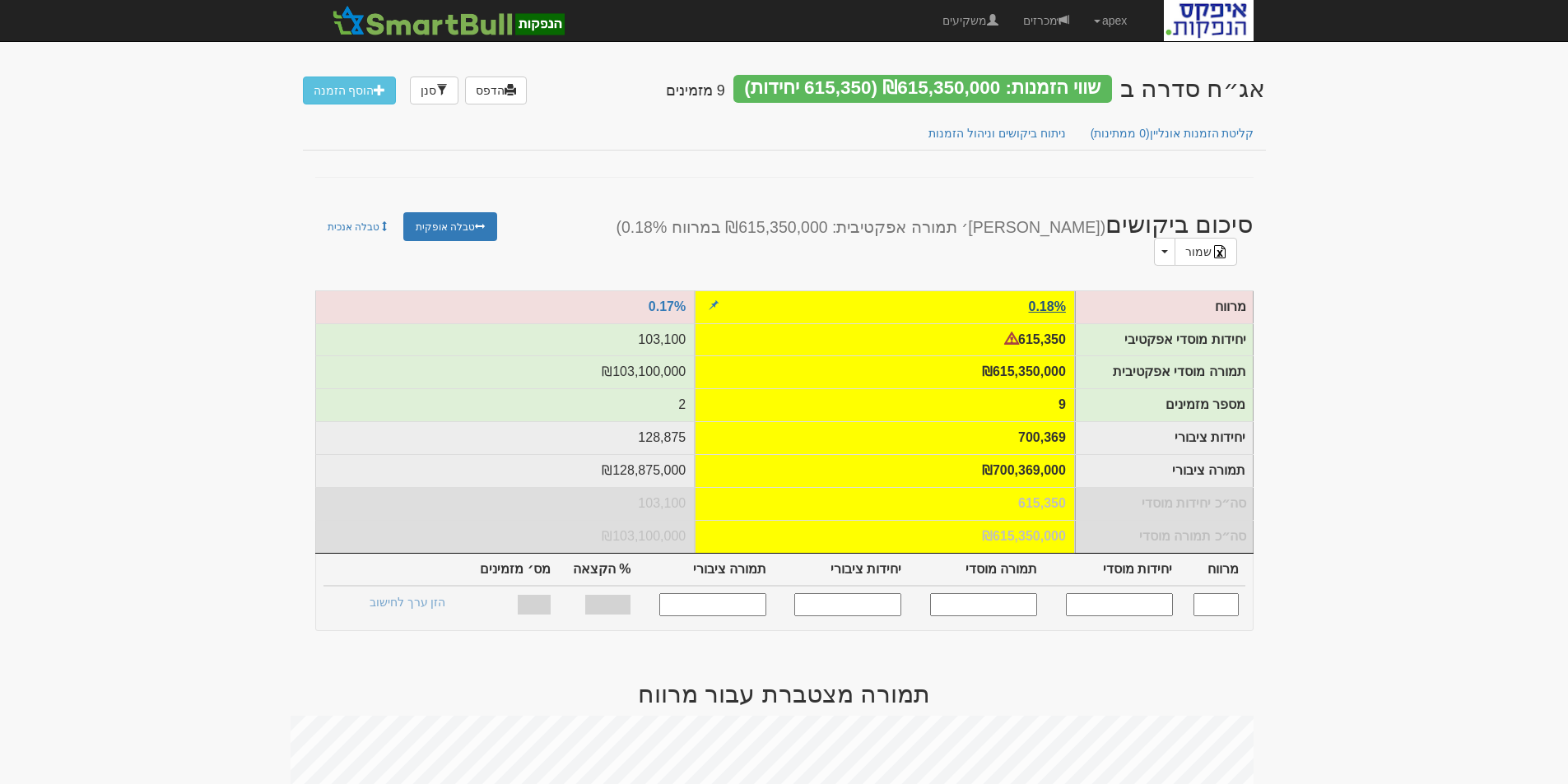
click at [1040, 290] on td "0.18%" at bounding box center [885, 306] width 380 height 33
click at [1050, 299] on link "0.18%" at bounding box center [1047, 306] width 37 height 14
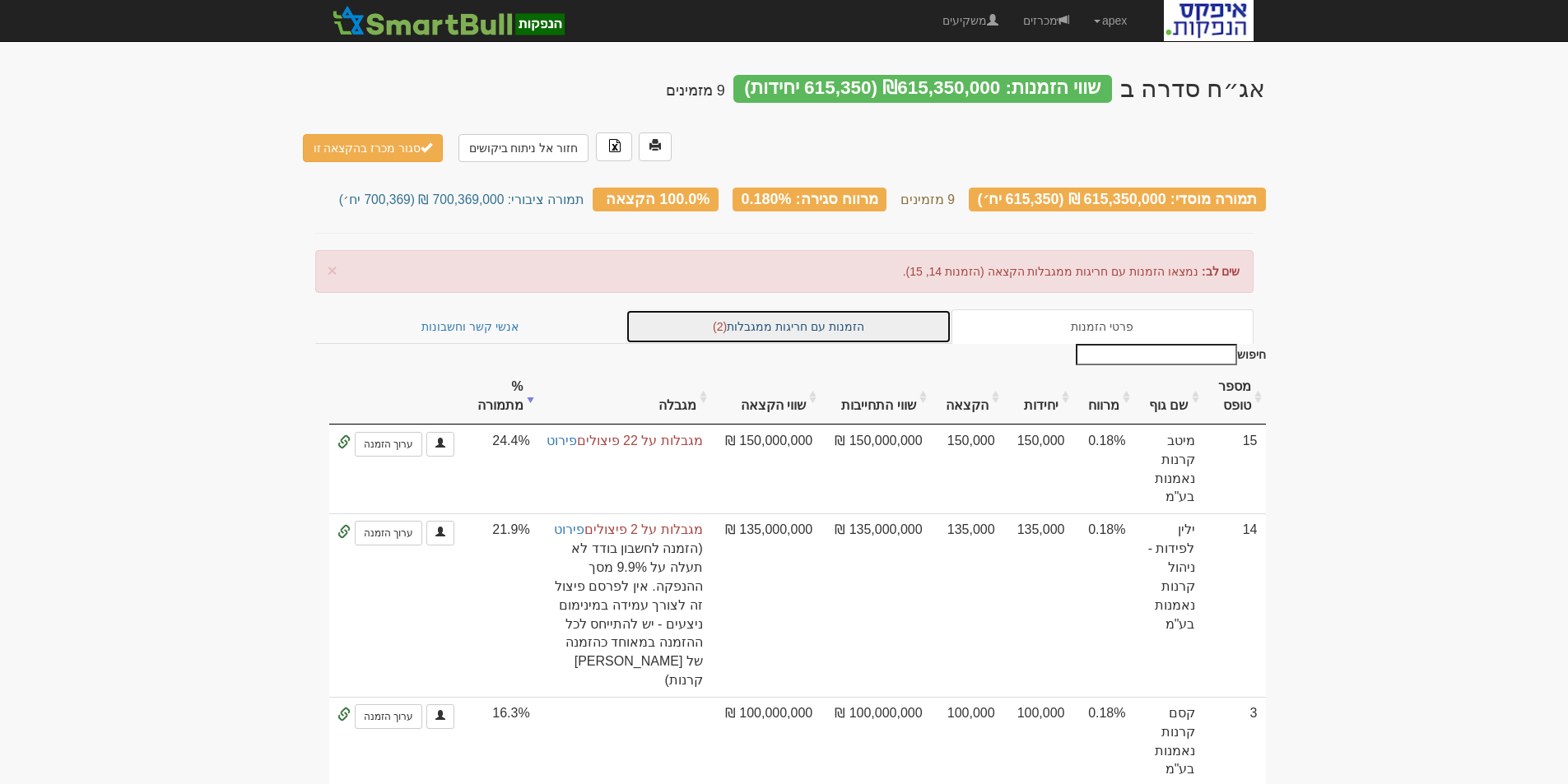
click at [771, 309] on link "הזמנות עם חריגות ממגבלות (2)" at bounding box center [788, 326] width 326 height 35
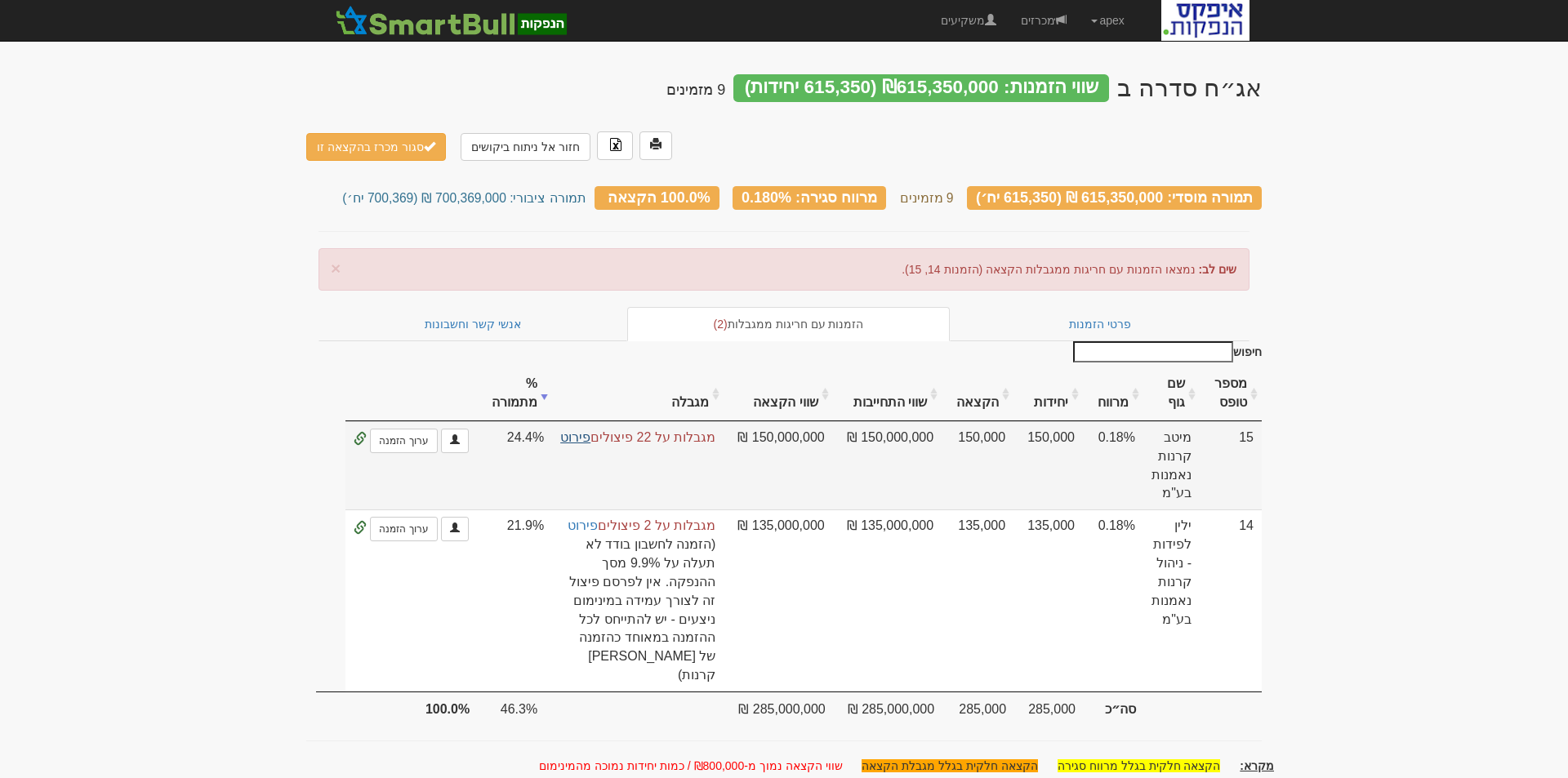
click at [586, 430] on link "פירוט" at bounding box center [575, 437] width 30 height 14
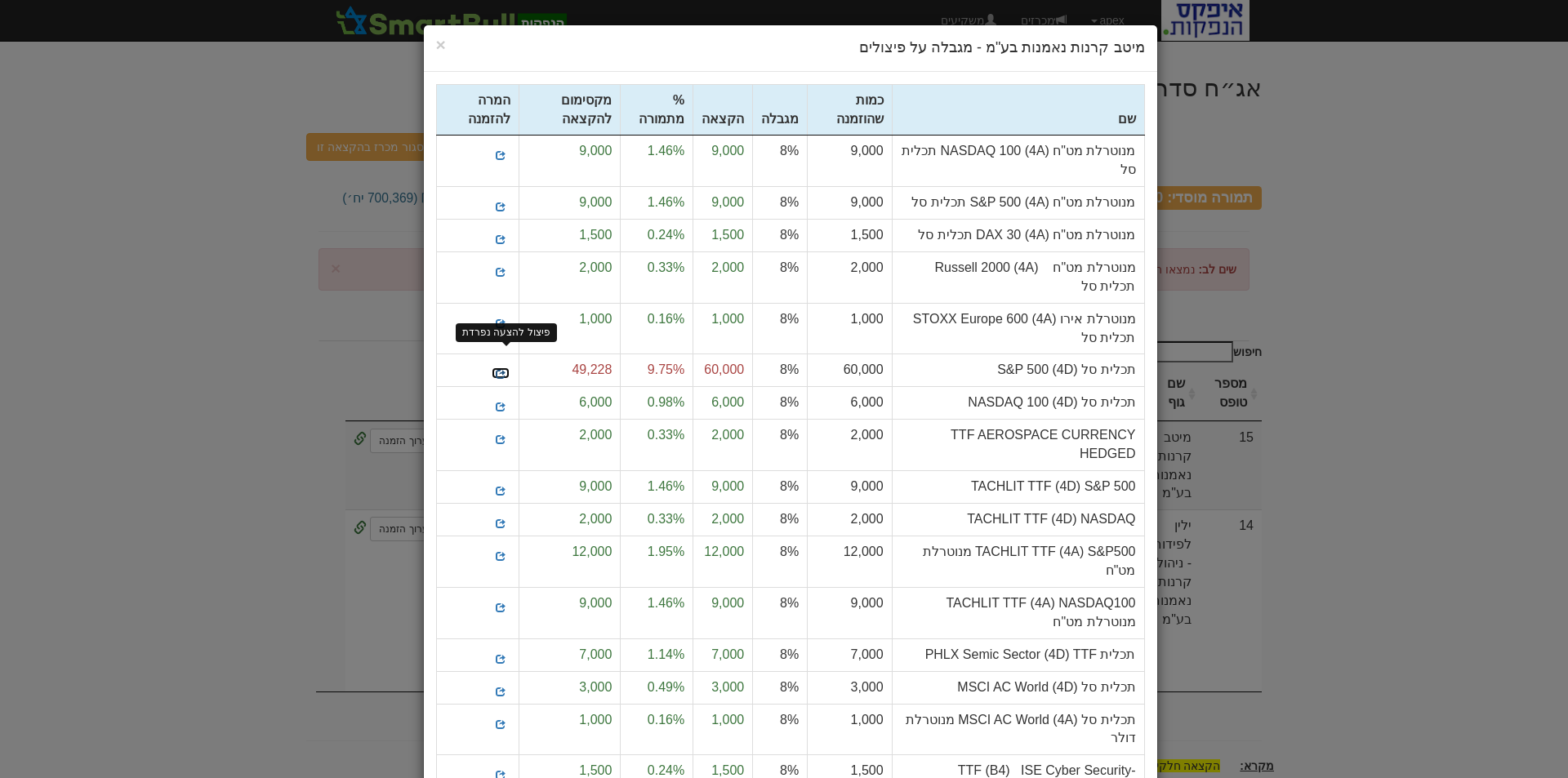
click at [505, 369] on span at bounding box center [500, 374] width 10 height 10
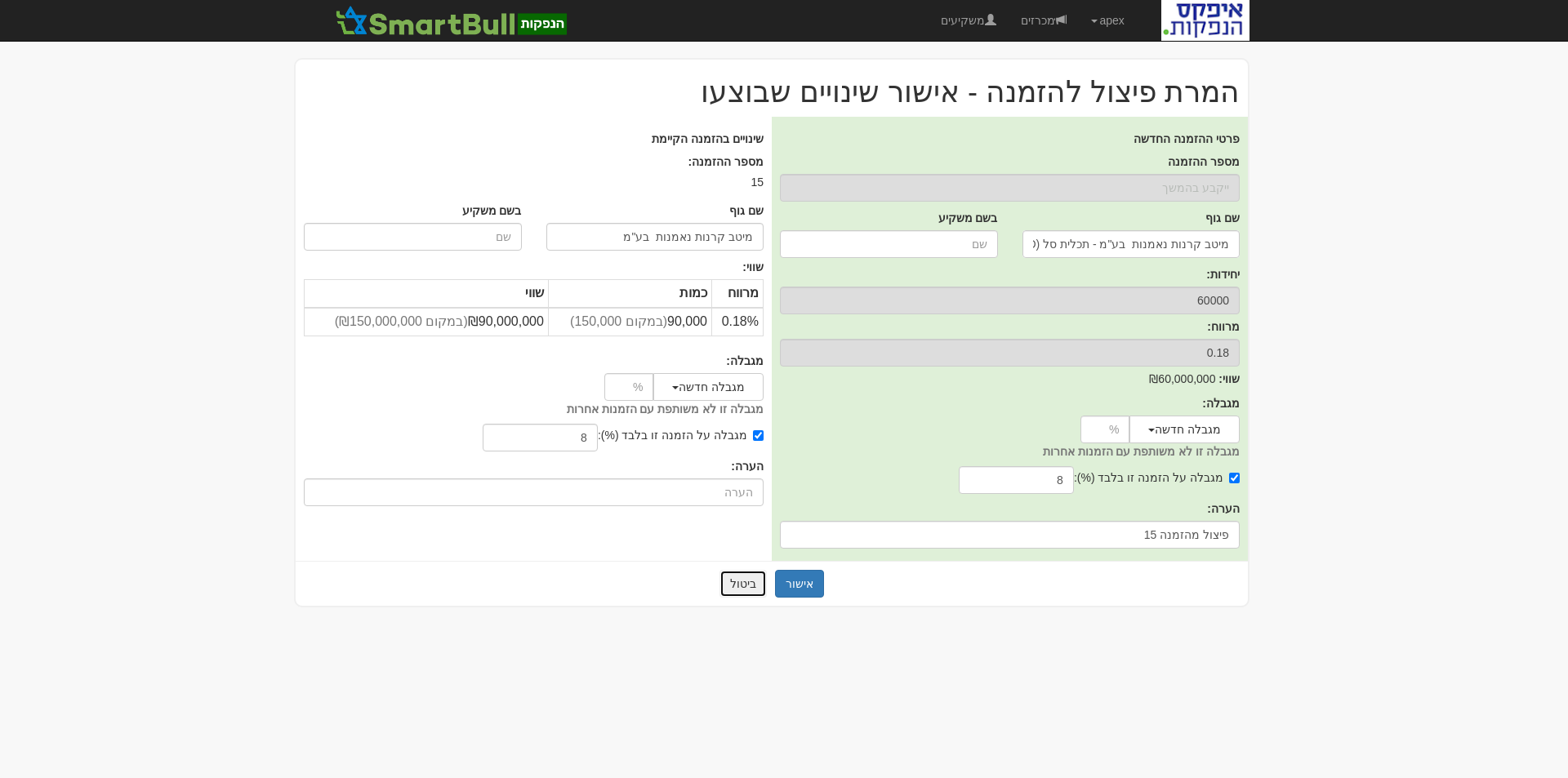
click at [737, 591] on button "ביטול" at bounding box center [743, 584] width 47 height 28
click at [795, 579] on button "אישור" at bounding box center [800, 584] width 49 height 28
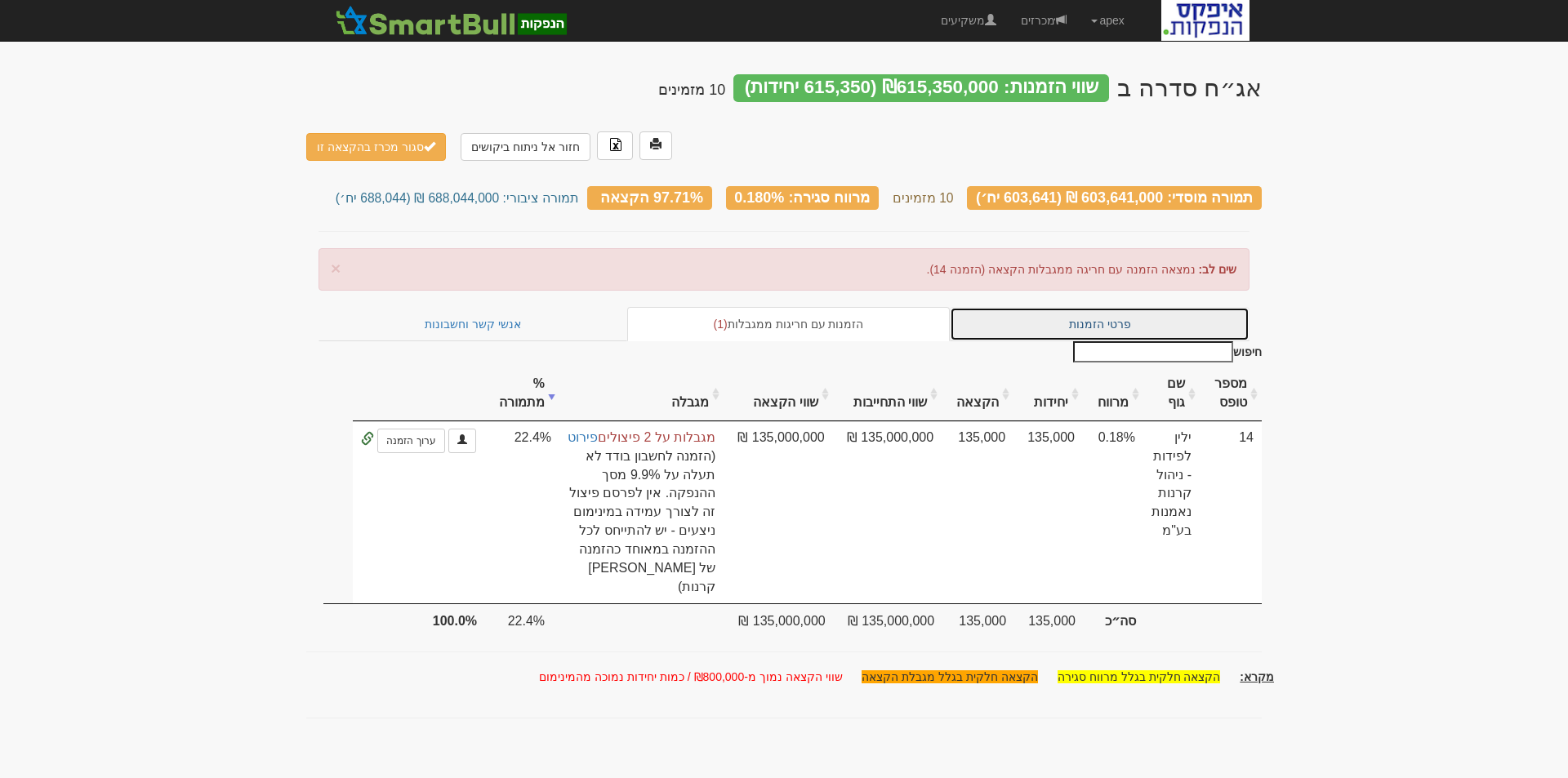
click at [1069, 306] on link "פרטי הזמנות" at bounding box center [1098, 323] width 300 height 34
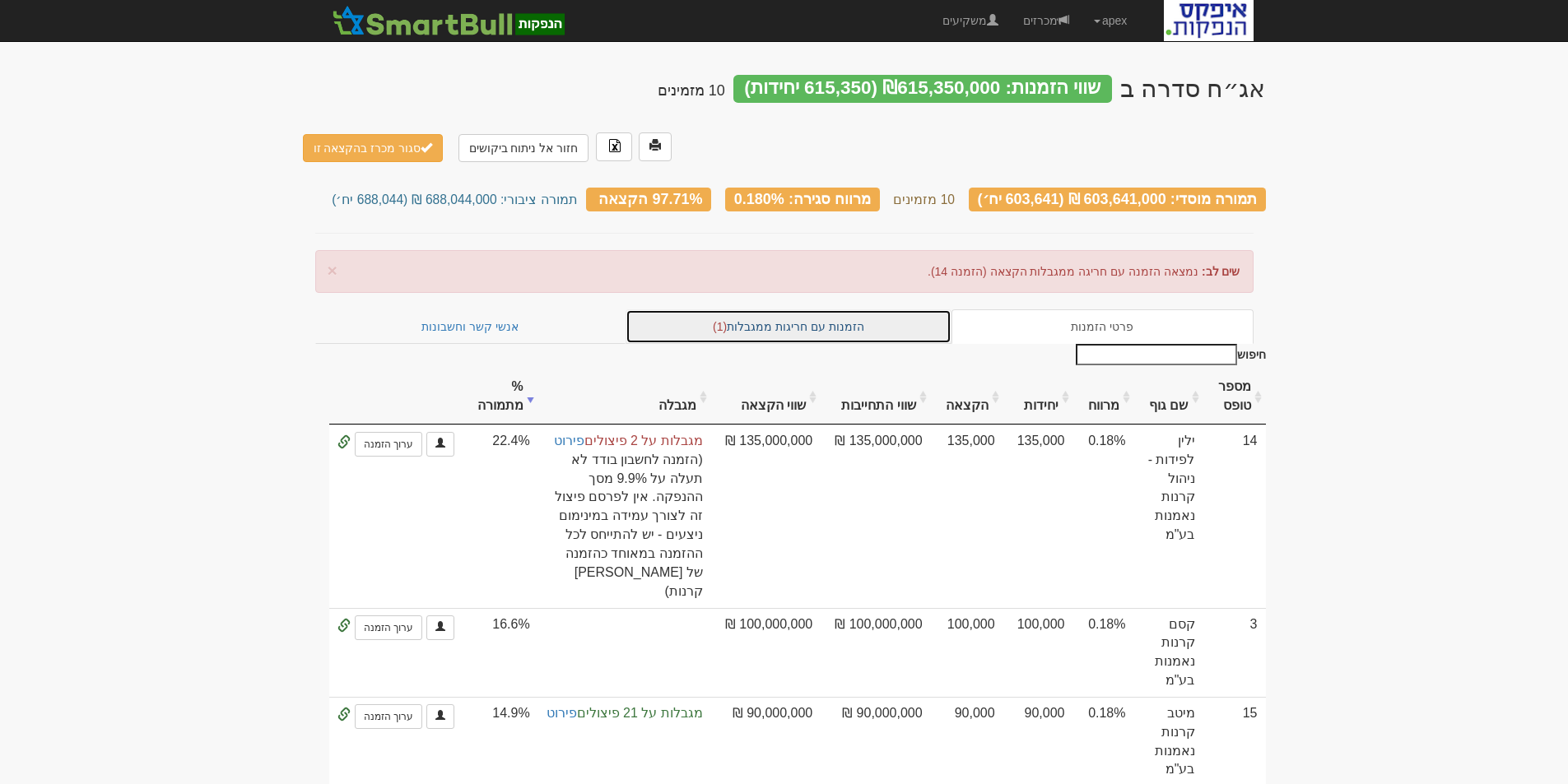
click at [771, 309] on link "הזמנות עם חריגות ממגבלות (1)" at bounding box center [788, 326] width 326 height 35
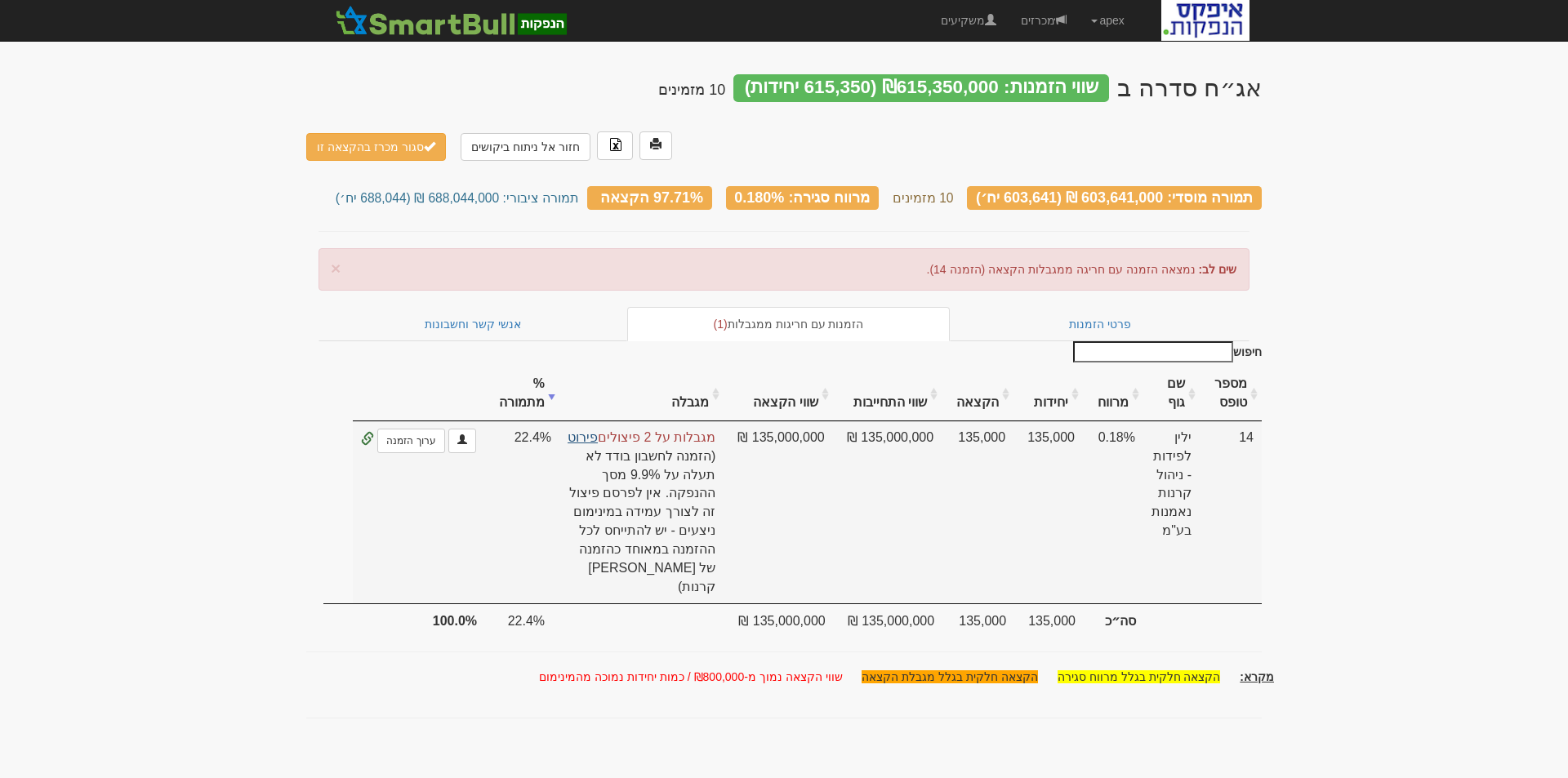
click at [594, 430] on link "פירוט" at bounding box center [583, 437] width 30 height 14
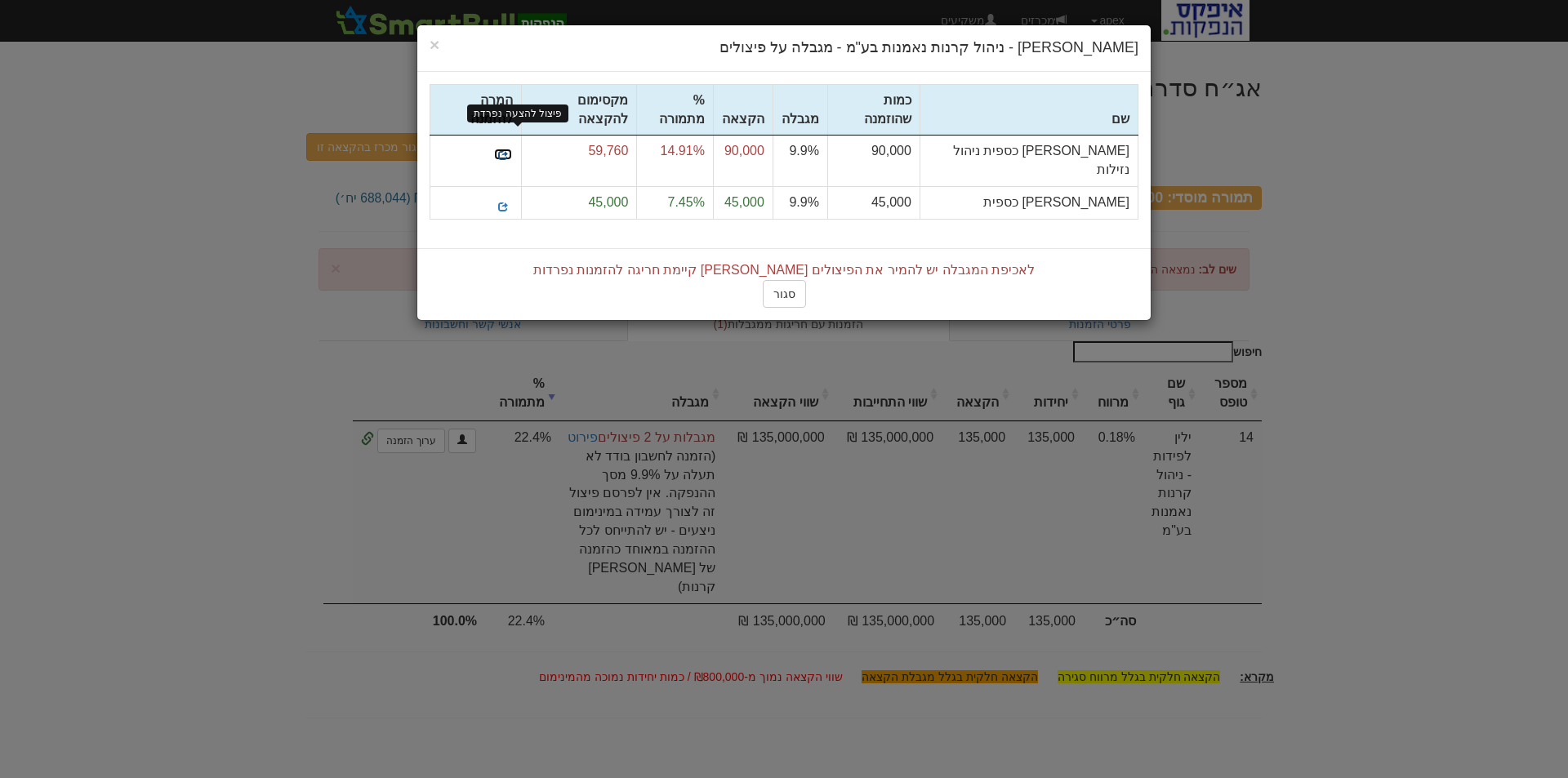
click at [508, 150] on span at bounding box center [503, 155] width 10 height 10
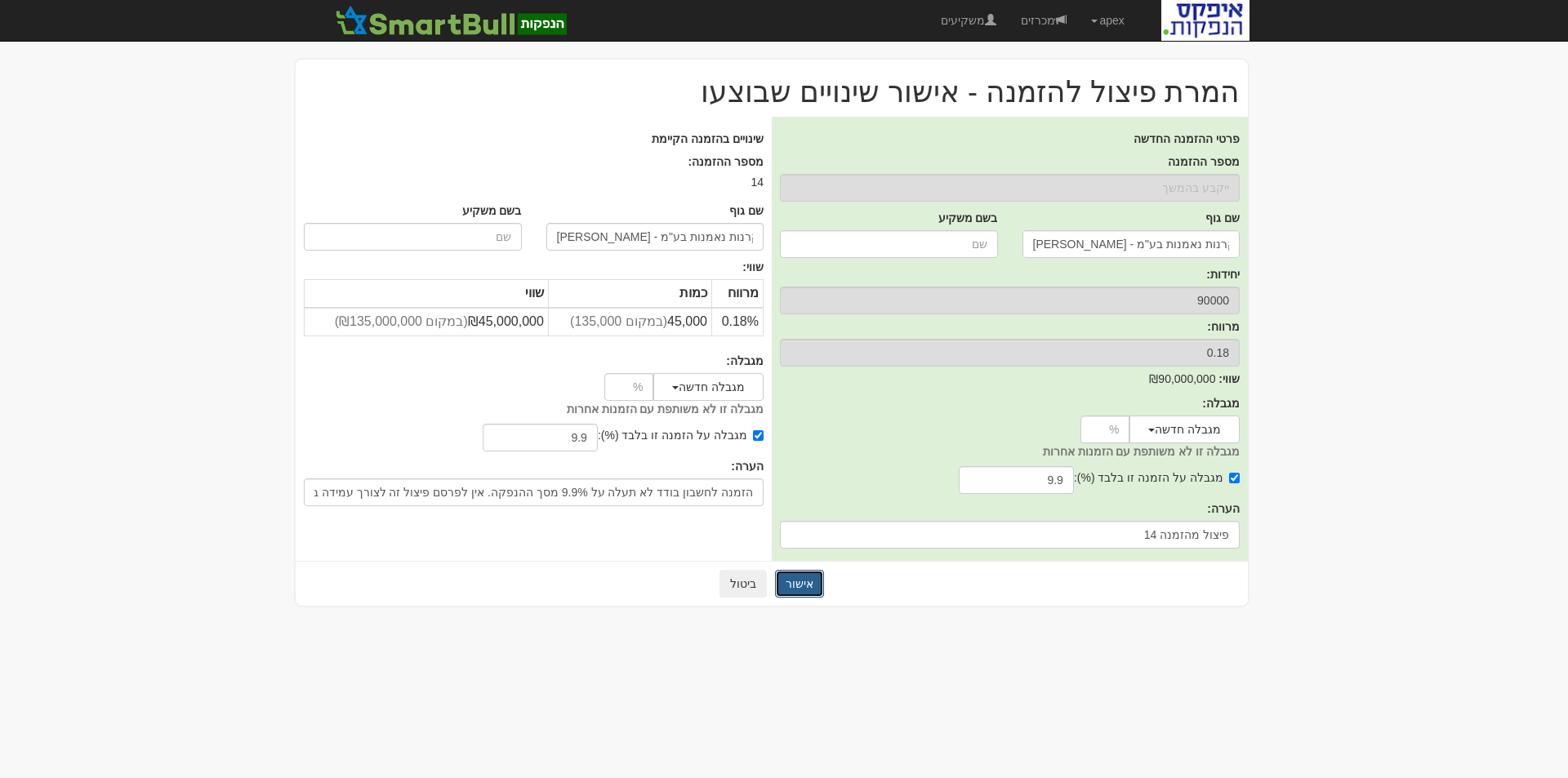
click at [797, 586] on button "אישור" at bounding box center [800, 584] width 49 height 28
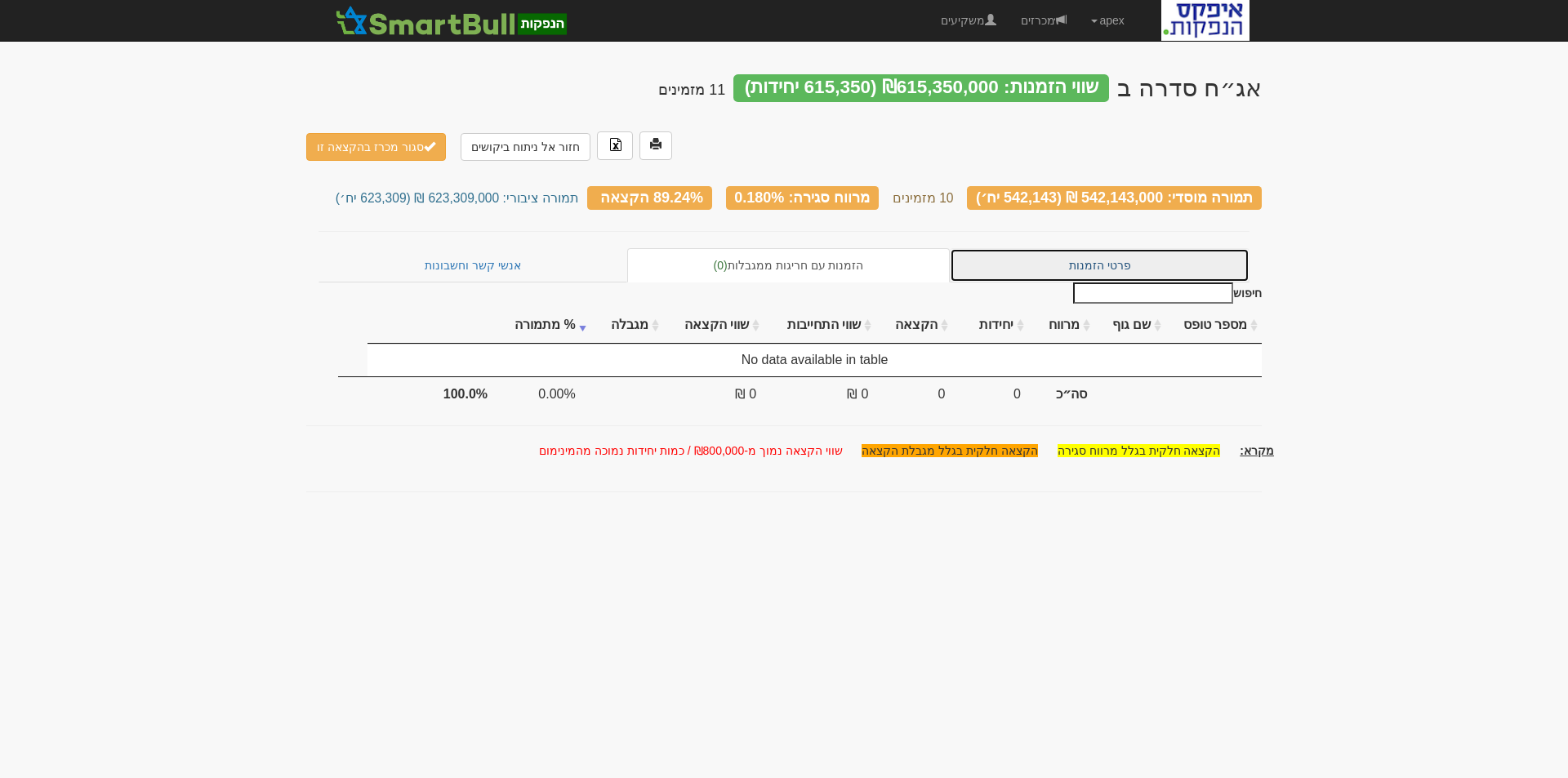
click at [1104, 249] on link "פרטי הזמנות" at bounding box center [1098, 265] width 300 height 34
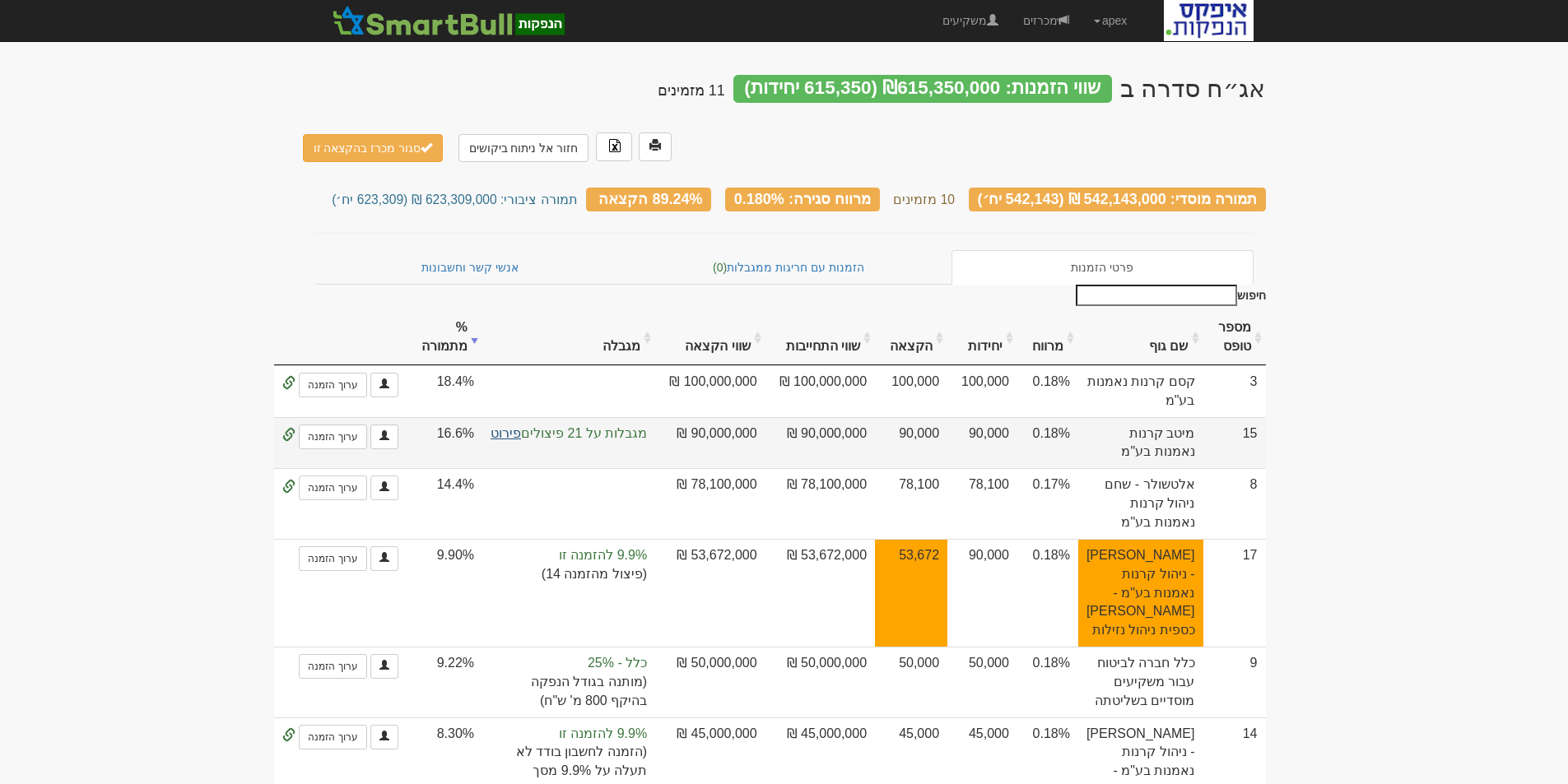
click at [521, 426] on link "פירוט" at bounding box center [505, 433] width 31 height 14
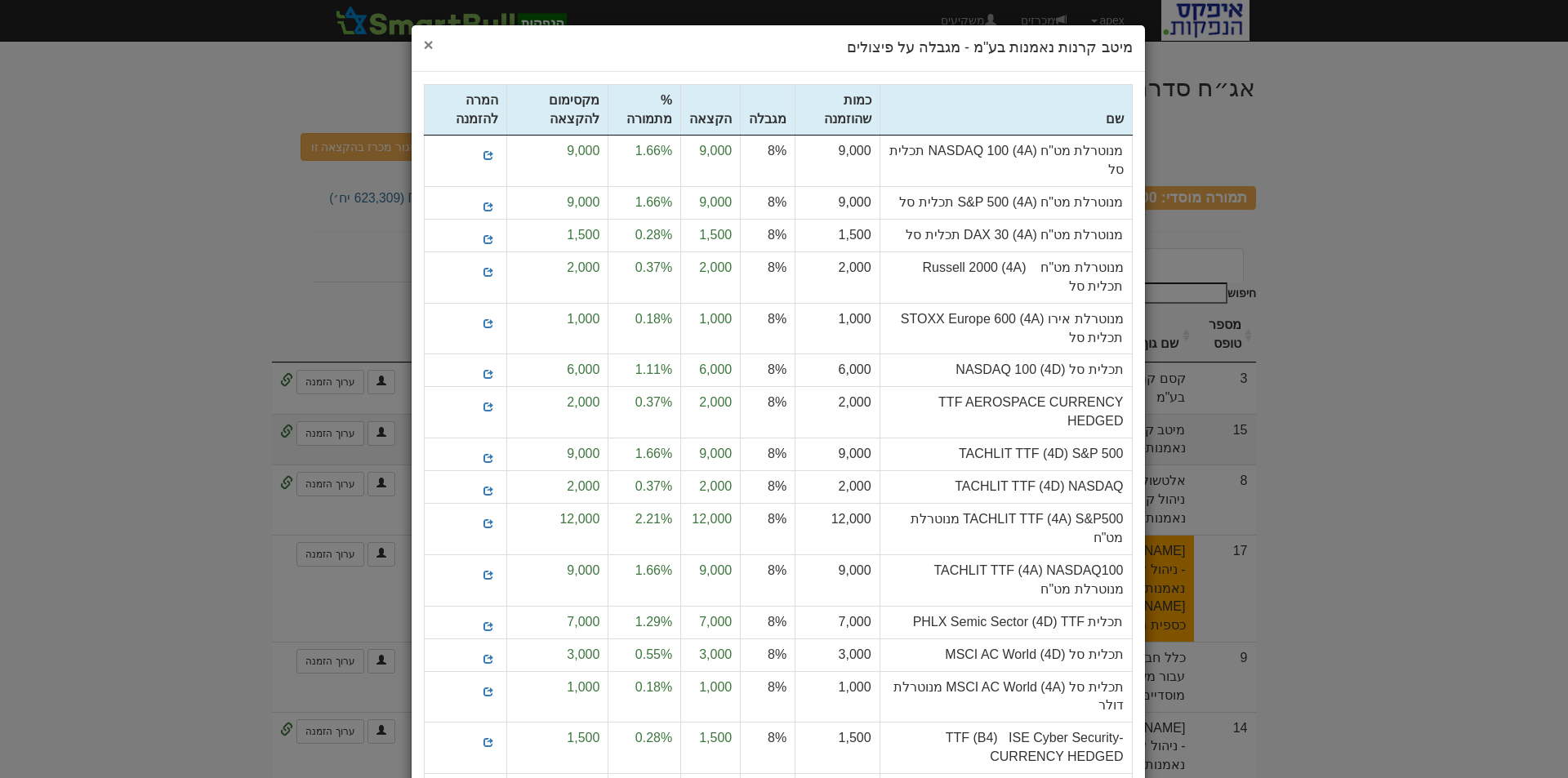
click at [433, 44] on span "×" at bounding box center [428, 44] width 10 height 19
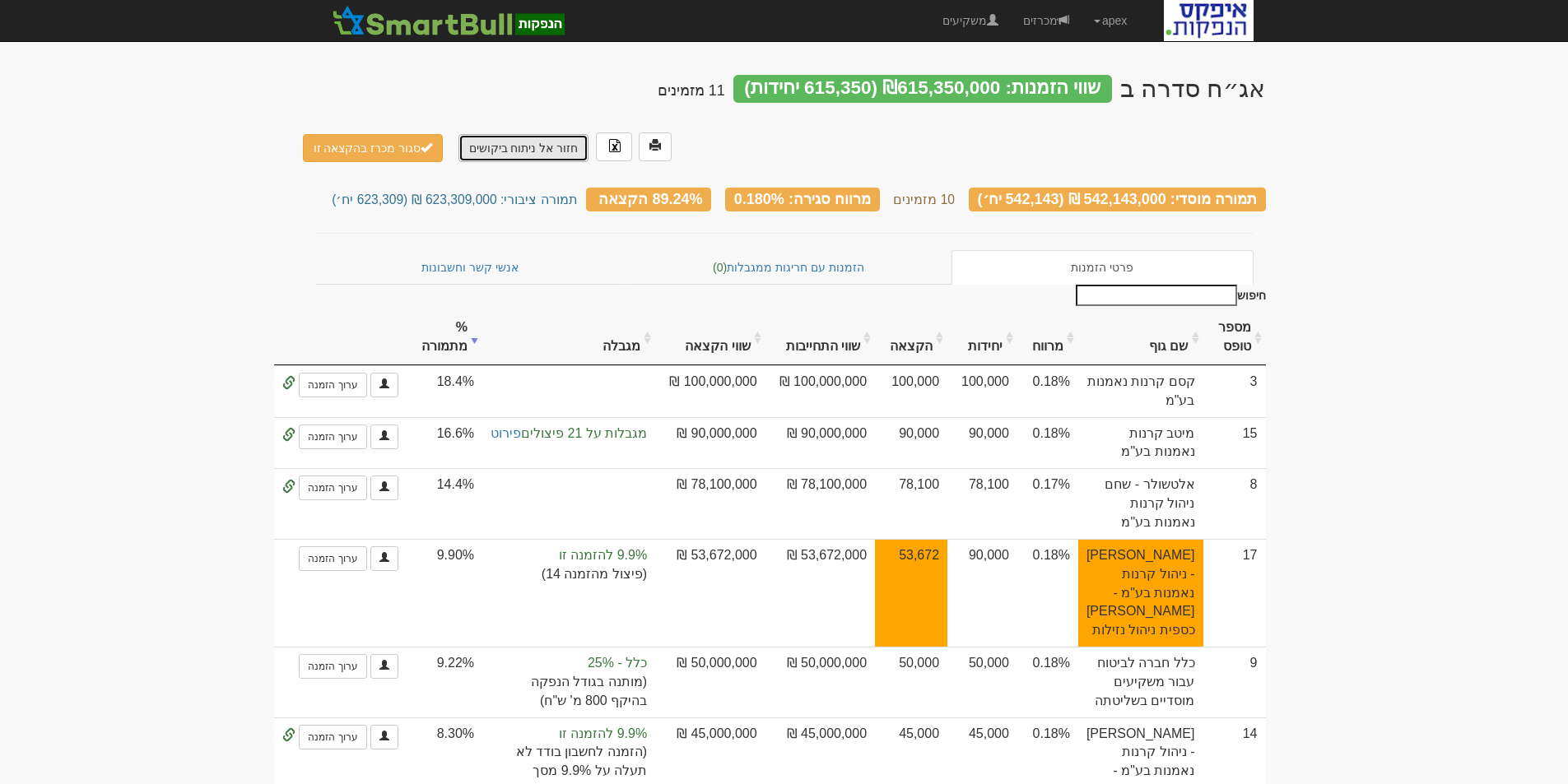
click at [494, 134] on link "חזור אל ניתוח ביקושים" at bounding box center [524, 147] width 131 height 28
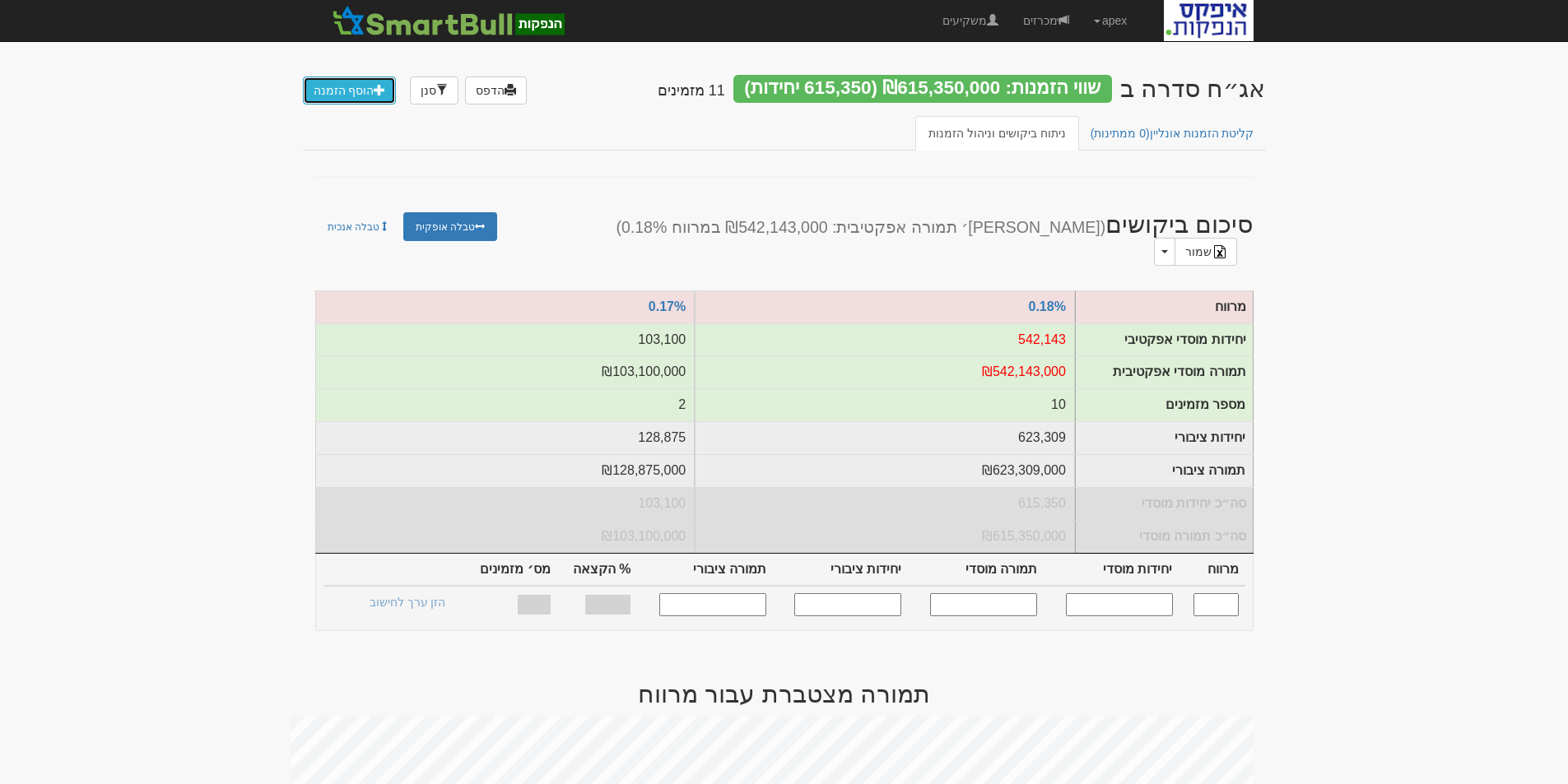
click at [349, 90] on link "הוסף הזמנה" at bounding box center [350, 90] width 94 height 28
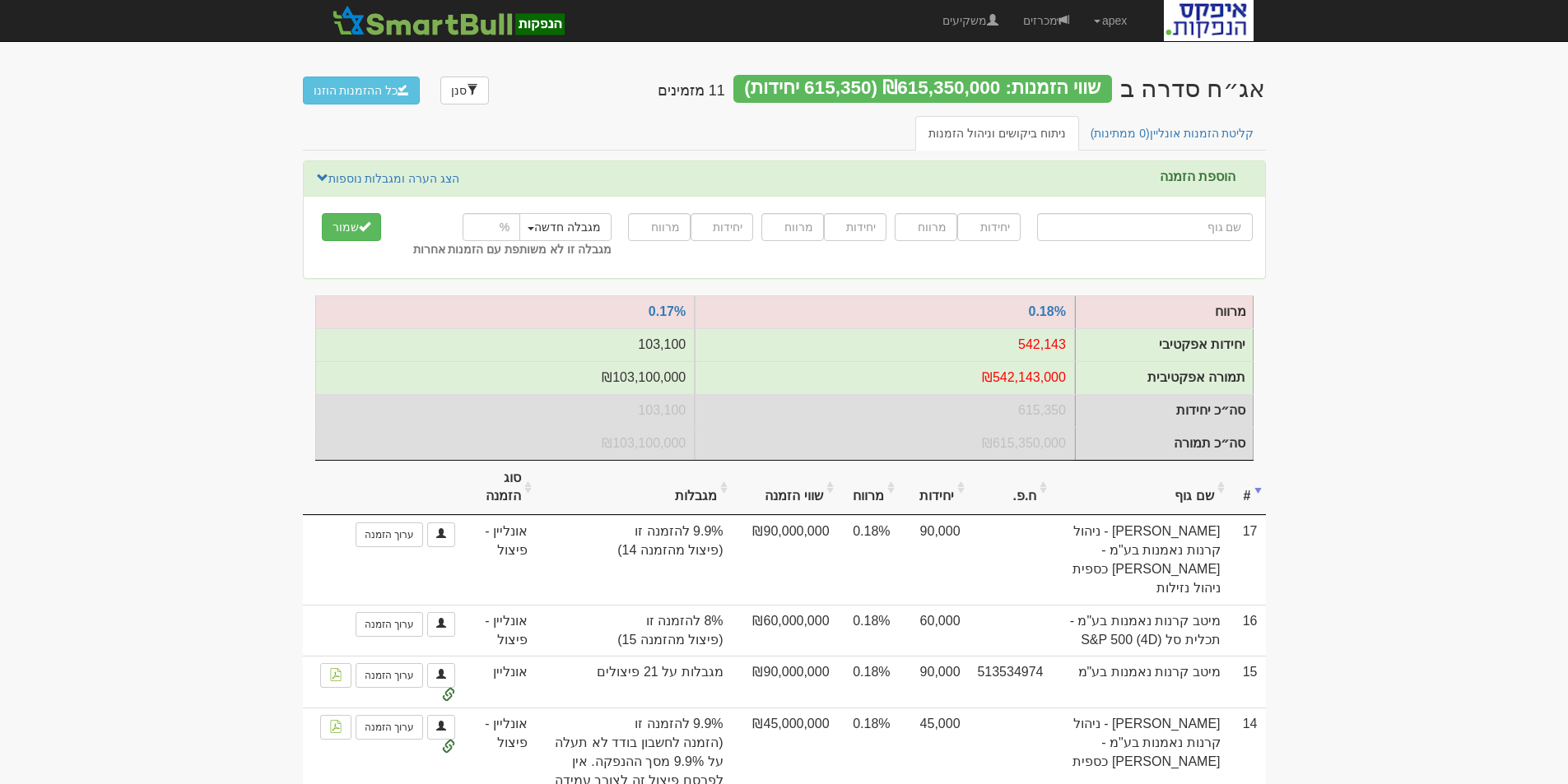
type input "י"
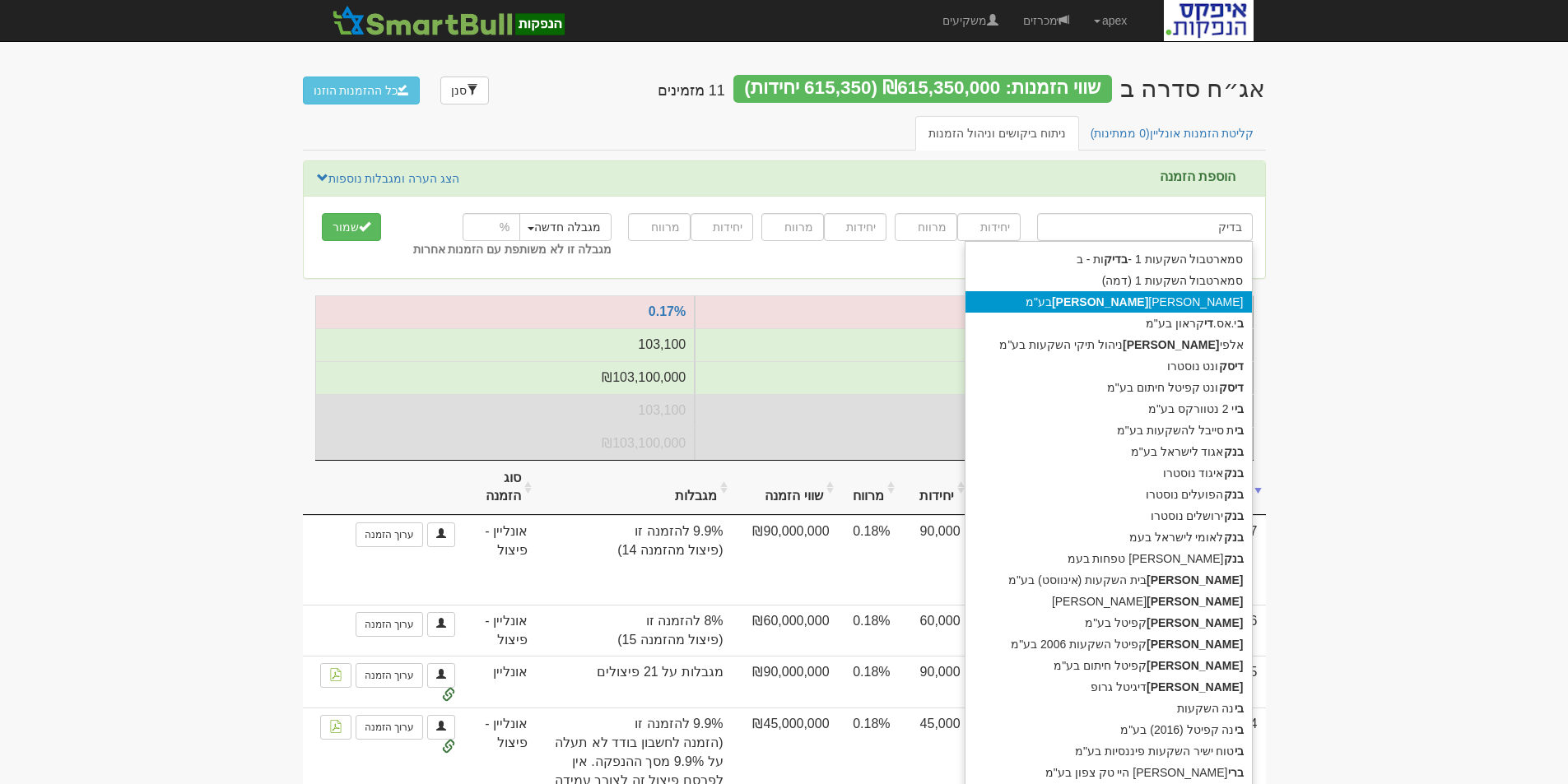
click at [1148, 300] on strong "[PERSON_NAME]" at bounding box center [1099, 301] width 96 height 13
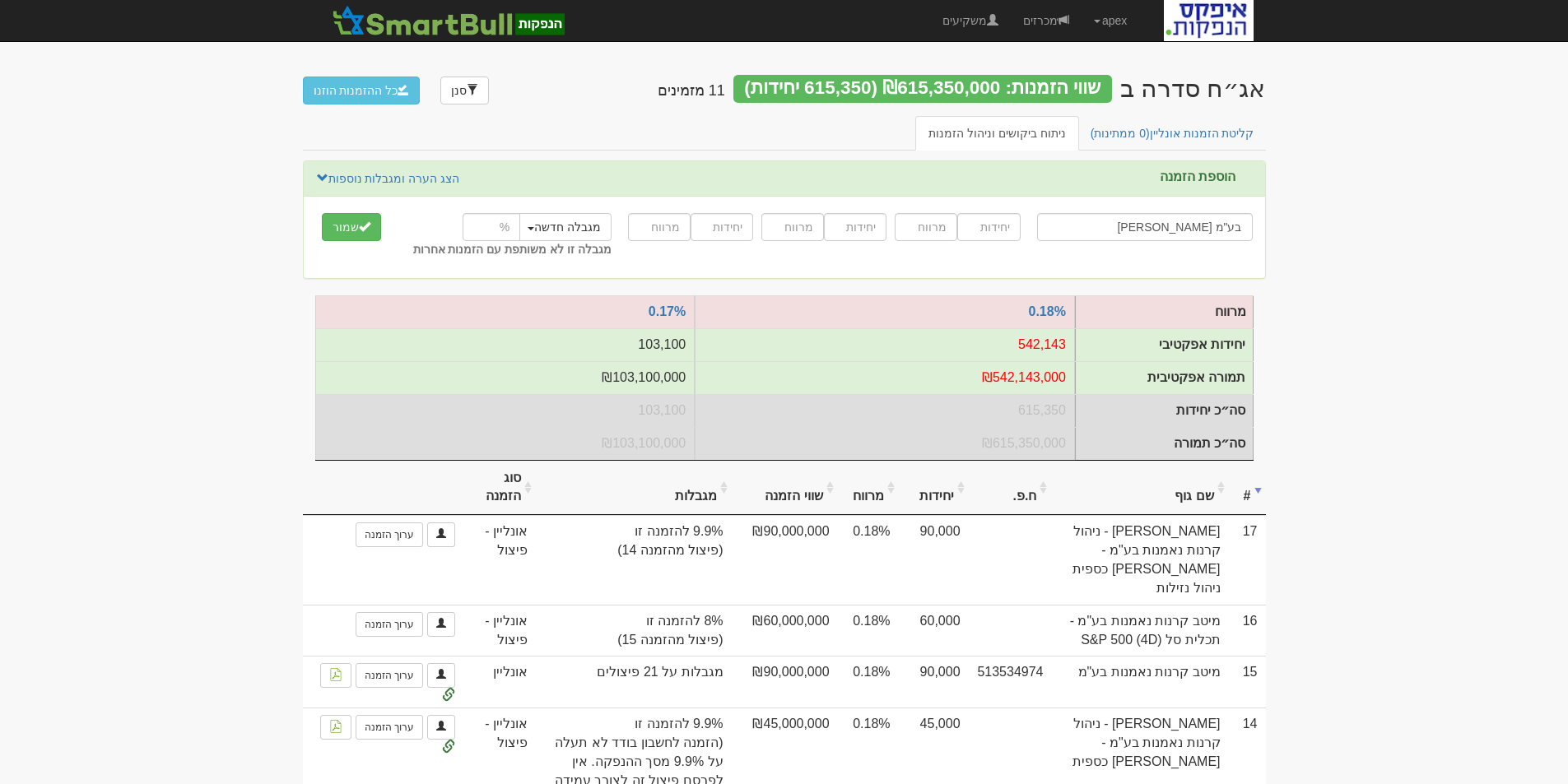
type input "[PERSON_NAME] בע"מ"
click at [971, 228] on input "number" at bounding box center [988, 227] width 62 height 28
type input "50000"
type input "0.18"
click at [344, 226] on button "שמור" at bounding box center [352, 227] width 59 height 28
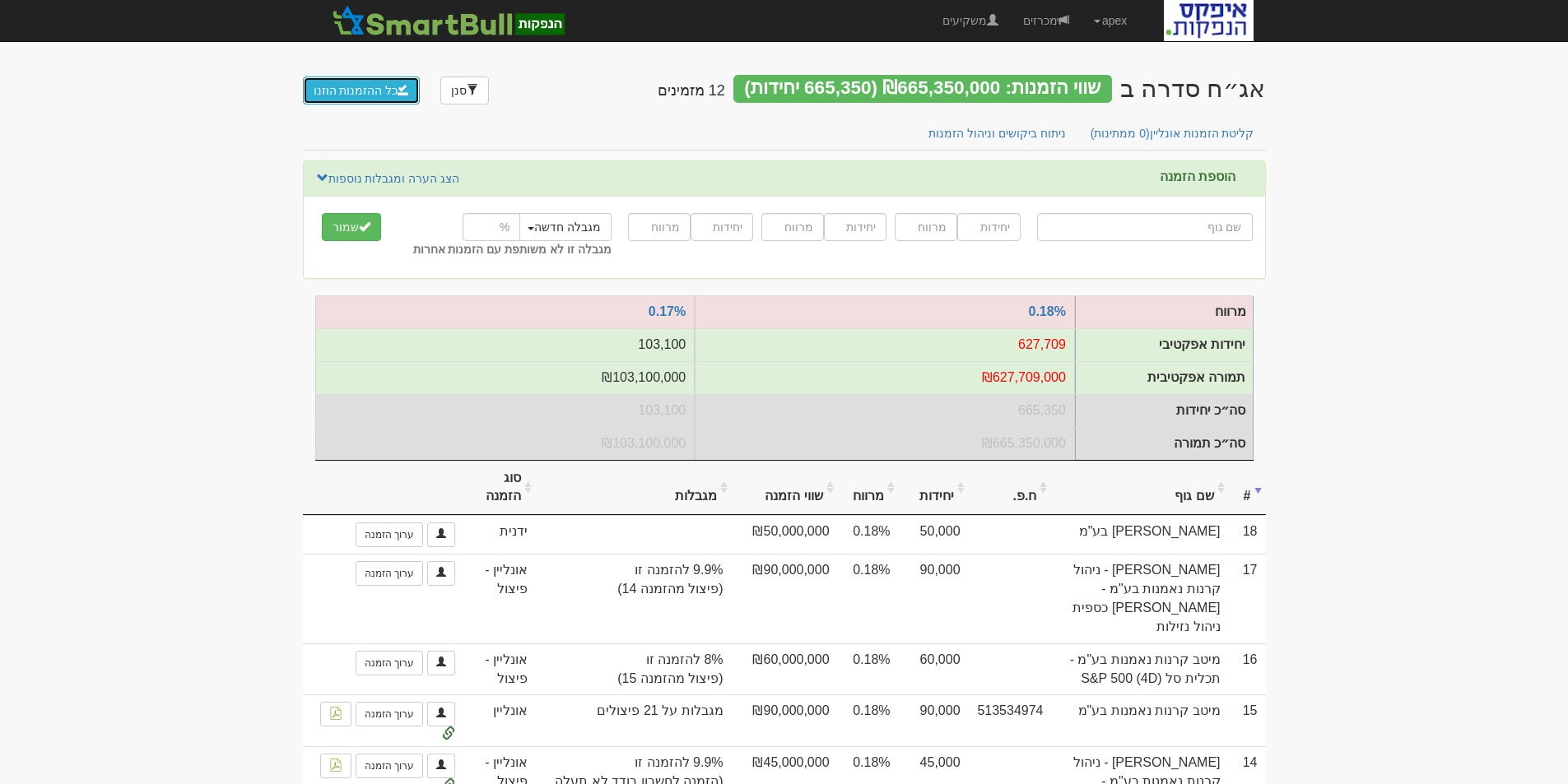
drag, startPoint x: 366, startPoint y: 83, endPoint x: 373, endPoint y: 89, distance: 9.2
click at [366, 83] on button "כל ההזמנות הוזנו" at bounding box center [362, 90] width 118 height 28
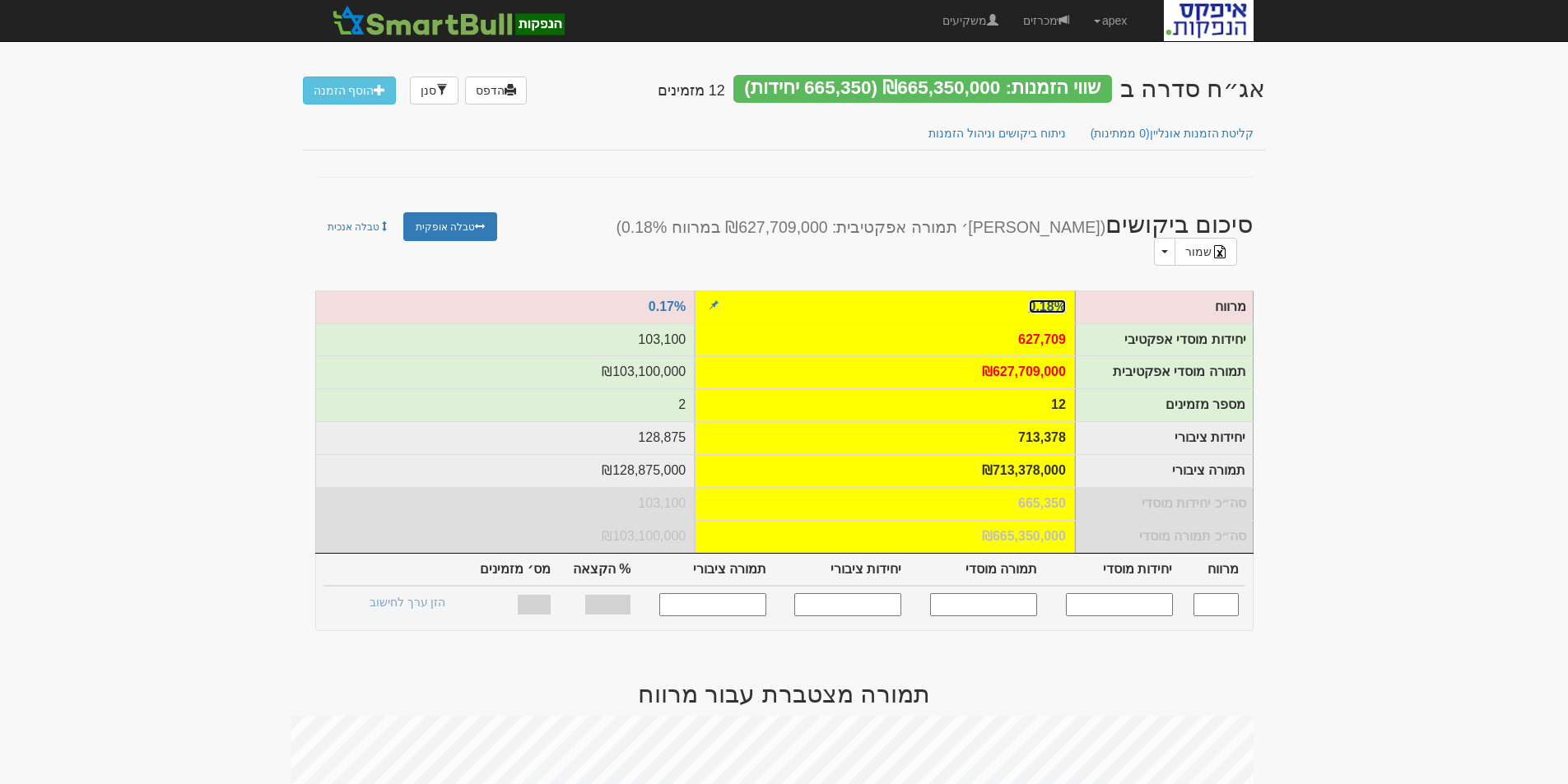
click at [1047, 299] on link "0.18%" at bounding box center [1047, 306] width 37 height 14
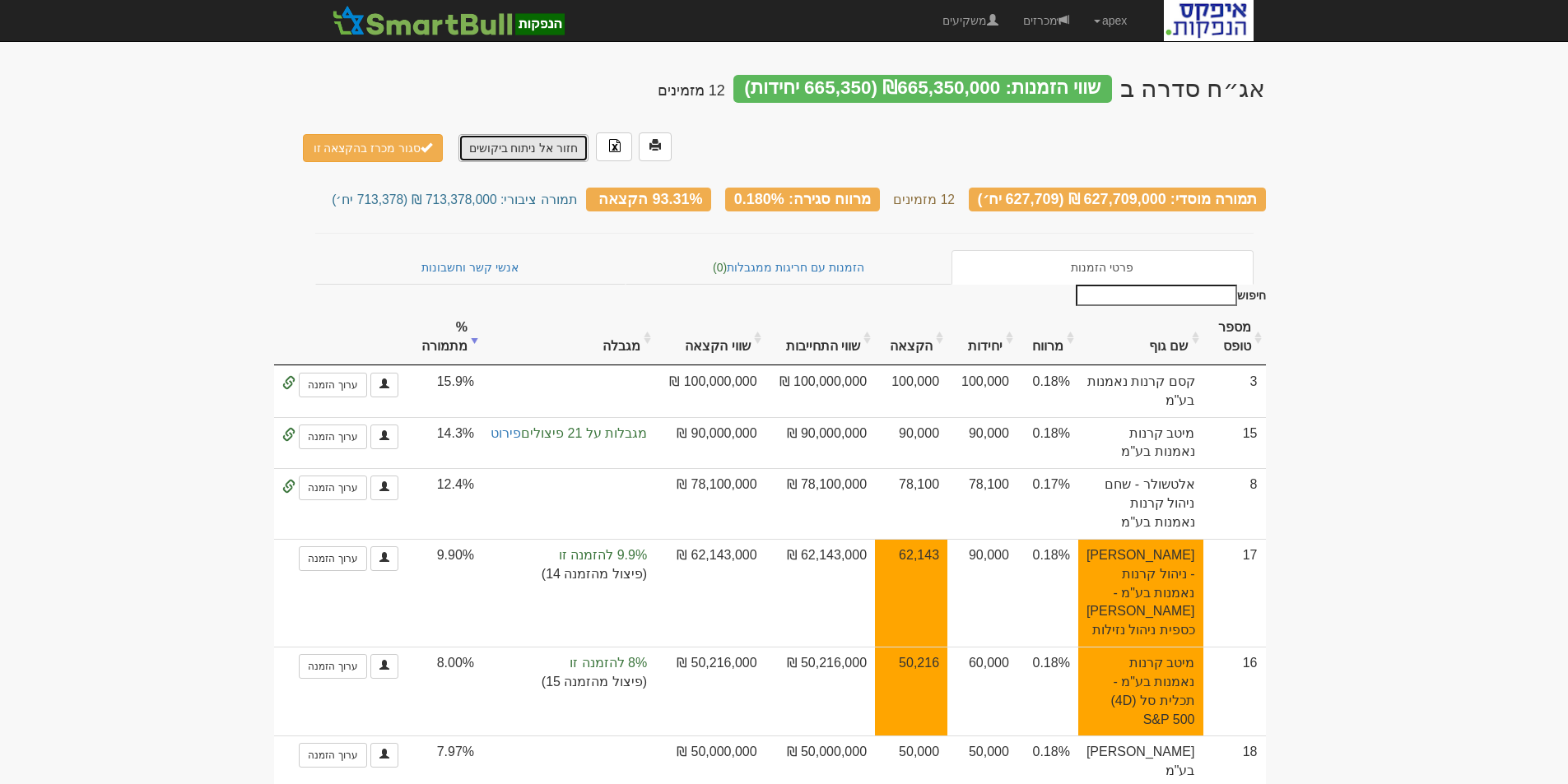
click at [514, 134] on link "חזור אל ניתוח ביקושים" at bounding box center [524, 147] width 131 height 28
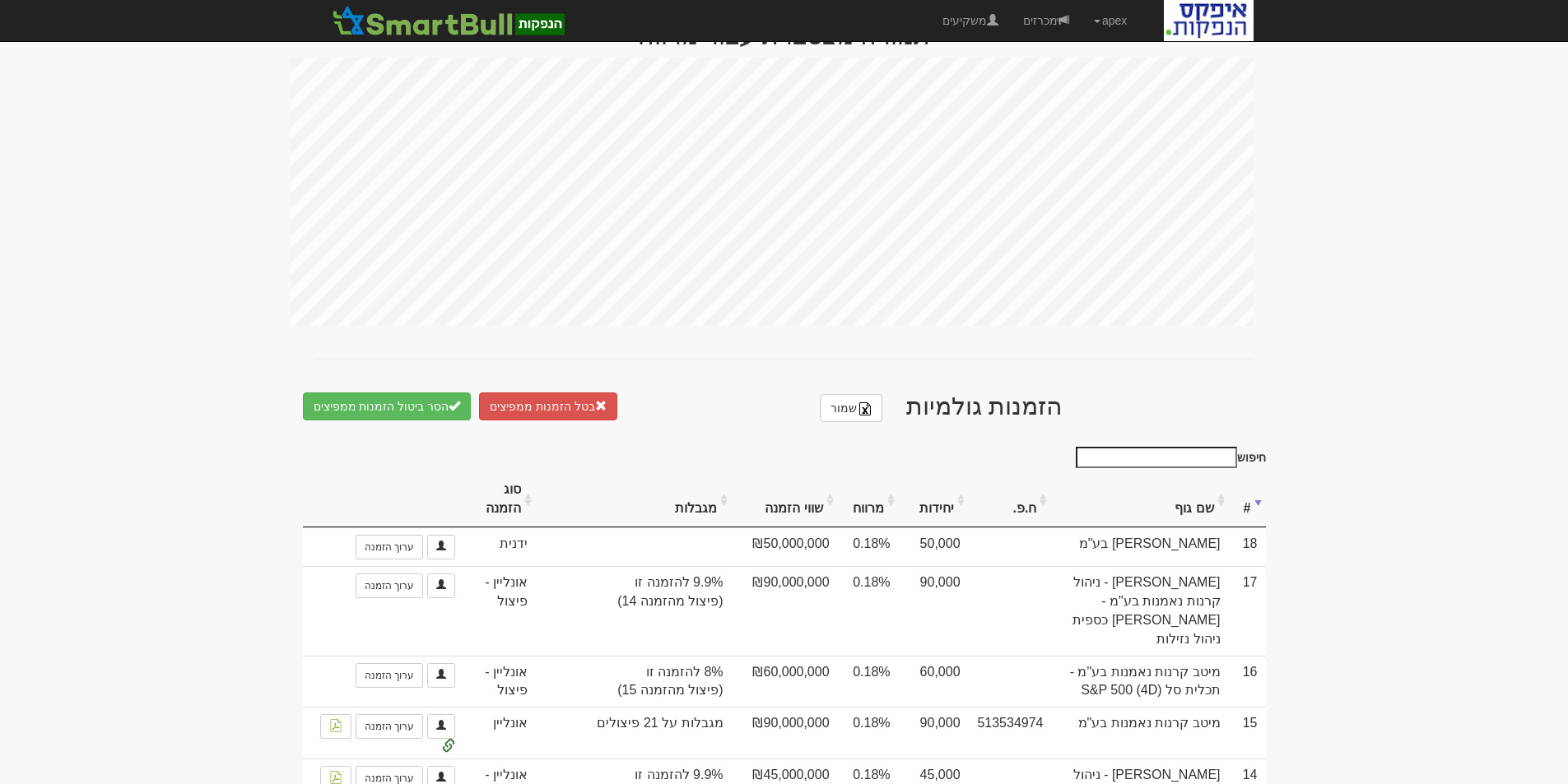
scroll to position [1069, 0]
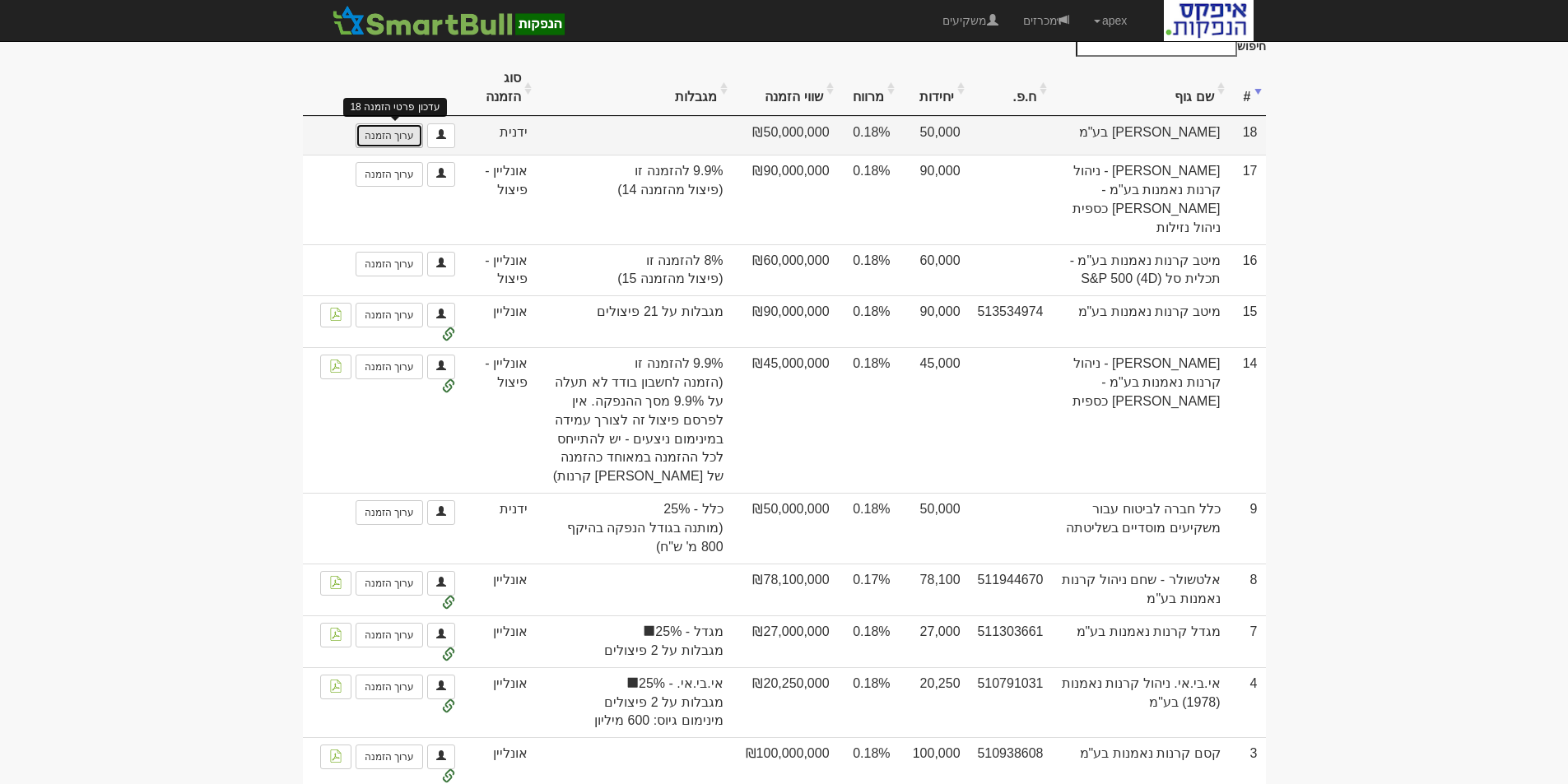
click at [387, 124] on link "ערוך הזמנה" at bounding box center [389, 136] width 67 height 25
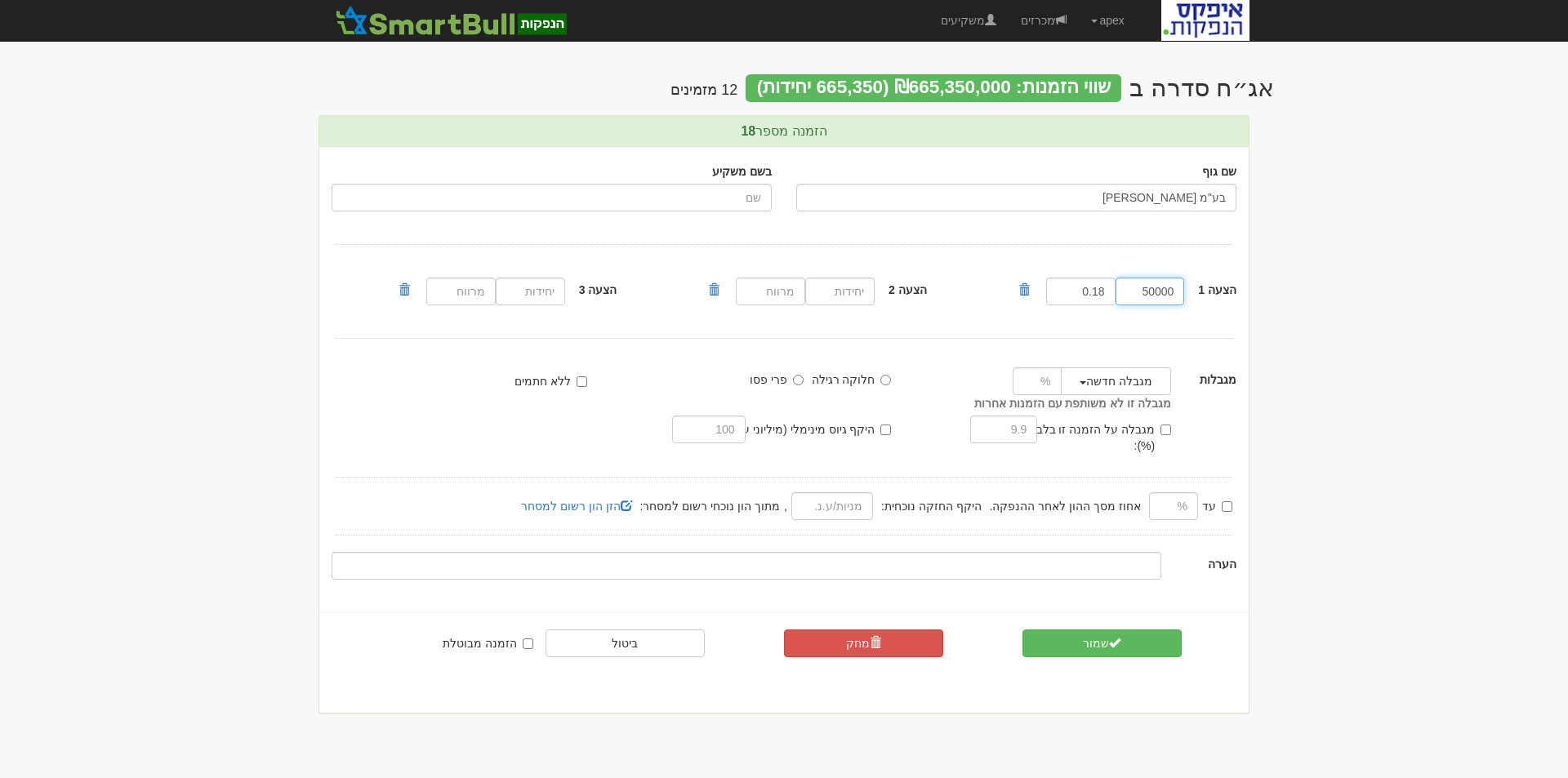
drag, startPoint x: 1137, startPoint y: 297, endPoint x: 1215, endPoint y: 293, distance: 78.1
click at [1215, 293] on div "הצעה 1 50000 0.18" at bounding box center [1133, 291] width 233 height 36
type input "35000"
click at [1086, 630] on button "שמור" at bounding box center [1101, 643] width 159 height 28
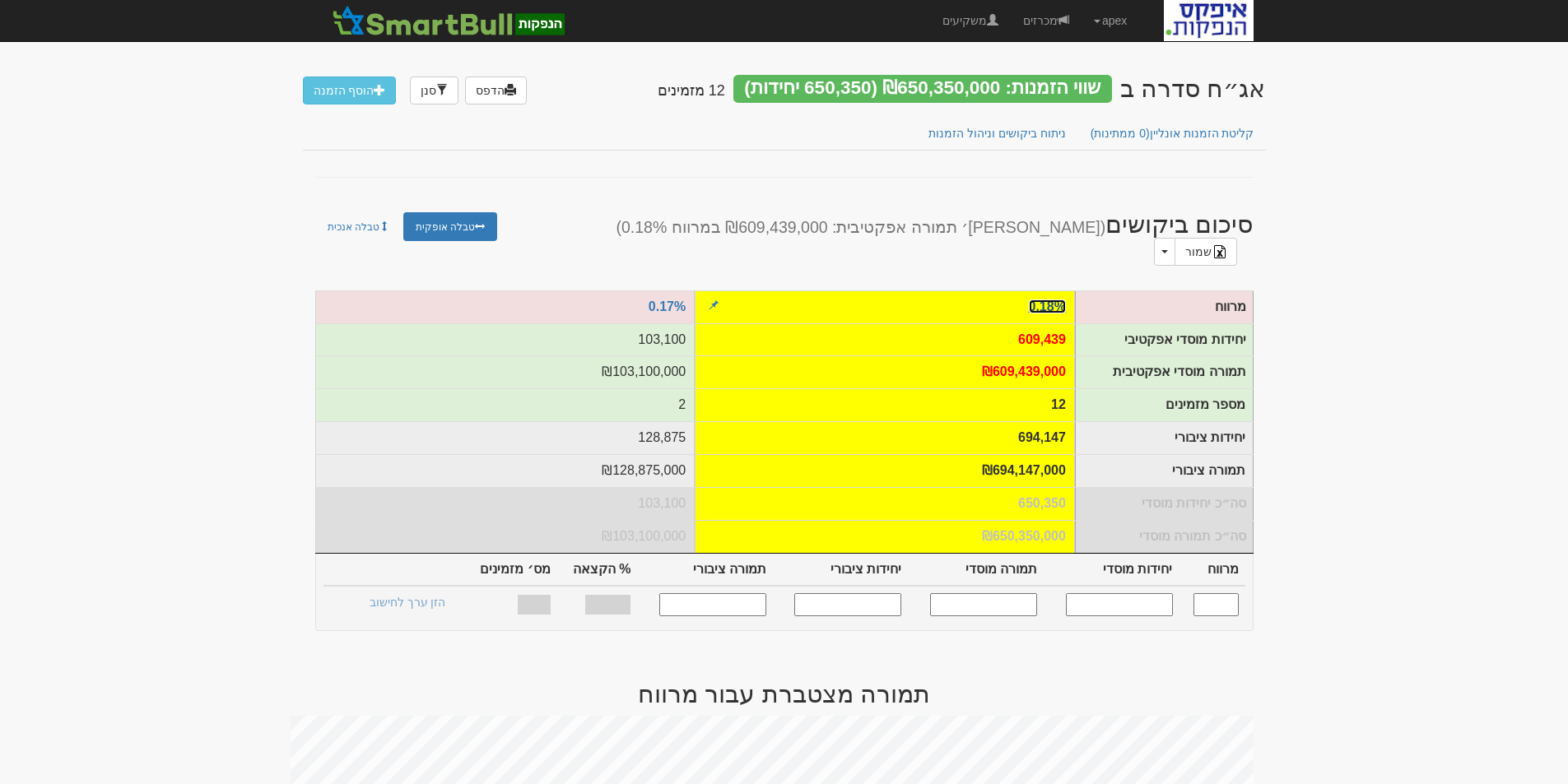
click at [1047, 299] on link "0.18%" at bounding box center [1047, 306] width 37 height 14
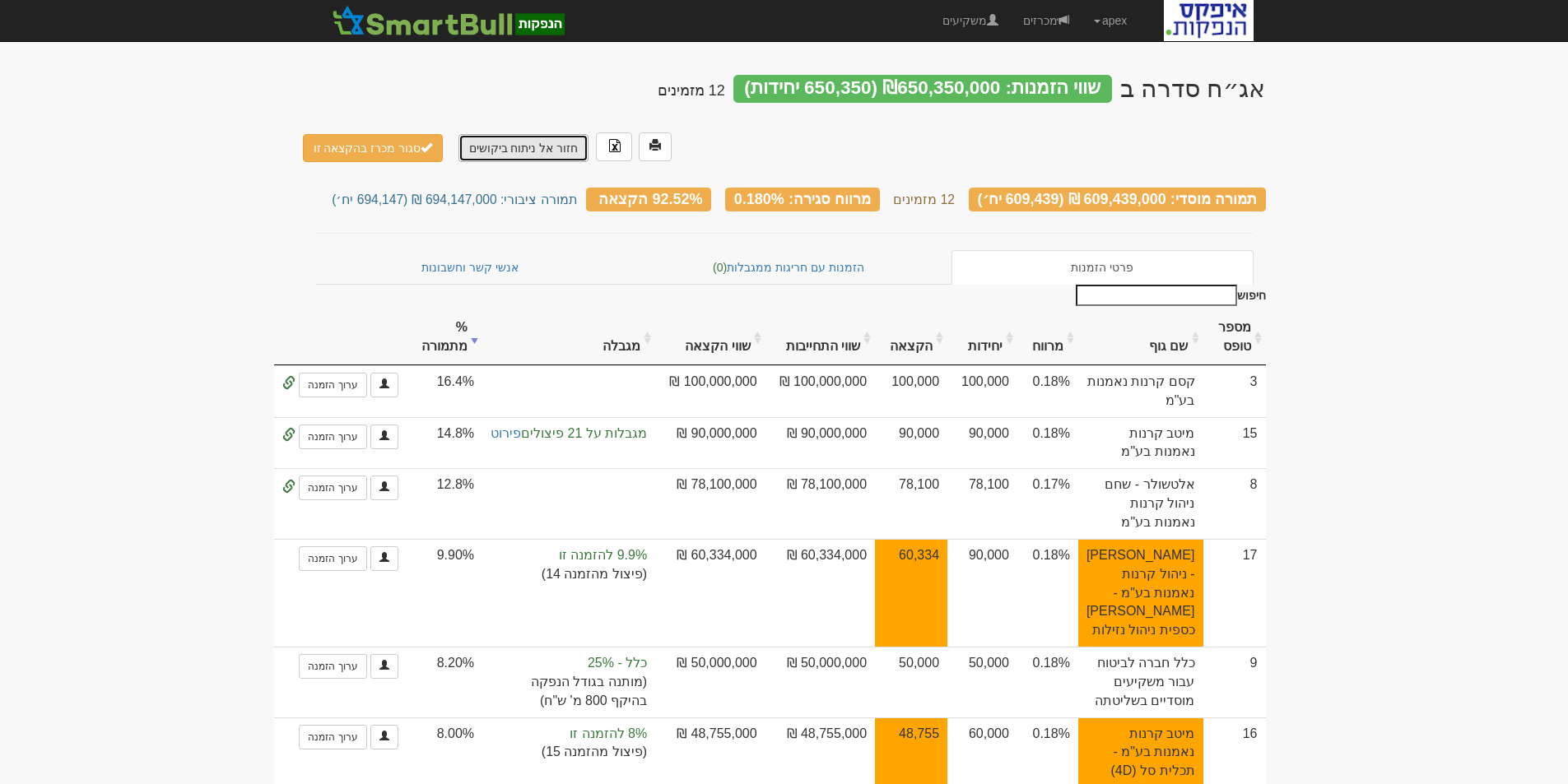
click at [527, 134] on link "חזור אל ניתוח ביקושים" at bounding box center [524, 147] width 131 height 28
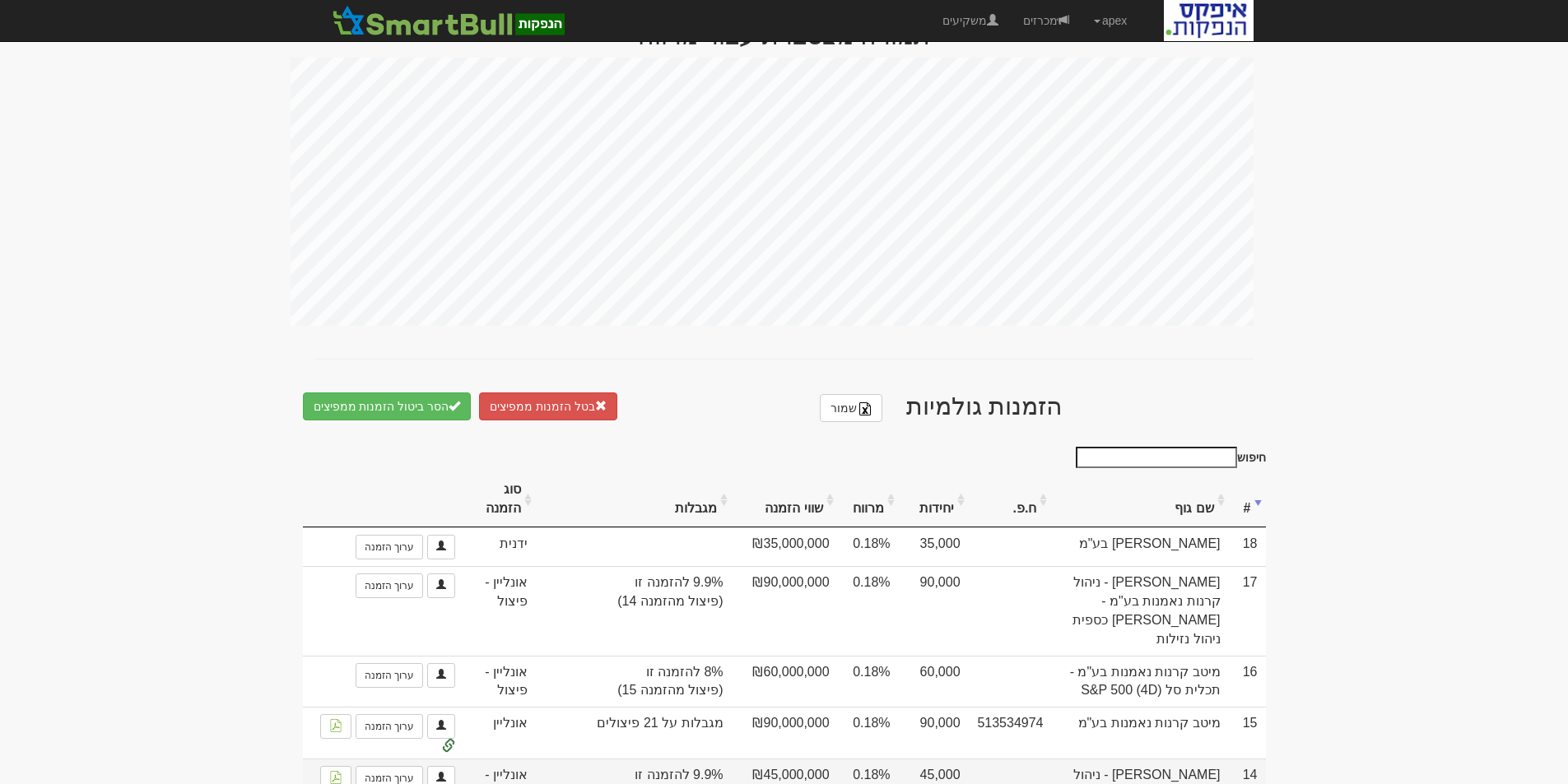
scroll to position [740, 0]
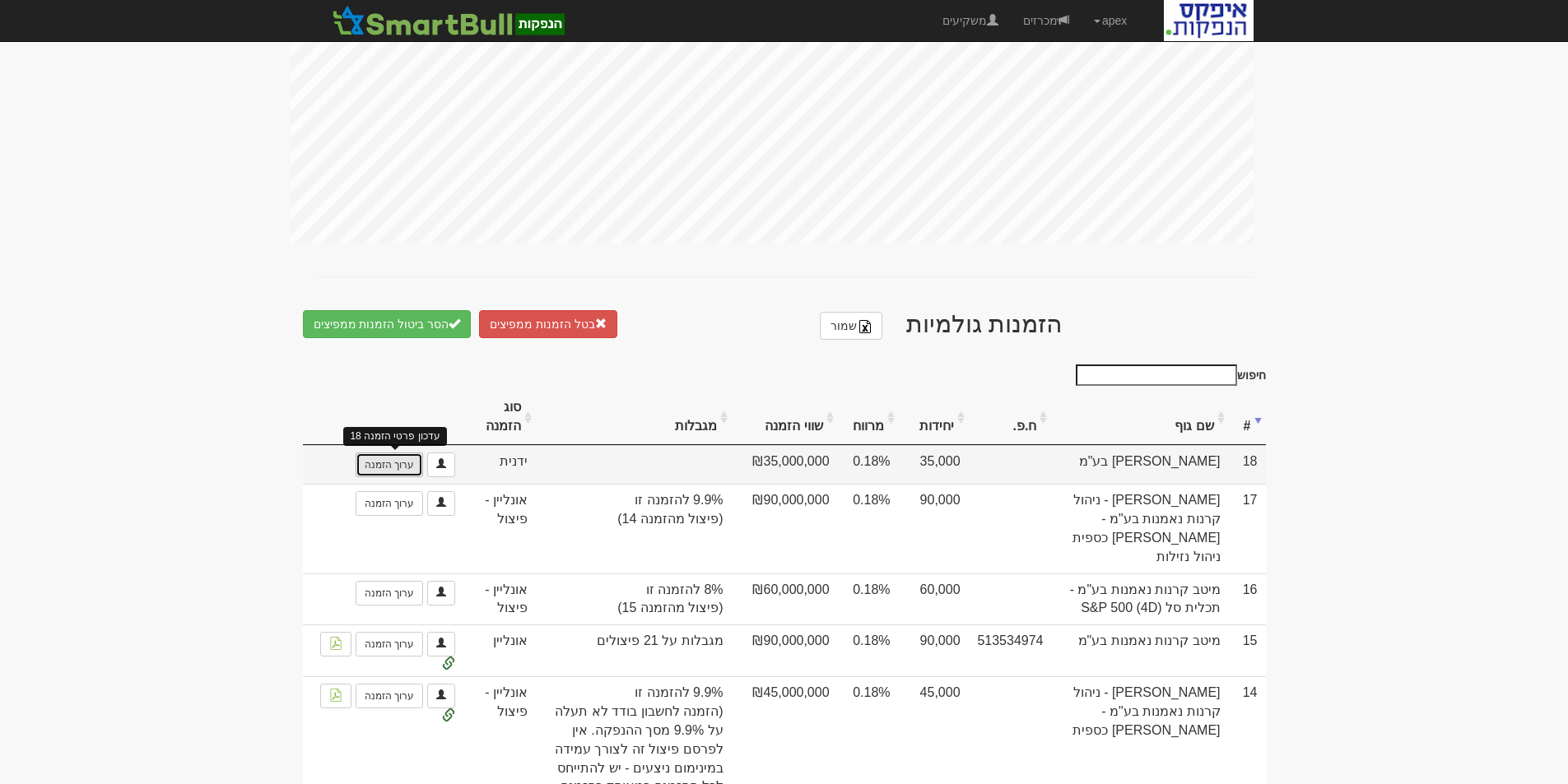
click at [396, 456] on link "ערוך הזמנה" at bounding box center [389, 464] width 67 height 25
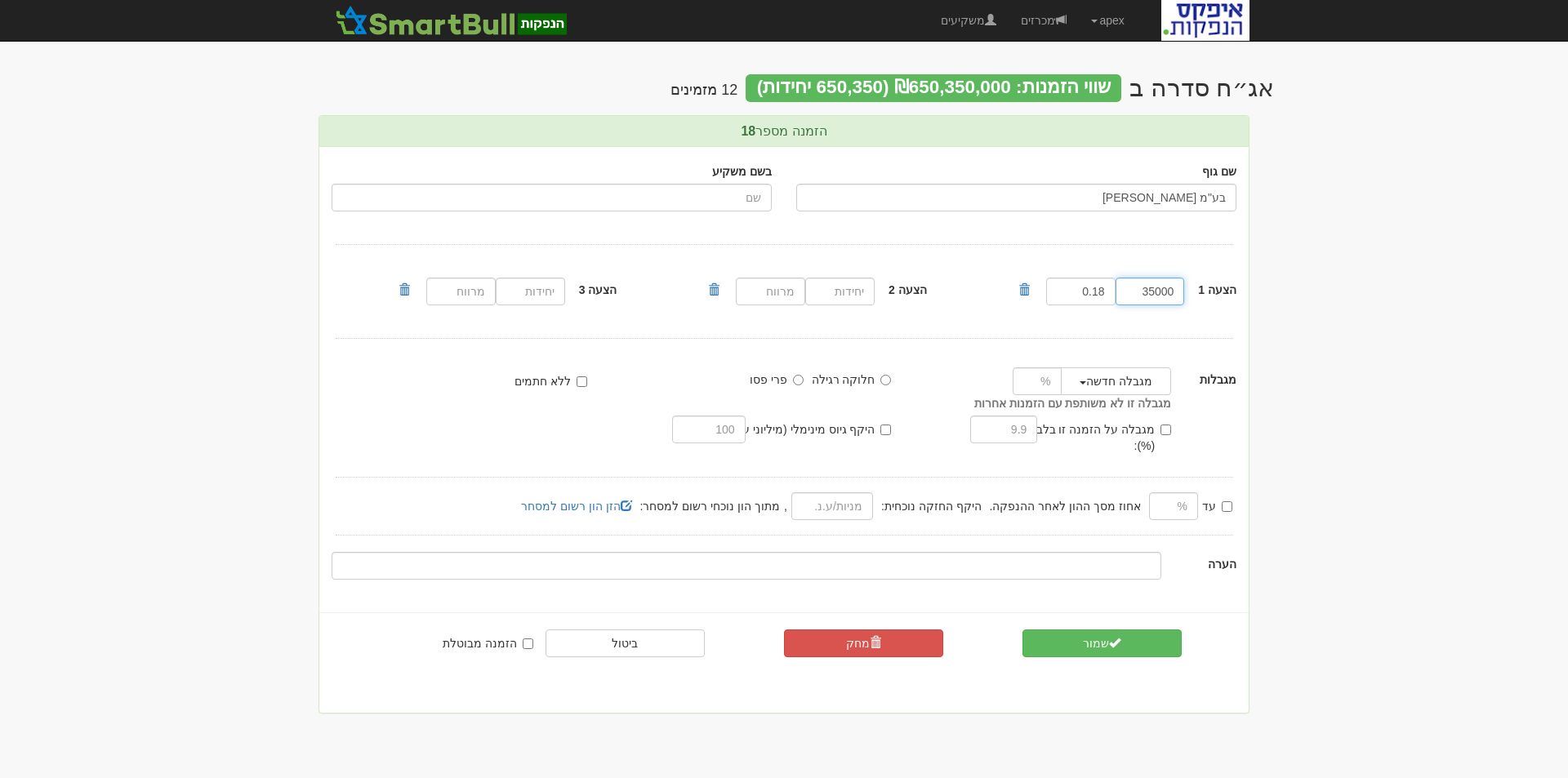
click at [1145, 295] on input "35000" at bounding box center [1149, 292] width 70 height 28
type input "30000"
click at [1101, 632] on button "שמור" at bounding box center [1101, 643] width 159 height 28
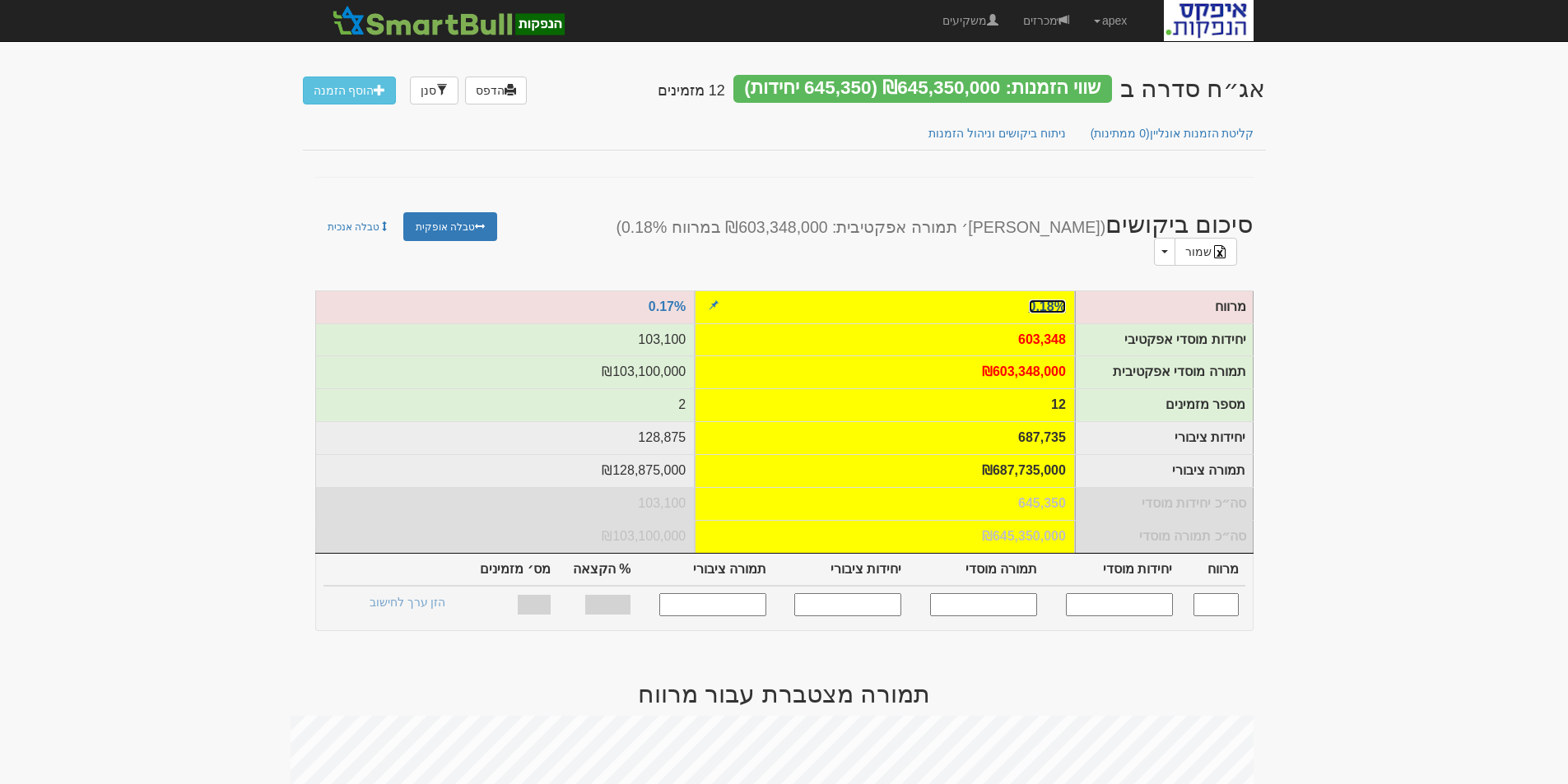
click at [1043, 299] on link "0.18%" at bounding box center [1047, 306] width 37 height 14
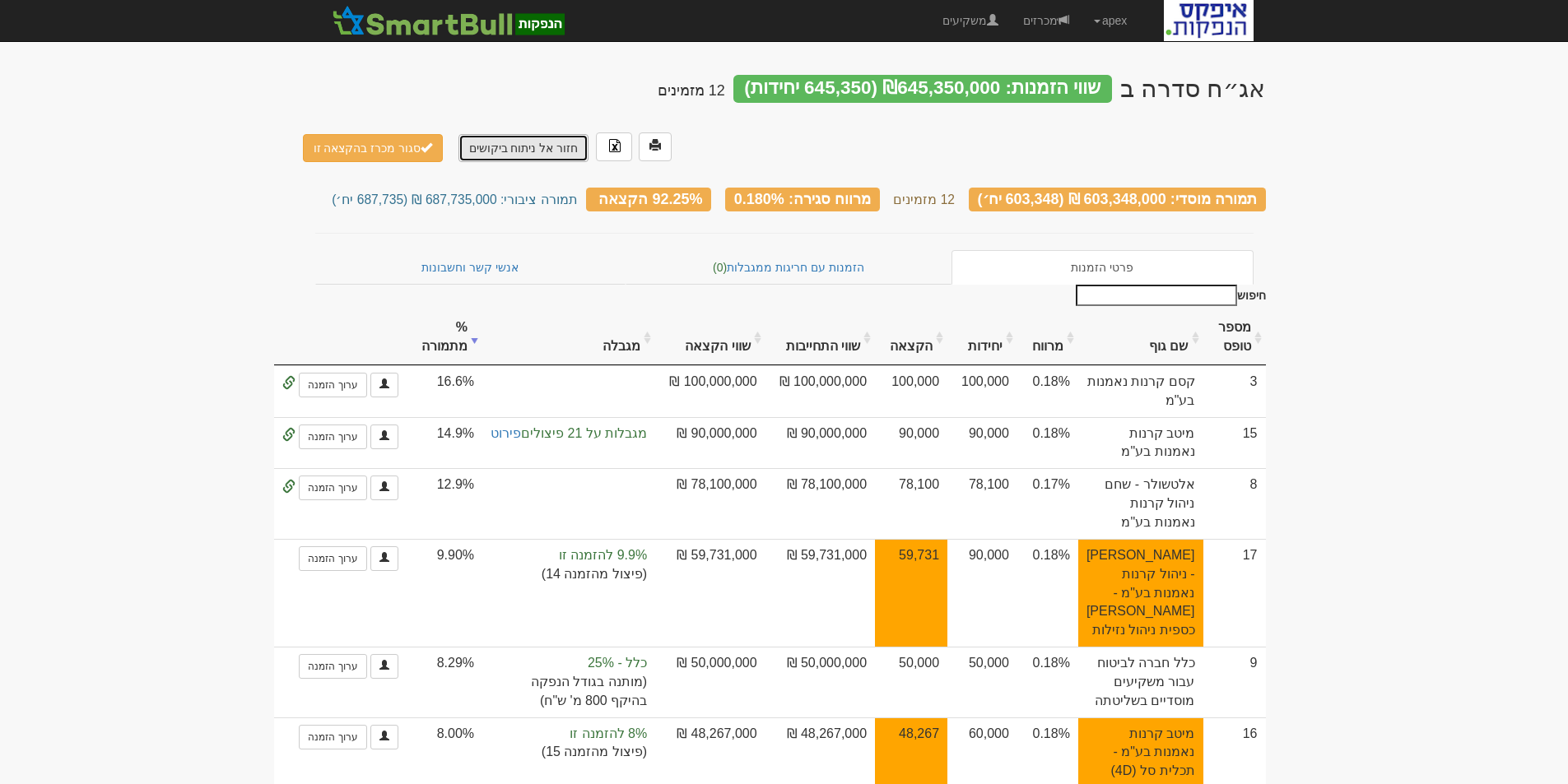
click at [535, 134] on link "חזור אל ניתוח ביקושים" at bounding box center [524, 147] width 131 height 28
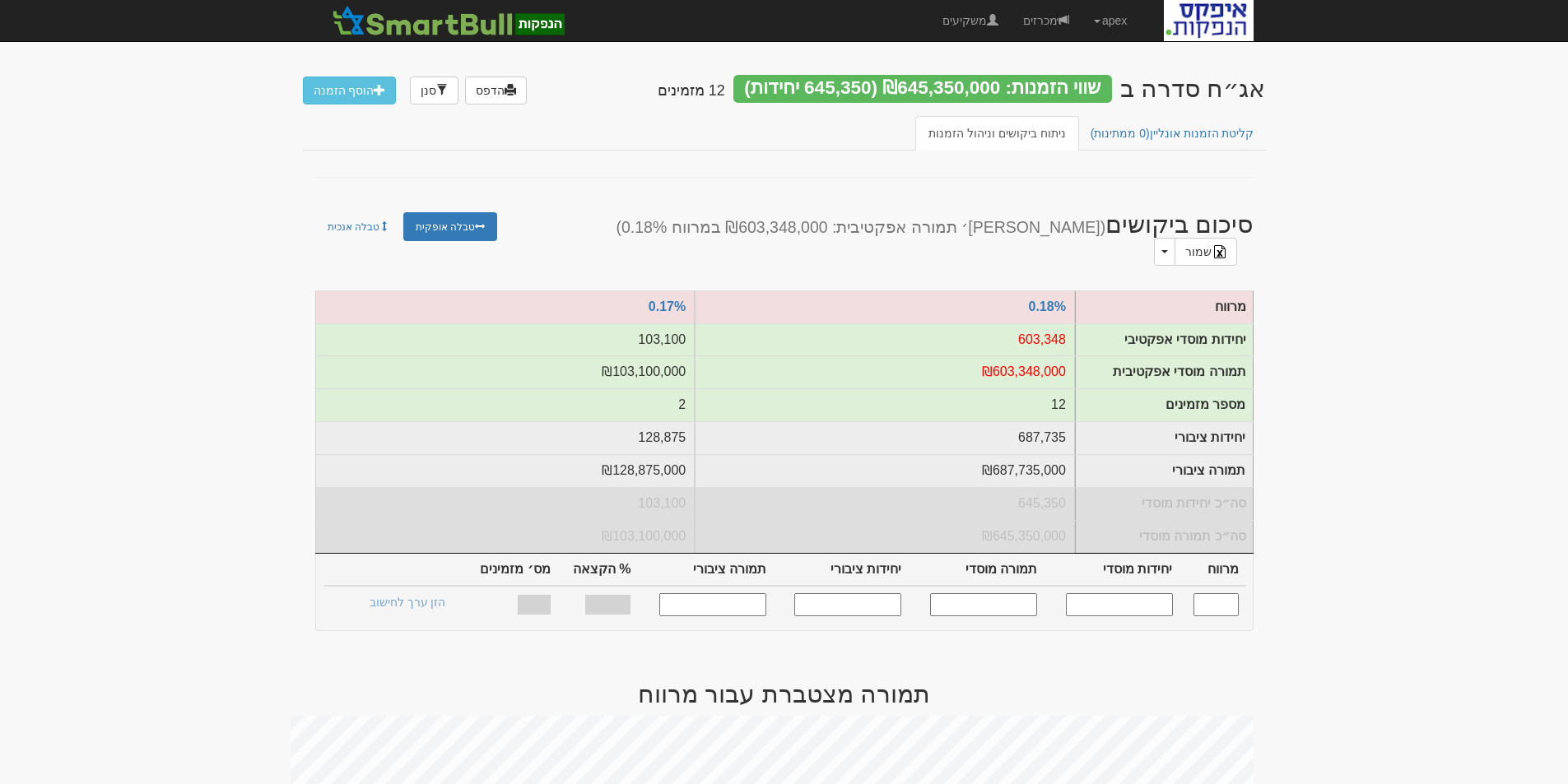
scroll to position [494, 0]
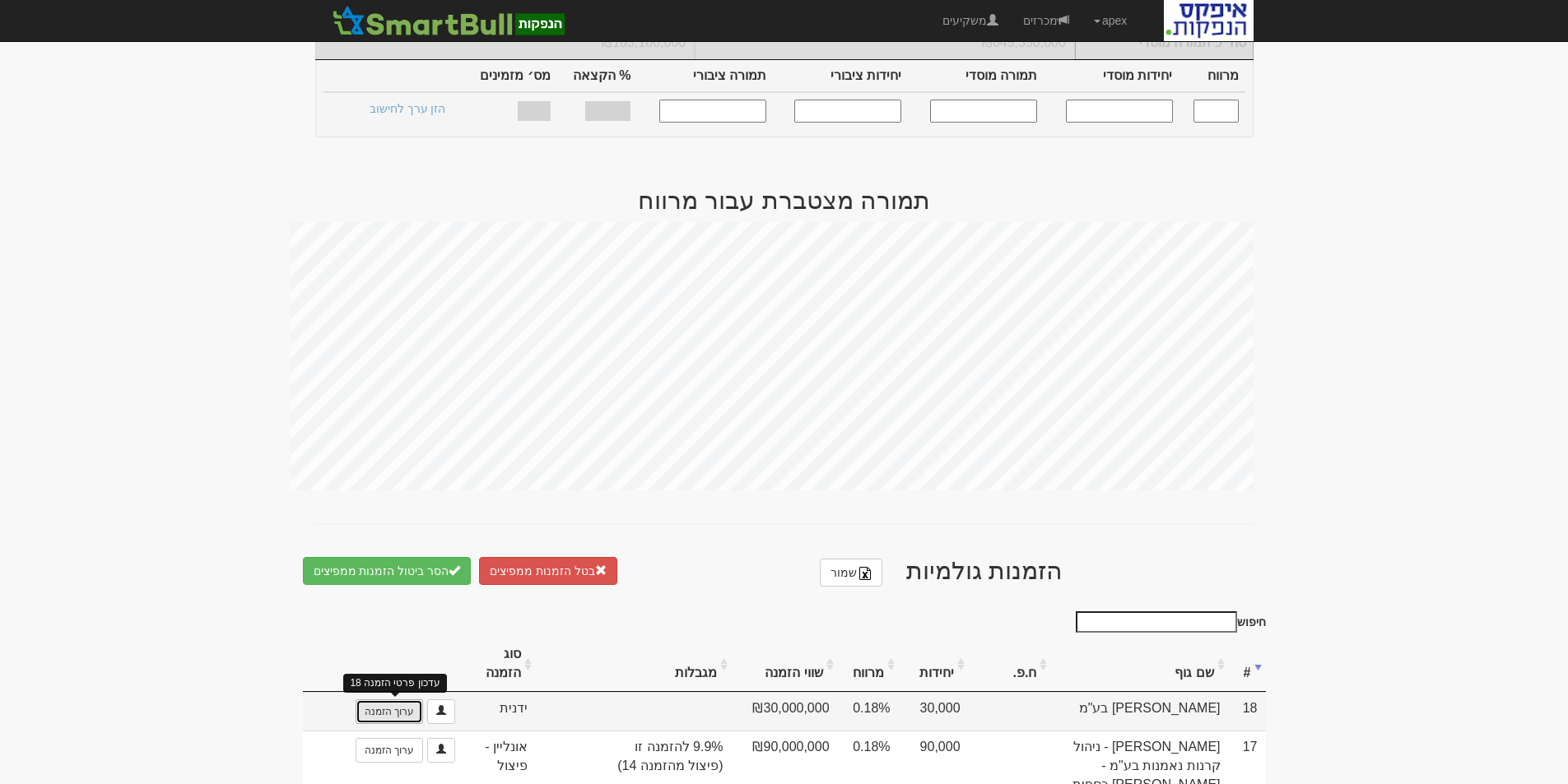
click at [389, 699] on link "ערוך הזמנה" at bounding box center [389, 711] width 67 height 25
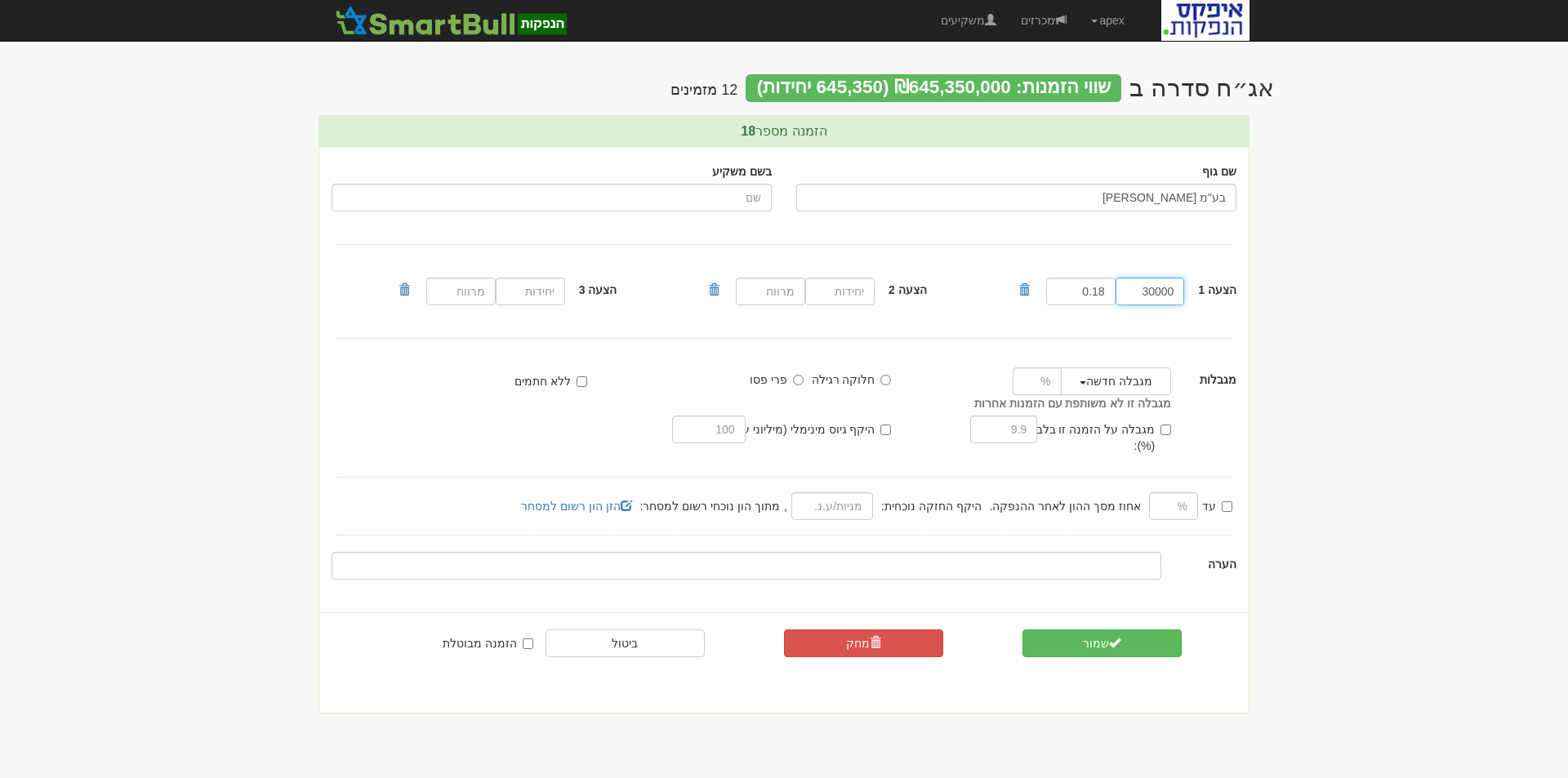
drag, startPoint x: 1140, startPoint y: 288, endPoint x: 1219, endPoint y: 288, distance: 79.0
click at [1219, 288] on div "הצעה 1 30000 0.18" at bounding box center [1133, 291] width 233 height 36
type input "3"
type input "27500"
click at [1088, 631] on button "שמור" at bounding box center [1101, 643] width 159 height 28
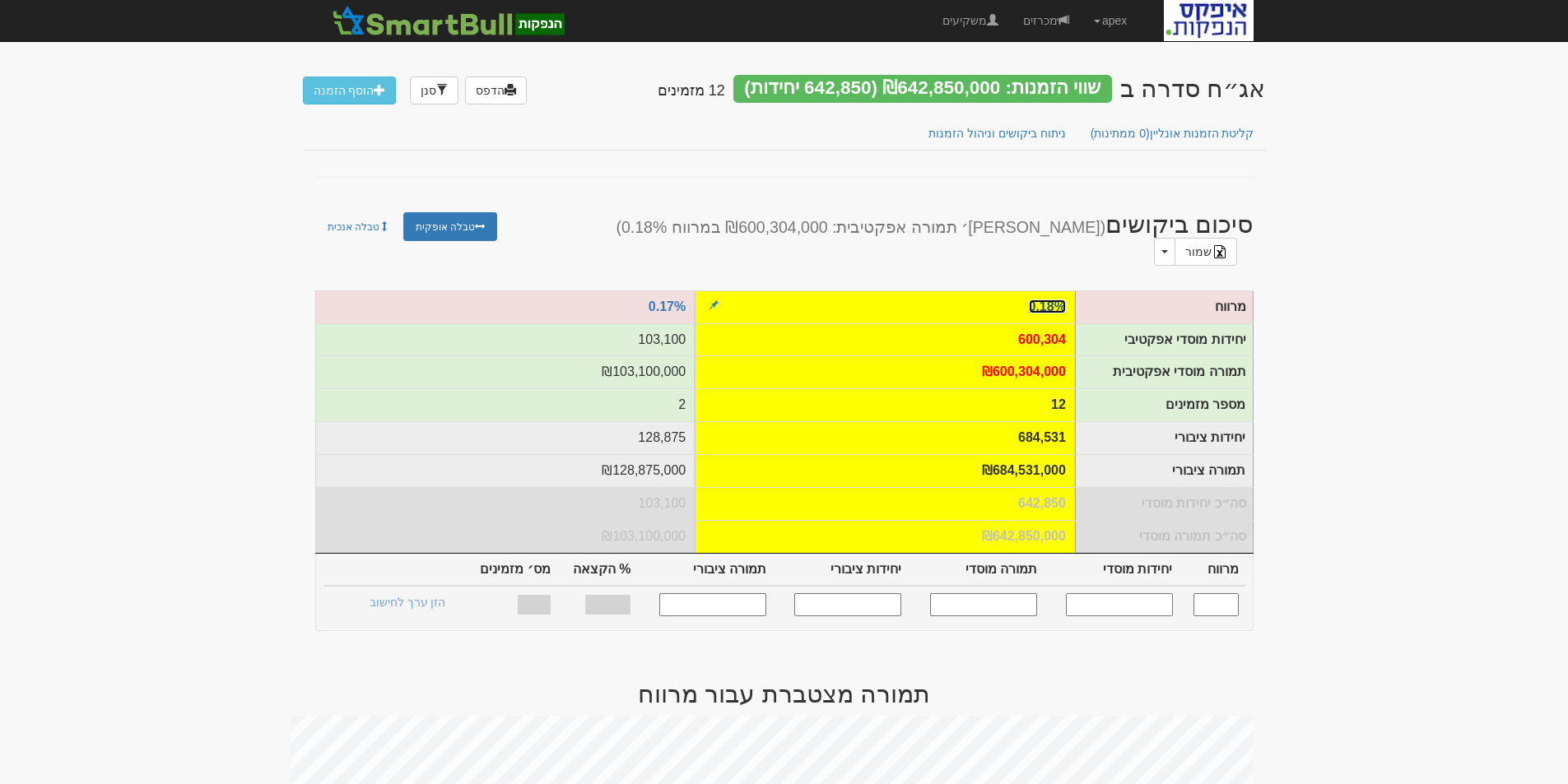
click at [1049, 299] on link "0.18%" at bounding box center [1047, 306] width 37 height 14
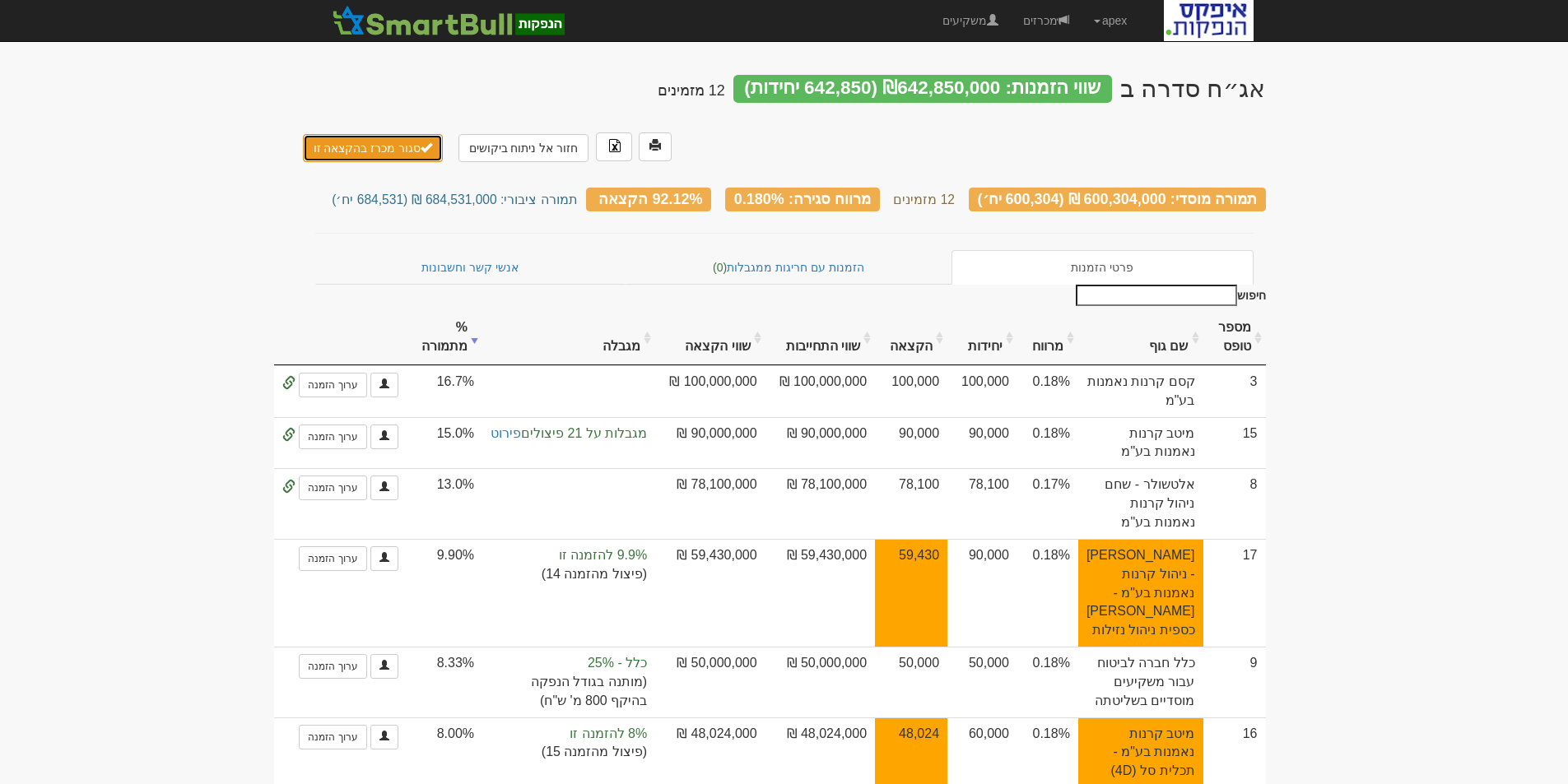
click at [367, 134] on button "סגור מכרז בהקצאה זו" at bounding box center [373, 147] width 141 height 28
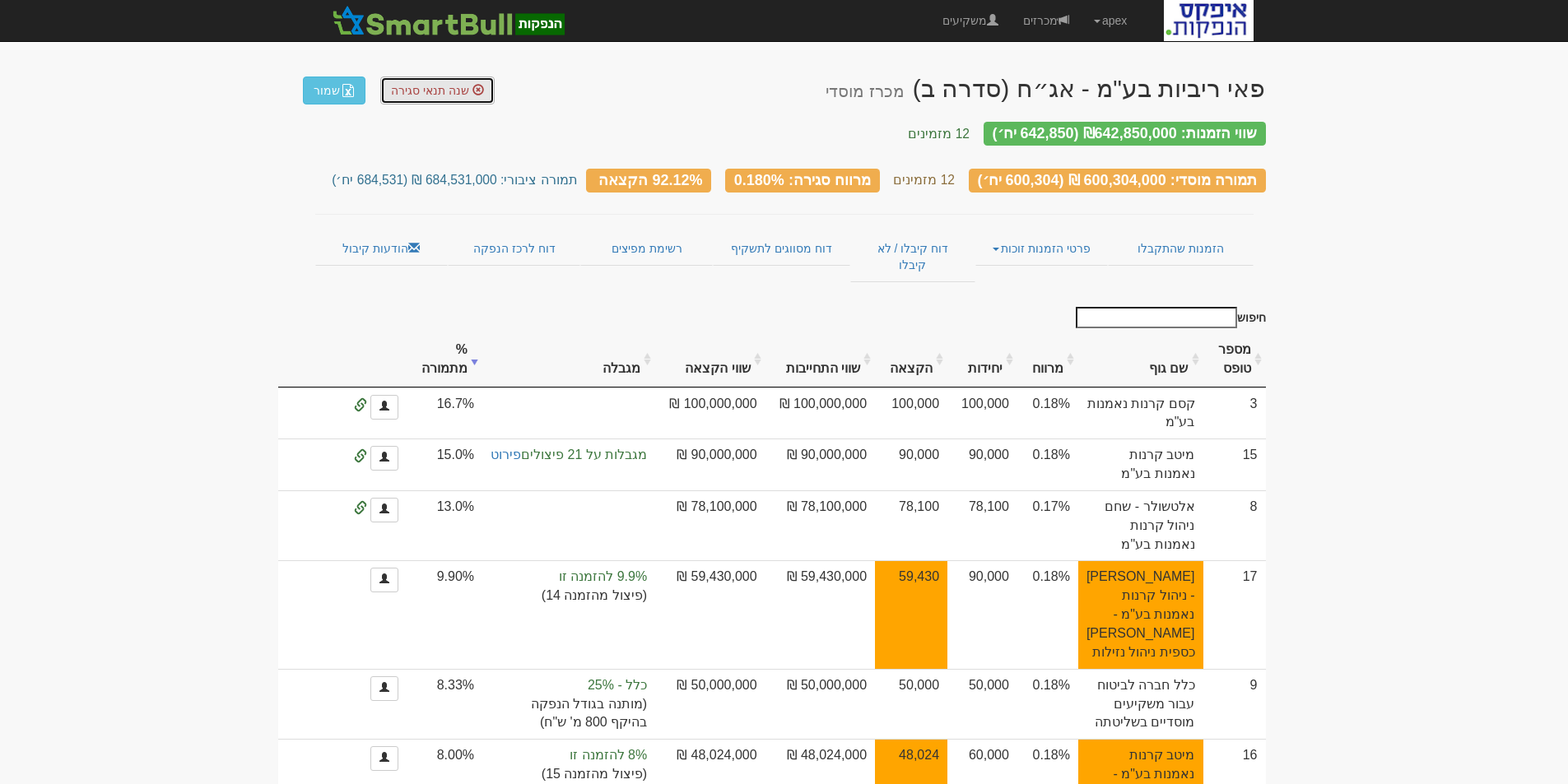
click at [429, 90] on span "שנה תנאי סגירה" at bounding box center [430, 90] width 78 height 13
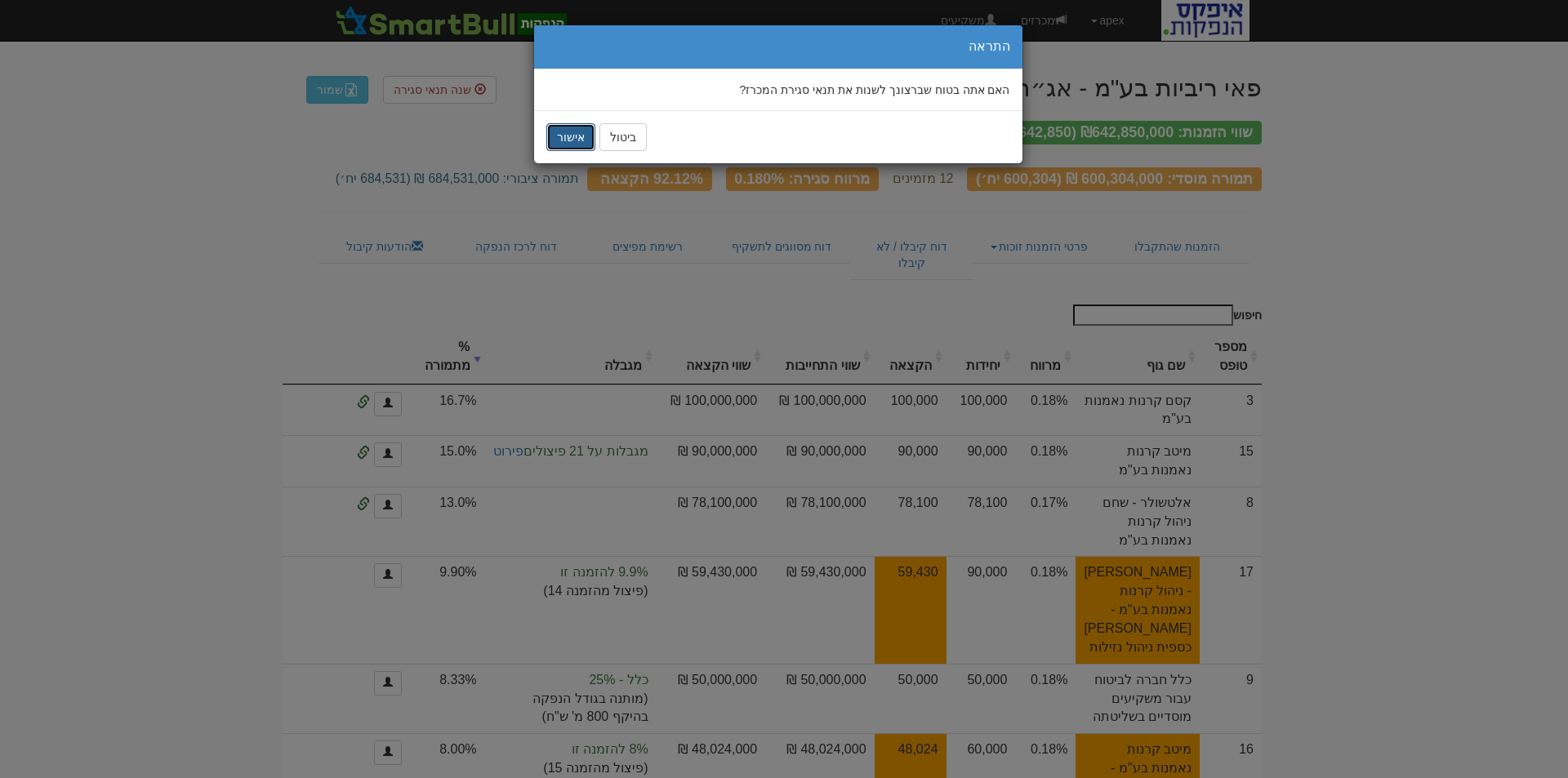
click at [569, 132] on button "אישור" at bounding box center [571, 137] width 49 height 28
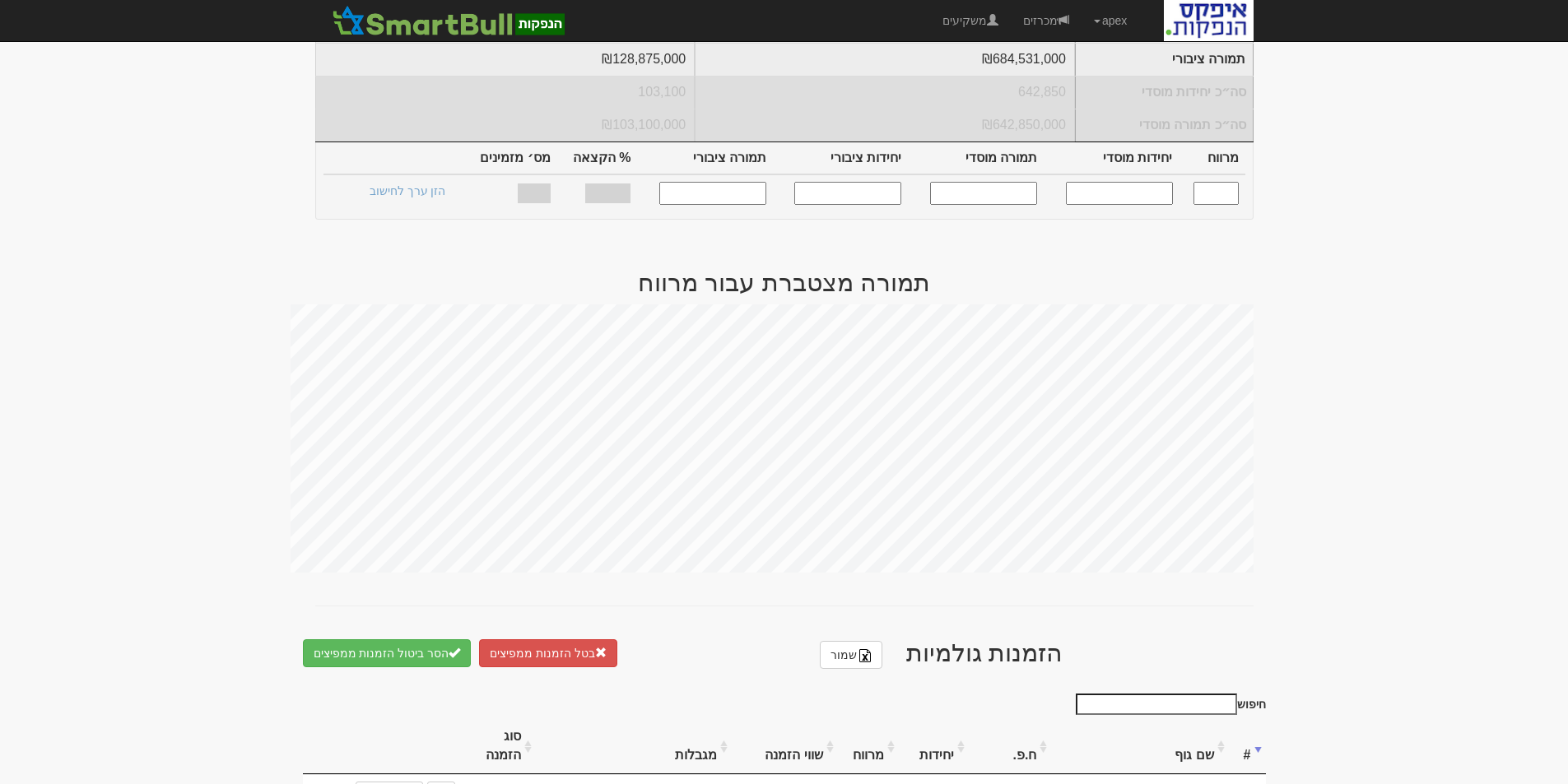
scroll to position [658, 0]
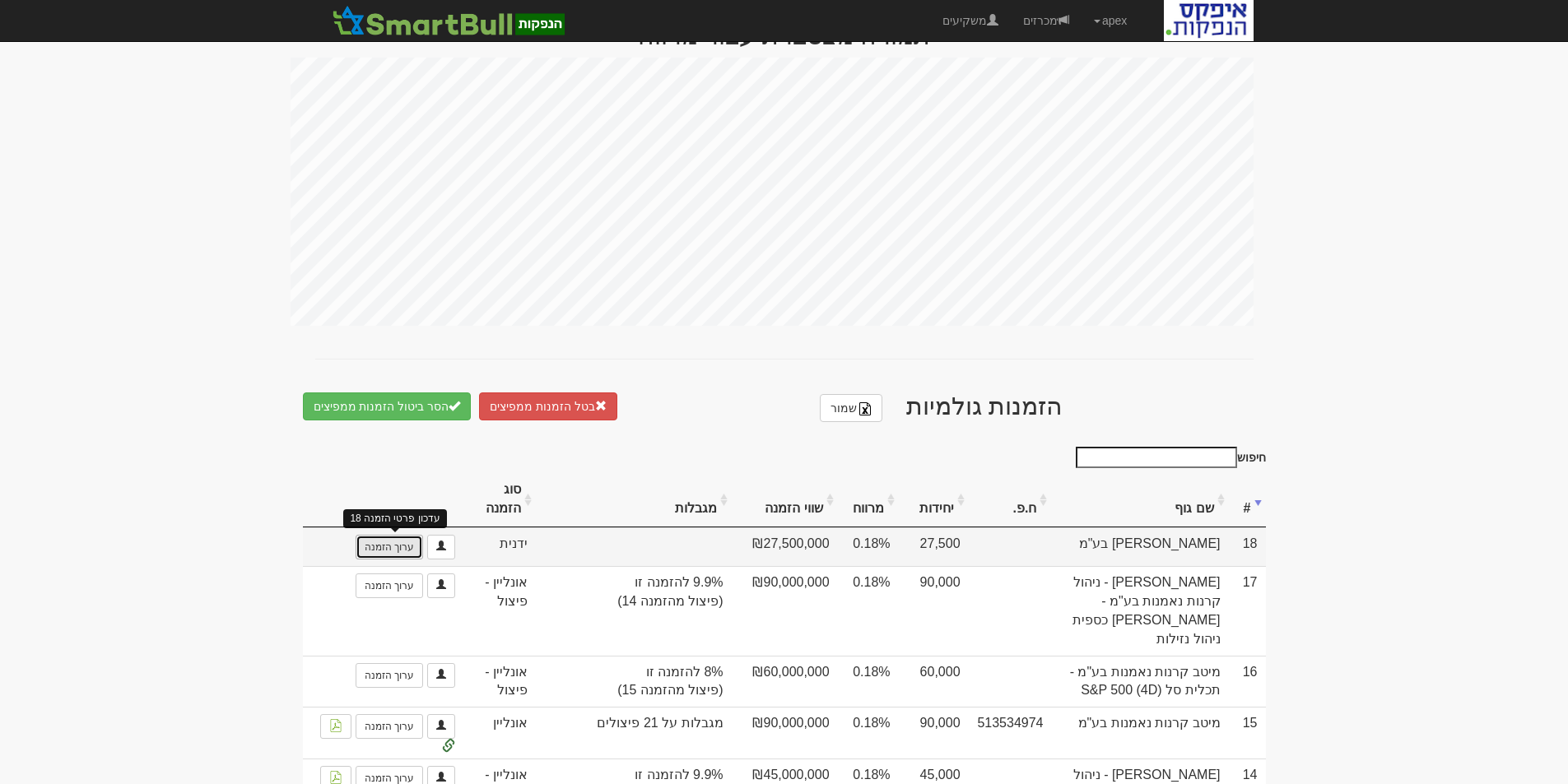
click at [383, 535] on link "ערוך הזמנה" at bounding box center [389, 546] width 67 height 25
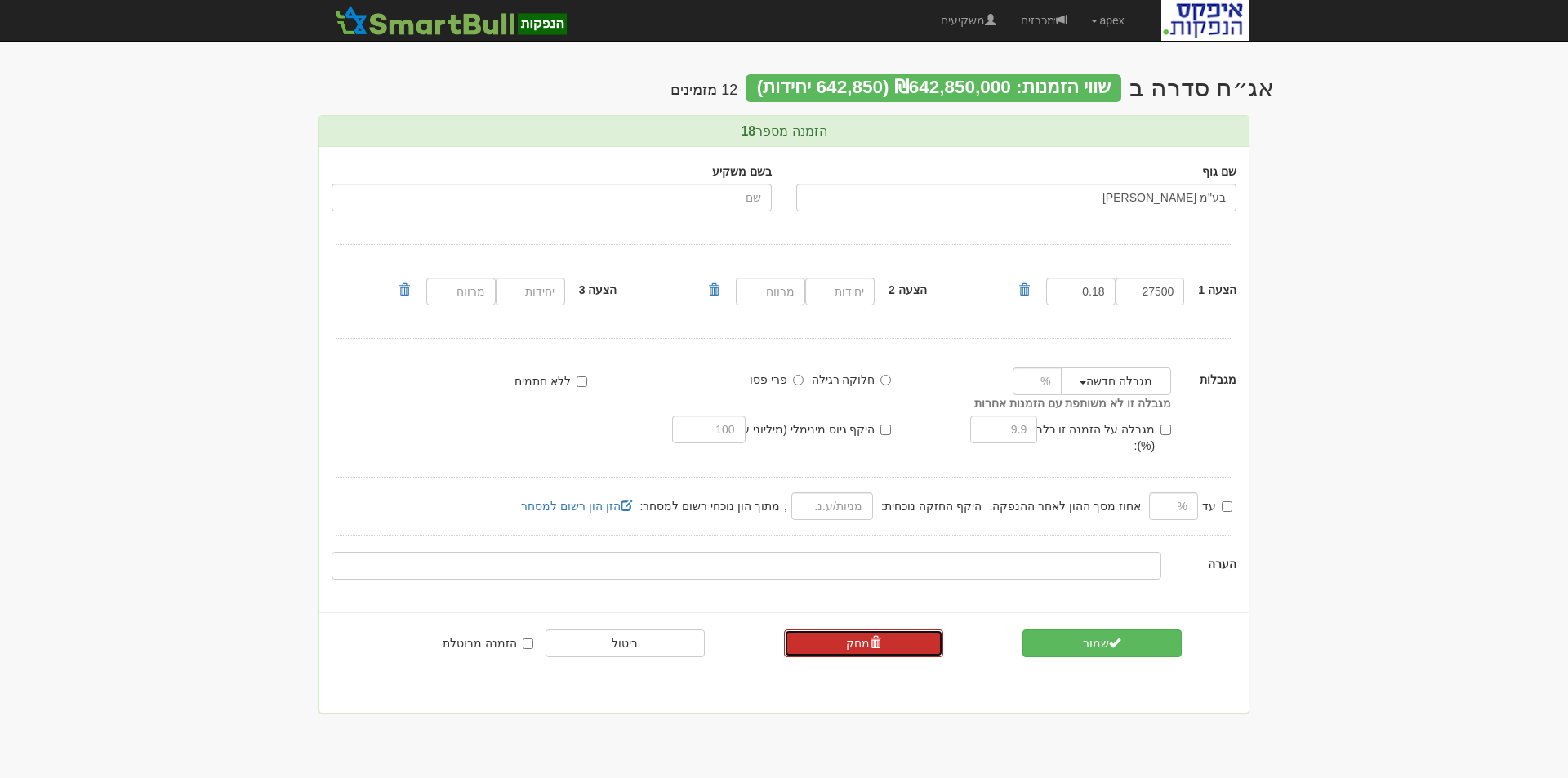
click at [848, 630] on link "מחק" at bounding box center [864, 643] width 159 height 28
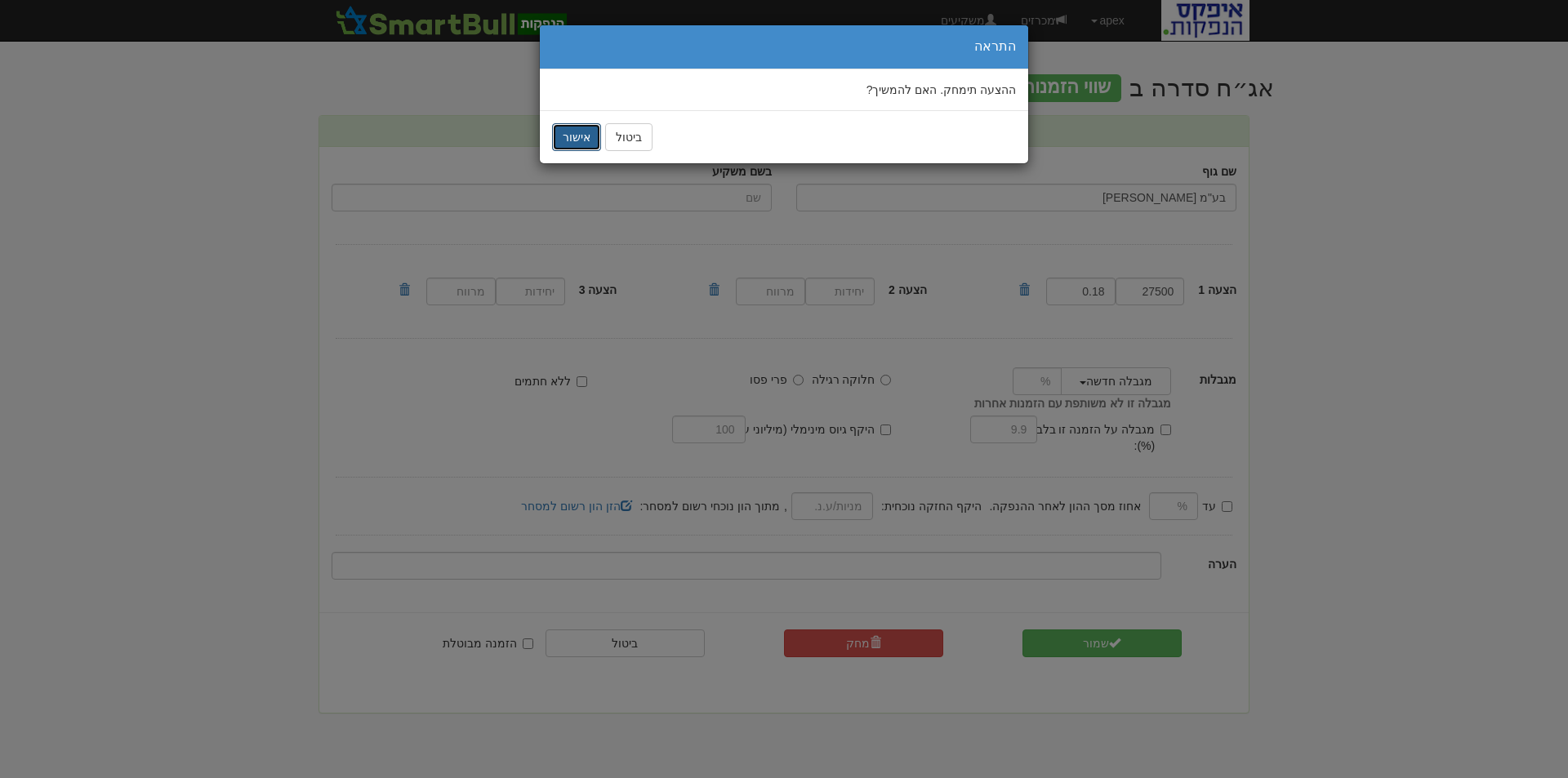
click at [574, 139] on button "אישור" at bounding box center [577, 137] width 49 height 28
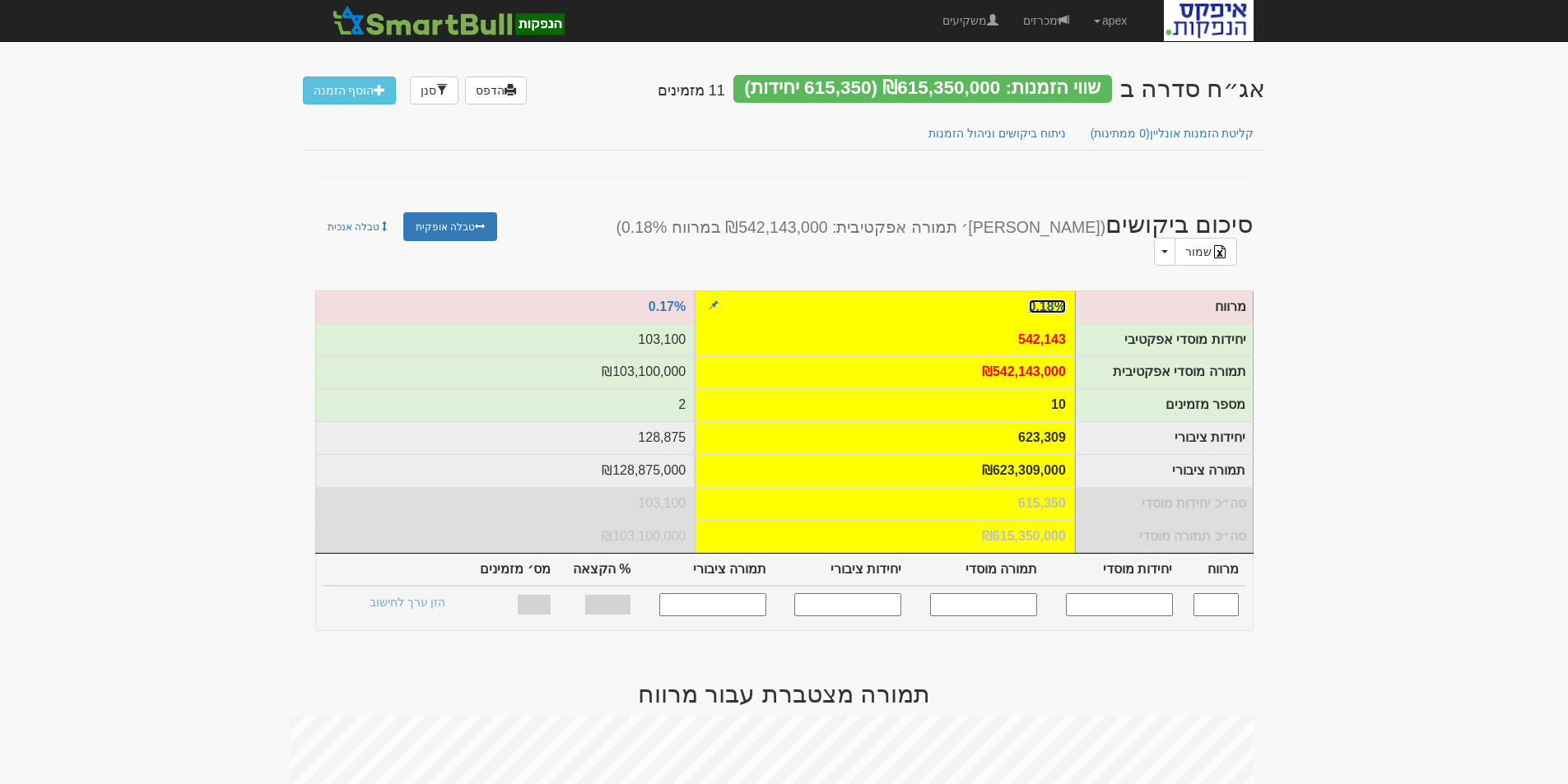
click at [1053, 299] on link "0.18%" at bounding box center [1047, 306] width 37 height 14
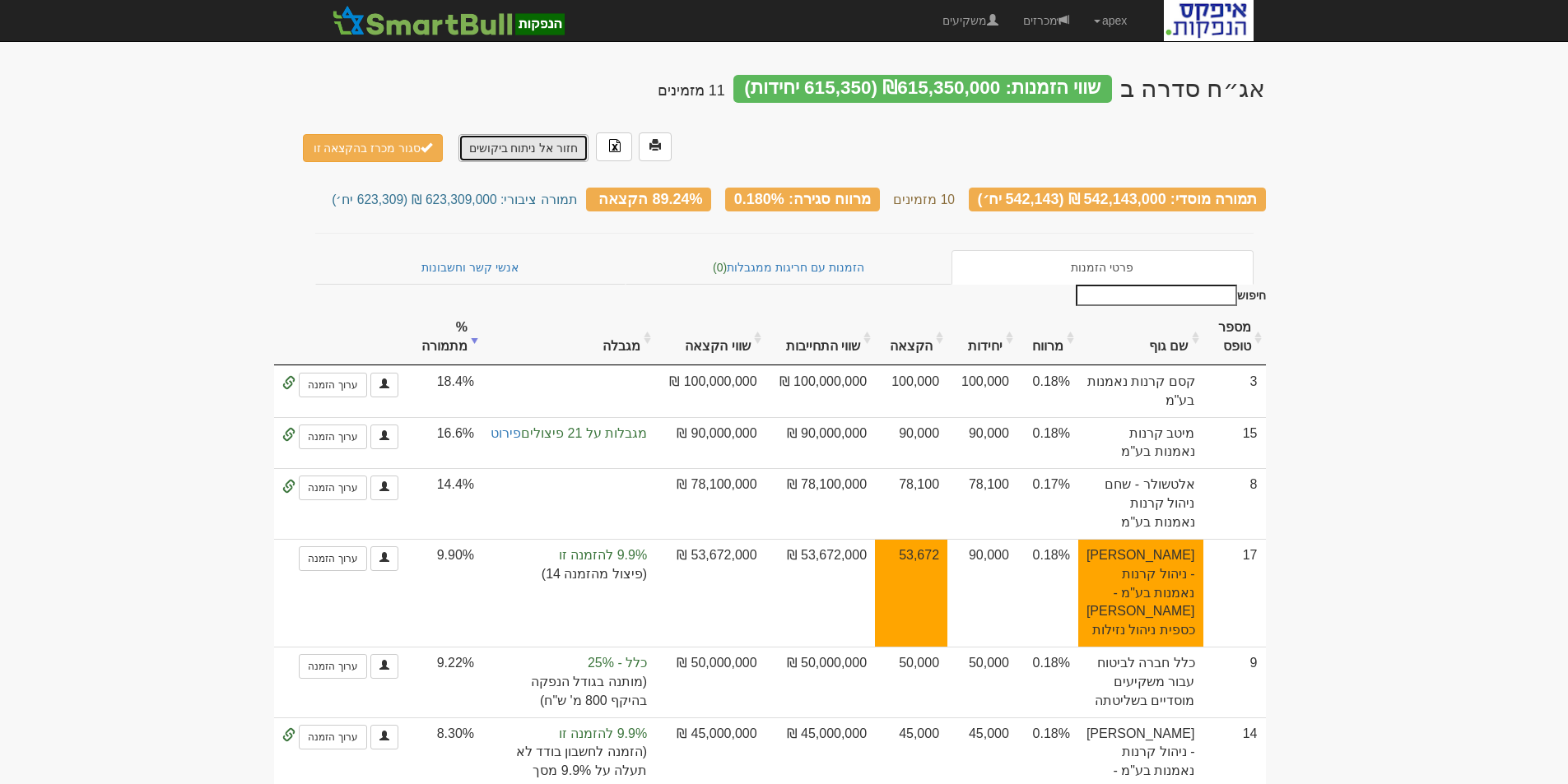
click at [507, 134] on link "חזור אל ניתוח ביקושים" at bounding box center [524, 147] width 131 height 28
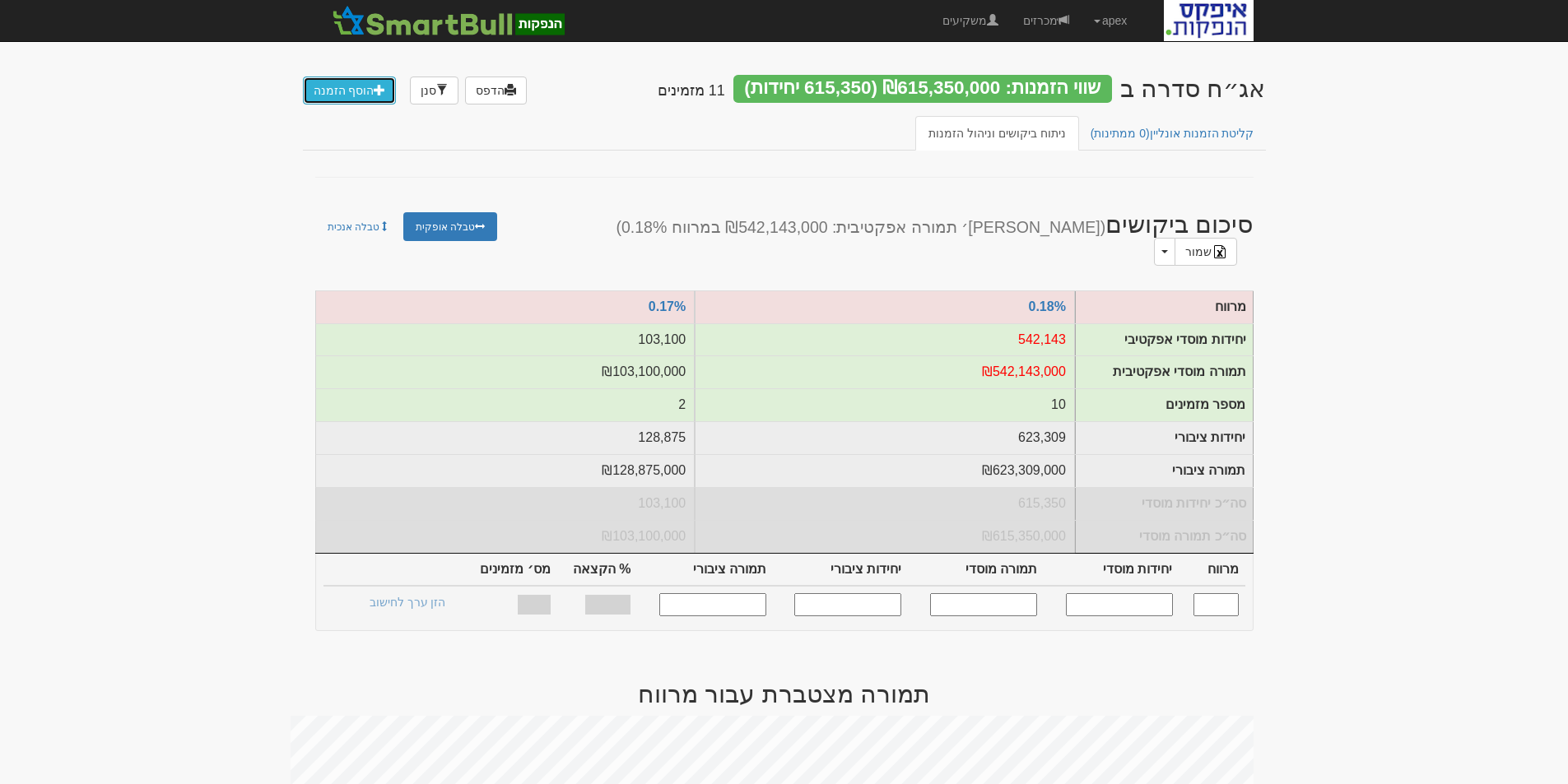
click at [354, 92] on link "הוסף הזמנה" at bounding box center [350, 90] width 94 height 28
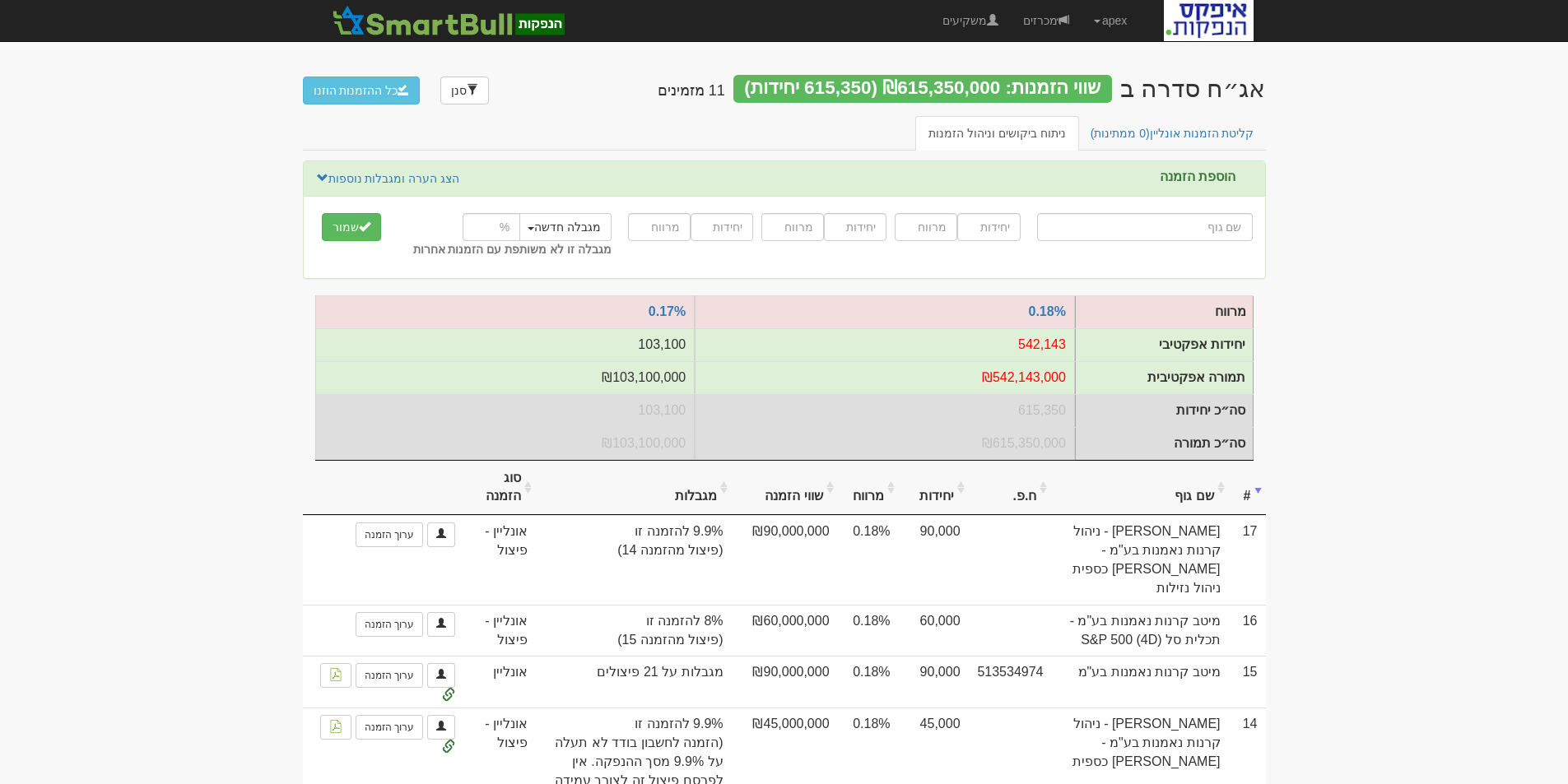
type input "מ"
type input "מיד צח בע"מ"
type input "מי"
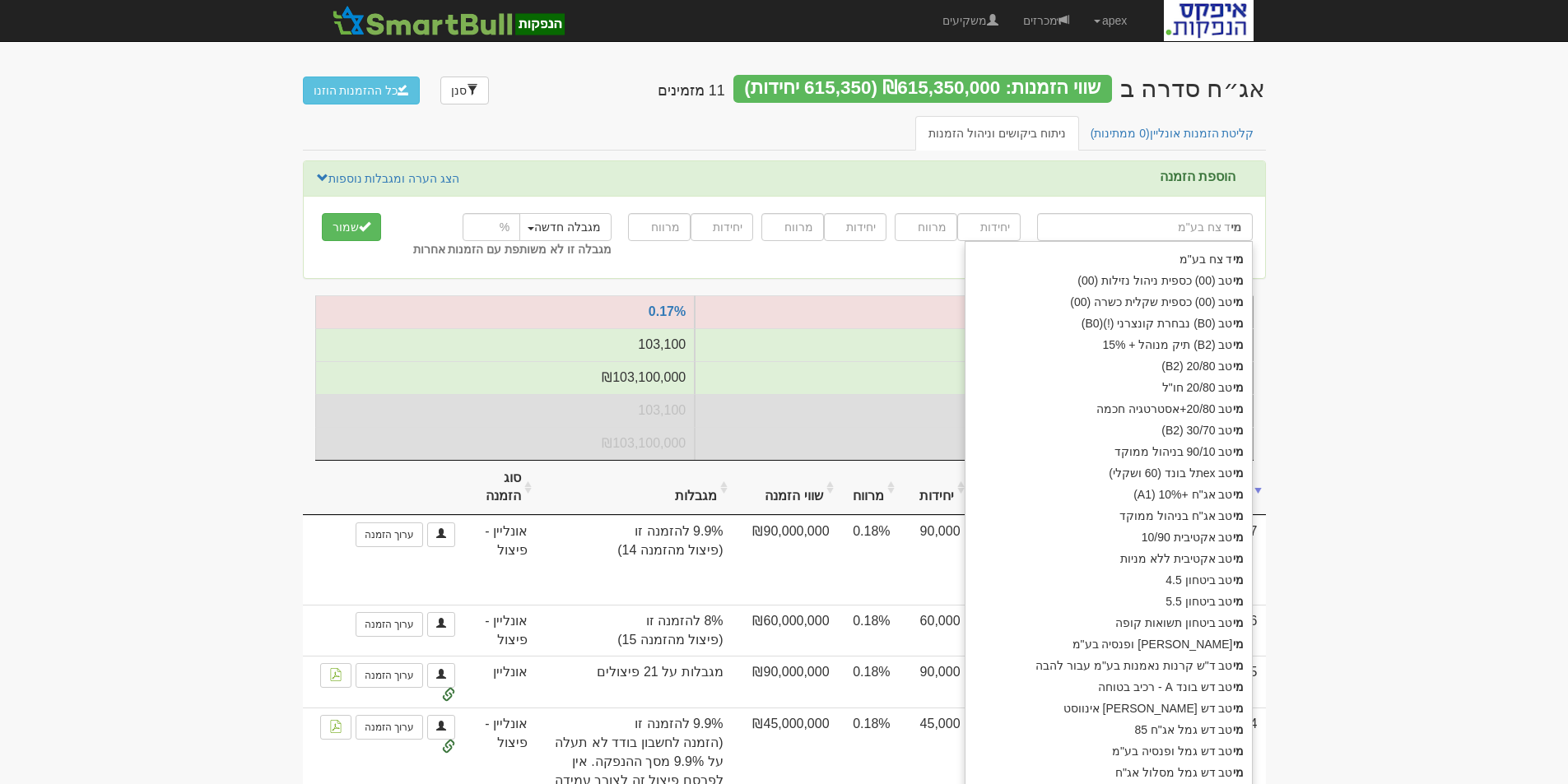
type input "מיטב (00) כספית ניהול נזילות (00)"
type input "מיטב"
type input "מיטב כ"
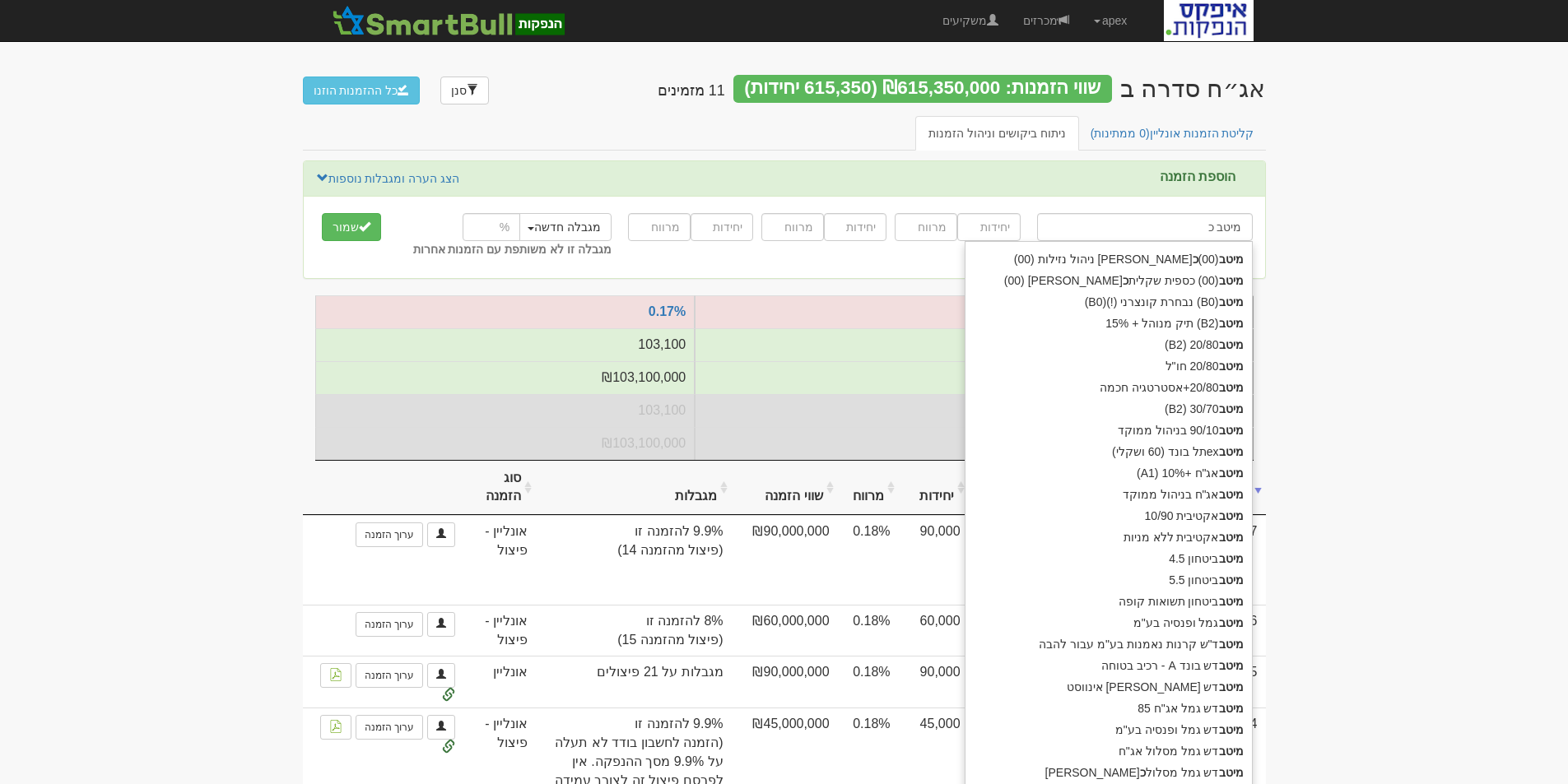
type input "מיטב כספית (00)"
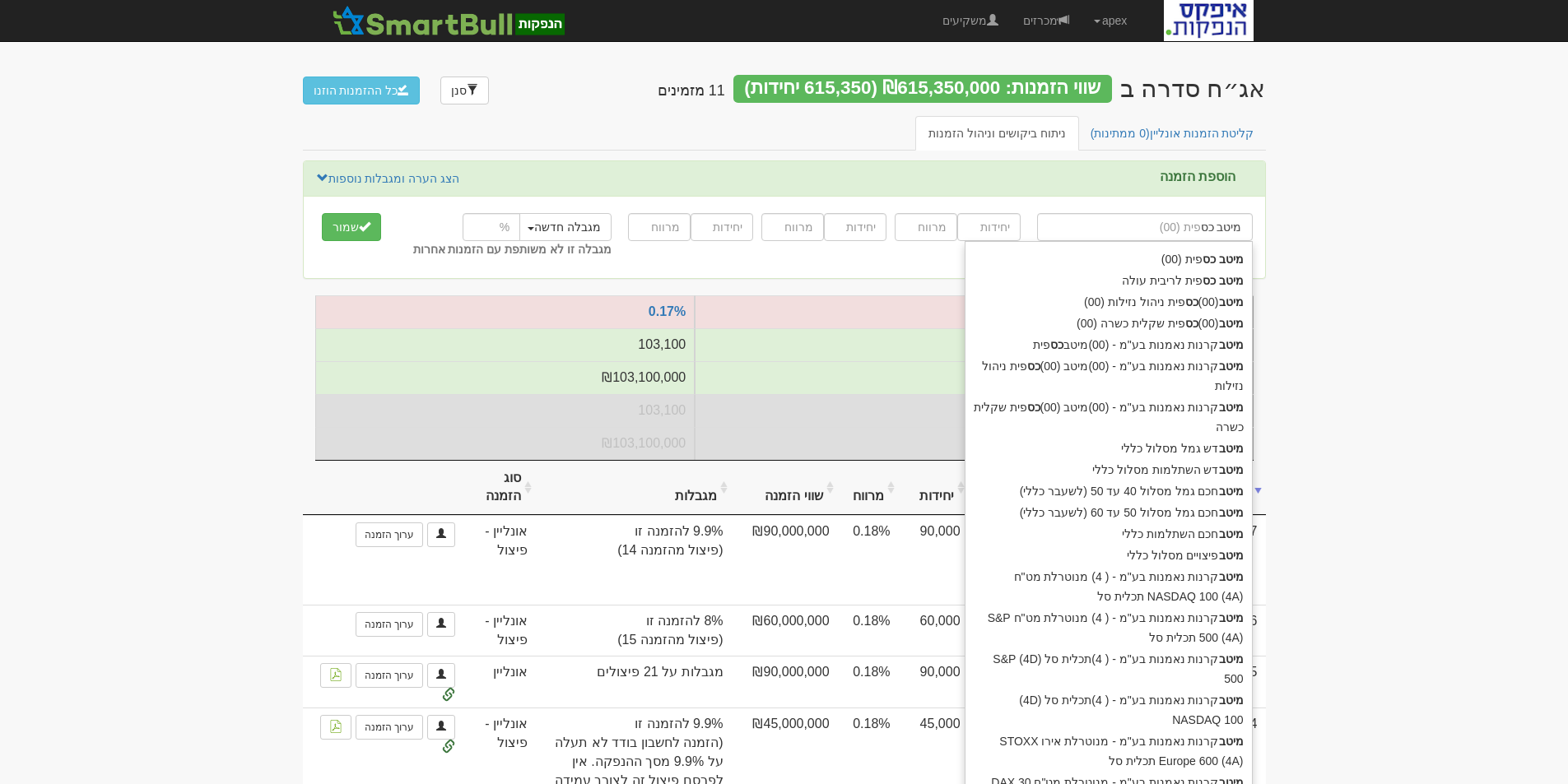
type input "מיטב כספ"
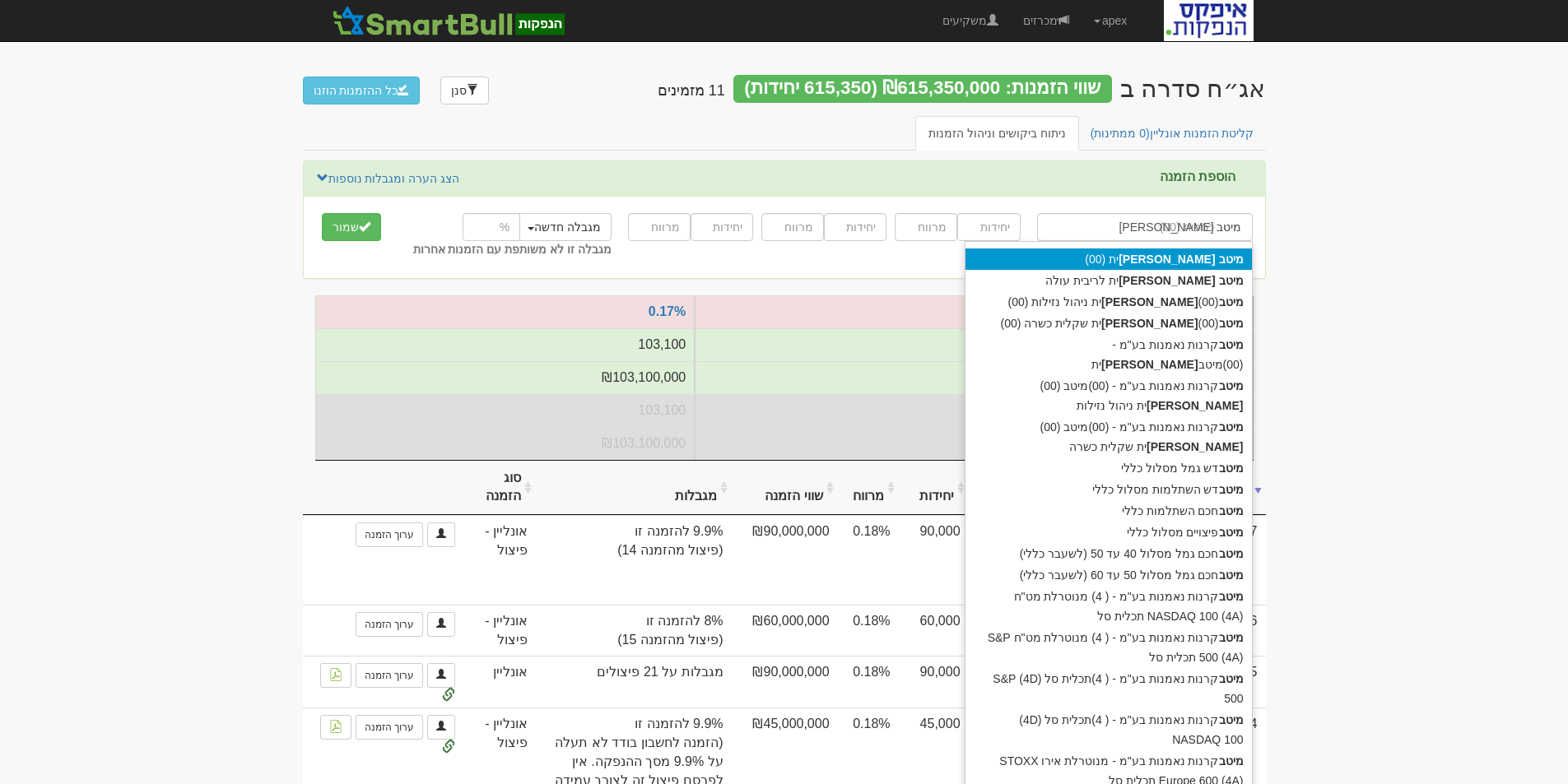
click at [1220, 255] on strong "מיטב" at bounding box center [1231, 258] width 25 height 13
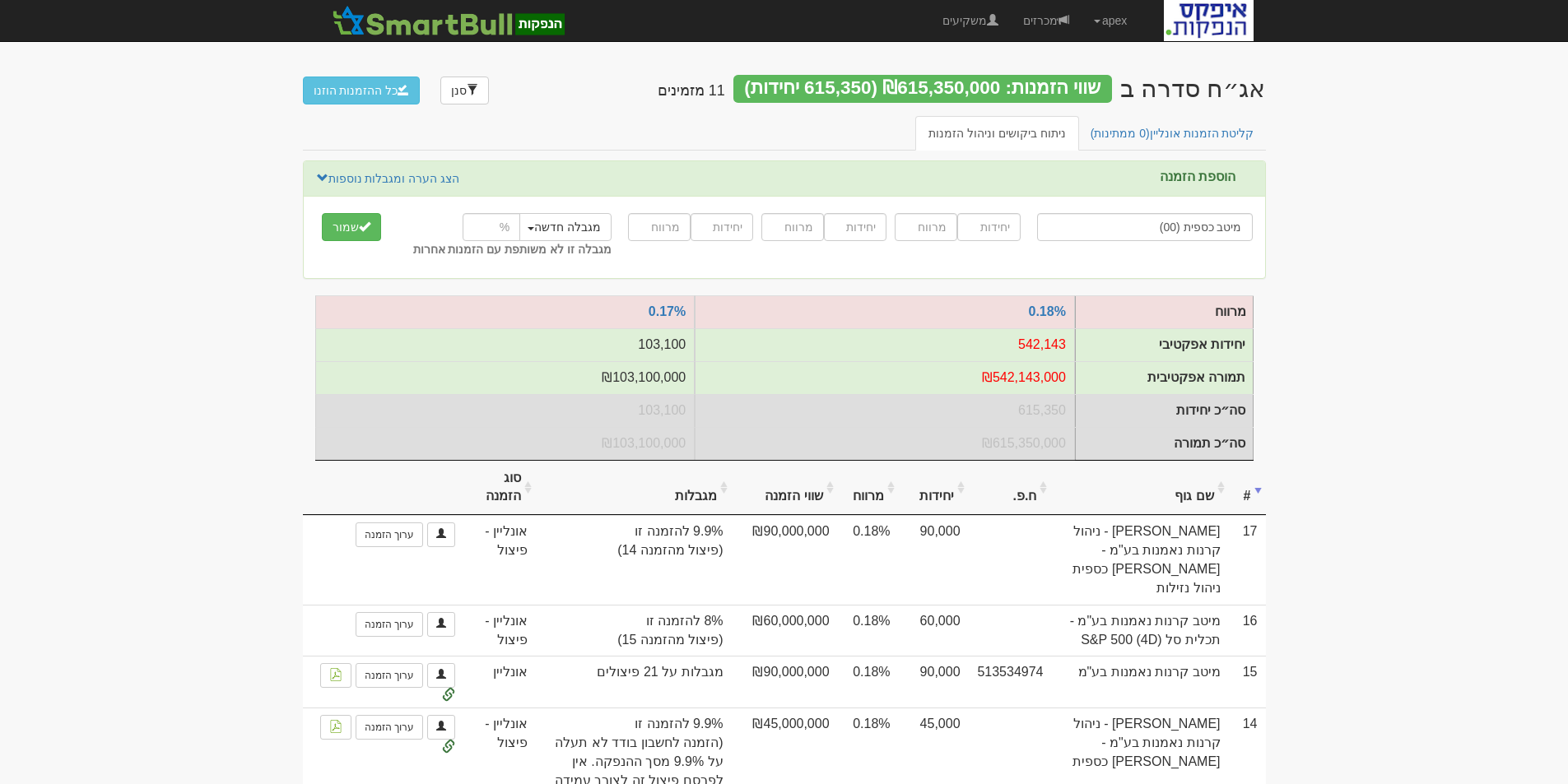
type input "מיטב כספית (00)"
click at [991, 228] on input "number" at bounding box center [988, 227] width 62 height 28
type input "27500"
click at [922, 229] on input "number" at bounding box center [925, 227] width 62 height 28
type input "0.18"
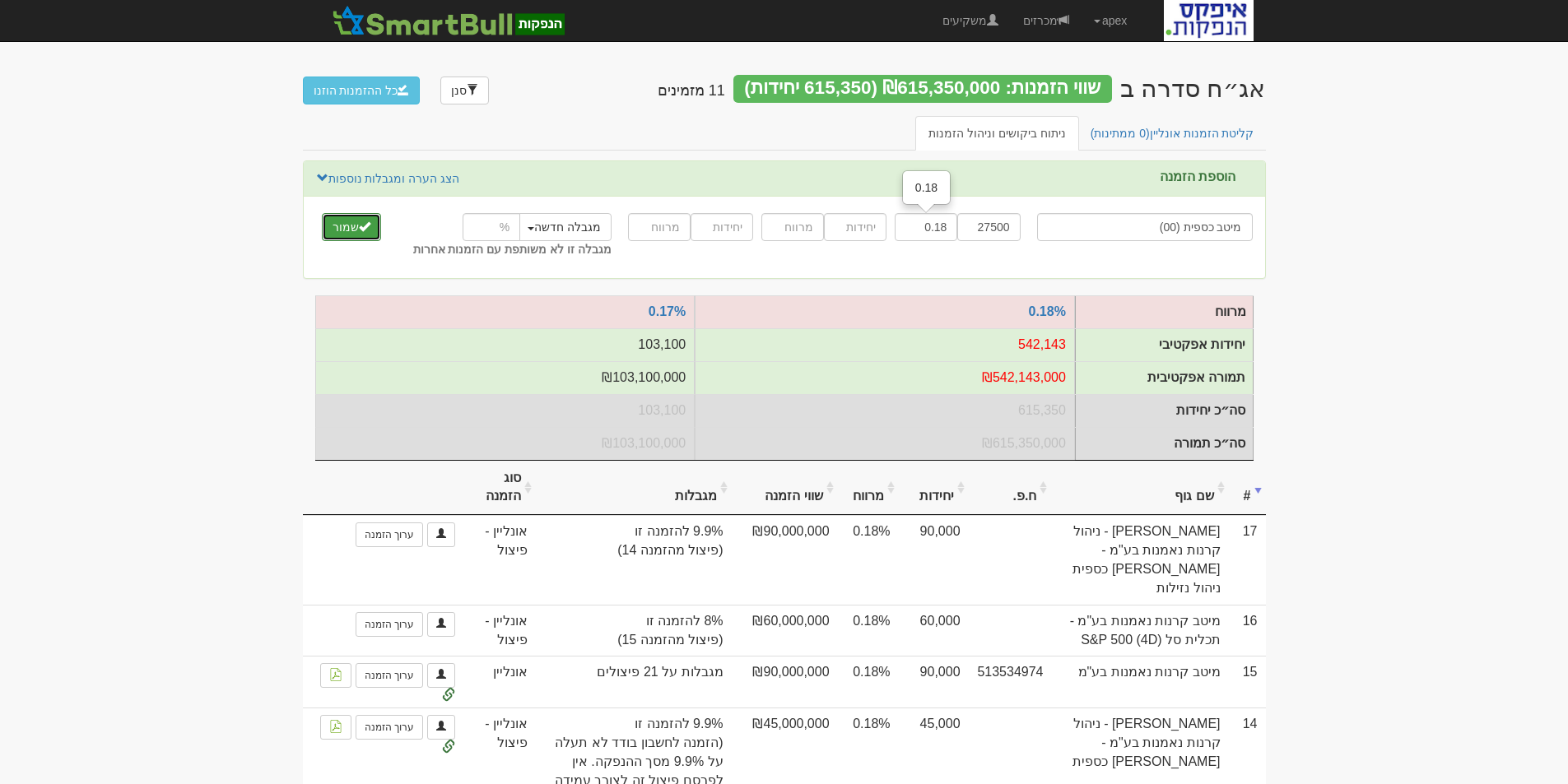
click at [346, 227] on button "שמור" at bounding box center [352, 227] width 59 height 28
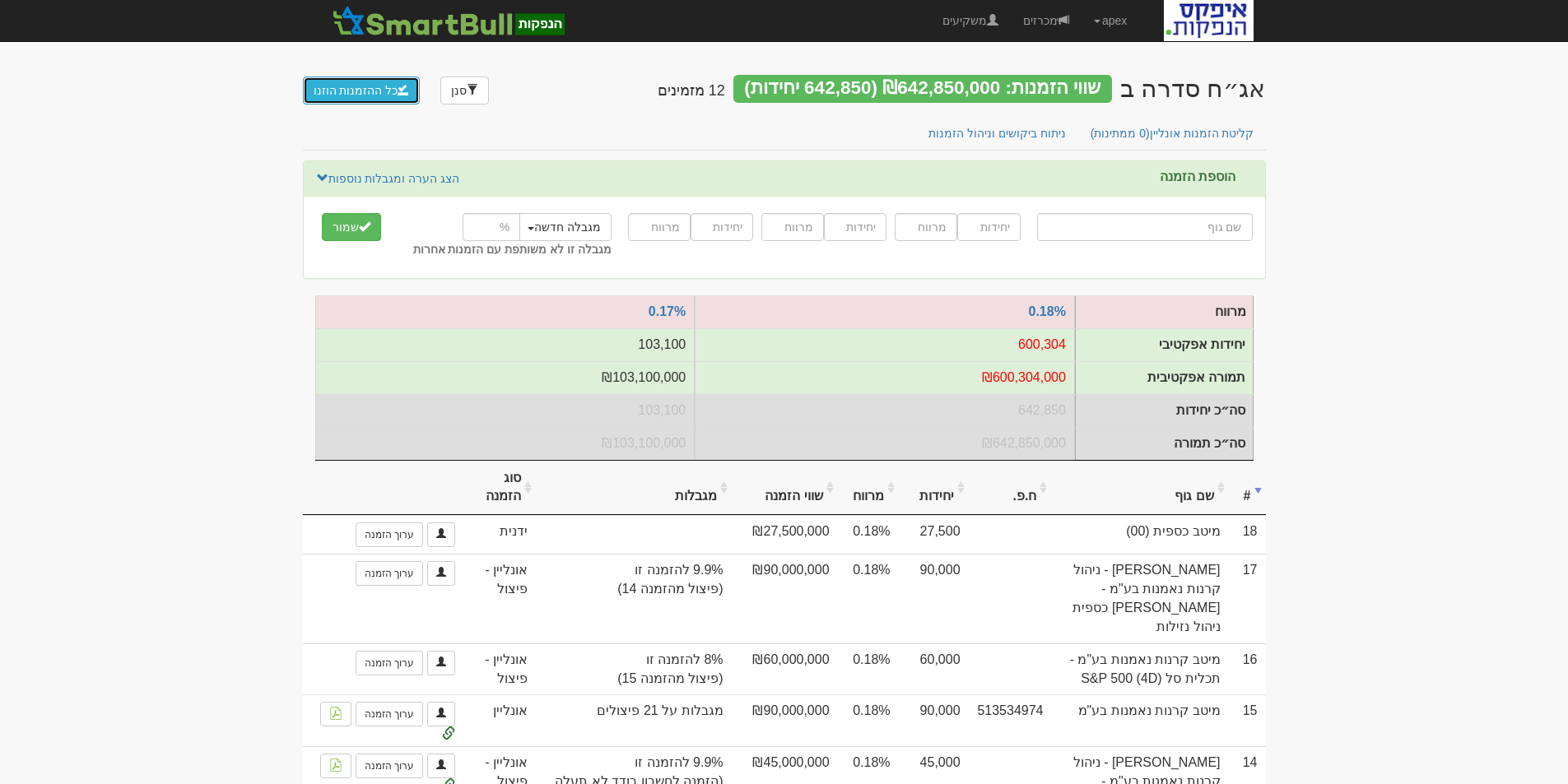
click at [358, 85] on button "כל ההזמנות הוזנו" at bounding box center [362, 90] width 118 height 28
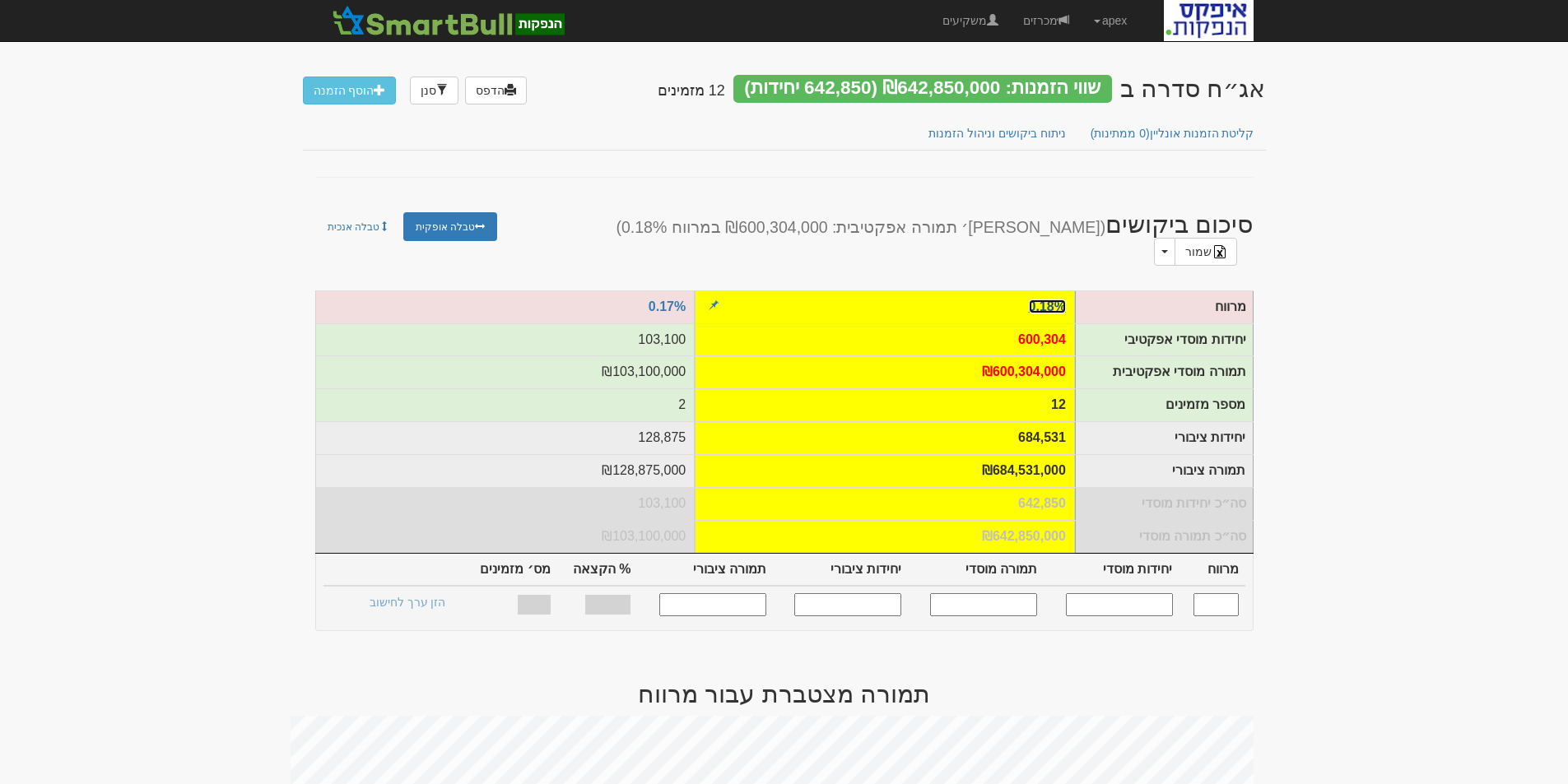
click at [1039, 299] on link "0.18%" at bounding box center [1047, 306] width 37 height 14
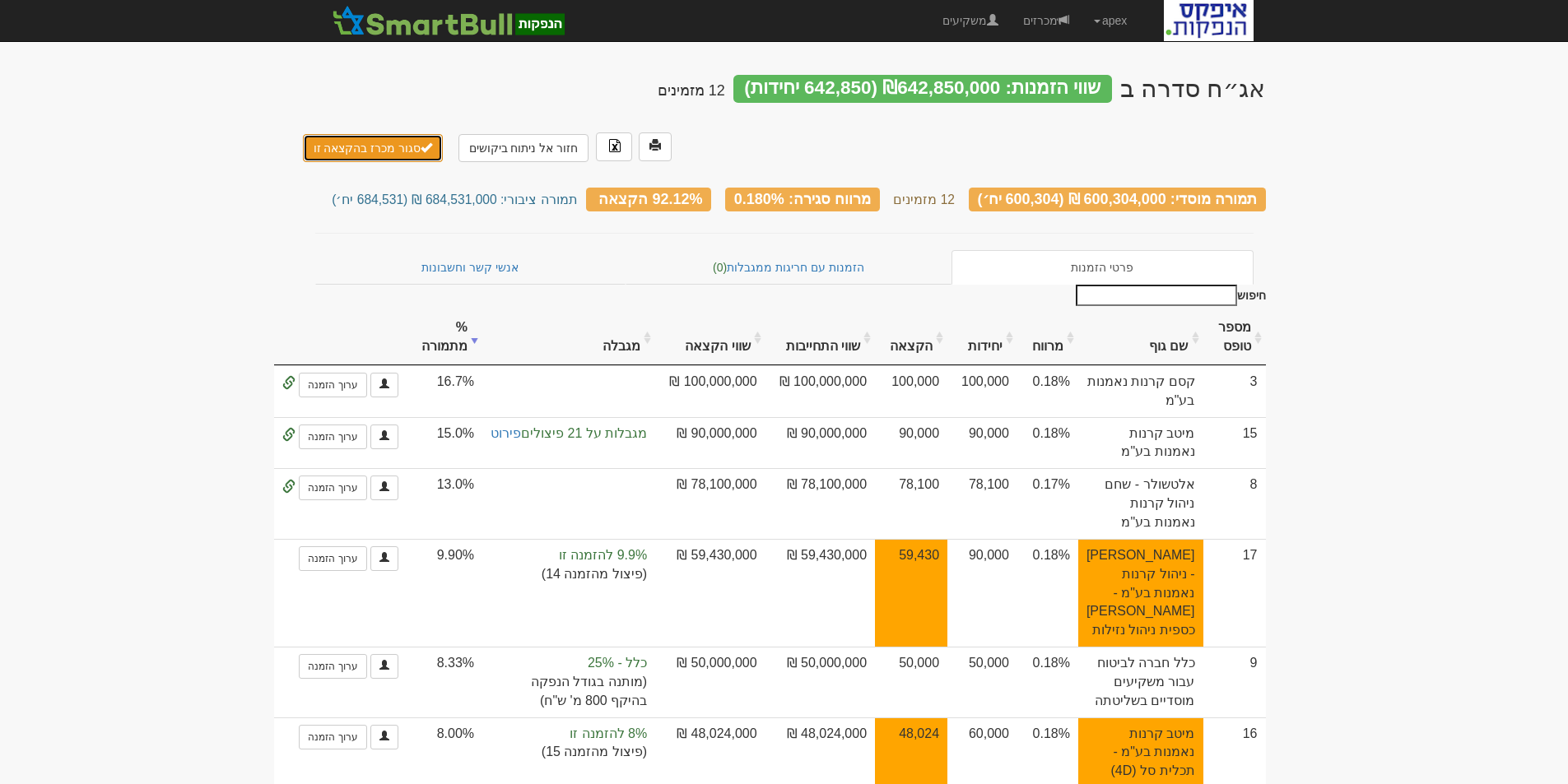
click at [389, 134] on button "סגור מכרז בהקצאה זו" at bounding box center [373, 147] width 141 height 28
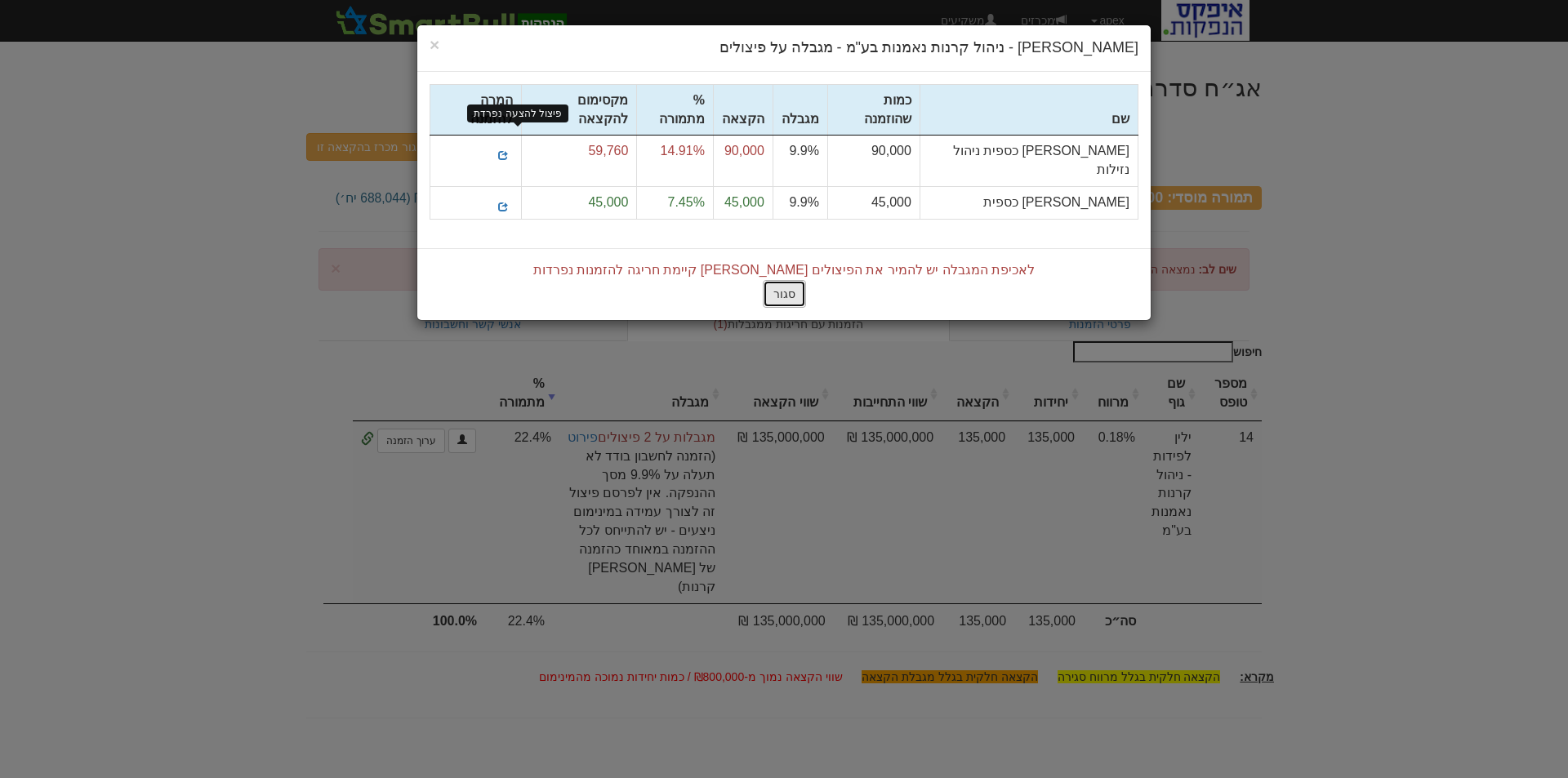
click at [788, 280] on button "סגור" at bounding box center [784, 294] width 43 height 28
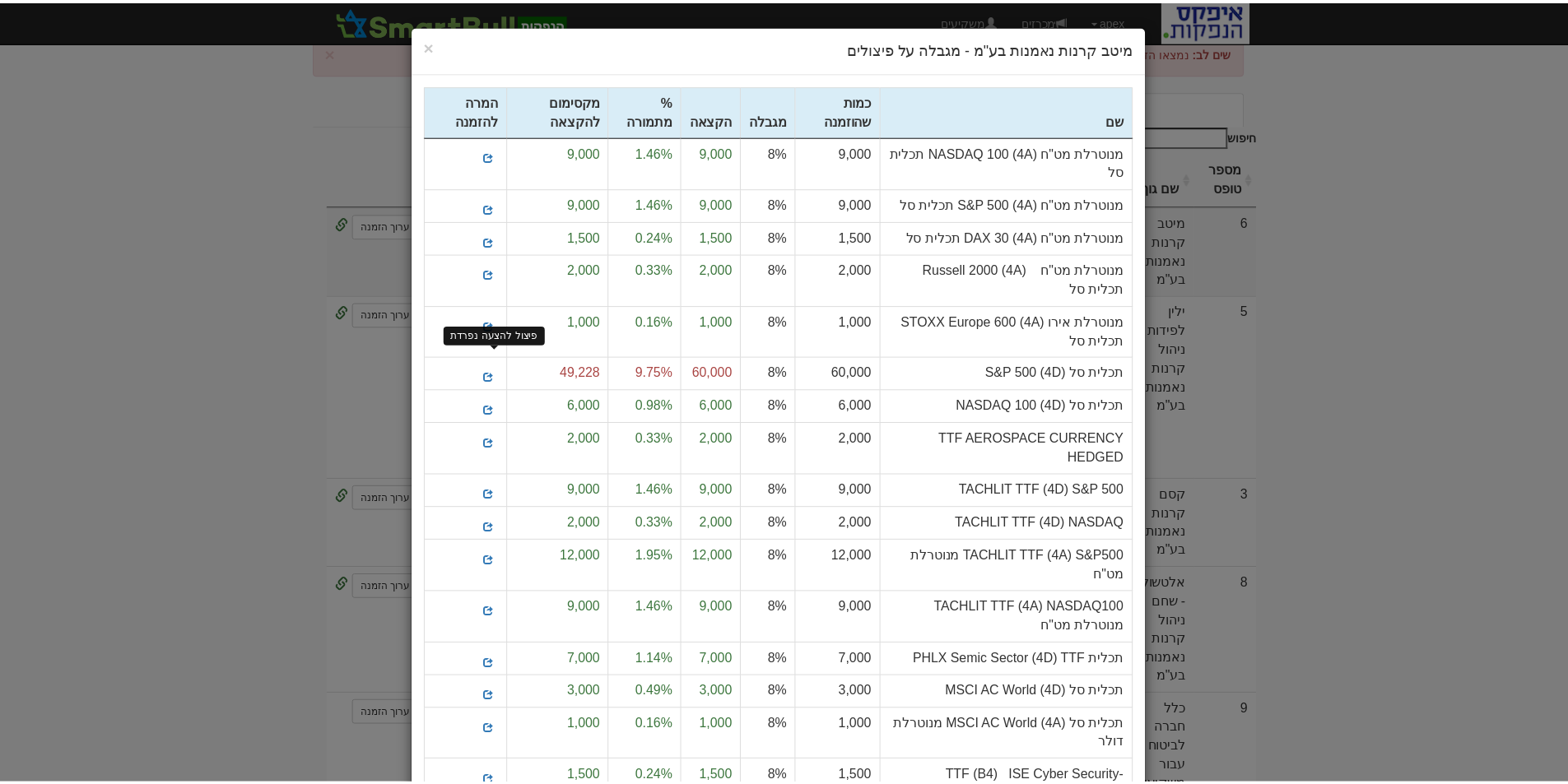
scroll to position [164, 0]
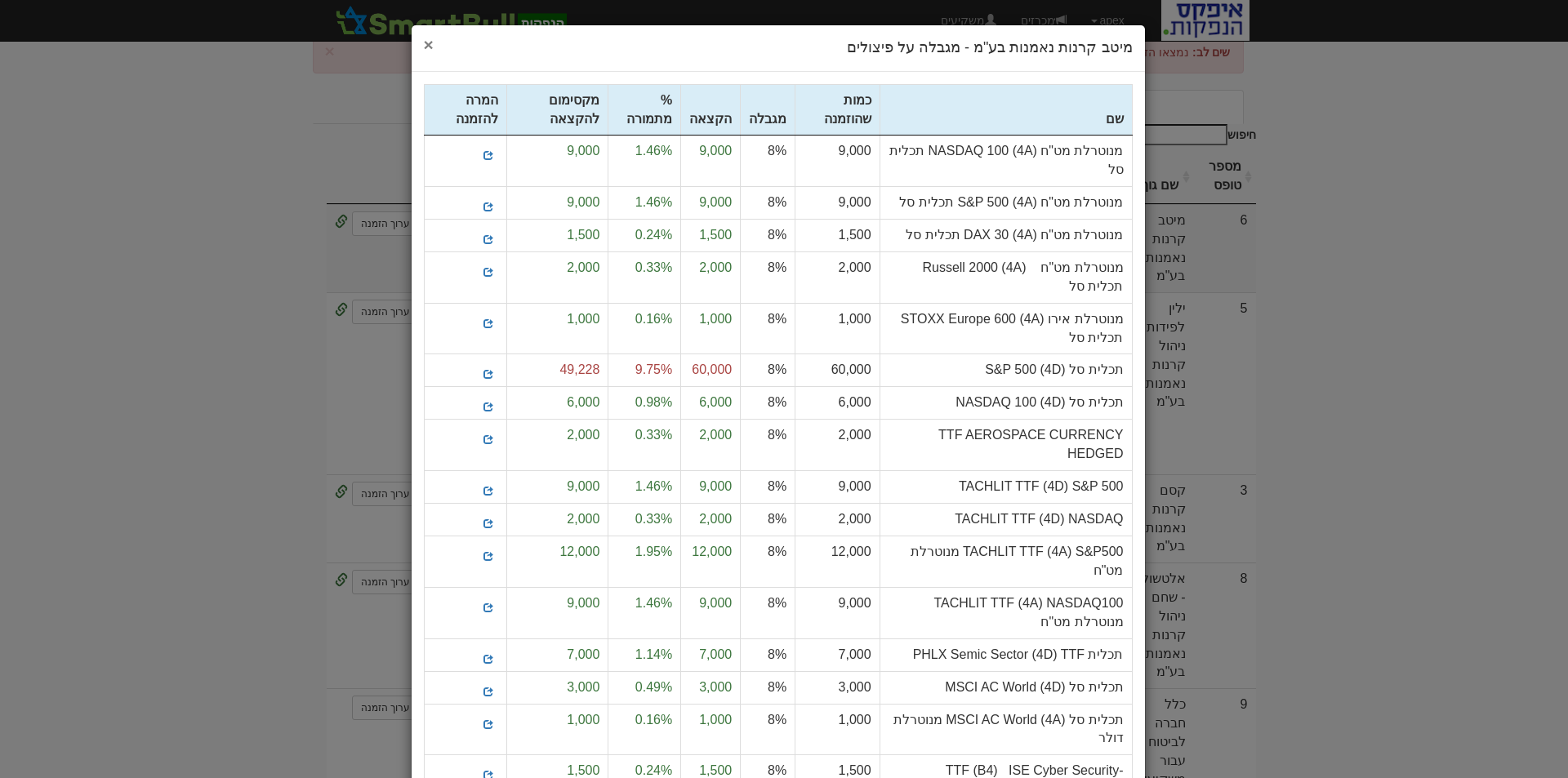
click at [433, 48] on span "×" at bounding box center [428, 44] width 10 height 19
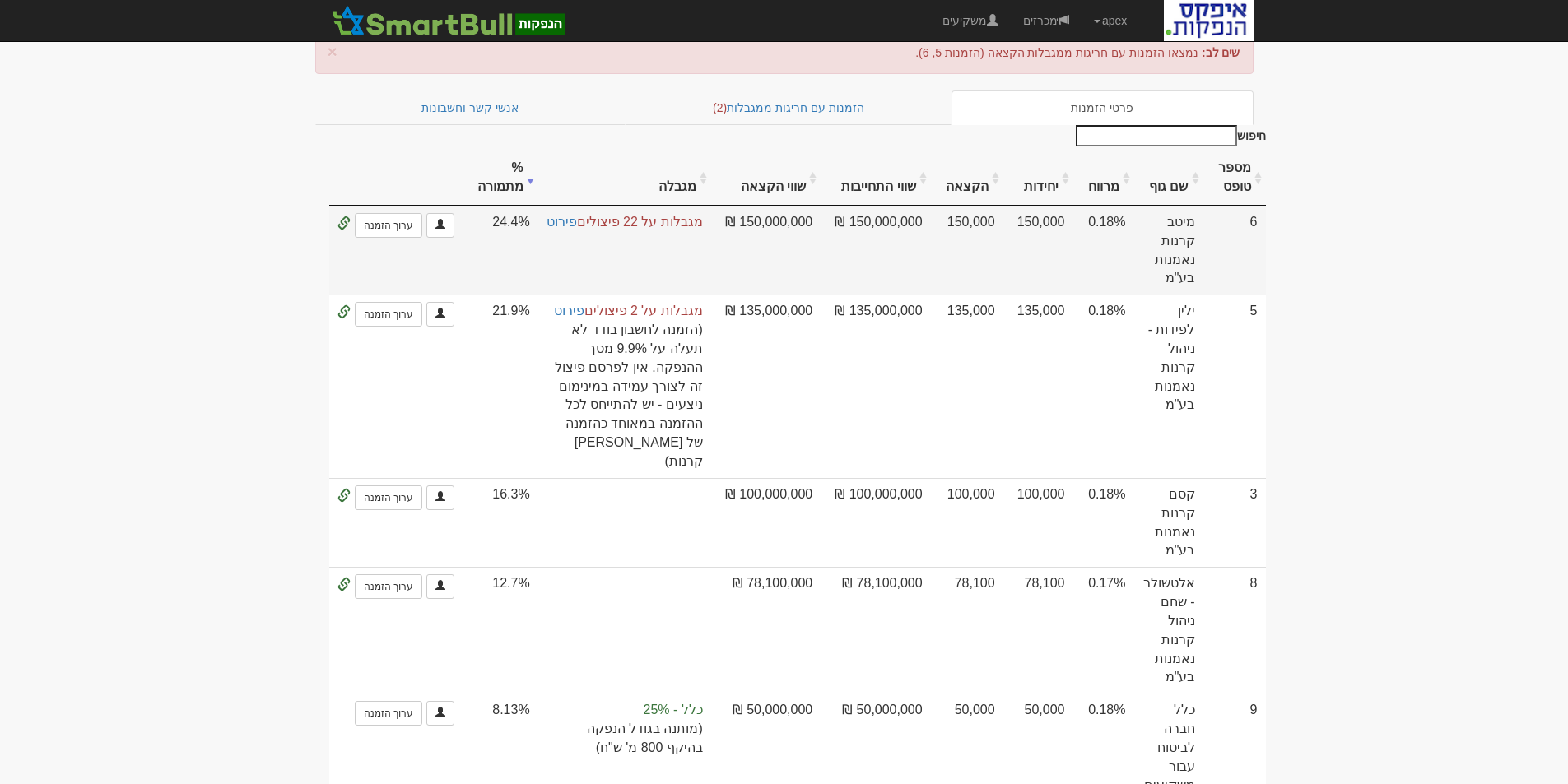
scroll to position [0, 0]
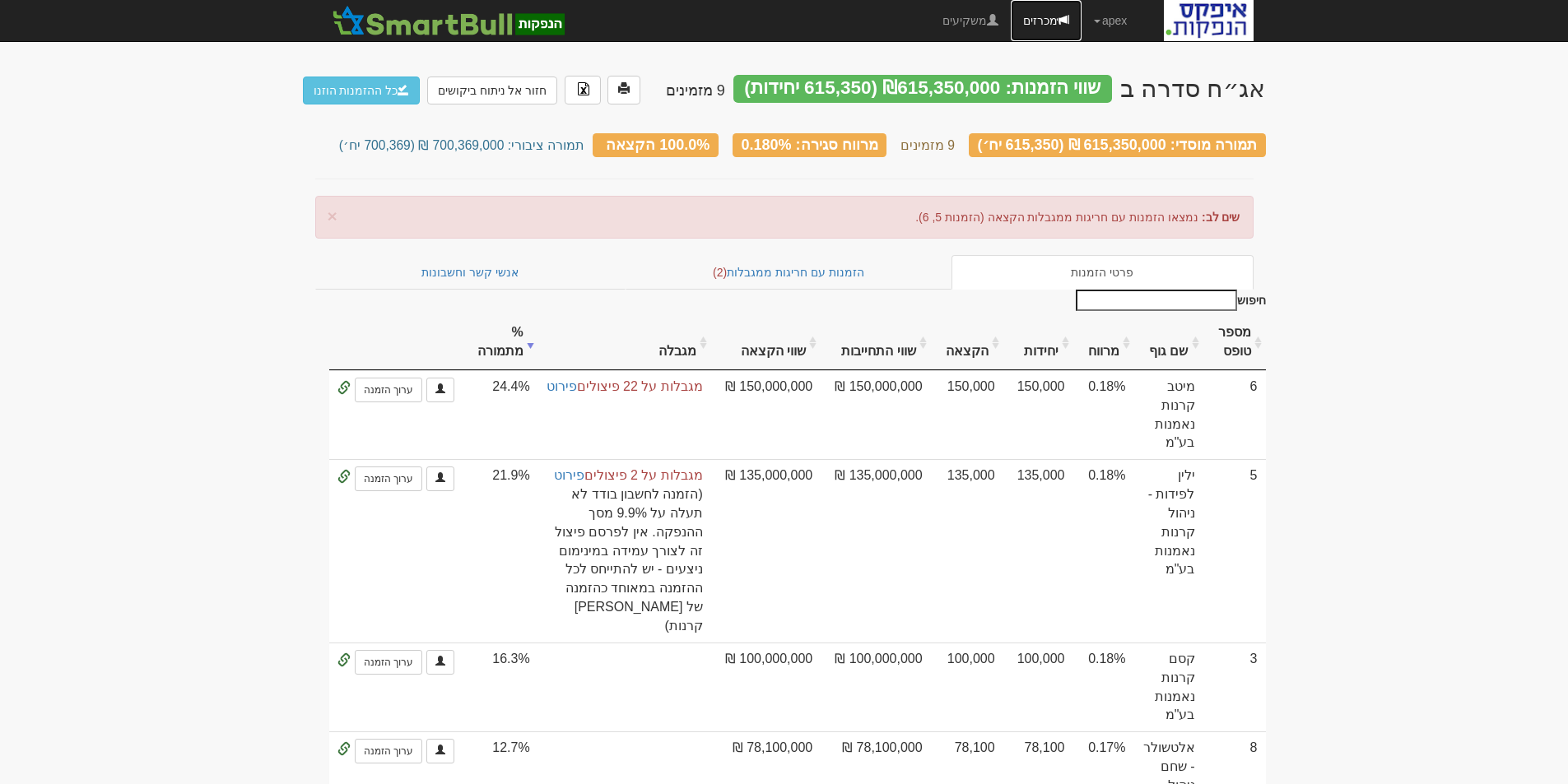
click at [1039, 18] on link "מכרזים" at bounding box center [1045, 21] width 70 height 42
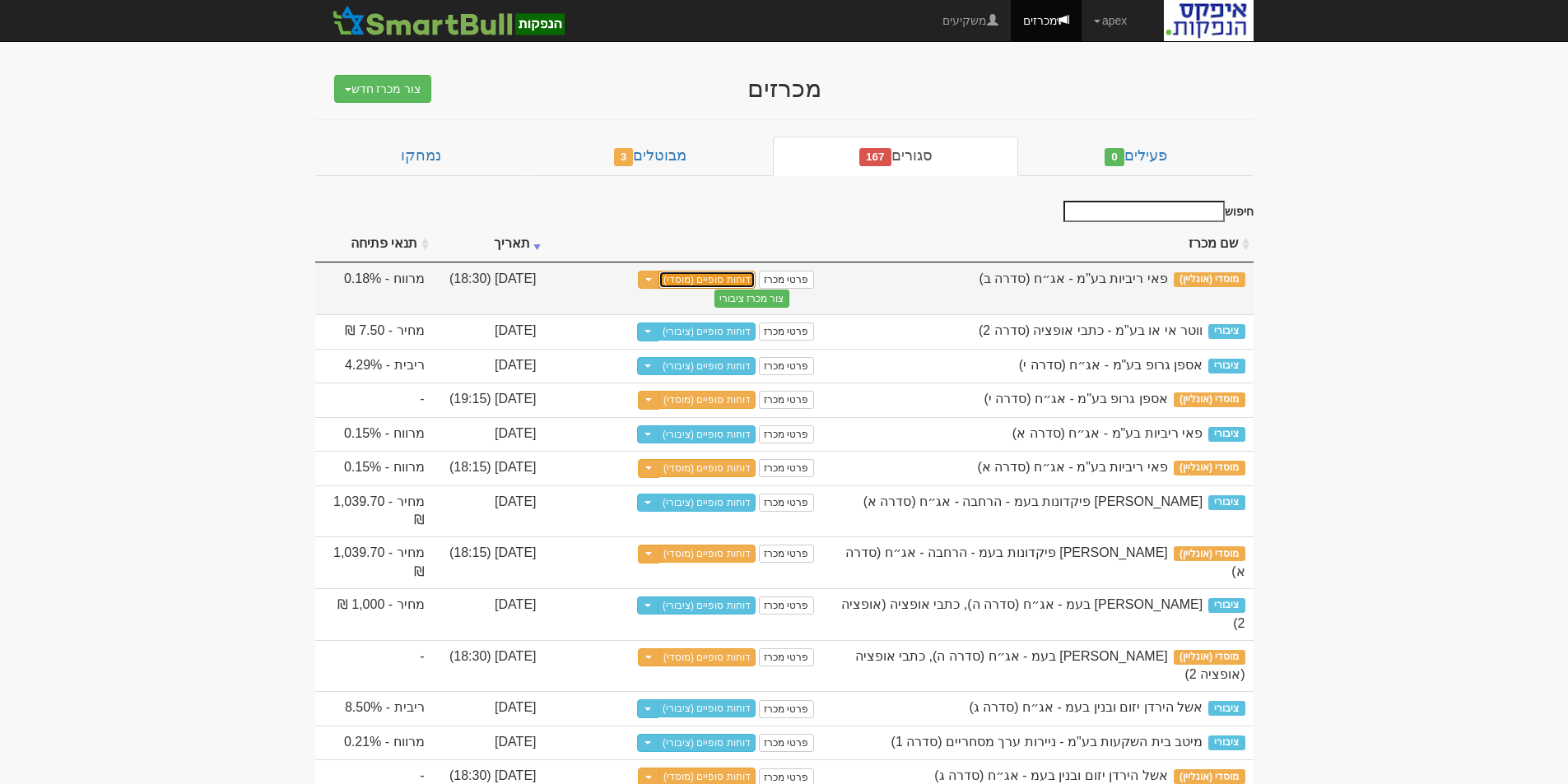
click at [687, 280] on link "דוחות סופיים (מוסדי)" at bounding box center [707, 279] width 97 height 18
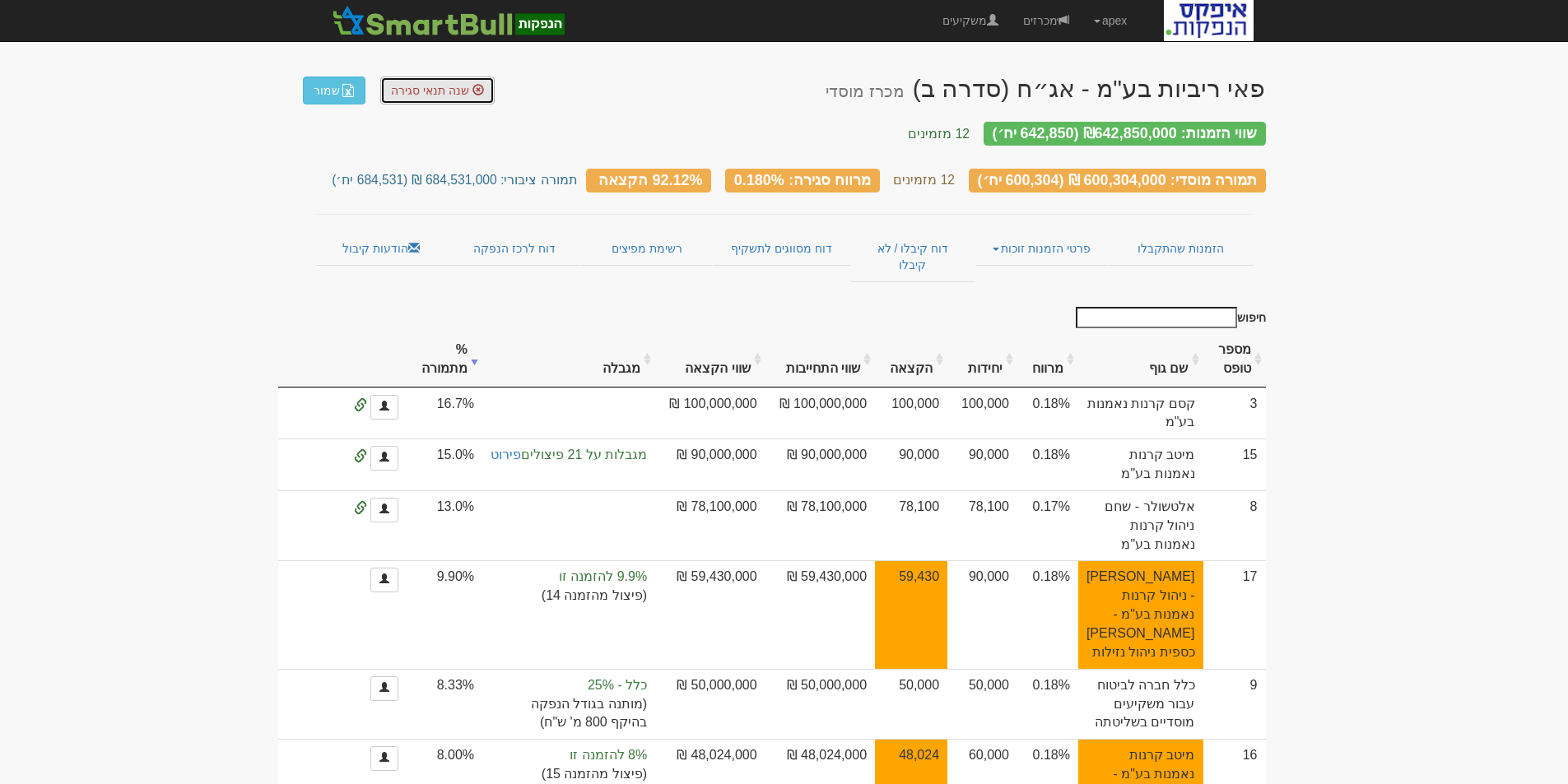
click at [415, 90] on span "שנה תנאי סגירה" at bounding box center [430, 90] width 78 height 13
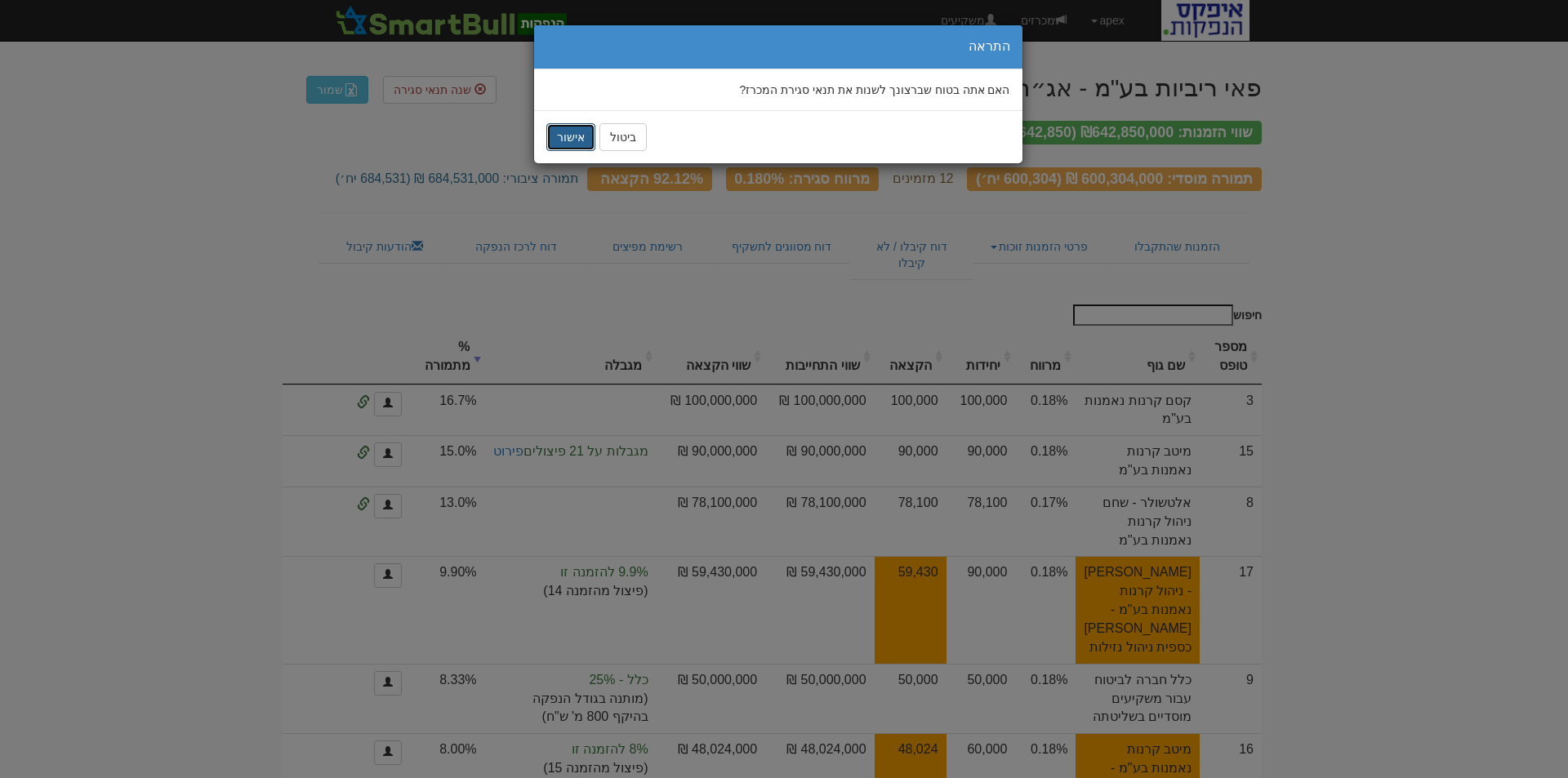
click at [569, 138] on button "אישור" at bounding box center [571, 137] width 49 height 28
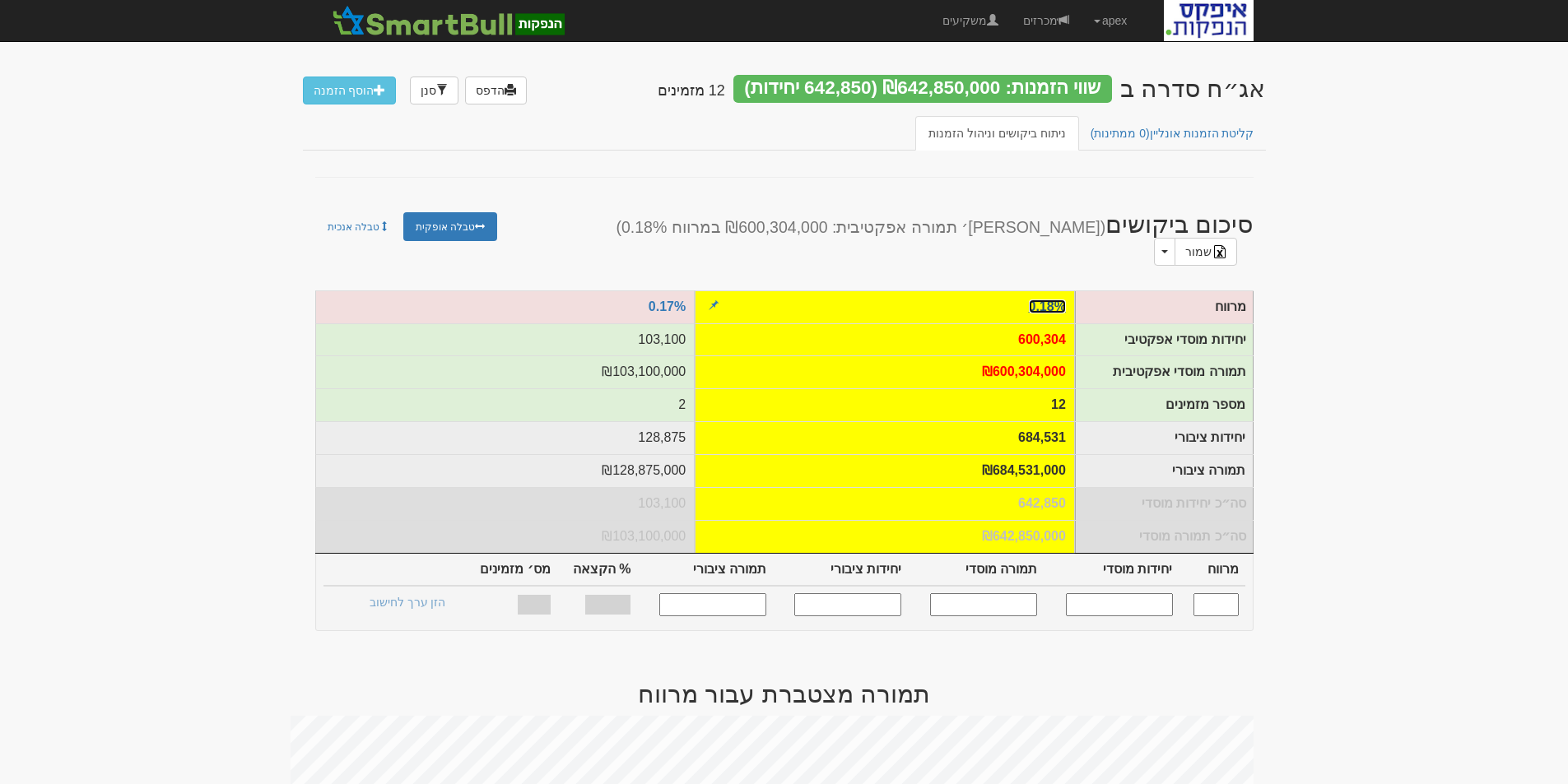
click at [1048, 299] on link "0.18%" at bounding box center [1047, 306] width 37 height 14
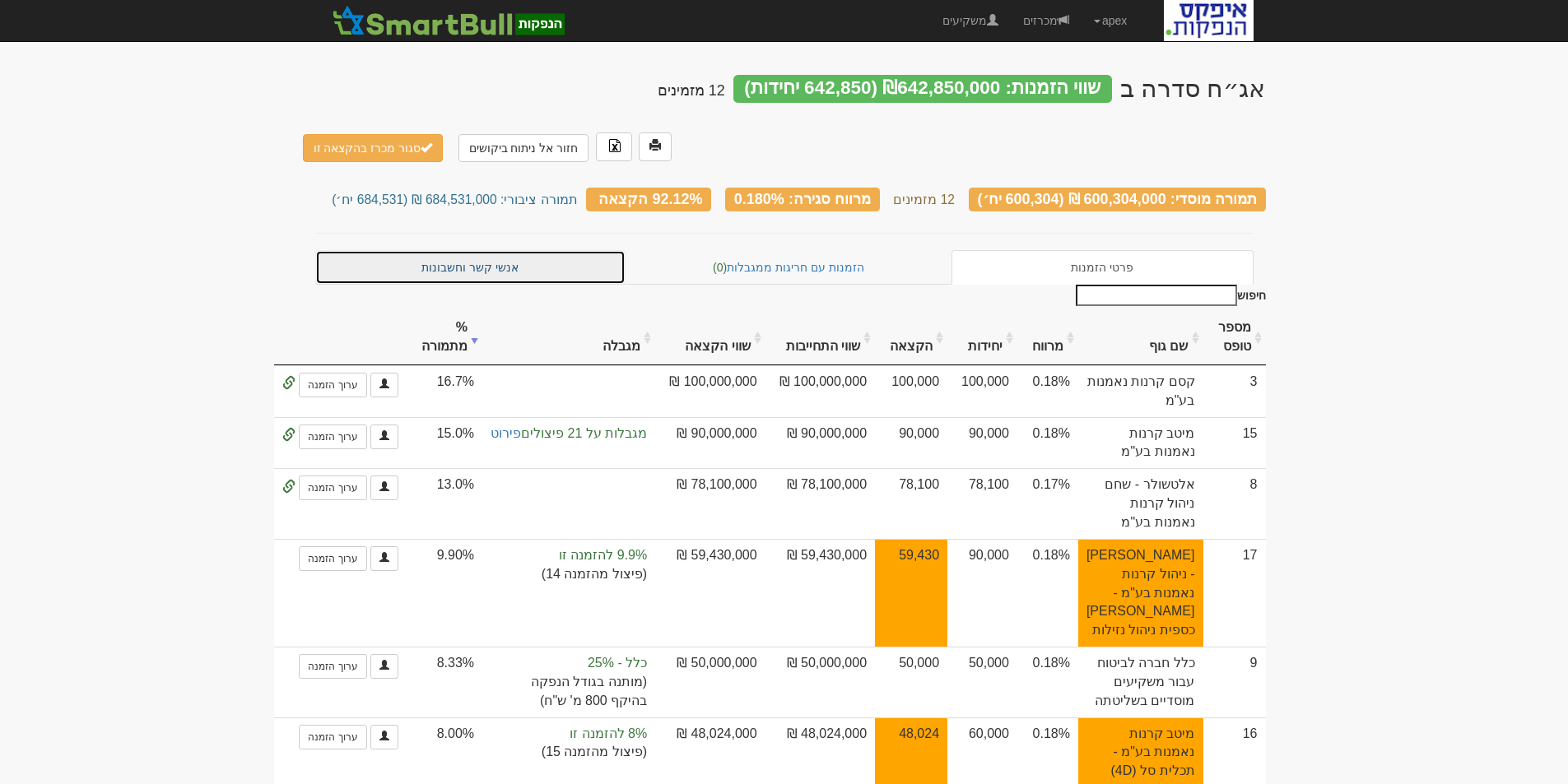
click at [486, 250] on link "אנשי קשר וחשבונות" at bounding box center [470, 267] width 311 height 35
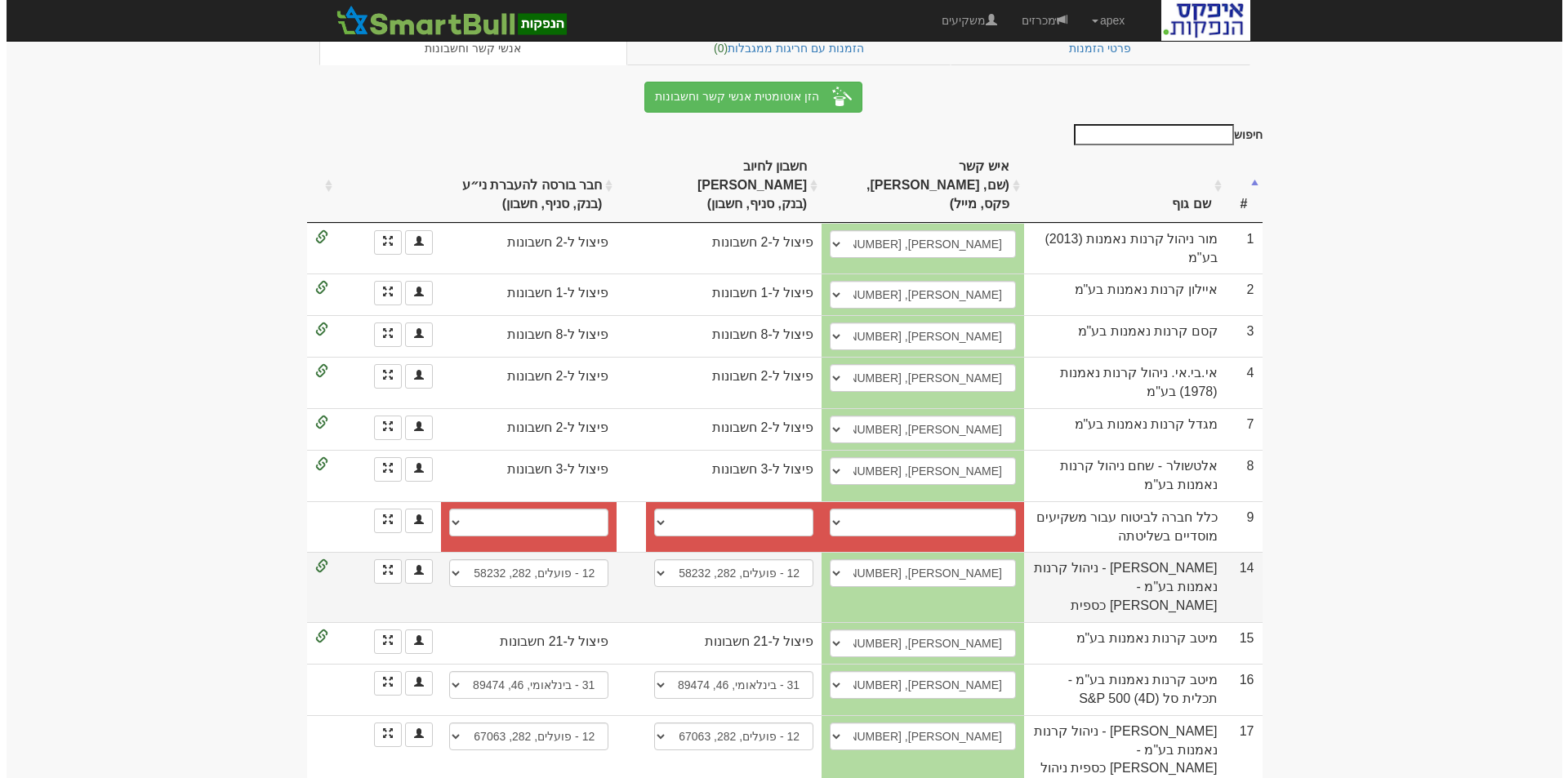
scroll to position [185, 0]
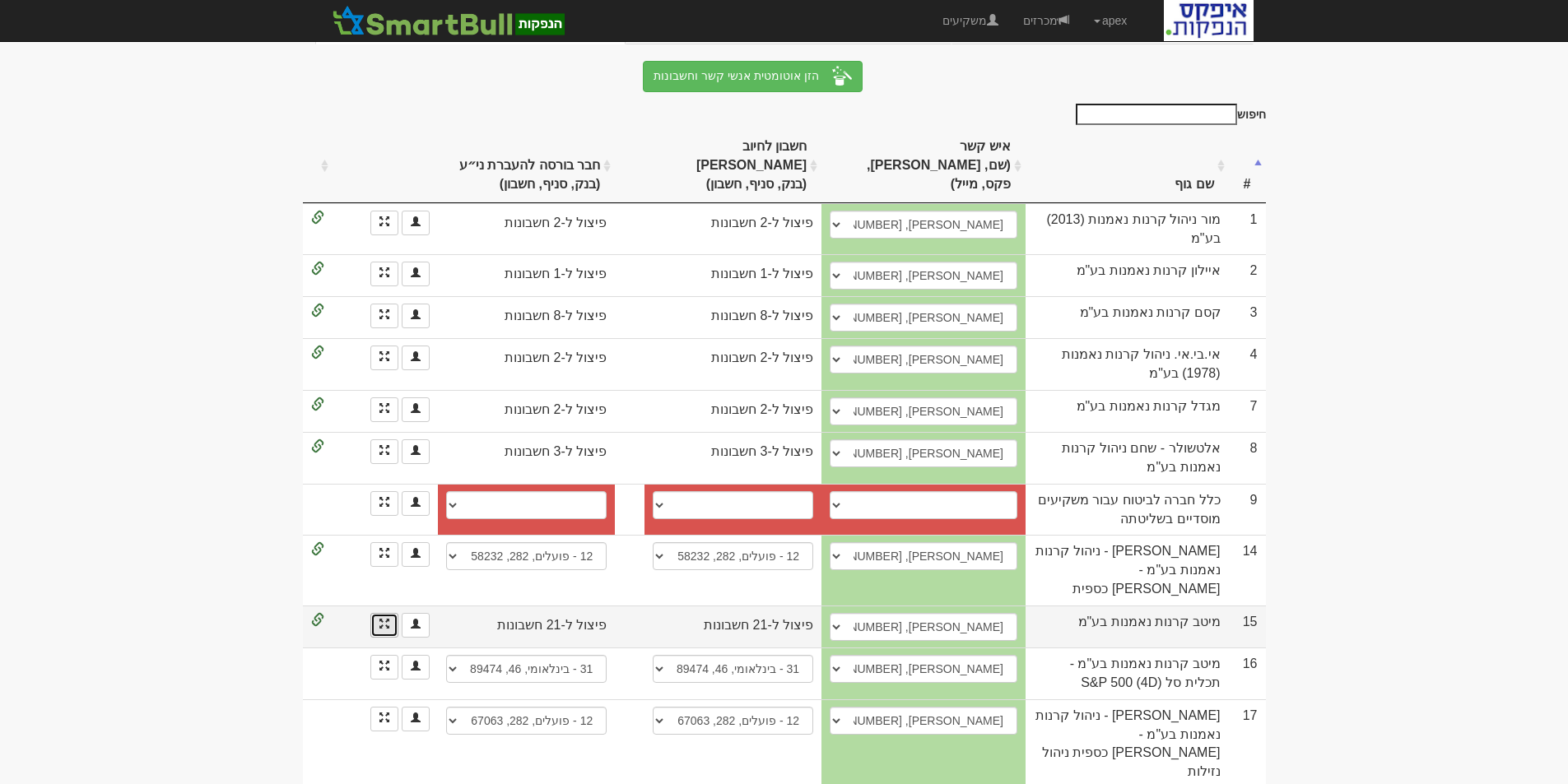
click at [380, 619] on span at bounding box center [384, 624] width 10 height 10
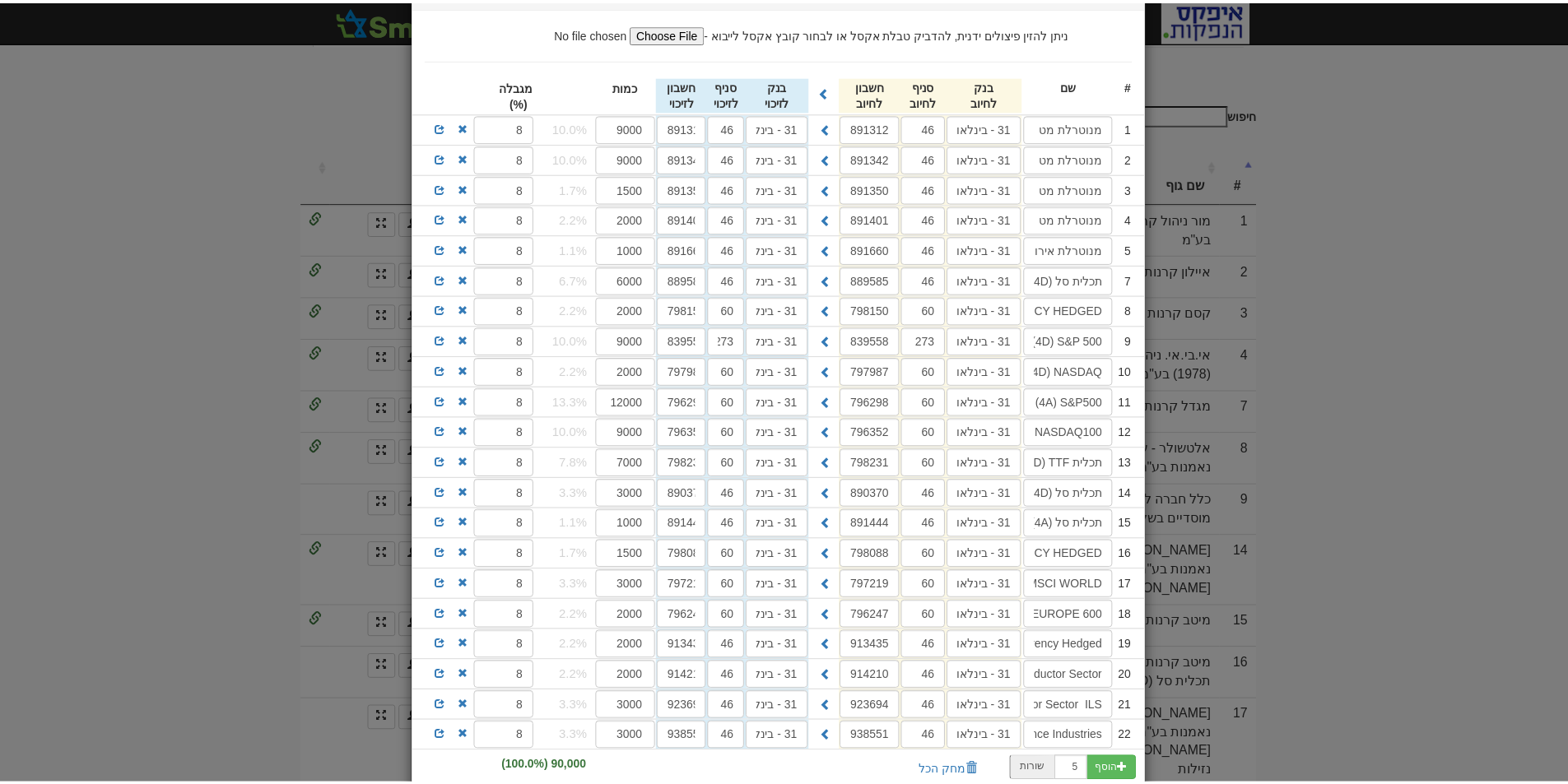
scroll to position [246, 0]
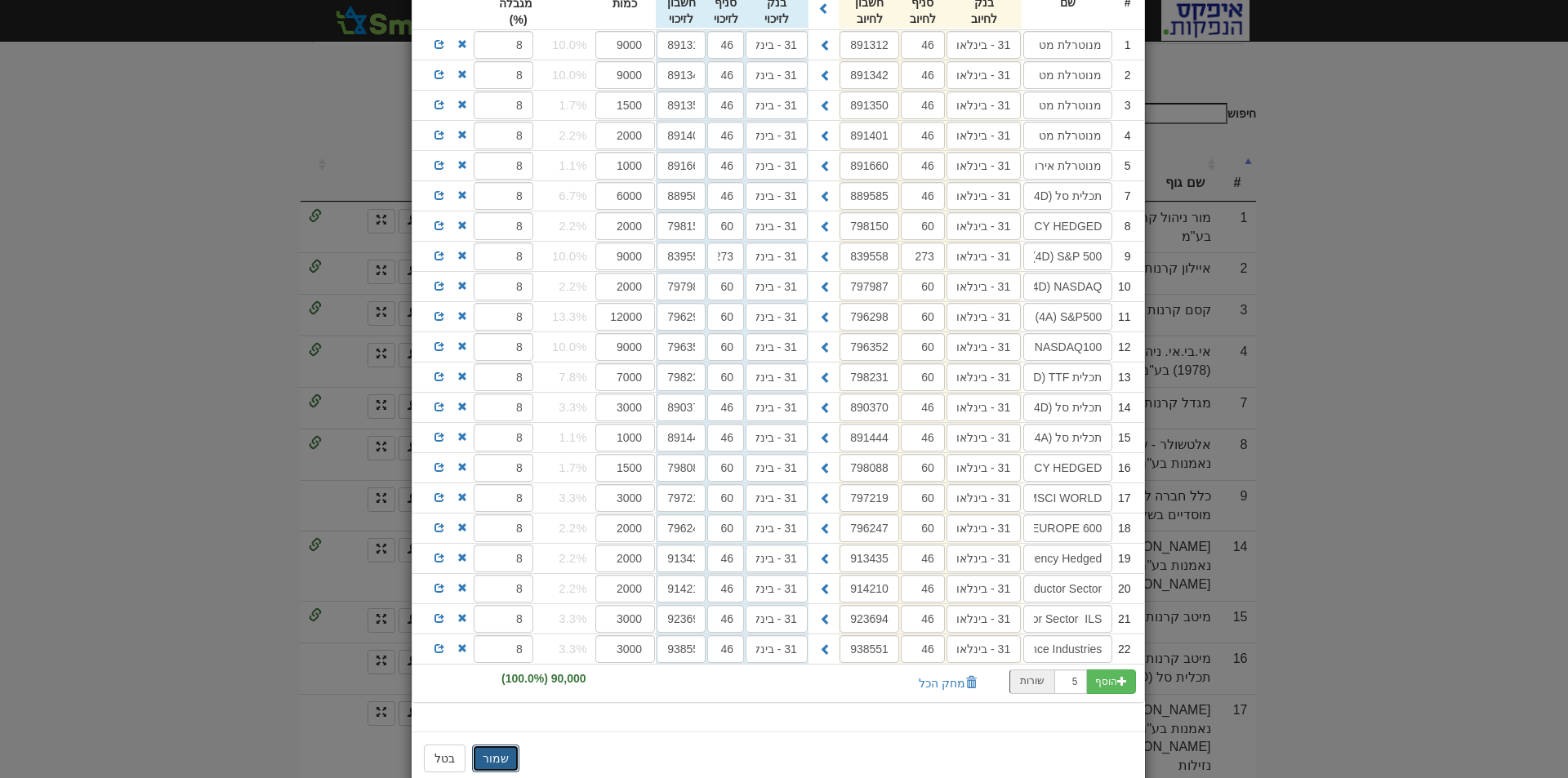
click at [498, 757] on button "שמור" at bounding box center [495, 758] width 47 height 28
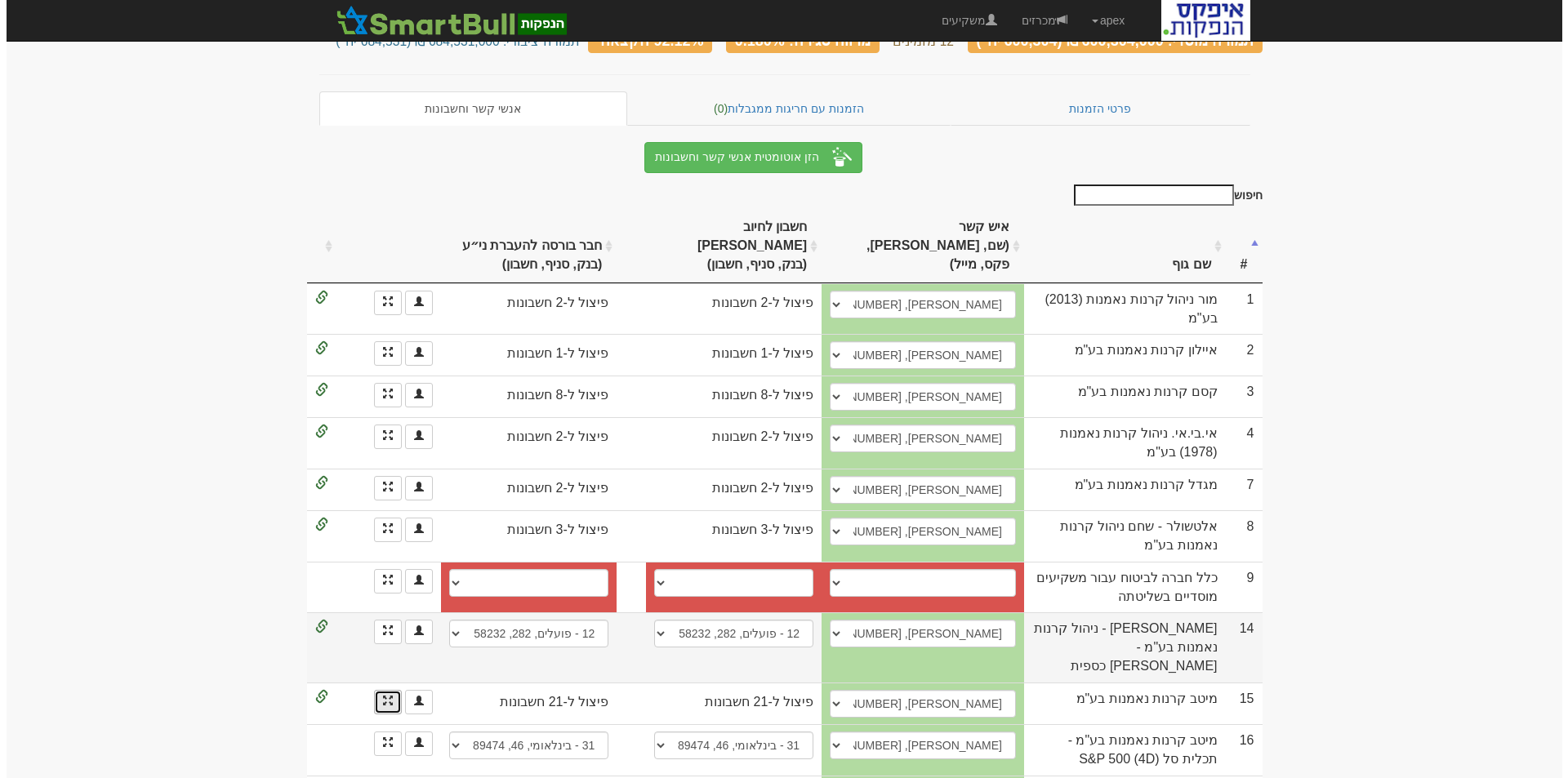
scroll to position [185, 0]
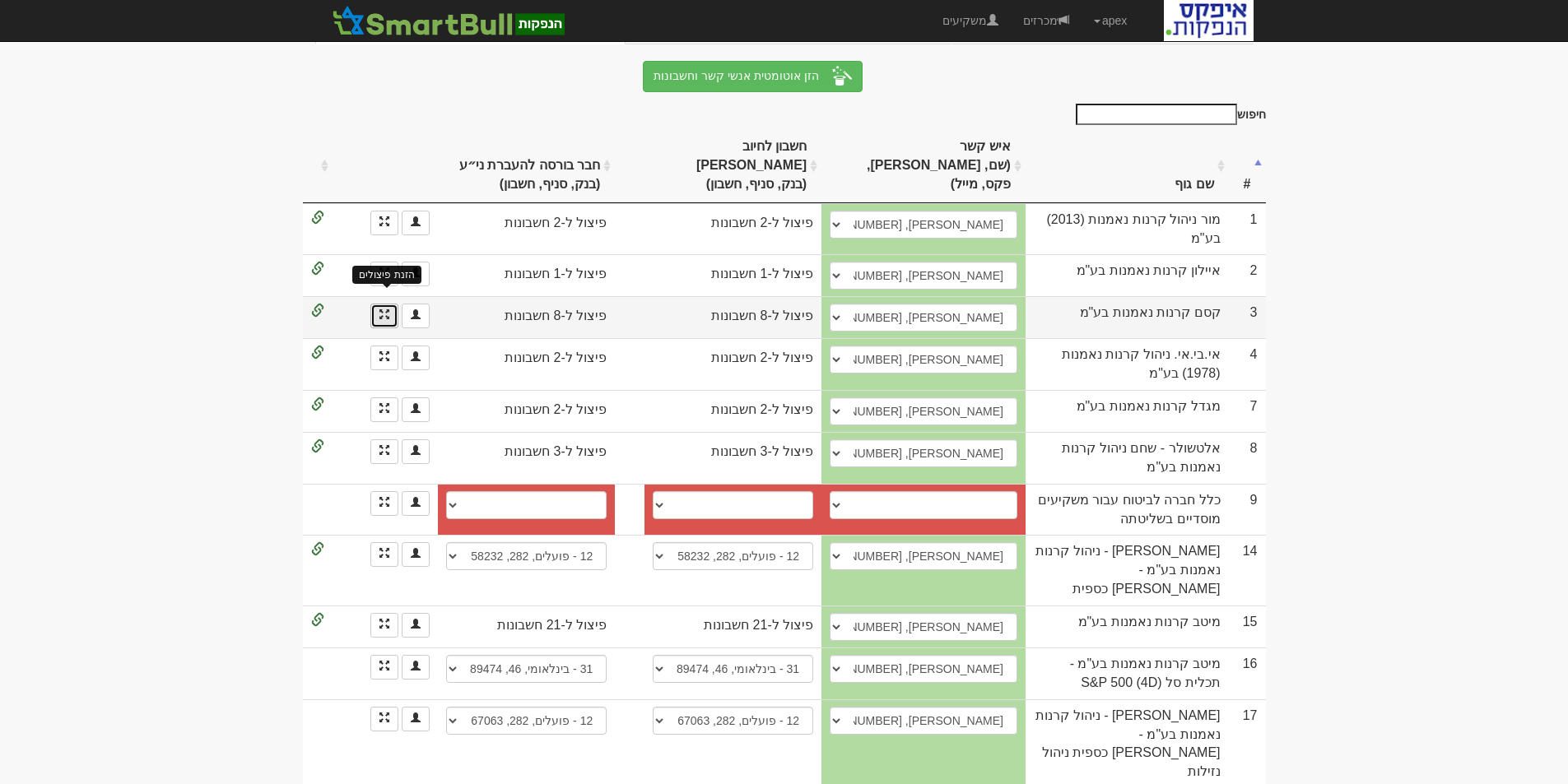
click at [387, 309] on span at bounding box center [384, 314] width 10 height 10
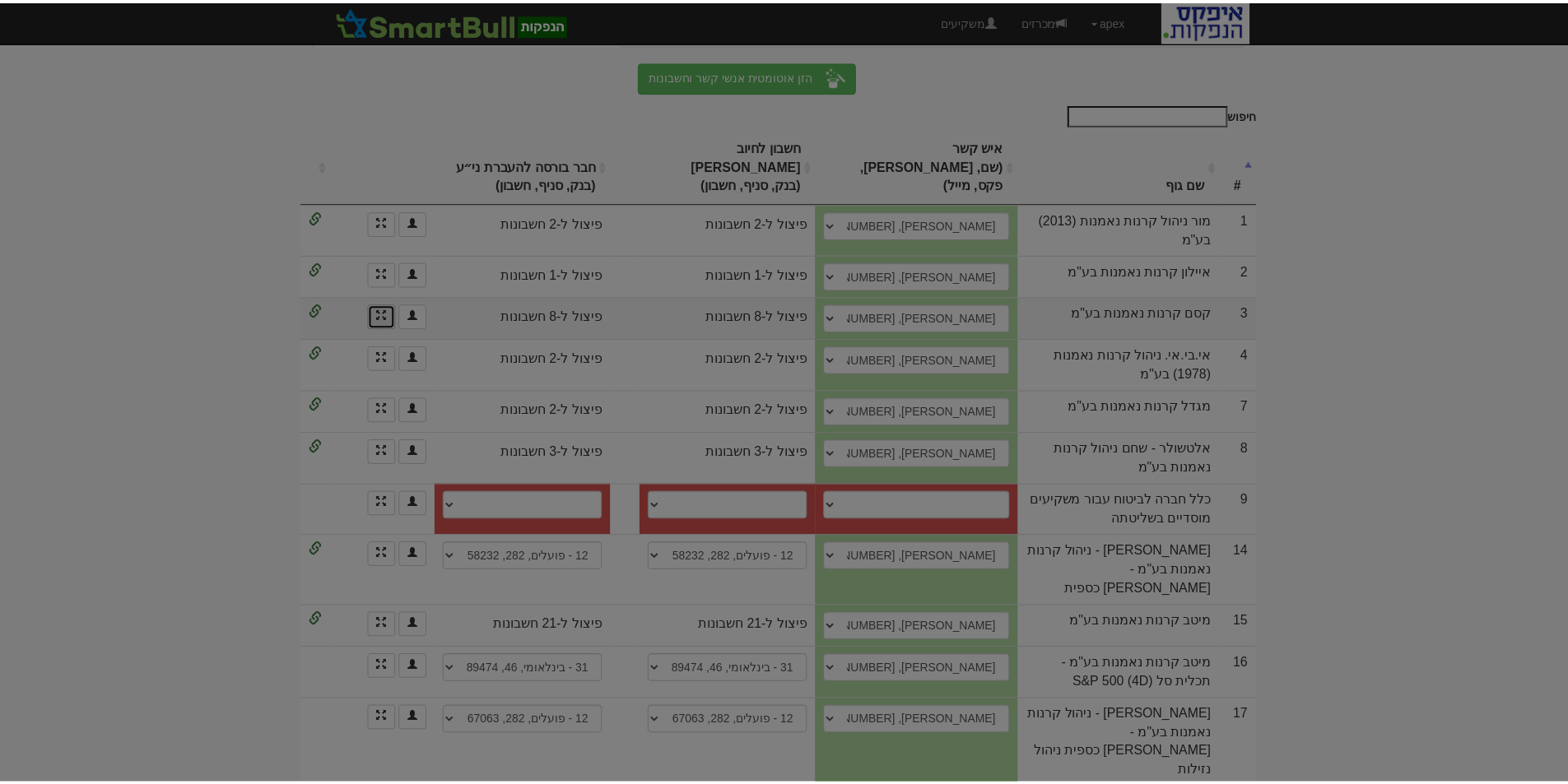
scroll to position [0, 0]
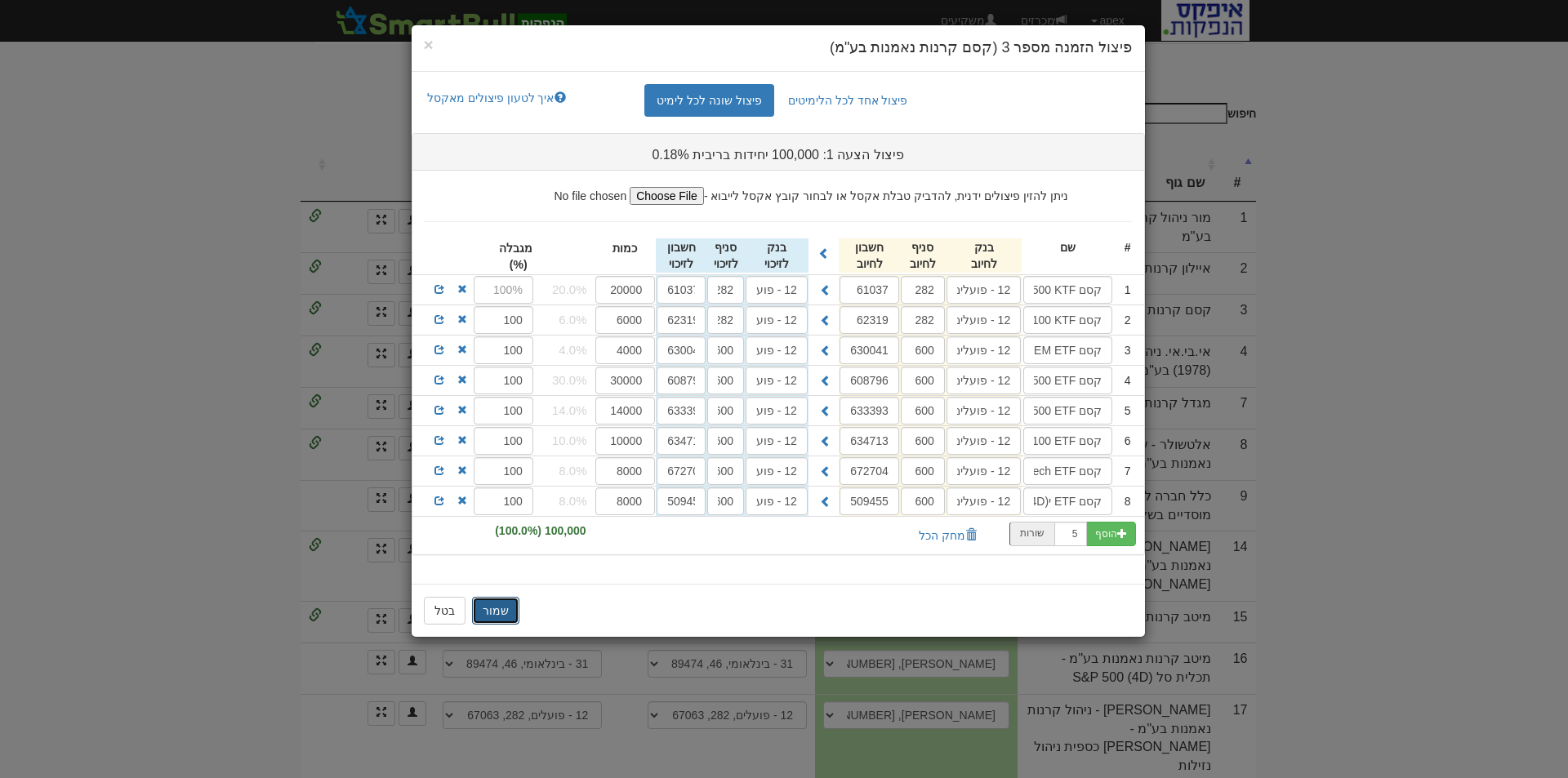
click at [491, 613] on button "שמור" at bounding box center [495, 610] width 47 height 28
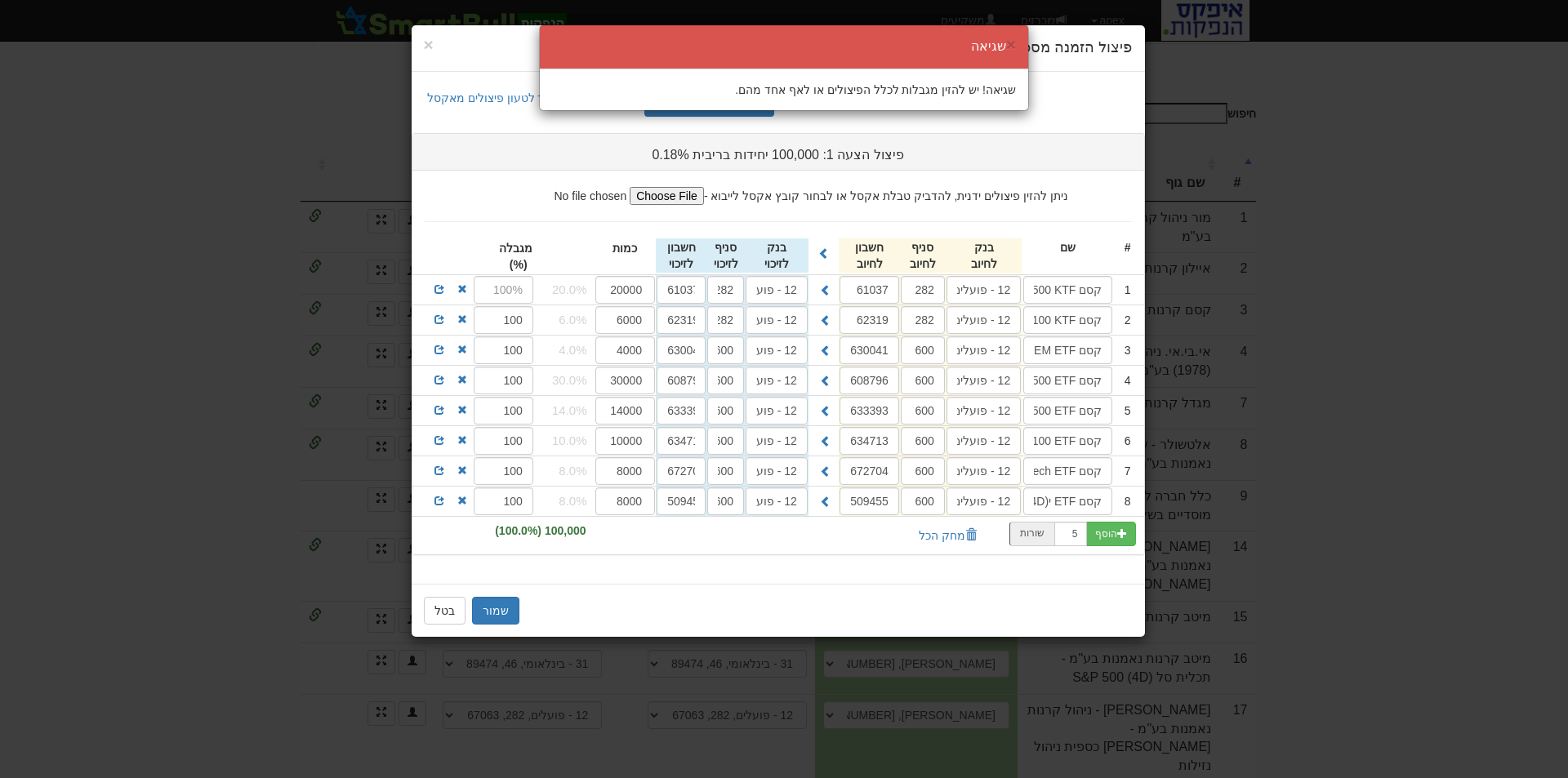
click at [1017, 41] on div "× שגיאה" at bounding box center [783, 47] width 488 height 44
click at [1007, 41] on button "×" at bounding box center [1011, 44] width 10 height 17
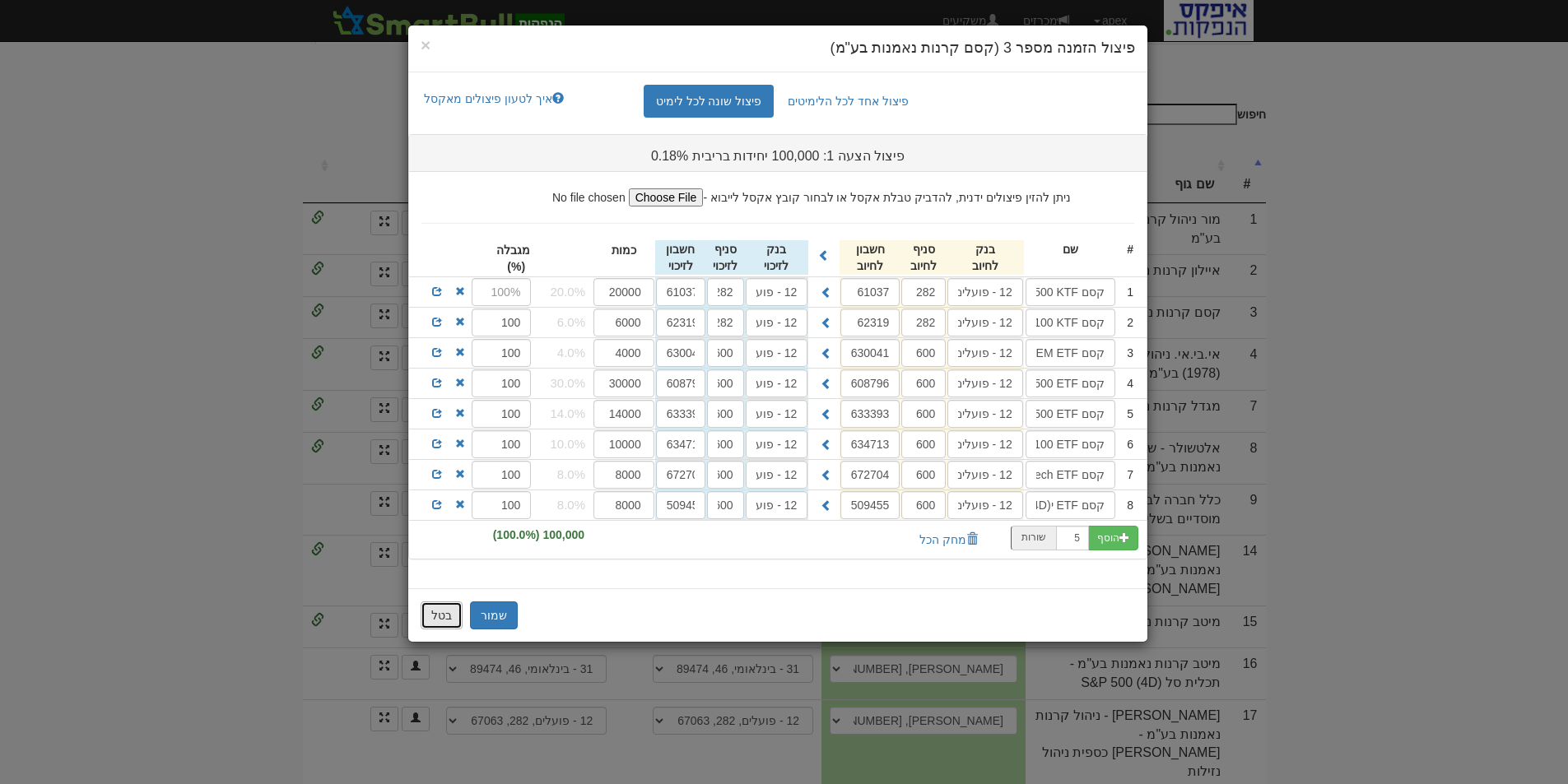
click at [444, 615] on button "בטל" at bounding box center [442, 615] width 42 height 28
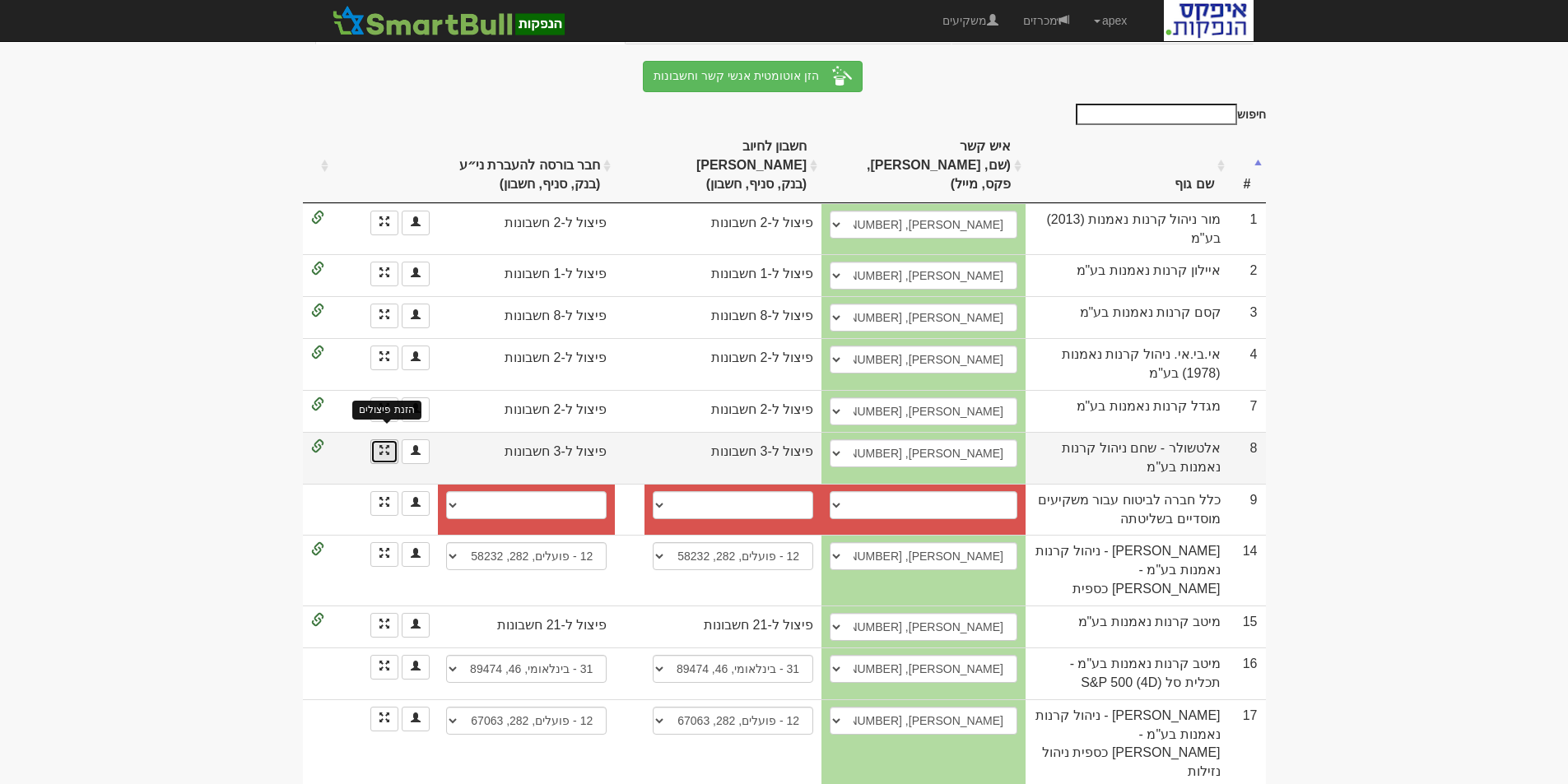
click at [382, 445] on span at bounding box center [384, 450] width 10 height 10
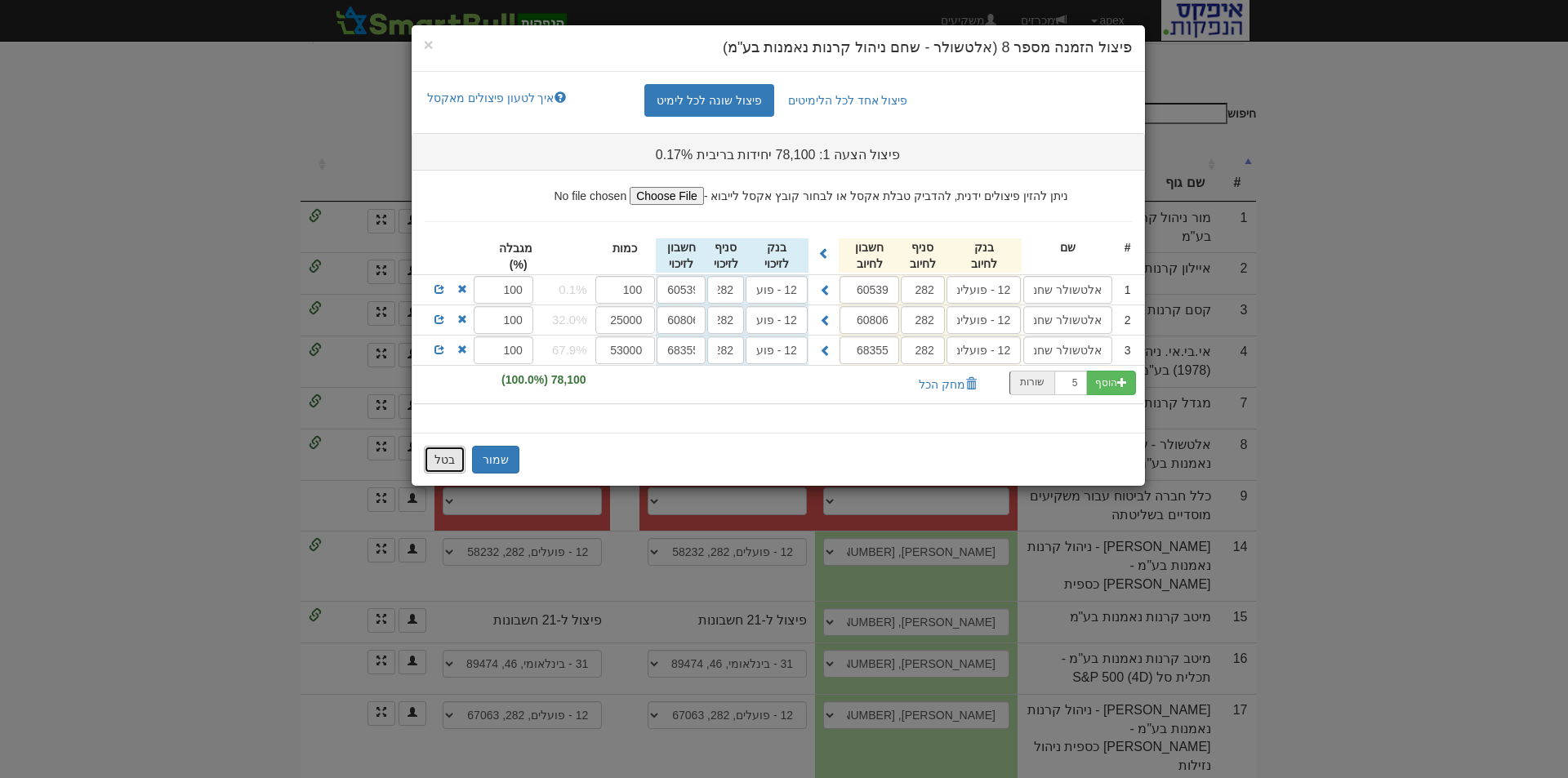
click at [439, 460] on button "בטל" at bounding box center [444, 460] width 41 height 28
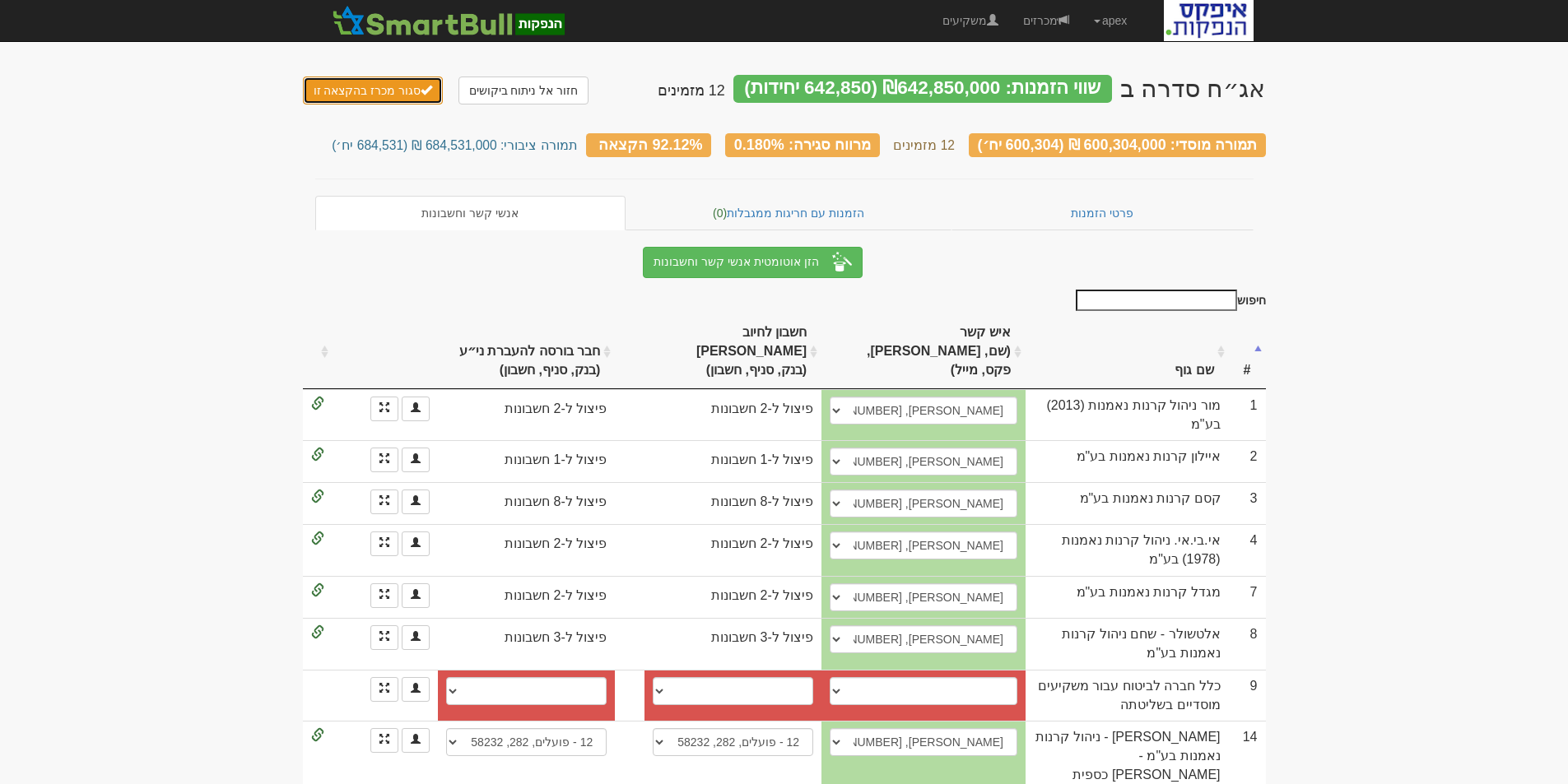
click at [372, 96] on button "סגור מכרז בהקצאה זו" at bounding box center [373, 90] width 141 height 28
